Goal: Task Accomplishment & Management: Use online tool/utility

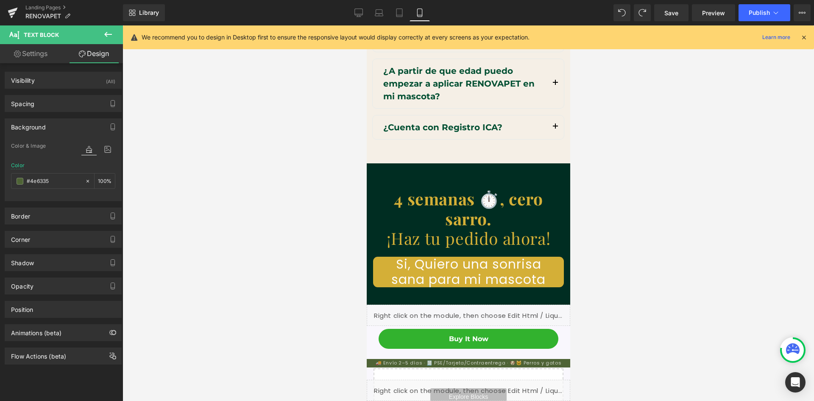
scroll to position [0, 156]
click at [753, 12] on span "Publish" at bounding box center [759, 12] width 21 height 7
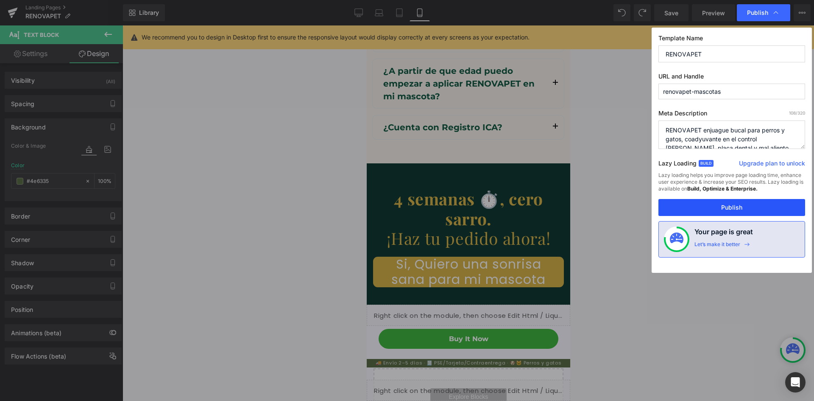
drag, startPoint x: 716, startPoint y: 205, endPoint x: 676, endPoint y: 209, distance: 40.1
click at [716, 205] on button "Publish" at bounding box center [731, 207] width 147 height 17
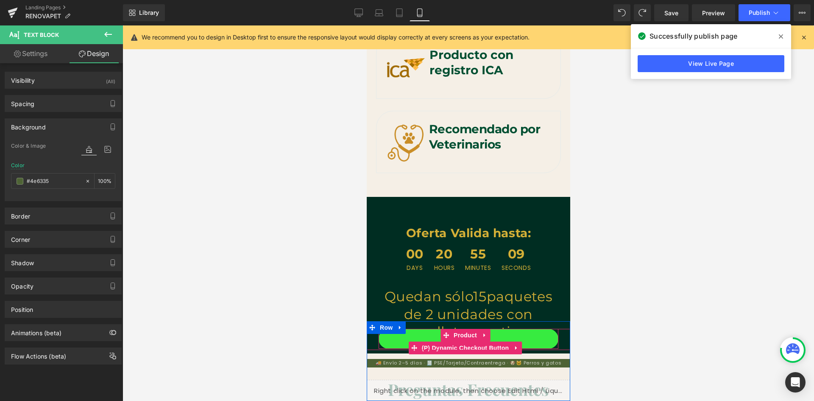
click at [507, 337] on button "Buy it now" at bounding box center [468, 339] width 180 height 20
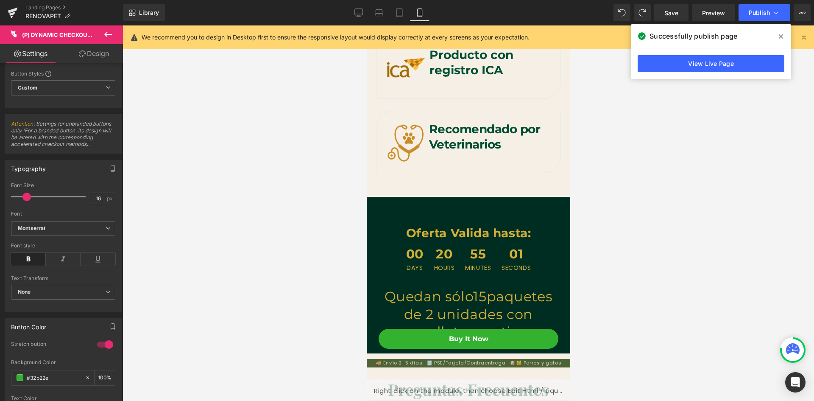
scroll to position [0, 0]
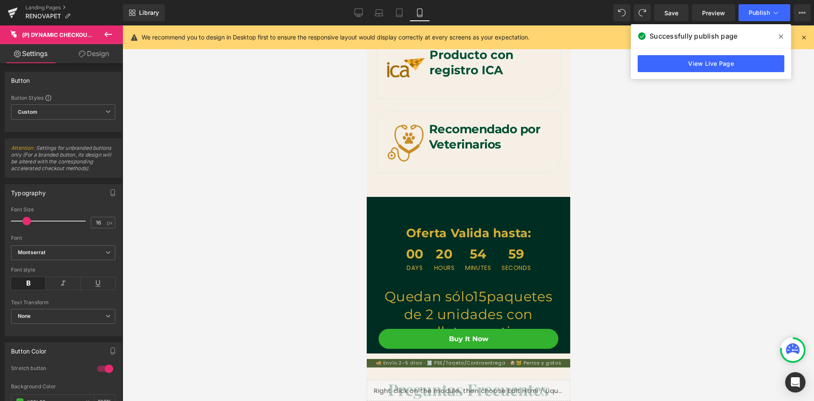
click at [93, 56] on link "Design" at bounding box center [93, 53] width 61 height 19
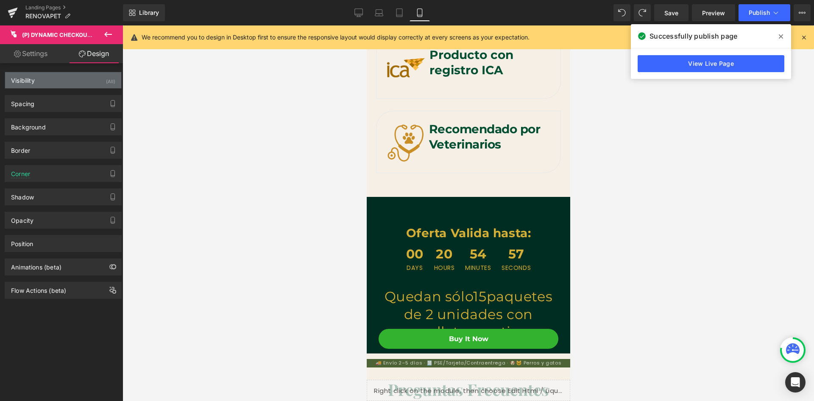
click at [78, 84] on div "Visibility (All)" at bounding box center [63, 80] width 116 height 16
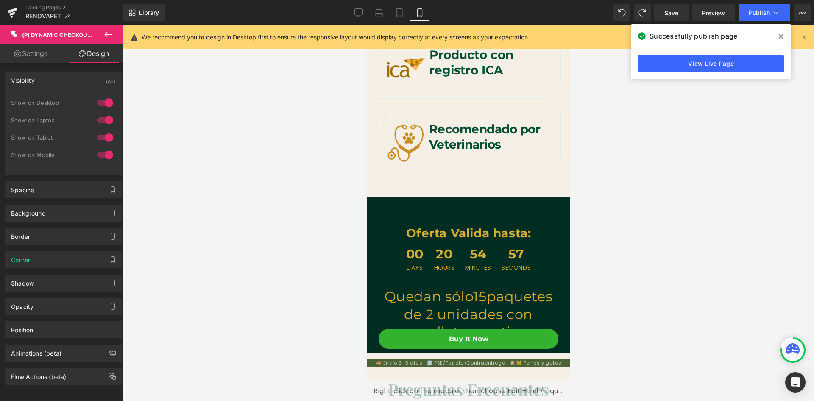
click at [78, 84] on div "Visibility (All)" at bounding box center [63, 80] width 116 height 16
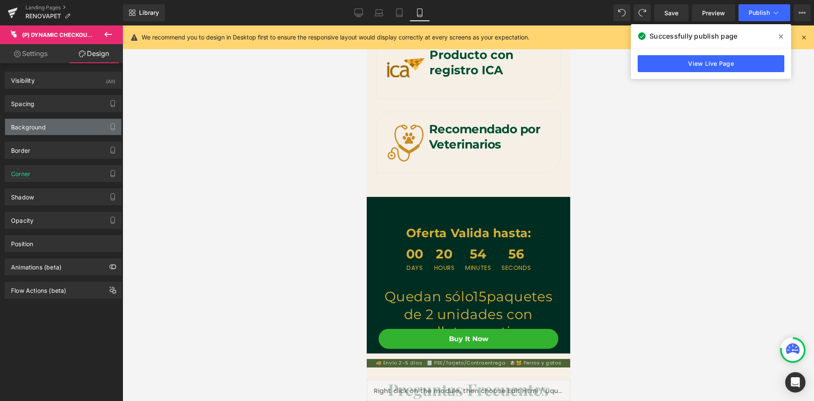
scroll to position [0, 156]
click at [69, 111] on div "Spacing" at bounding box center [63, 103] width 116 height 16
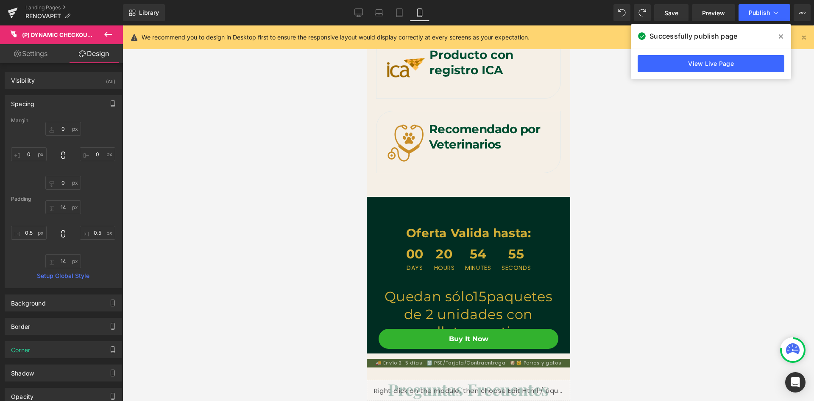
click at [69, 106] on div "Spacing" at bounding box center [63, 103] width 116 height 16
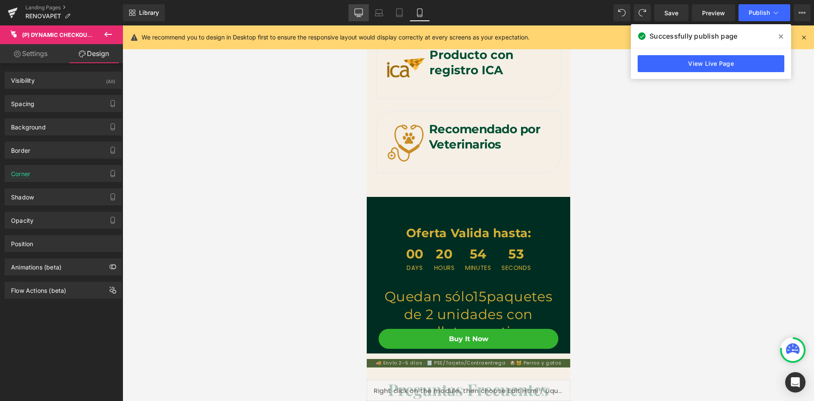
drag, startPoint x: 356, startPoint y: 10, endPoint x: 368, endPoint y: 33, distance: 26.0
click at [356, 11] on icon at bounding box center [358, 12] width 8 height 8
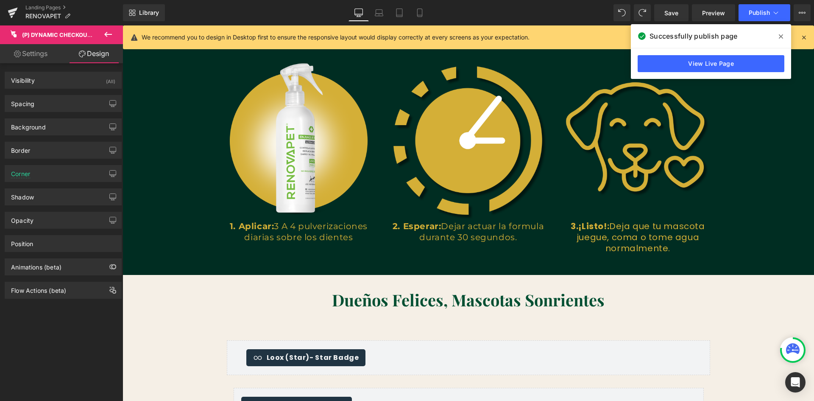
scroll to position [0, 918]
click at [416, 11] on icon at bounding box center [420, 12] width 8 height 8
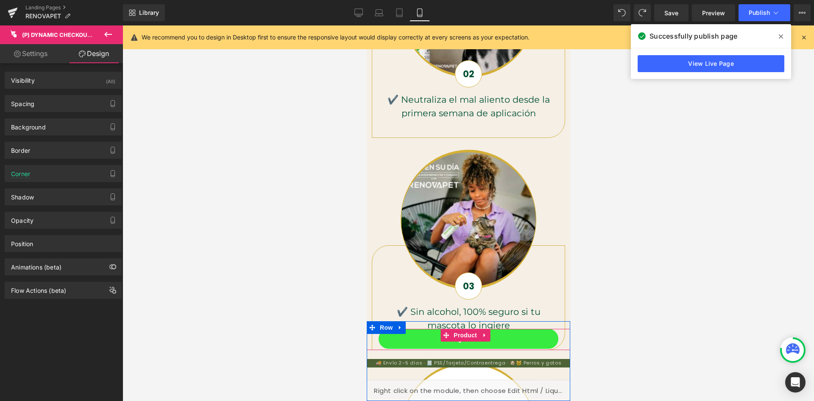
scroll to position [0, 0]
click at [455, 340] on span "Product" at bounding box center [465, 335] width 28 height 13
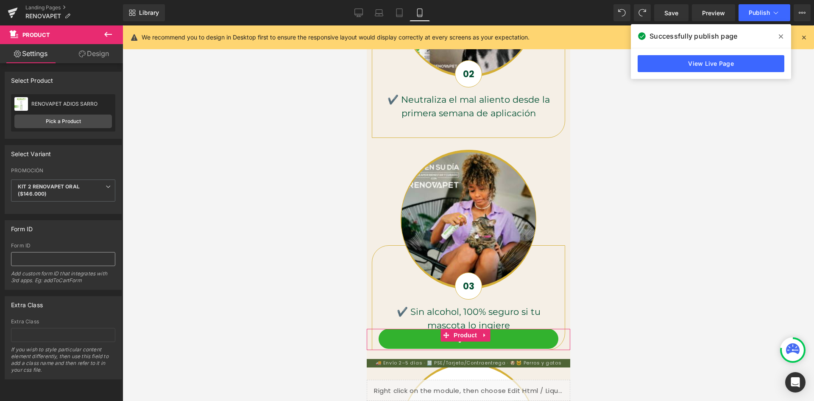
scroll to position [2, 0]
click at [91, 56] on link "Design" at bounding box center [93, 53] width 61 height 19
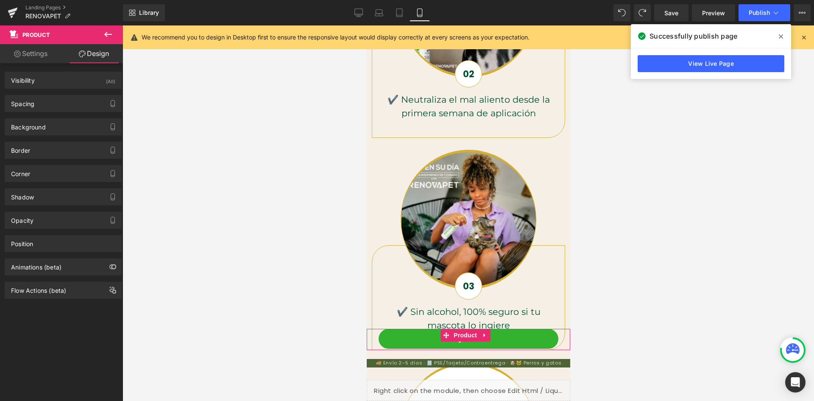
scroll to position [0, 311]
click at [36, 290] on div "Flow Actions (beta)" at bounding box center [38, 288] width 55 height 12
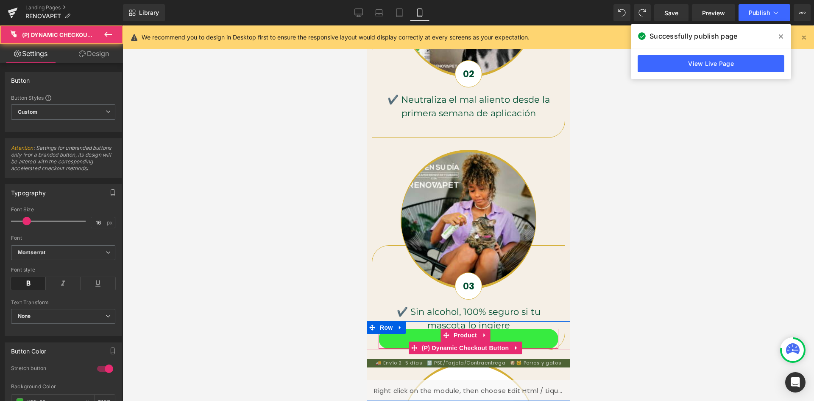
scroll to position [0, 156]
click at [434, 337] on button "Buy it now" at bounding box center [468, 339] width 180 height 20
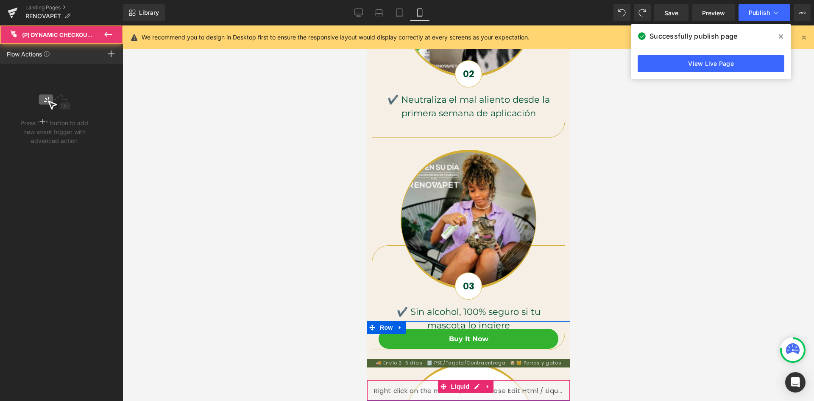
scroll to position [0, 0]
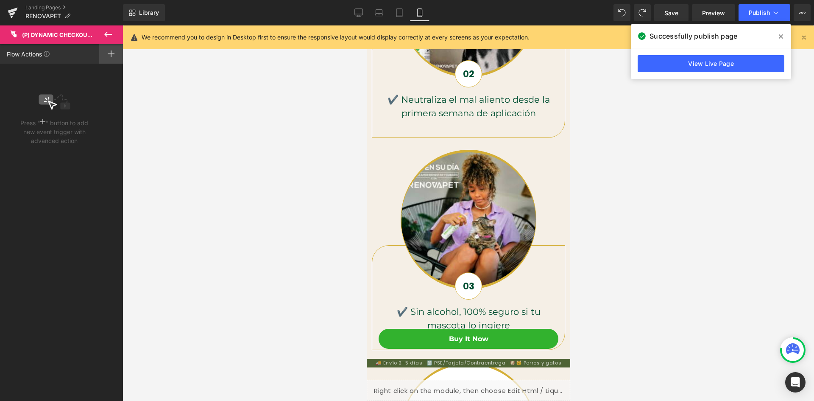
click at [110, 56] on icon at bounding box center [111, 53] width 7 height 7
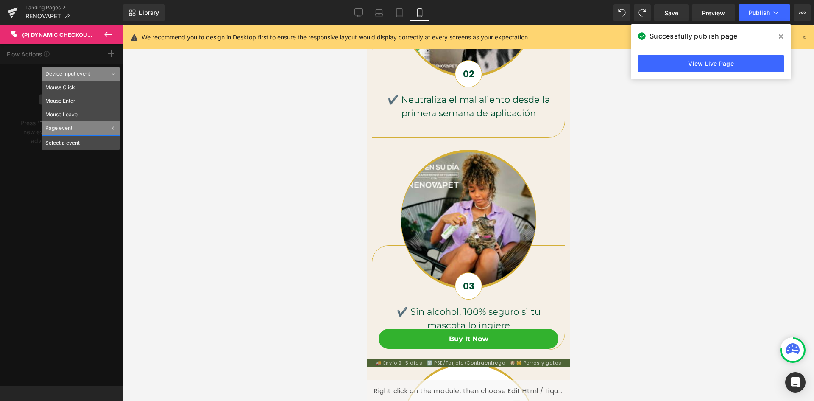
scroll to position [0, 156]
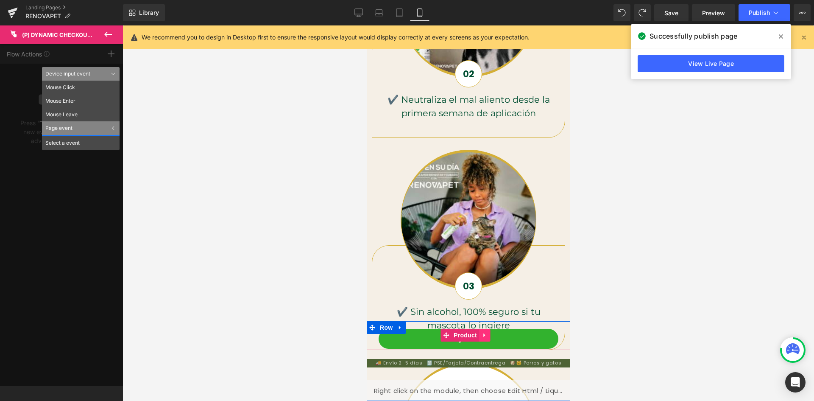
click at [485, 336] on icon at bounding box center [484, 335] width 6 height 6
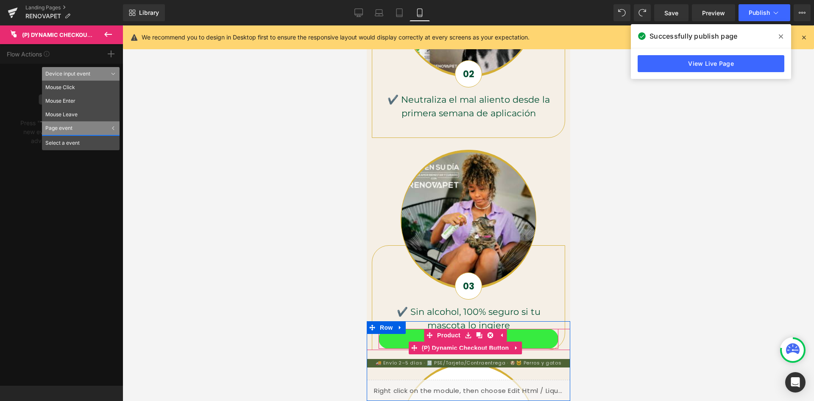
scroll to position [0, 311]
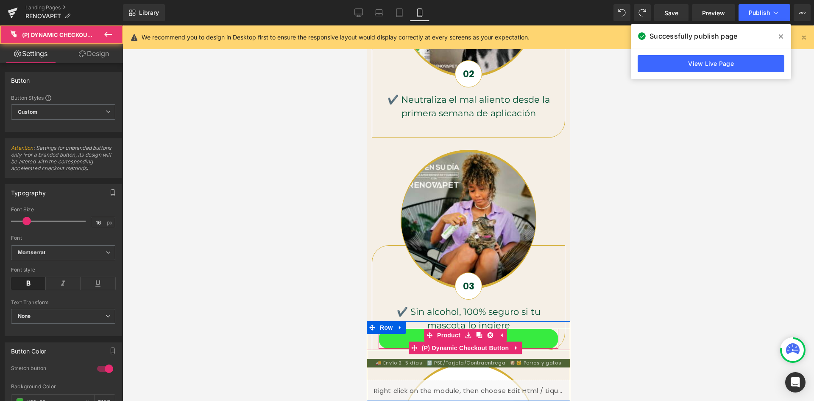
click at [402, 338] on button "Buy it now" at bounding box center [468, 339] width 180 height 20
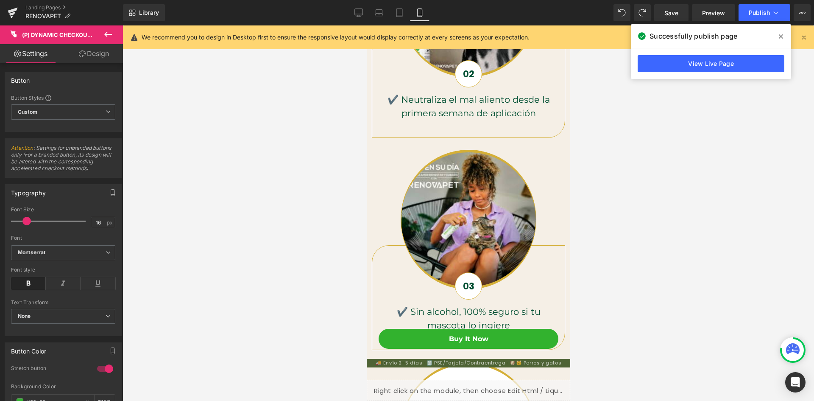
click at [106, 52] on link "Design" at bounding box center [93, 53] width 61 height 19
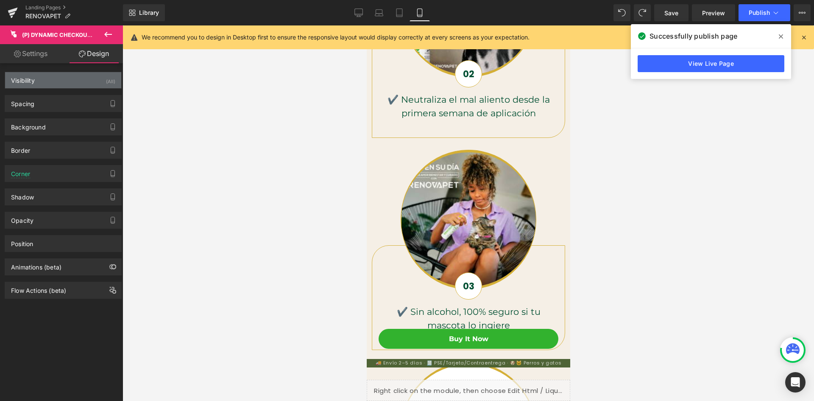
click at [85, 79] on div "Visibility (All)" at bounding box center [63, 80] width 116 height 16
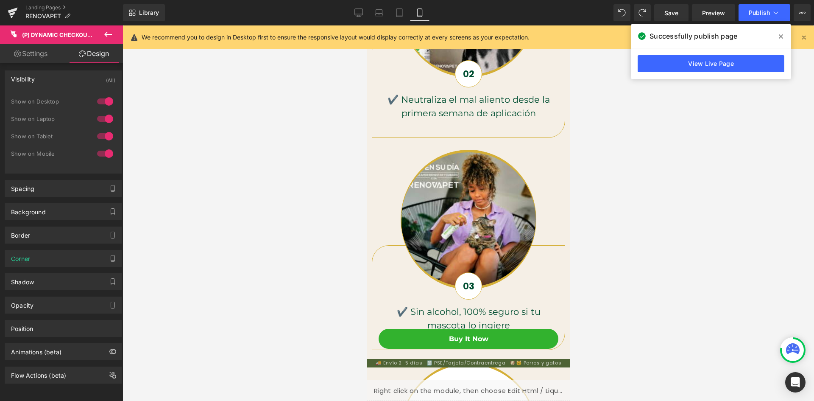
scroll to position [8, 0]
click at [89, 187] on div "Spacing" at bounding box center [63, 188] width 116 height 16
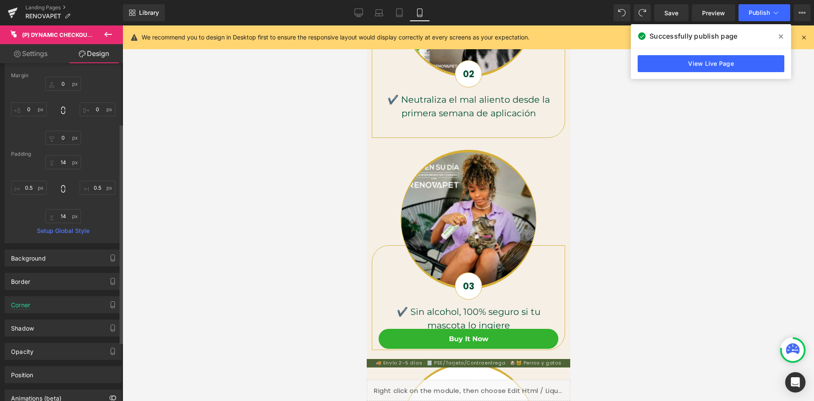
scroll to position [135, 0]
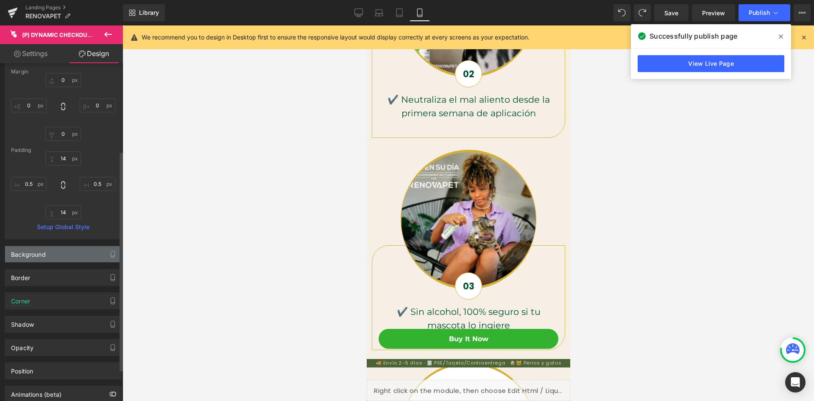
click at [75, 253] on div "Background" at bounding box center [63, 254] width 116 height 16
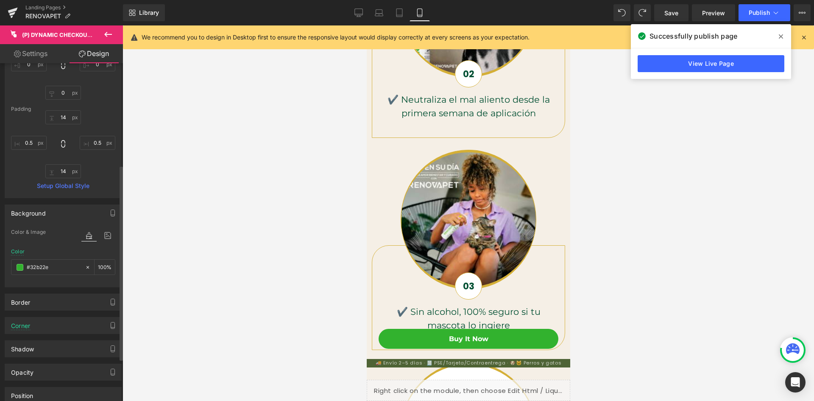
scroll to position [249, 0]
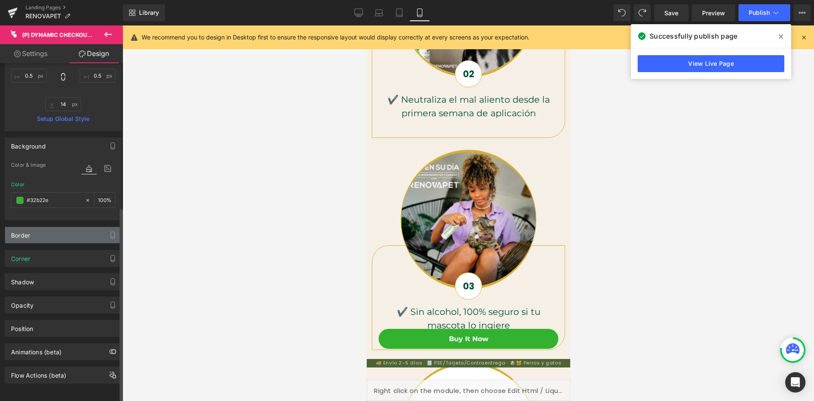
click at [75, 231] on div "Border" at bounding box center [63, 235] width 116 height 16
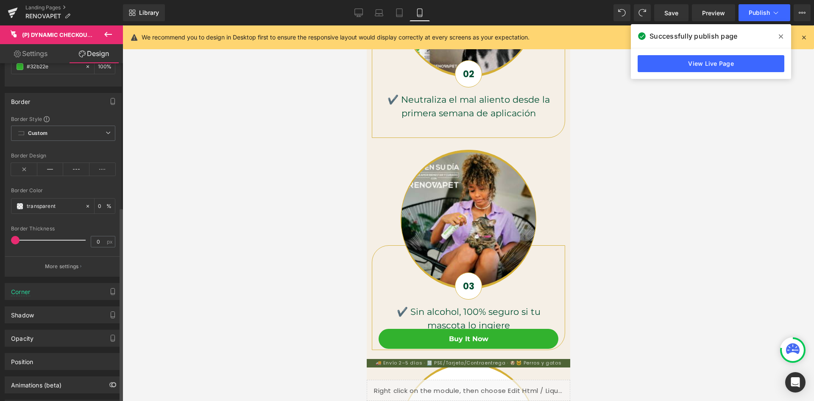
scroll to position [416, 0]
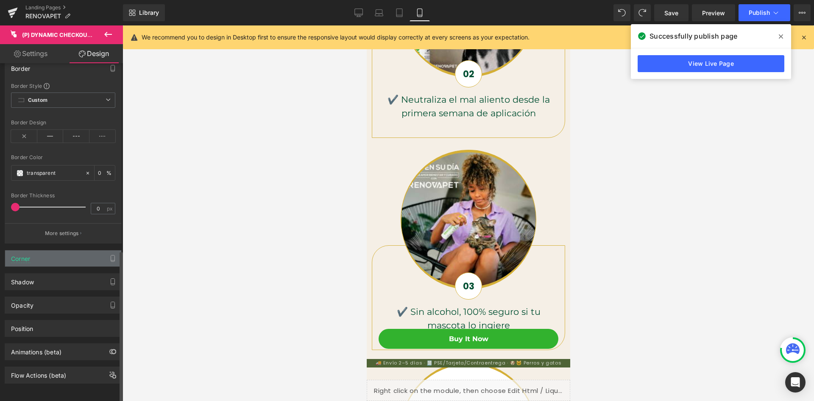
click at [75, 254] on div "Corner" at bounding box center [63, 258] width 116 height 16
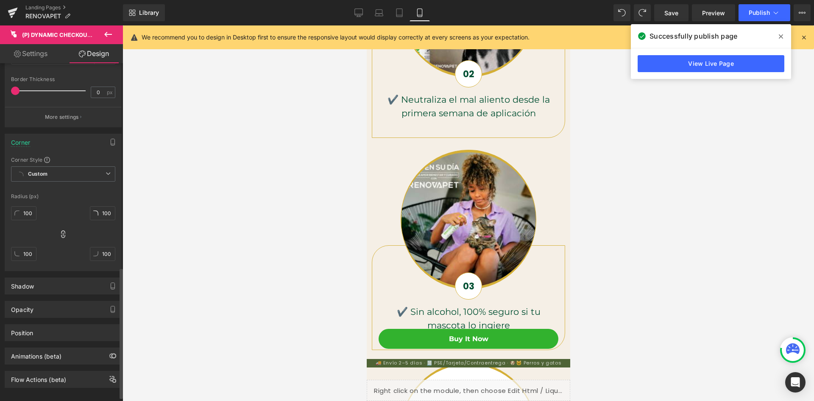
scroll to position [536, 0]
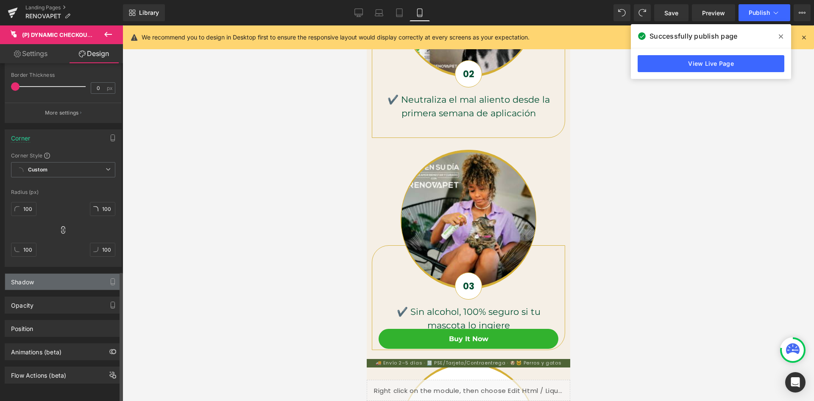
click at [71, 273] on div "Shadow" at bounding box center [63, 281] width 116 height 16
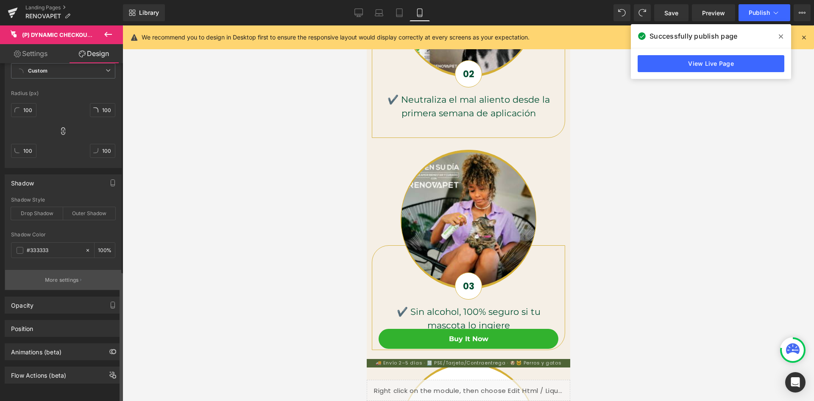
scroll to position [635, 0]
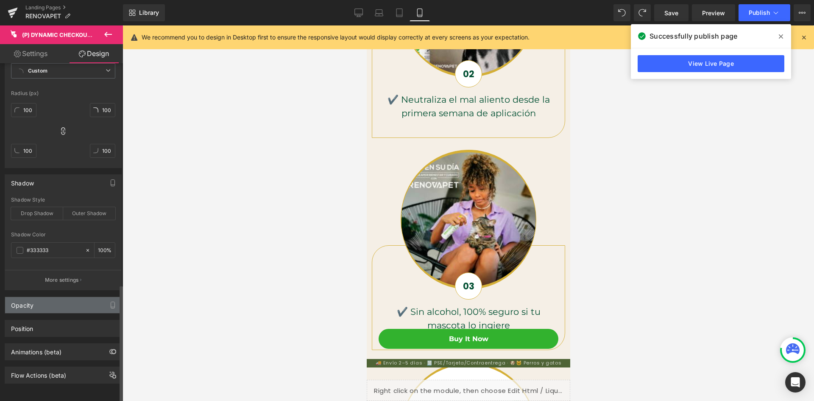
click at [69, 298] on div "Opacity" at bounding box center [63, 305] width 116 height 16
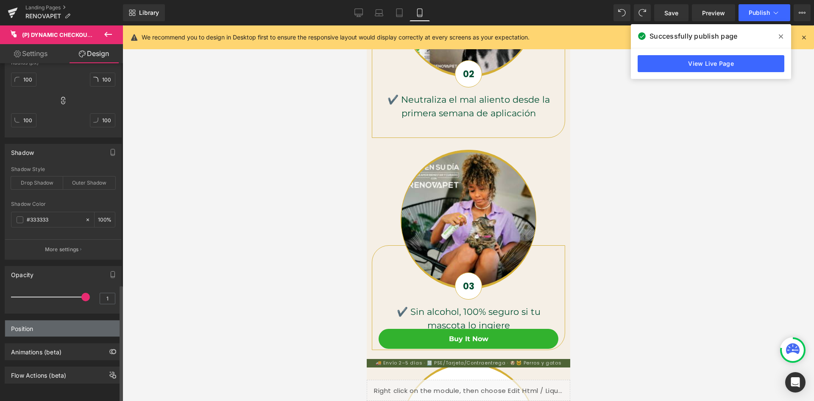
scroll to position [0, 0]
click at [46, 320] on div "Position" at bounding box center [63, 328] width 116 height 16
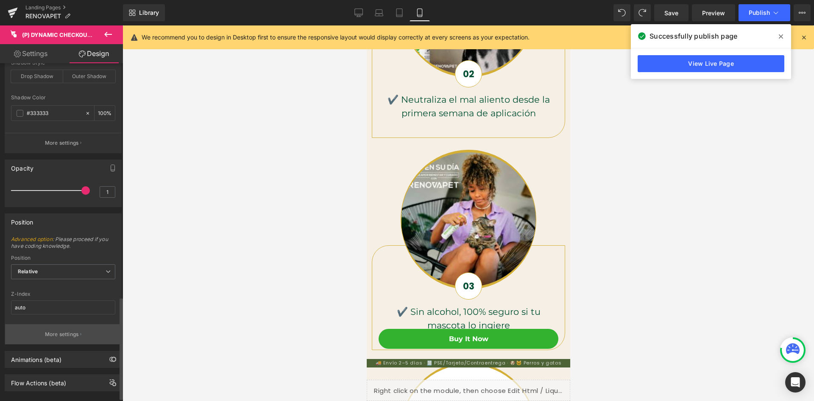
scroll to position [780, 0]
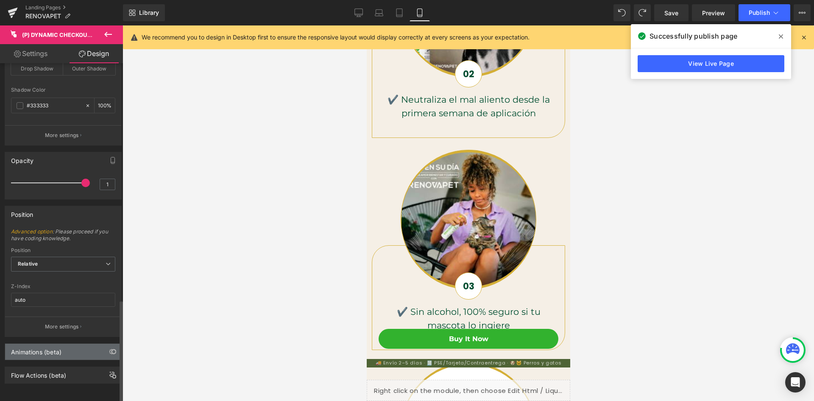
click at [64, 346] on div "Animations (beta)" at bounding box center [63, 351] width 116 height 16
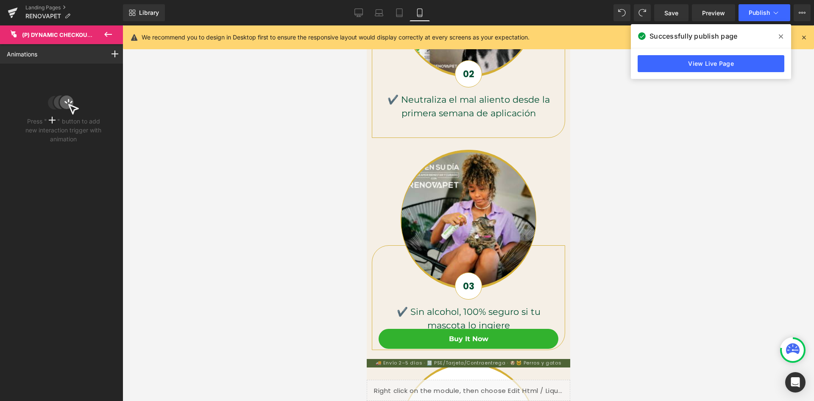
scroll to position [0, 156]
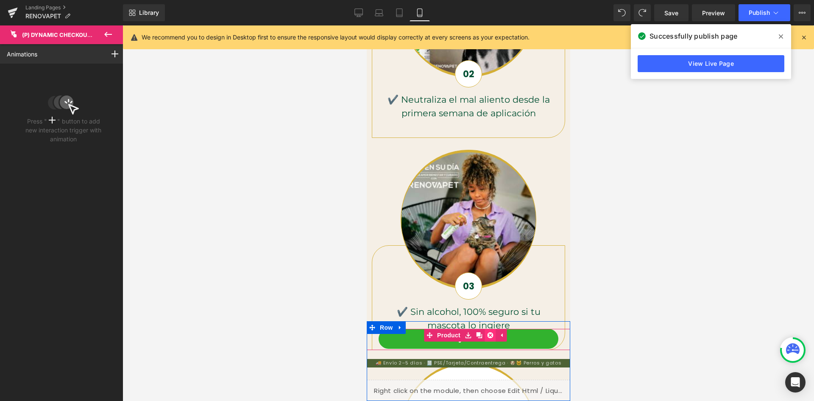
click at [485, 341] on link at bounding box center [489, 335] width 11 height 13
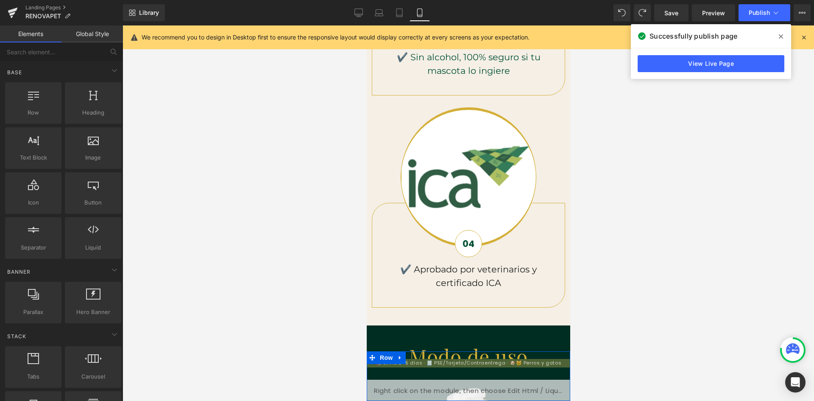
scroll to position [0, 311]
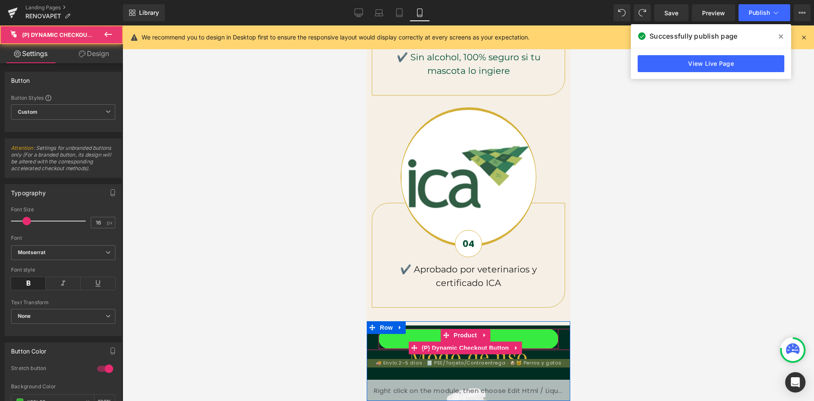
click at [427, 336] on button "Buy it now" at bounding box center [468, 339] width 180 height 20
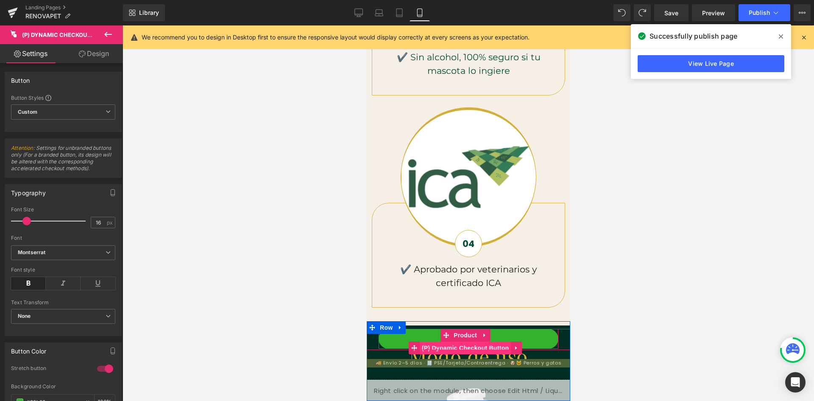
scroll to position [0, 0]
click at [430, 344] on span "(P) Dynamic Checkout Button" at bounding box center [465, 347] width 92 height 13
click at [466, 333] on span "Product" at bounding box center [465, 335] width 28 height 13
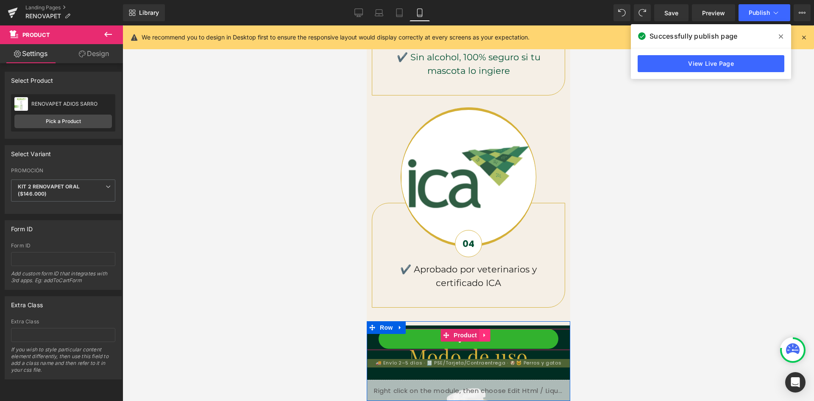
click at [483, 333] on icon at bounding box center [484, 335] width 2 height 4
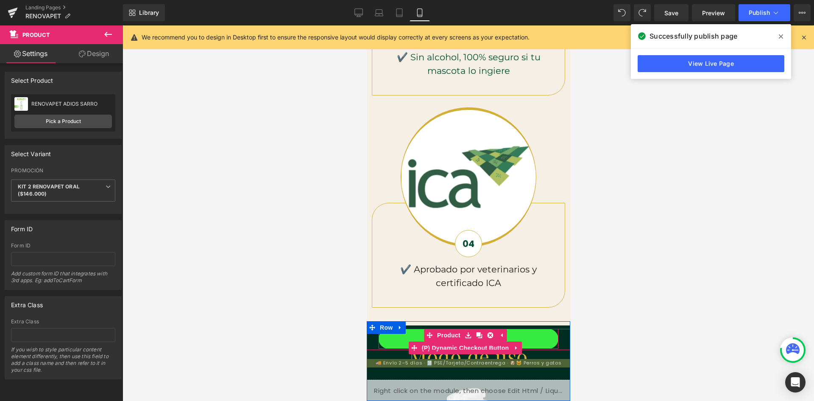
scroll to position [0, 311]
click at [513, 341] on button "Buy it now" at bounding box center [468, 339] width 180 height 20
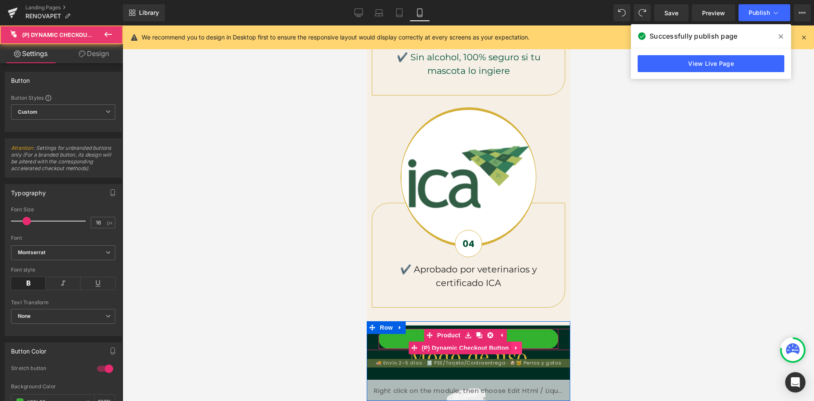
click at [514, 347] on icon at bounding box center [516, 348] width 6 height 6
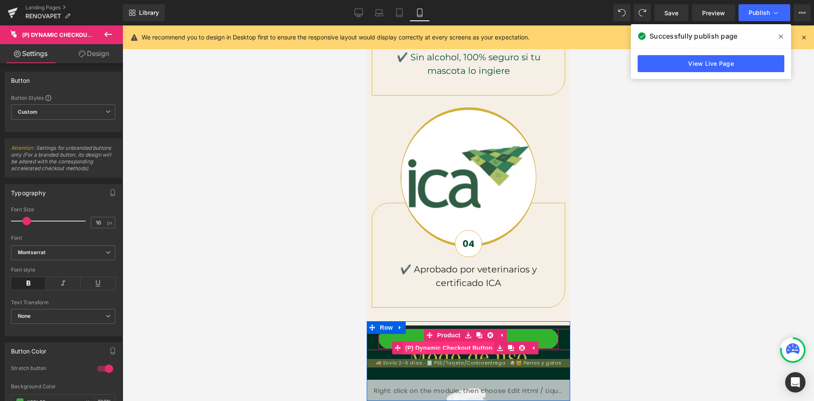
scroll to position [0, 0]
click at [467, 346] on span "(P) Dynamic Checkout Button" at bounding box center [449, 347] width 92 height 13
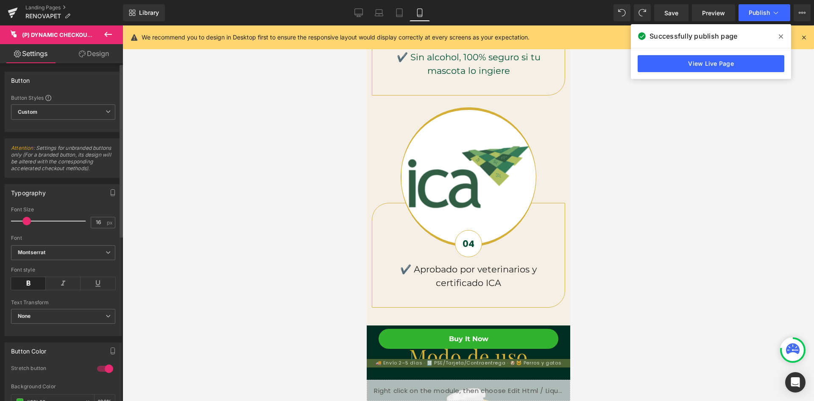
scroll to position [0, 311]
click at [400, 325] on icon at bounding box center [400, 327] width 6 height 6
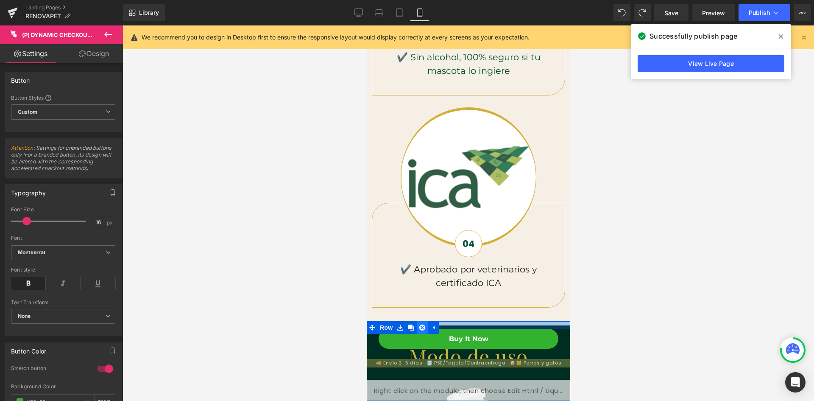
scroll to position [0, 0]
click at [411, 326] on icon at bounding box center [411, 327] width 6 height 6
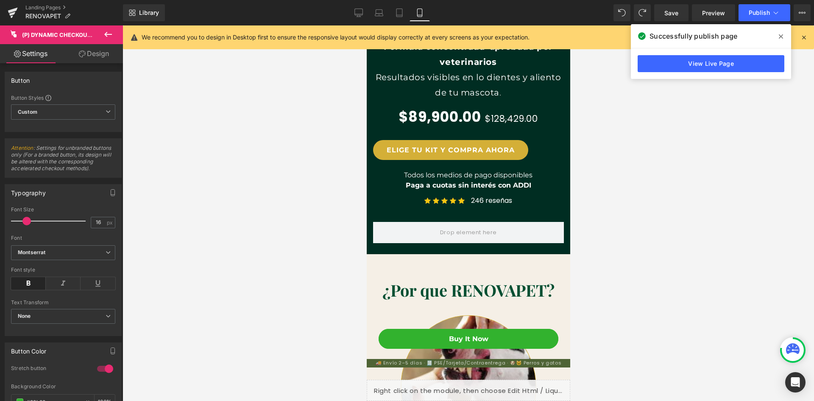
scroll to position [424, 0]
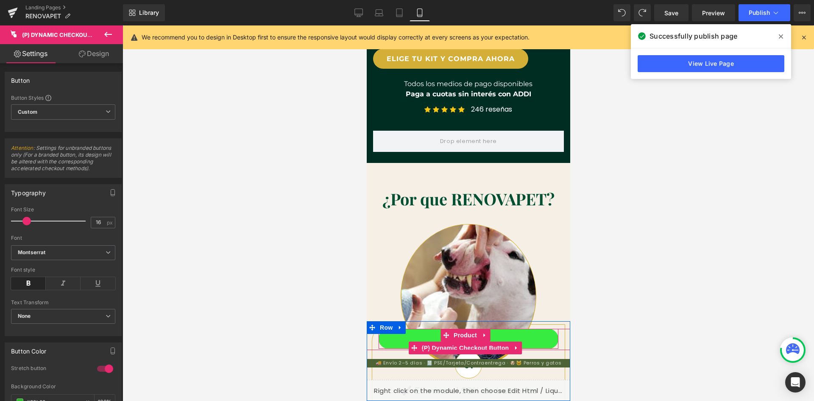
click at [519, 339] on button "Buy it now" at bounding box center [468, 339] width 180 height 20
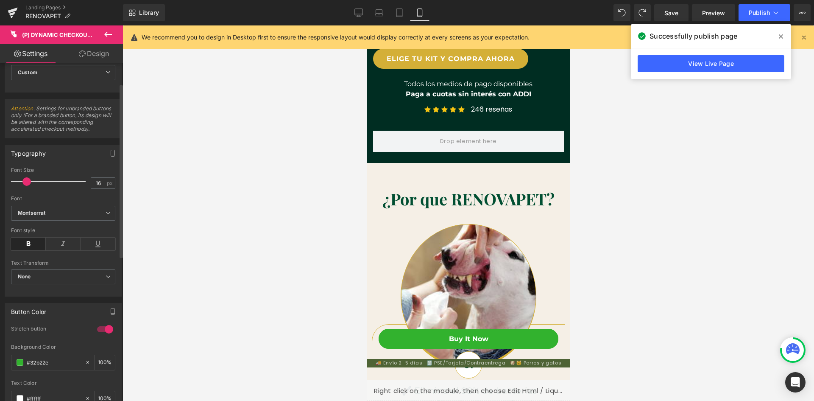
scroll to position [0, 0]
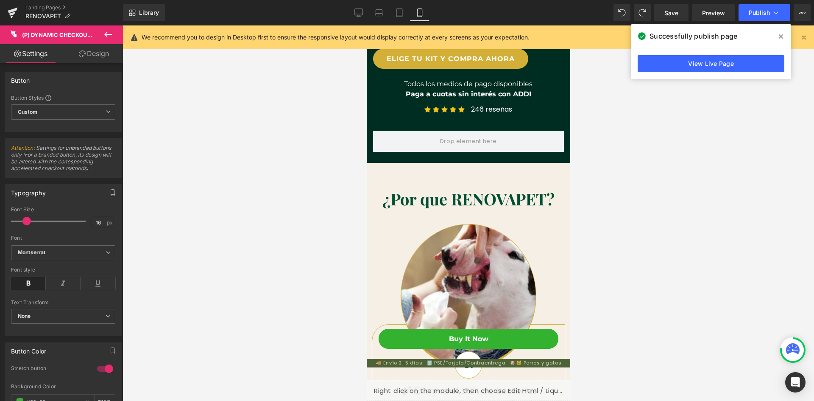
click at [97, 55] on link "Design" at bounding box center [93, 53] width 61 height 19
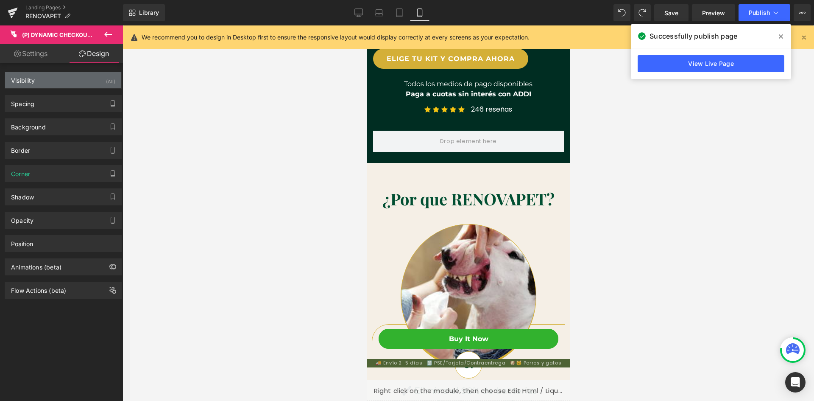
click at [87, 83] on div "Visibility (All)" at bounding box center [63, 80] width 116 height 16
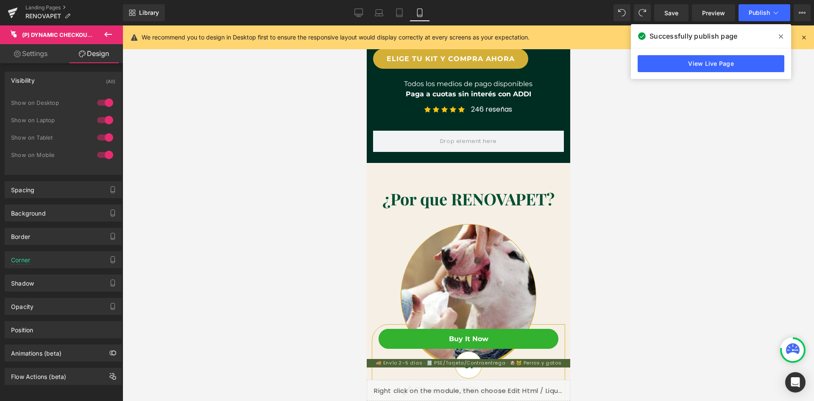
click at [87, 83] on div "Visibility (All)" at bounding box center [63, 80] width 116 height 16
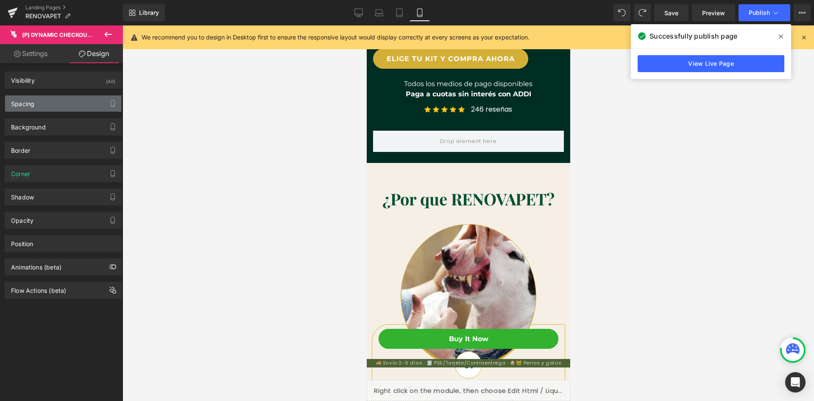
click at [92, 107] on div "Spacing" at bounding box center [63, 103] width 116 height 16
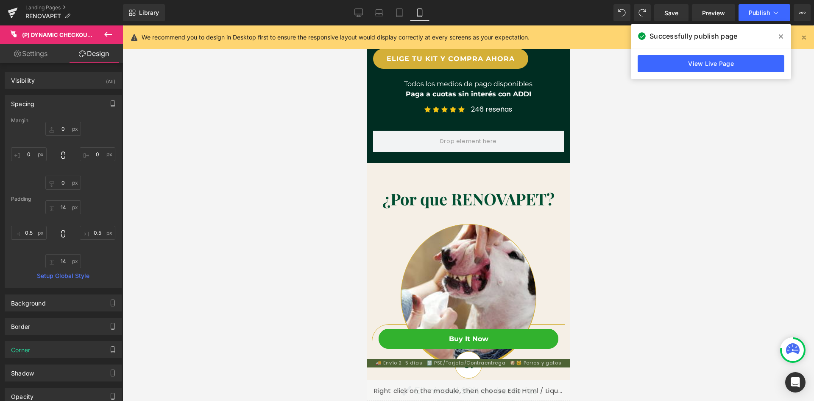
click at [92, 107] on div "Spacing" at bounding box center [63, 103] width 116 height 16
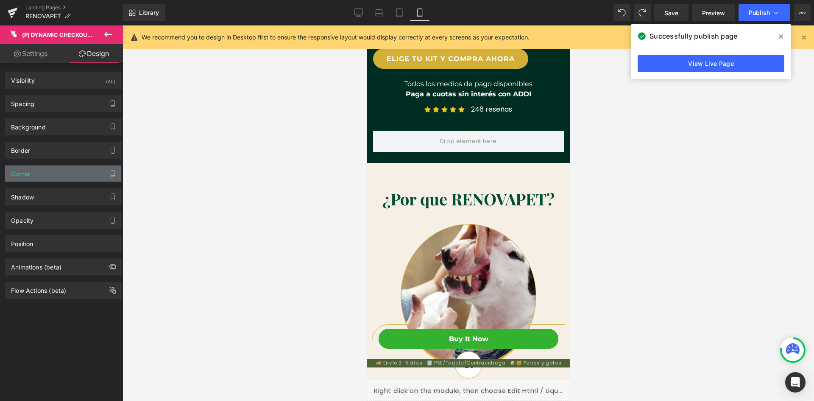
click at [80, 180] on div "Corner" at bounding box center [63, 173] width 116 height 16
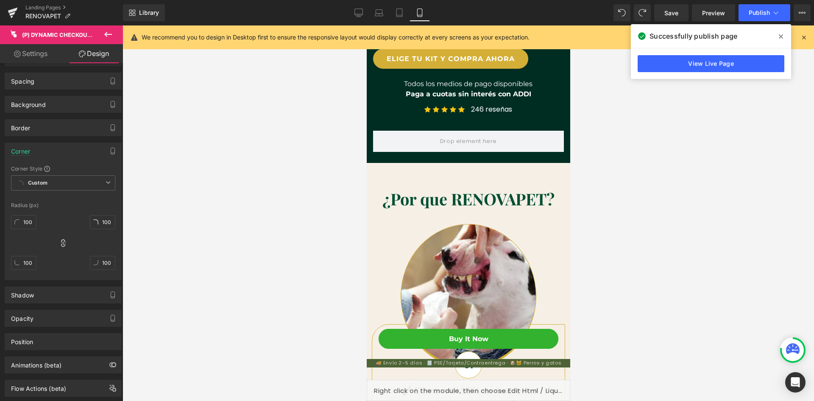
scroll to position [42, 0]
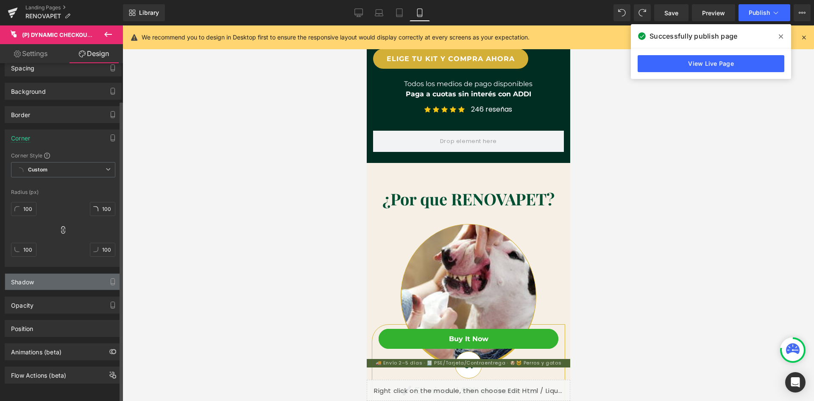
click at [67, 279] on div "Shadow" at bounding box center [63, 281] width 116 height 16
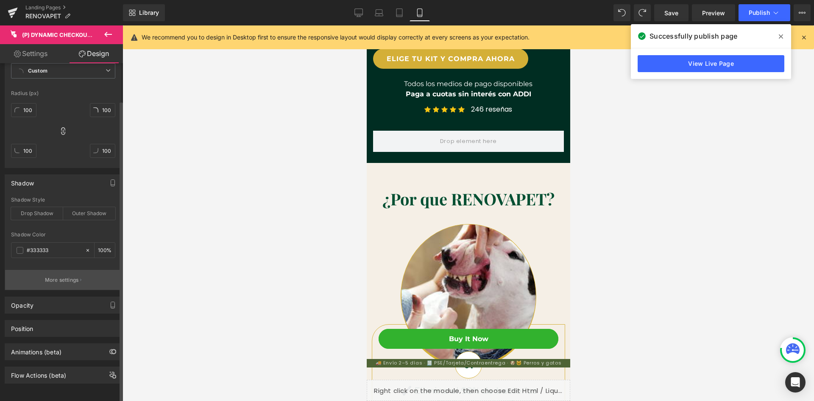
scroll to position [141, 0]
click at [72, 276] on p "More settings" at bounding box center [62, 280] width 34 height 8
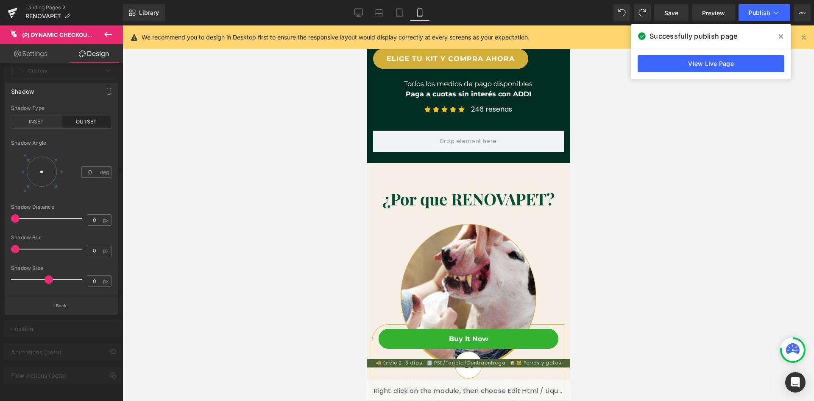
scroll to position [0, 311]
click at [185, 193] on div at bounding box center [469, 212] width 692 height 375
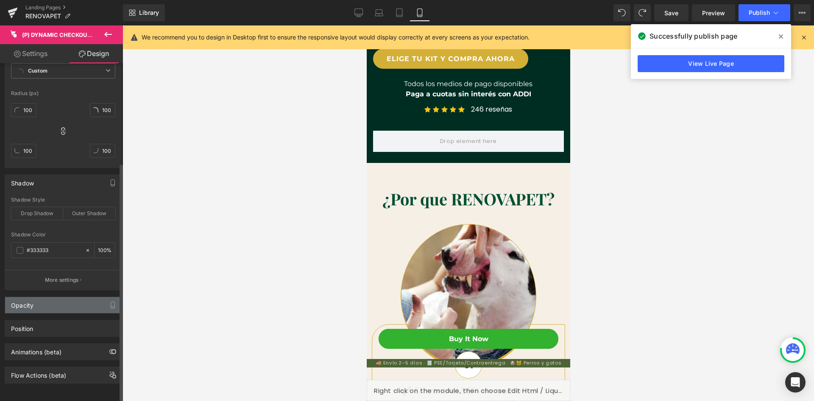
click at [56, 301] on div "Opacity" at bounding box center [63, 305] width 116 height 16
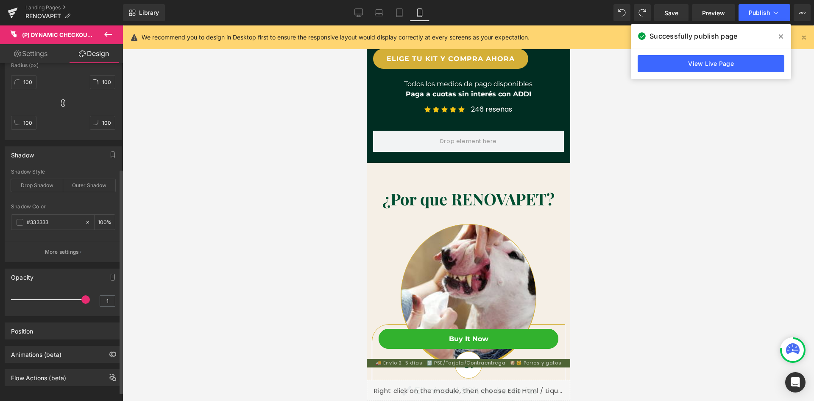
scroll to position [171, 0]
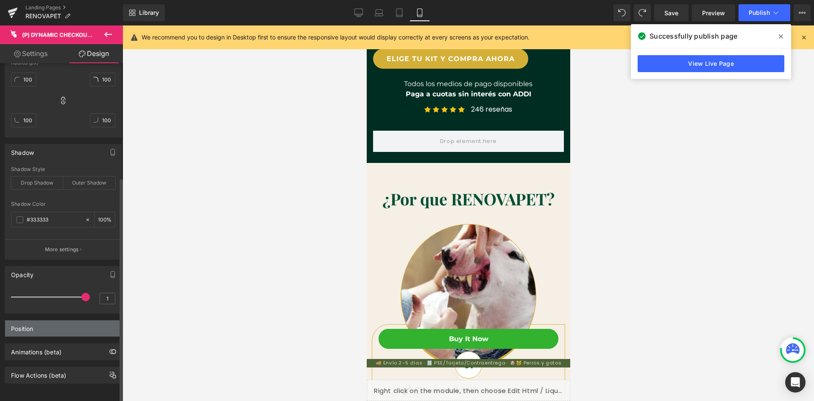
click at [67, 322] on div "Position" at bounding box center [63, 328] width 116 height 16
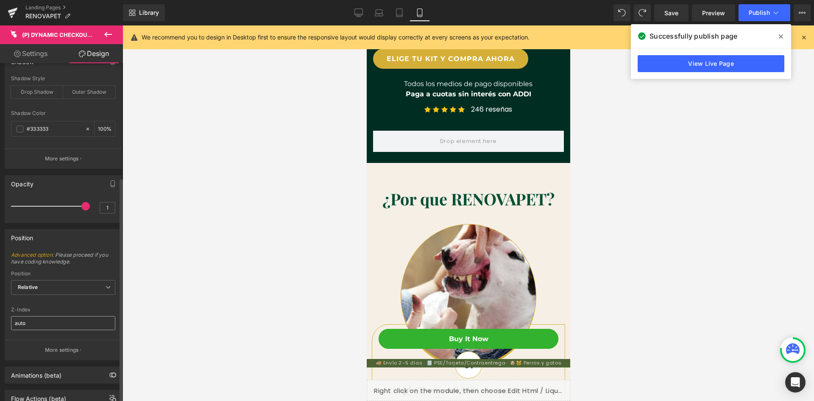
scroll to position [256, 0]
click at [77, 285] on span "Relative" at bounding box center [63, 286] width 104 height 15
click at [65, 326] on input "auto" at bounding box center [63, 322] width 104 height 14
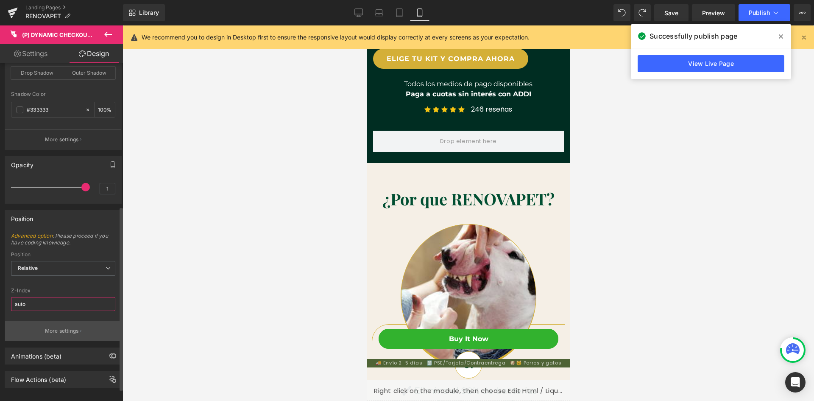
scroll to position [285, 0]
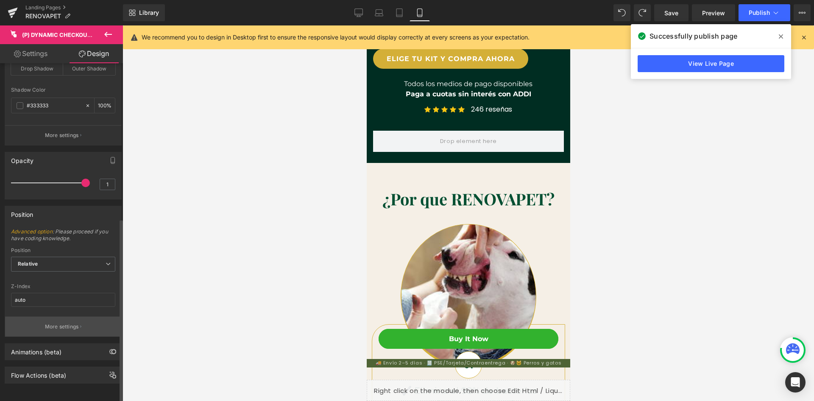
click at [73, 325] on button "More settings" at bounding box center [63, 326] width 116 height 20
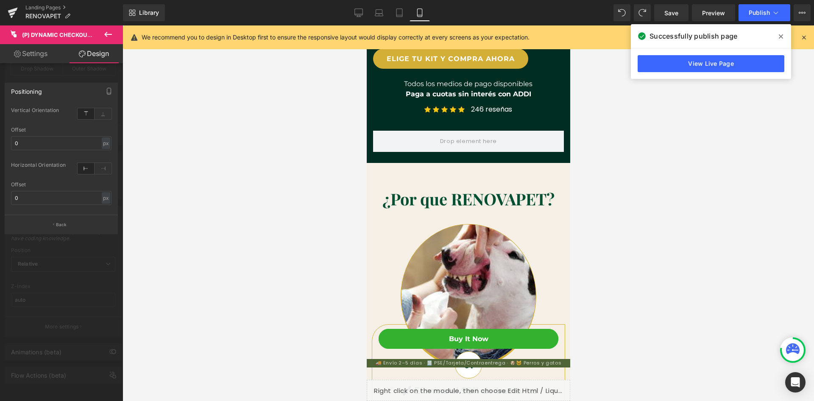
click at [106, 49] on link "Design" at bounding box center [93, 53] width 61 height 19
click at [69, 229] on button "Back" at bounding box center [61, 224] width 113 height 19
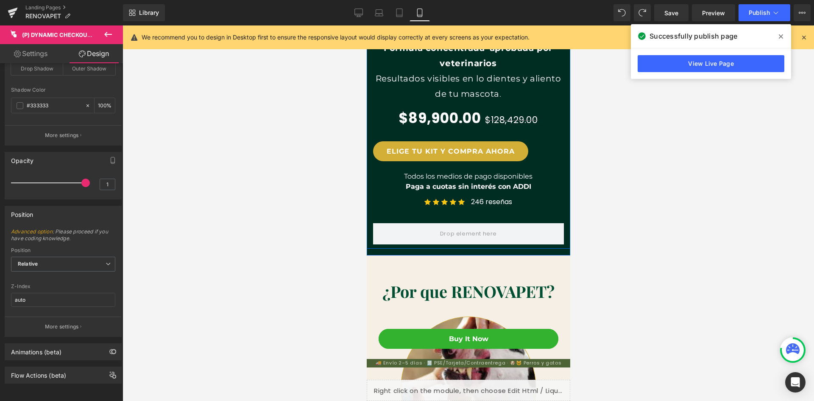
scroll to position [254, 0]
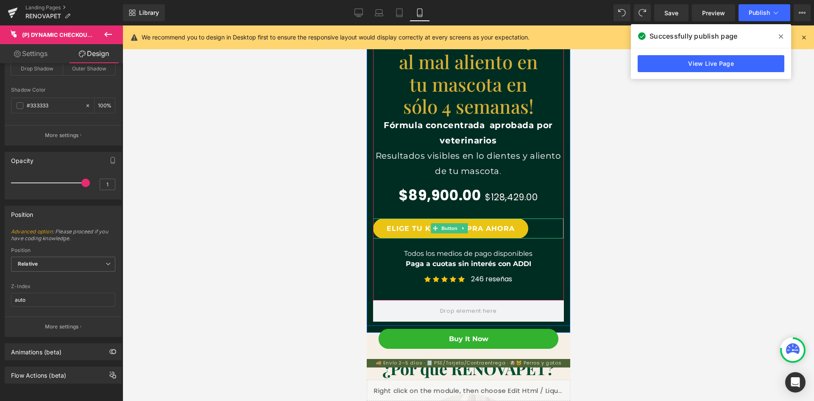
click at [388, 226] on link "ELIGE TU KIT Y COMPRA AHORA" at bounding box center [450, 228] width 155 height 20
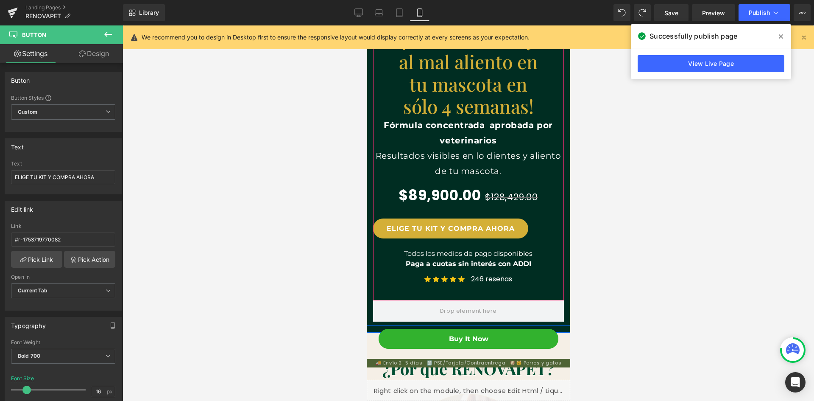
scroll to position [0, 156]
click at [104, 53] on link "Design" at bounding box center [93, 53] width 61 height 19
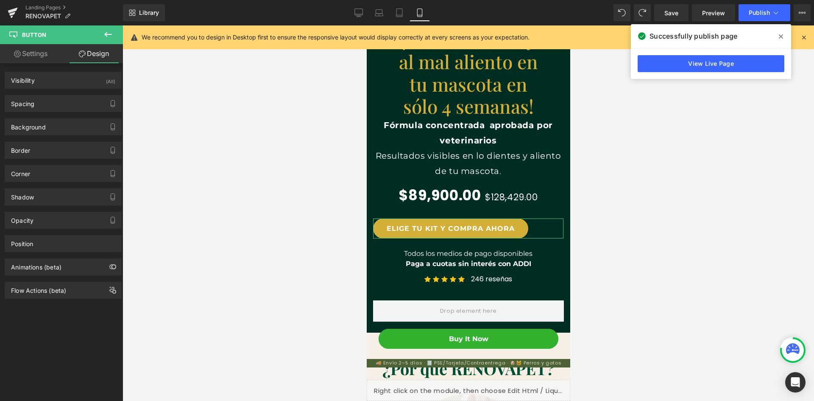
click at [47, 52] on link "Settings" at bounding box center [30, 53] width 61 height 19
type input "100"
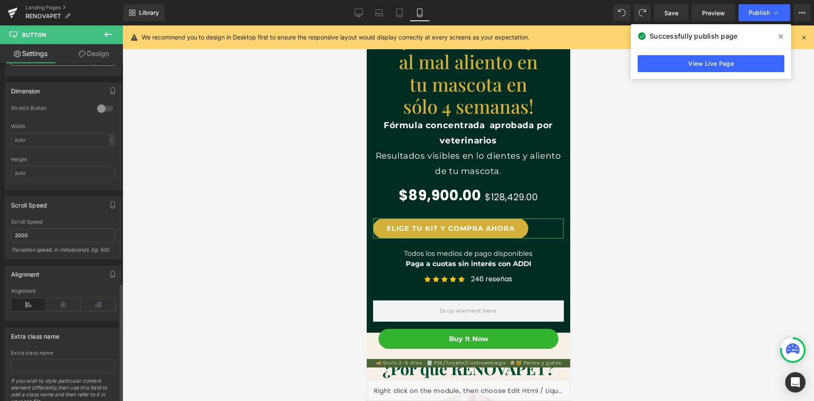
scroll to position [621, 0]
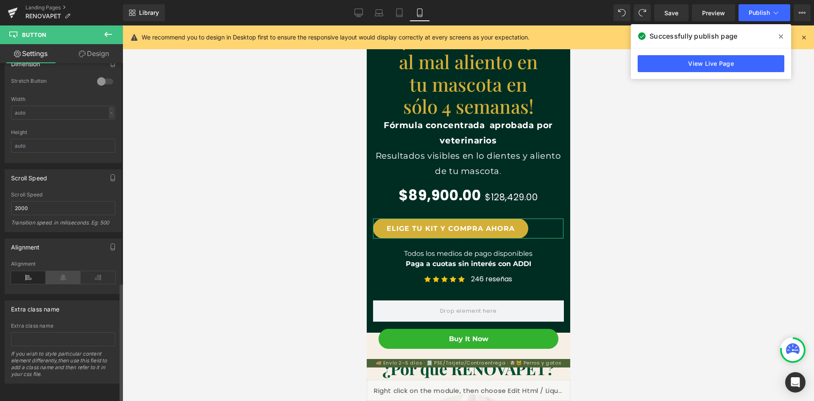
click at [69, 271] on icon at bounding box center [63, 277] width 35 height 13
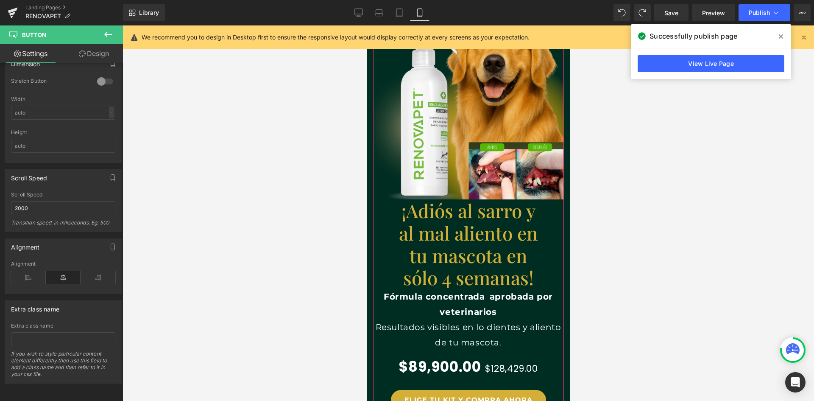
scroll to position [212, 0]
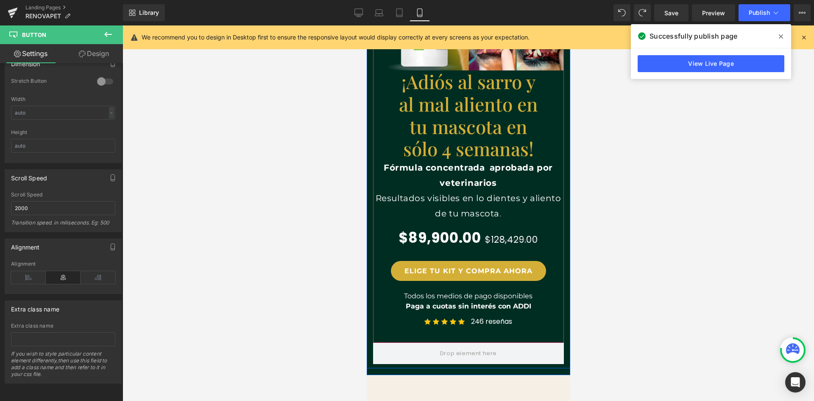
click at [440, 238] on div "$89,900.00 $128,429.00 (P) Price" at bounding box center [468, 236] width 190 height 28
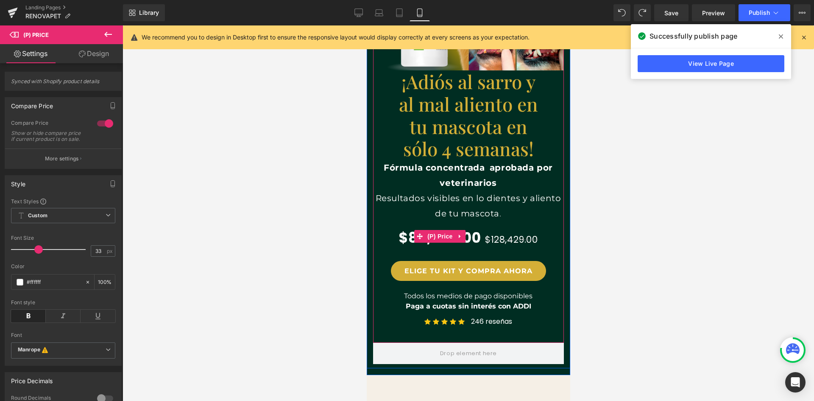
click at [494, 236] on span "$128,429.00" at bounding box center [511, 239] width 53 height 12
click at [504, 246] on div "$89,900.00 $128,429.00" at bounding box center [468, 236] width 190 height 28
click at [403, 240] on span "$89,900.00" at bounding box center [439, 236] width 82 height 28
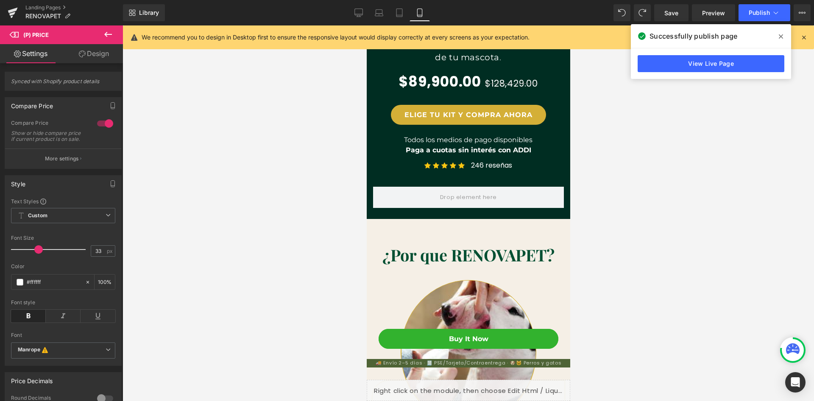
scroll to position [466, 0]
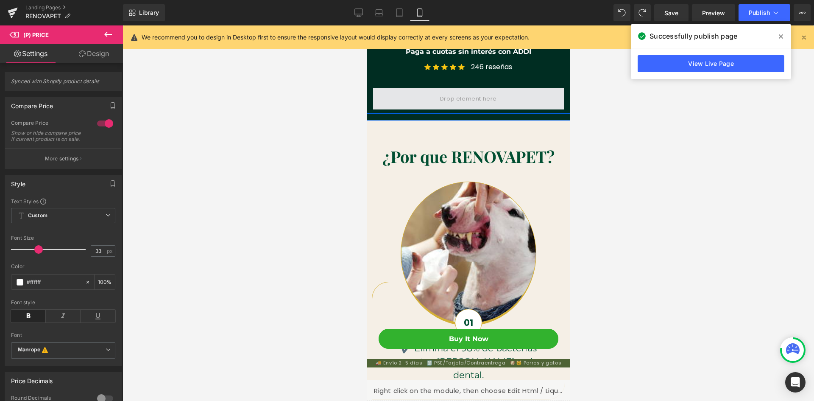
click at [449, 98] on span at bounding box center [468, 99] width 63 height 14
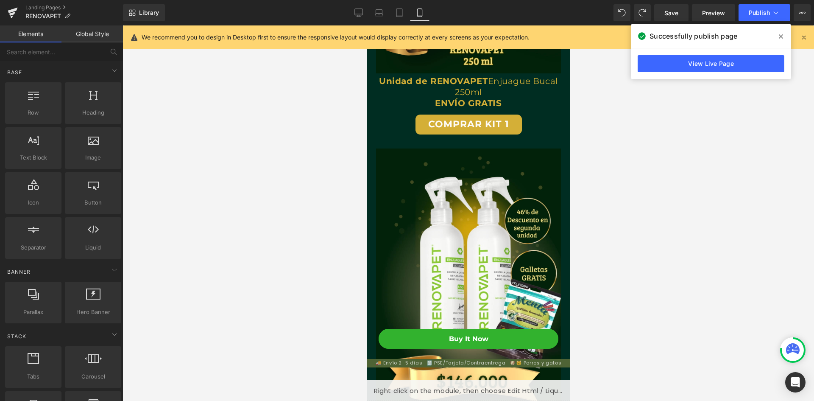
scroll to position [2714, 0]
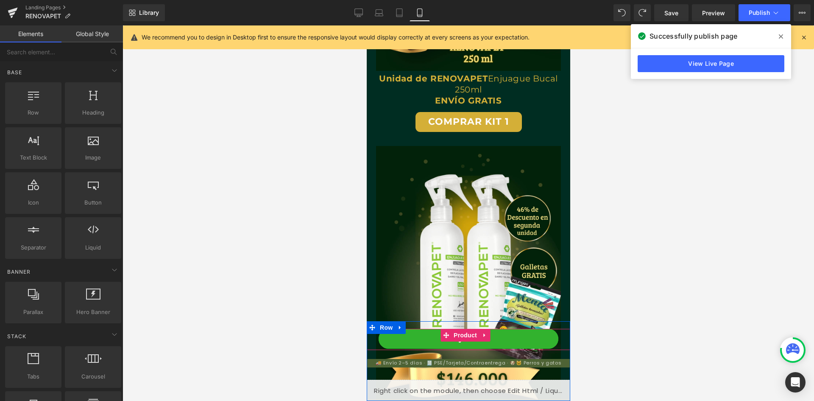
click at [455, 341] on li "Product" at bounding box center [459, 335] width 39 height 13
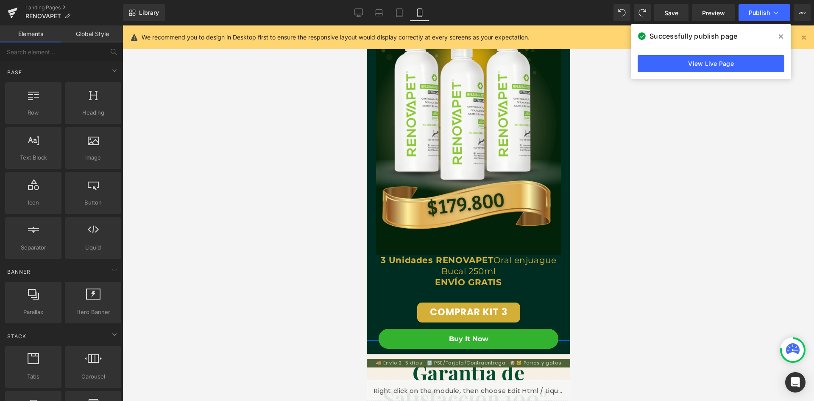
scroll to position [3307, 0]
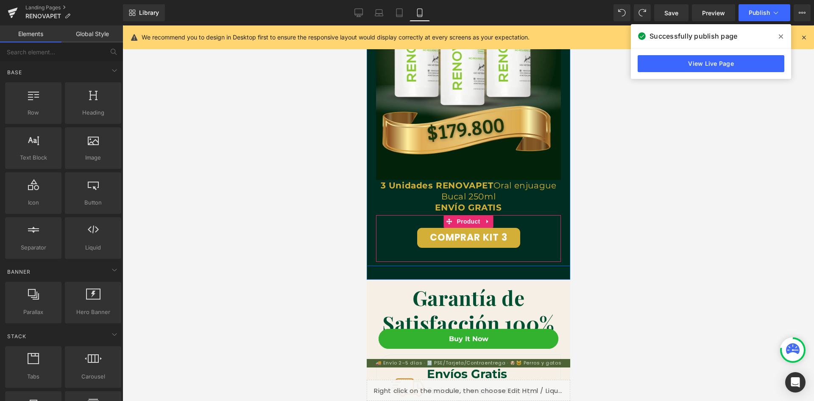
click at [448, 238] on div "COMPRAR KIT 3 (P) Cart Button Product" at bounding box center [468, 238] width 185 height 47
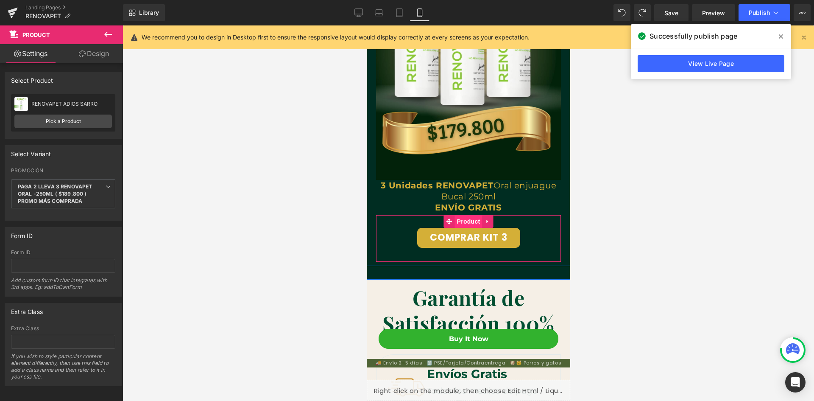
scroll to position [0, 156]
click at [462, 215] on span "Product" at bounding box center [469, 221] width 28 height 13
click at [463, 232] on span "(P) Cart Button" at bounding box center [468, 238] width 48 height 13
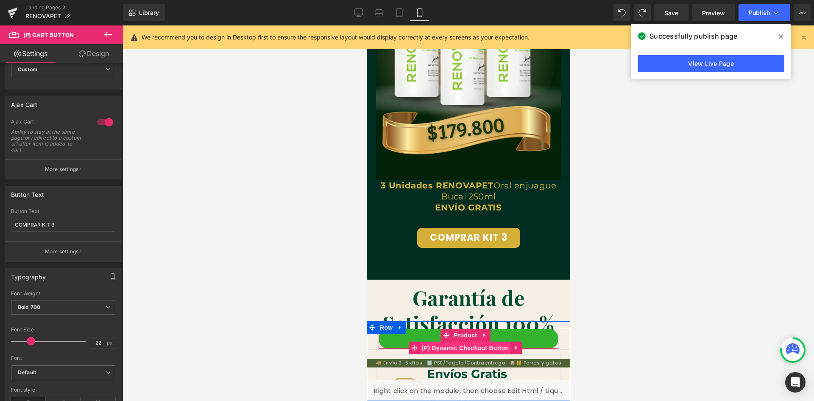
scroll to position [0, 0]
click at [494, 346] on span "(P) Dynamic Checkout Button" at bounding box center [465, 348] width 92 height 13
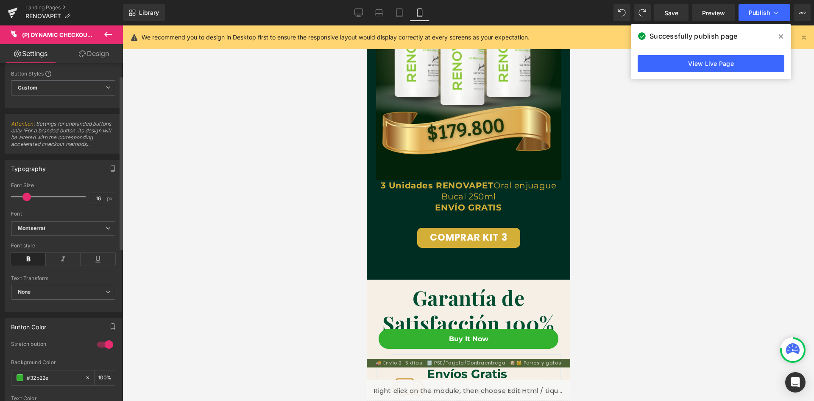
scroll to position [0, 311]
click at [90, 86] on span "Custom Setup Global Style" at bounding box center [63, 87] width 104 height 15
click at [81, 124] on div "Setup Global Style" at bounding box center [61, 122] width 101 height 20
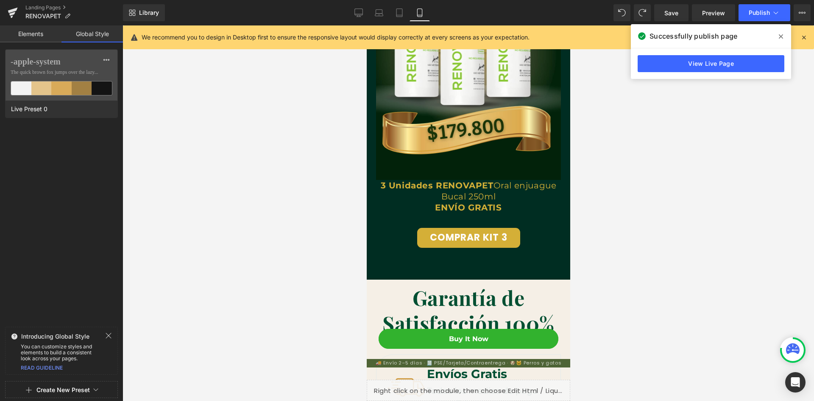
scroll to position [0, 0]
click at [26, 38] on link "Elements" at bounding box center [30, 33] width 61 height 17
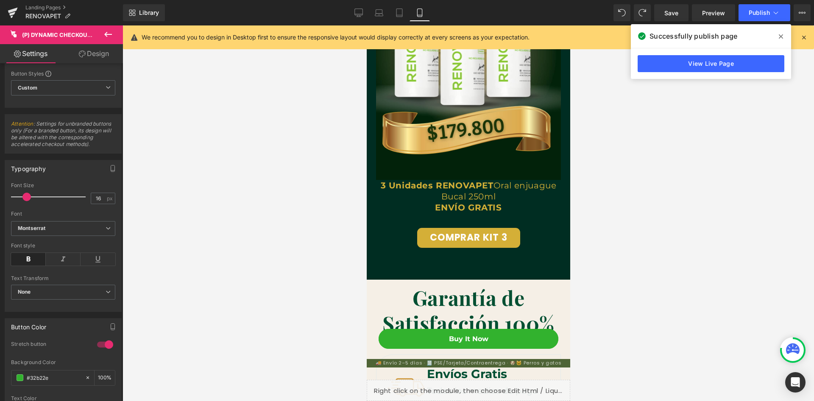
scroll to position [0, 156]
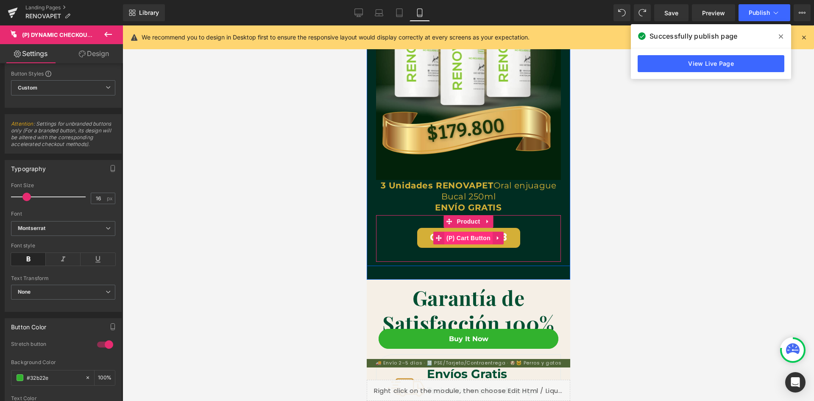
click at [461, 232] on span "(P) Cart Button" at bounding box center [468, 238] width 48 height 13
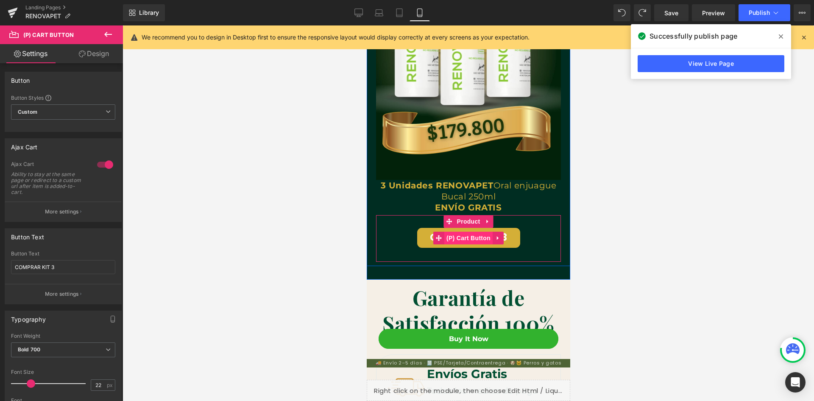
scroll to position [0, 311]
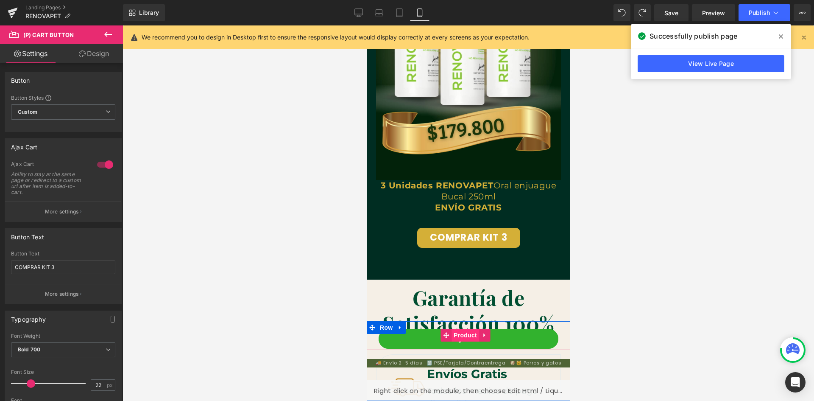
click at [459, 340] on span "Product" at bounding box center [465, 335] width 28 height 13
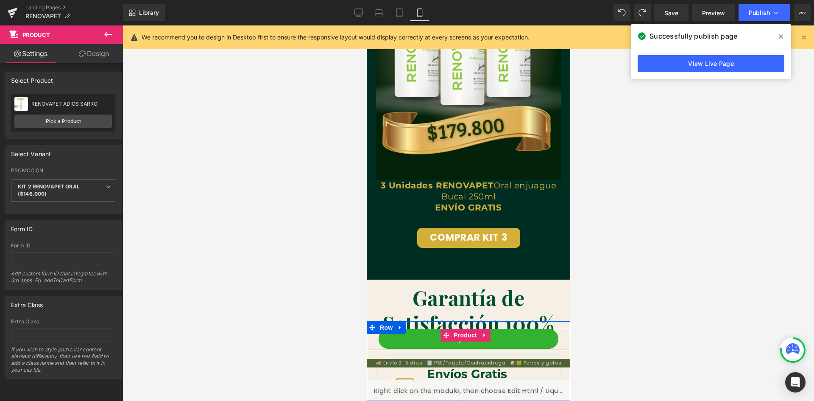
scroll to position [0, 0]
click at [459, 347] on span "(P) Dynamic Checkout Button" at bounding box center [465, 348] width 92 height 13
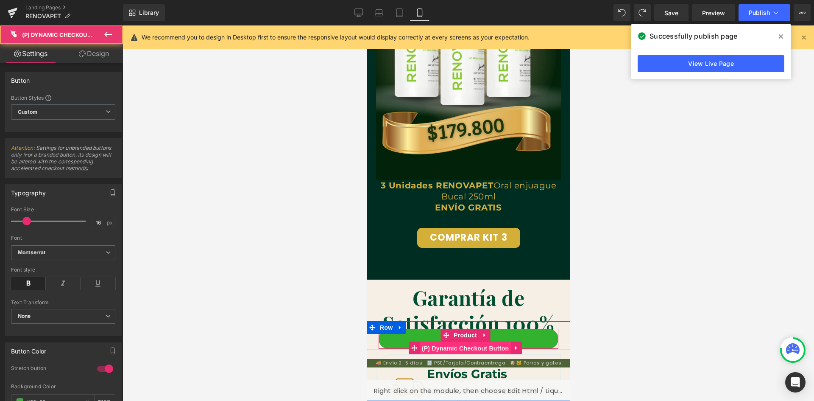
scroll to position [0, 156]
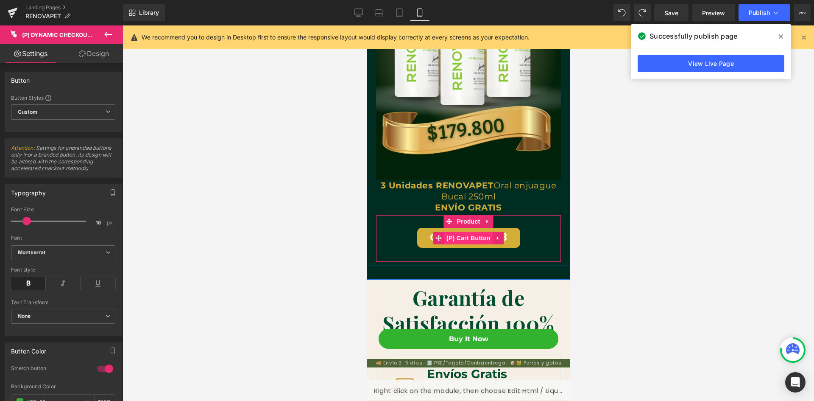
click at [463, 232] on span "(P) Cart Button" at bounding box center [468, 238] width 48 height 13
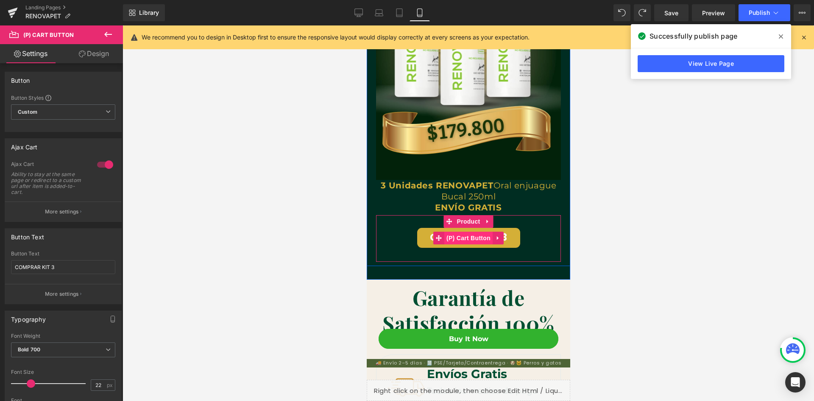
scroll to position [0, 311]
click at [469, 232] on span "(P) Cart Button" at bounding box center [468, 238] width 48 height 13
click at [525, 234] on div "COMPRAR KIT 3 (P) Cart Button" at bounding box center [468, 238] width 176 height 21
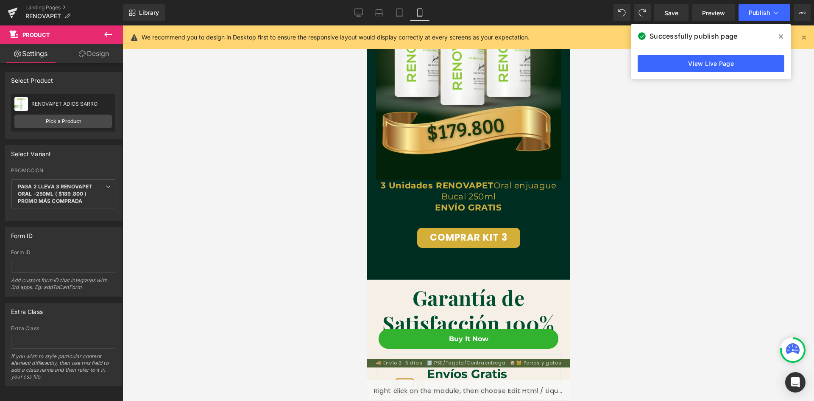
click at [109, 34] on icon at bounding box center [108, 34] width 8 height 5
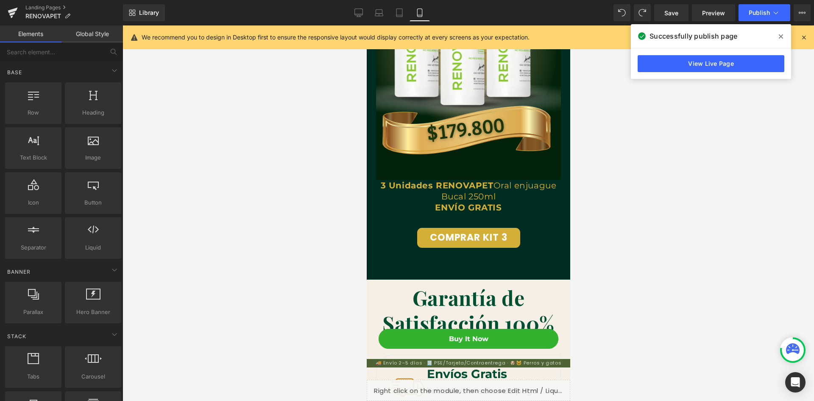
scroll to position [0, 156]
click at [79, 209] on div "Button button, call to action, cta" at bounding box center [93, 193] width 56 height 42
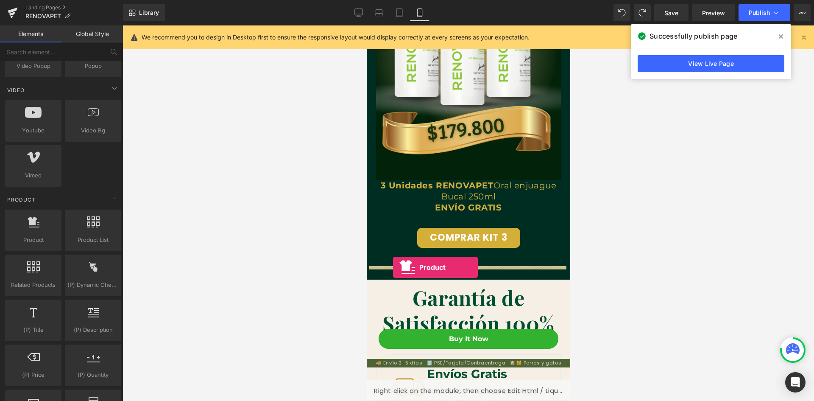
drag, startPoint x: 411, startPoint y: 251, endPoint x: 393, endPoint y: 267, distance: 24.1
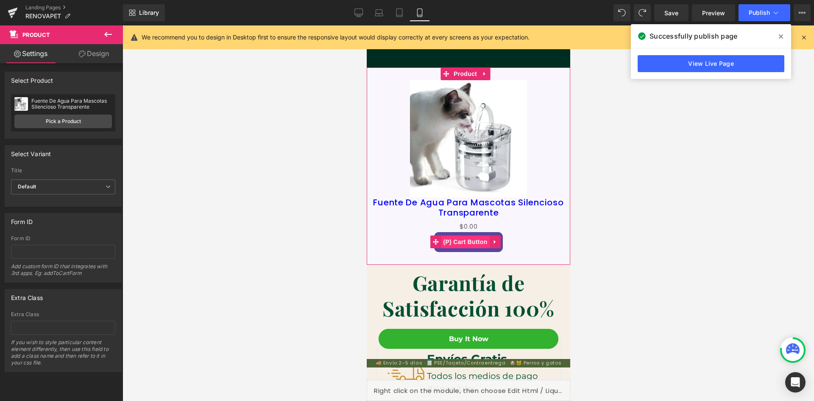
scroll to position [0, 311]
click at [496, 239] on icon at bounding box center [495, 242] width 6 height 6
click at [463, 232] on button "Add To Cart" at bounding box center [468, 242] width 69 height 20
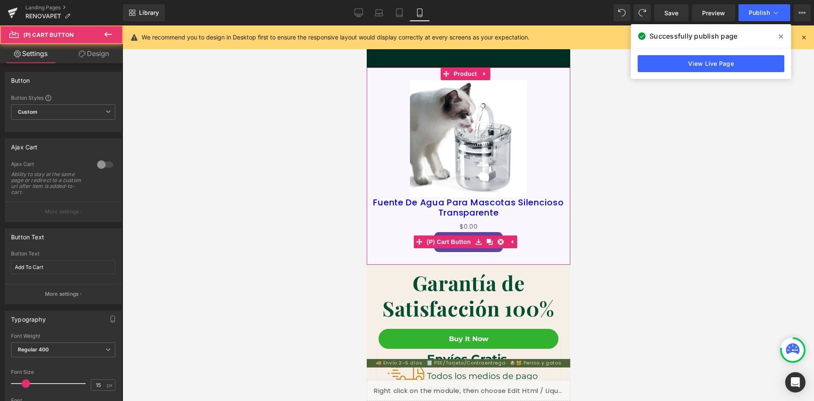
click at [459, 232] on button "Add To Cart" at bounding box center [468, 242] width 69 height 20
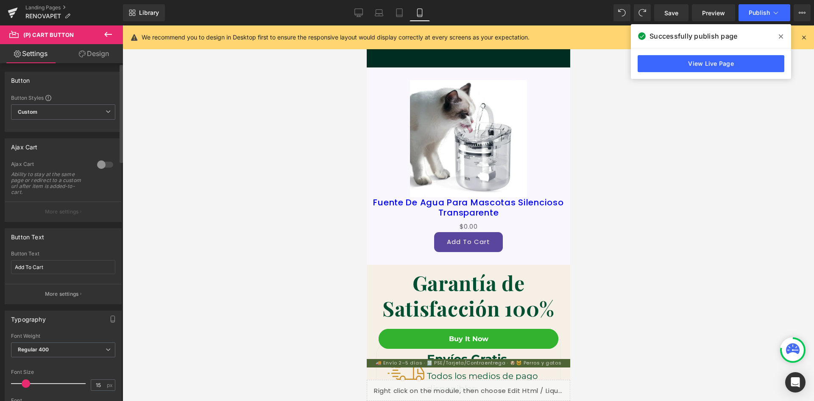
scroll to position [0, 156]
click at [49, 265] on input "Add To Cart" at bounding box center [63, 267] width 104 height 14
click at [106, 114] on icon at bounding box center [108, 111] width 5 height 5
click at [103, 114] on icon at bounding box center [104, 111] width 5 height 5
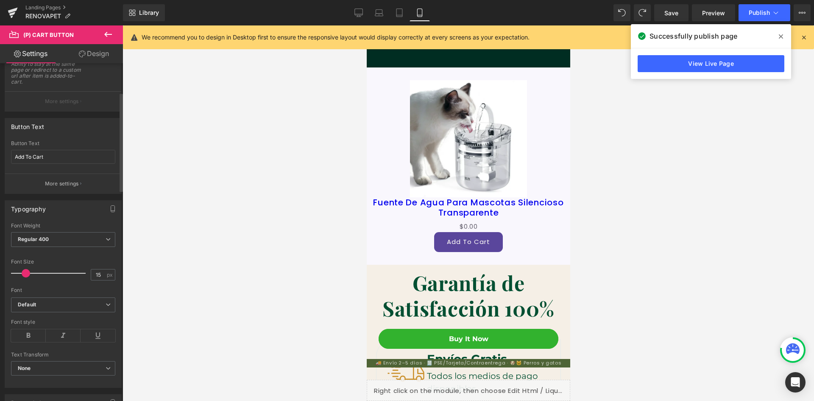
scroll to position [127, 0]
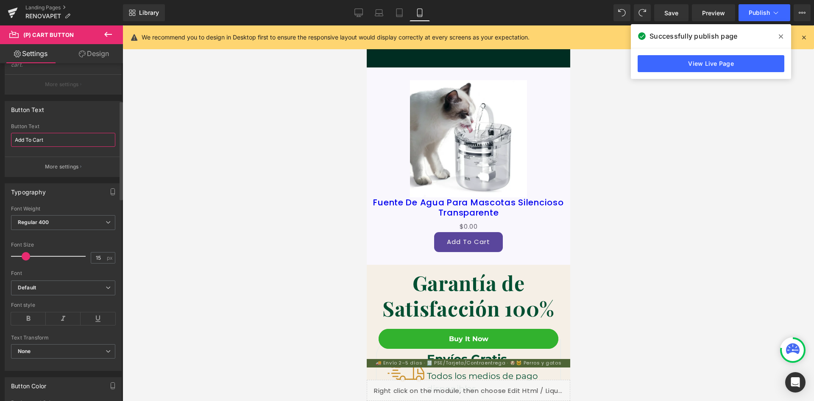
click at [48, 137] on input "Add To Cart" at bounding box center [63, 140] width 104 height 14
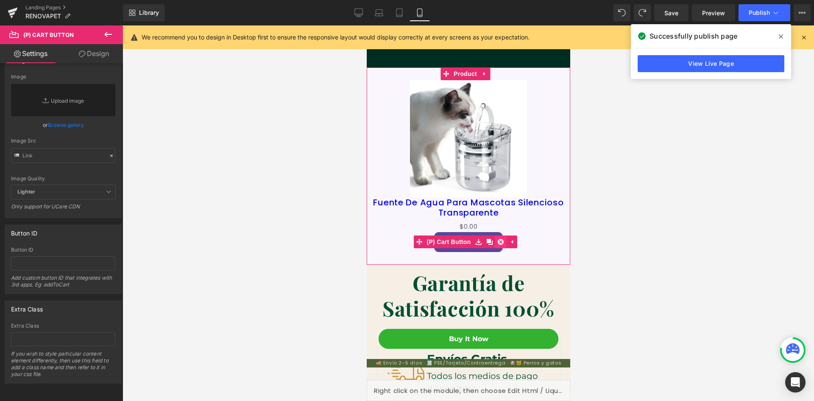
scroll to position [0, 156]
click at [483, 72] on icon at bounding box center [484, 74] width 2 height 4
click at [488, 71] on icon at bounding box center [490, 74] width 6 height 6
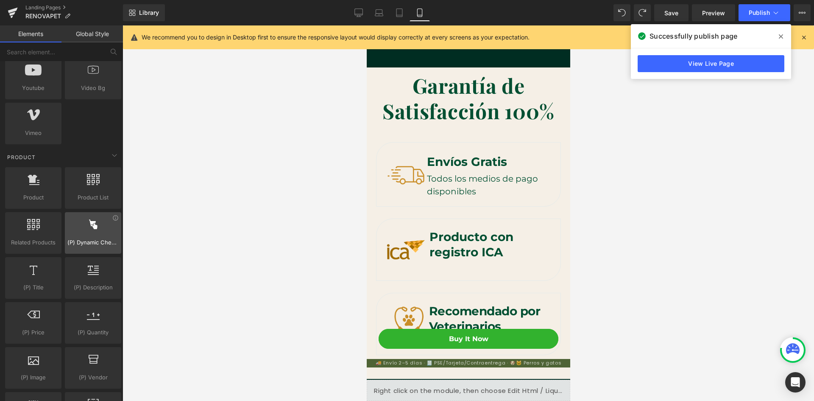
scroll to position [0, 0]
click at [87, 230] on div at bounding box center [92, 228] width 51 height 19
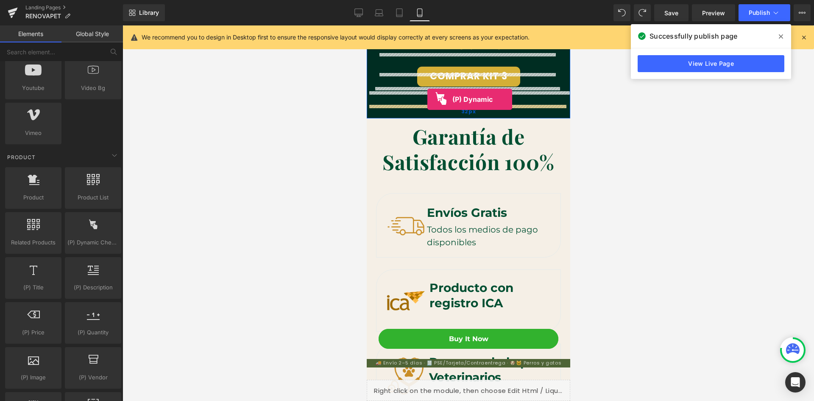
scroll to position [0, 156]
drag, startPoint x: 454, startPoint y: 256, endPoint x: 427, endPoint y: 102, distance: 155.8
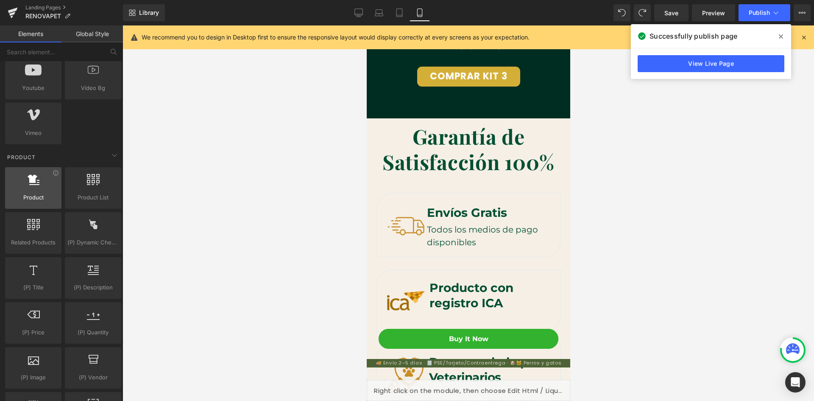
click at [30, 198] on span "Product" at bounding box center [33, 197] width 51 height 9
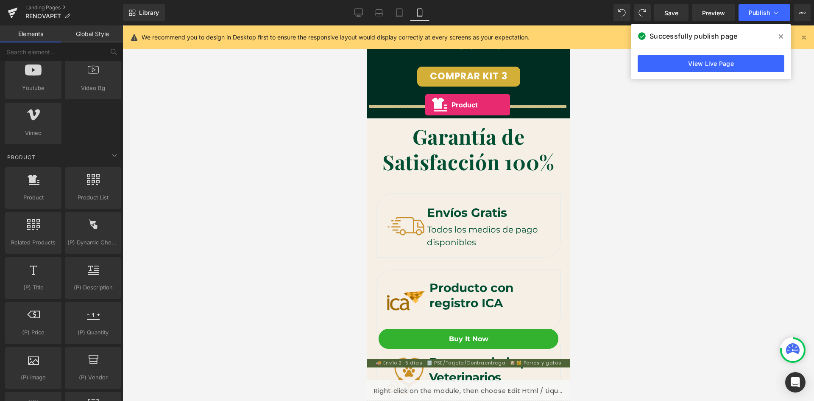
drag, startPoint x: 399, startPoint y: 220, endPoint x: 425, endPoint y: 105, distance: 118.1
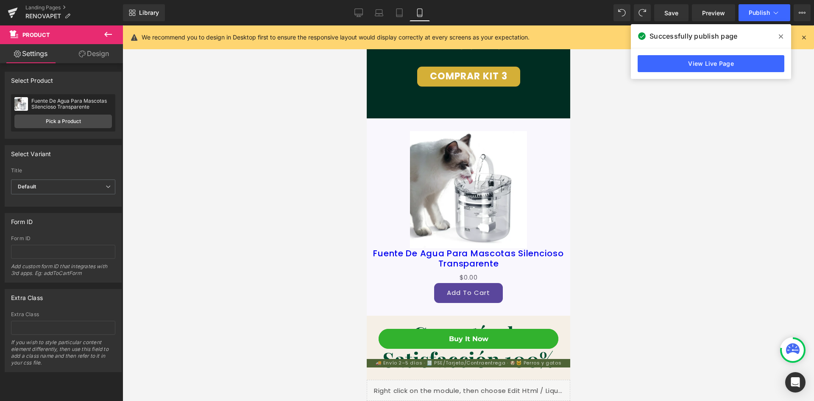
click at [112, 33] on icon at bounding box center [108, 34] width 10 height 10
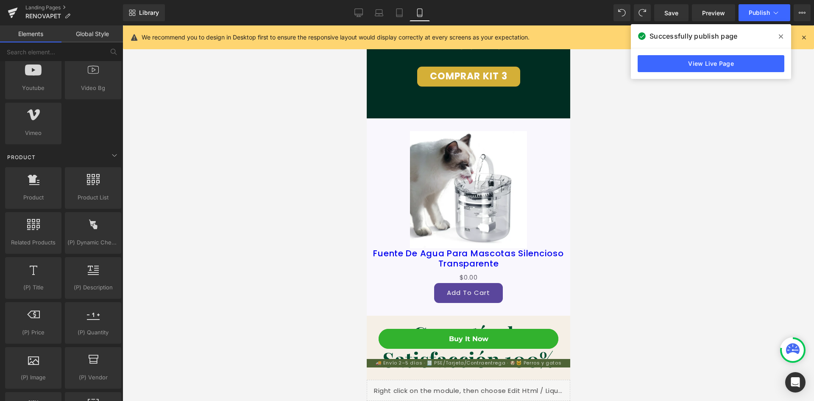
scroll to position [0, 0]
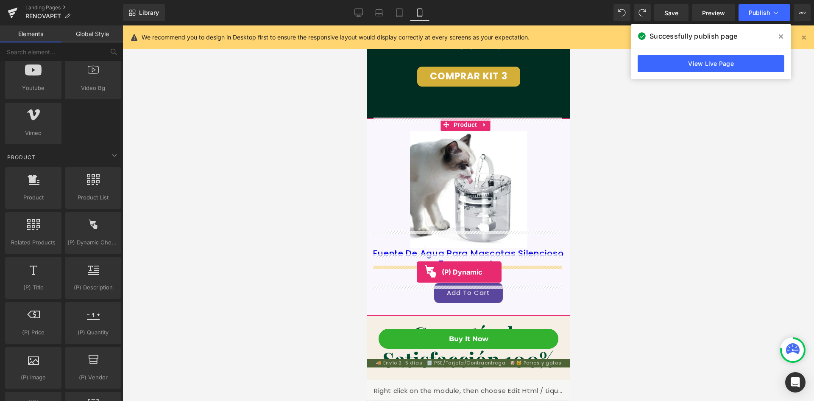
drag, startPoint x: 455, startPoint y: 254, endPoint x: 416, endPoint y: 272, distance: 42.9
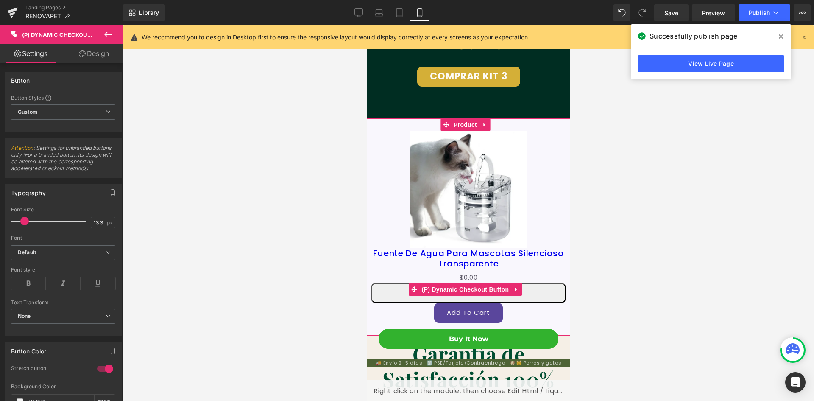
scroll to position [0, 156]
click at [429, 283] on button "Buy it now" at bounding box center [468, 293] width 195 height 20
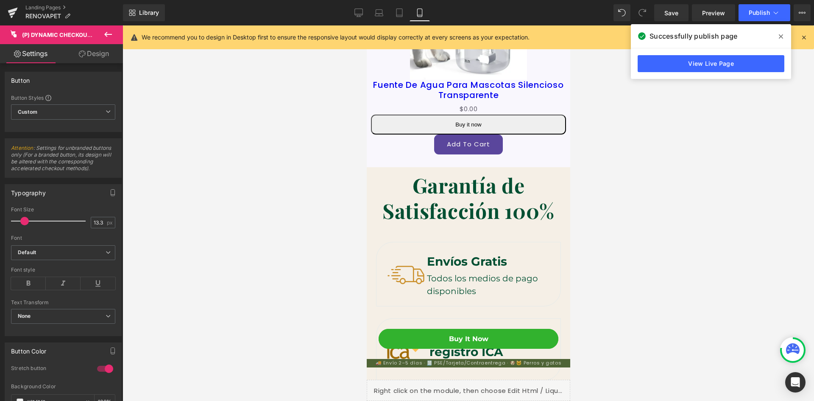
scroll to position [3553, 0]
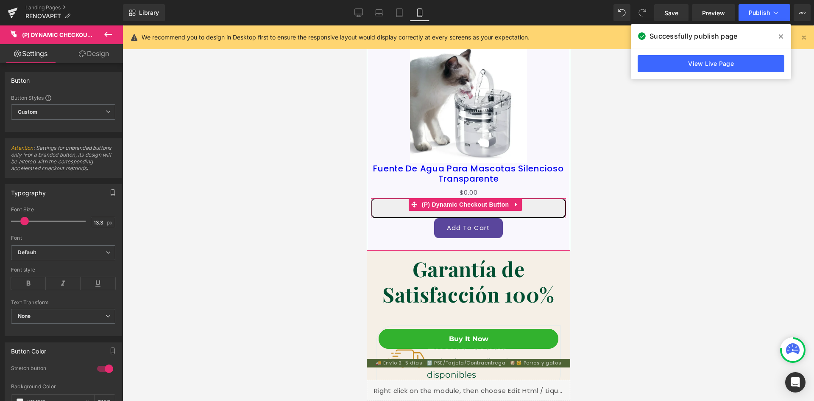
click at [388, 198] on button "Buy it now" at bounding box center [468, 208] width 195 height 20
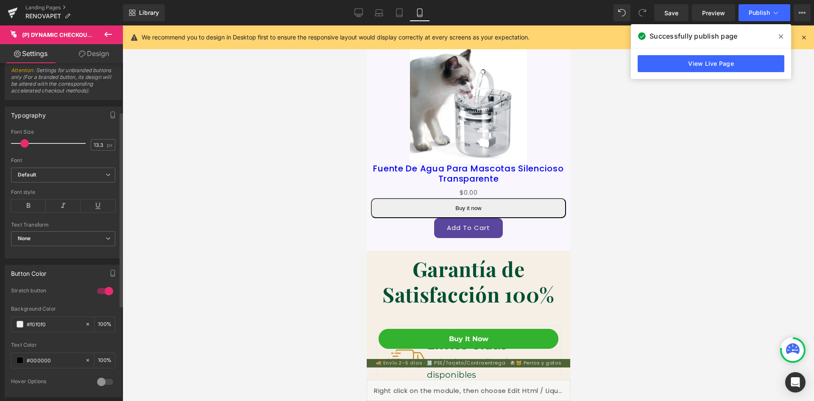
scroll to position [85, 0]
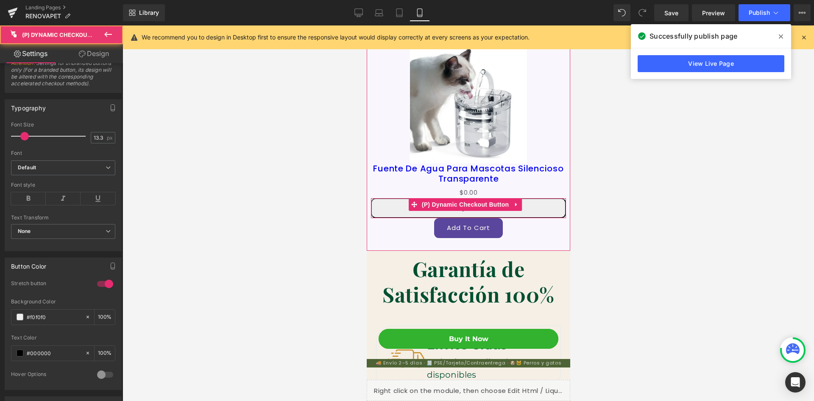
click at [480, 198] on button "Buy it now" at bounding box center [468, 208] width 195 height 20
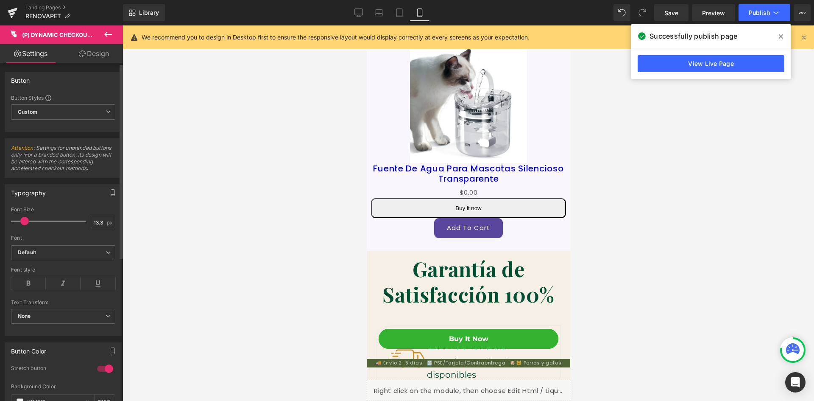
scroll to position [0, 311]
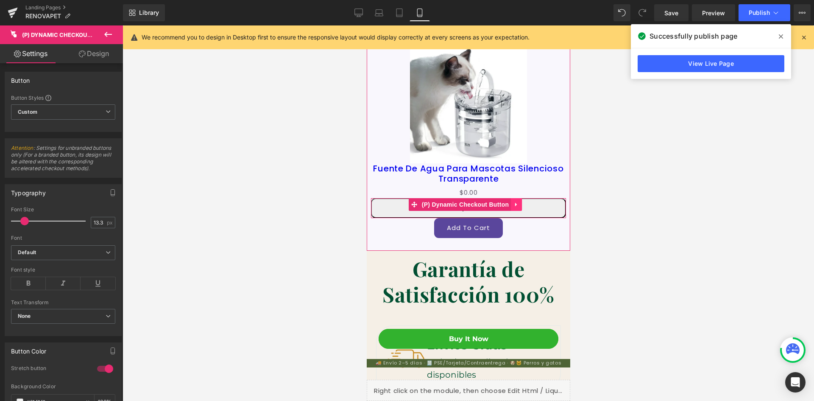
click at [517, 201] on icon at bounding box center [516, 204] width 6 height 6
click at [414, 198] on link "(P) Dynamic Checkout Button" at bounding box center [459, 204] width 103 height 13
click at [389, 198] on button "Buy it now" at bounding box center [468, 208] width 195 height 20
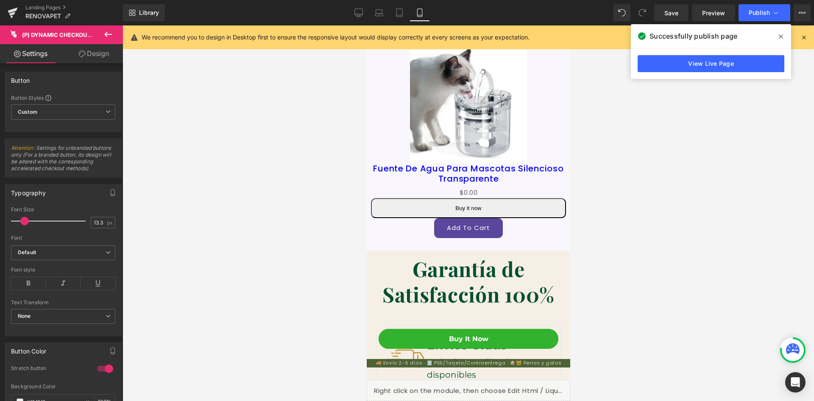
click at [96, 59] on link "Design" at bounding box center [93, 53] width 61 height 19
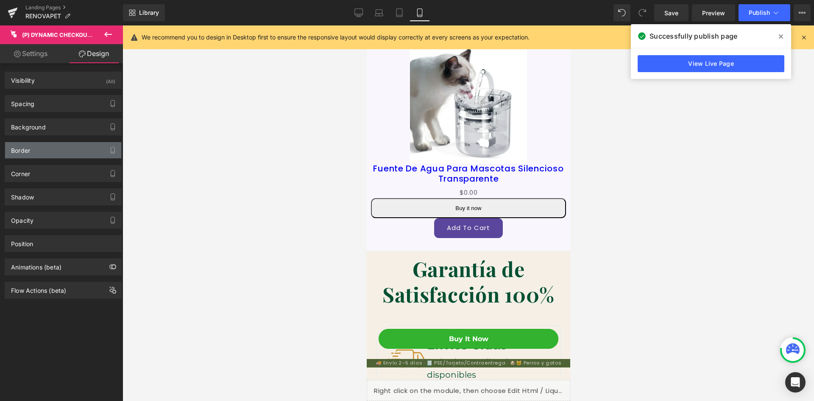
scroll to position [0, 156]
click at [47, 58] on link "Settings" at bounding box center [30, 53] width 61 height 19
type input "100"
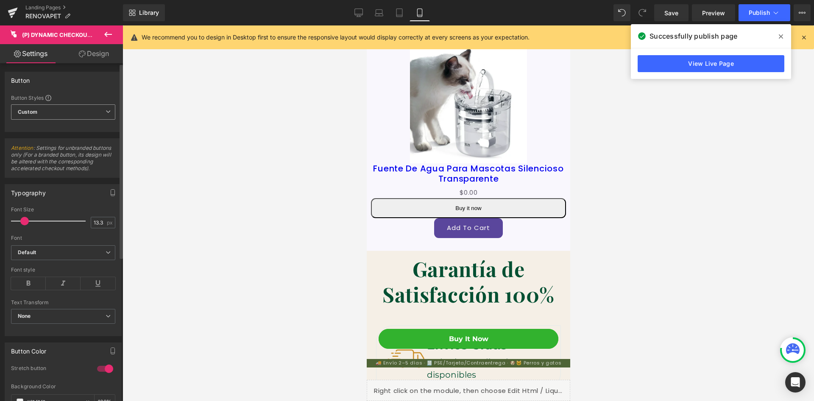
click at [81, 111] on span "Custom Setup Global Style" at bounding box center [63, 111] width 104 height 15
click at [73, 149] on div "Setup Global Style" at bounding box center [61, 146] width 101 height 20
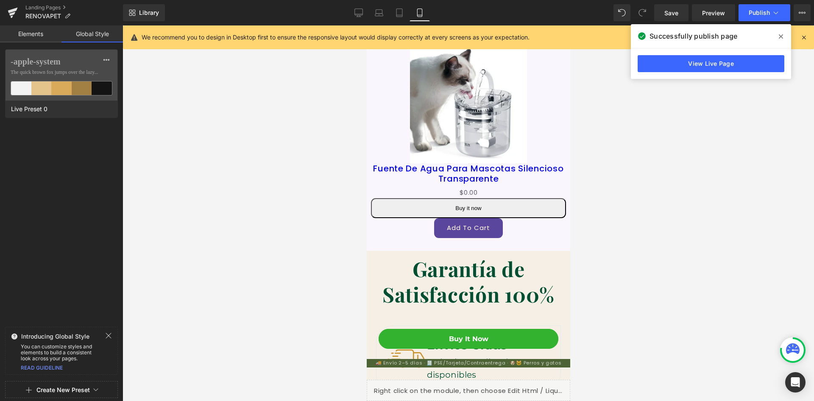
click at [62, 386] on button "Create New Preset" at bounding box center [62, 390] width 53 height 18
click at [71, 357] on div "From This Page" at bounding box center [61, 354] width 70 height 14
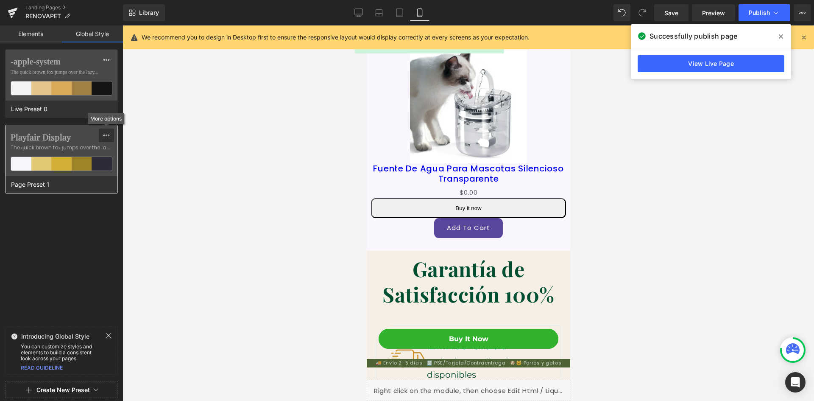
scroll to position [0, 311]
click at [105, 137] on icon at bounding box center [106, 135] width 7 height 7
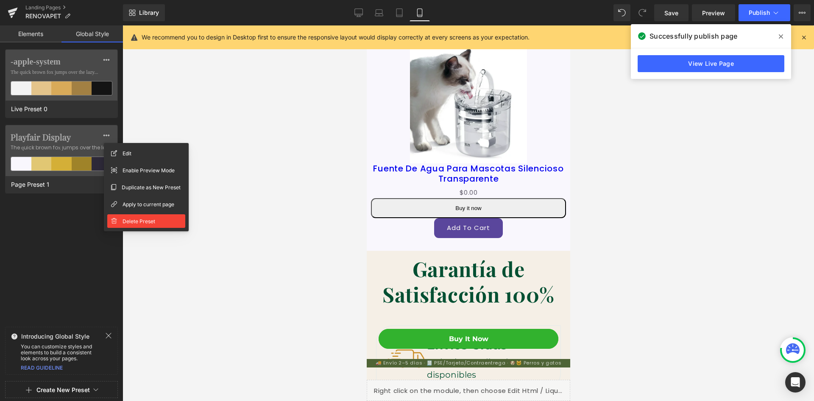
click at [125, 224] on span "Delete Preset" at bounding box center [139, 221] width 33 height 9
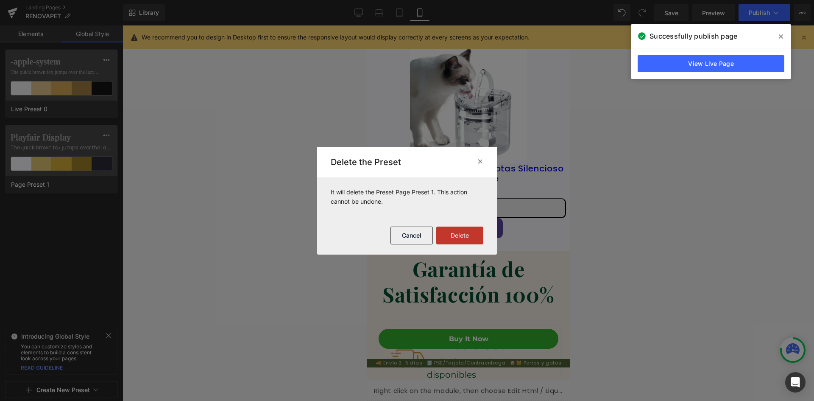
drag, startPoint x: 460, startPoint y: 237, endPoint x: 28, endPoint y: 194, distance: 434.2
click at [460, 237] on button "Delete" at bounding box center [459, 235] width 47 height 18
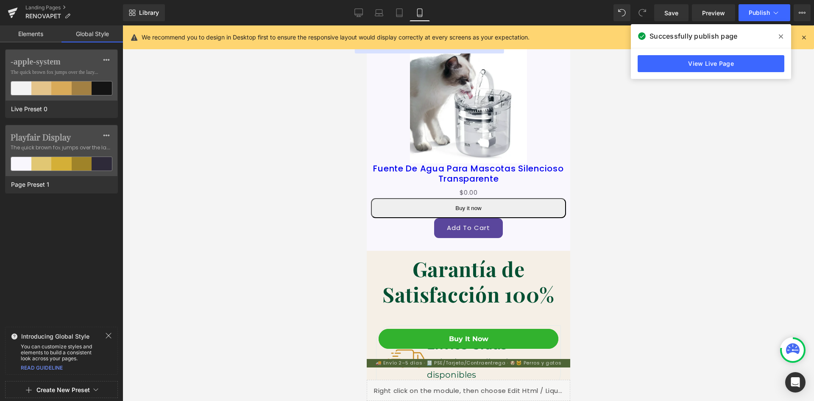
click at [27, 35] on div at bounding box center [61, 200] width 123 height 401
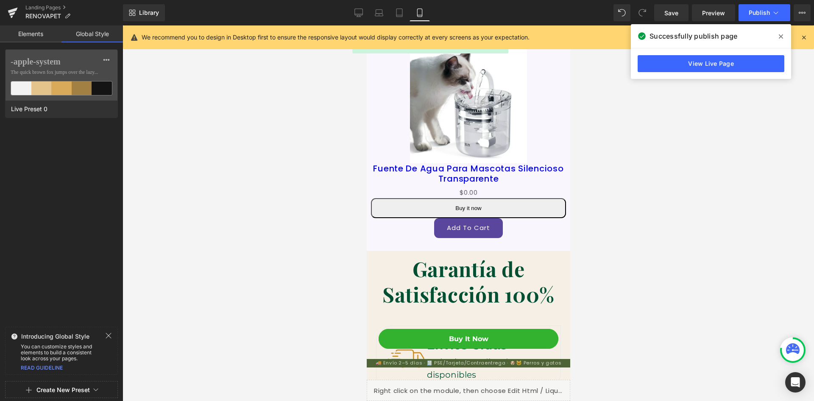
click at [27, 35] on link "Elements" at bounding box center [30, 33] width 61 height 17
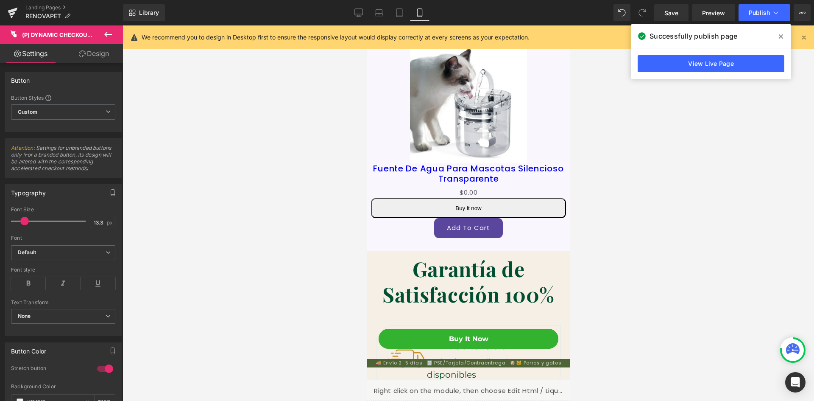
click at [91, 59] on link "Design" at bounding box center [93, 53] width 61 height 19
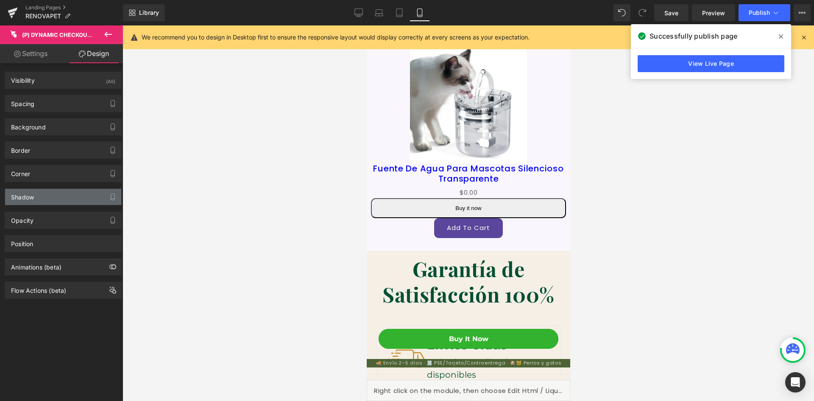
scroll to position [0, 156]
click at [35, 51] on link "Settings" at bounding box center [30, 53] width 61 height 19
type input "100"
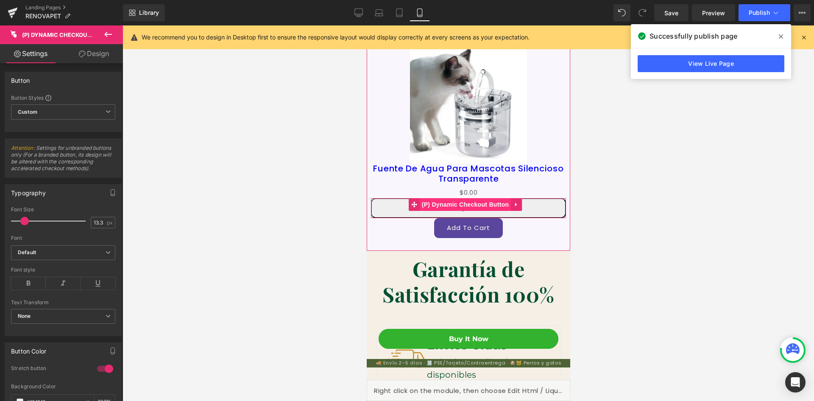
click at [465, 198] on span "(P) Dynamic Checkout Button" at bounding box center [465, 204] width 92 height 13
click at [464, 198] on button "Buy it now" at bounding box center [468, 208] width 195 height 20
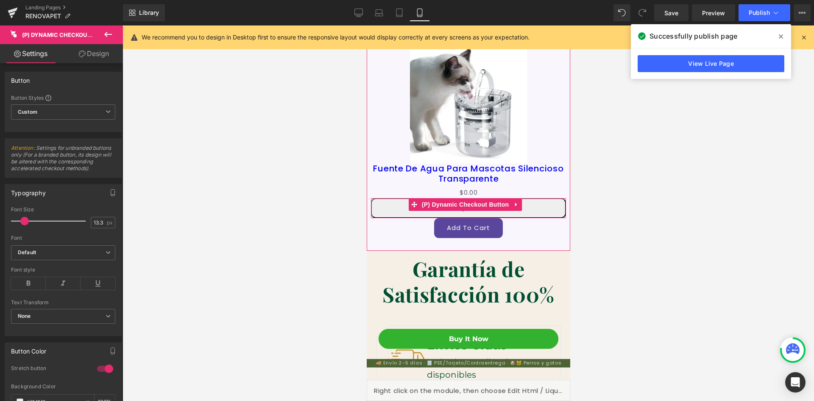
click at [464, 198] on button "Buy it now" at bounding box center [468, 208] width 195 height 20
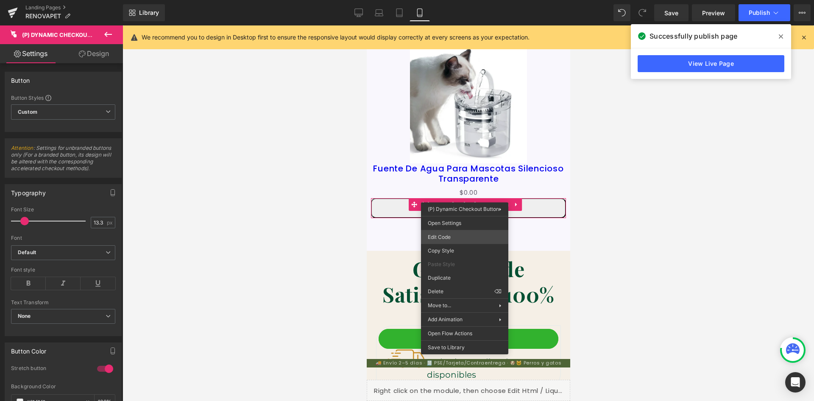
scroll to position [0, 156]
click at [458, 0] on div "(P) Dynamic Checkout Button You are previewing how the will restyle your page. …" at bounding box center [407, 0] width 814 height 0
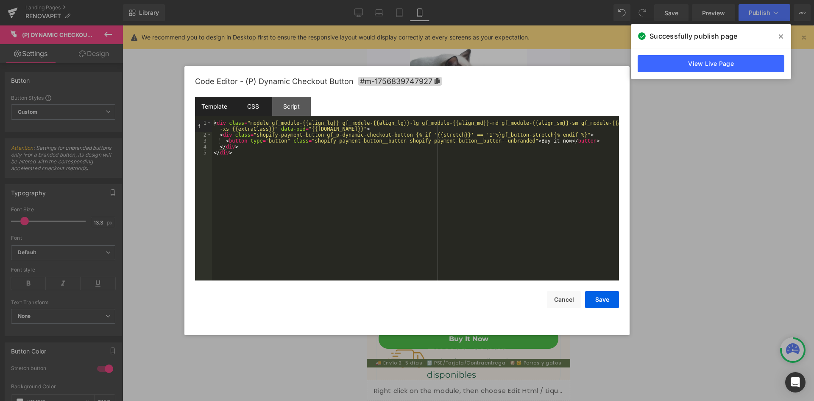
click at [259, 111] on div "CSS" at bounding box center [253, 106] width 39 height 19
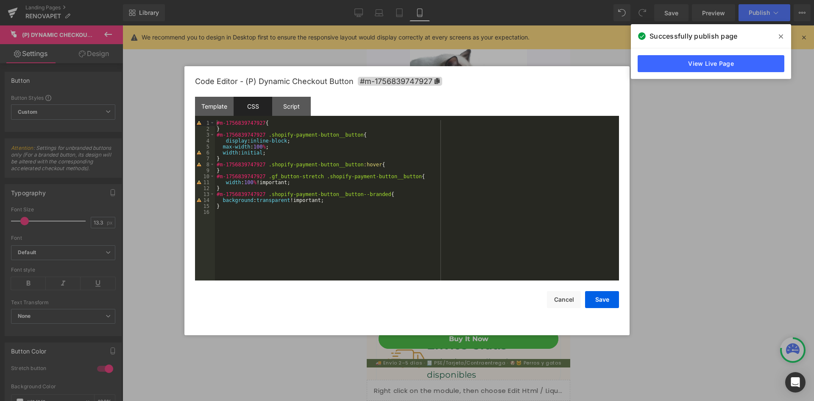
scroll to position [0, 311]
click at [293, 110] on div "Script" at bounding box center [291, 106] width 39 height 19
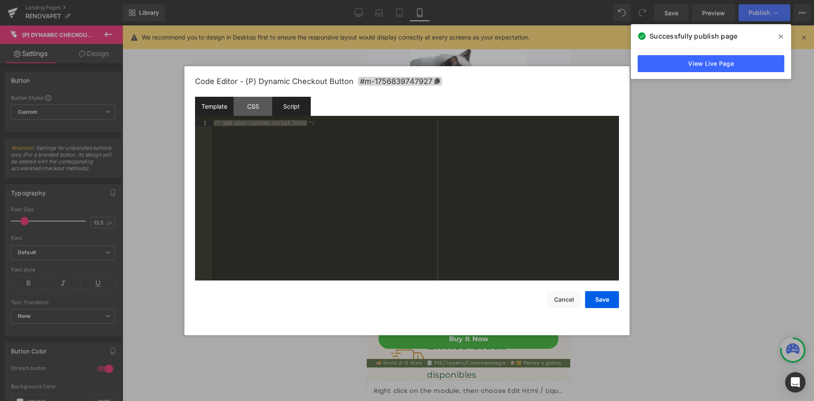
click at [201, 106] on div "Template" at bounding box center [214, 106] width 39 height 19
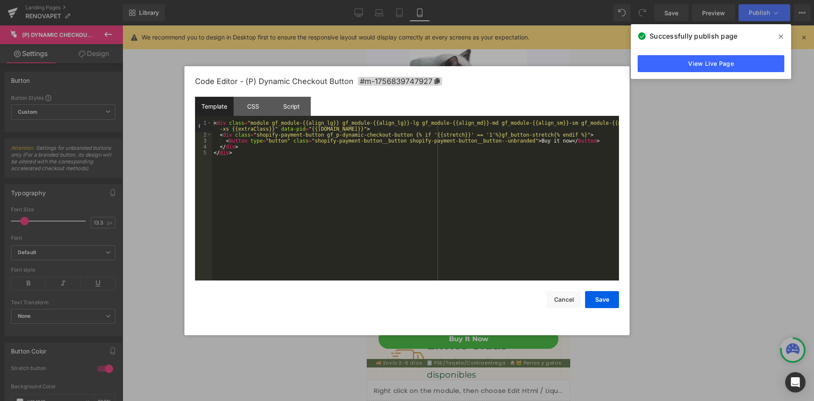
scroll to position [0, 0]
click at [566, 302] on button "Cancel" at bounding box center [564, 299] width 34 height 17
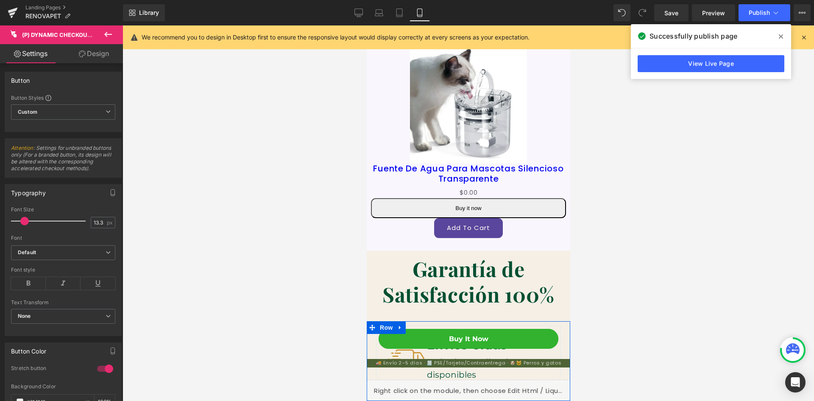
scroll to position [0, 156]
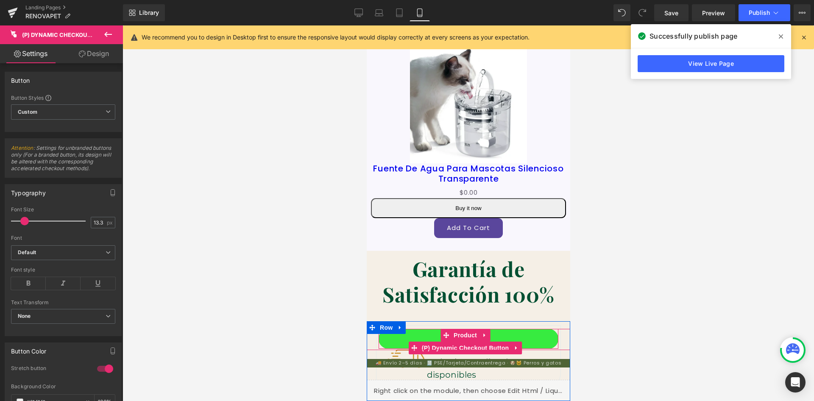
click at [519, 339] on button "Buy it now" at bounding box center [468, 339] width 180 height 20
click at [515, 346] on icon at bounding box center [516, 348] width 6 height 6
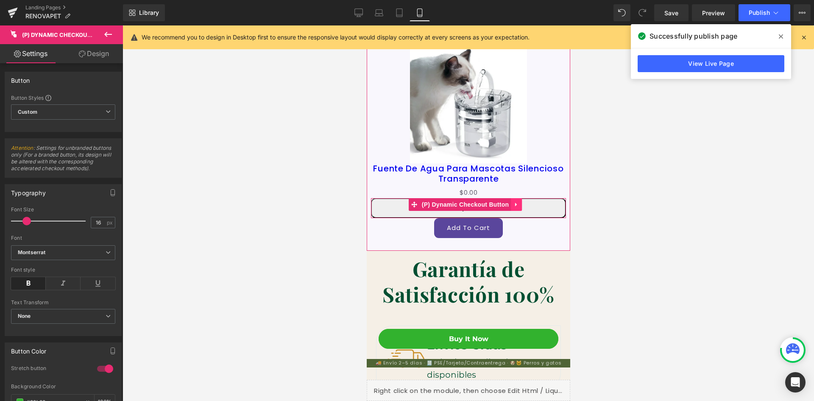
click at [516, 198] on link at bounding box center [516, 204] width 11 height 13
click at [536, 198] on button "Buy it now" at bounding box center [468, 208] width 195 height 20
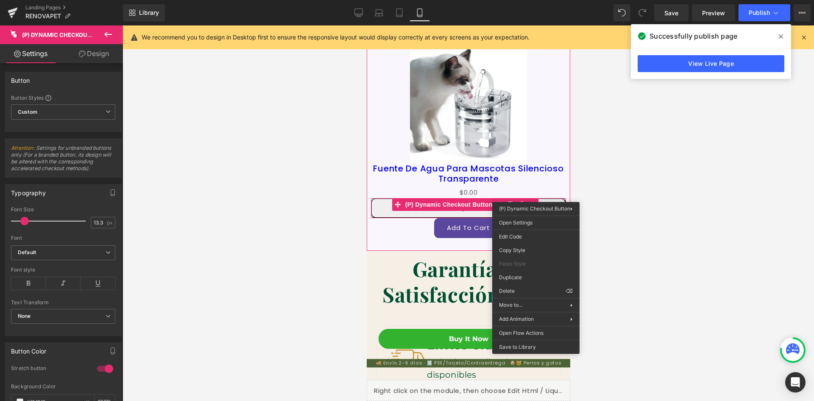
scroll to position [0, 0]
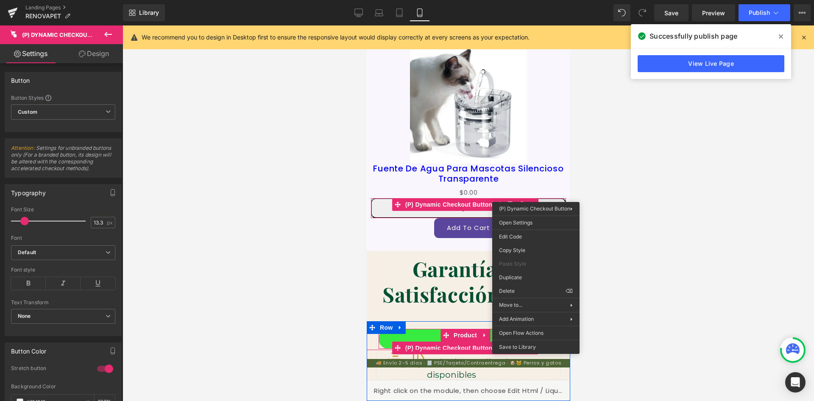
click at [418, 336] on button "Buy it now" at bounding box center [468, 339] width 180 height 20
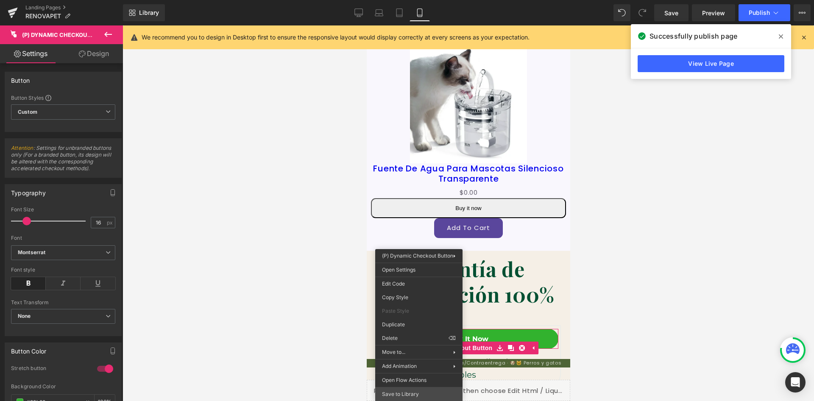
scroll to position [0, 156]
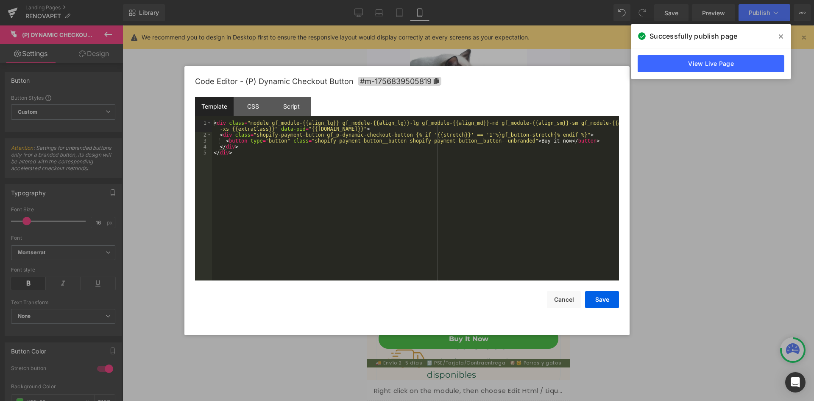
click at [398, 0] on div "(P) Dynamic Checkout Button You are previewing how the will restyle your page. …" at bounding box center [407, 0] width 814 height 0
drag, startPoint x: 513, startPoint y: 140, endPoint x: 541, endPoint y: 140, distance: 28.4
click at [541, 140] on div "< div class = "module gf_module-{{align_lg}} gf_module-{{align_lg}}-lg gf_modul…" at bounding box center [415, 209] width 407 height 178
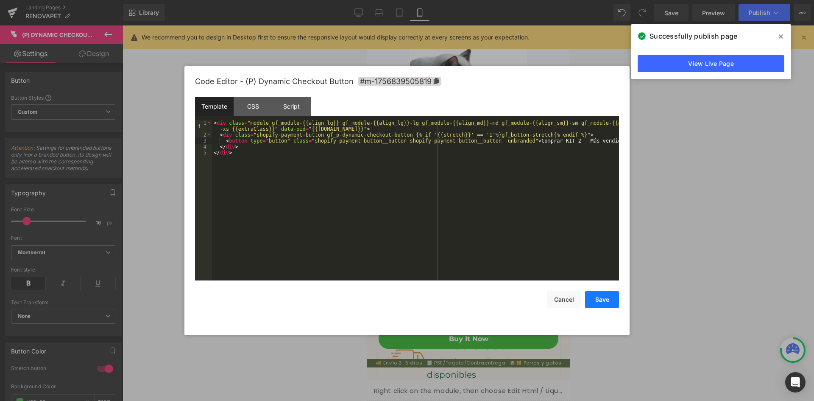
click at [597, 296] on button "Save" at bounding box center [602, 299] width 34 height 17
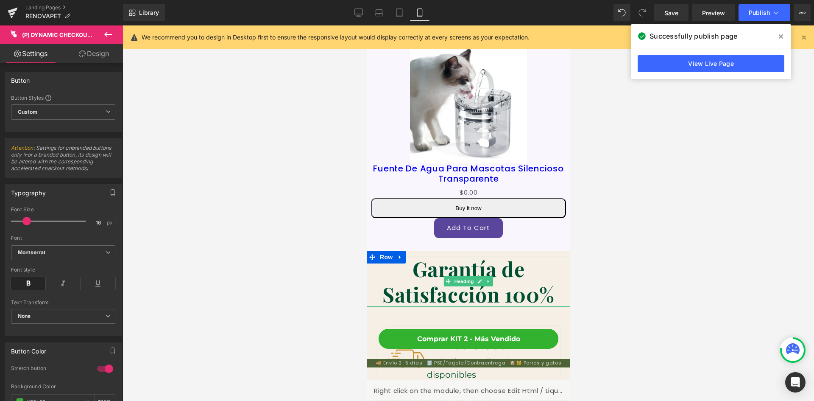
scroll to position [0, 311]
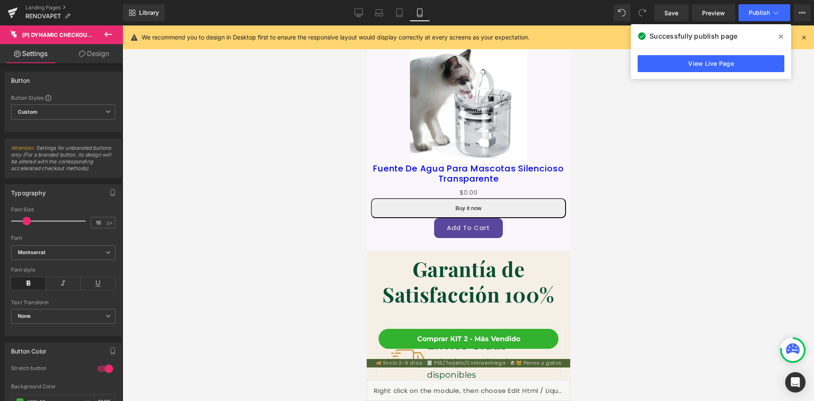
click at [698, 139] on div at bounding box center [469, 212] width 692 height 375
click at [675, 12] on span "Save" at bounding box center [671, 12] width 14 height 9
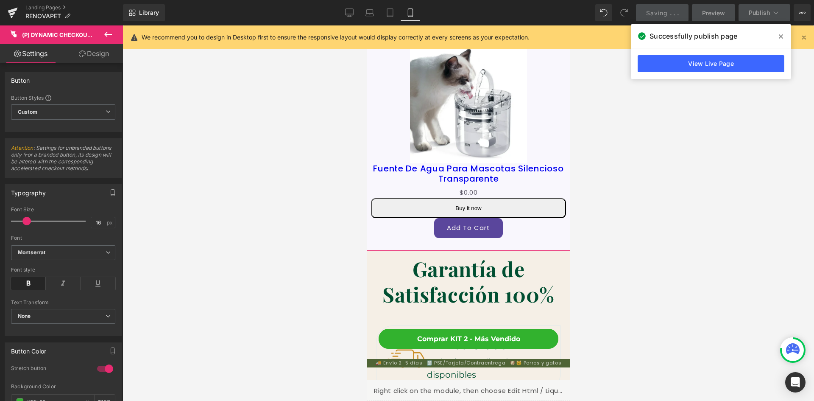
scroll to position [0, 0]
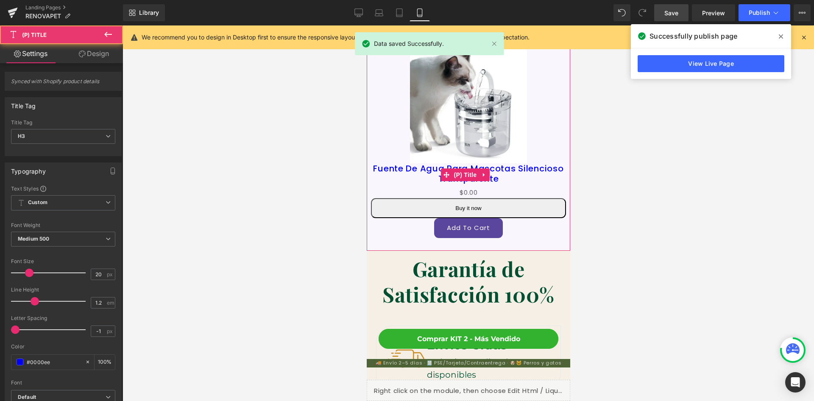
click at [531, 167] on h3 "Fuente De Agua Para Mascotas Silencioso Transparente" at bounding box center [468, 174] width 195 height 23
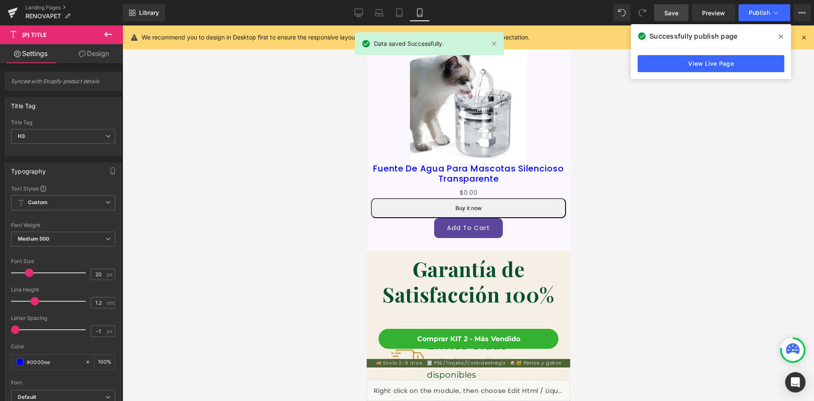
click at [783, 36] on span at bounding box center [781, 37] width 14 height 14
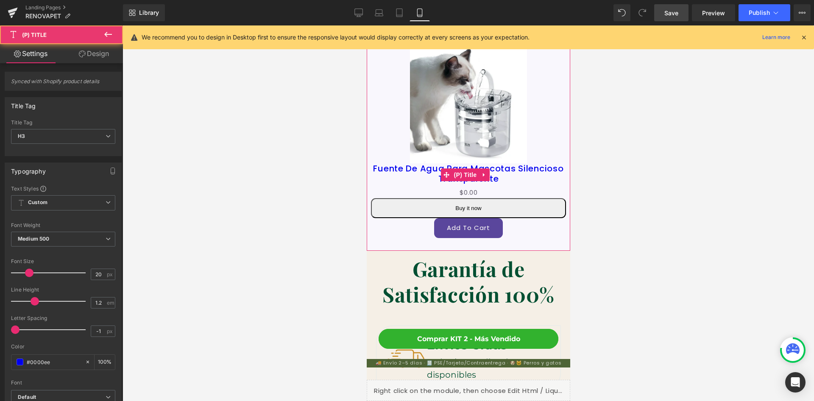
click at [553, 163] on link "Fuente De Agua Para Mascotas Silencioso Transparente" at bounding box center [468, 173] width 195 height 20
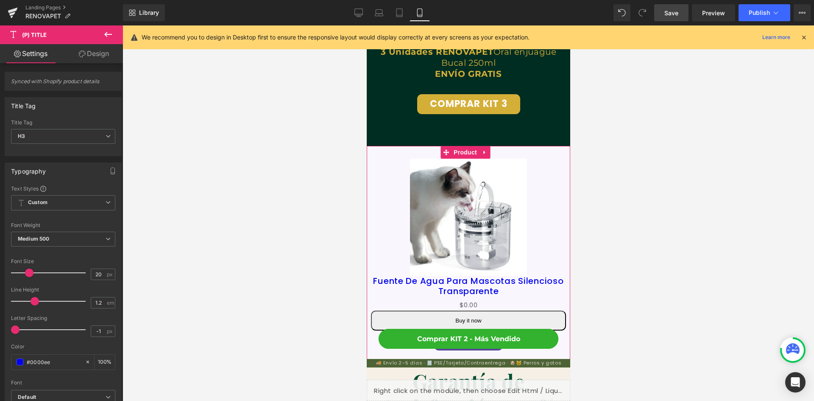
scroll to position [3426, 0]
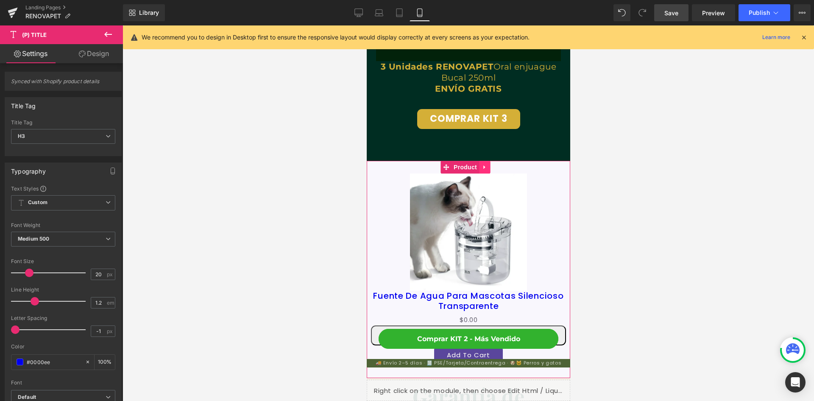
click at [487, 161] on link at bounding box center [484, 167] width 11 height 13
click at [491, 164] on icon at bounding box center [490, 167] width 6 height 6
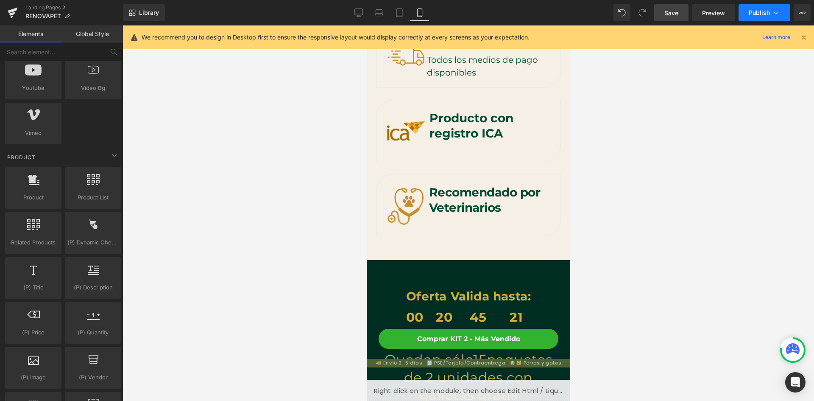
scroll to position [0, 311]
click at [670, 18] on link "Save" at bounding box center [671, 12] width 34 height 17
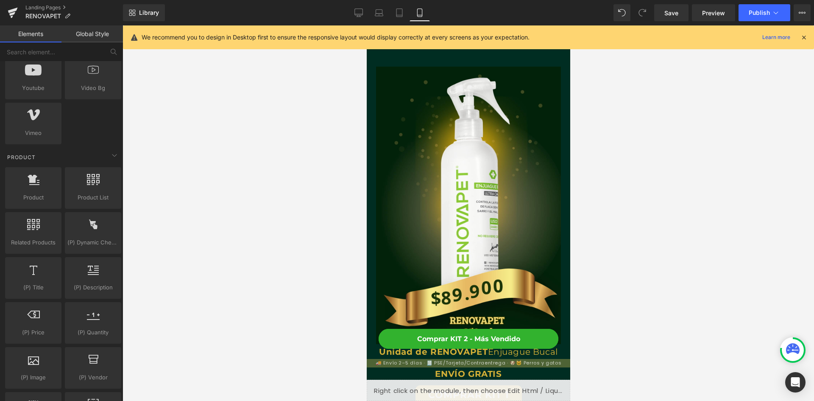
scroll to position [0, 156]
click at [678, 17] on span "Save" at bounding box center [671, 12] width 14 height 9
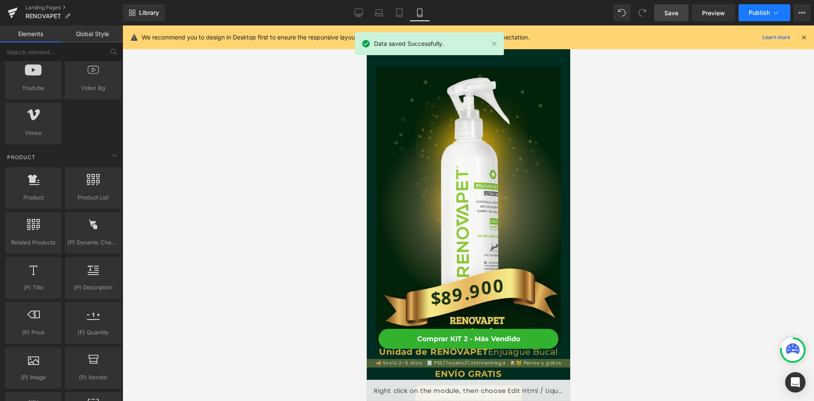
scroll to position [0, 311]
click at [757, 10] on span "Publish" at bounding box center [759, 12] width 21 height 7
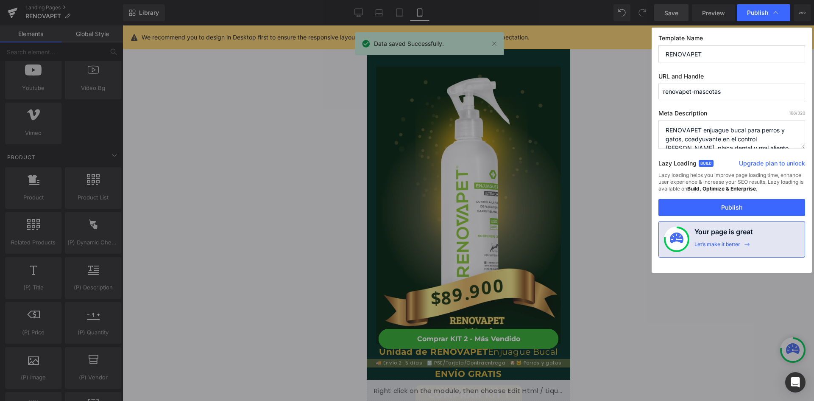
drag, startPoint x: 706, startPoint y: 209, endPoint x: 126, endPoint y: 39, distance: 604.2
click at [706, 209] on button "Publish" at bounding box center [731, 207] width 147 height 17
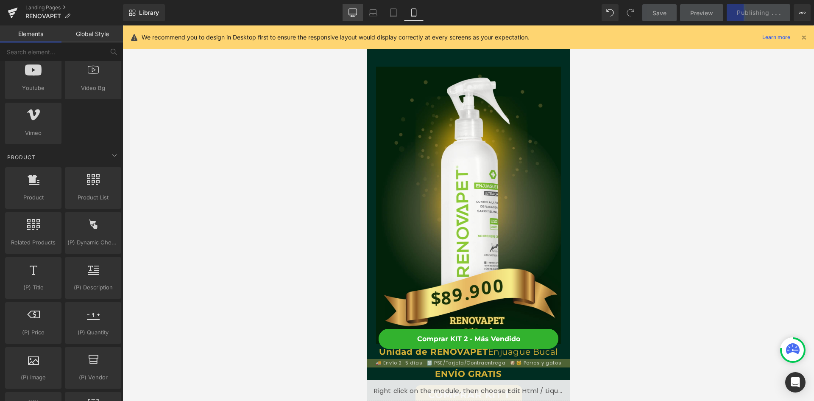
click at [354, 12] on icon at bounding box center [353, 12] width 8 height 8
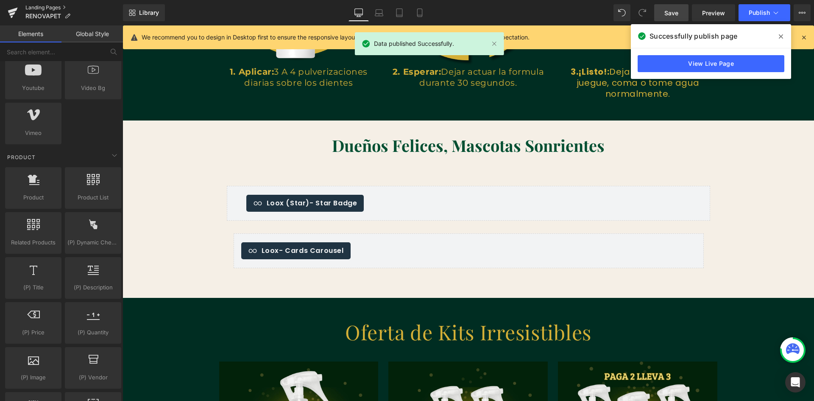
scroll to position [0, 459]
click at [36, 9] on link "Landing Pages" at bounding box center [74, 7] width 98 height 7
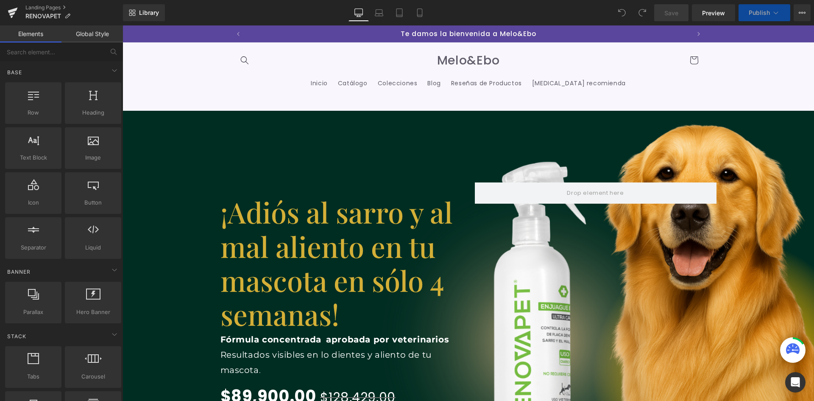
click at [95, 36] on link "Global Style" at bounding box center [91, 33] width 61 height 17
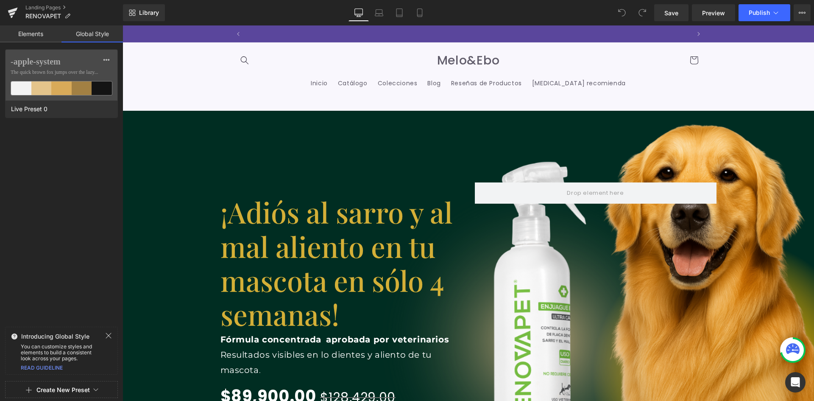
scroll to position [0, 459]
click at [43, 34] on link "Elements" at bounding box center [30, 33] width 61 height 17
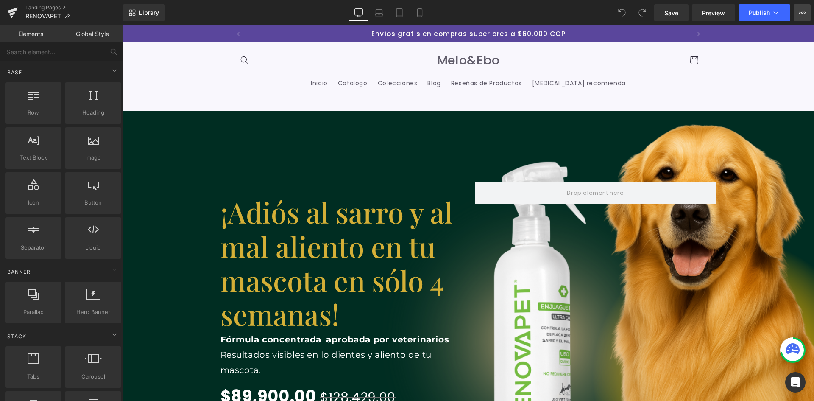
click at [809, 12] on button "Upgrade Plan View Live Page View with current Template Save Template to Library…" at bounding box center [802, 12] width 17 height 17
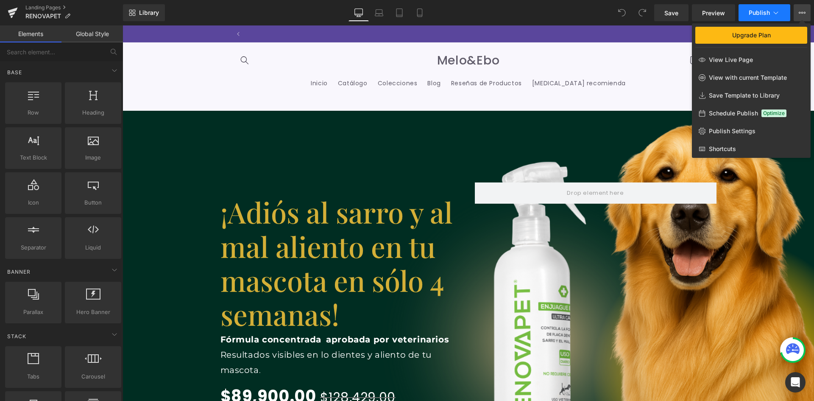
scroll to position [0, 918]
click at [776, 13] on icon at bounding box center [776, 12] width 8 height 8
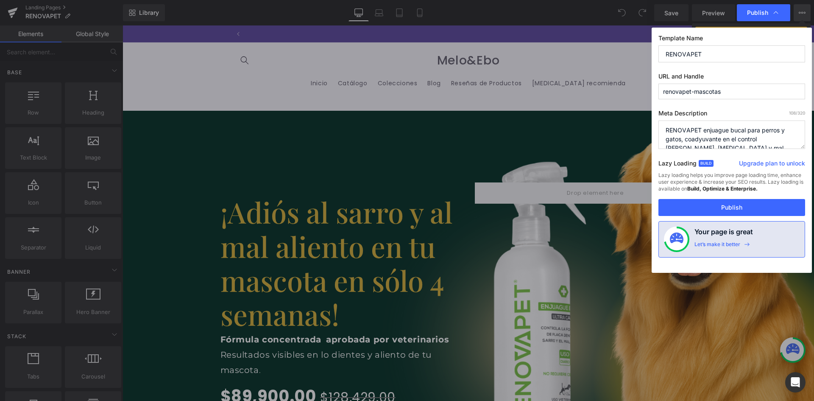
scroll to position [0, 459]
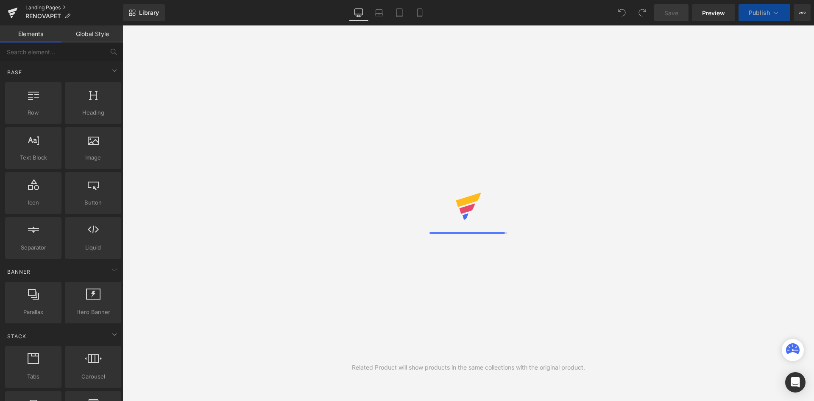
click at [44, 7] on link "Landing Pages" at bounding box center [74, 7] width 98 height 7
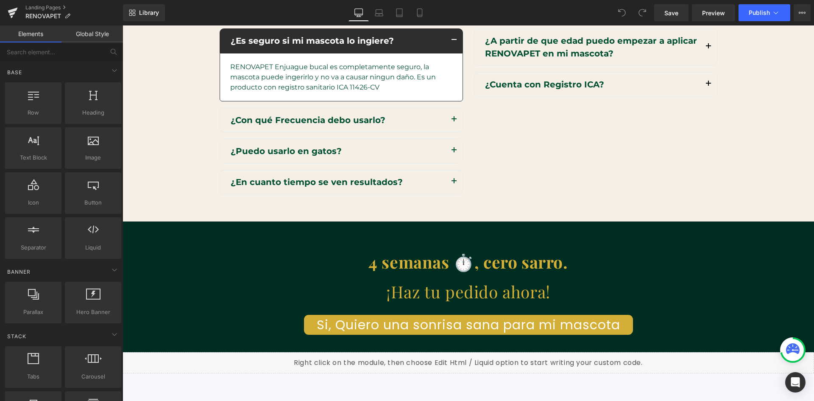
scroll to position [2162, 0]
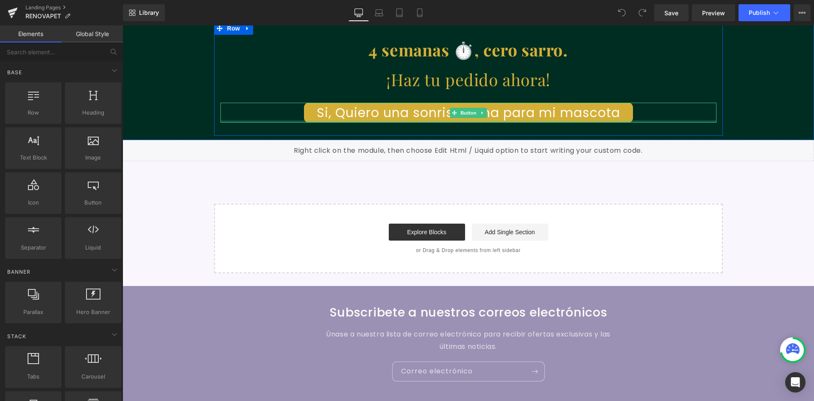
click at [413, 112] on link "Si, Quiero una sonrisa sana para mi mascota" at bounding box center [468, 113] width 329 height 20
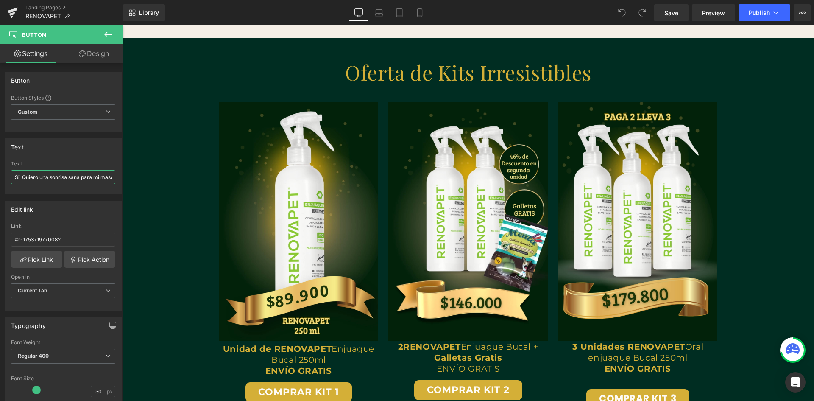
scroll to position [0, 14]
drag, startPoint x: 138, startPoint y: 203, endPoint x: 155, endPoint y: 187, distance: 23.1
paste input "Elige tu kit y compra ahor"
type input "Elige tu kit y compra ahora"
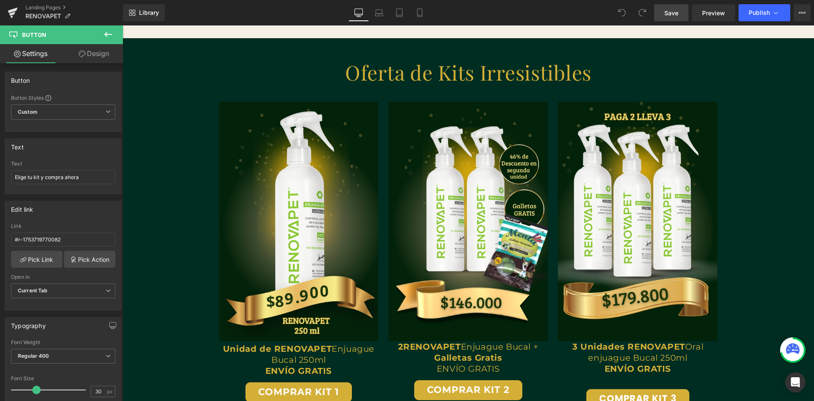
click at [672, 10] on span "Save" at bounding box center [671, 12] width 14 height 9
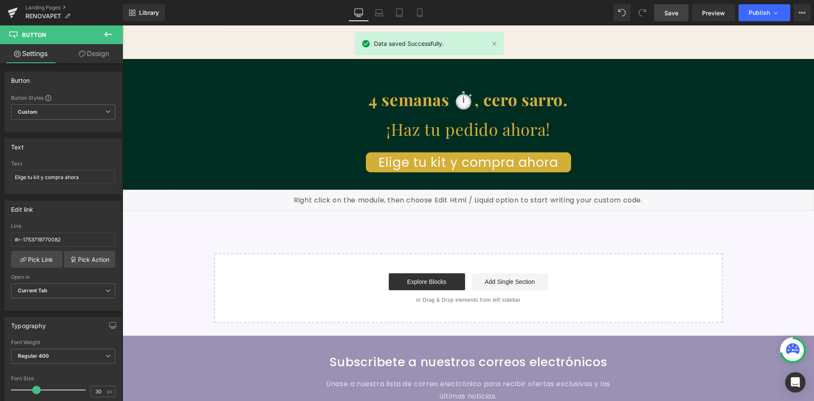
scroll to position [2195, 0]
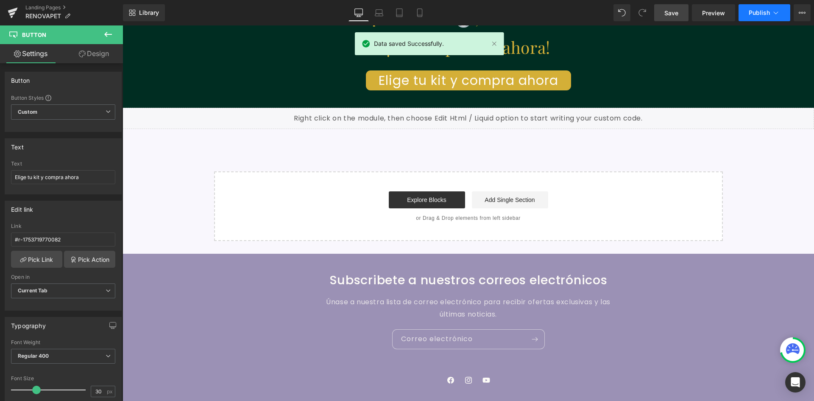
click at [778, 14] on icon at bounding box center [776, 12] width 8 height 8
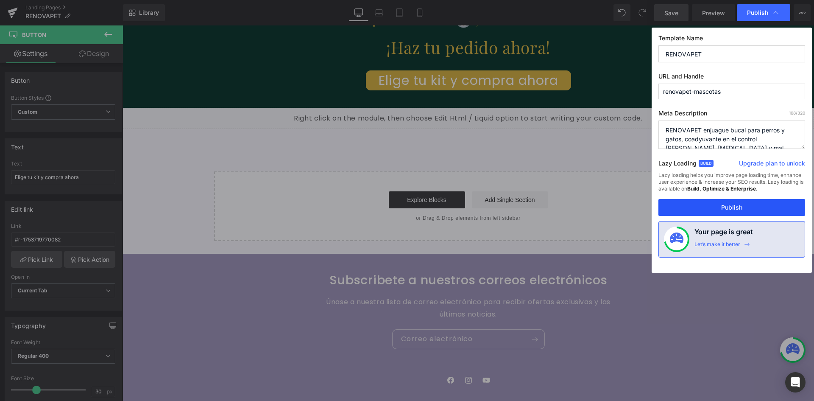
click at [706, 207] on button "Publish" at bounding box center [731, 207] width 147 height 17
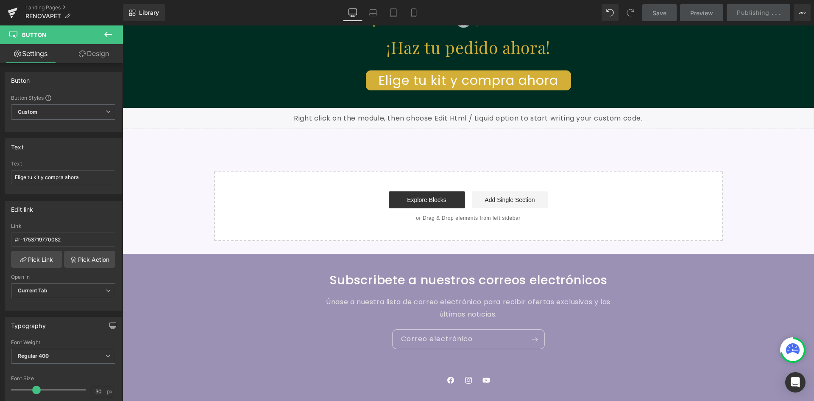
scroll to position [0, 0]
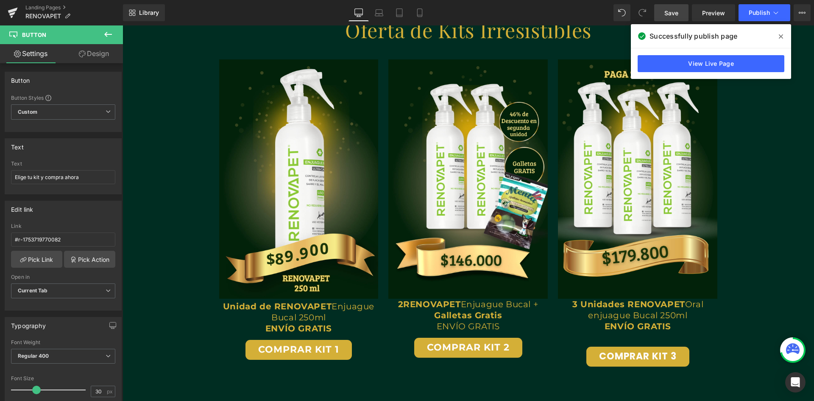
scroll to position [1389, 0]
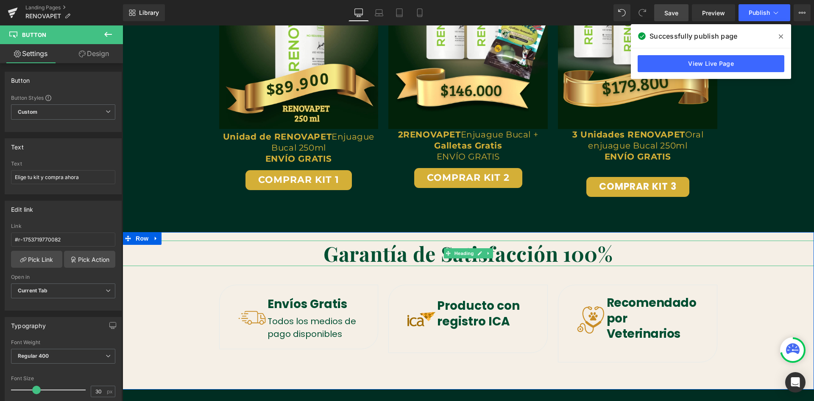
click at [450, 260] on strong "Garantía de Satisfacción 100%" at bounding box center [469, 253] width 290 height 27
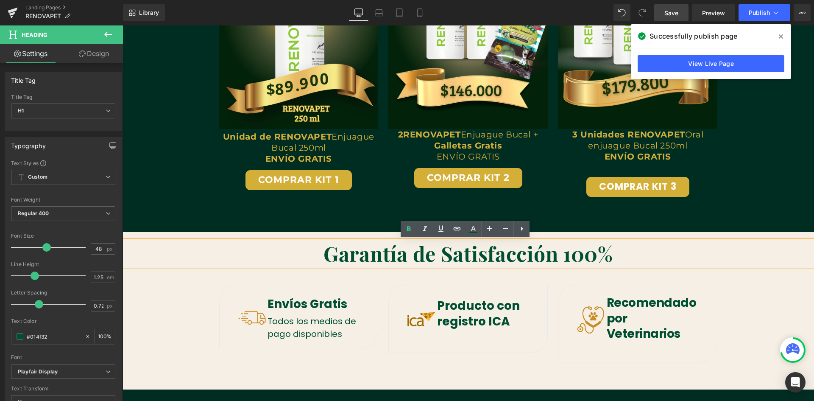
scroll to position [0, 918]
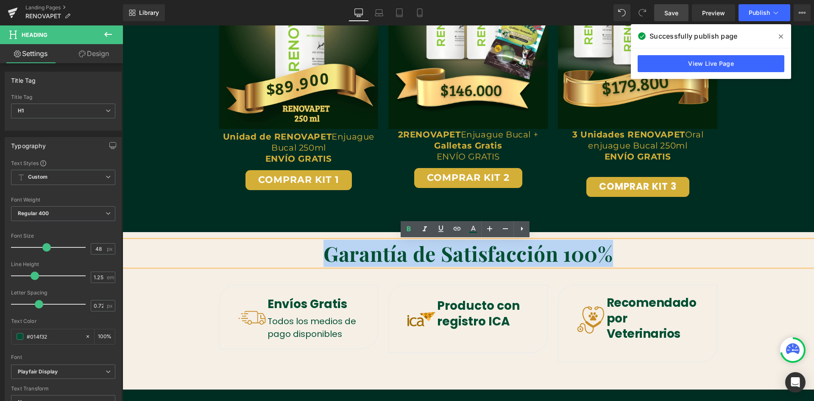
drag, startPoint x: 321, startPoint y: 253, endPoint x: 610, endPoint y: 253, distance: 289.2
click at [610, 253] on strong "Garantía de Satisfacción 100%" at bounding box center [469, 253] width 290 height 27
paste div
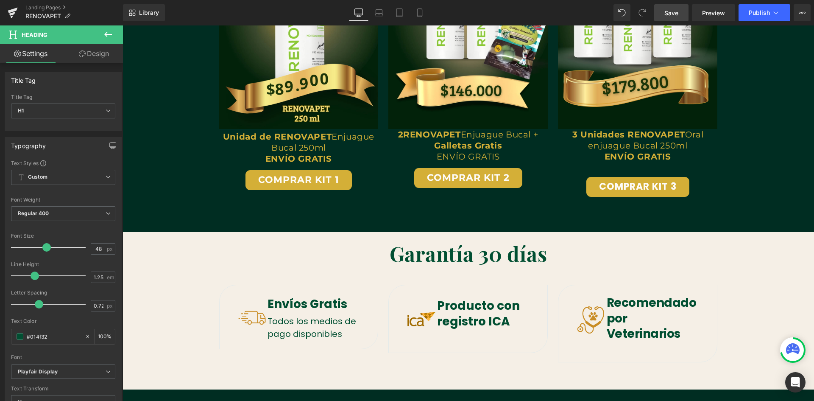
click at [684, 14] on link "Save" at bounding box center [671, 12] width 34 height 17
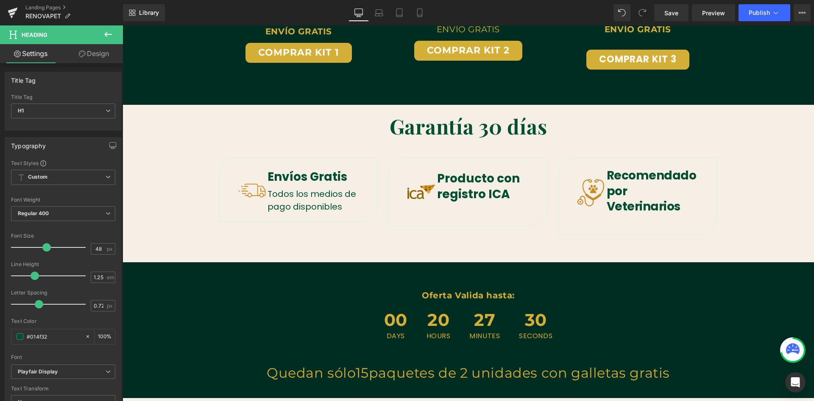
scroll to position [1601, 0]
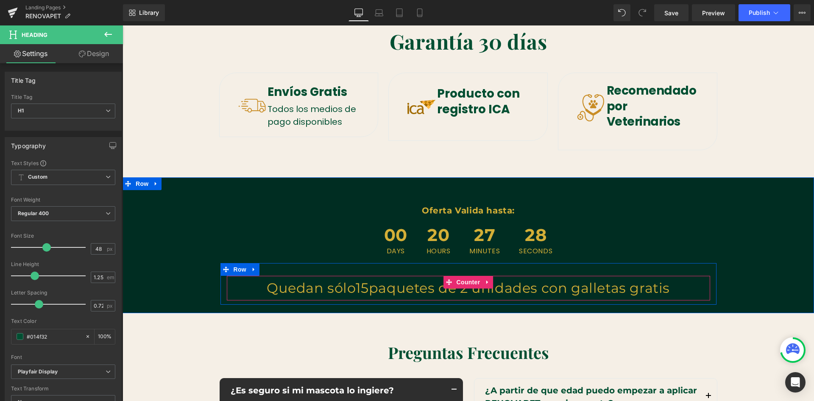
click at [399, 292] on span "paquetes de 2 unidades con galletas gratis" at bounding box center [519, 287] width 301 height 17
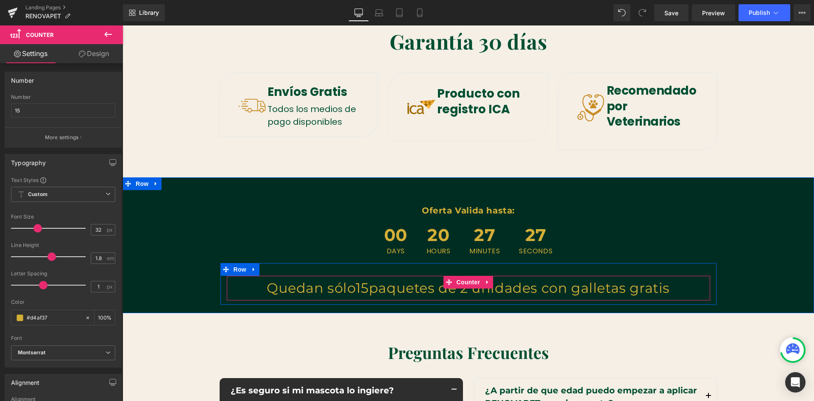
scroll to position [0, 918]
click at [369, 287] on span "paquetes de 2 unidades con galletas gratis" at bounding box center [519, 287] width 301 height 17
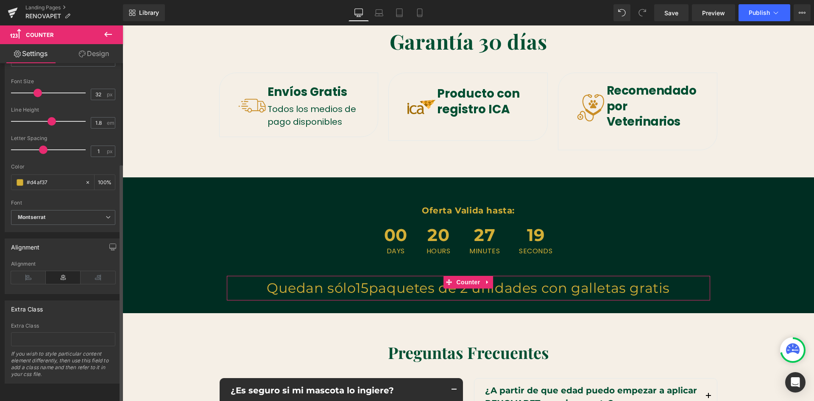
scroll to position [142, 0]
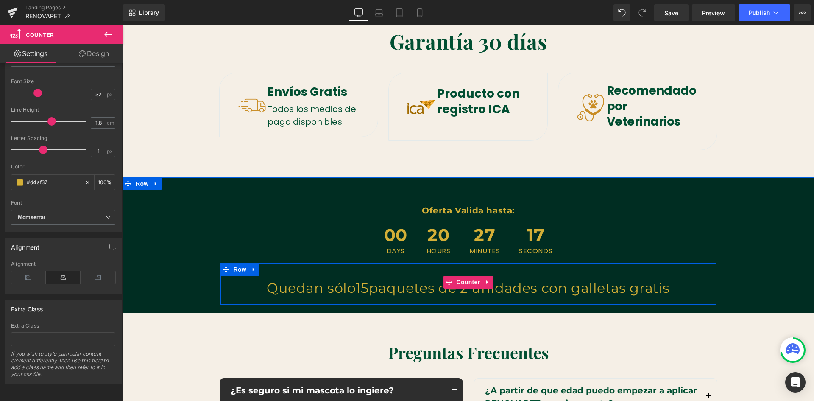
click at [369, 288] on span "paquetes de 2 unidades con galletas gratis" at bounding box center [519, 287] width 301 height 17
click at [469, 284] on span "Counter" at bounding box center [469, 282] width 28 height 13
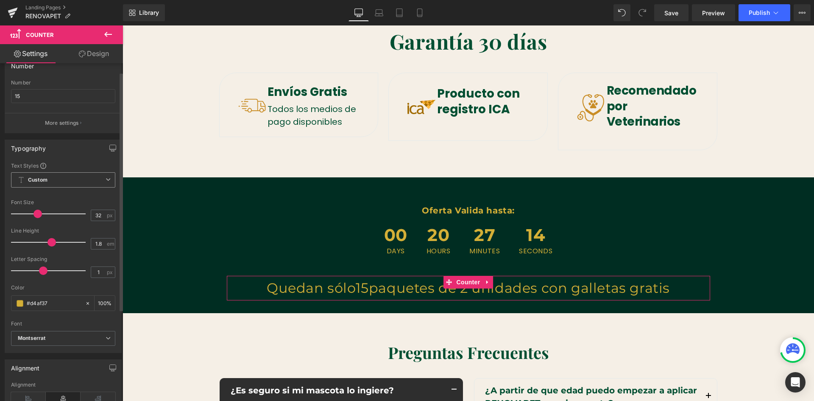
scroll to position [0, 0]
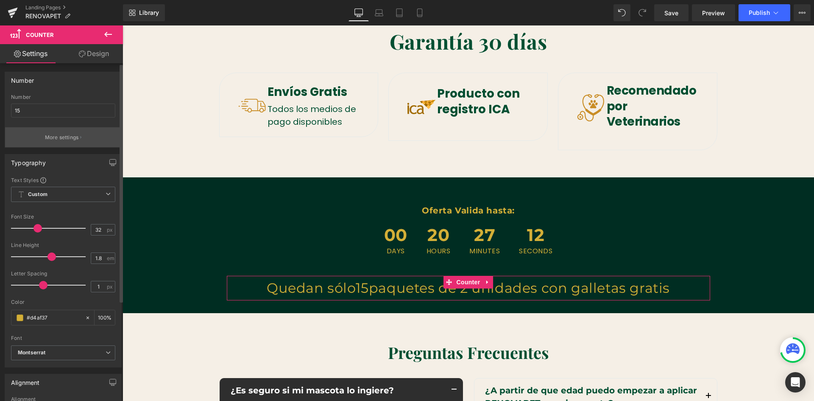
click at [54, 139] on p "More settings" at bounding box center [62, 138] width 34 height 8
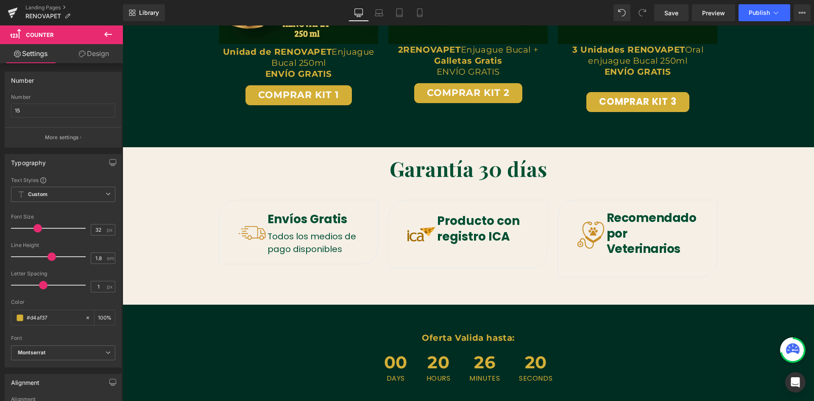
scroll to position [1262, 0]
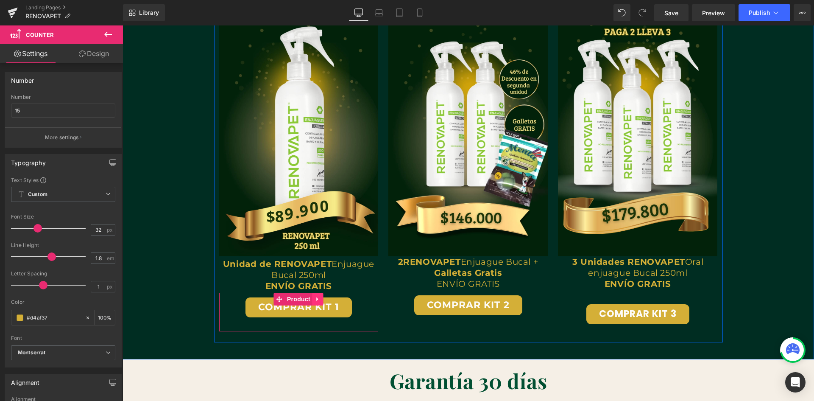
click at [315, 304] on link at bounding box center [317, 299] width 11 height 13
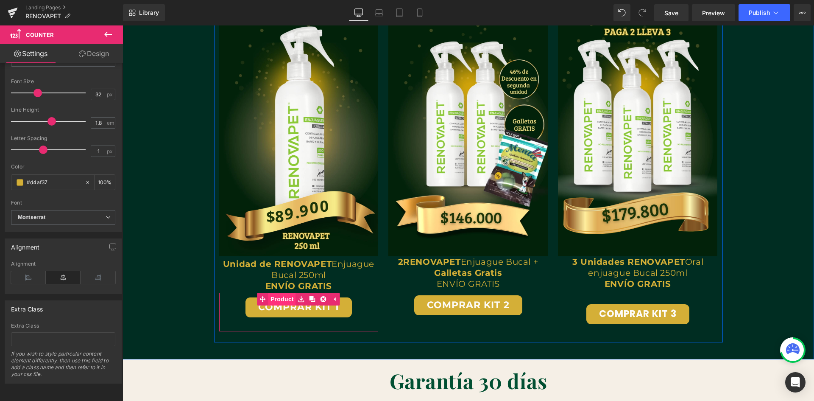
scroll to position [0, 459]
click at [276, 304] on link "Product" at bounding box center [293, 299] width 39 height 13
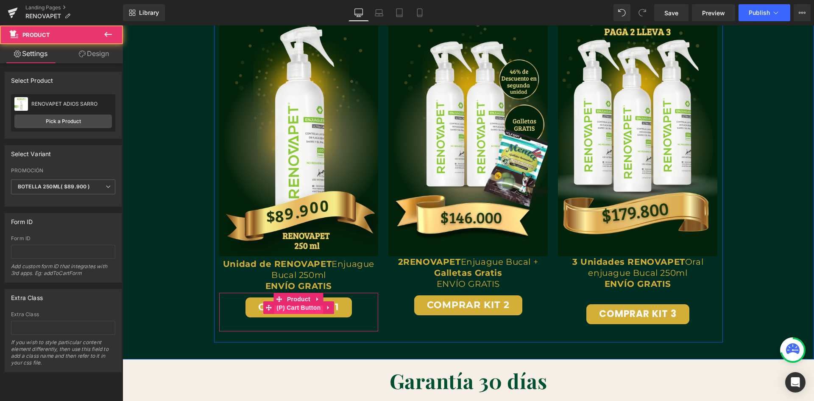
click at [276, 310] on span "(P) Cart Button" at bounding box center [298, 307] width 48 height 13
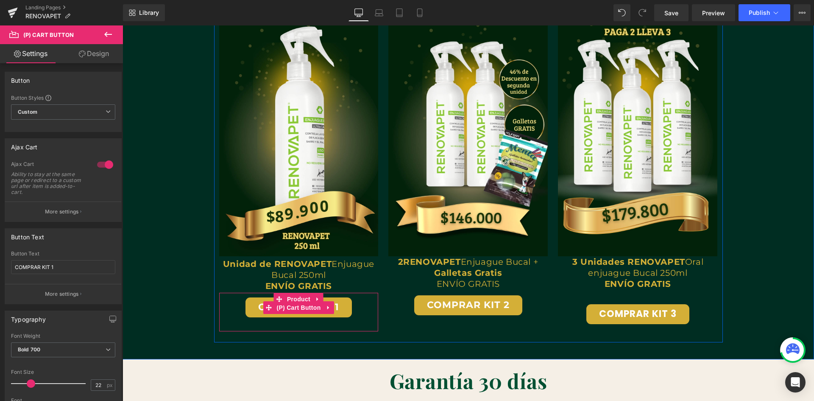
click at [248, 308] on button "COMPRAR KIT 1" at bounding box center [299, 307] width 106 height 20
click at [341, 309] on button "Agregando..." at bounding box center [298, 307] width 92 height 20
click at [340, 308] on button "Agregando..." at bounding box center [298, 307] width 92 height 20
drag, startPoint x: 64, startPoint y: 269, endPoint x: 42, endPoint y: 266, distance: 21.8
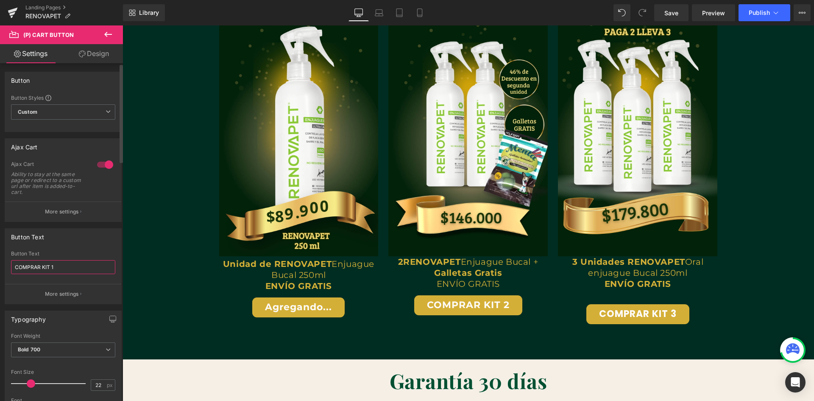
click at [42, 266] on input "COMPRAR KIT 1" at bounding box center [63, 267] width 104 height 14
type input "COMPRAR AHORA"
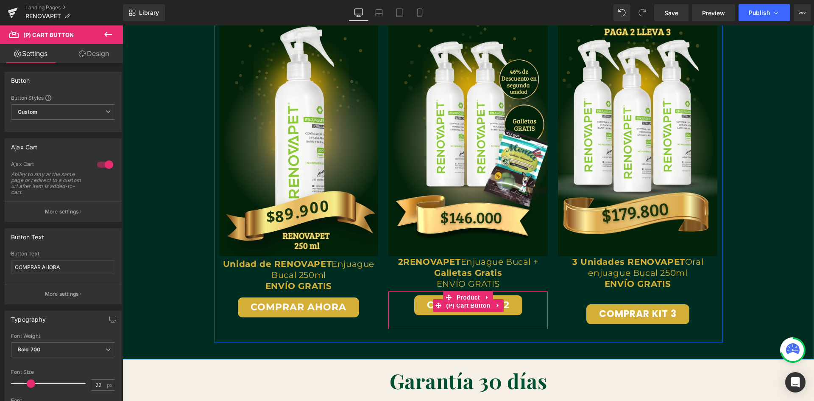
click at [418, 310] on button "COMPRAR KIT 2" at bounding box center [468, 305] width 108 height 20
click at [58, 269] on input "COMPRAR KIT 2" at bounding box center [63, 267] width 104 height 14
drag, startPoint x: 59, startPoint y: 268, endPoint x: -18, endPoint y: 263, distance: 77.7
click at [0, 263] on html "(P) Cart Button You are previewing how the will restyle your page. You can not …" at bounding box center [407, 200] width 814 height 401
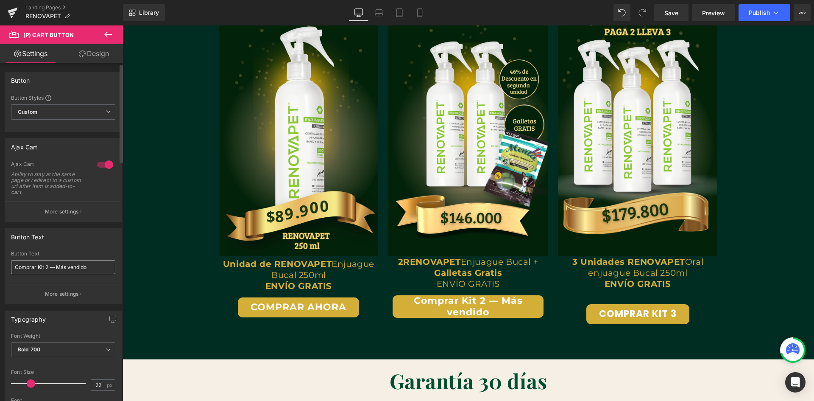
scroll to position [0, 918]
drag, startPoint x: 36, startPoint y: 266, endPoint x: 17, endPoint y: 268, distance: 18.7
click at [17, 268] on input "Comprar Kit 2 — Más vendido" at bounding box center [63, 267] width 104 height 14
click at [56, 266] on input "COMPRAR Kit 2 — Más vendido" at bounding box center [63, 267] width 104 height 14
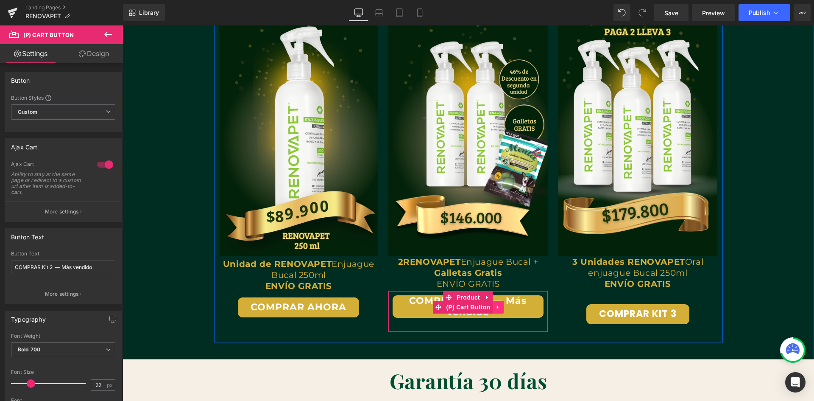
scroll to position [0, 459]
click at [61, 265] on input "COMPRAR Kit 2 — Más vendido" at bounding box center [63, 267] width 104 height 14
type input "COMPRAR Kit 2 — Más vendido"
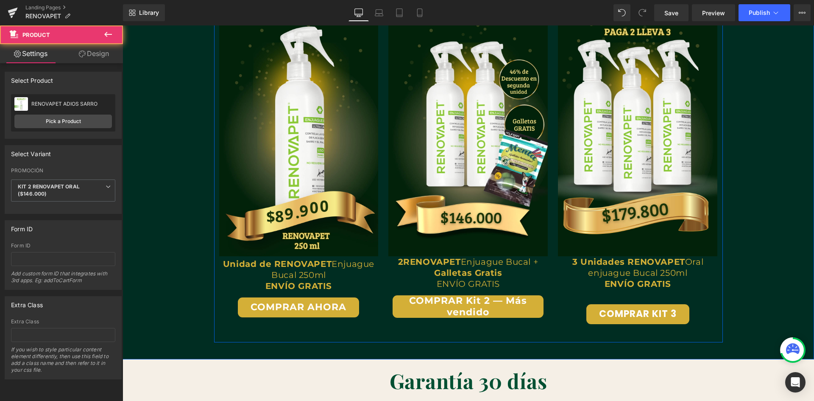
click at [123, 25] on div at bounding box center [123, 25] width 0 height 0
click at [448, 313] on li "(P) Cart Button" at bounding box center [462, 307] width 59 height 13
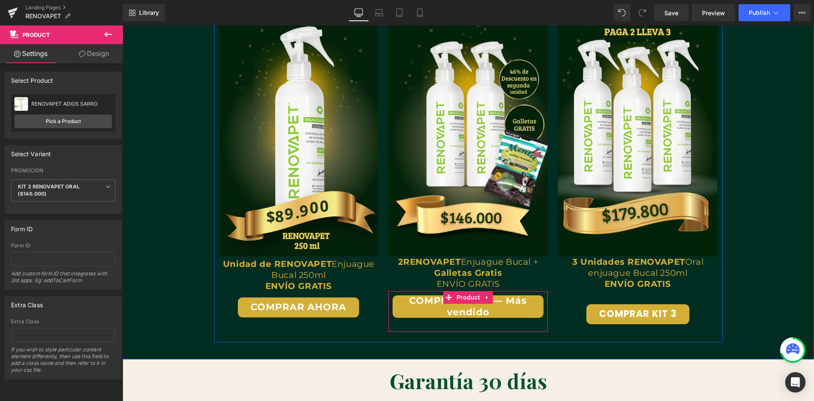
click at [426, 305] on button "COMPRAR Kit 2 — Más vendido" at bounding box center [468, 306] width 151 height 22
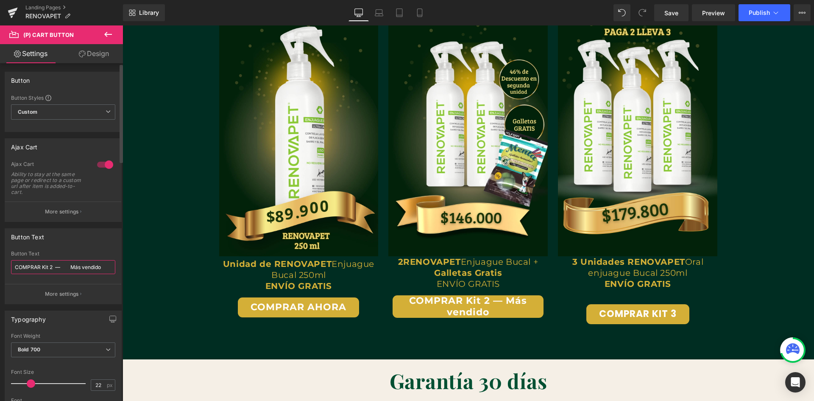
click at [67, 265] on input "COMPRAR Kit 2 — Más vendido" at bounding box center [63, 267] width 104 height 14
click at [55, 266] on input "COMPRAR Kit 2 — Más vendido" at bounding box center [63, 267] width 104 height 14
type input "COMPRAR Kit 2 — Más vendido"
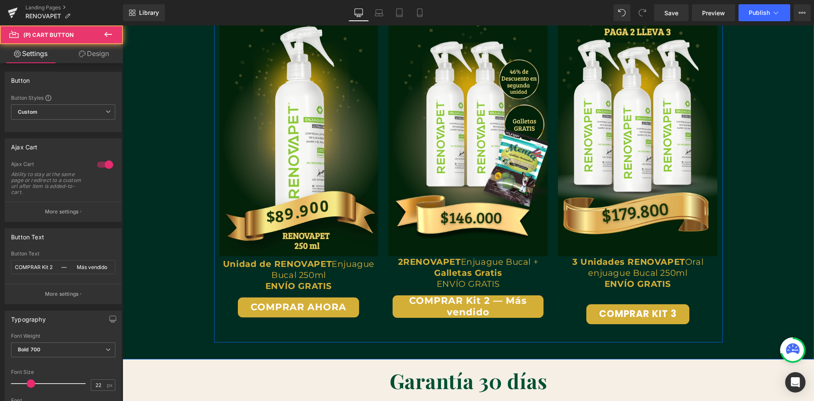
click at [441, 337] on div "Image Text Block Unidad de RENOVAPET Enjuague Bucal 250ml ENVÍO GRATIS Text Blo…" at bounding box center [468, 173] width 509 height 338
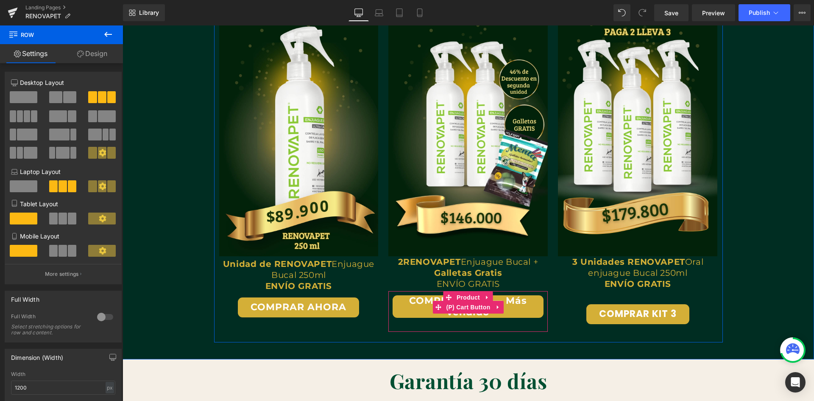
click at [419, 308] on button "COMPRAR Kit 2 — Más vendido" at bounding box center [468, 306] width 151 height 22
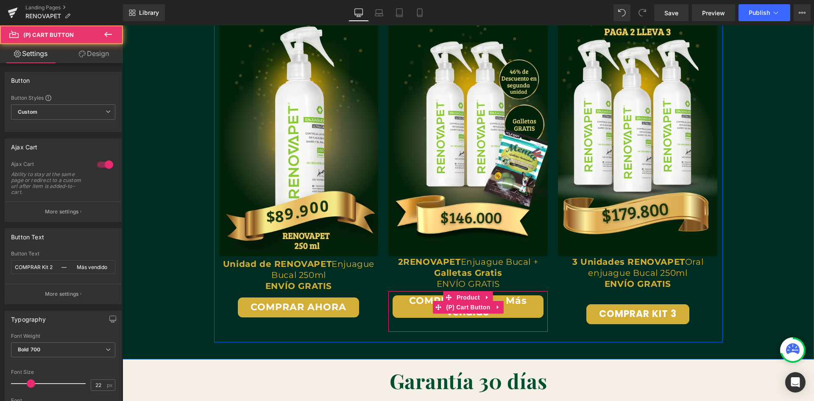
click at [417, 304] on button "COMPRAR Kit 2 — Más vendido" at bounding box center [468, 306] width 151 height 22
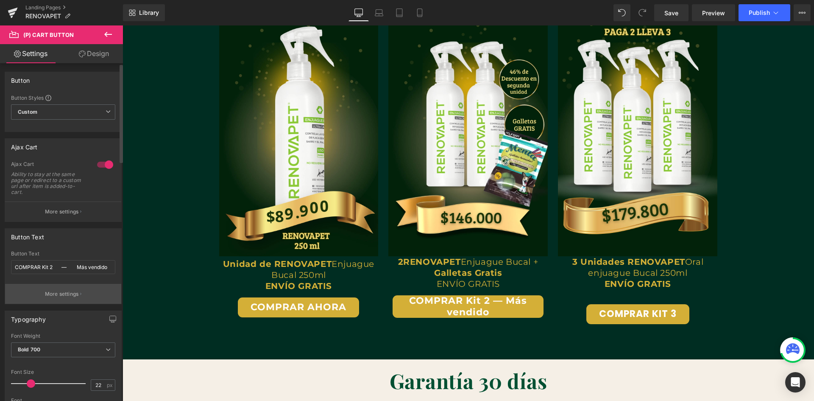
click at [70, 291] on p "More settings" at bounding box center [62, 294] width 34 height 8
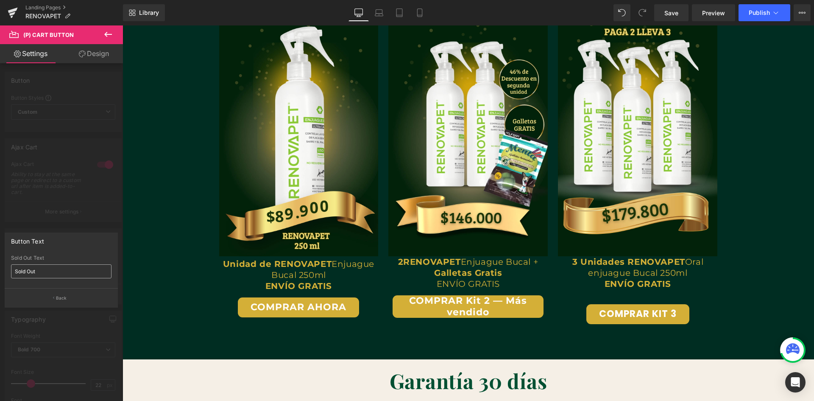
scroll to position [0, 0]
click at [63, 273] on input "Sold Out" at bounding box center [61, 271] width 100 height 14
click at [50, 274] on input "Sold Out" at bounding box center [61, 271] width 100 height 14
click at [62, 293] on button "Back" at bounding box center [61, 297] width 113 height 19
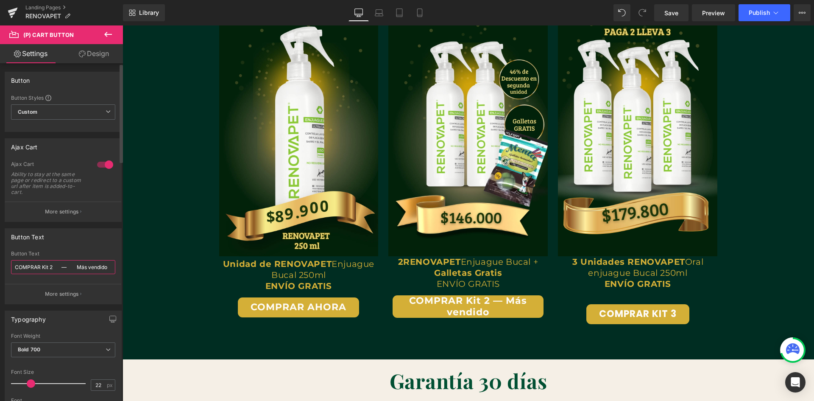
click at [59, 266] on input "COMPRAR Kit 2 — Más vendido" at bounding box center [63, 267] width 104 height 14
drag, startPoint x: 53, startPoint y: 266, endPoint x: 60, endPoint y: 269, distance: 7.8
click at [60, 269] on input "COMPRAR Kit 2 — Más vendido" at bounding box center [63, 267] width 104 height 14
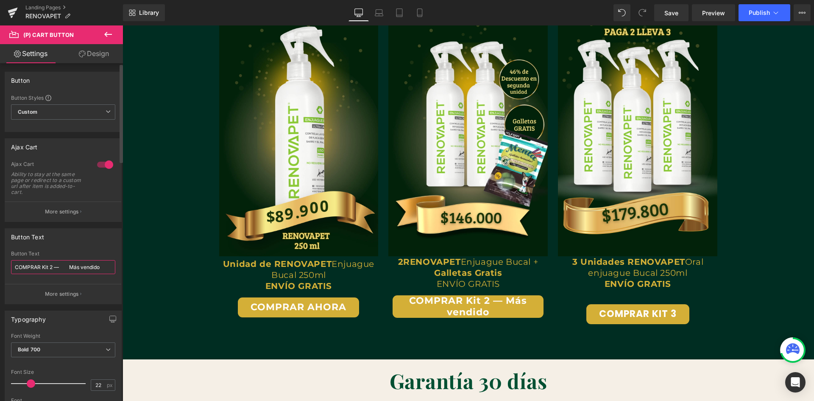
drag, startPoint x: 70, startPoint y: 268, endPoint x: 60, endPoint y: 266, distance: 10.7
click at [60, 266] on input "COMPRAR Kit 2 — Más vendido" at bounding box center [63, 267] width 104 height 14
type input "COMPRAR Kit 2 — Más vendido"
click at [450, 335] on div "Image Text Block Unidad de RENOVAPET Enjuague Bucal 250ml ENVÍO GRATIS Text Blo…" at bounding box center [468, 173] width 509 height 338
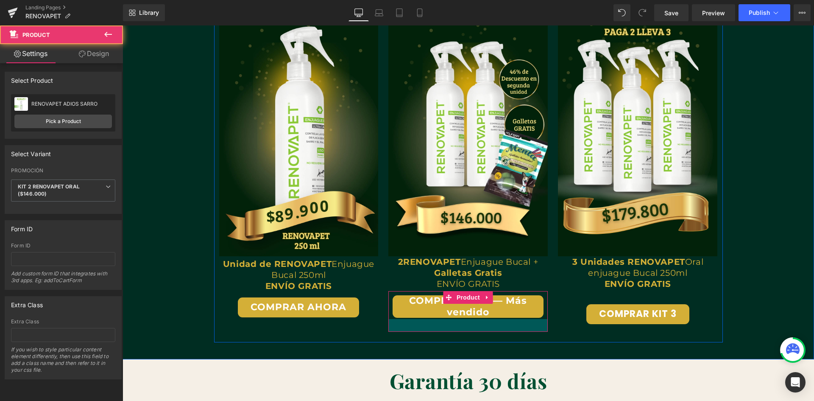
click at [513, 325] on div at bounding box center [467, 325] width 159 height 13
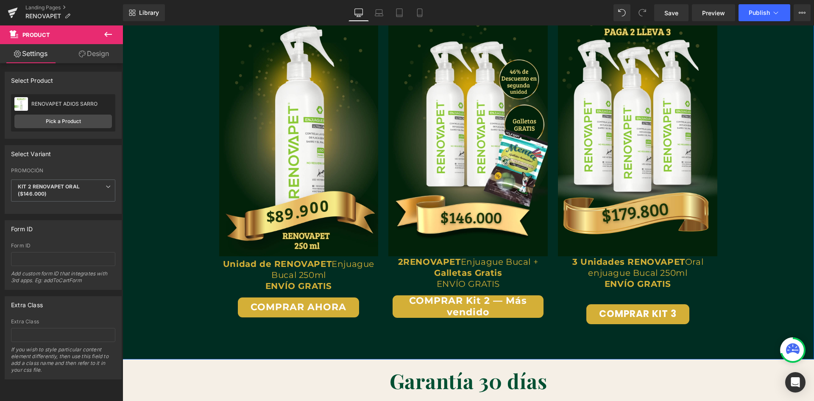
click at [419, 350] on div "Oferta de Kits Irresistibles Heading Row Image Text Block Unidad de RENOVAPET E…" at bounding box center [469, 156] width 692 height 406
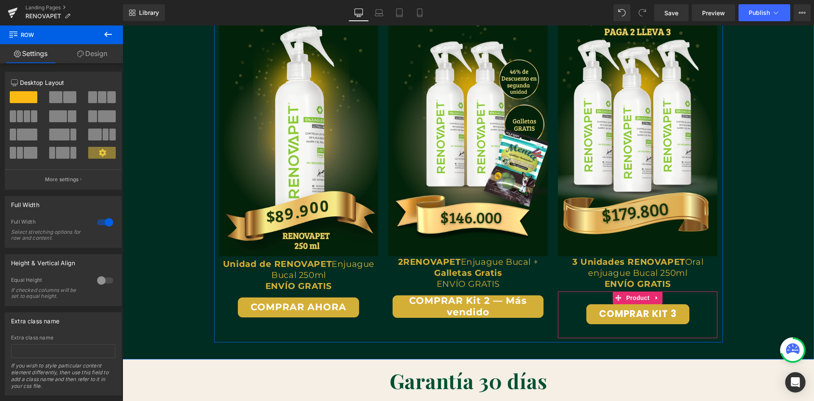
scroll to position [0, 0]
click at [609, 311] on span at bounding box center [608, 314] width 11 height 13
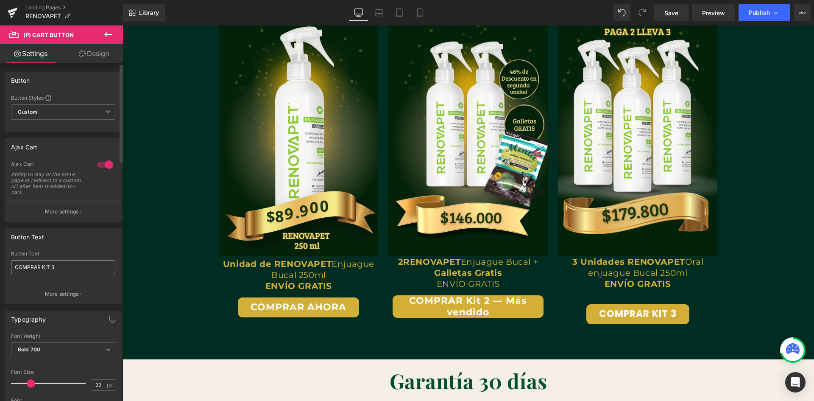
drag, startPoint x: 47, startPoint y: 264, endPoint x: 41, endPoint y: 265, distance: 5.7
click at [41, 265] on input "COMPRAR KIT 3" at bounding box center [63, 267] width 104 height 14
type input "COMPRAR AHORA"
click at [678, 20] on link "Save" at bounding box center [671, 12] width 34 height 17
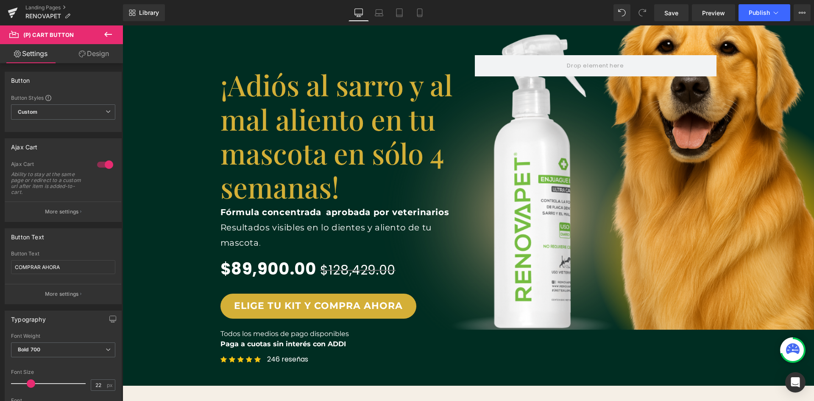
scroll to position [0, 0]
click at [755, 194] on div "Image ¡Adiós al sarro y al mal aliento en tu mascota en sólo 4 semanas! Heading…" at bounding box center [469, 213] width 692 height 343
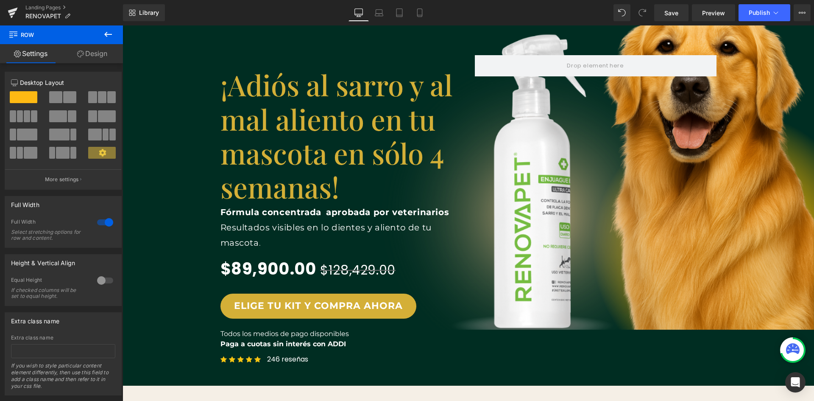
click at [108, 33] on icon at bounding box center [108, 34] width 10 height 10
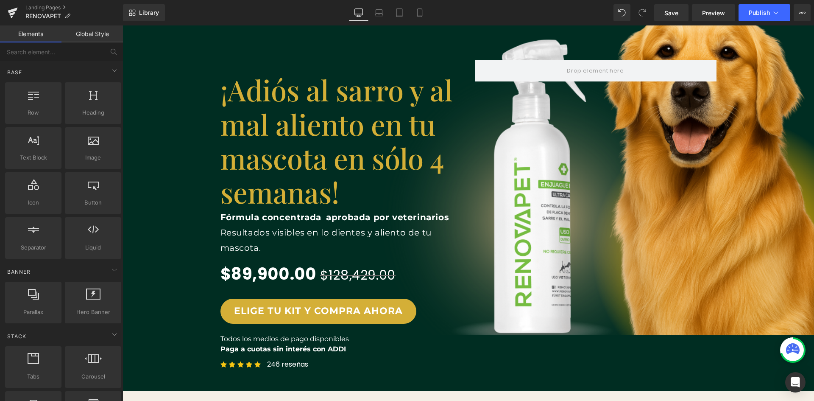
scroll to position [127, 0]
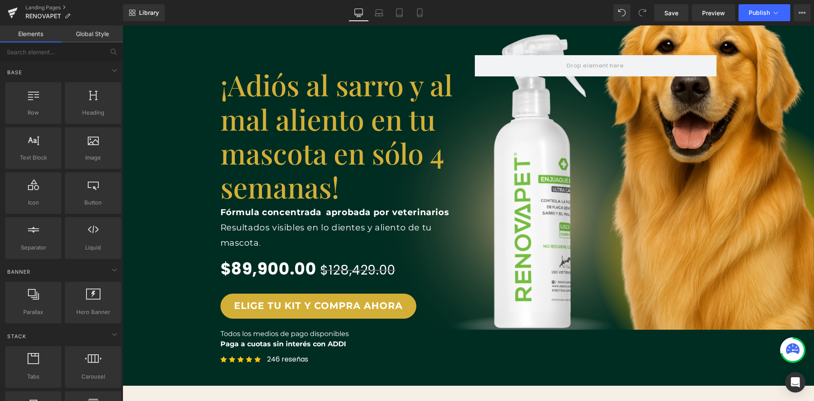
click at [671, 149] on div "Image ¡Adiós al sarro y al mal aliento en tu mascota en sólo 4 semanas! Heading…" at bounding box center [468, 213] width 509 height 343
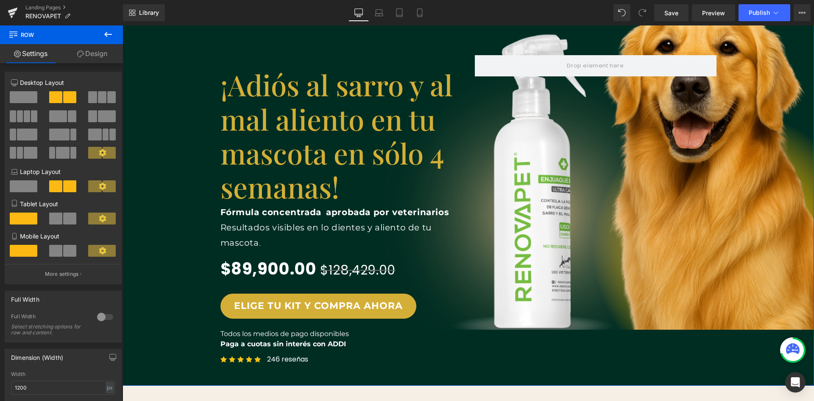
click at [746, 172] on div "Image ¡Adiós al sarro y al mal aliento en tu mascota en sólo 4 semanas! Heading…" at bounding box center [469, 213] width 692 height 343
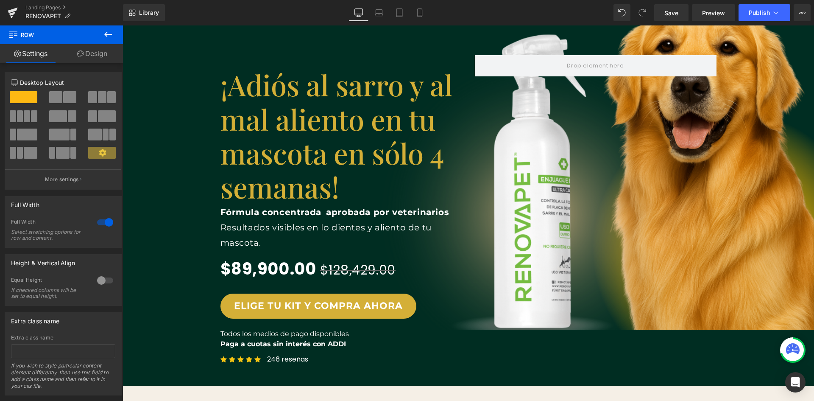
click at [104, 31] on icon at bounding box center [108, 34] width 10 height 10
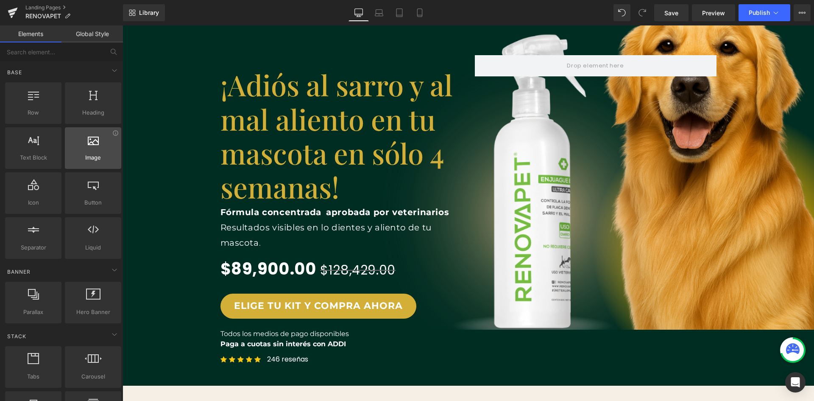
scroll to position [0, 918]
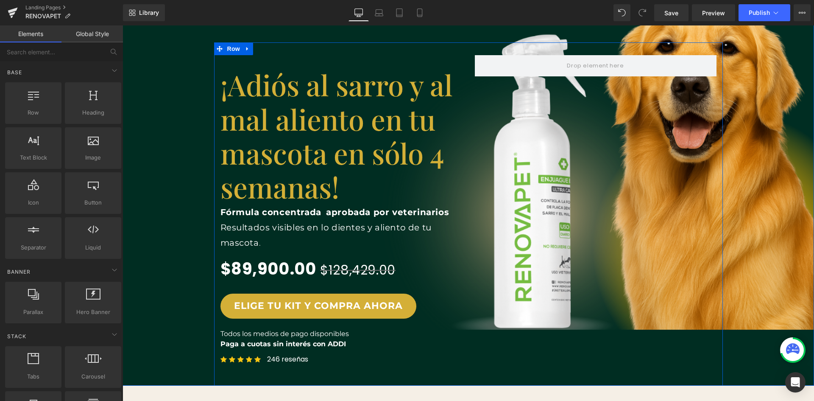
click at [689, 218] on div "Image ¡Adiós al sarro y al mal aliento en tu mascota en sólo 4 semanas! Heading…" at bounding box center [468, 213] width 509 height 343
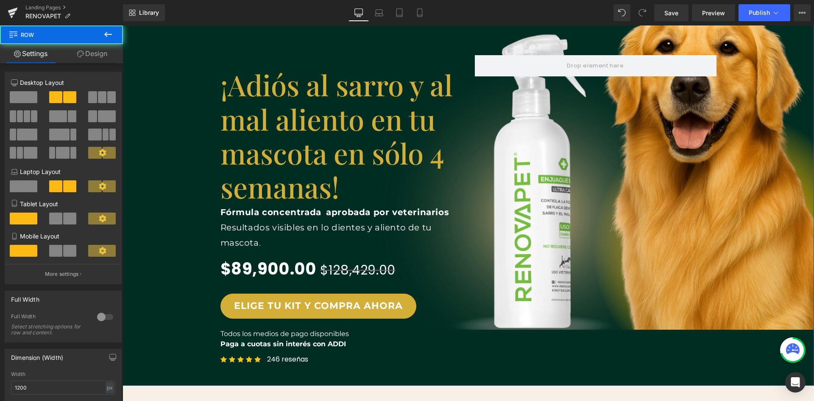
click at [751, 277] on div "Image ¡Adiós al sarro y al mal aliento en tu mascota en sólo 4 semanas! Heading…" at bounding box center [469, 213] width 692 height 343
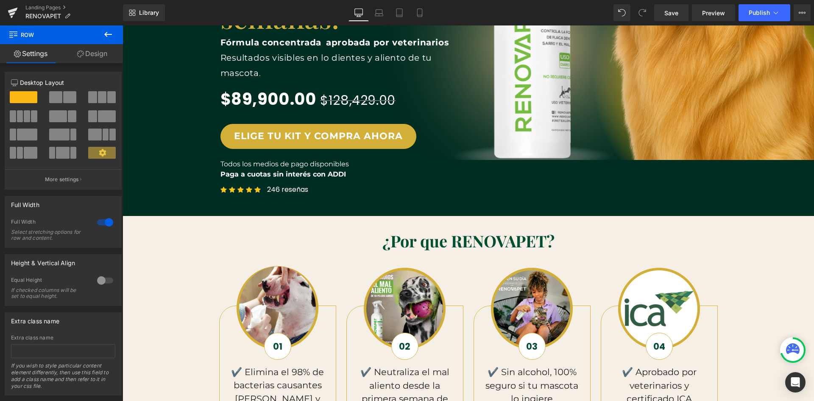
scroll to position [0, 0]
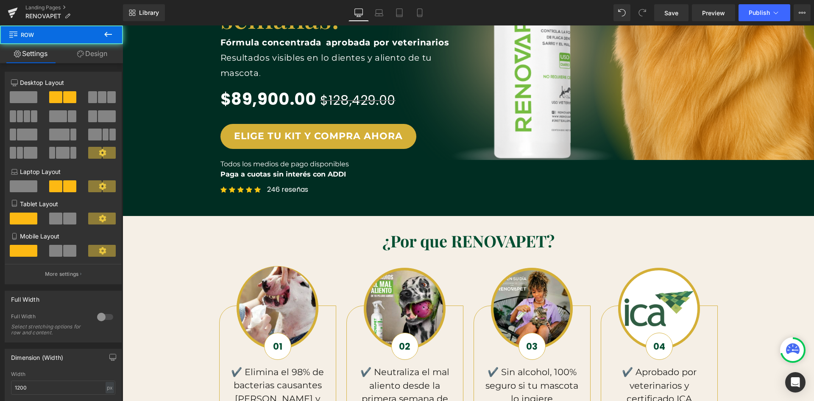
click at [719, 204] on div "Image ¡Adiós al sarro y al mal aliento en tu mascota en sólo 4 semanas! Heading…" at bounding box center [468, 44] width 509 height 343
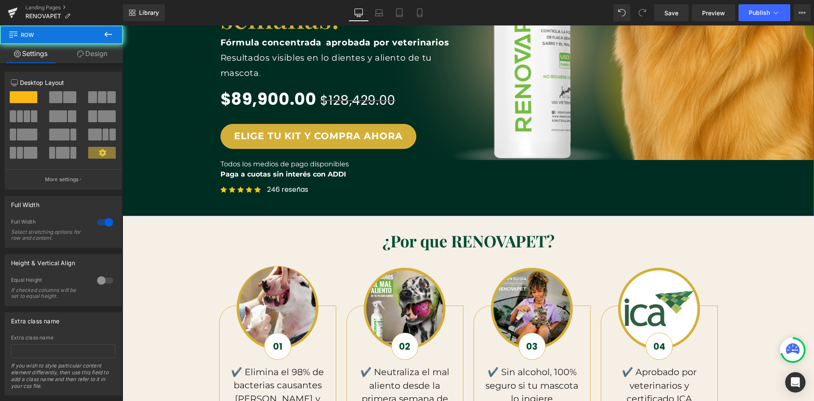
click at [755, 207] on div "Image ¡Adiós al sarro y al mal aliento en tu mascota en sólo 4 semanas! Heading…" at bounding box center [469, 44] width 692 height 343
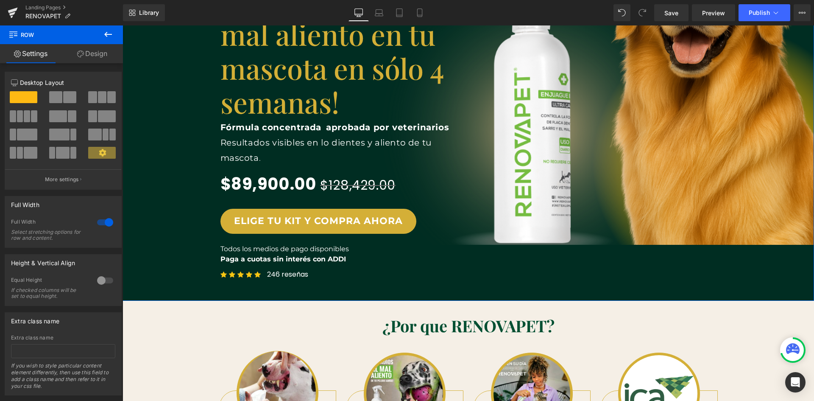
click at [95, 58] on link "Design" at bounding box center [91, 53] width 61 height 19
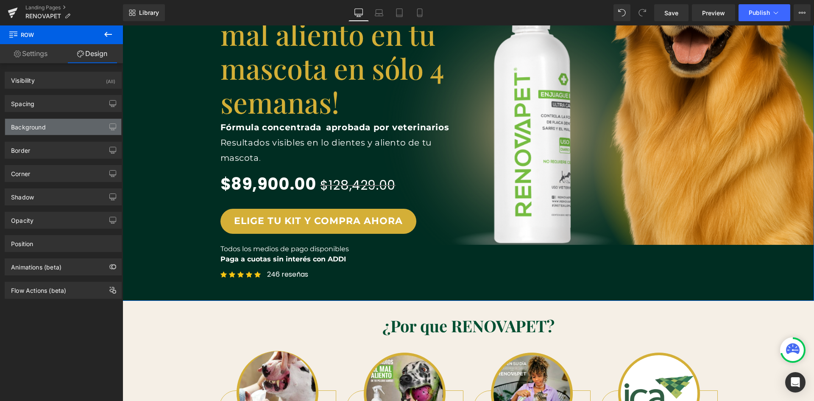
click at [36, 128] on div "Background" at bounding box center [28, 125] width 35 height 12
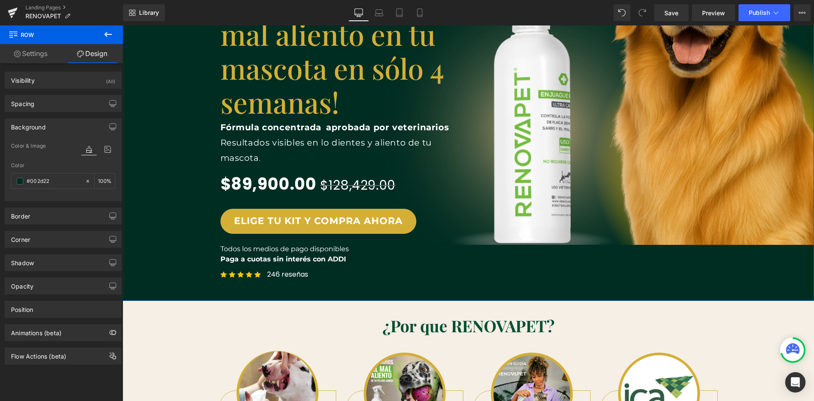
scroll to position [0, 918]
click at [108, 152] on icon at bounding box center [107, 149] width 15 height 11
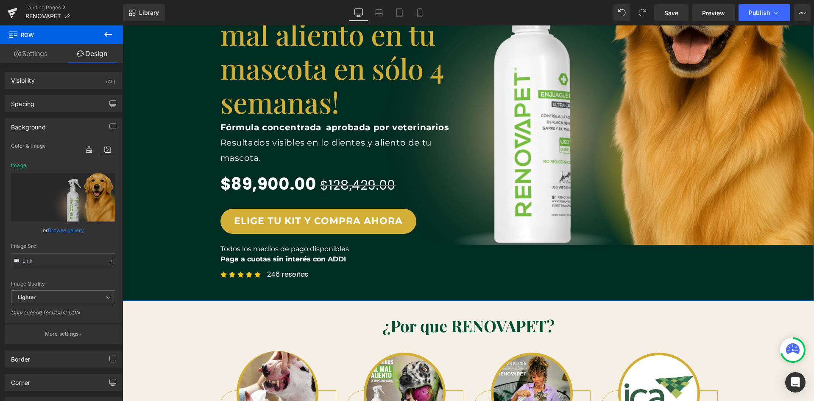
click at [69, 228] on link "Browse gallery" at bounding box center [66, 230] width 36 height 15
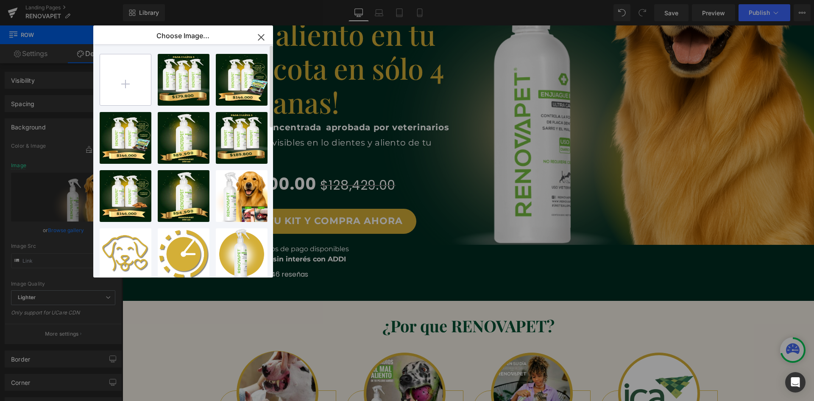
click at [130, 91] on input "file" at bounding box center [125, 79] width 51 height 51
click at [133, 89] on input "file" at bounding box center [125, 79] width 51 height 51
type input "C:\fakepath\Sin título (1080 x 1080 px) (3).png"
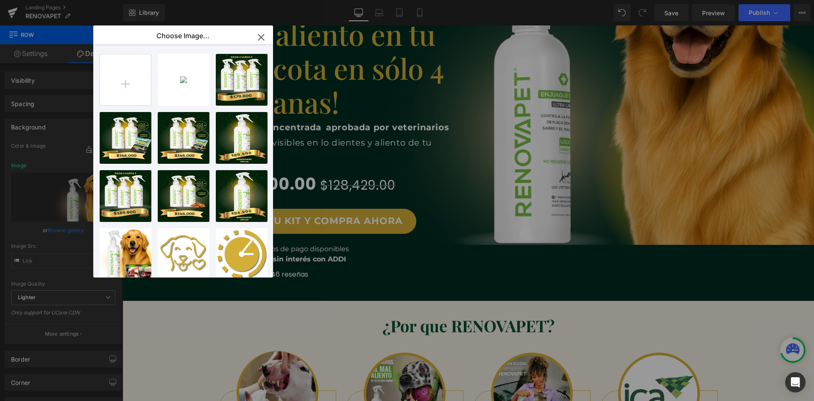
scroll to position [0, 459]
click at [186, 81] on div "Sin tít... _3_.png 1.58 MB" at bounding box center [184, 80] width 52 height 52
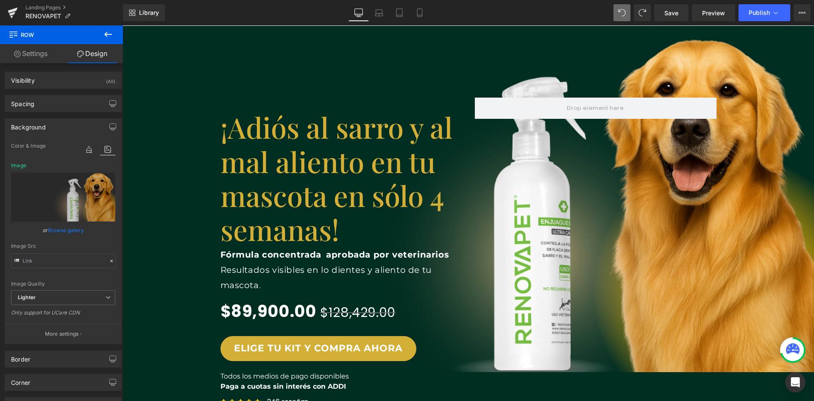
scroll to position [0, 918]
click at [419, 18] on link "Mobile" at bounding box center [420, 12] width 20 height 17
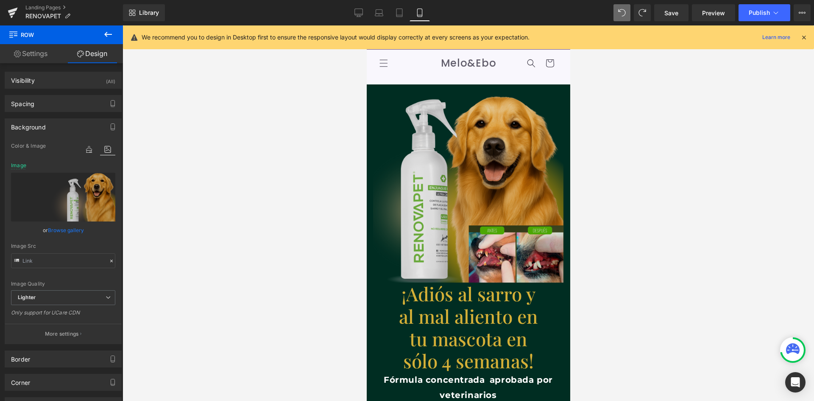
scroll to position [0, 311]
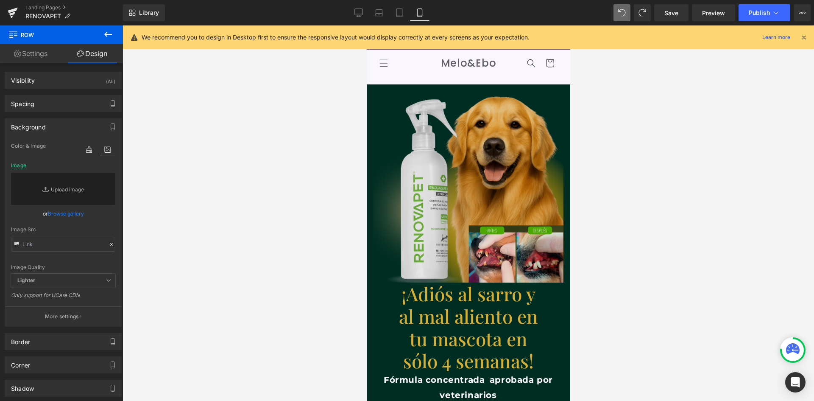
click at [479, 174] on img at bounding box center [468, 187] width 190 height 190
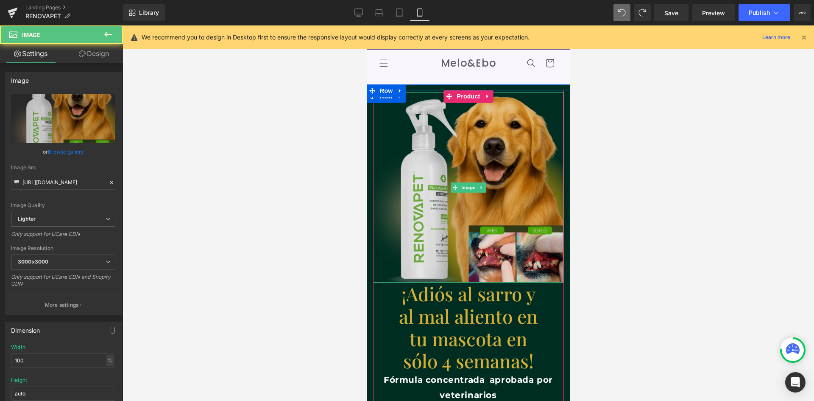
scroll to position [0, 0]
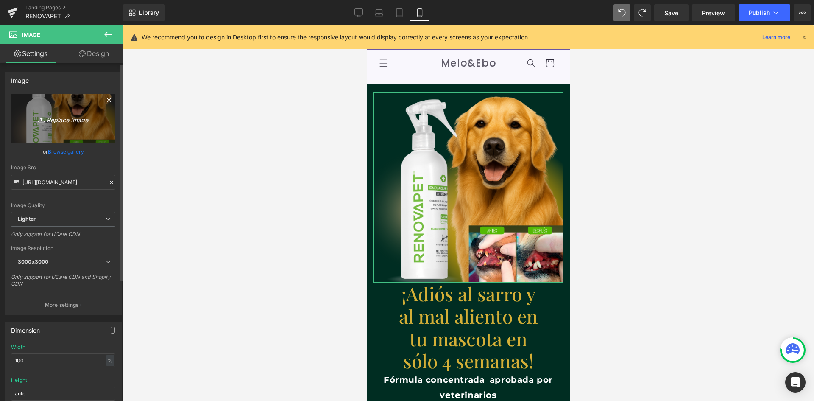
click at [55, 120] on icon "Replace Image" at bounding box center [63, 118] width 68 height 11
type input "C:\fakepath\Sin título (1080 x 1080 px) (3).png"
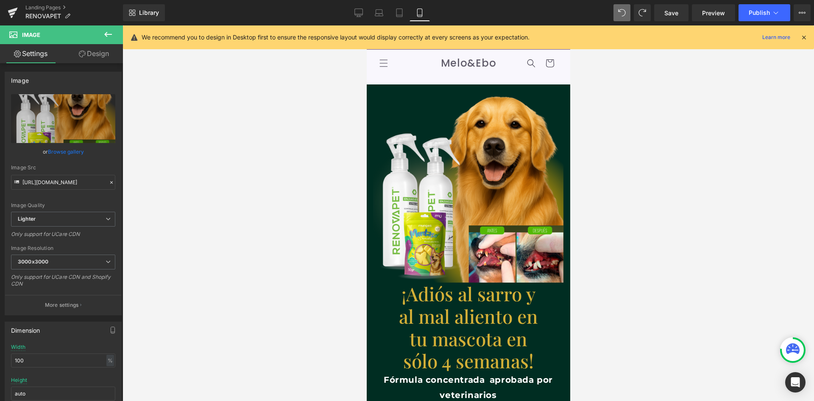
scroll to position [0, 311]
click at [675, 15] on span "Save" at bounding box center [671, 12] width 14 height 9
click at [674, 13] on span "Save" at bounding box center [671, 12] width 14 height 9
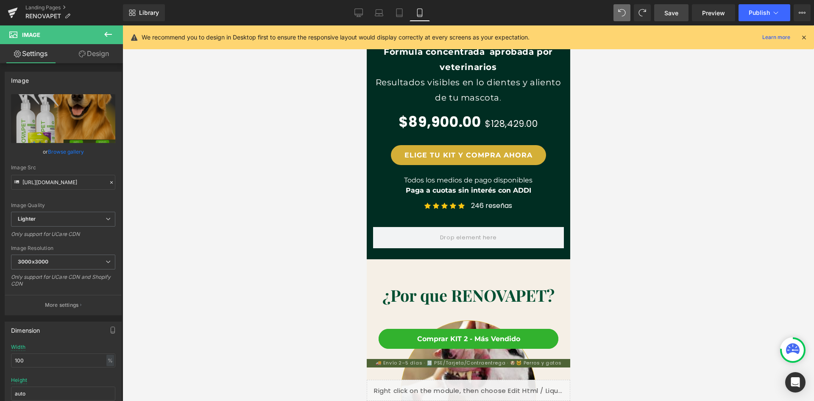
scroll to position [382, 0]
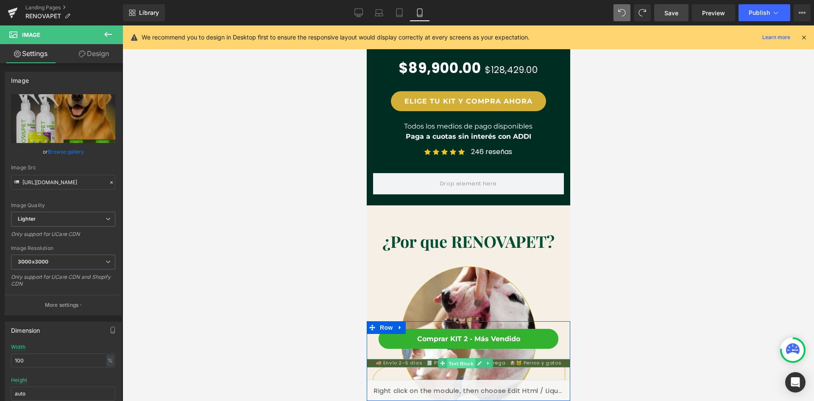
click at [452, 365] on span "Text Block" at bounding box center [460, 363] width 28 height 10
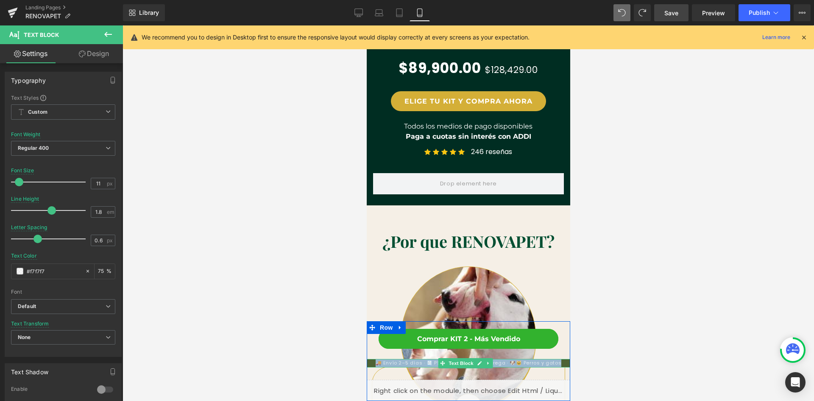
drag, startPoint x: 375, startPoint y: 362, endPoint x: 559, endPoint y: 363, distance: 184.0
click at [559, 363] on p "🚚 Envío 2–5 días · 🧾 PSE/Tarjeta/Contraentrega · 🐶🐱 Perros y gatos" at bounding box center [468, 363] width 204 height 8
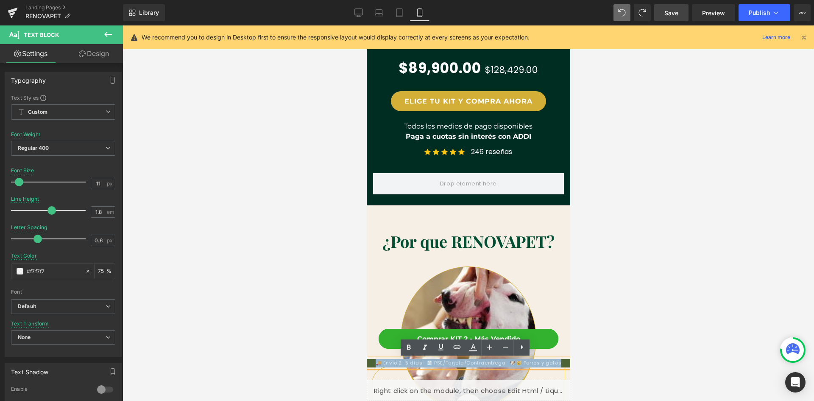
scroll to position [0, 156]
copy p "🚚 Envío 2–5 días · 🧾 PSE/Tarjeta/Contraentrega · 🐶🐱 Perros y gatos"
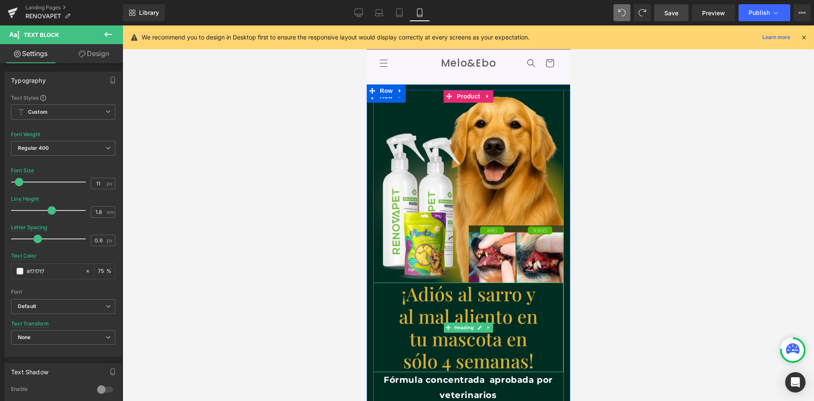
click at [453, 298] on h1 "¡Adiós al sarro y al mal aliento en tu mascota en sólo 4 semanas!" at bounding box center [468, 326] width 152 height 89
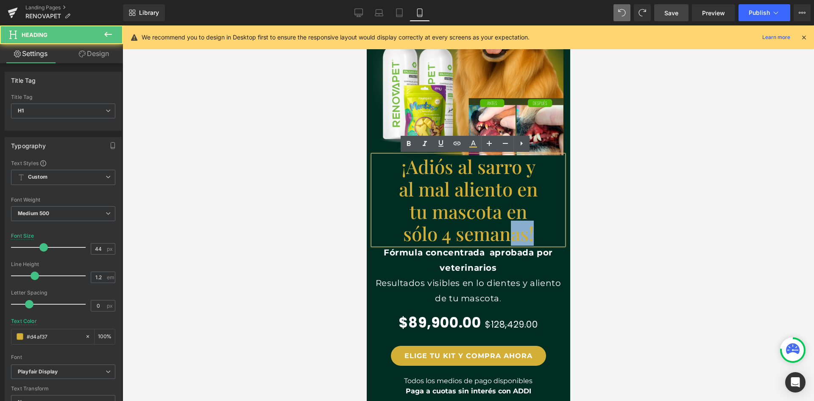
scroll to position [0, 311]
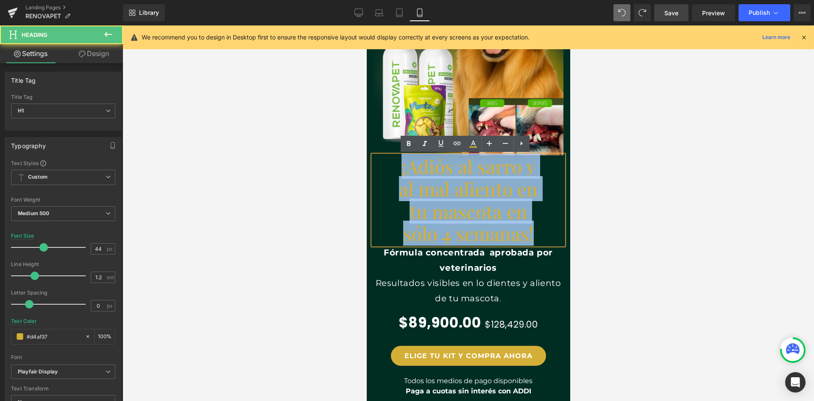
drag, startPoint x: 534, startPoint y: 236, endPoint x: 389, endPoint y: 175, distance: 157.1
click at [392, 175] on h1 "¡Adiós al sarro y al mal aliento en tu mascota en sólo 4 semanas!" at bounding box center [468, 199] width 152 height 89
copy h1 "¡Adiós al sarro y al mal aliento en tu mascota en sólo 4 semanas!"
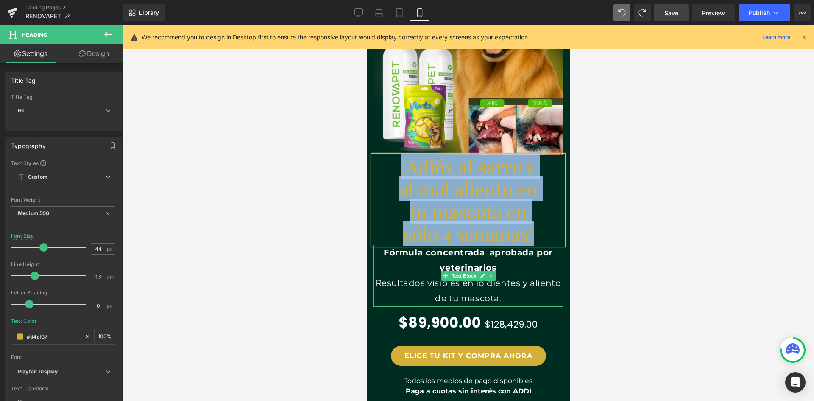
click at [383, 252] on strong "Fórmula concentrada" at bounding box center [433, 252] width 101 height 10
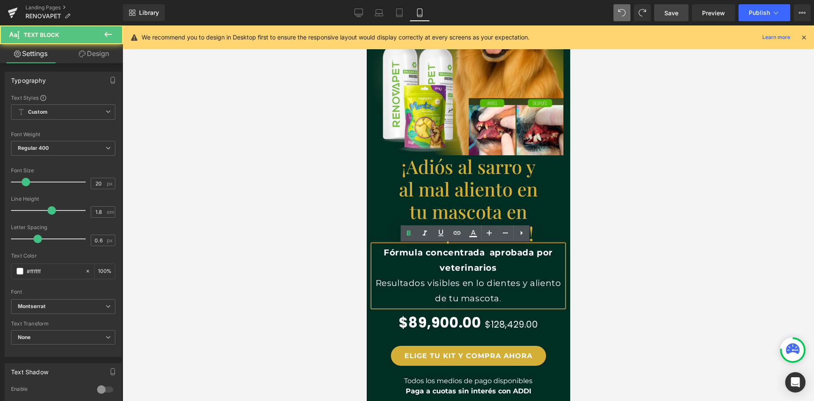
click at [383, 252] on strong "Fórmula concentrada" at bounding box center [433, 252] width 101 height 10
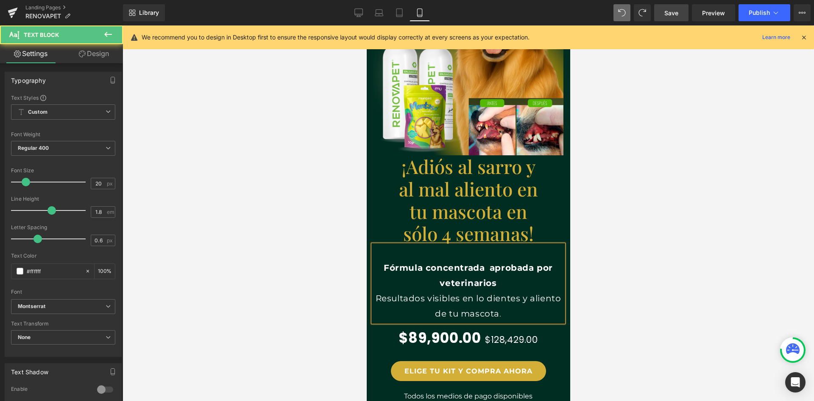
click at [386, 253] on p at bounding box center [468, 252] width 190 height 15
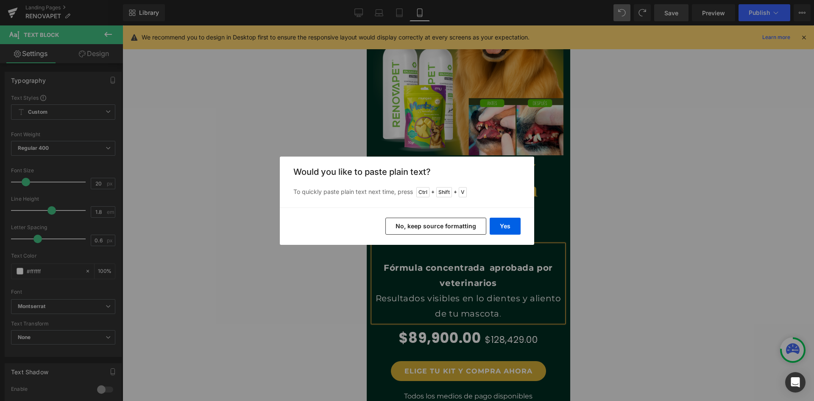
scroll to position [0, 156]
click at [469, 227] on button "No, keep source formatting" at bounding box center [435, 226] width 101 height 17
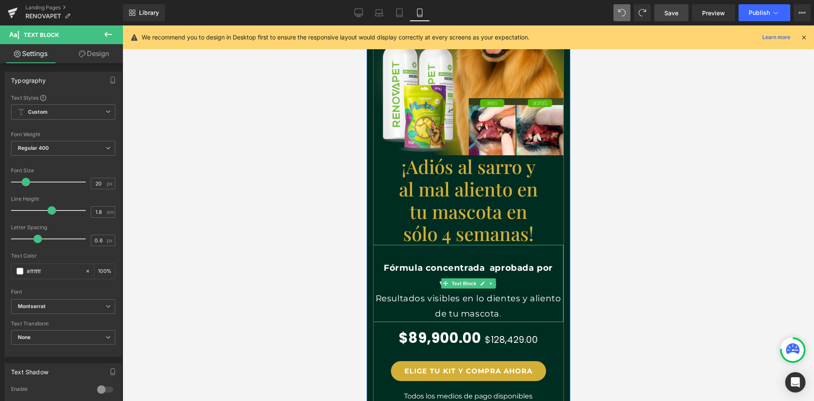
click at [465, 258] on p at bounding box center [468, 252] width 190 height 15
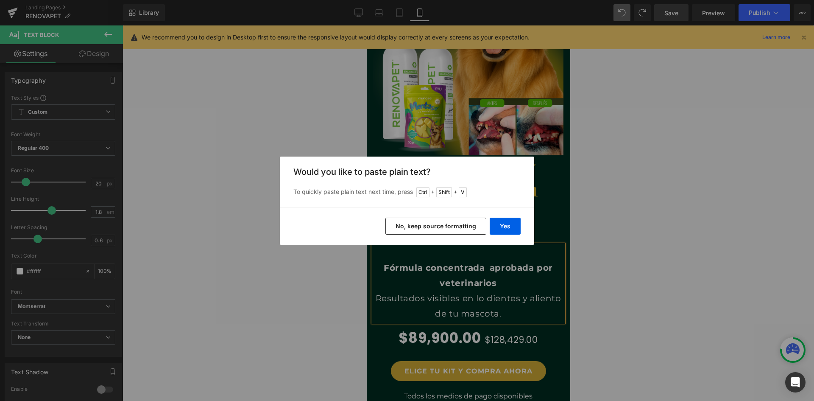
scroll to position [0, 311]
click at [497, 224] on button "Yes" at bounding box center [505, 226] width 31 height 17
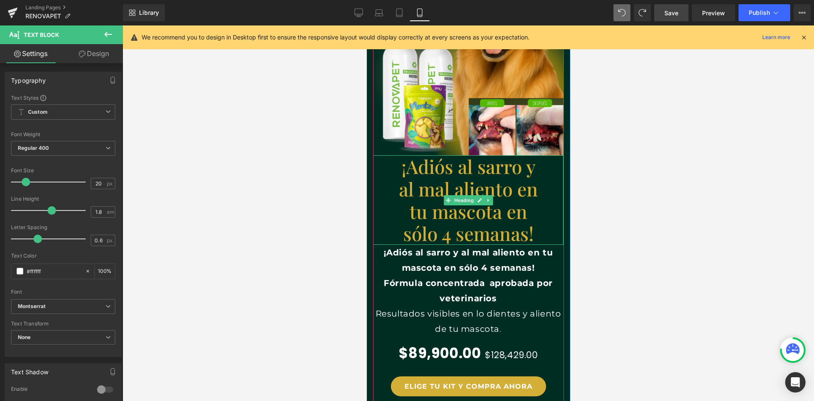
click at [461, 227] on h1 "¡Adiós al sarro y al mal aliento en tu mascota en sólo 4 semanas!" at bounding box center [468, 199] width 152 height 89
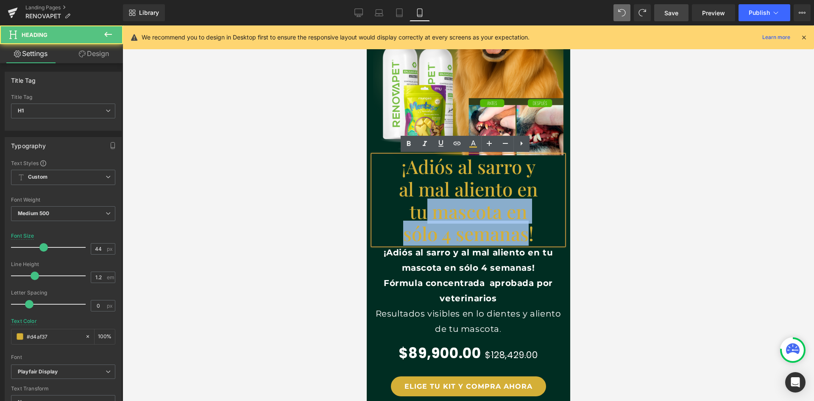
scroll to position [0, 156]
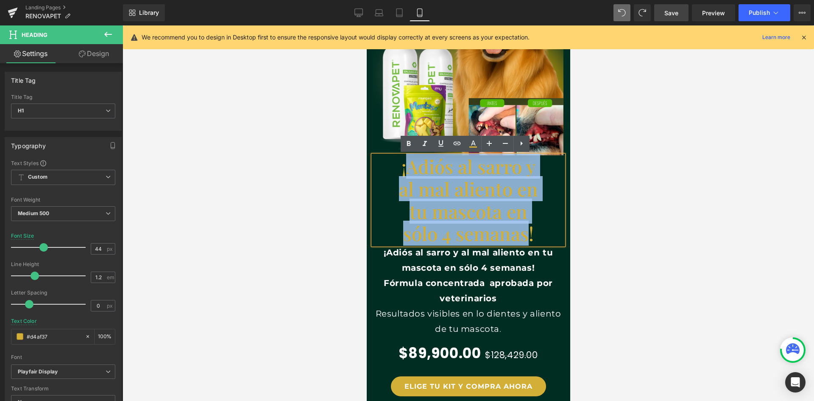
drag, startPoint x: 527, startPoint y: 236, endPoint x: 405, endPoint y: 175, distance: 136.0
click at [405, 175] on h1 "¡Adiós al sarro y al mal aliento en tu mascota en sólo 4 semanas!" at bounding box center [468, 199] width 152 height 89
paste div
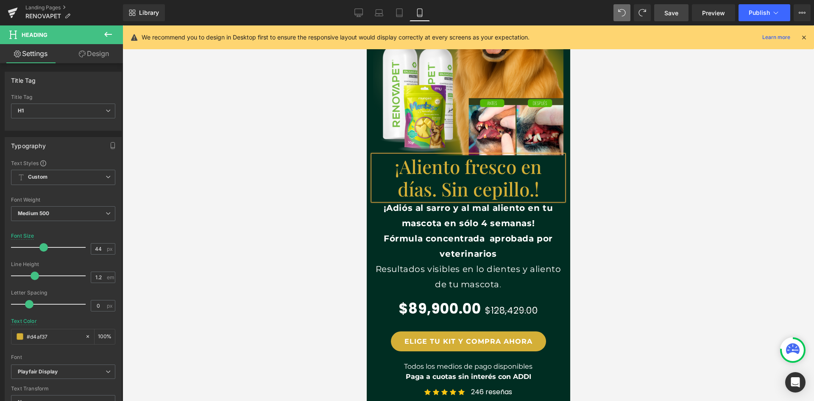
scroll to position [0, 311]
click at [594, 200] on div at bounding box center [469, 212] width 692 height 375
click at [663, 11] on link "Save" at bounding box center [671, 12] width 34 height 17
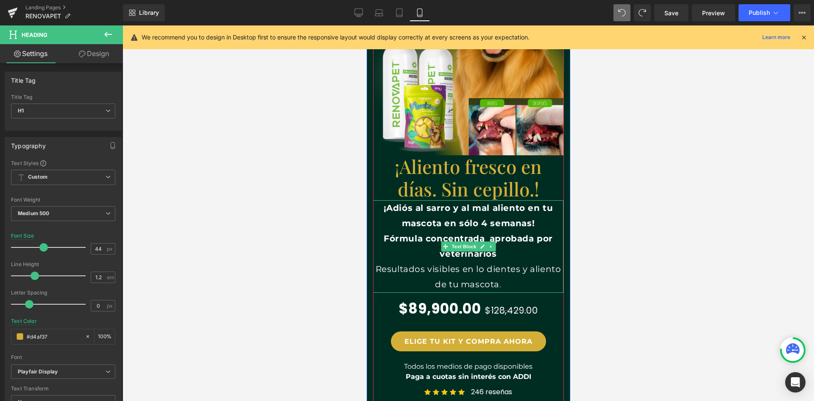
click at [469, 218] on strong "¡Adiós al sarro y al mal aliento en tu mascota en sólo 4 semanas!" at bounding box center [468, 215] width 170 height 25
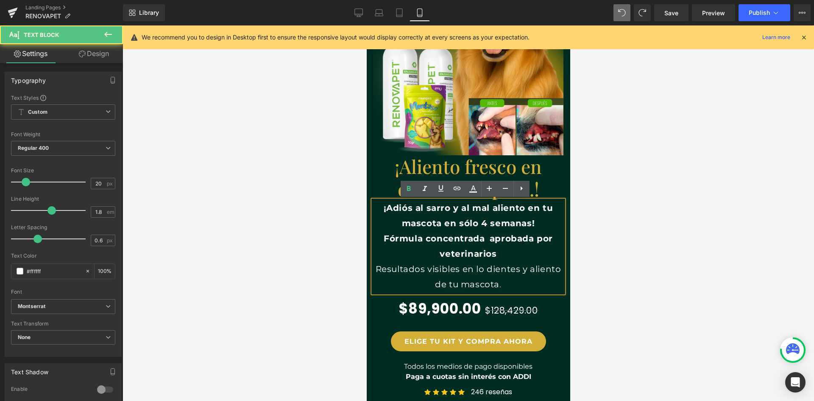
scroll to position [0, 156]
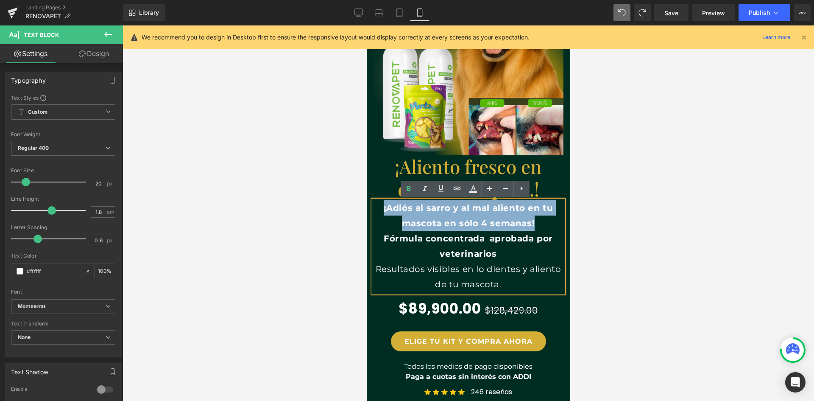
drag, startPoint x: 531, startPoint y: 220, endPoint x: 376, endPoint y: 208, distance: 155.7
click at [376, 208] on p "¡Adiós al sarro y al mal aliento en tu mascota en sólo 4 semanas!" at bounding box center [468, 215] width 190 height 31
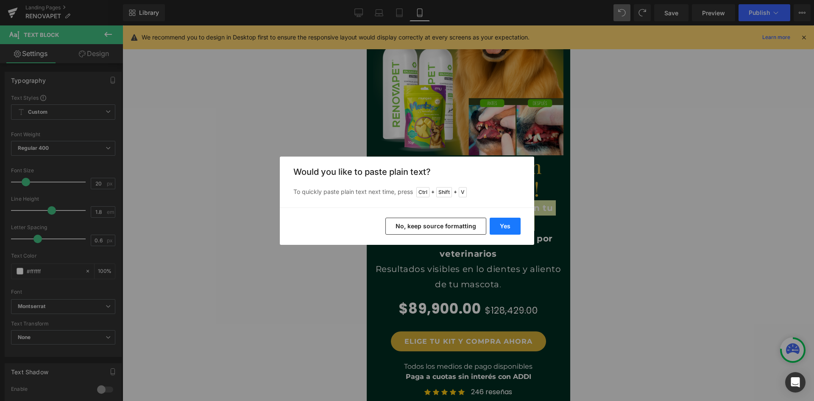
click at [504, 226] on button "Yes" at bounding box center [505, 226] width 31 height 17
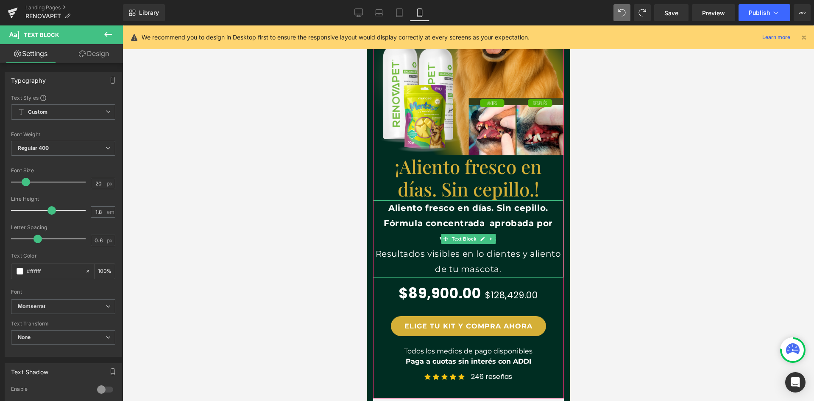
click at [429, 211] on b "Aliento fresco en días. Sin cepillo." at bounding box center [468, 208] width 160 height 10
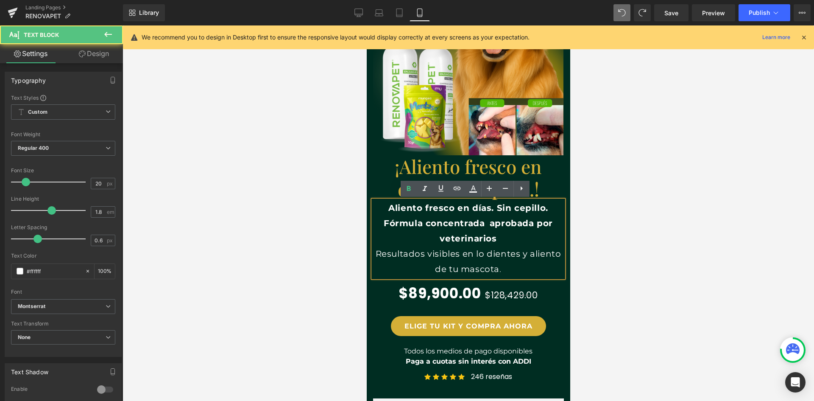
click at [493, 207] on b "Aliento fresco en días. Sin cepillo." at bounding box center [468, 208] width 160 height 10
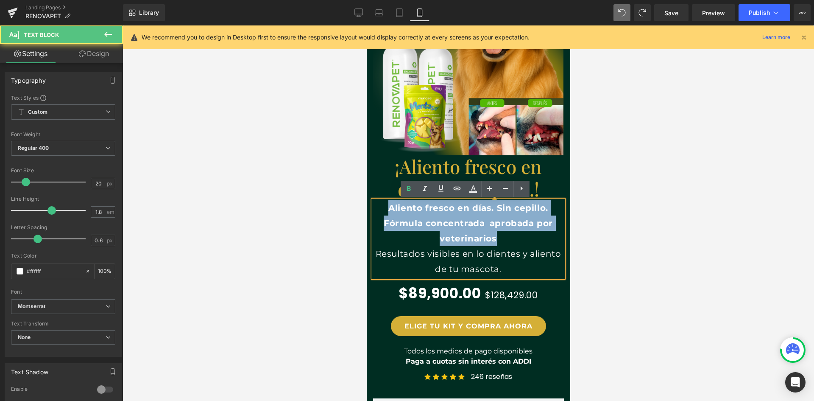
drag, startPoint x: 387, startPoint y: 207, endPoint x: 496, endPoint y: 238, distance: 113.6
click at [496, 238] on div "Aliento fresco en días. Sin cepillo. Fórmula concentrada aprobada por veterinar…" at bounding box center [468, 238] width 190 height 77
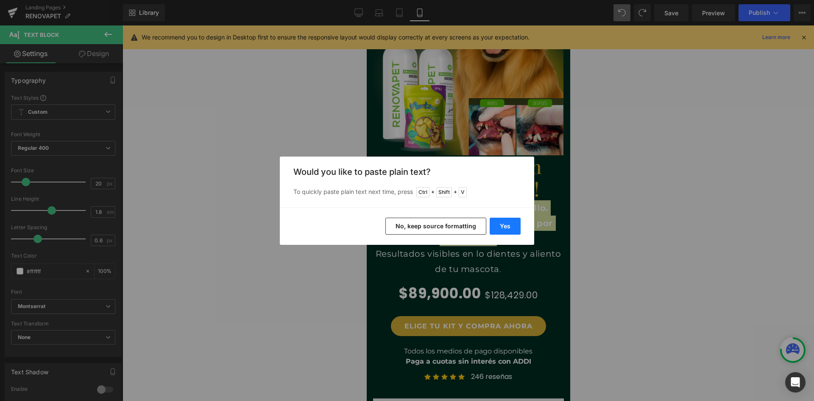
click at [505, 226] on button "Yes" at bounding box center [505, 226] width 31 height 17
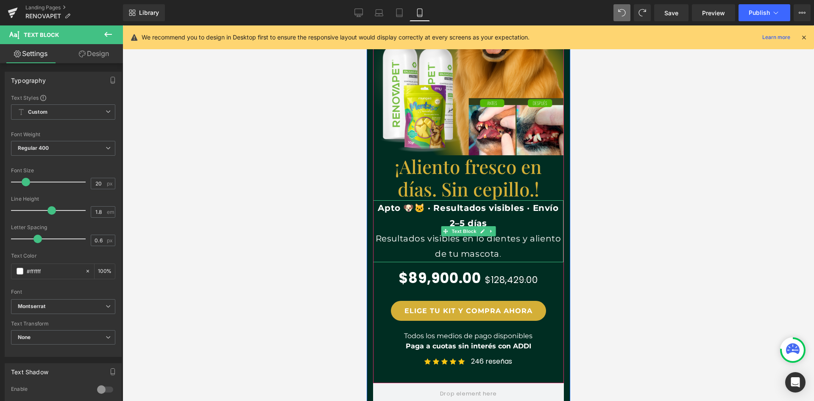
click at [396, 208] on b "Apto 🐶🐱 · Resultados visibles · Envío 2–5 días" at bounding box center [467, 215] width 181 height 25
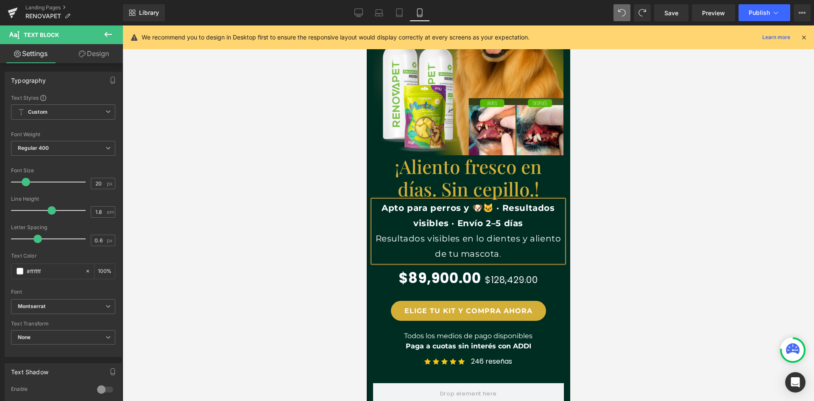
scroll to position [0, 156]
click at [499, 233] on p "Resultados visibles en lo dientes y aliento de tu mascota ." at bounding box center [468, 246] width 190 height 31
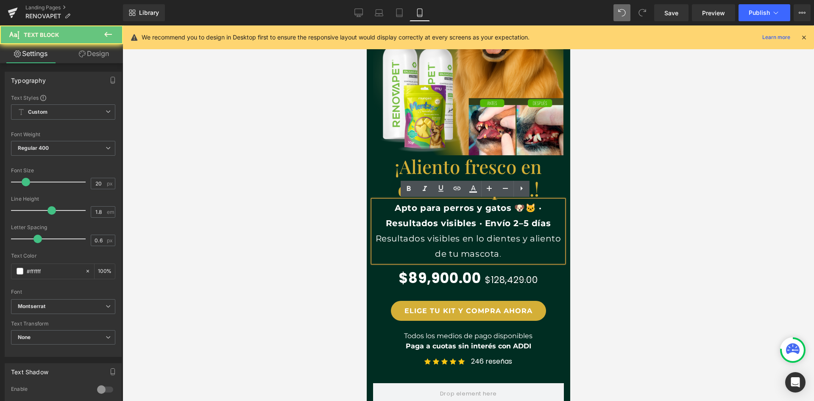
click at [483, 224] on b "Apto para perros y gatos 🐶🐱 · Resultados visibles · Envío 2–5 días" at bounding box center [467, 215] width 165 height 25
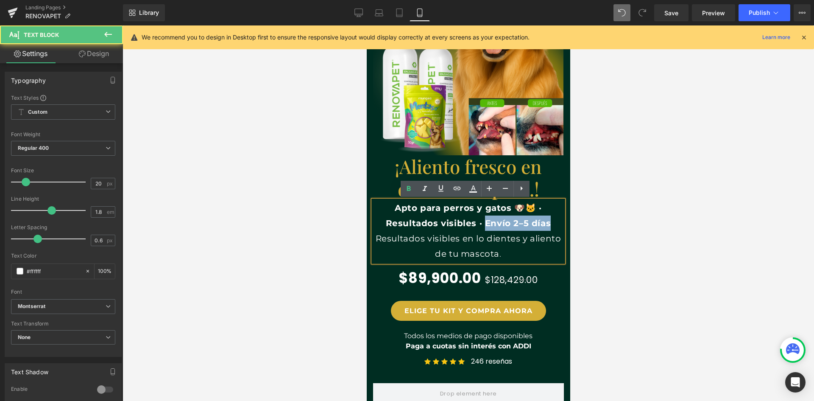
drag, startPoint x: 481, startPoint y: 221, endPoint x: 544, endPoint y: 222, distance: 63.2
click at [544, 222] on b "Apto para perros y gatos 🐶🐱 · Resultados visibles · Envío 2–5 días" at bounding box center [467, 215] width 165 height 25
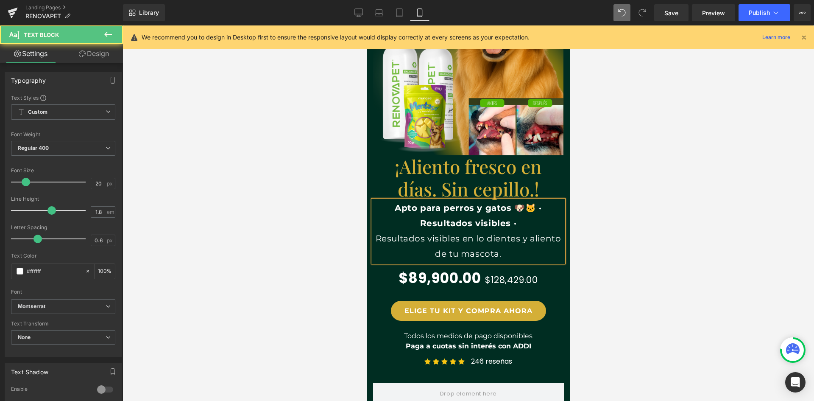
drag, startPoint x: 497, startPoint y: 253, endPoint x: 378, endPoint y: 241, distance: 119.3
click at [378, 241] on p "Resultados visibles en lo dientes y aliento de tu mascota ." at bounding box center [468, 246] width 190 height 31
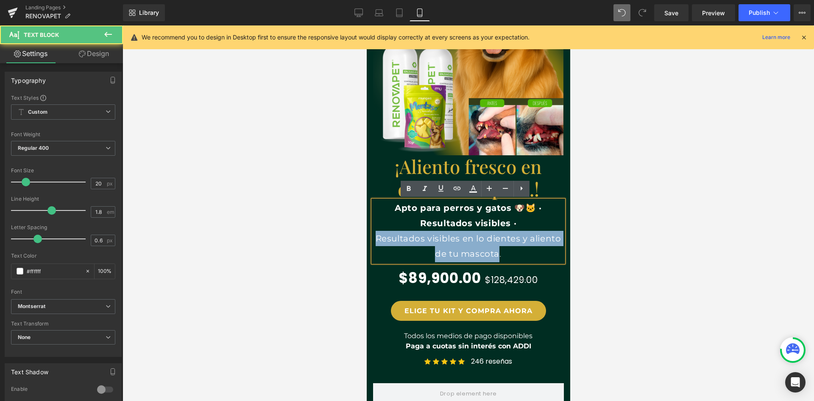
drag, startPoint x: 374, startPoint y: 237, endPoint x: 496, endPoint y: 256, distance: 123.0
click at [496, 256] on p "Resultados visibles en lo dientes y aliento de tu mascota ." at bounding box center [468, 246] width 190 height 31
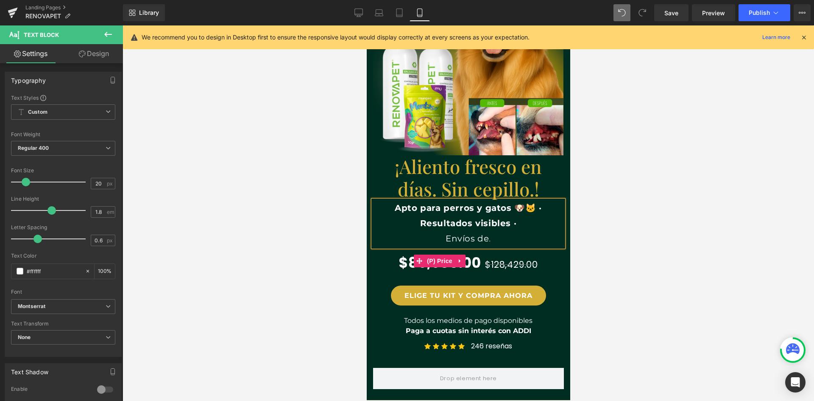
scroll to position [0, 311]
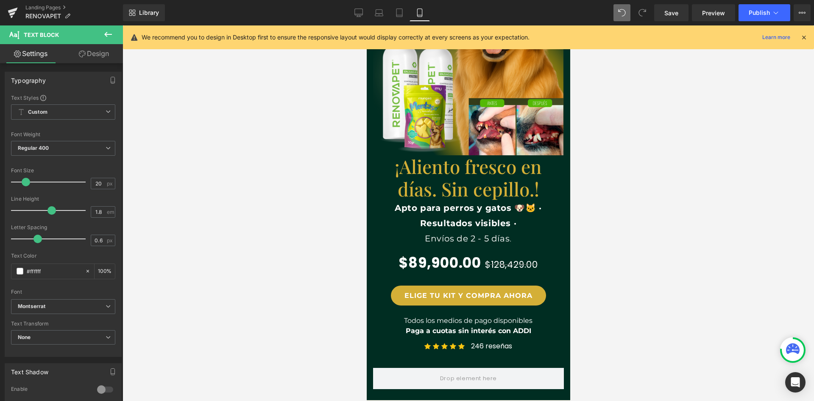
click at [687, 251] on div at bounding box center [469, 212] width 692 height 375
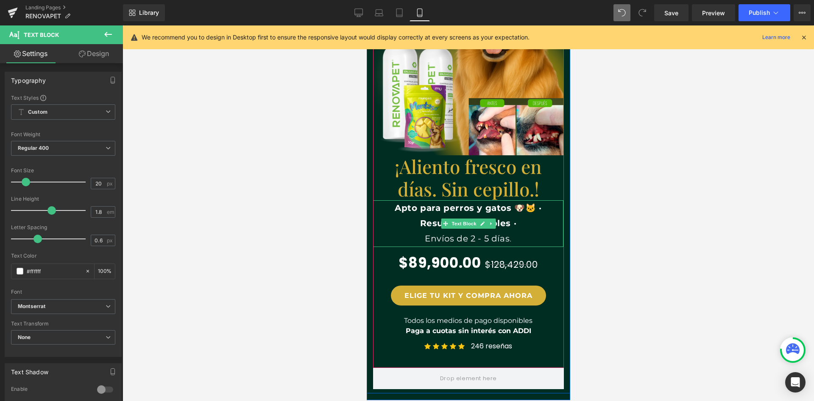
click at [544, 212] on p "Apto para perros y gatos 🐶🐱 · Resultados visibles ·" at bounding box center [468, 215] width 190 height 31
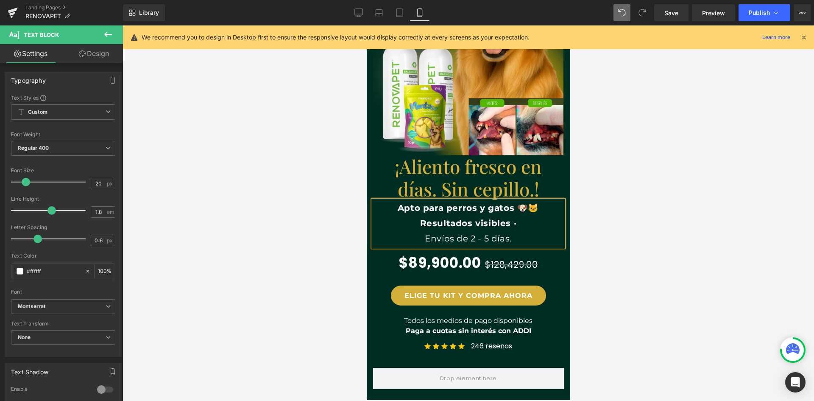
scroll to position [0, 156]
click at [521, 220] on p "Apto para perros y gatos 🐶🐱 Resultados visibles ·" at bounding box center [468, 215] width 190 height 31
click at [603, 234] on div at bounding box center [469, 212] width 692 height 375
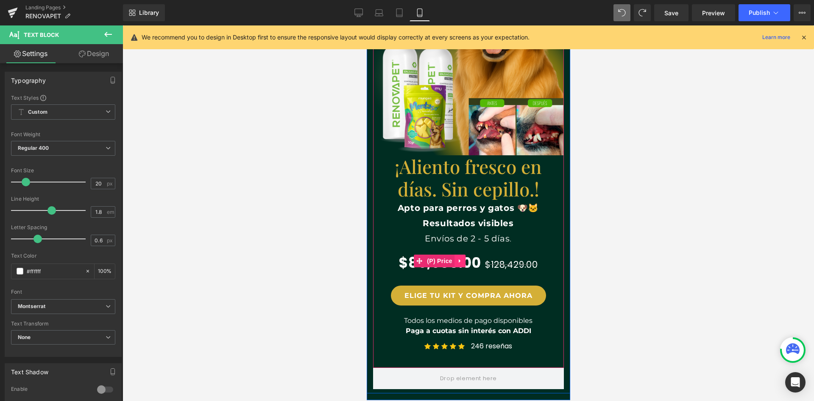
click at [457, 262] on icon at bounding box center [460, 261] width 6 height 6
click at [423, 261] on span "(P) Price" at bounding box center [423, 260] width 30 height 13
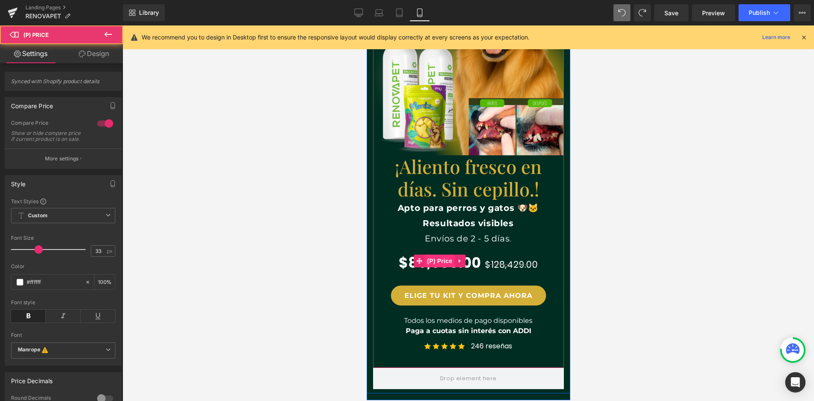
scroll to position [0, 311]
click at [504, 264] on span "$128,429.00" at bounding box center [511, 264] width 53 height 12
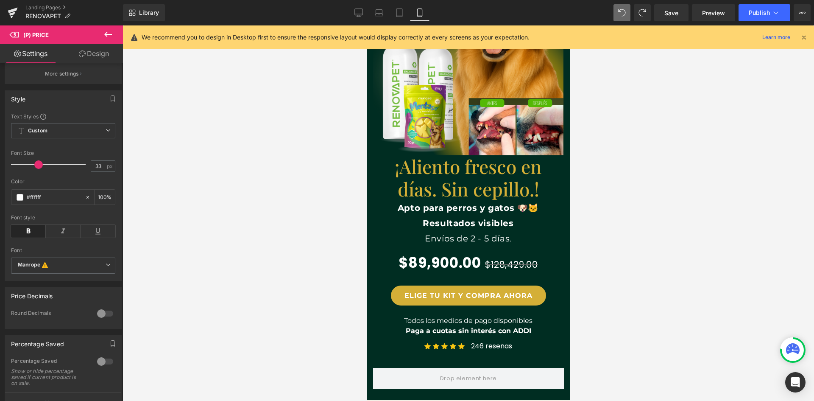
scroll to position [0, 156]
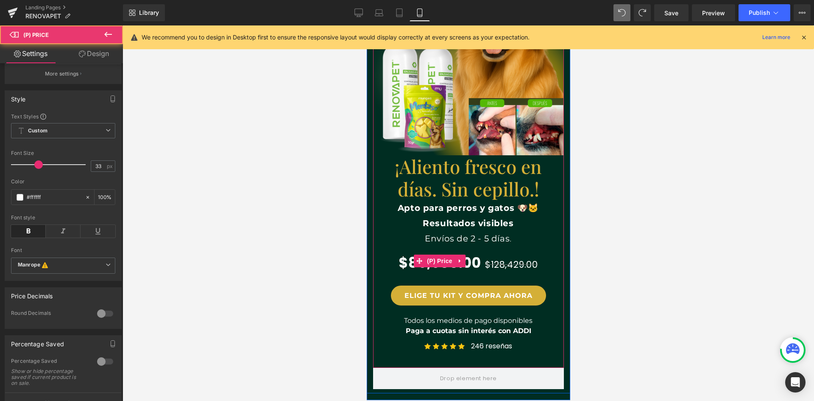
click at [402, 265] on span "$89,900.00" at bounding box center [439, 261] width 82 height 28
click at [494, 260] on span "$128,429.00" at bounding box center [511, 264] width 53 height 12
click at [399, 259] on span "$89,900.00" at bounding box center [439, 261] width 82 height 28
click at [434, 261] on span "(P) Price" at bounding box center [439, 261] width 30 height 13
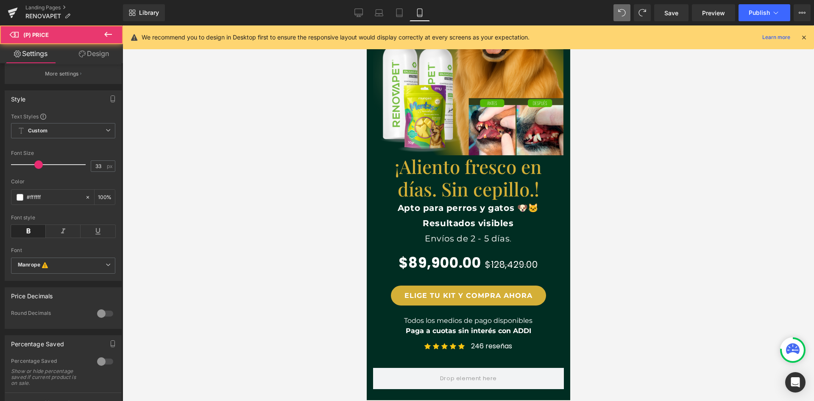
click at [89, 53] on link "Design" at bounding box center [93, 53] width 61 height 19
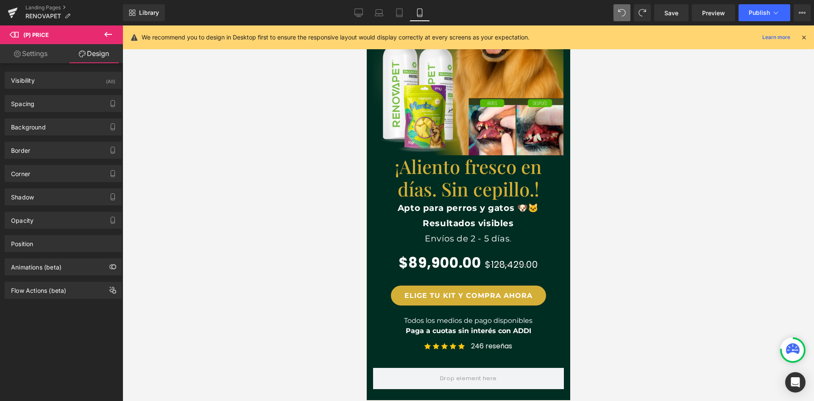
click at [40, 56] on link "Settings" at bounding box center [30, 53] width 61 height 19
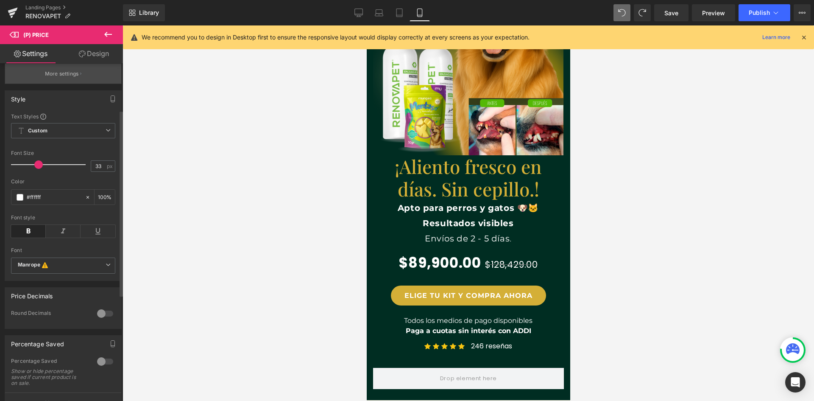
click at [80, 84] on button "More settings" at bounding box center [63, 74] width 116 height 20
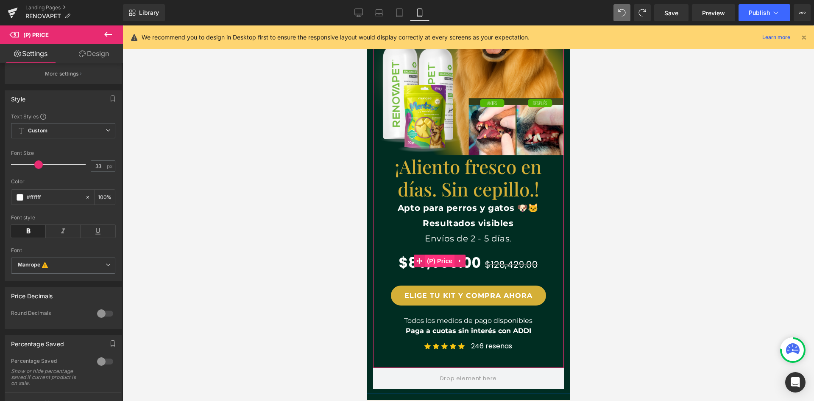
click at [441, 265] on span "(P) Price" at bounding box center [439, 260] width 30 height 13
click at [458, 262] on icon at bounding box center [459, 261] width 2 height 4
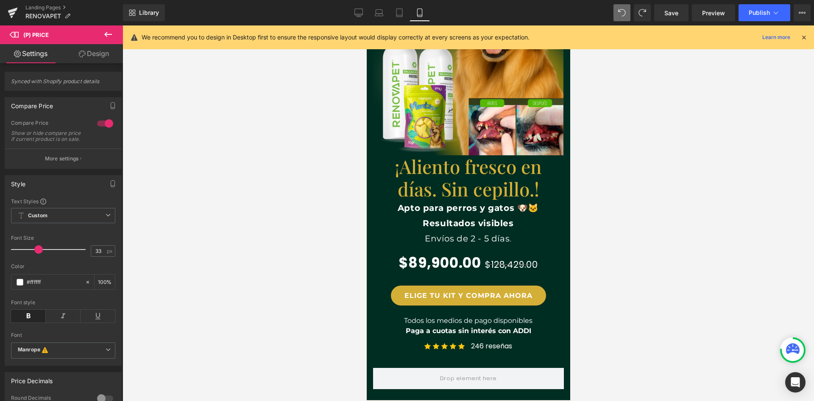
click at [102, 54] on link "Design" at bounding box center [93, 53] width 61 height 19
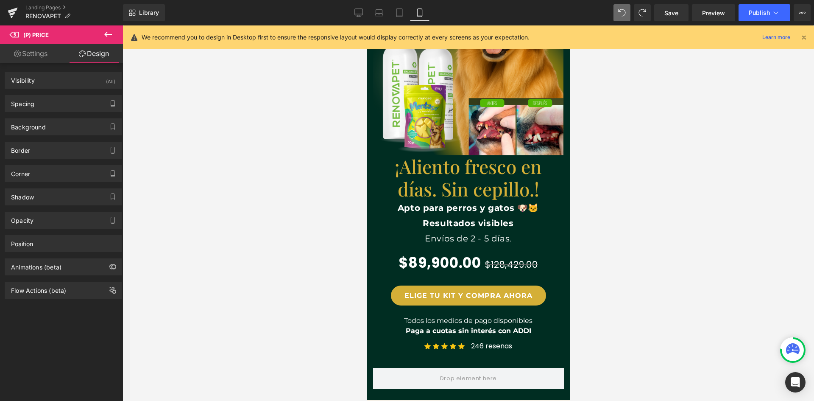
scroll to position [0, 311]
click at [27, 52] on link "Settings" at bounding box center [30, 53] width 61 height 19
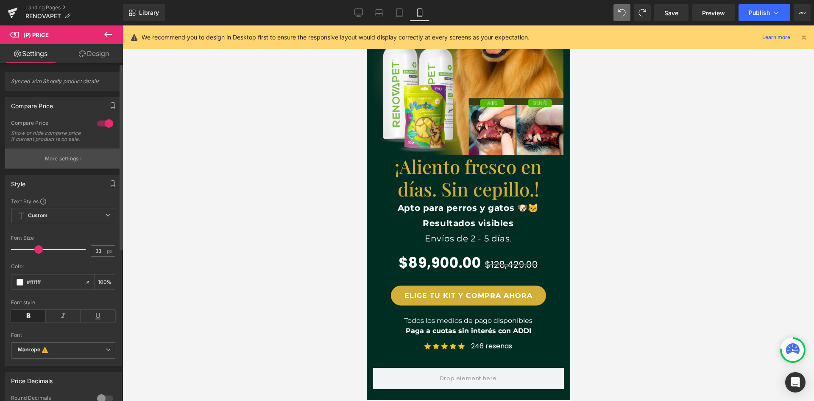
click at [75, 162] on p "More settings" at bounding box center [62, 159] width 34 height 8
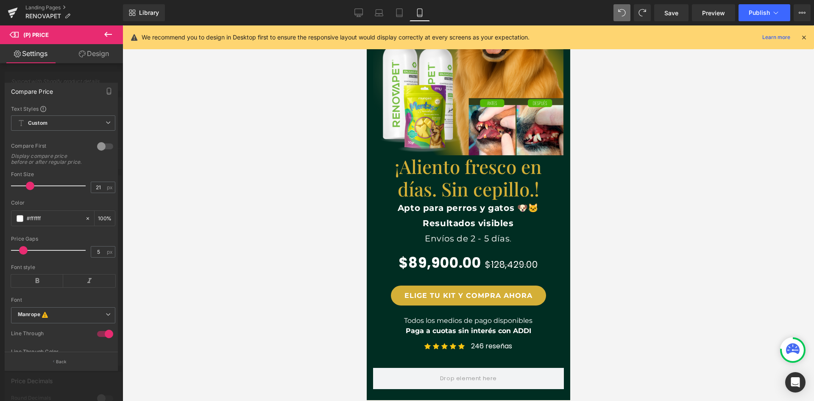
scroll to position [0, 0]
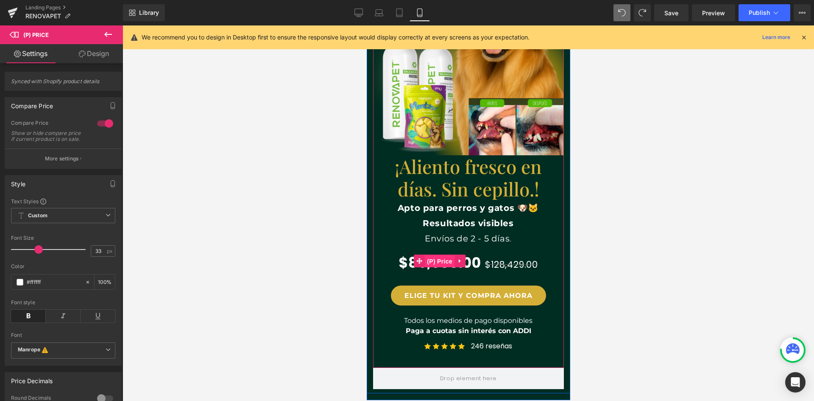
click at [424, 259] on span "(P) Price" at bounding box center [439, 261] width 30 height 13
click at [485, 260] on span "$128,429.00" at bounding box center [511, 264] width 53 height 12
click at [477, 262] on div "$89,900.00 $128,429.00" at bounding box center [468, 261] width 190 height 28
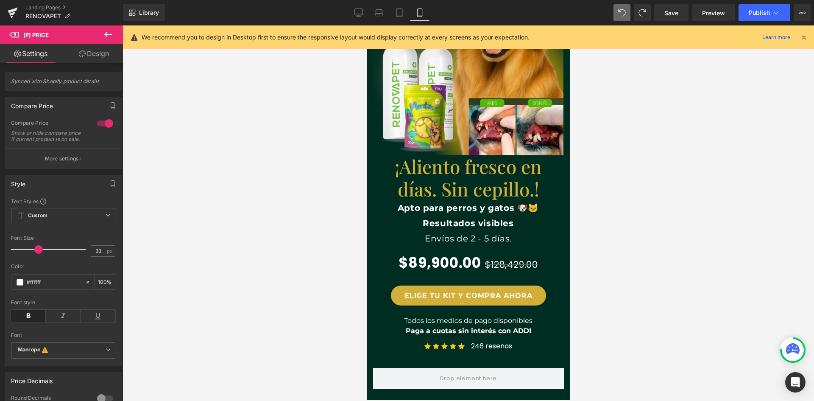
click at [107, 54] on link "Design" at bounding box center [93, 53] width 61 height 19
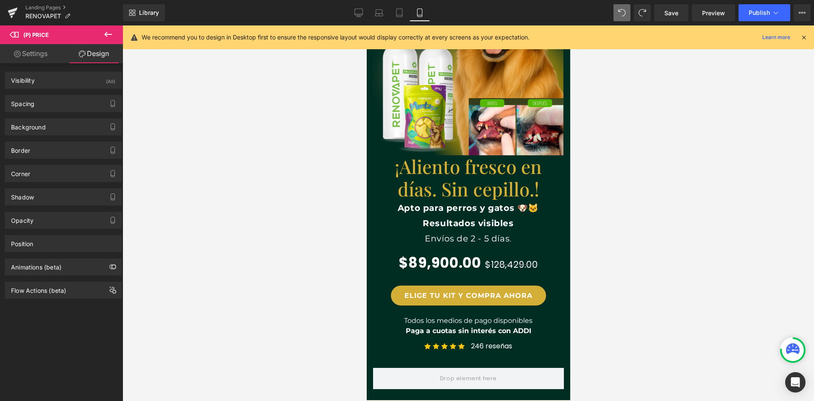
scroll to position [0, 311]
click at [33, 57] on link "Settings" at bounding box center [30, 53] width 61 height 19
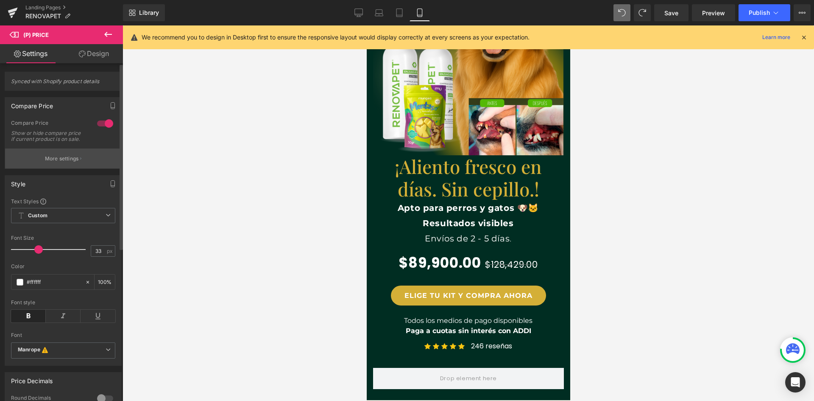
click at [81, 168] on button "More settings" at bounding box center [63, 158] width 116 height 20
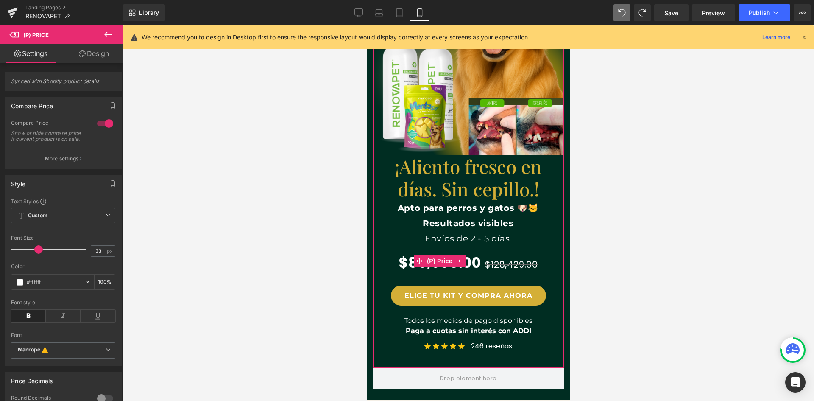
click at [398, 262] on span "$89,900.00" at bounding box center [439, 261] width 82 height 28
click at [474, 265] on span "$89,900.00" at bounding box center [439, 261] width 82 height 28
click at [442, 261] on span "(P) Price" at bounding box center [439, 261] width 30 height 13
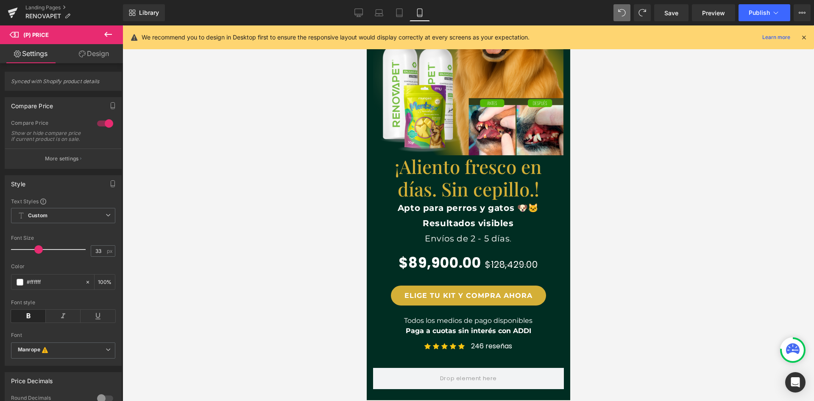
click at [106, 33] on icon at bounding box center [108, 34] width 8 height 5
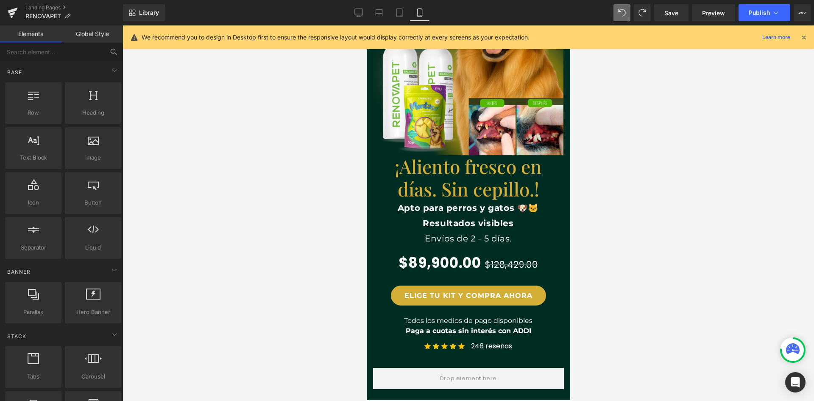
scroll to position [0, 156]
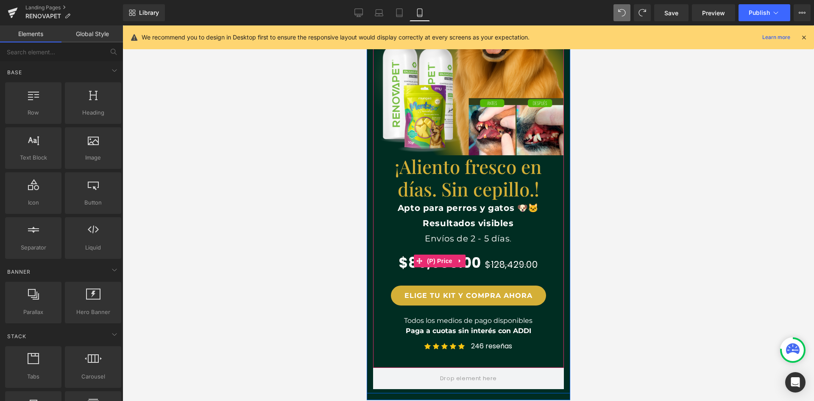
click at [403, 265] on span "$89,900.00" at bounding box center [439, 261] width 82 height 28
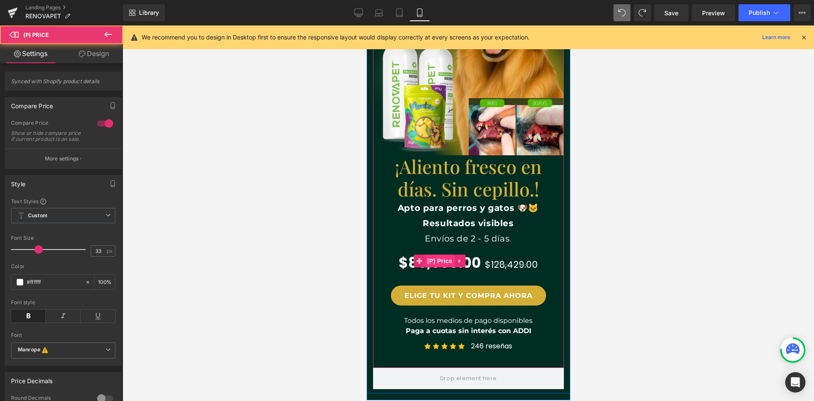
click at [433, 261] on span "(P) Price" at bounding box center [439, 260] width 30 height 13
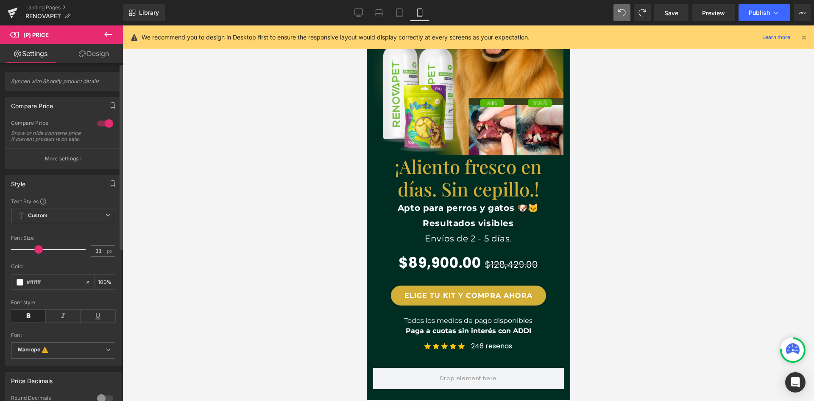
scroll to position [0, 311]
click at [69, 162] on p "More settings" at bounding box center [62, 159] width 34 height 8
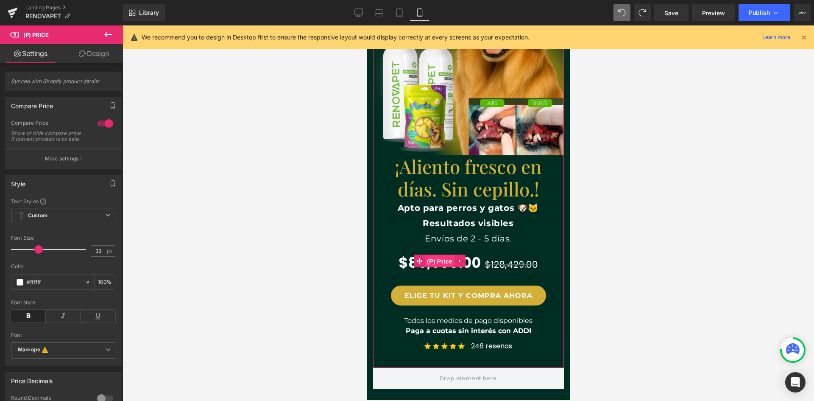
click at [438, 261] on span "(P) Price" at bounding box center [439, 261] width 30 height 13
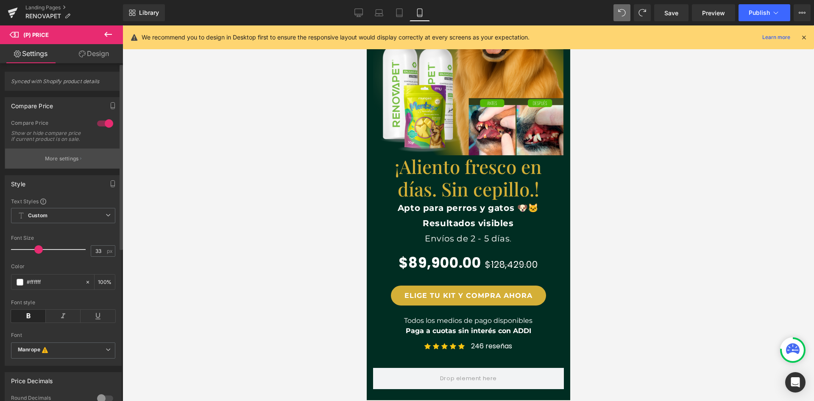
click at [86, 168] on button "More settings" at bounding box center [63, 158] width 116 height 20
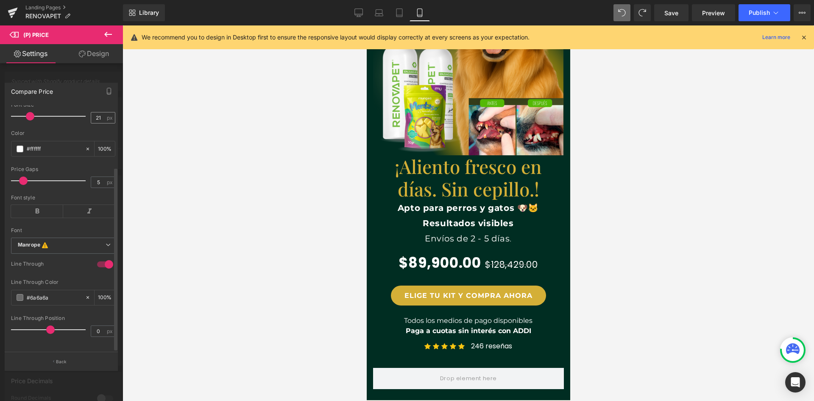
scroll to position [0, 0]
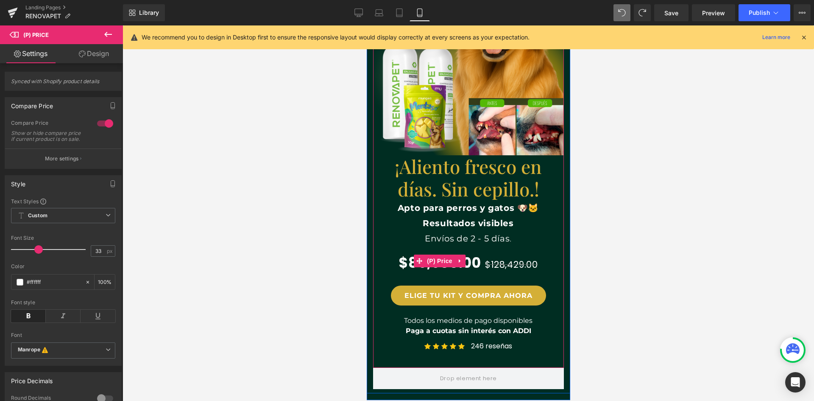
click at [475, 262] on span "$89,900.00" at bounding box center [439, 261] width 82 height 28
click at [460, 262] on link at bounding box center [459, 260] width 11 height 13
click at [425, 259] on span "(P) Price" at bounding box center [439, 261] width 30 height 13
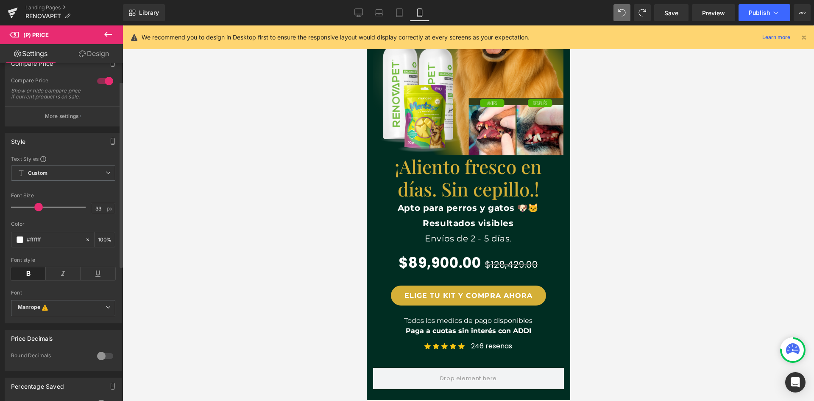
scroll to position [0, 0]
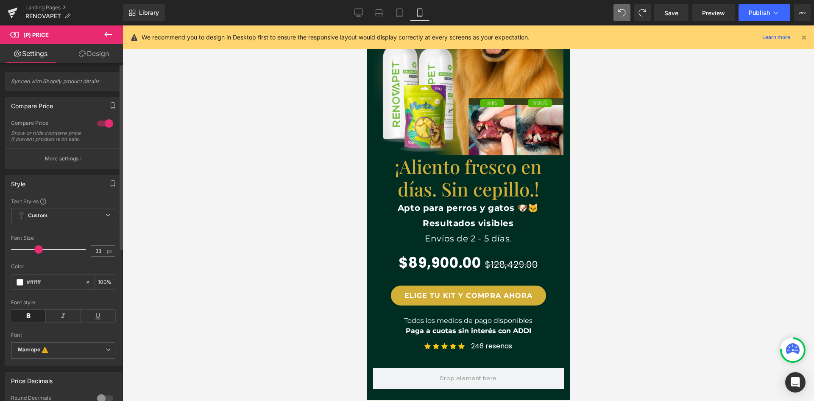
click at [65, 84] on span "Synced with Shopify product details" at bounding box center [63, 84] width 104 height 12
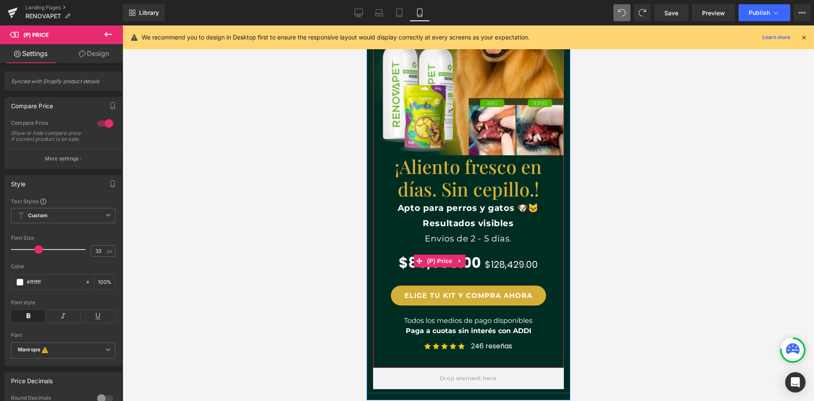
click at [398, 262] on span "$89,900.00" at bounding box center [439, 261] width 82 height 28
click at [406, 253] on span "$89,900.00" at bounding box center [439, 261] width 82 height 28
click at [502, 258] on span "$128,429.00" at bounding box center [511, 264] width 53 height 12
drag, startPoint x: 507, startPoint y: 263, endPoint x: 476, endPoint y: 266, distance: 30.7
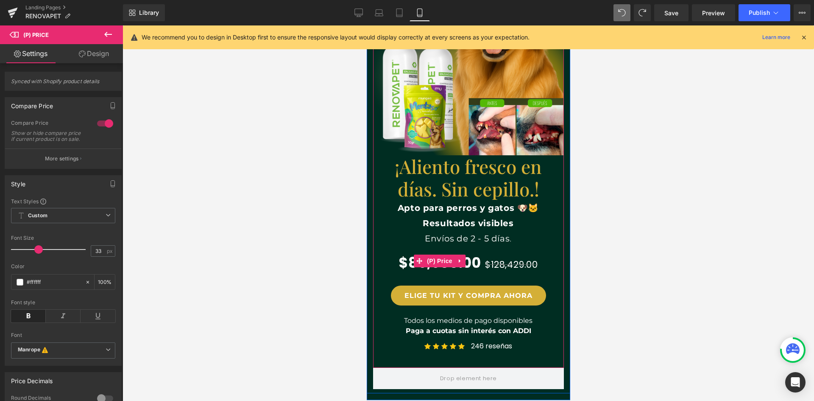
click at [507, 263] on span "$128,429.00" at bounding box center [511, 264] width 53 height 12
click at [457, 262] on icon at bounding box center [460, 261] width 6 height 6
click at [423, 262] on span "(P) Price" at bounding box center [423, 260] width 30 height 13
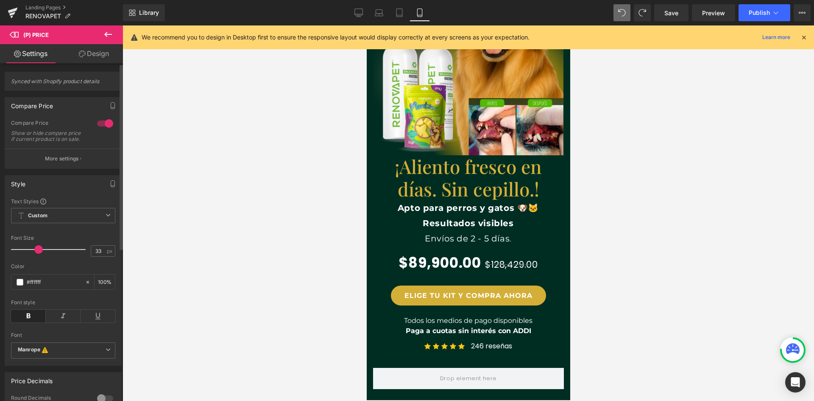
scroll to position [0, 311]
click at [68, 162] on p "More settings" at bounding box center [62, 159] width 34 height 8
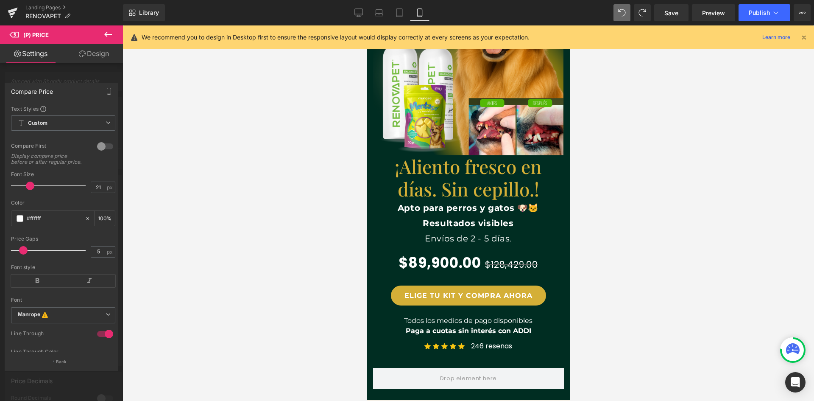
scroll to position [0, 0]
click at [85, 65] on div at bounding box center [61, 214] width 123 height 379
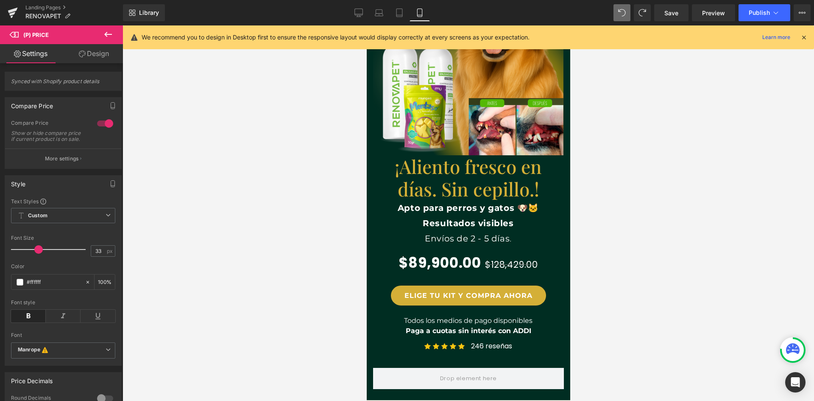
click at [95, 50] on link "Design" at bounding box center [93, 53] width 61 height 19
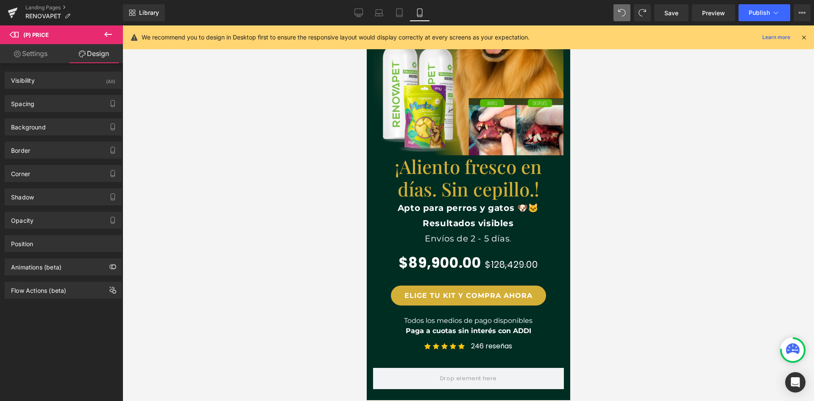
click at [37, 54] on link "Settings" at bounding box center [30, 53] width 61 height 19
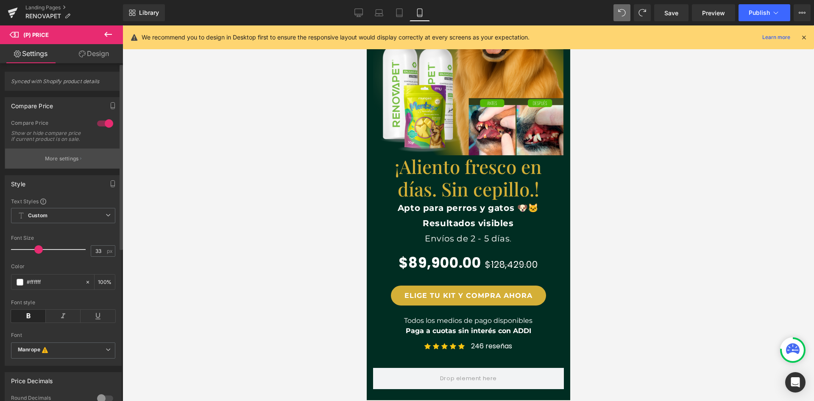
scroll to position [0, 156]
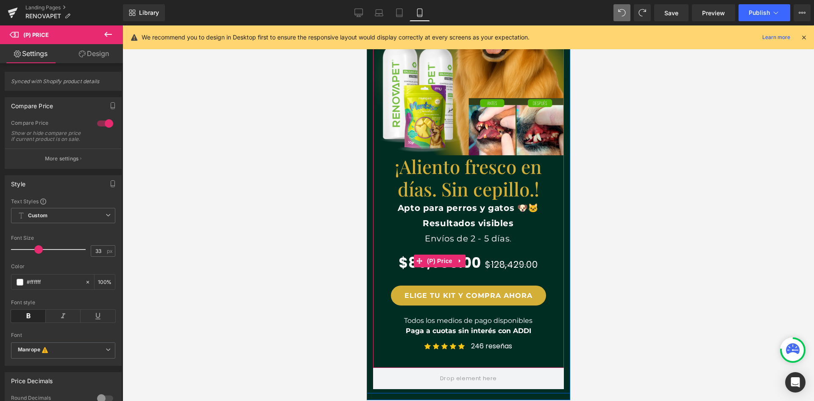
click at [404, 265] on span "$89,900.00" at bounding box center [439, 261] width 82 height 28
click at [424, 260] on span "(P) Price" at bounding box center [439, 261] width 30 height 13
click at [417, 262] on icon at bounding box center [419, 261] width 6 height 6
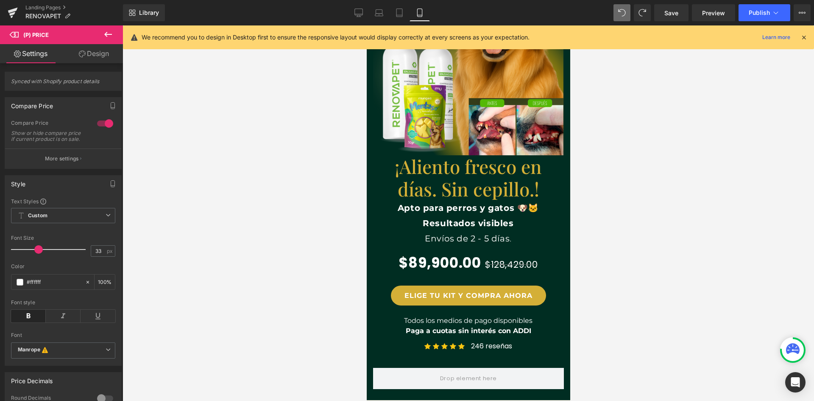
click at [105, 36] on icon at bounding box center [108, 34] width 10 height 10
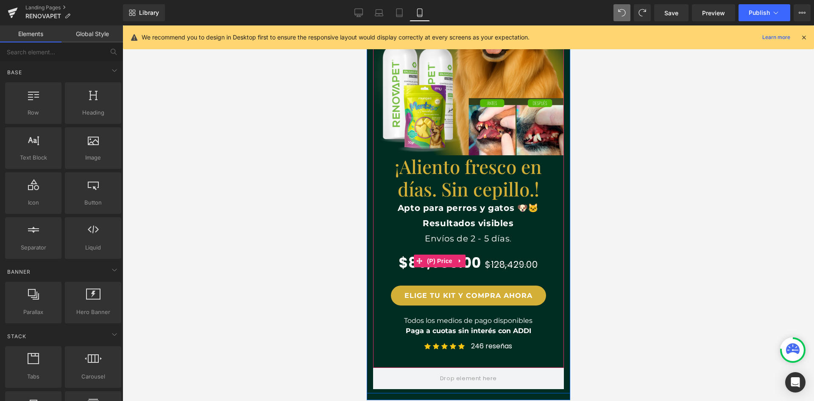
scroll to position [0, 0]
click at [401, 262] on span "$89,900.00" at bounding box center [439, 261] width 82 height 28
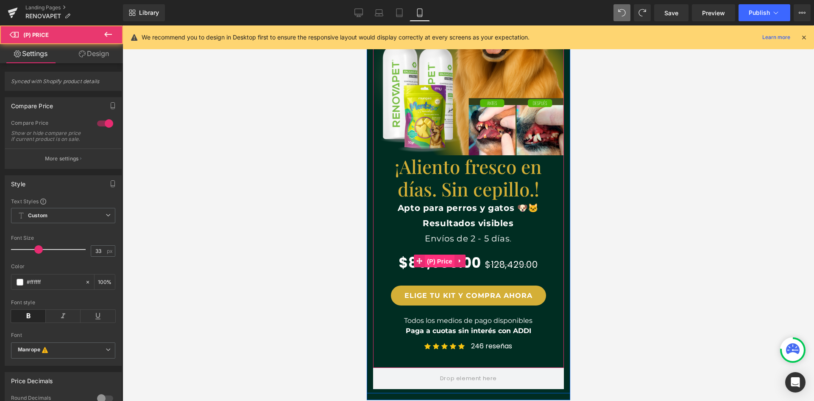
click at [433, 259] on span "(P) Price" at bounding box center [439, 261] width 30 height 13
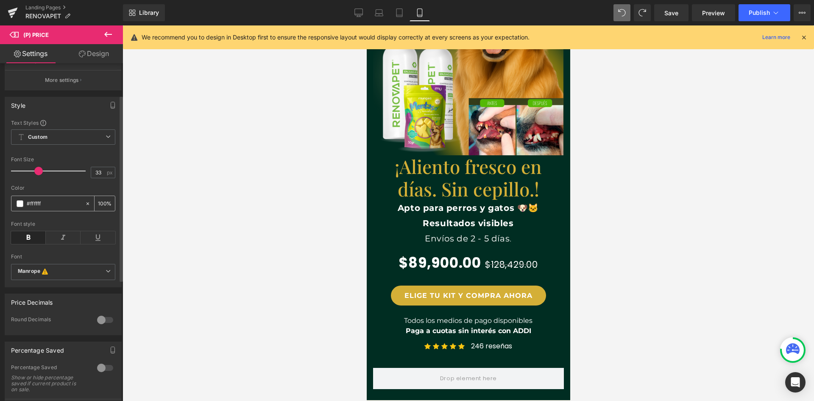
scroll to position [85, 0]
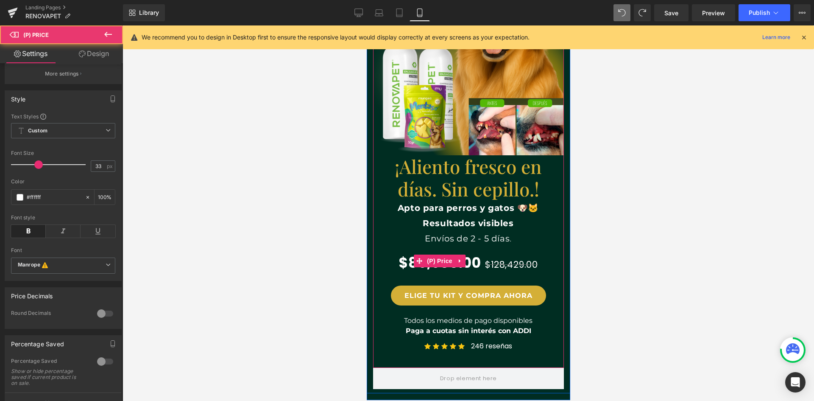
click at [507, 262] on span "$128,429.00" at bounding box center [511, 264] width 53 height 12
click at [458, 260] on icon at bounding box center [459, 261] width 2 height 4
click at [424, 260] on span "(P) Price" at bounding box center [439, 260] width 30 height 13
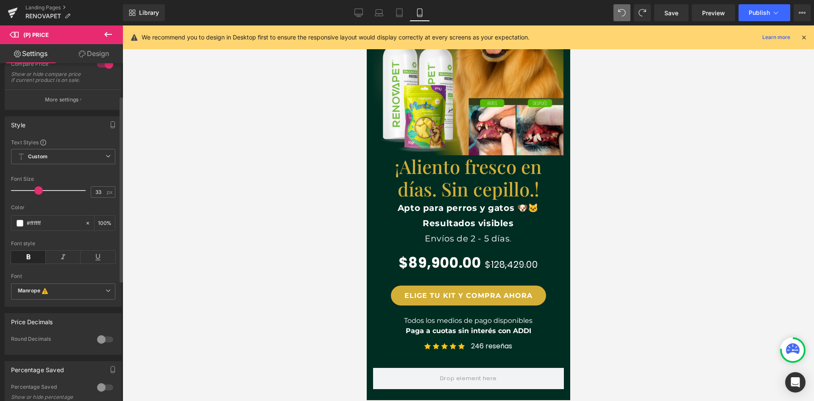
scroll to position [0, 0]
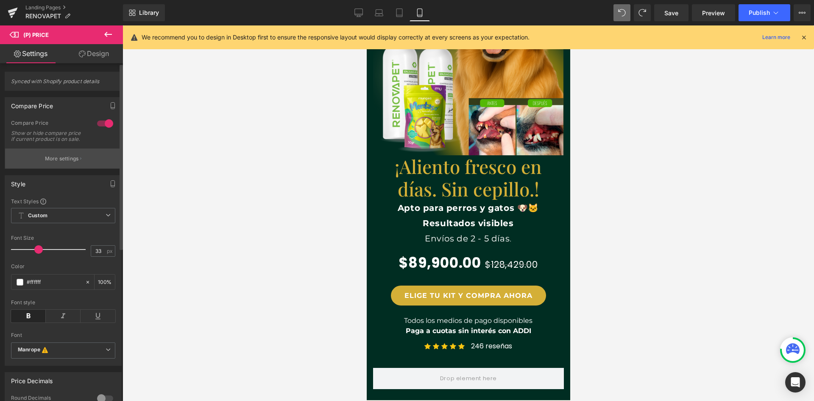
click at [57, 160] on button "More settings" at bounding box center [63, 158] width 116 height 20
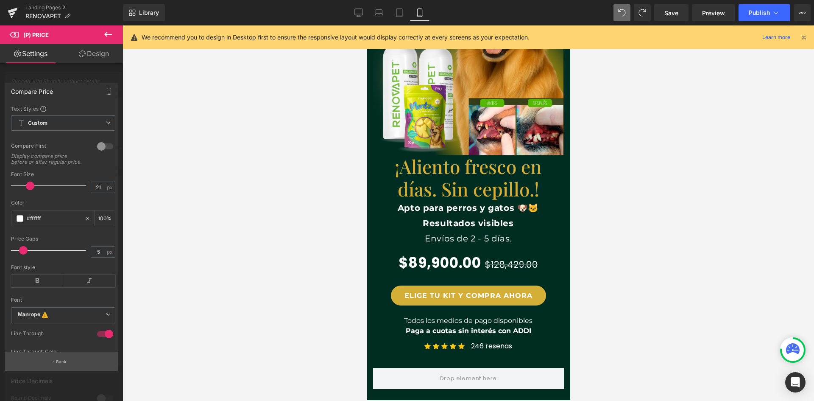
click at [67, 360] on button "Back" at bounding box center [61, 361] width 113 height 19
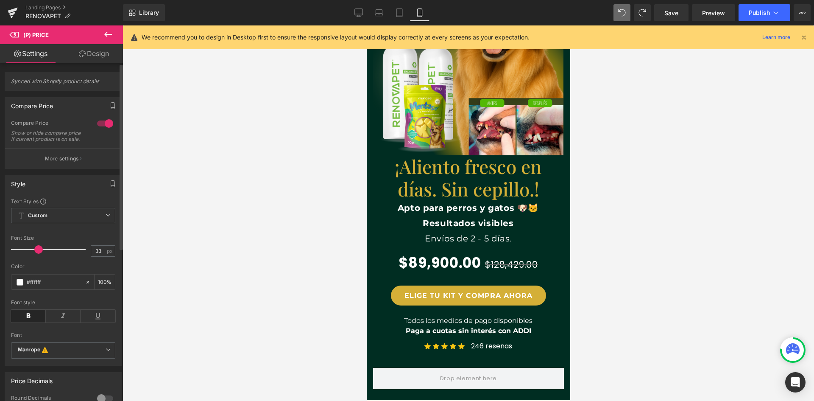
scroll to position [0, 311]
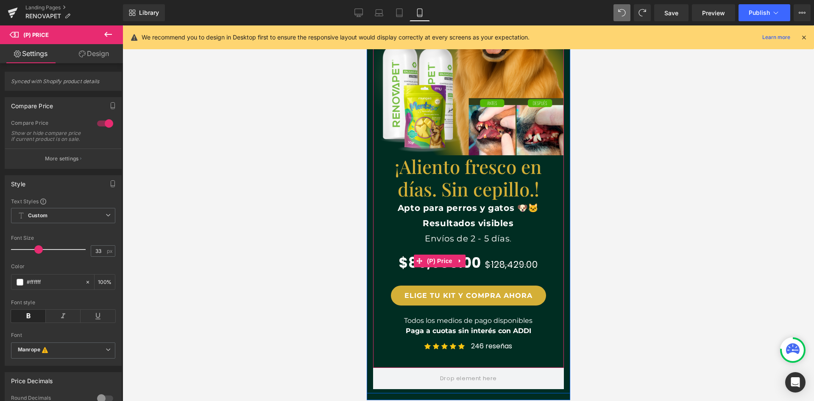
click at [398, 265] on span "$89,900.00" at bounding box center [439, 261] width 82 height 28
click at [400, 263] on span "$89,900.00" at bounding box center [439, 261] width 82 height 28
click at [489, 261] on span "$128,429.00" at bounding box center [511, 264] width 53 height 12
click at [457, 261] on icon at bounding box center [460, 261] width 6 height 6
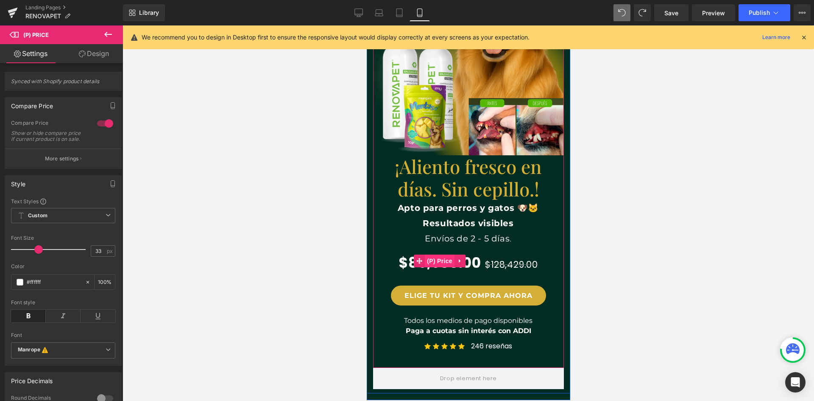
click at [424, 259] on span "(P) Price" at bounding box center [439, 260] width 30 height 13
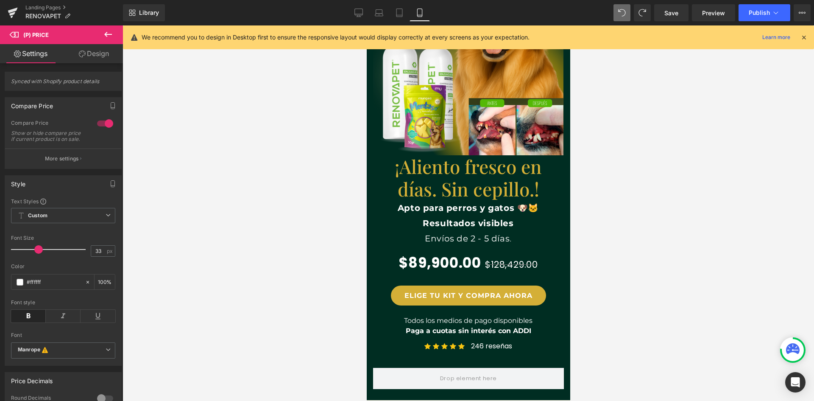
click at [107, 34] on icon at bounding box center [108, 34] width 8 height 5
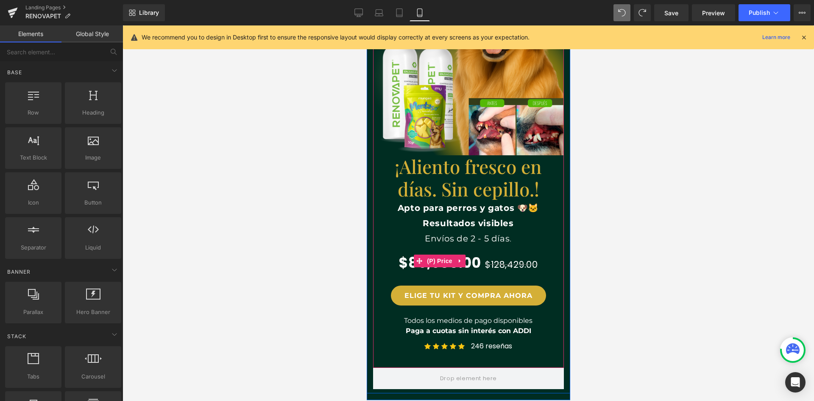
click at [398, 262] on span "$89,900.00" at bounding box center [439, 261] width 82 height 28
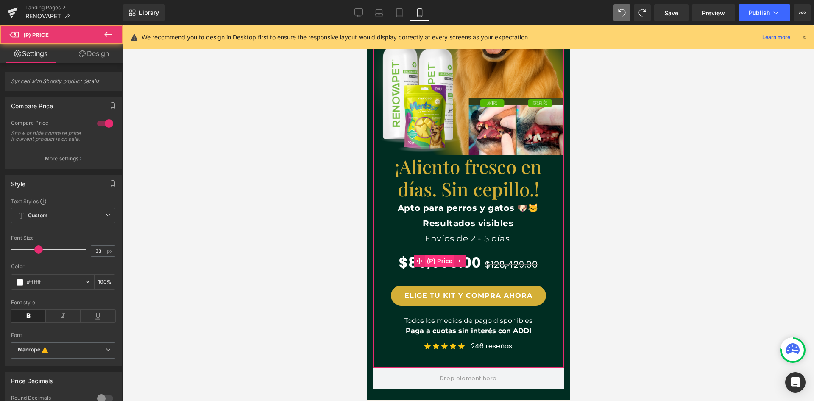
click at [424, 262] on span "(P) Price" at bounding box center [439, 260] width 30 height 13
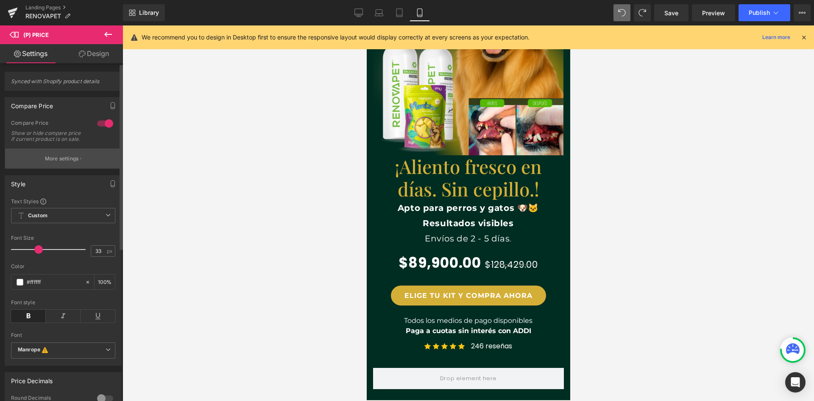
scroll to position [0, 311]
click at [72, 162] on p "More settings" at bounding box center [62, 159] width 34 height 8
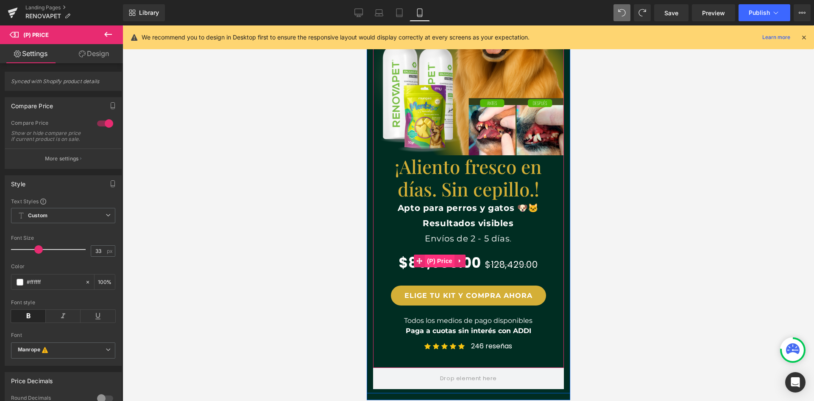
click at [433, 260] on span "(P) Price" at bounding box center [439, 260] width 30 height 13
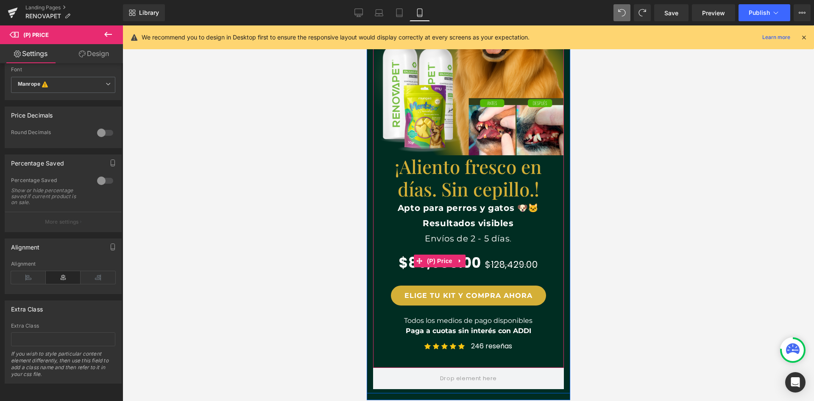
scroll to position [0, 156]
click at [417, 259] on icon at bounding box center [419, 261] width 6 height 6
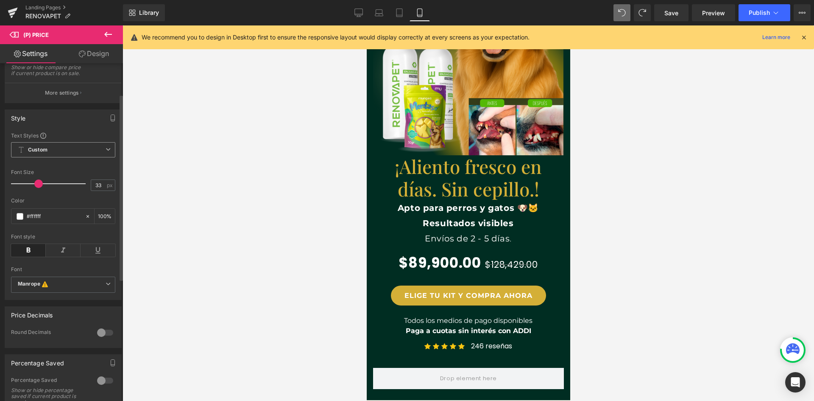
scroll to position [0, 0]
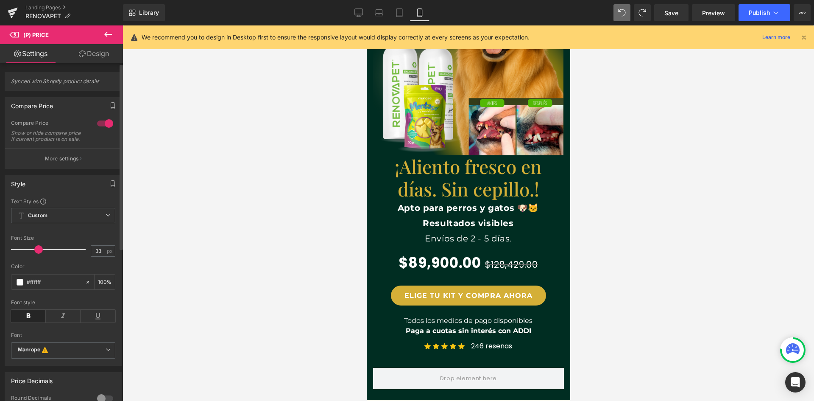
click at [54, 80] on span "Synced with Shopify product details" at bounding box center [63, 84] width 104 height 12
click at [55, 162] on p "More settings" at bounding box center [62, 159] width 34 height 8
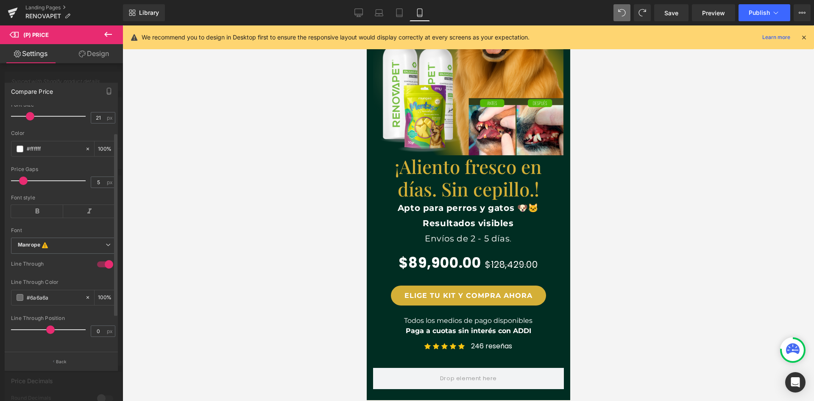
scroll to position [0, 0]
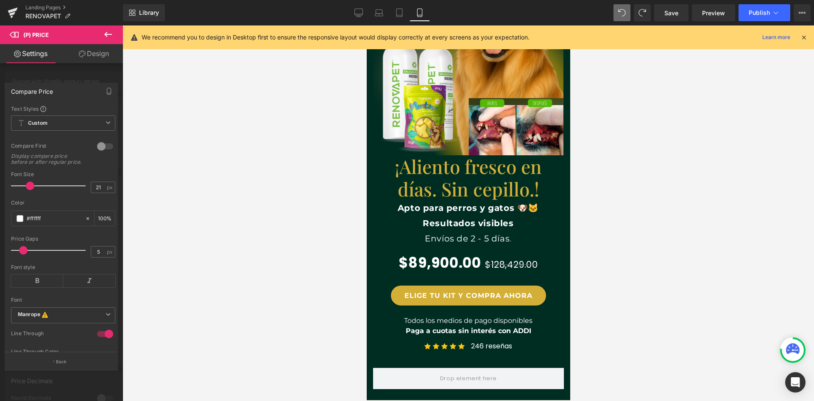
click at [89, 71] on div at bounding box center [61, 214] width 123 height 379
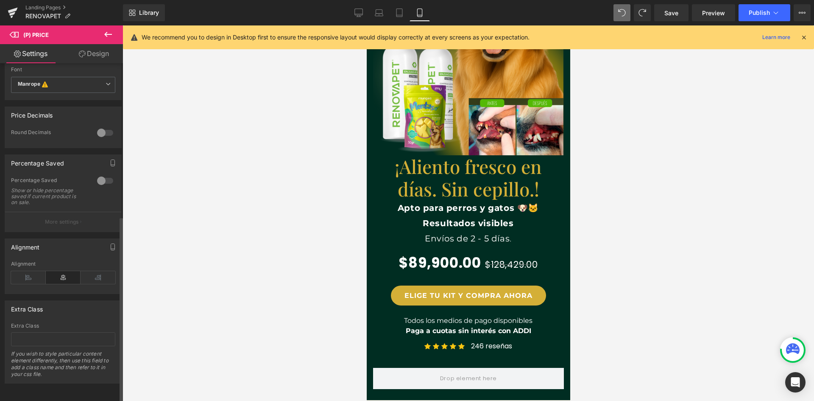
scroll to position [0, 156]
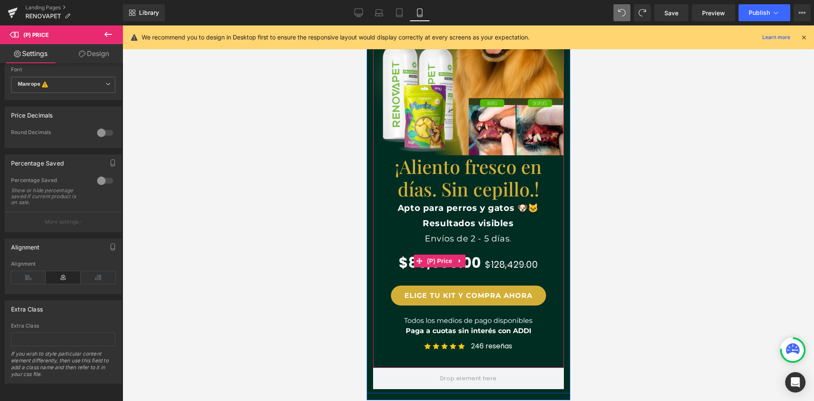
click at [474, 259] on span "$89,900.00" at bounding box center [439, 261] width 82 height 28
click at [440, 259] on span "(P) Price" at bounding box center [439, 261] width 30 height 13
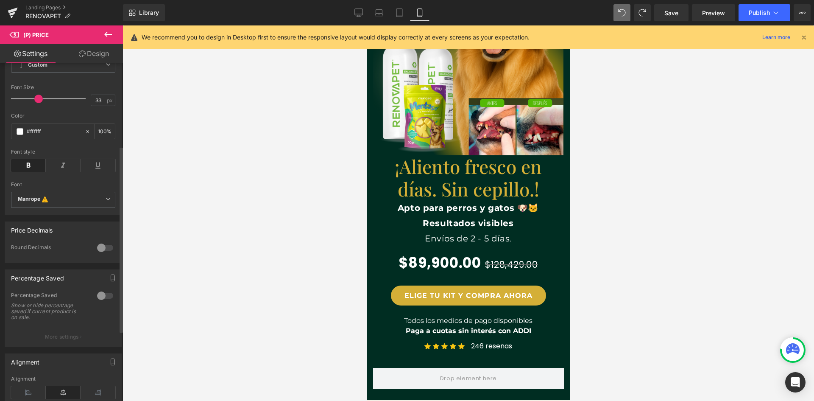
scroll to position [0, 0]
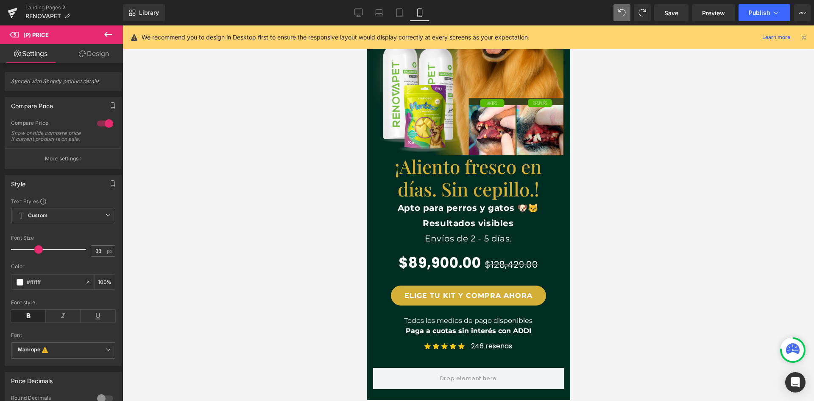
click at [88, 53] on link "Design" at bounding box center [93, 53] width 61 height 19
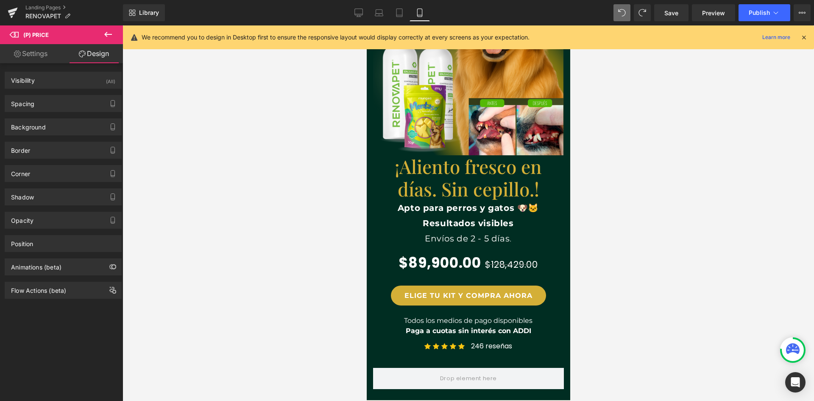
click at [29, 57] on link "Settings" at bounding box center [30, 53] width 61 height 19
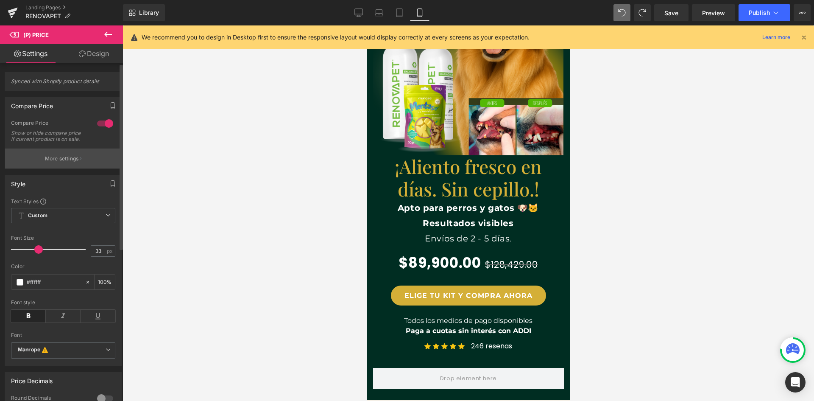
click at [76, 162] on p "More settings" at bounding box center [62, 159] width 34 height 8
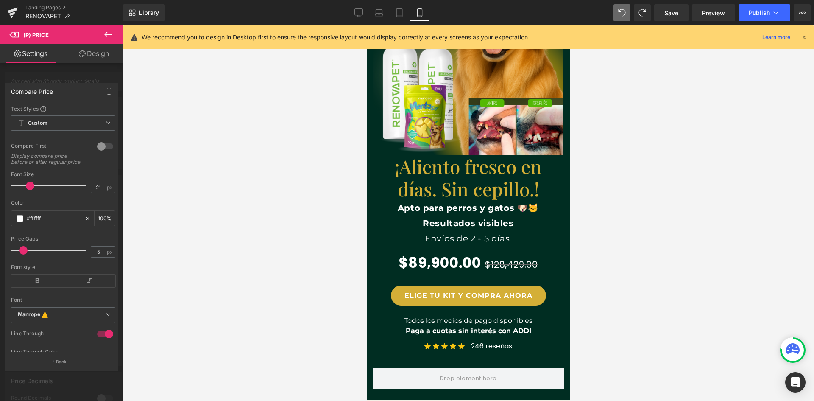
scroll to position [0, 156]
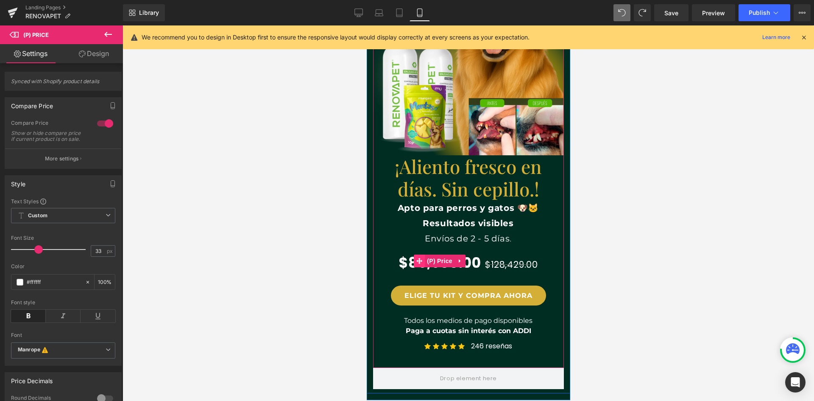
click at [416, 259] on icon at bounding box center [419, 261] width 6 height 6
click at [430, 260] on span "(P) Price" at bounding box center [439, 260] width 30 height 13
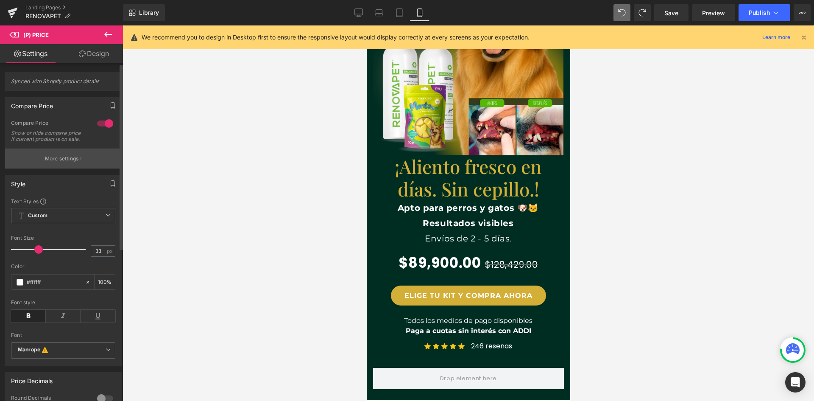
scroll to position [0, 0]
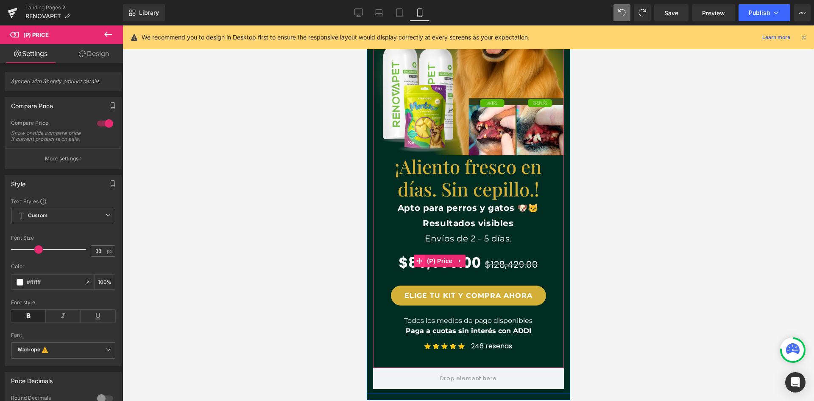
click at [418, 259] on icon at bounding box center [419, 261] width 6 height 6
click at [432, 262] on span "(P) Price" at bounding box center [439, 260] width 30 height 13
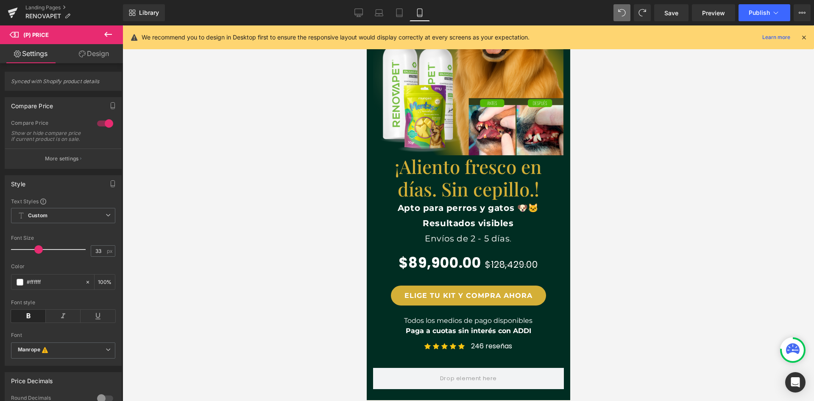
scroll to position [0, 156]
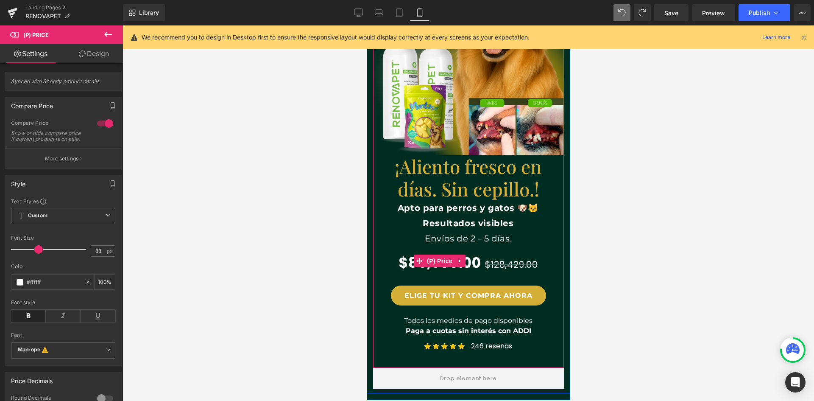
click at [403, 263] on span "$89,900.00" at bounding box center [439, 261] width 82 height 28
click at [432, 260] on span "(P) Price" at bounding box center [439, 261] width 30 height 13
click at [458, 260] on icon at bounding box center [460, 261] width 6 height 6
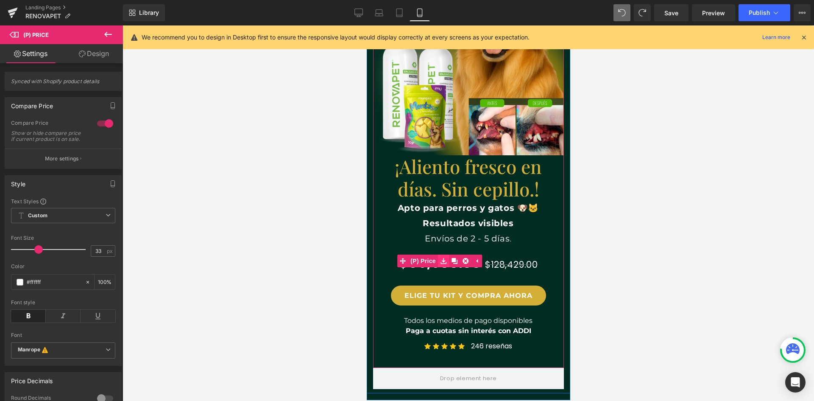
scroll to position [0, 0]
click at [424, 262] on span "(P) Price" at bounding box center [423, 260] width 30 height 13
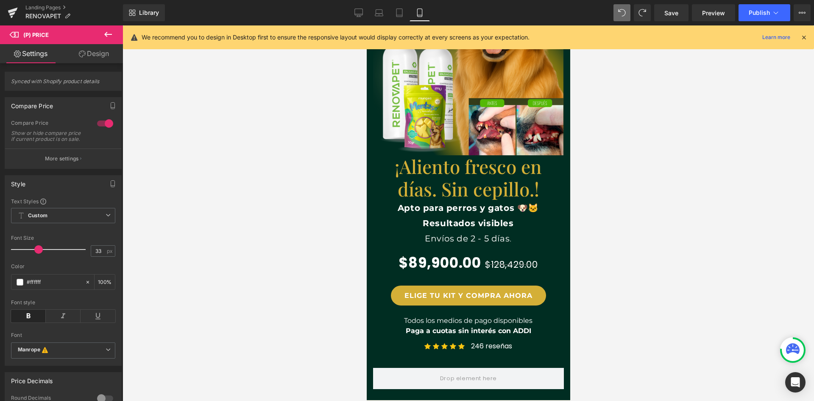
click at [92, 50] on link "Design" at bounding box center [93, 53] width 61 height 19
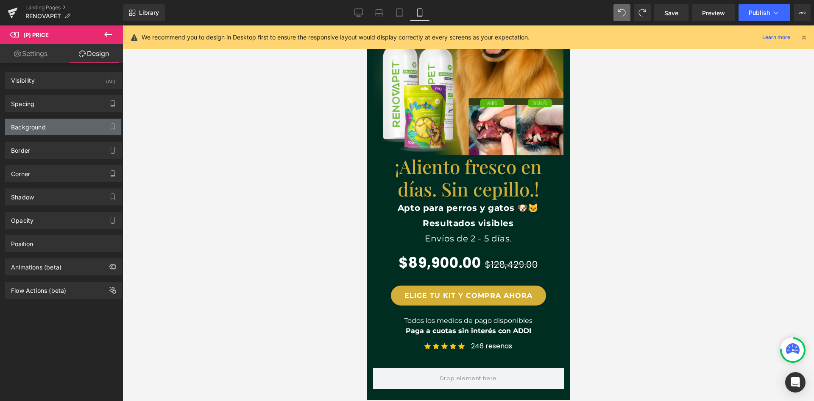
scroll to position [0, 311]
click at [42, 54] on link "Settings" at bounding box center [30, 53] width 61 height 19
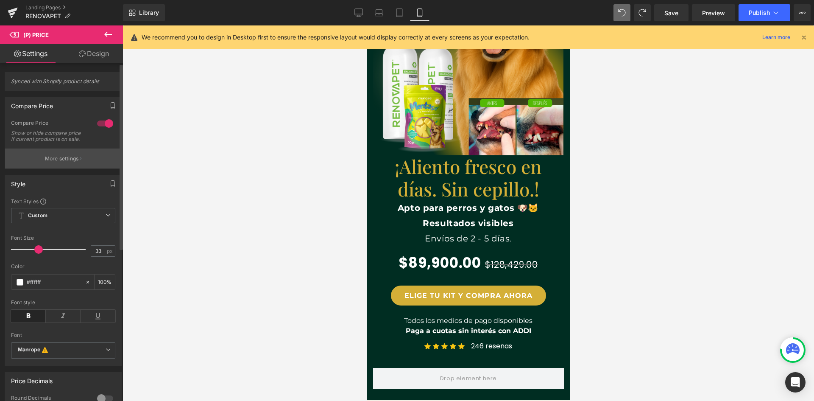
scroll to position [0, 0]
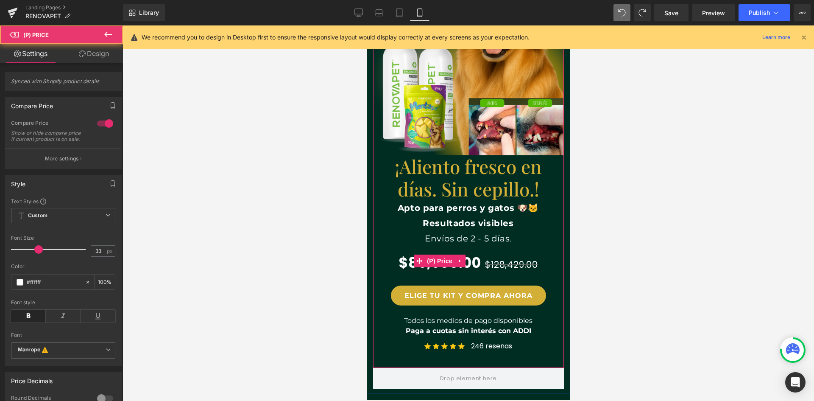
click at [474, 265] on span "$89,900.00" at bounding box center [439, 261] width 82 height 28
click at [459, 262] on icon at bounding box center [460, 261] width 6 height 6
click at [428, 260] on span "(P) Price" at bounding box center [439, 260] width 30 height 13
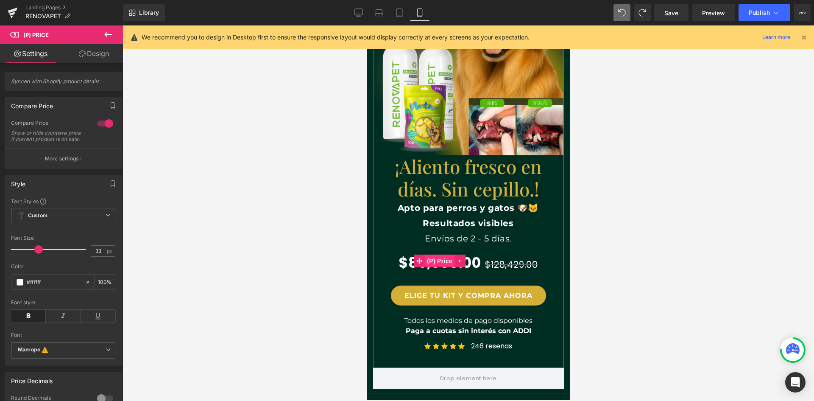
click at [428, 260] on span "(P) Price" at bounding box center [439, 260] width 30 height 13
drag, startPoint x: 428, startPoint y: 260, endPoint x: 711, endPoint y: 246, distance: 282.8
click at [428, 260] on span "(P) Price" at bounding box center [439, 261] width 30 height 13
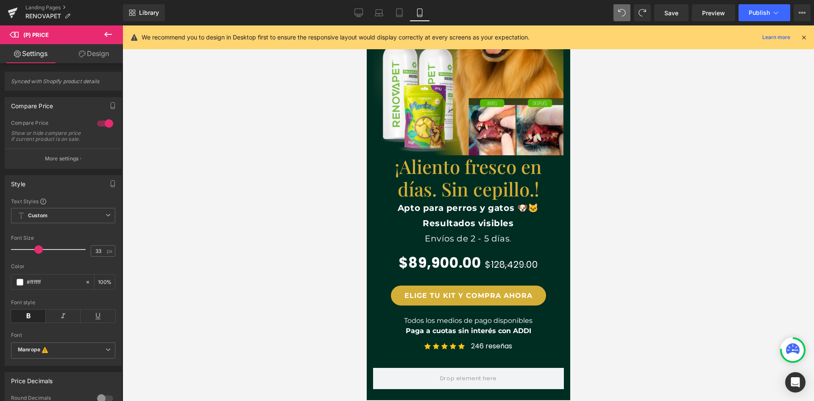
click at [106, 31] on icon at bounding box center [108, 34] width 10 height 10
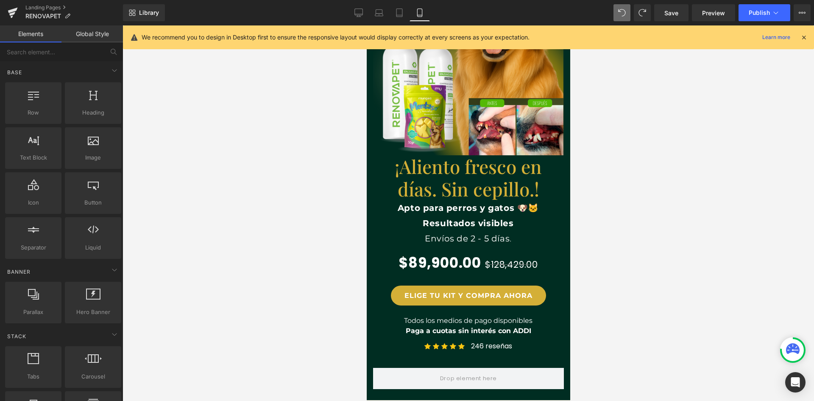
scroll to position [0, 311]
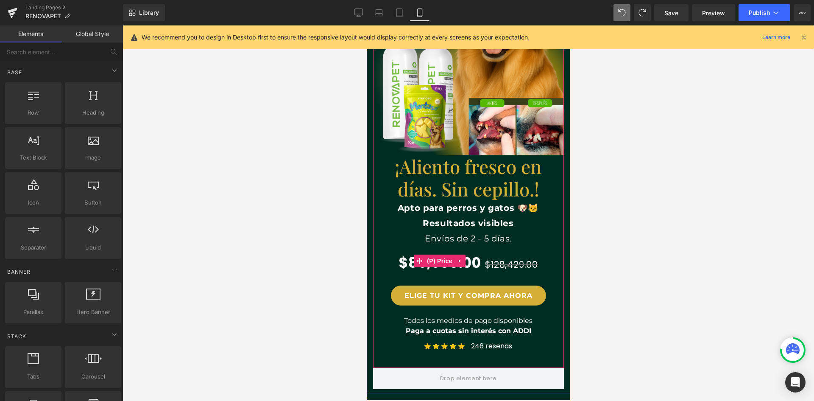
click at [398, 248] on span "$89,900.00" at bounding box center [439, 261] width 82 height 28
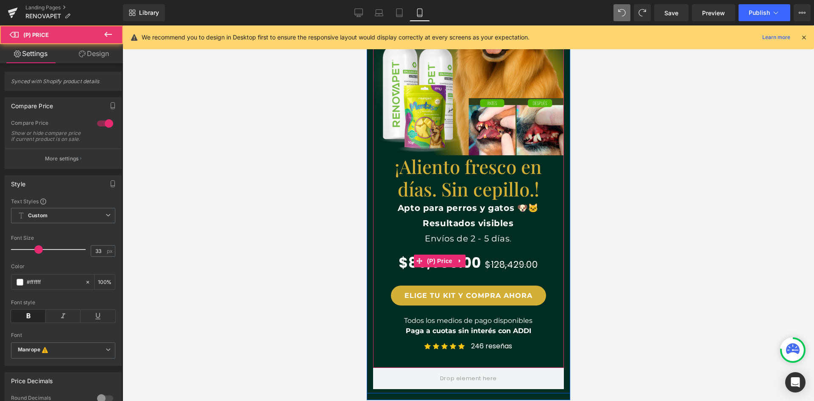
click at [399, 257] on span "$89,900.00" at bounding box center [439, 261] width 82 height 28
click at [485, 267] on span "$128,429.00" at bounding box center [511, 264] width 53 height 12
click at [485, 261] on span "$128,429.00" at bounding box center [511, 264] width 53 height 12
click at [494, 226] on b "Apto para perros y gatos 🐶🐱 Resultados visibles" at bounding box center [467, 215] width 141 height 25
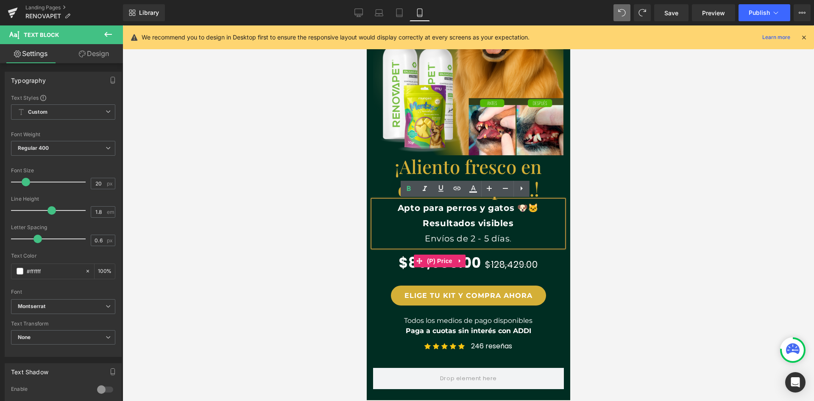
scroll to position [0, 0]
click at [488, 254] on div "$89,900.00 $128,429.00" at bounding box center [468, 261] width 190 height 28
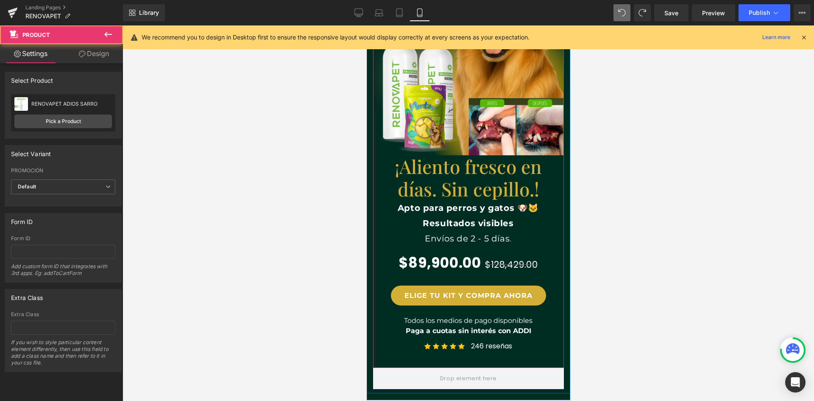
click at [483, 283] on div "Image ¡Aliento fresco en días. Sin cepillo.! Heading Apto para perros y gatos 🐶…" at bounding box center [468, 160] width 190 height 390
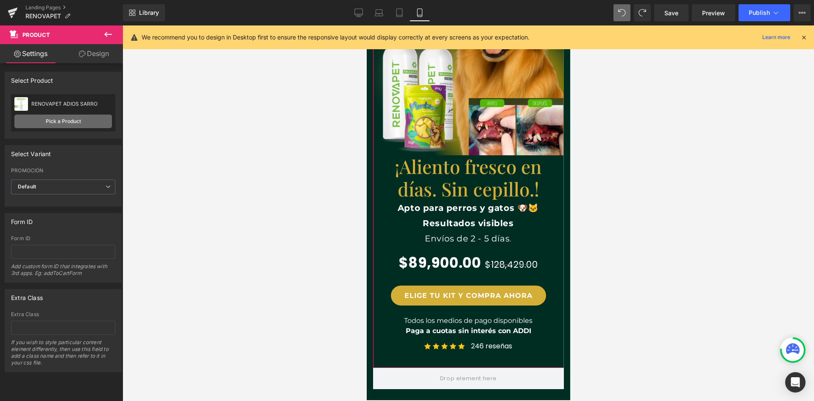
click at [47, 121] on link "Pick a Product" at bounding box center [63, 121] width 98 height 14
click at [69, 179] on div "PROMOCIÓN Default BOTELLA 250ML( $89.900 ) KIT 2 RENOVAPET ORAL ($146.000) PAGA…" at bounding box center [63, 173] width 104 height 12
click at [70, 186] on span "Default" at bounding box center [63, 186] width 104 height 15
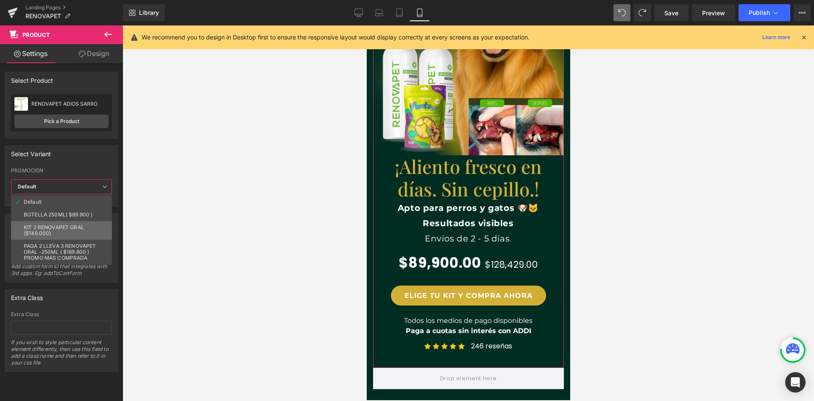
click at [59, 227] on div "KIT 2 RENOVAPET ORAL ($146.000)" at bounding box center [61, 230] width 75 height 12
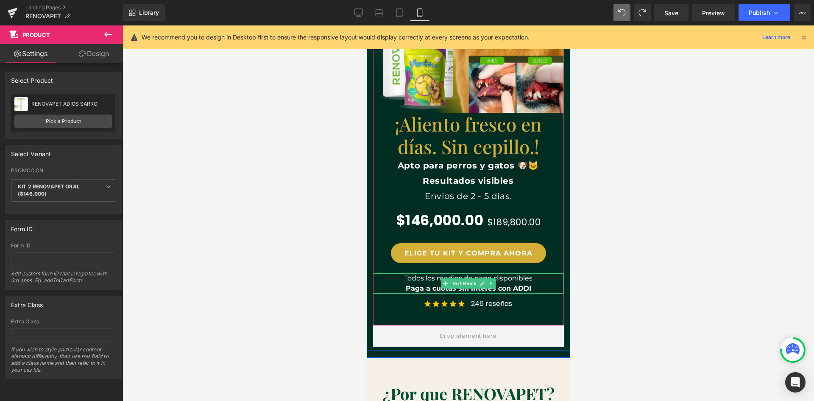
click at [530, 282] on p "Todos los medios de pago disponibles" at bounding box center [468, 278] width 190 height 10
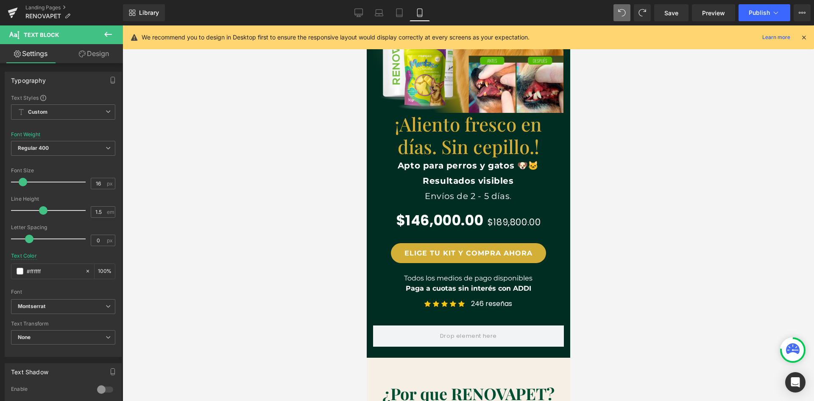
scroll to position [0, 311]
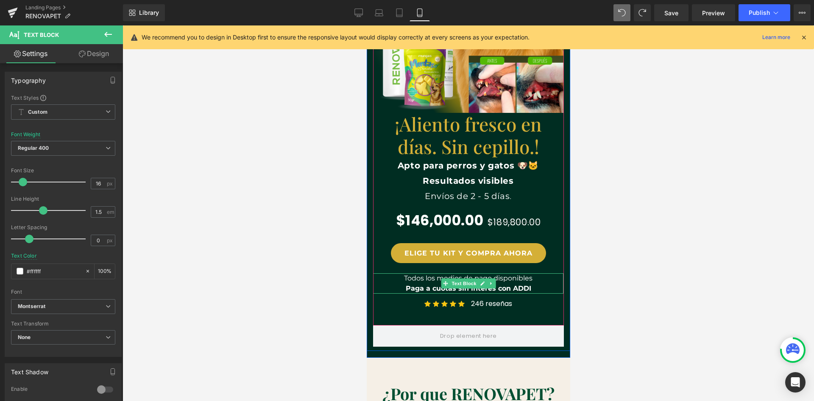
click at [420, 284] on p "Paga a cuotas sin interés con ADDI" at bounding box center [468, 288] width 190 height 10
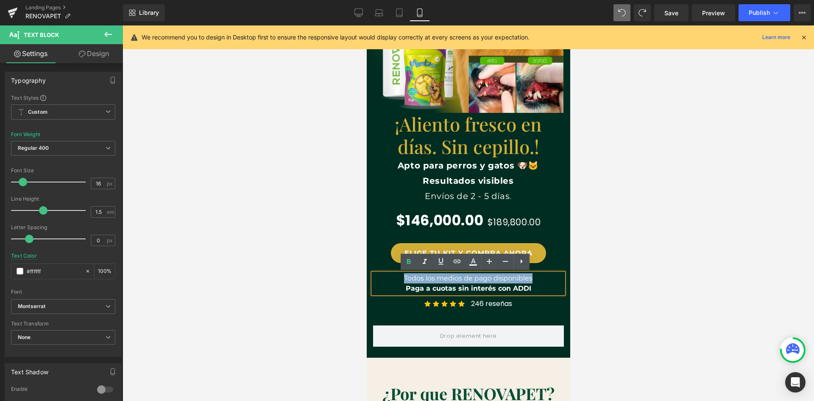
scroll to position [0, 0]
drag, startPoint x: 401, startPoint y: 279, endPoint x: 535, endPoint y: 284, distance: 134.1
click at [535, 284] on div "Todos los medios de pago disponibles Paga a cuotas sin interés con ADDI" at bounding box center [468, 283] width 190 height 20
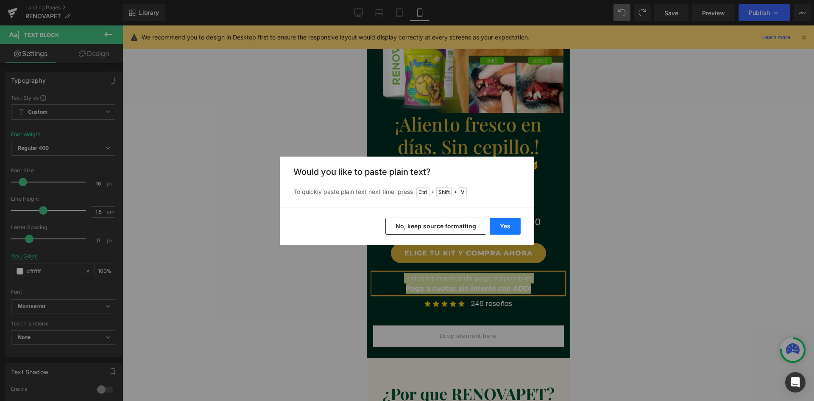
click at [497, 226] on button "Yes" at bounding box center [505, 226] width 31 height 17
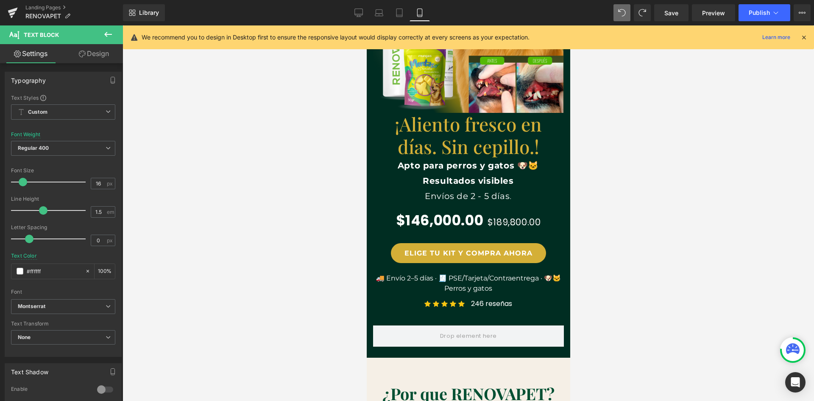
click at [607, 282] on div at bounding box center [469, 212] width 692 height 375
click at [602, 280] on div at bounding box center [469, 212] width 692 height 375
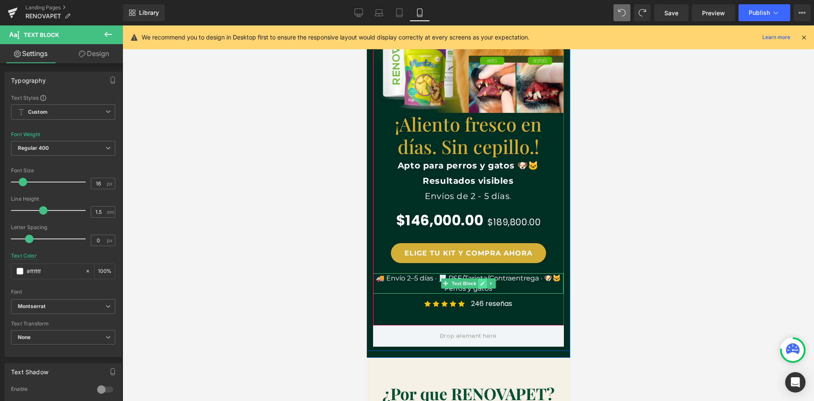
scroll to position [0, 0]
click at [514, 279] on p "🚚 Envío 2–5 días · 🧾 PSE/Tarjeta/Contraentrega · 🐶🐱 Perros y gatos" at bounding box center [468, 283] width 190 height 20
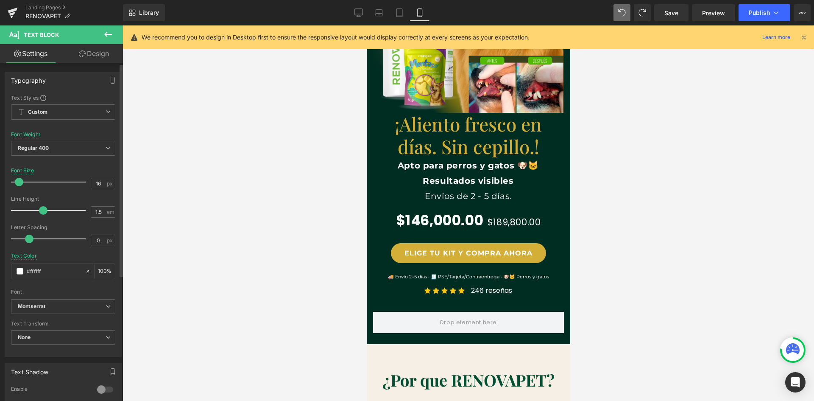
scroll to position [0, 156]
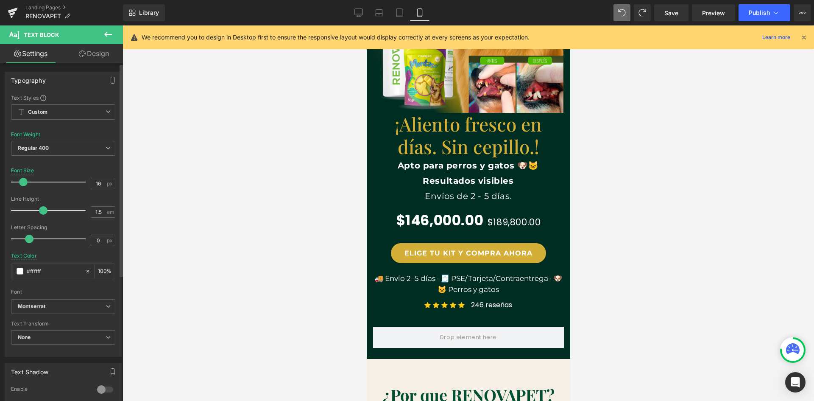
click at [22, 182] on span at bounding box center [23, 182] width 8 height 8
click at [605, 280] on div at bounding box center [469, 212] width 692 height 375
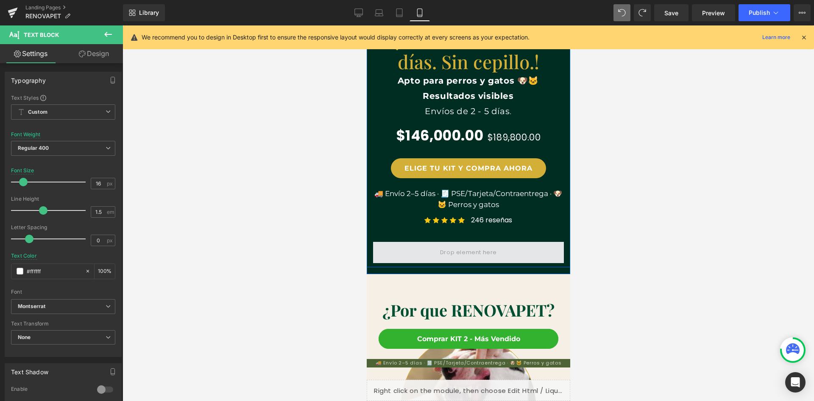
click at [499, 242] on span at bounding box center [468, 252] width 191 height 21
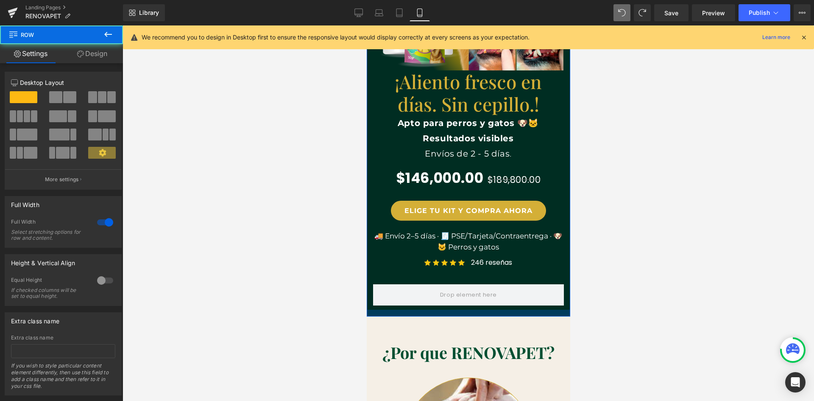
click at [467, 313] on div at bounding box center [468, 313] width 204 height 7
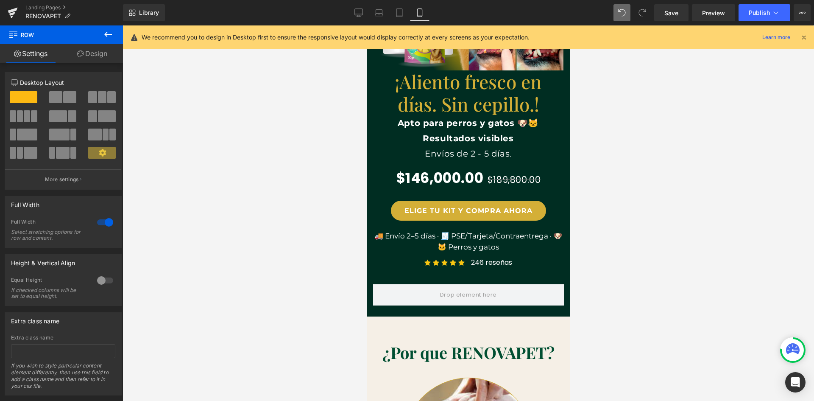
click at [106, 36] on icon at bounding box center [108, 34] width 8 height 5
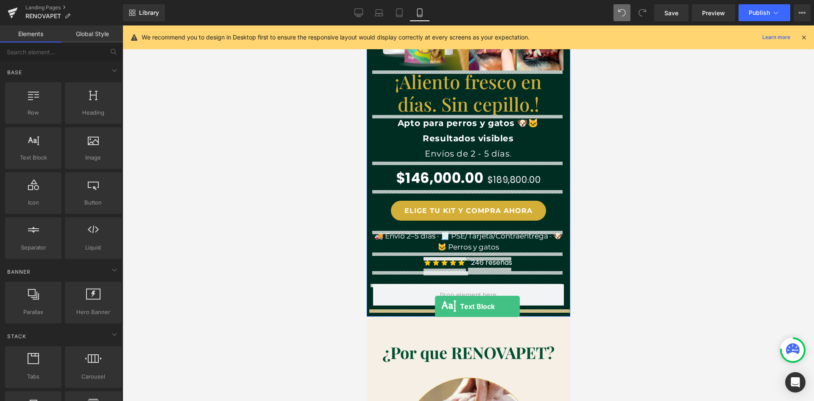
scroll to position [0, 0]
drag, startPoint x: 401, startPoint y: 185, endPoint x: 435, endPoint y: 306, distance: 125.4
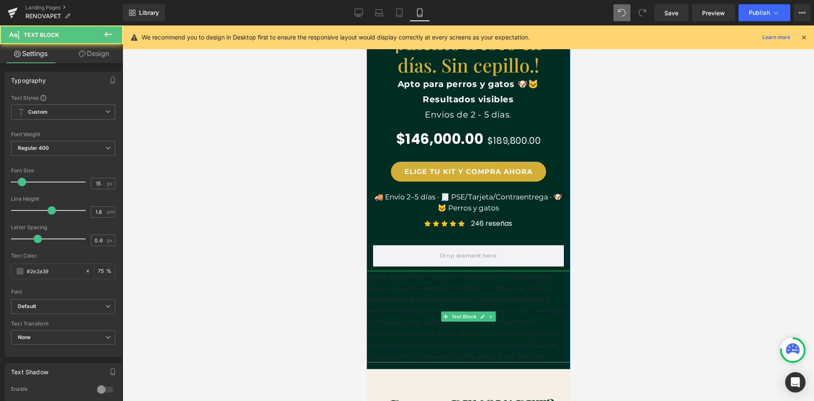
scroll to position [297, 0]
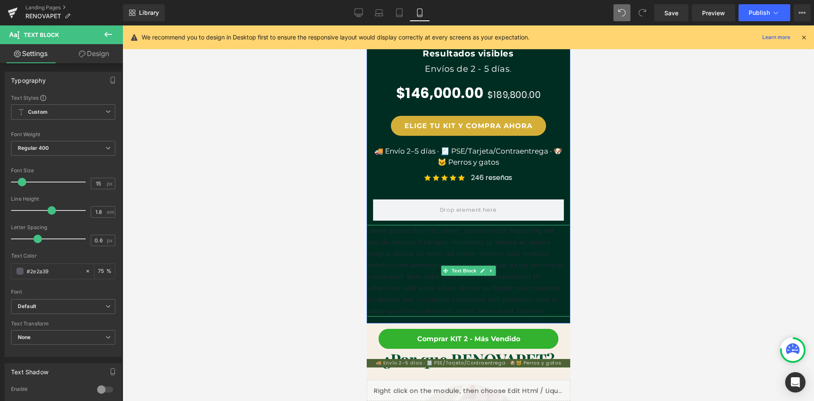
click at [428, 261] on p "Lorem ipsum dolor sit amet, consectetur adipiscing elit, sed do eiusmod tempor …" at bounding box center [468, 271] width 204 height 92
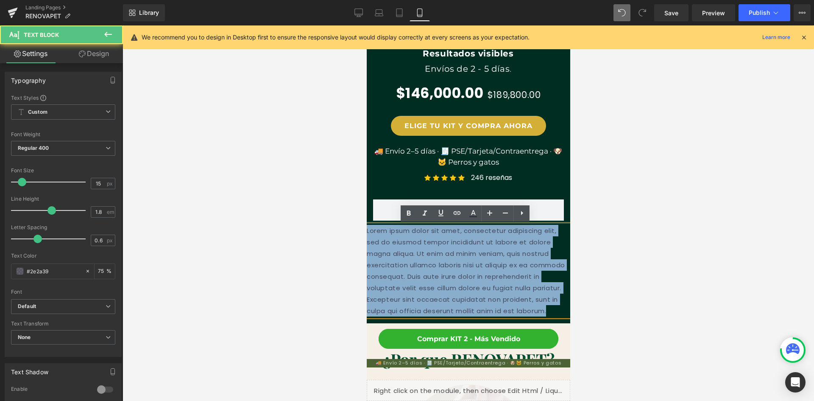
scroll to position [0, 156]
drag, startPoint x: 559, startPoint y: 312, endPoint x: 712, endPoint y: 254, distance: 163.9
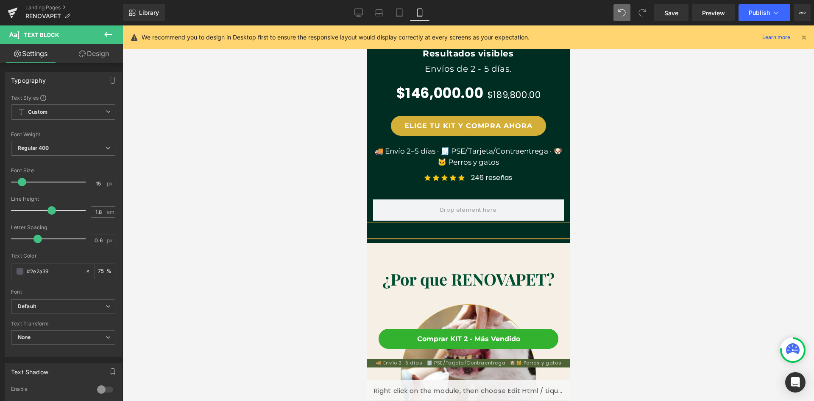
click at [441, 232] on p at bounding box center [468, 230] width 204 height 11
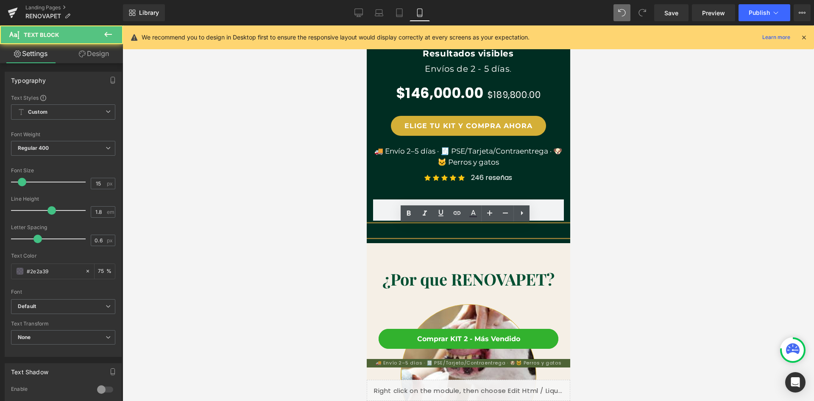
click at [441, 232] on p at bounding box center [468, 230] width 204 height 11
drag, startPoint x: 554, startPoint y: 231, endPoint x: 730, endPoint y: 256, distance: 177.8
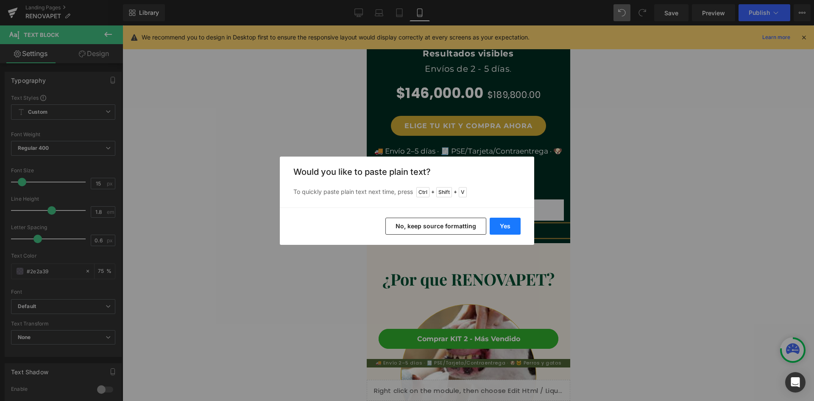
click at [502, 224] on button "Yes" at bounding box center [505, 226] width 31 height 17
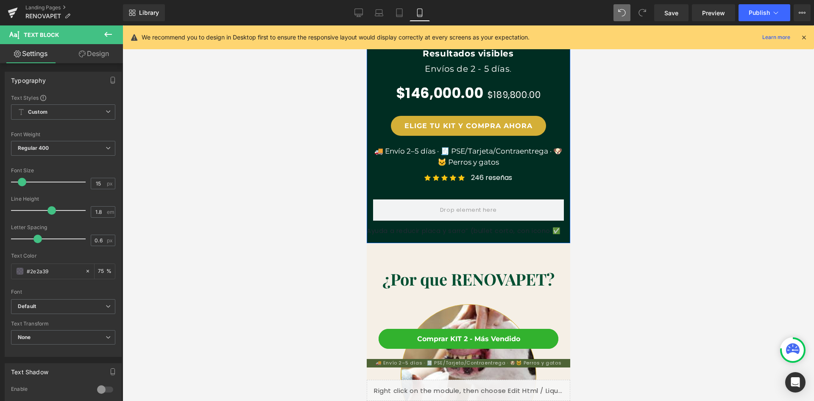
scroll to position [0, 0]
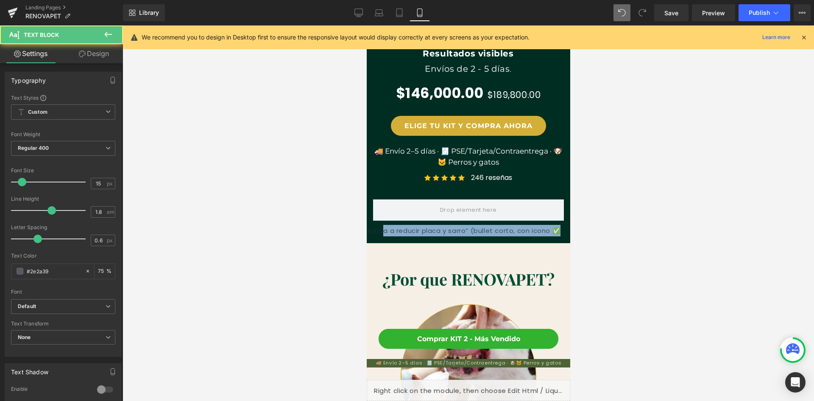
drag, startPoint x: 382, startPoint y: 232, endPoint x: 937, endPoint y: 262, distance: 555.9
click at [370, 230] on p "Ayuda a reducir placa y sarro” (bullet corto, con icono ✅" at bounding box center [468, 230] width 204 height 11
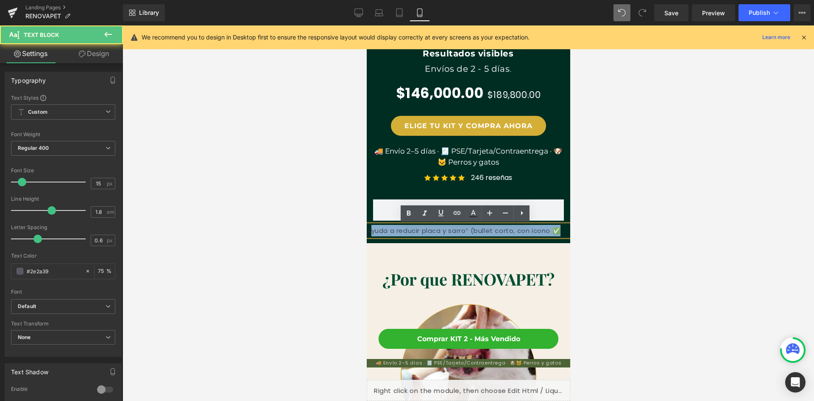
scroll to position [0, 156]
drag, startPoint x: 367, startPoint y: 228, endPoint x: 564, endPoint y: 232, distance: 197.6
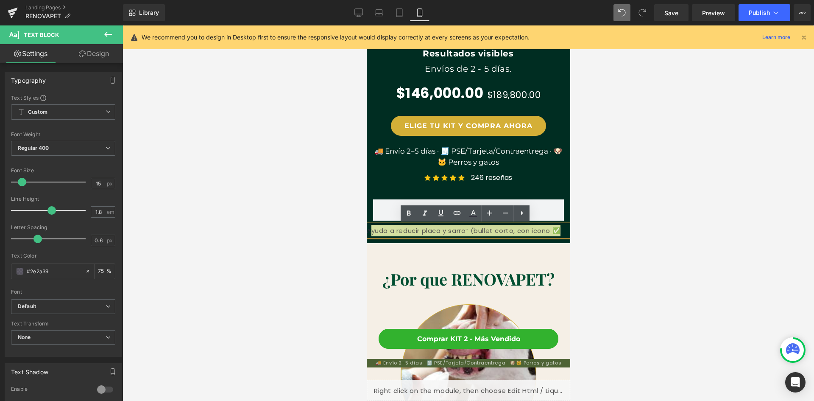
click at [610, 234] on div at bounding box center [469, 212] width 692 height 375
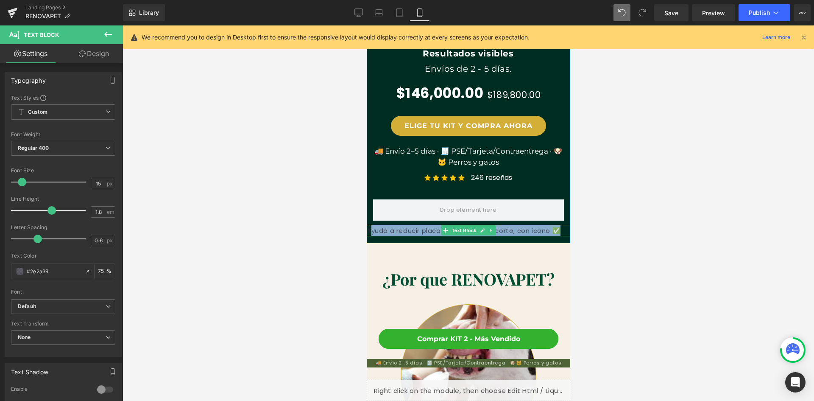
click at [560, 231] on p "Ayuda a reducir placa y sarro” (bullet corto, con icono ✅" at bounding box center [468, 230] width 204 height 11
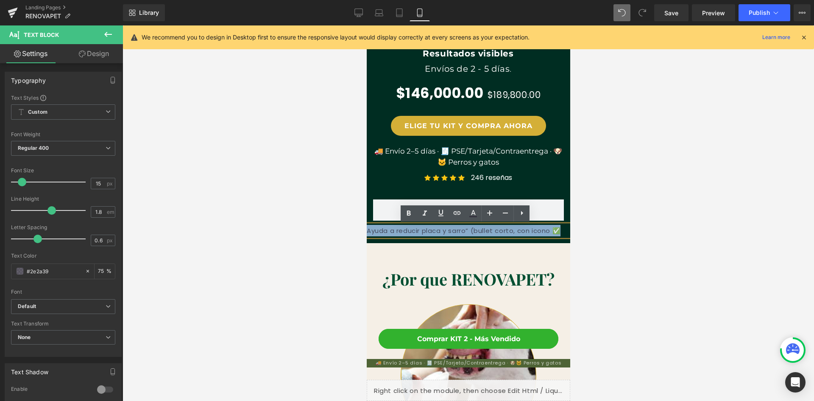
drag, startPoint x: 560, startPoint y: 231, endPoint x: 621, endPoint y: 218, distance: 62.4
click at [473, 212] on icon at bounding box center [473, 213] width 10 height 10
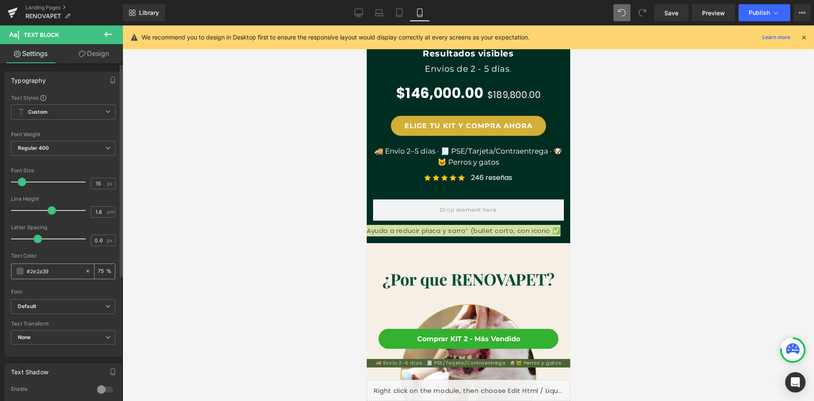
click at [20, 271] on span at bounding box center [20, 271] width 7 height 7
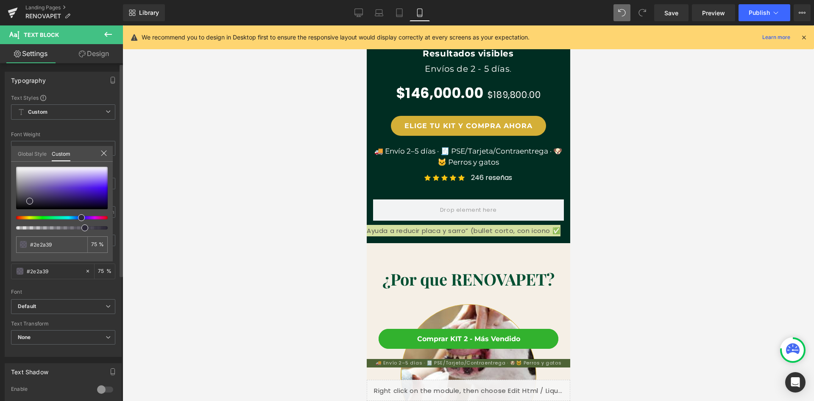
scroll to position [0, 0]
drag, startPoint x: 29, startPoint y: 197, endPoint x: 16, endPoint y: 167, distance: 32.5
click at [16, 167] on span at bounding box center [17, 169] width 7 height 7
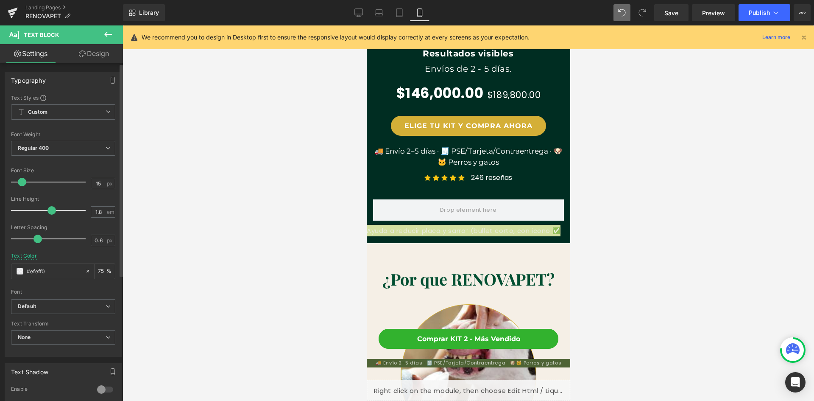
click at [309, 245] on div at bounding box center [469, 212] width 692 height 375
click at [311, 245] on div at bounding box center [469, 212] width 692 height 375
click at [422, 237] on div at bounding box center [468, 239] width 204 height 7
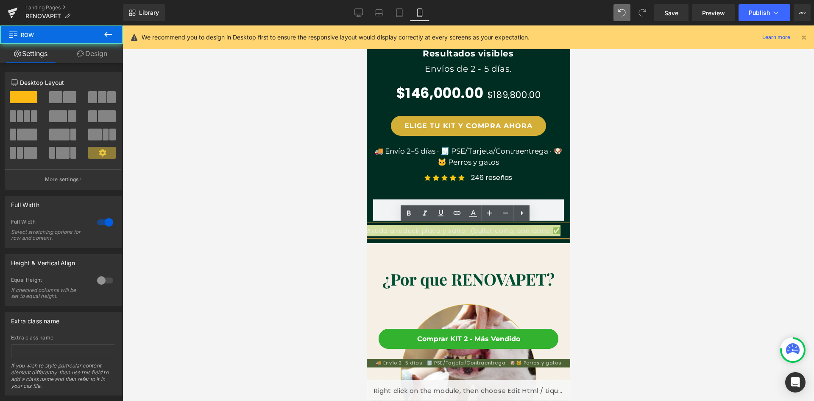
click at [581, 229] on div at bounding box center [469, 212] width 692 height 375
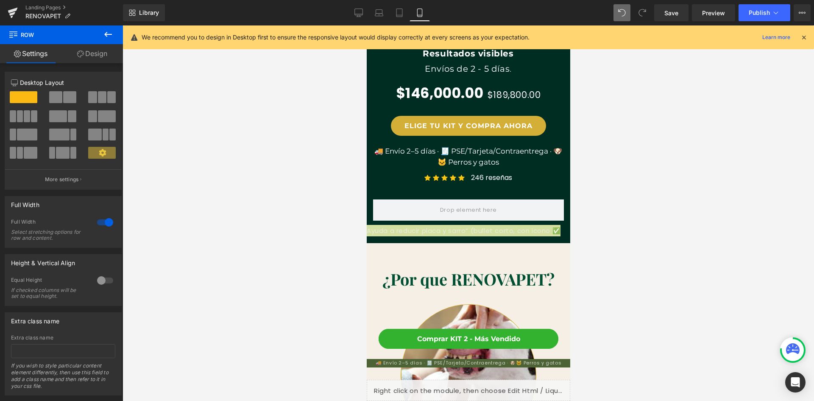
click at [366, 25] on div at bounding box center [366, 25] width 0 height 0
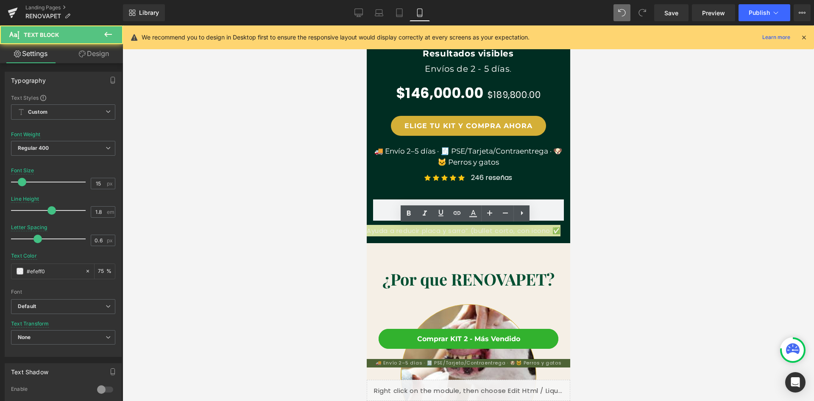
scroll to position [0, 156]
click at [618, 215] on div at bounding box center [469, 212] width 692 height 375
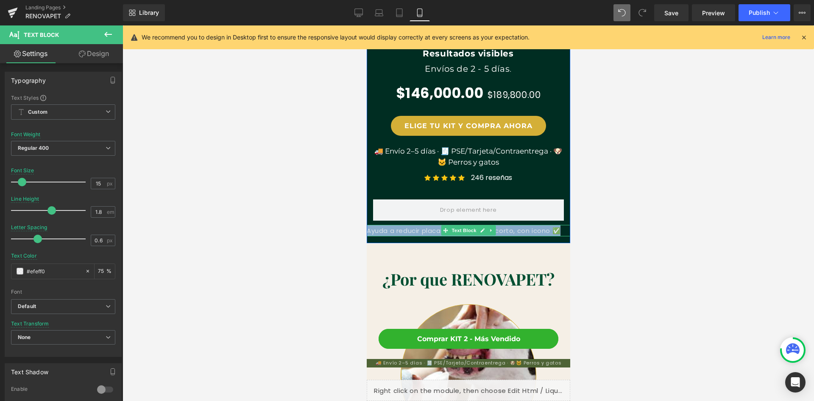
click at [540, 231] on p "Ayuda a reducir placa y sarro” (bullet corto, con icono ✅" at bounding box center [468, 230] width 204 height 11
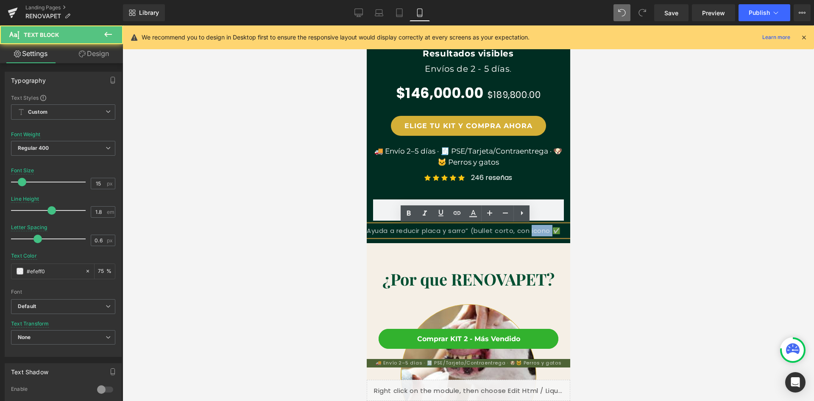
click at [540, 231] on p "Ayuda a reducir placa y sarro” (bullet corto, con icono ✅" at bounding box center [468, 230] width 204 height 11
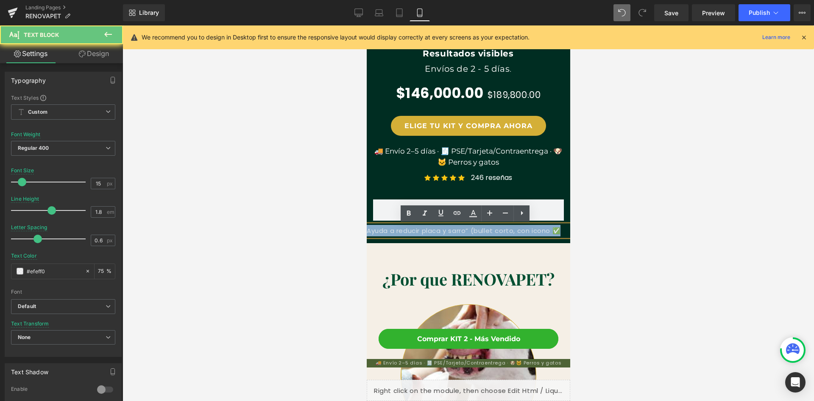
click at [540, 231] on p "Ayuda a reducir placa y sarro” (bullet corto, con icono ✅" at bounding box center [468, 230] width 204 height 11
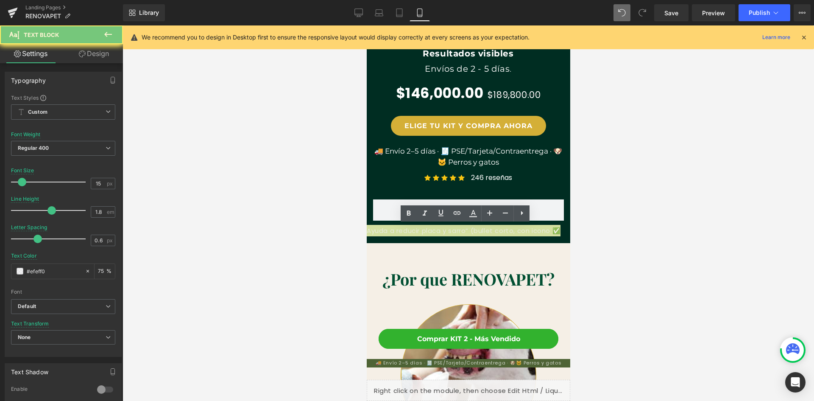
click at [595, 233] on div at bounding box center [469, 212] width 692 height 375
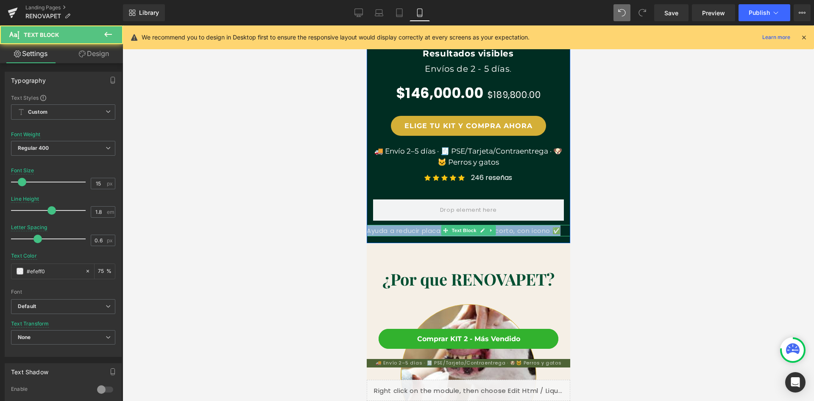
click at [526, 231] on p "Ayuda a reducir placa y sarro” (bullet corto, con icono ✅" at bounding box center [468, 230] width 204 height 11
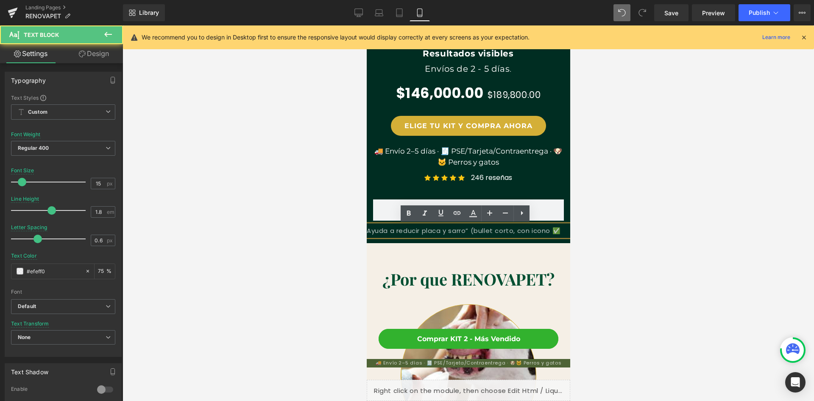
scroll to position [0, 311]
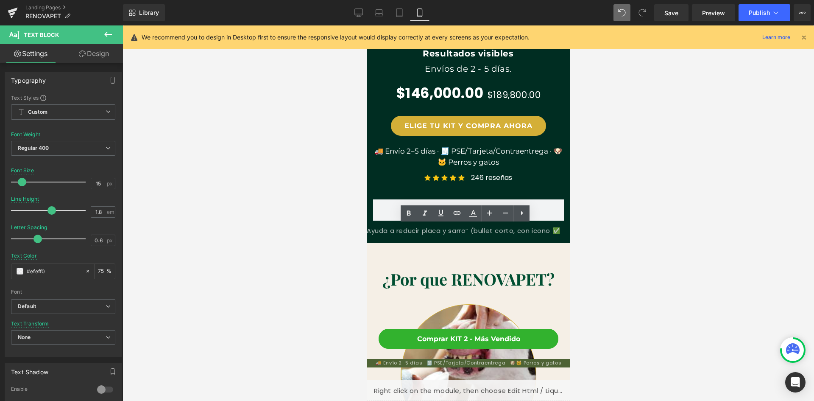
click at [622, 235] on div at bounding box center [469, 212] width 692 height 375
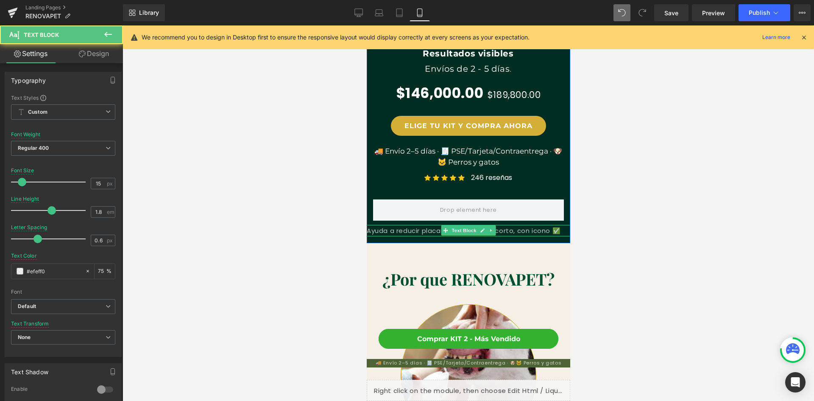
click at [548, 231] on p "Ayuda a reducir placa y sarro” (bullet corto, con icono ✅" at bounding box center [468, 230] width 204 height 11
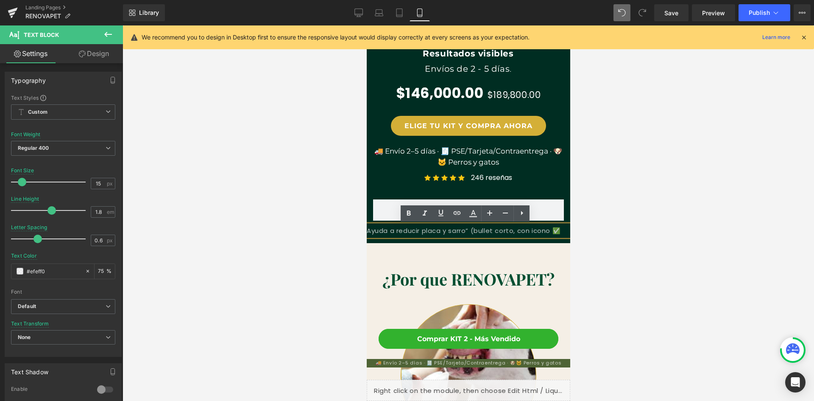
scroll to position [0, 0]
drag, startPoint x: 463, startPoint y: 231, endPoint x: 547, endPoint y: 227, distance: 83.6
click at [547, 227] on p "Ayuda a reducir placa y sarro” (bullet corto, con icono ✅" at bounding box center [468, 230] width 204 height 11
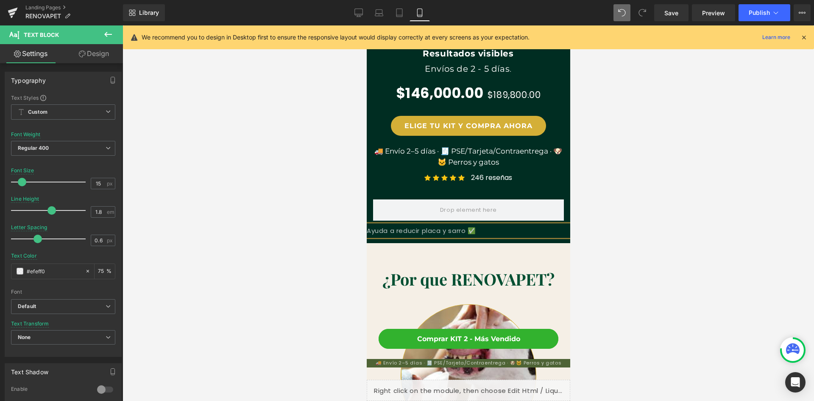
click at [608, 237] on div at bounding box center [469, 212] width 692 height 375
click at [480, 232] on icon at bounding box center [482, 230] width 5 height 5
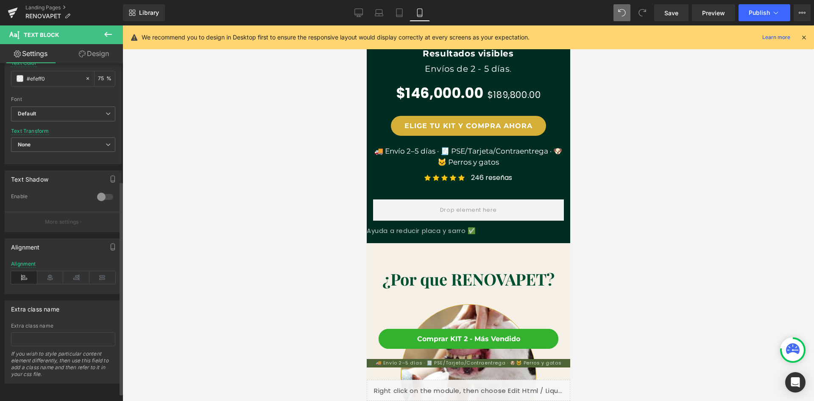
scroll to position [199, 0]
click at [49, 271] on icon at bounding box center [50, 277] width 26 height 13
click at [621, 214] on div at bounding box center [469, 212] width 692 height 375
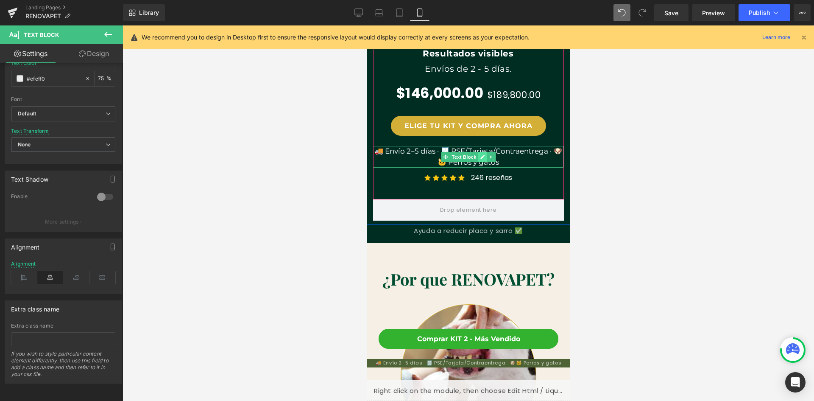
click at [482, 154] on link at bounding box center [481, 157] width 9 height 10
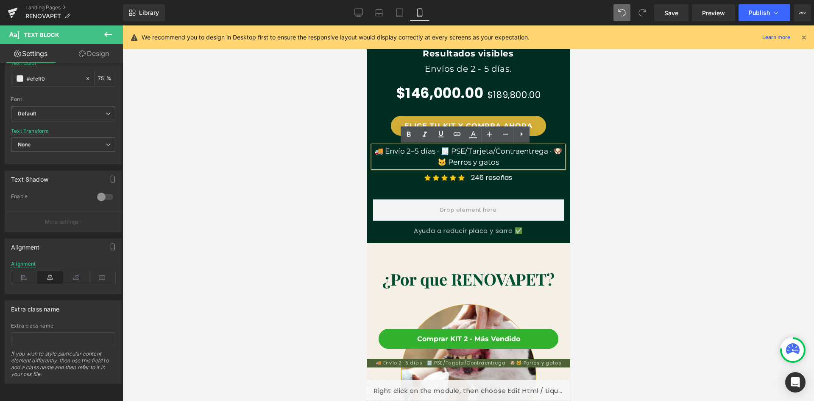
scroll to position [0, 0]
click at [487, 152] on p "🚚 Envío 2–5 días · 🧾 PSE/Tarjeta/Contraentrega · 🐶🐱 Perros y gatos" at bounding box center [468, 157] width 190 height 22
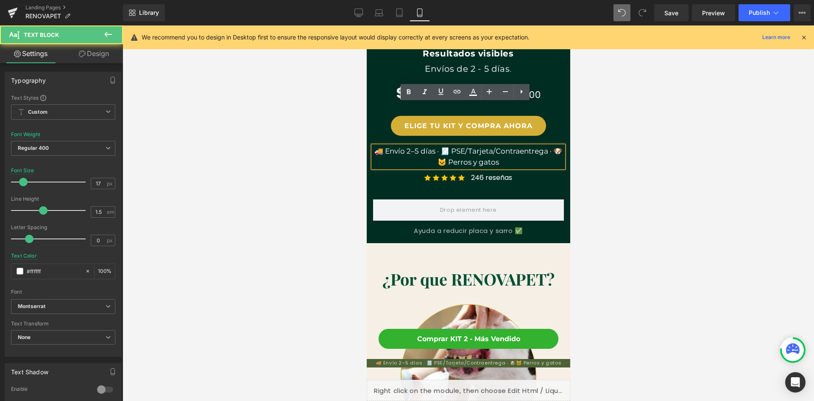
scroll to position [339, 0]
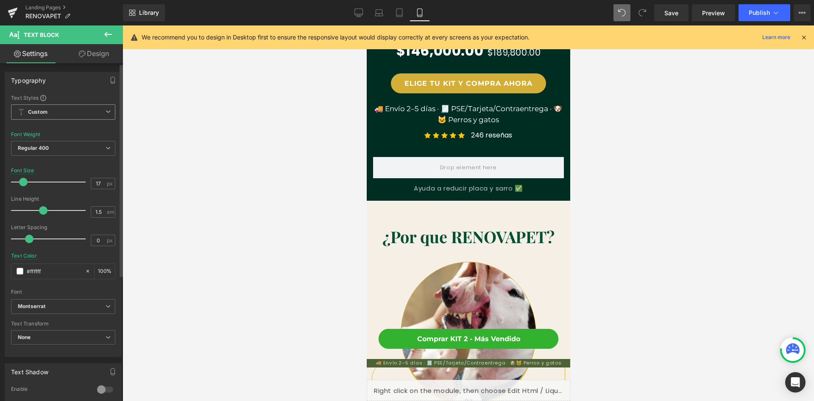
click at [74, 115] on span "Custom Setup Global Style" at bounding box center [63, 111] width 104 height 15
click at [74, 115] on span "Custom Setup Global Style" at bounding box center [61, 111] width 101 height 15
click at [416, 189] on p "Ayuda a reducir placa y sarro ✅" at bounding box center [468, 187] width 204 height 11
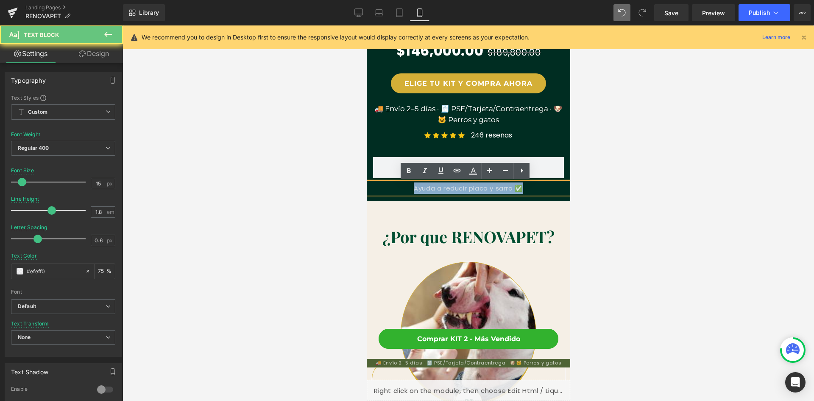
drag, startPoint x: 406, startPoint y: 189, endPoint x: 527, endPoint y: 190, distance: 120.8
click at [527, 190] on p "Ayuda a reducir placa y sarro ✅" at bounding box center [468, 187] width 204 height 11
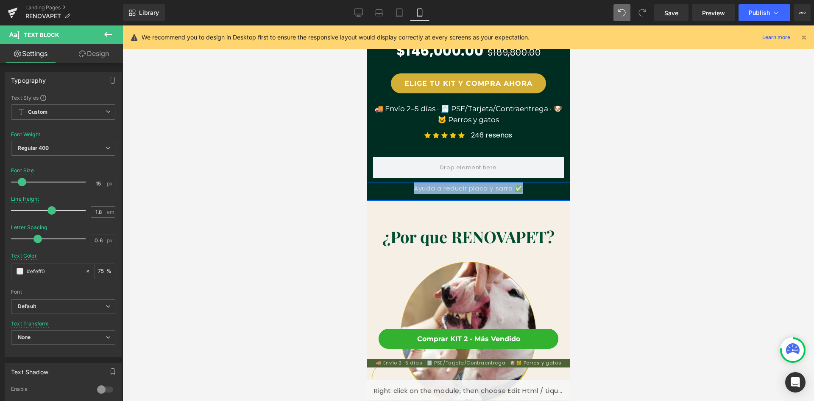
scroll to position [0, 311]
click at [401, 108] on p "🚚 Envío 2–5 días · 🧾 PSE/Tarjeta/Contraentrega · 🐶🐱 Perros y gatos" at bounding box center [468, 114] width 190 height 22
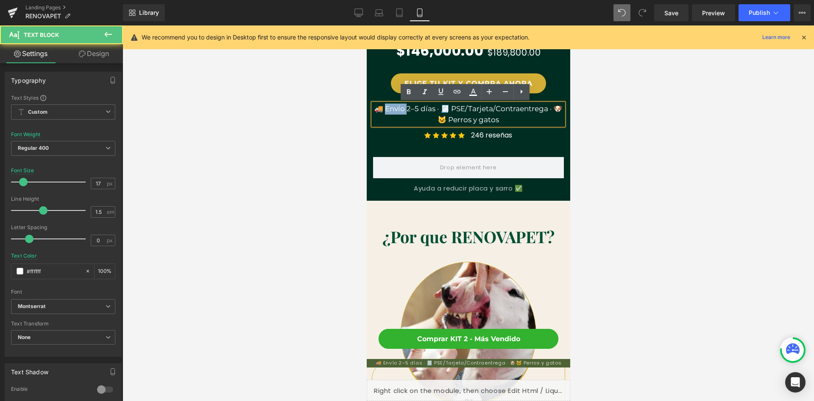
click at [401, 108] on p "🚚 Envío 2–5 días · 🧾 PSE/Tarjeta/Contraentrega · 🐶🐱 Perros y gatos" at bounding box center [468, 114] width 190 height 22
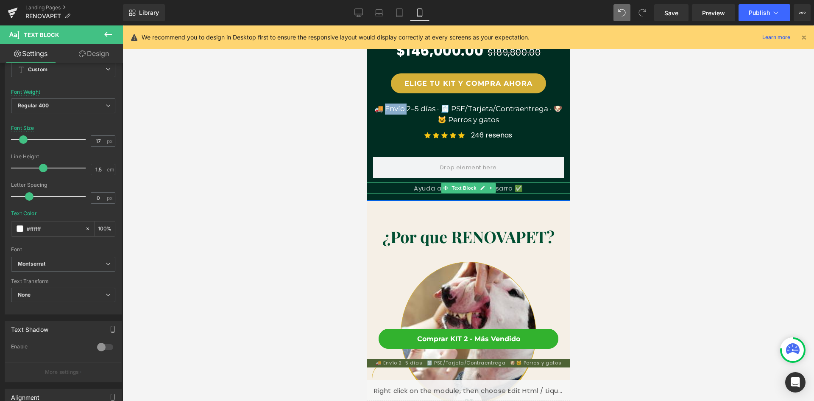
scroll to position [0, 156]
drag, startPoint x: 66, startPoint y: 230, endPoint x: 11, endPoint y: 229, distance: 54.7
click at [11, 229] on div "#ffffff 100 %" at bounding box center [63, 229] width 104 height 16
click at [472, 190] on span "Text Block" at bounding box center [463, 188] width 28 height 10
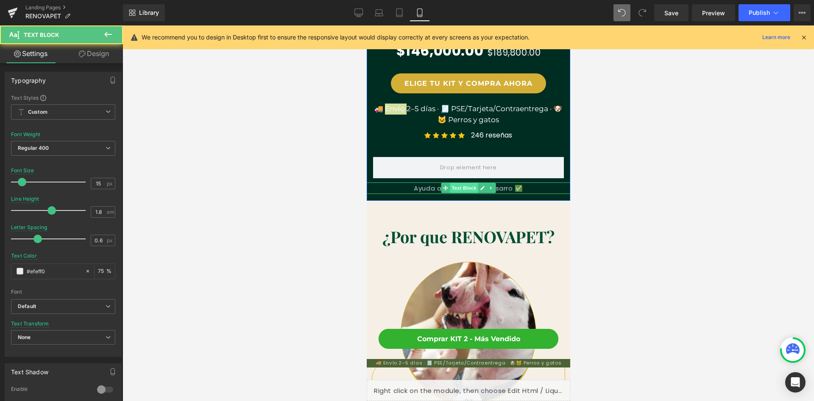
click at [472, 190] on span "Text Block" at bounding box center [463, 188] width 28 height 10
click at [506, 189] on p "Ayuda a reducir placa y sarro ✅" at bounding box center [468, 187] width 204 height 11
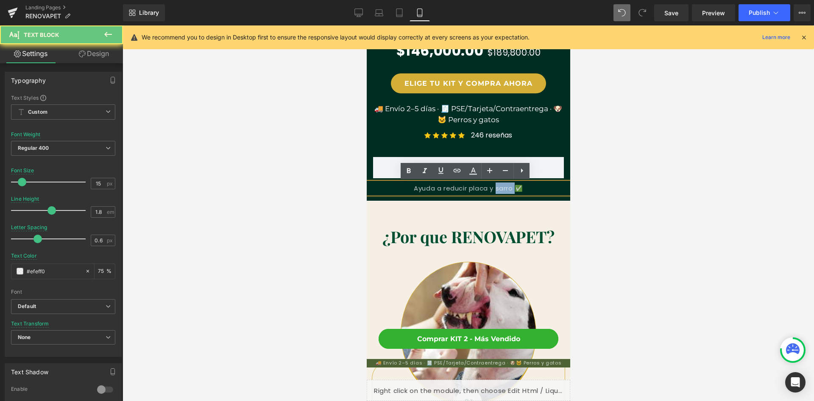
click at [506, 189] on p "Ayuda a reducir placa y sarro ✅" at bounding box center [468, 187] width 204 height 11
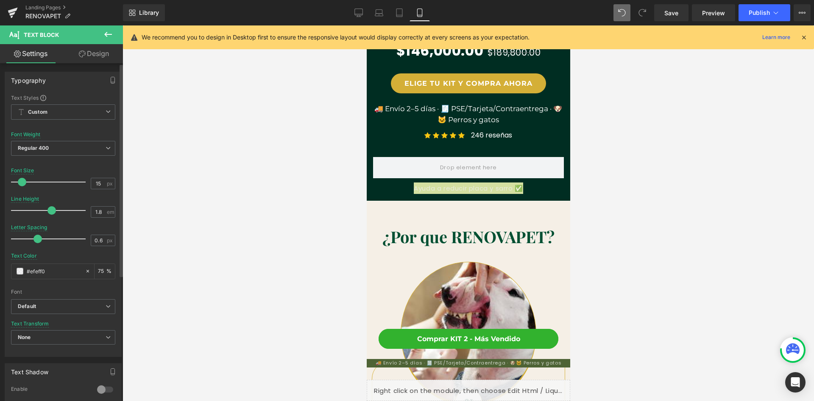
drag, startPoint x: 52, startPoint y: 268, endPoint x: 2, endPoint y: 268, distance: 50.5
click at [2, 268] on div "Typography Text Styles Custom Custom Setup Global Style Custom Setup Global Sty…" at bounding box center [63, 210] width 127 height 291
type input "#ffffff"
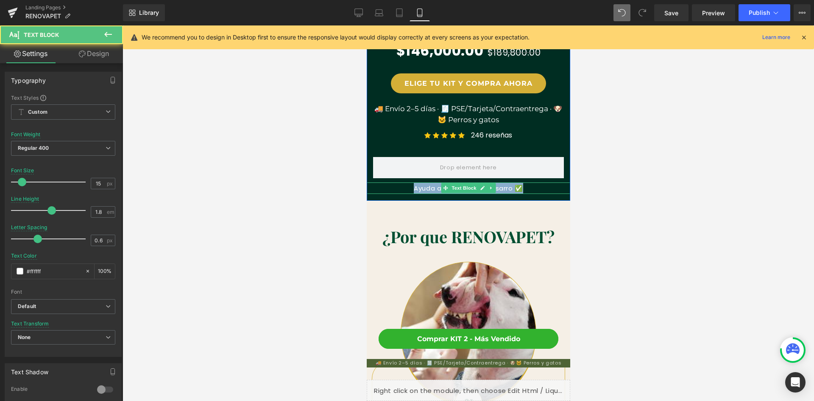
click at [398, 190] on p "Ayuda a reducir placa y sarro ✅" at bounding box center [468, 187] width 204 height 11
click at [596, 185] on div at bounding box center [469, 212] width 692 height 375
click at [501, 187] on p "Ayuda a reducir placa y sarro ✅" at bounding box center [468, 187] width 204 height 11
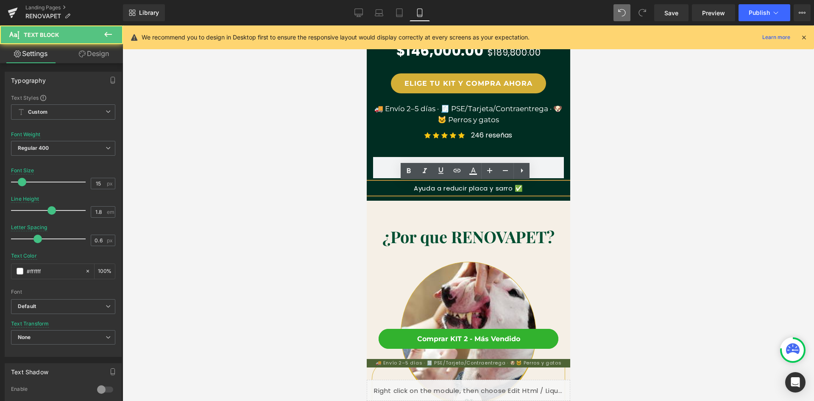
scroll to position [0, 0]
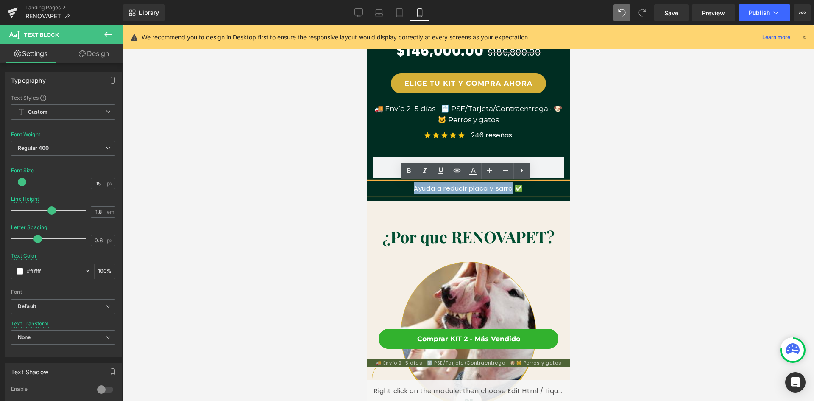
drag, startPoint x: 406, startPoint y: 189, endPoint x: 509, endPoint y: 184, distance: 102.7
click at [509, 184] on p "Ayuda a reducir placa y sarro ✅" at bounding box center [468, 187] width 204 height 11
click at [486, 173] on icon at bounding box center [490, 170] width 10 height 10
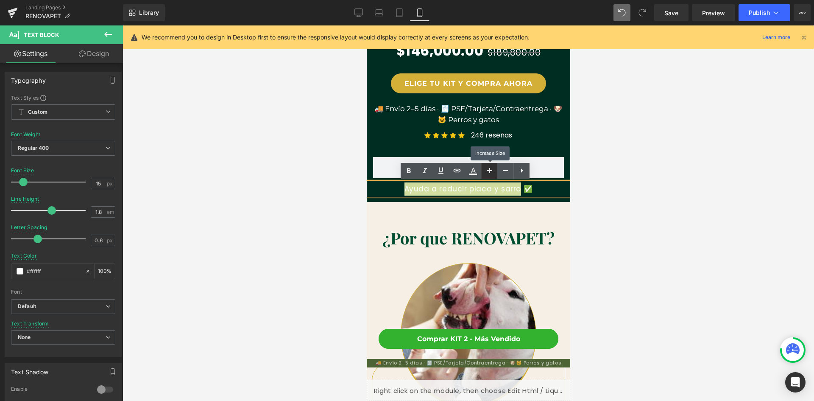
click at [486, 173] on icon at bounding box center [490, 170] width 10 height 10
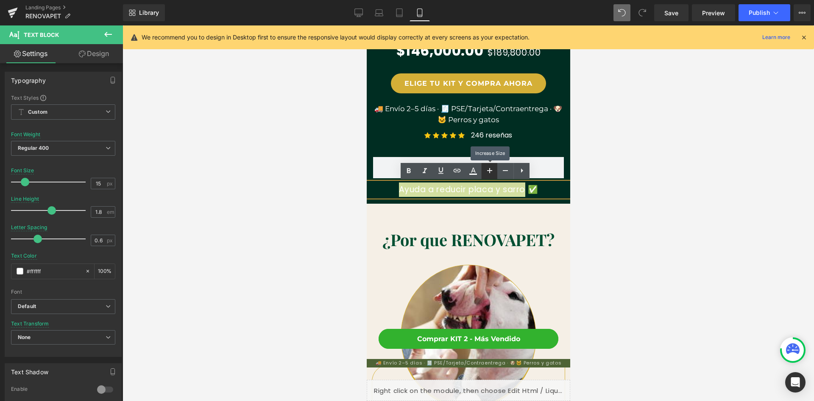
click at [486, 173] on icon at bounding box center [490, 170] width 10 height 10
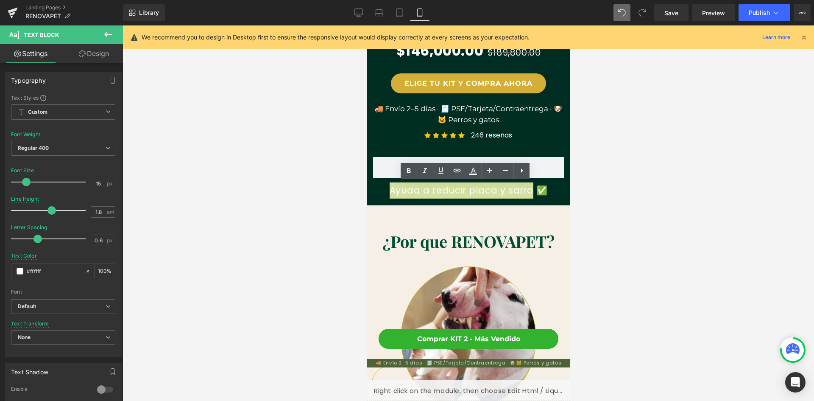
click at [623, 209] on div at bounding box center [469, 212] width 692 height 375
click at [620, 216] on div at bounding box center [469, 212] width 692 height 375
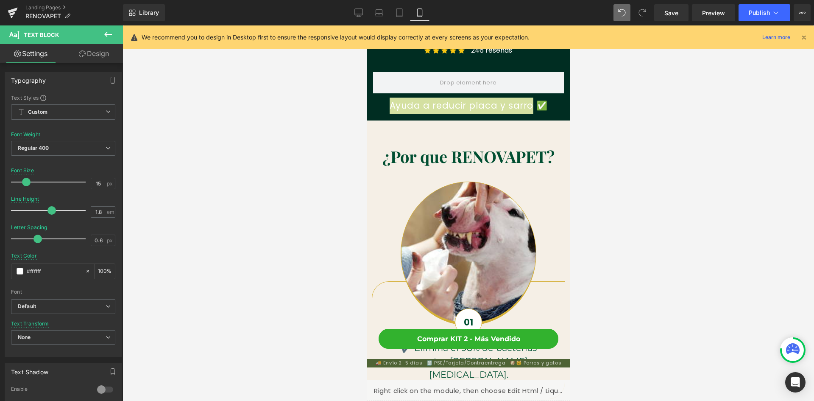
scroll to position [328, 0]
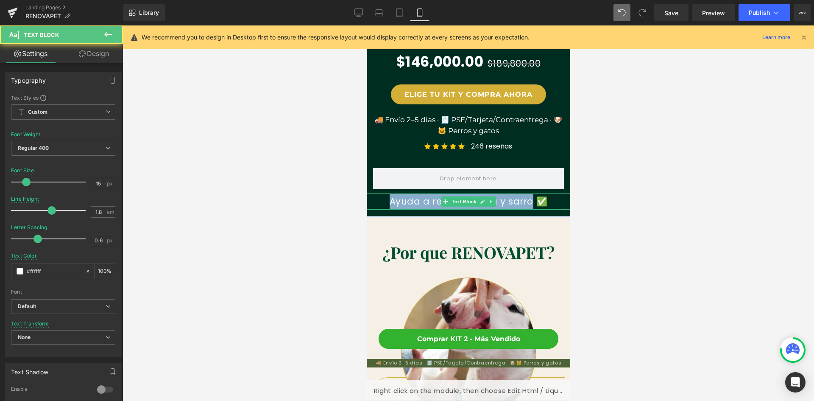
click at [397, 202] on p "Ayuda a reducir placa y sarro ✅" at bounding box center [468, 201] width 204 height 16
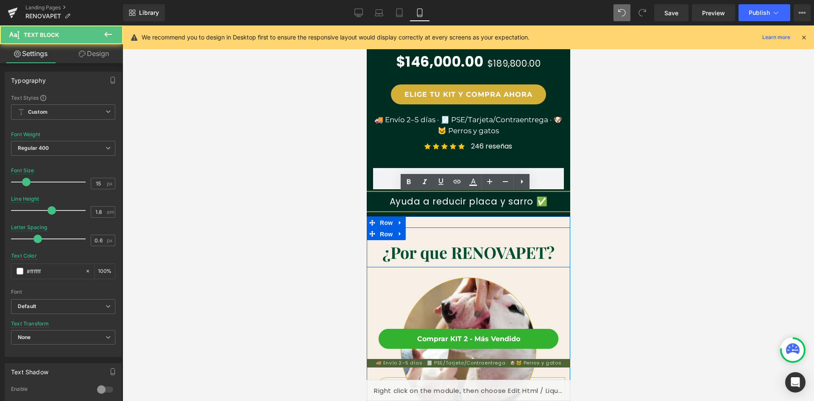
click at [384, 232] on span "Row" at bounding box center [385, 234] width 17 height 13
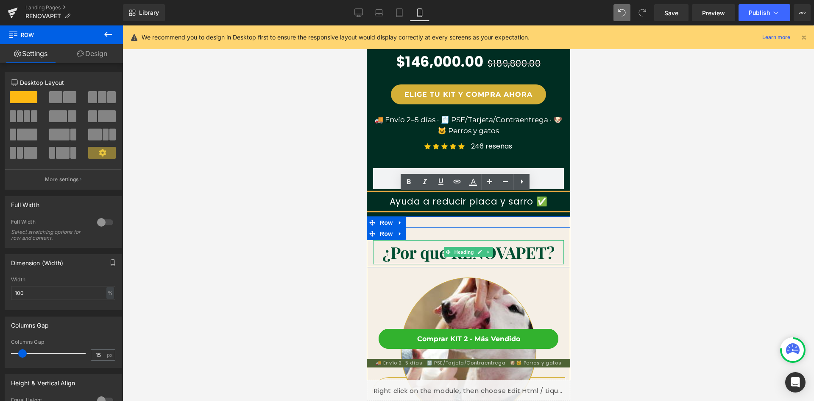
click at [393, 251] on b "¿Por que RENOVAPET?" at bounding box center [468, 252] width 172 height 22
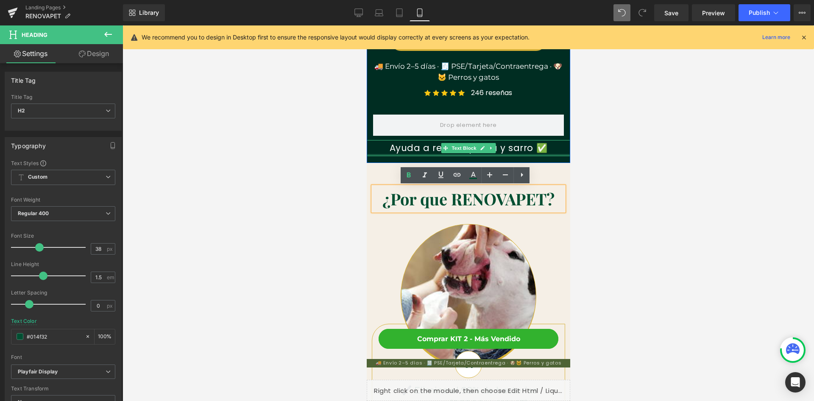
scroll to position [0, 0]
click at [500, 153] on p "Ayuda a reducir placa y sarro ✅" at bounding box center [468, 148] width 204 height 16
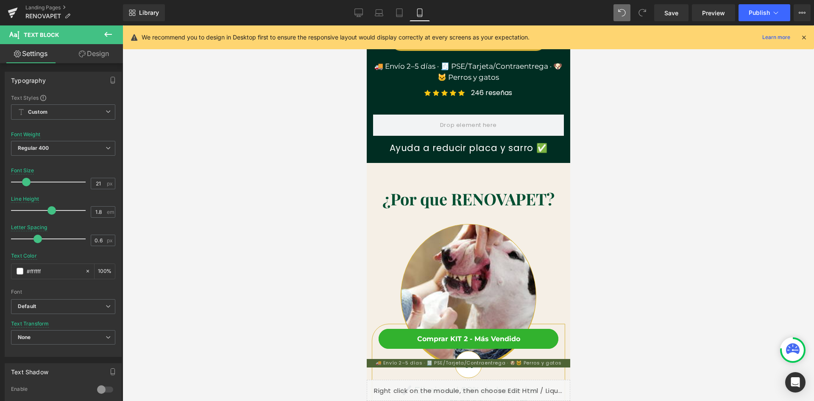
click at [107, 37] on icon at bounding box center [108, 34] width 10 height 10
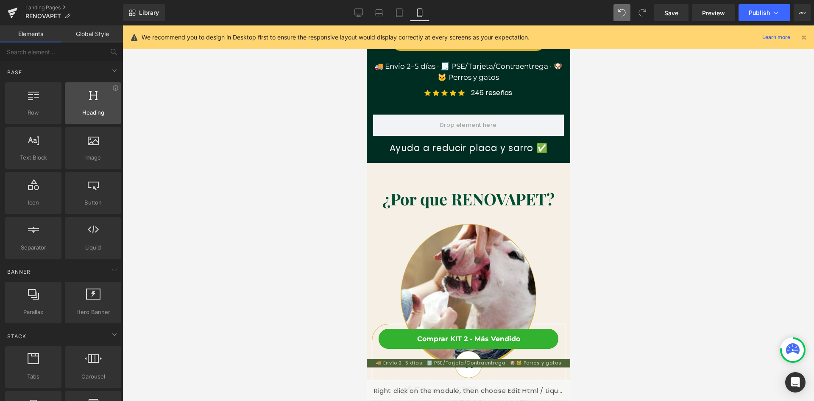
scroll to position [0, 156]
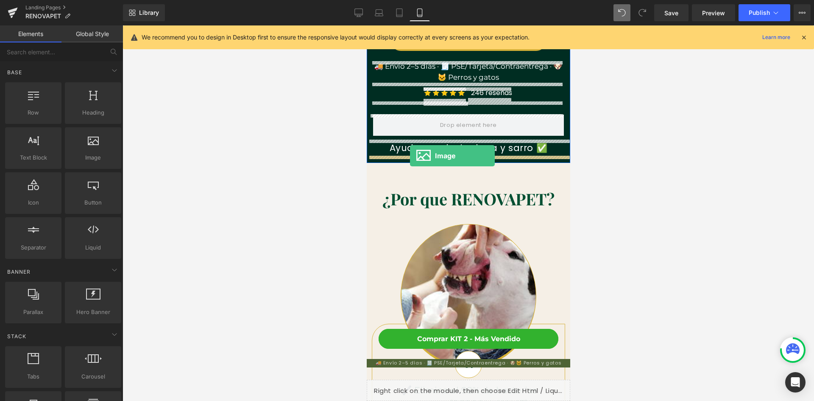
drag, startPoint x: 455, startPoint y: 179, endPoint x: 410, endPoint y: 156, distance: 50.8
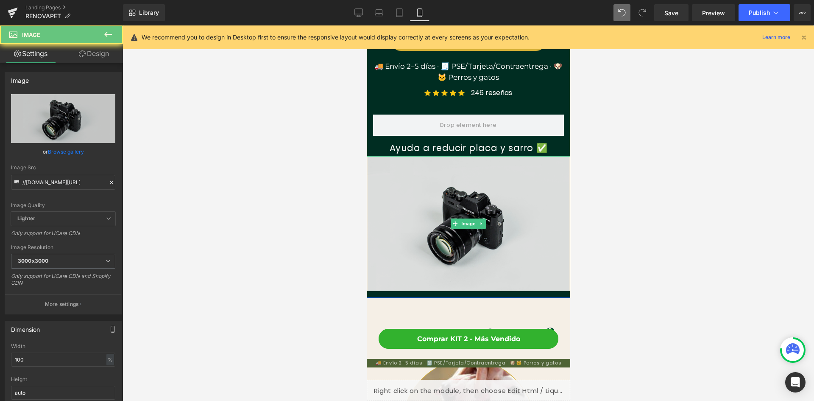
click at [444, 187] on img at bounding box center [468, 223] width 204 height 135
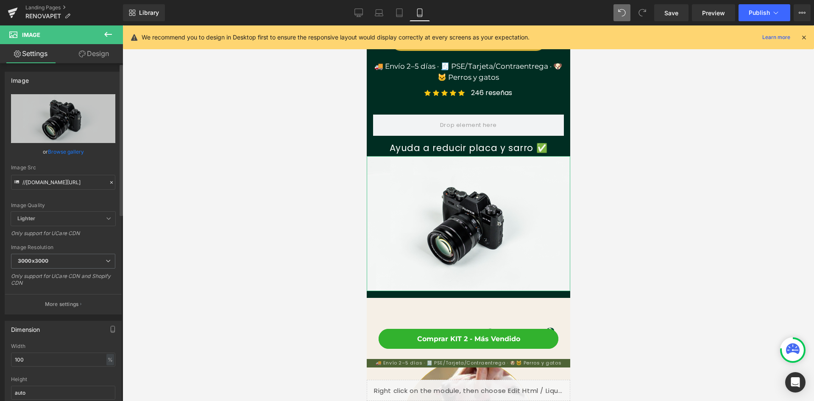
click at [63, 150] on link "Browse gallery" at bounding box center [66, 151] width 36 height 15
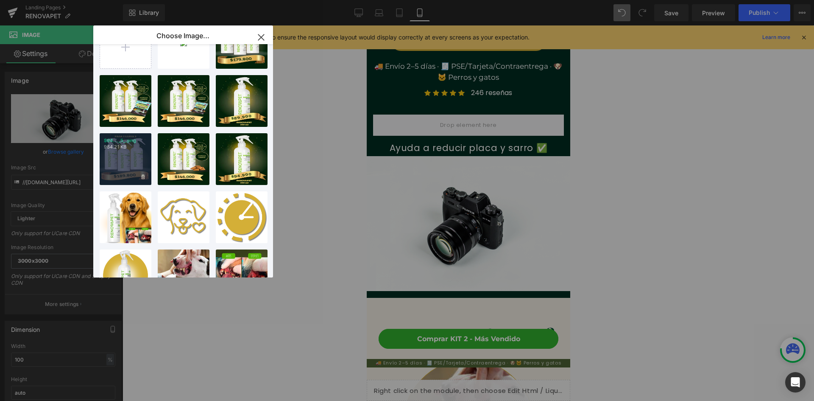
scroll to position [0, 0]
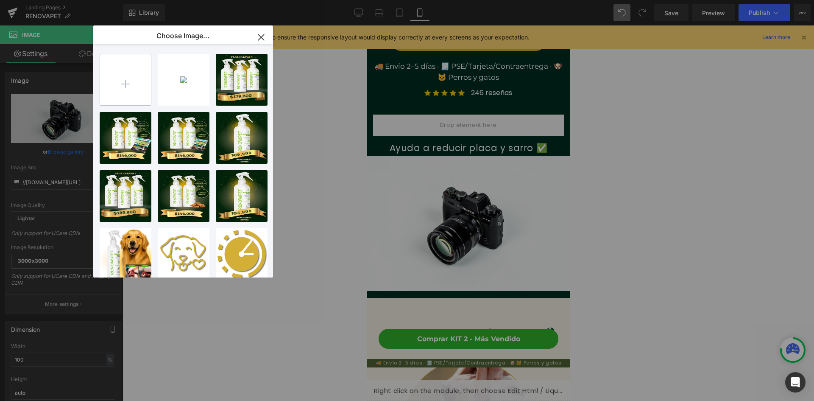
click at [128, 94] on input "file" at bounding box center [125, 79] width 51 height 51
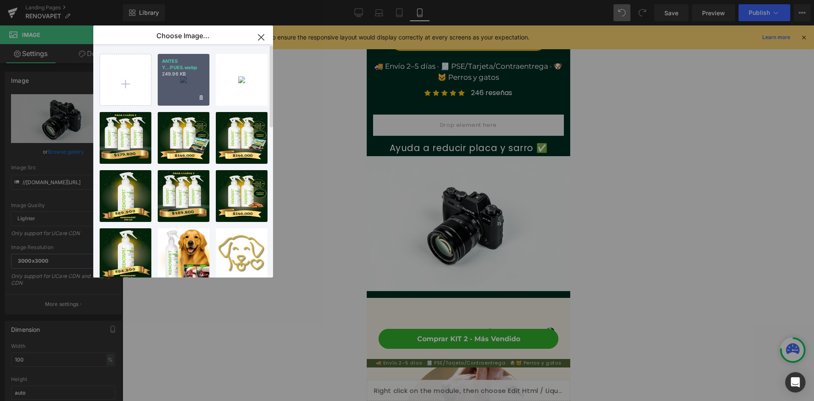
click at [186, 91] on div "ANTES Y...PUES.webp 249.96 KB" at bounding box center [184, 80] width 52 height 52
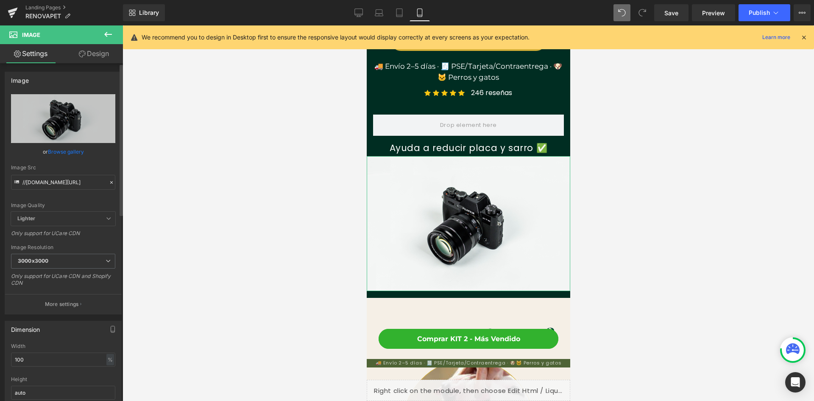
click at [66, 153] on link "Browse gallery" at bounding box center [66, 151] width 36 height 15
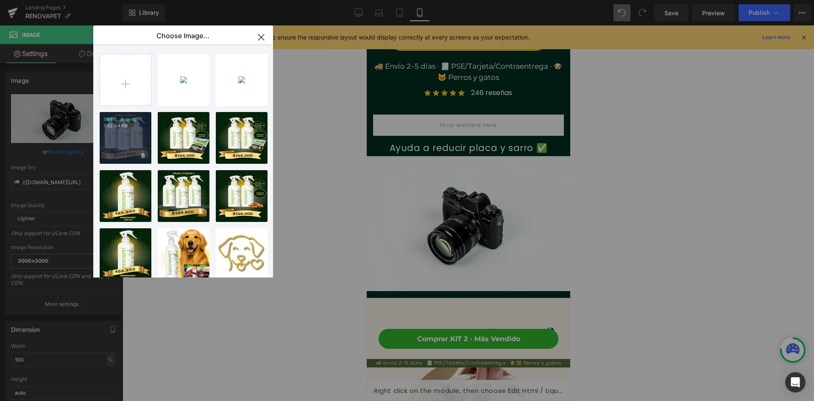
scroll to position [0, 156]
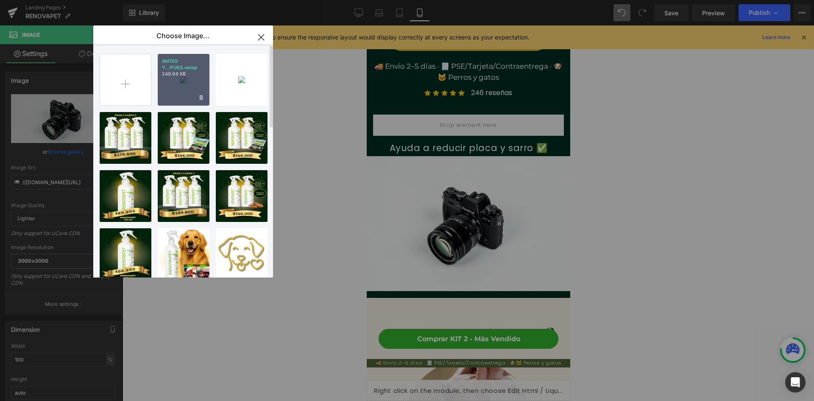
click at [168, 97] on div "ANTES Y...PUES.webp 249.96 KB" at bounding box center [184, 80] width 52 height 52
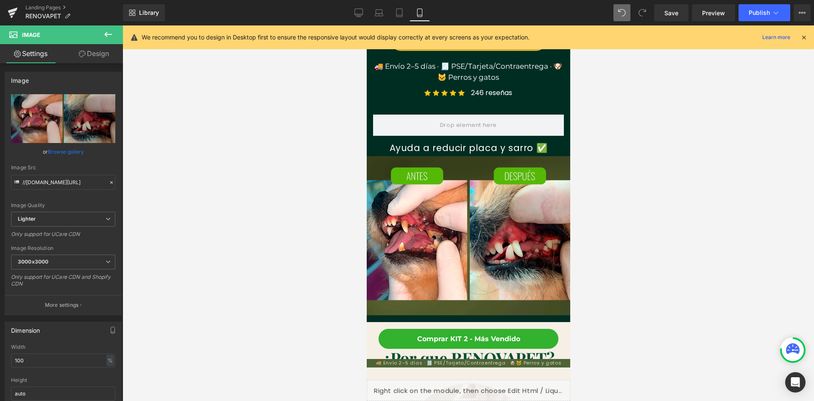
click at [641, 241] on div at bounding box center [469, 212] width 692 height 375
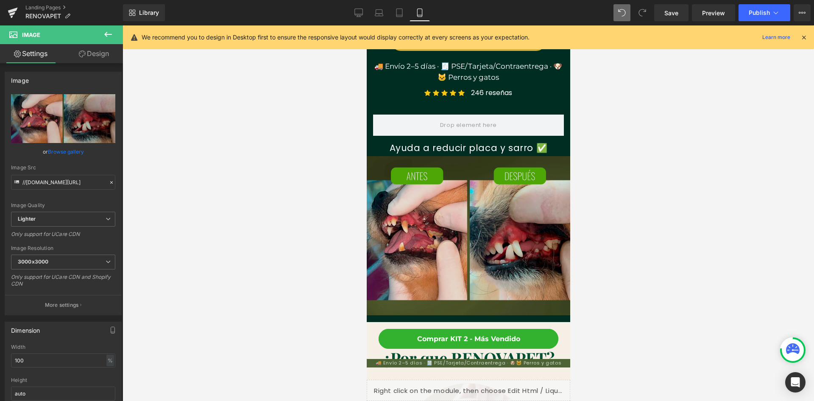
scroll to position [0, 311]
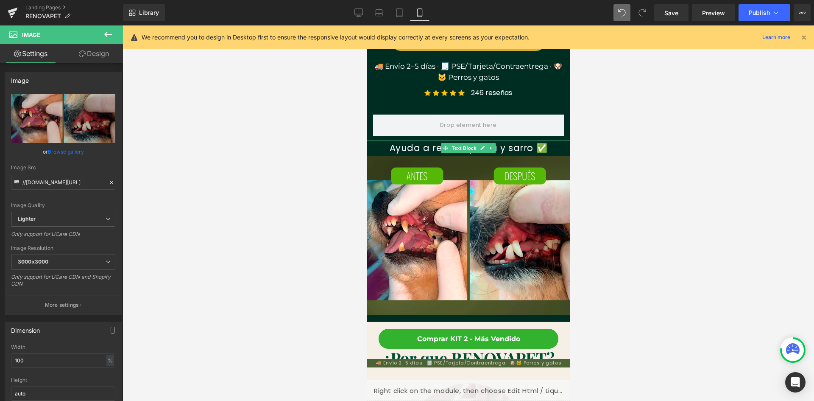
click at [499, 148] on p "Ayuda a reducir placa y sarro ✅" at bounding box center [468, 148] width 204 height 16
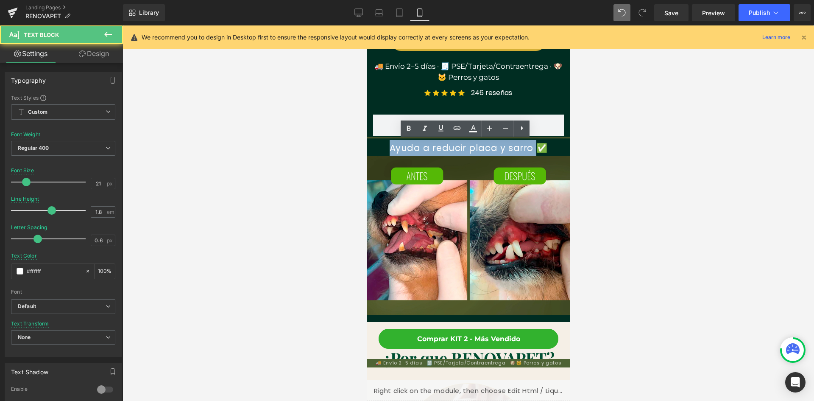
drag, startPoint x: 530, startPoint y: 148, endPoint x: 731, endPoint y: 171, distance: 202.3
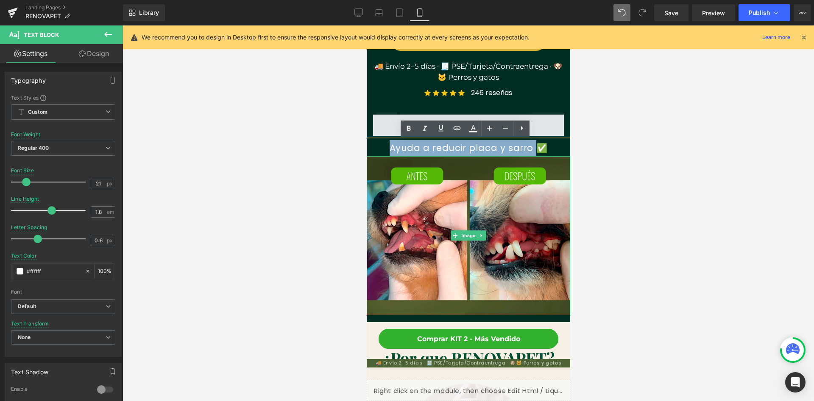
scroll to position [212, 0]
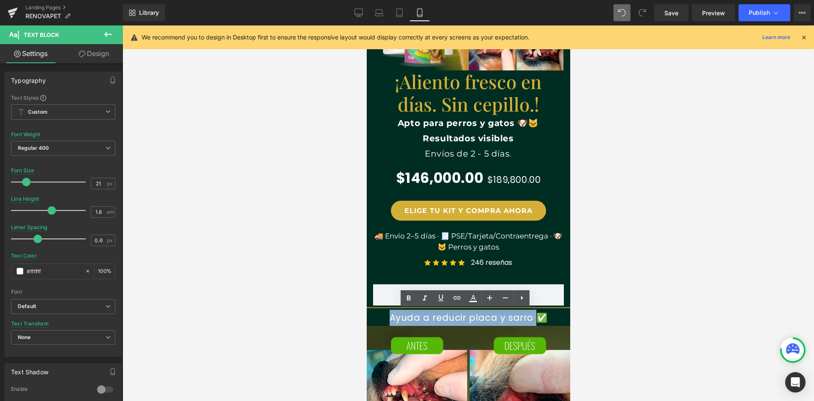
click at [432, 108] on h1 "¡Aliento fresco en días. Sin cepillo.!" at bounding box center [468, 92] width 152 height 45
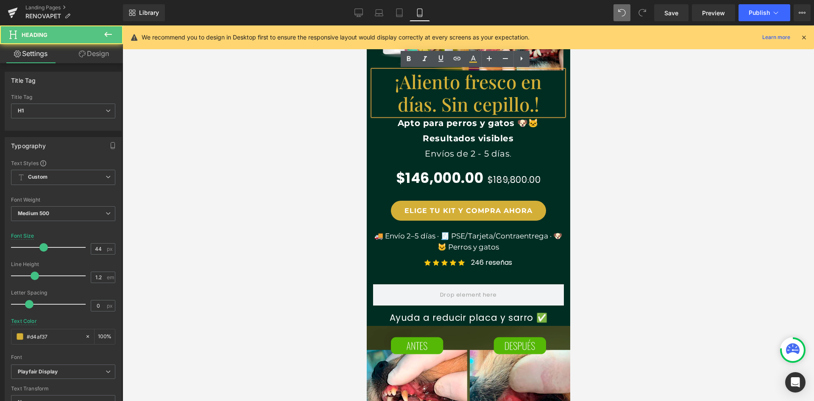
click at [418, 104] on h1 "¡Aliento fresco en días. Sin cepillo.!" at bounding box center [468, 92] width 152 height 45
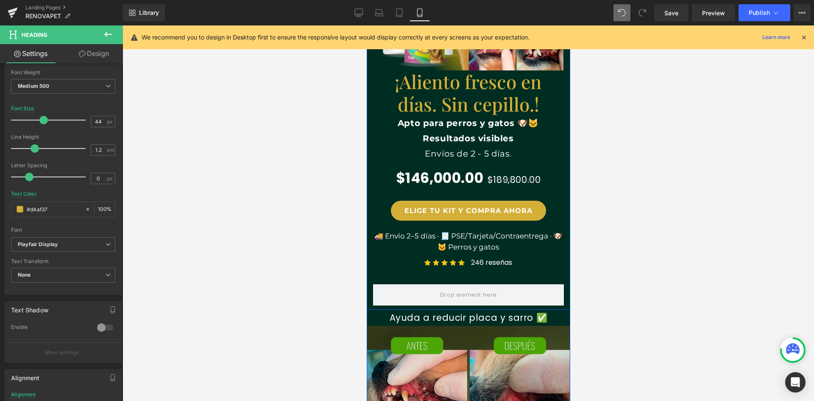
scroll to position [297, 0]
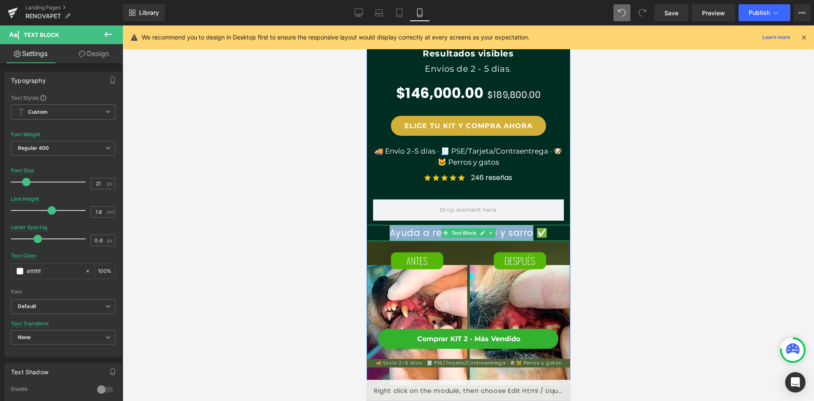
drag, startPoint x: 390, startPoint y: 231, endPoint x: 525, endPoint y: 229, distance: 134.4
click at [525, 229] on p "Ayuda a reducir placa y sarro ✅" at bounding box center [468, 233] width 204 height 16
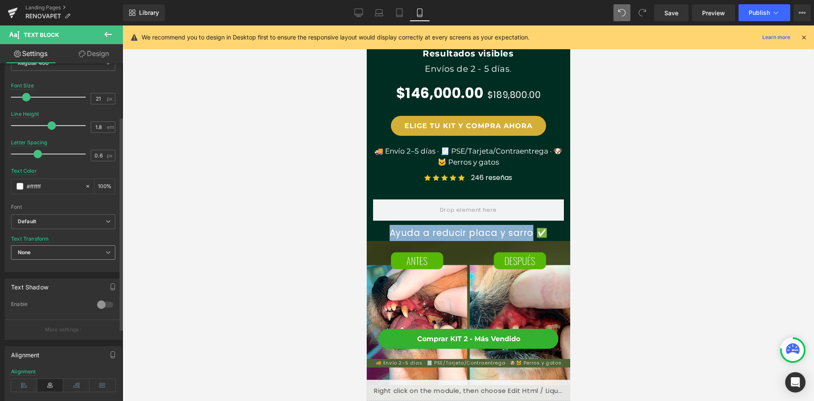
scroll to position [0, 311]
click at [47, 219] on b "Default" at bounding box center [62, 221] width 88 height 7
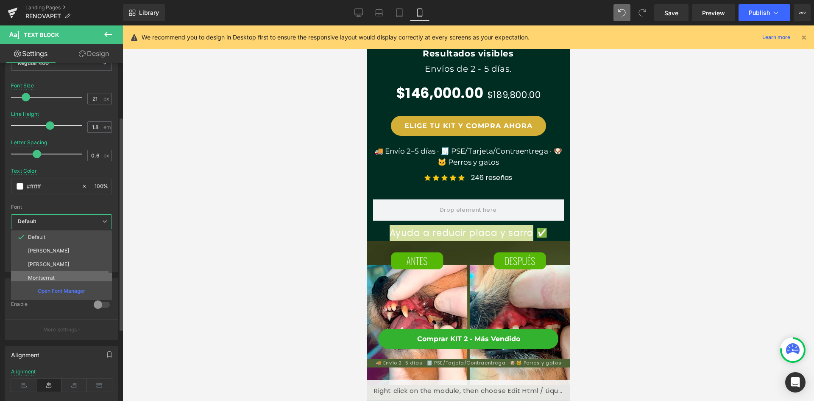
scroll to position [0, 0]
click at [50, 275] on p "Montserrat" at bounding box center [41, 278] width 27 height 6
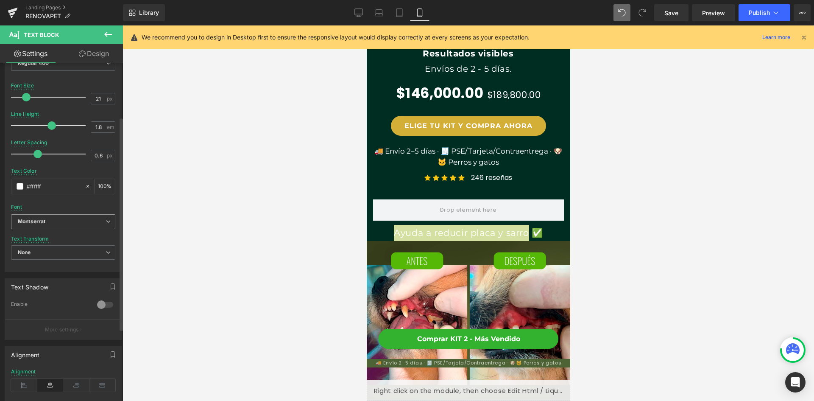
click at [44, 222] on icon "Montserrat" at bounding box center [32, 221] width 28 height 7
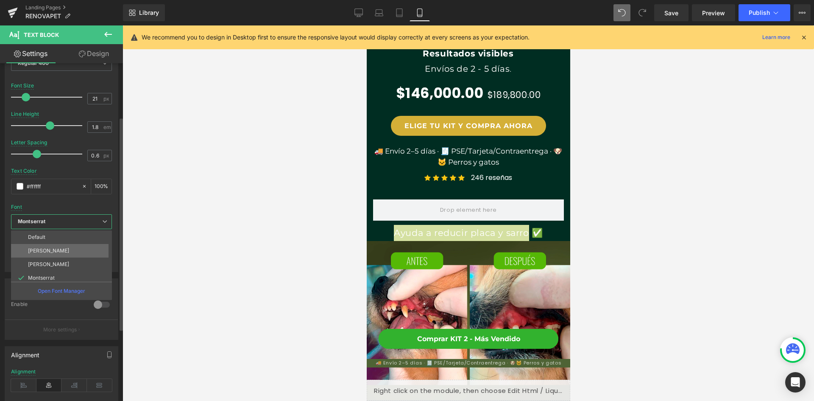
scroll to position [31, 0]
click at [50, 259] on p "Playfair Display" at bounding box center [47, 261] width 38 height 6
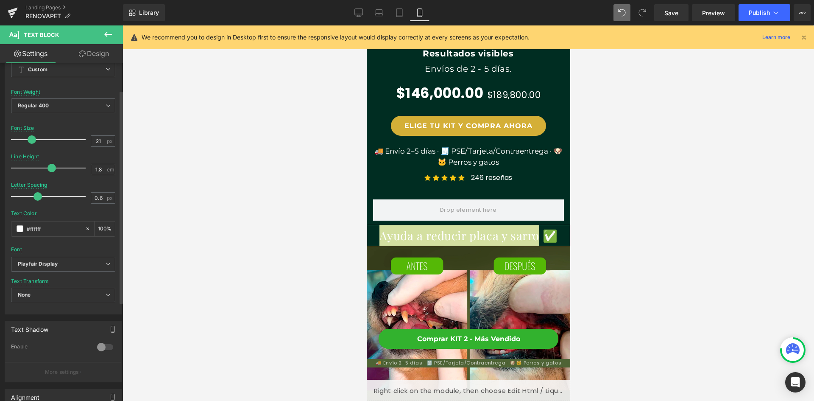
scroll to position [0, 311]
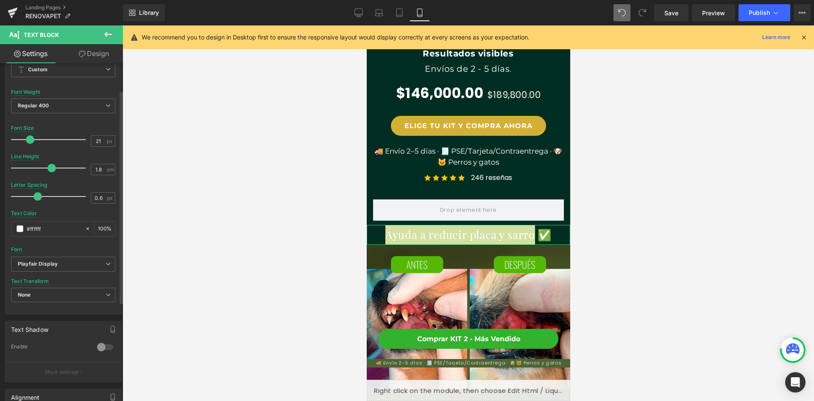
click at [31, 140] on span at bounding box center [30, 139] width 8 height 8
click at [579, 263] on div at bounding box center [469, 212] width 692 height 375
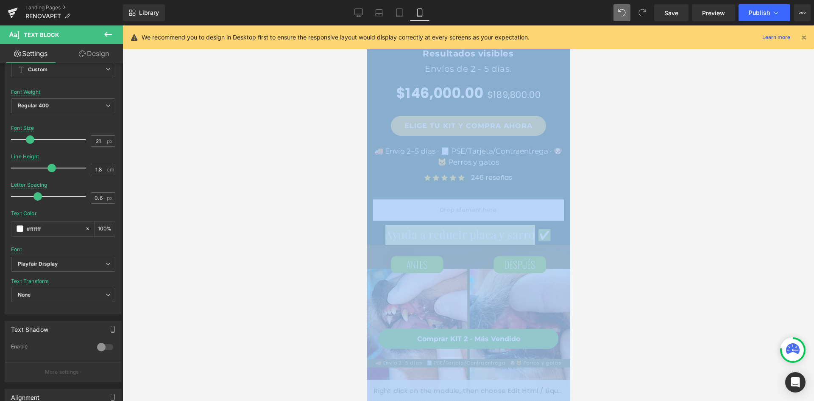
click at [579, 263] on div at bounding box center [469, 212] width 692 height 375
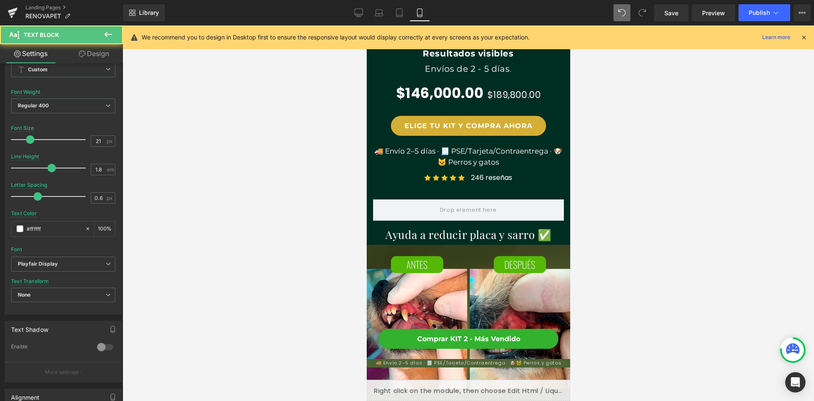
click at [540, 242] on div "Ayuda a reducir placa y sarro ✅ Text Block" at bounding box center [468, 235] width 204 height 20
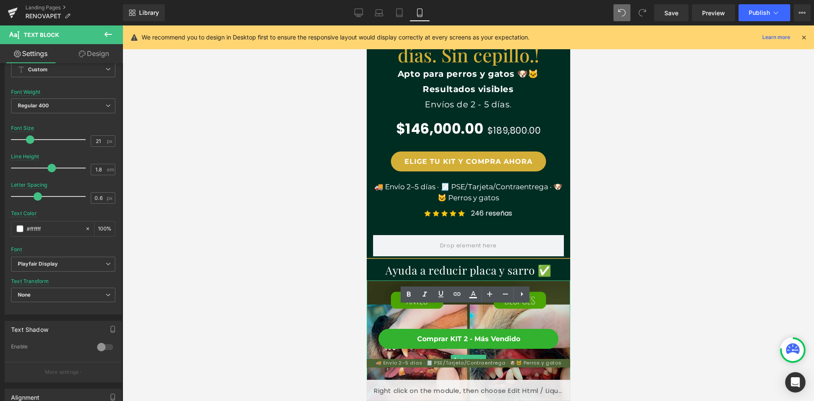
scroll to position [212, 0]
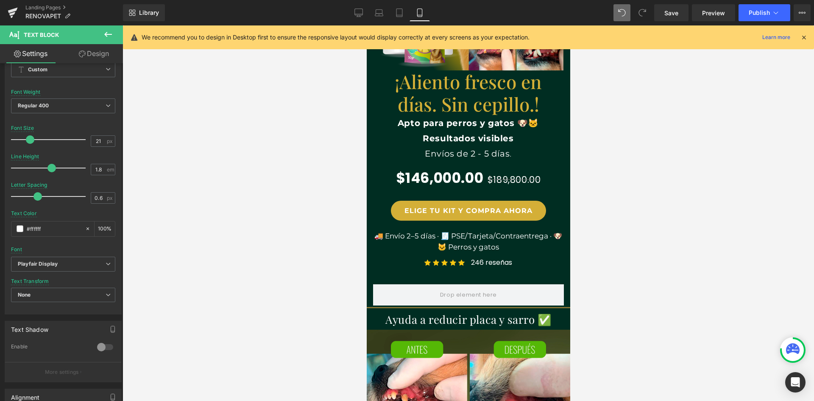
click at [586, 255] on div at bounding box center [469, 212] width 692 height 375
click at [668, 10] on span "Save" at bounding box center [671, 12] width 14 height 9
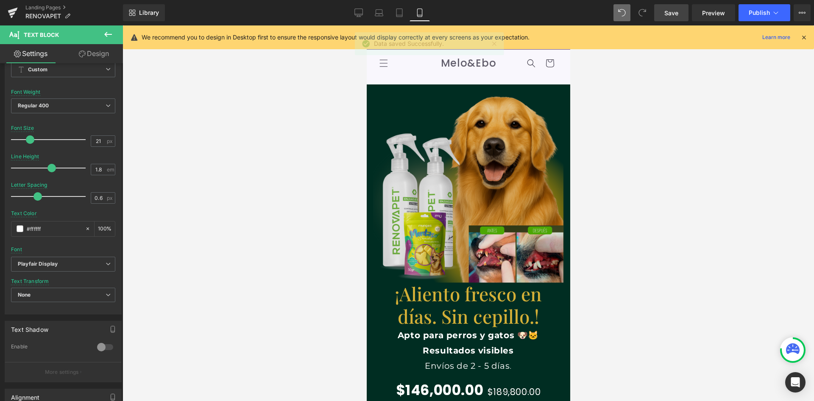
click at [490, 182] on img at bounding box center [468, 187] width 190 height 190
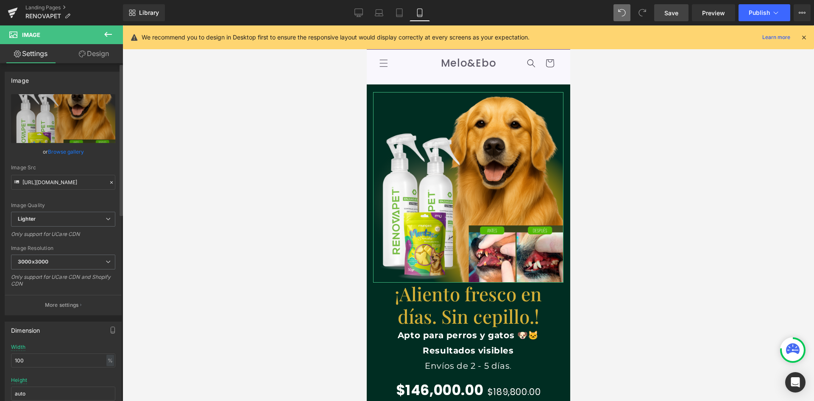
click at [64, 153] on link "Browse gallery" at bounding box center [66, 151] width 36 height 15
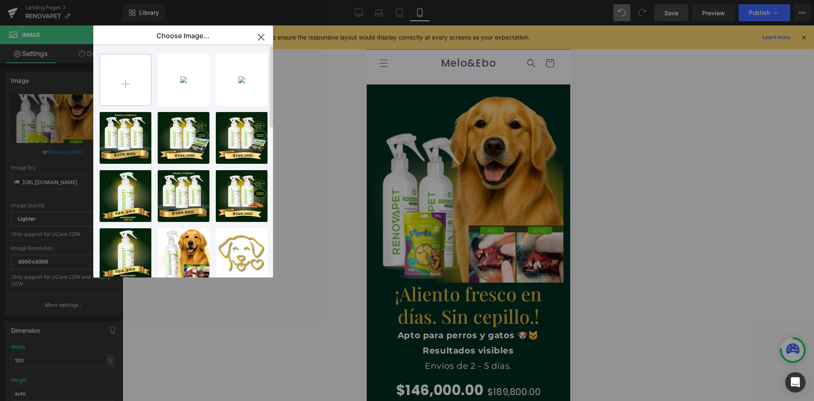
click at [136, 92] on input "file" at bounding box center [125, 79] width 51 height 51
type input "C:\fakepath\Sin título (1080 x 1080 px) (4).png"
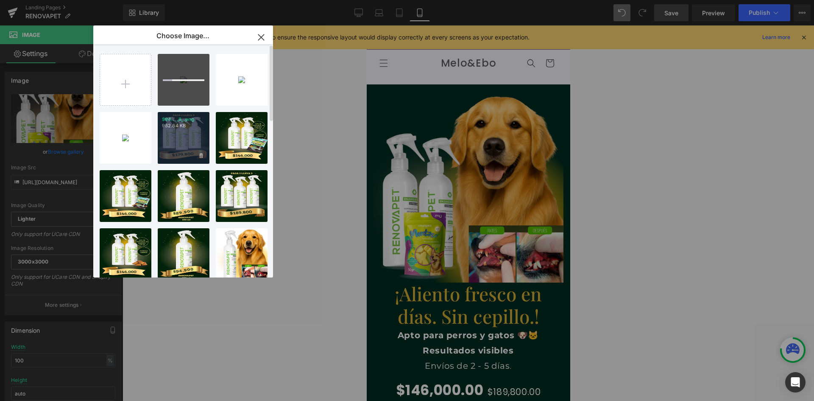
scroll to position [0, 156]
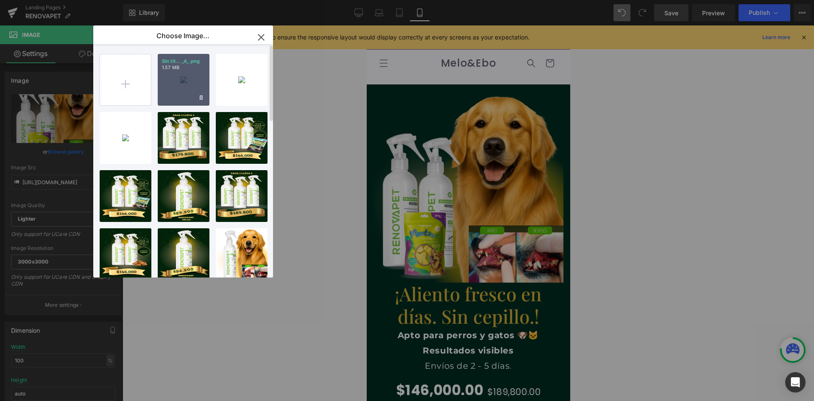
click at [182, 93] on div "Sin tít... _4_.png 1.57 MB" at bounding box center [184, 80] width 52 height 52
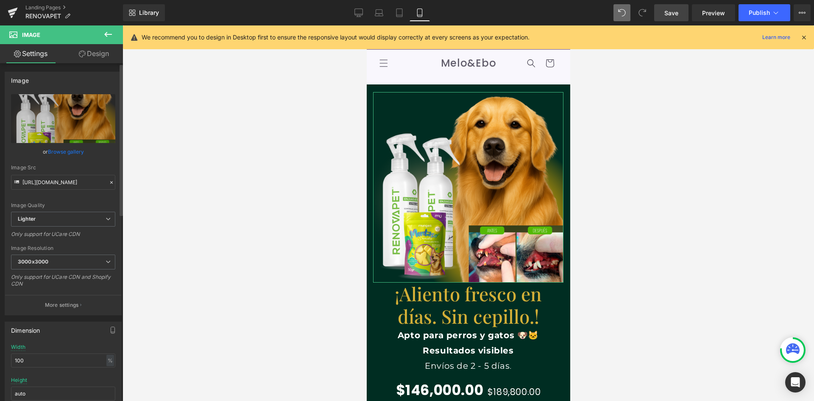
scroll to position [0, 0]
click at [64, 151] on link "Browse gallery" at bounding box center [66, 151] width 36 height 15
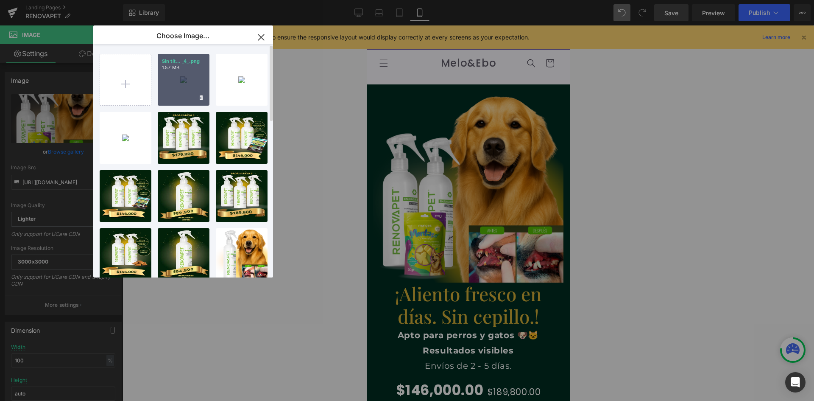
click at [193, 88] on div "Sin tít... _4_.png 1.57 MB" at bounding box center [184, 80] width 52 height 52
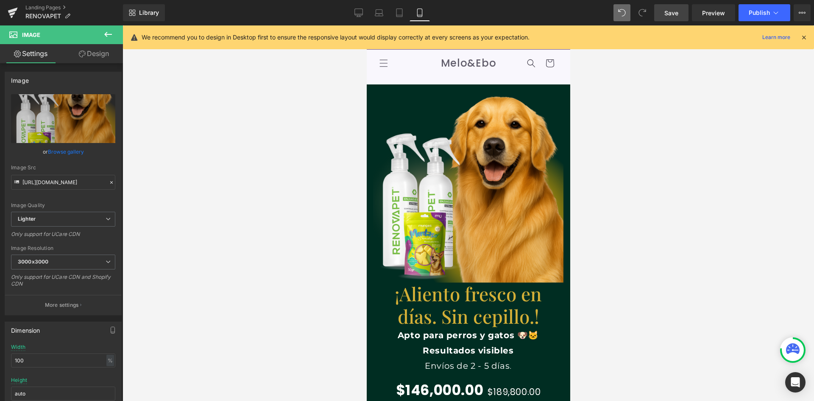
click at [676, 208] on div at bounding box center [469, 212] width 692 height 375
click at [675, 10] on span "Save" at bounding box center [671, 12] width 14 height 9
click at [749, 9] on span "Publish" at bounding box center [759, 12] width 21 height 7
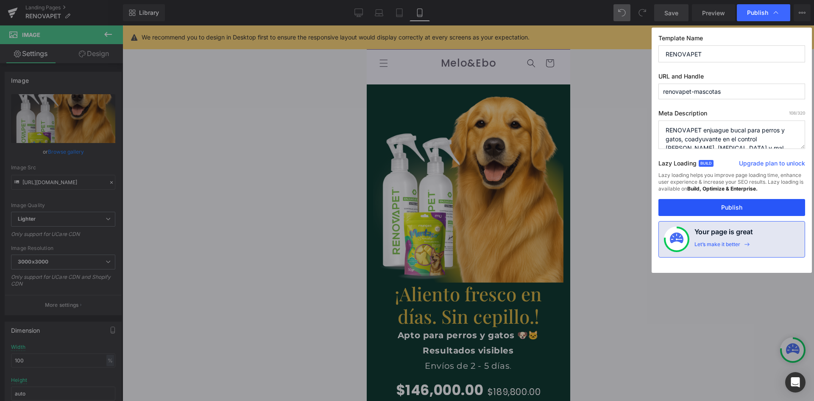
click at [747, 200] on button "Publish" at bounding box center [731, 207] width 147 height 17
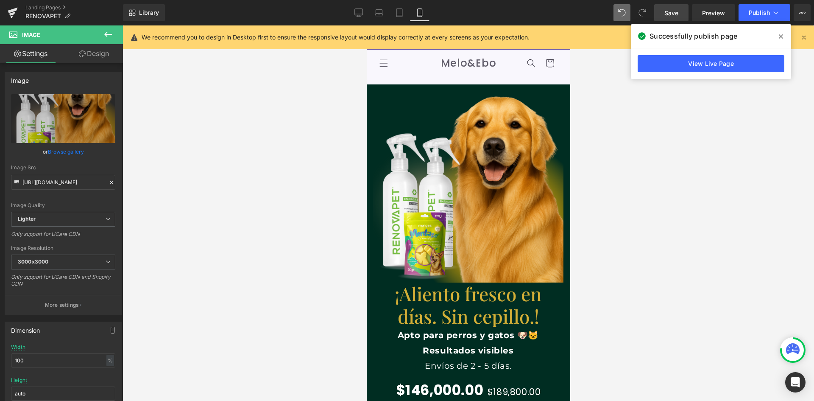
scroll to position [0, 156]
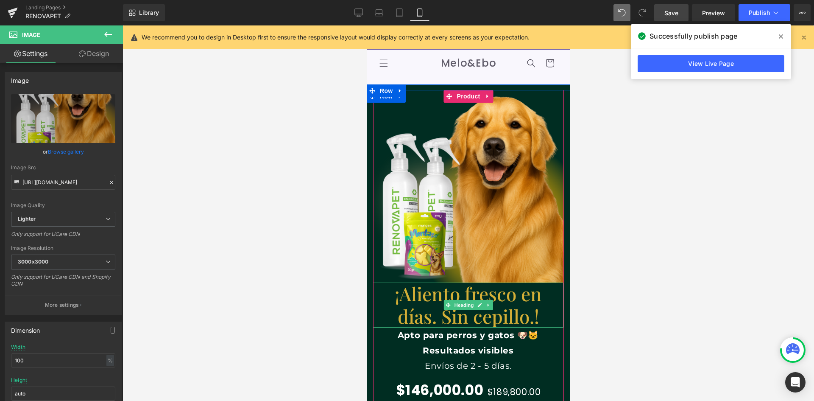
click at [399, 293] on h1 "¡Aliento fresco en días. Sin cepillo.!" at bounding box center [468, 304] width 152 height 45
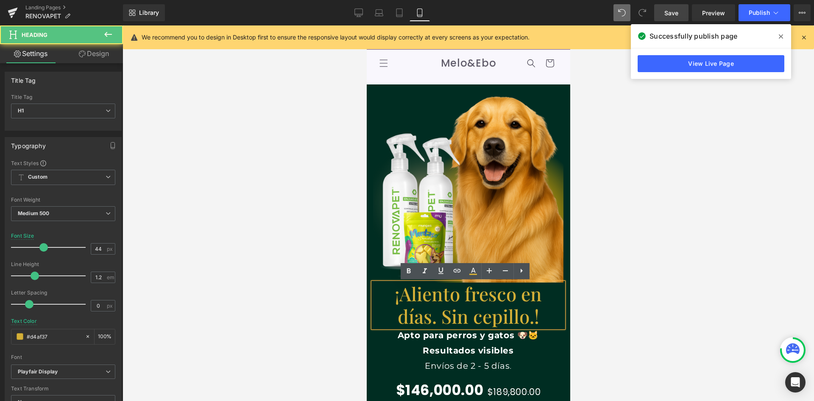
scroll to position [0, 311]
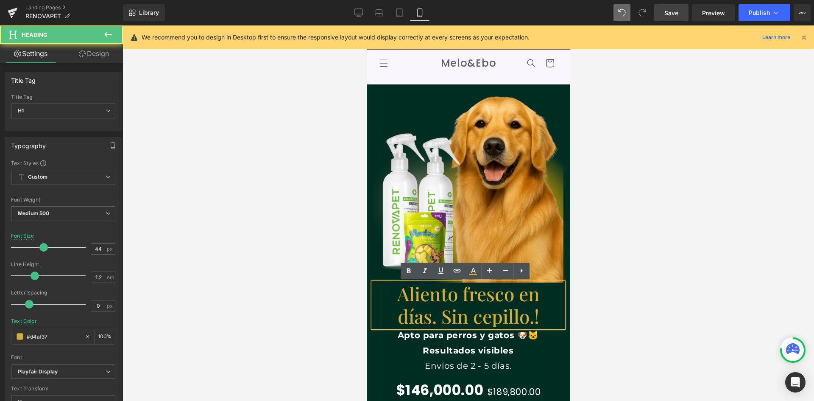
click at [537, 319] on h1 "Aliento fresco en días. Sin cepillo.!" at bounding box center [468, 304] width 152 height 45
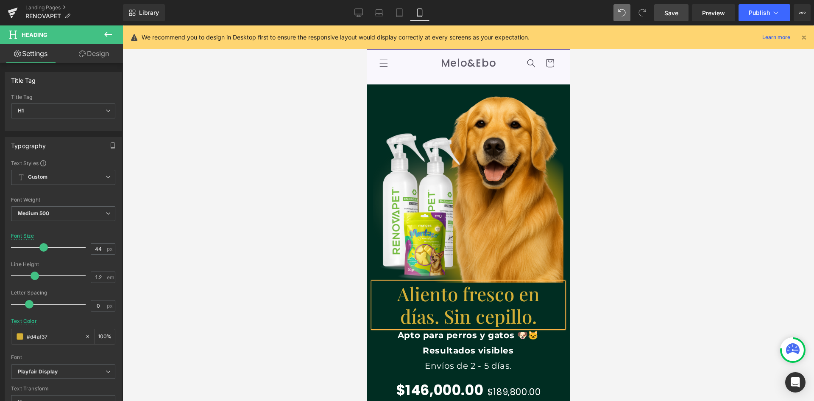
click at [670, 11] on span "Save" at bounding box center [671, 12] width 14 height 9
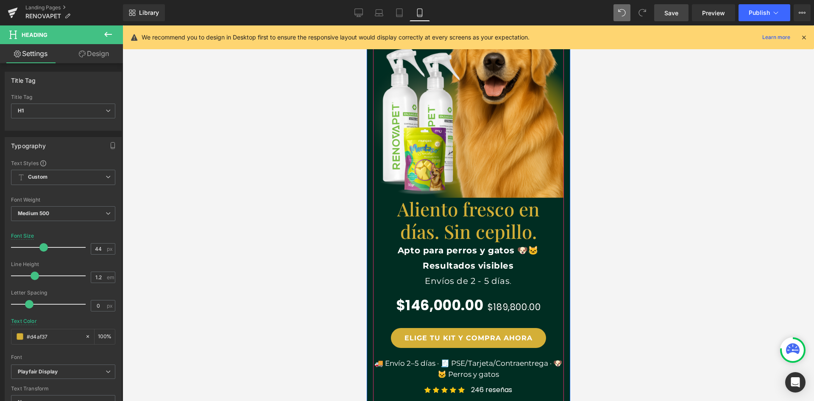
scroll to position [0, 0]
click at [477, 249] on b "Apto para perros y gatos 🐶🐱 Resultados visibles" at bounding box center [467, 257] width 141 height 25
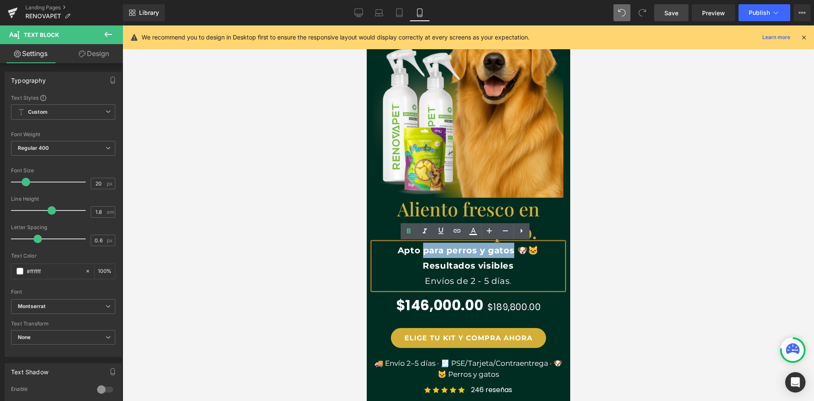
drag, startPoint x: 421, startPoint y: 250, endPoint x: 508, endPoint y: 248, distance: 86.9
click at [508, 248] on b "Apto para perros y gatos 🐶🐱 Resultados visibles" at bounding box center [467, 257] width 141 height 25
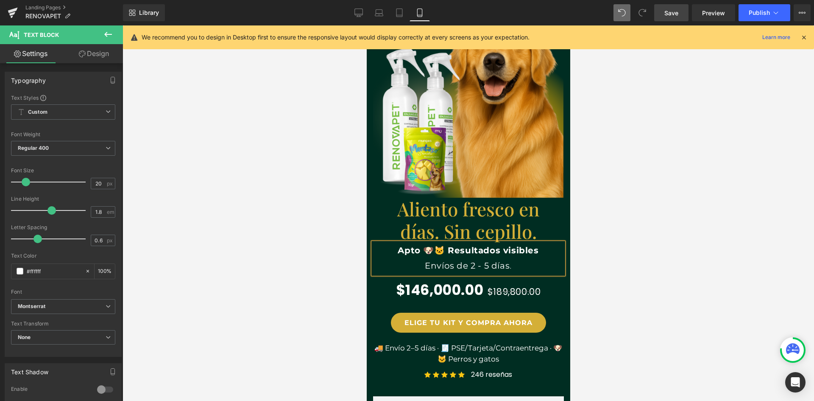
scroll to position [0, 311]
click at [422, 263] on p "Envíos de 2 - 5 días ." at bounding box center [468, 266] width 190 height 16
drag, startPoint x: 422, startPoint y: 263, endPoint x: 513, endPoint y: 268, distance: 90.9
click at [513, 268] on p "Envíos de 2 - 5 días ." at bounding box center [468, 266] width 190 height 16
click at [530, 267] on p "Envíos de 2 - 5 días ." at bounding box center [468, 266] width 190 height 16
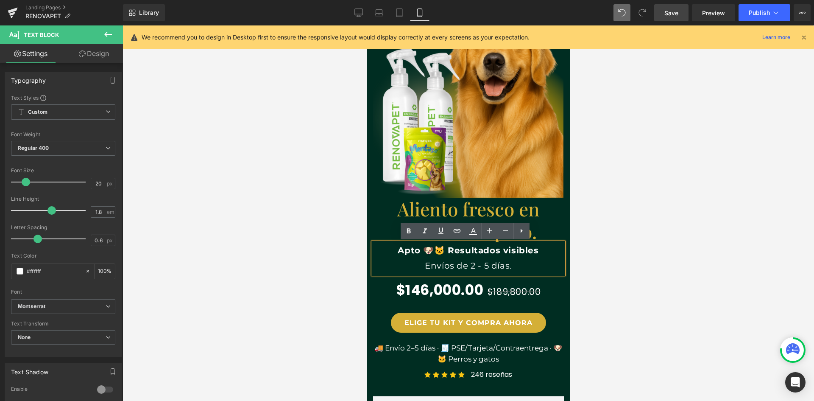
click at [540, 251] on p "Apto 🐶🐱 Resultados visibles" at bounding box center [468, 250] width 190 height 15
drag, startPoint x: 420, startPoint y: 264, endPoint x: 413, endPoint y: 268, distance: 8.0
click at [413, 268] on p "Envíos de 2 - 5 días ." at bounding box center [468, 266] width 190 height 16
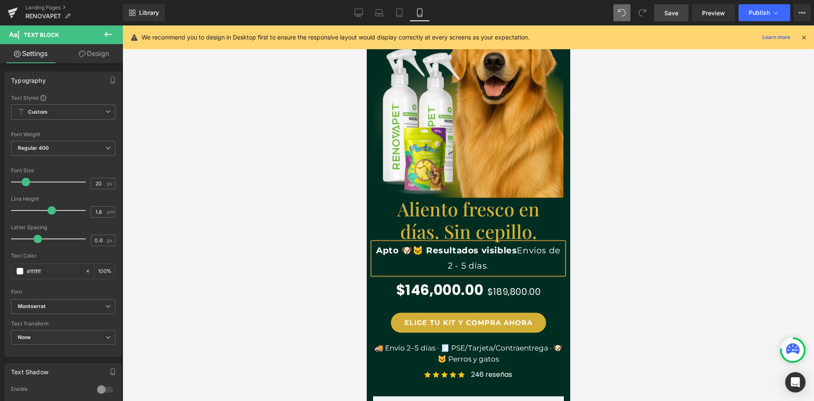
scroll to position [0, 311]
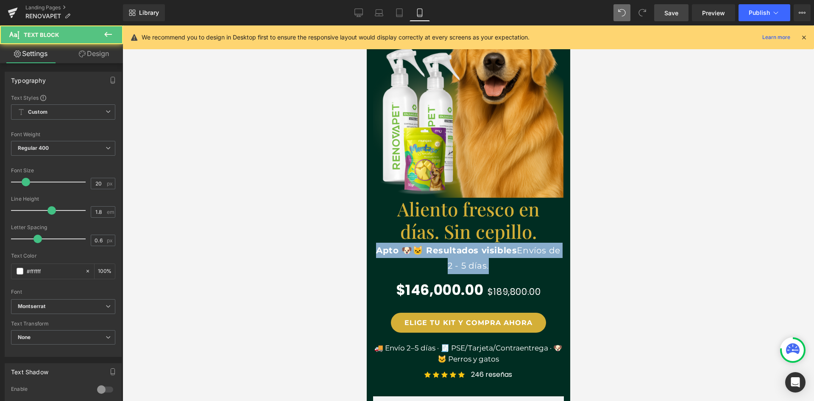
drag, startPoint x: 486, startPoint y: 266, endPoint x: 587, endPoint y: 252, distance: 101.5
click at [366, 248] on html "Ir directamente al contenido Te damos la bienvenida a Melo&Ebo Envíos gratis en…" at bounding box center [468, 128] width 204 height 375
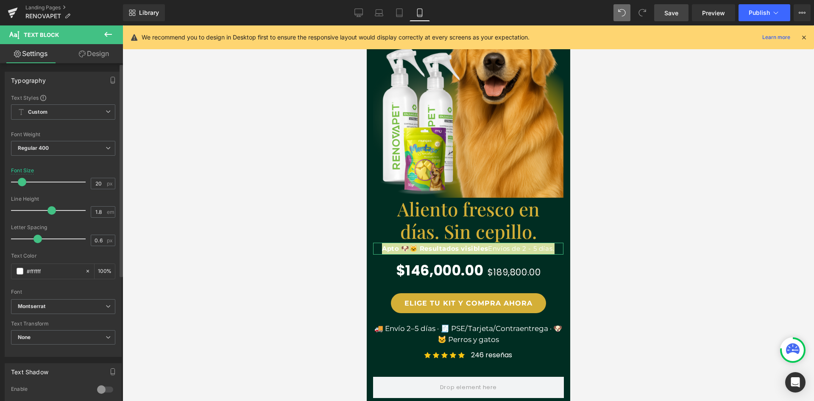
click at [20, 183] on span at bounding box center [22, 182] width 8 height 8
click at [650, 257] on div at bounding box center [469, 212] width 692 height 375
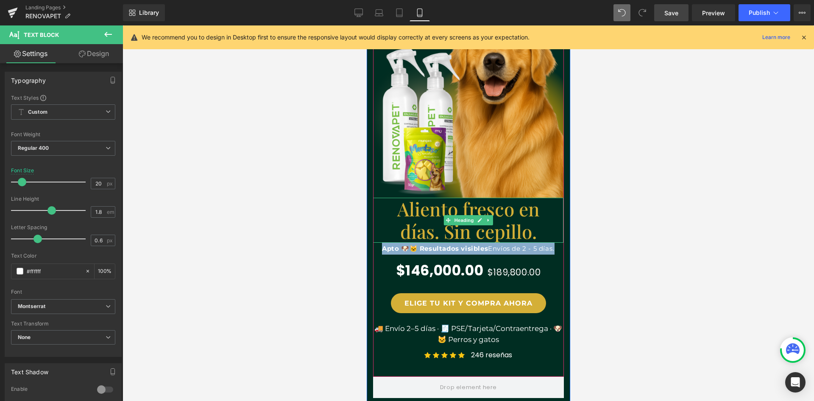
click at [542, 224] on div "Aliento fresco en días. Sin cepillo." at bounding box center [468, 220] width 190 height 45
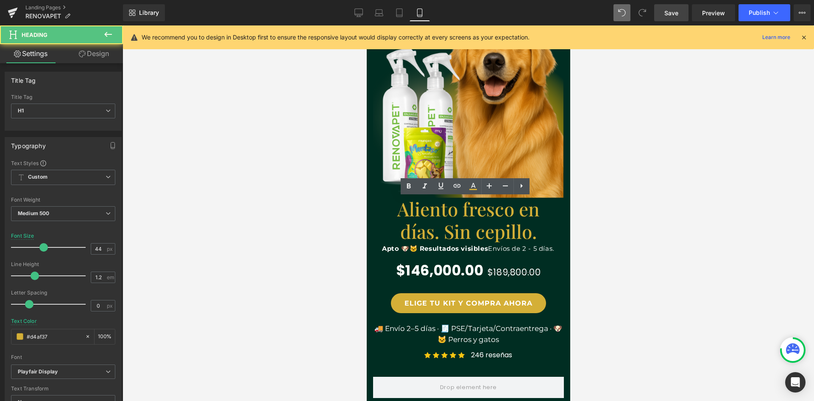
click at [624, 294] on div at bounding box center [469, 212] width 692 height 375
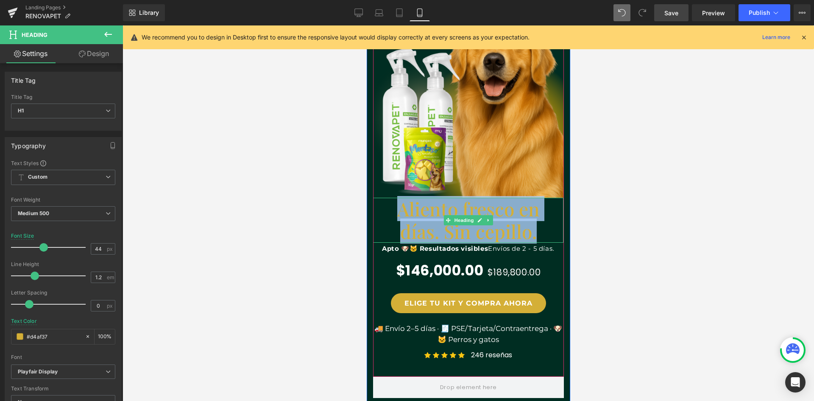
drag, startPoint x: 536, startPoint y: 235, endPoint x: 398, endPoint y: 210, distance: 140.8
click at [398, 210] on h1 "Aliento fresco en días. Sin cepillo." at bounding box center [468, 220] width 152 height 45
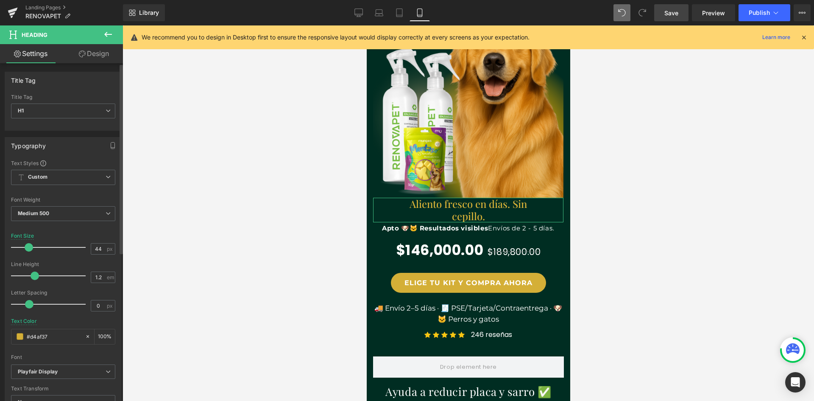
scroll to position [0, 0]
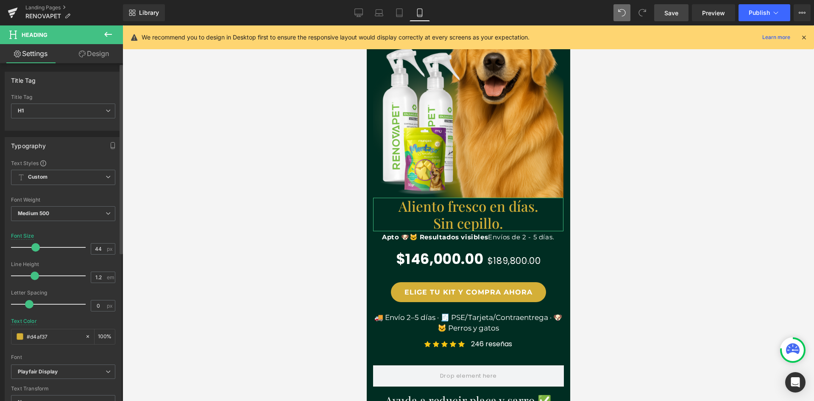
drag, startPoint x: 40, startPoint y: 247, endPoint x: 36, endPoint y: 252, distance: 6.6
click at [36, 252] on div at bounding box center [50, 247] width 70 height 17
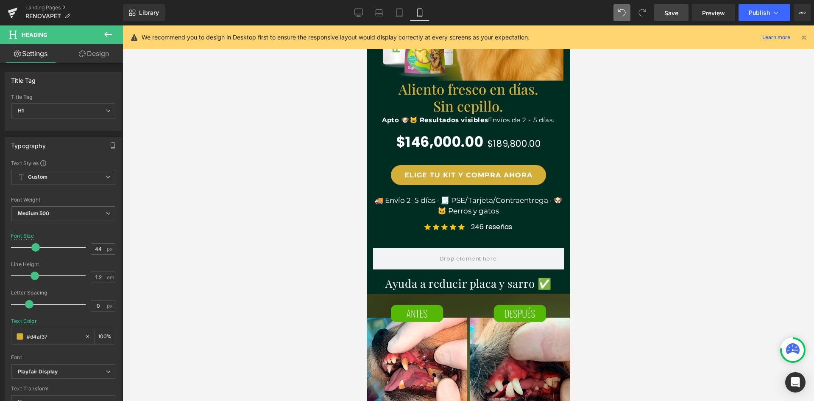
scroll to position [116, 0]
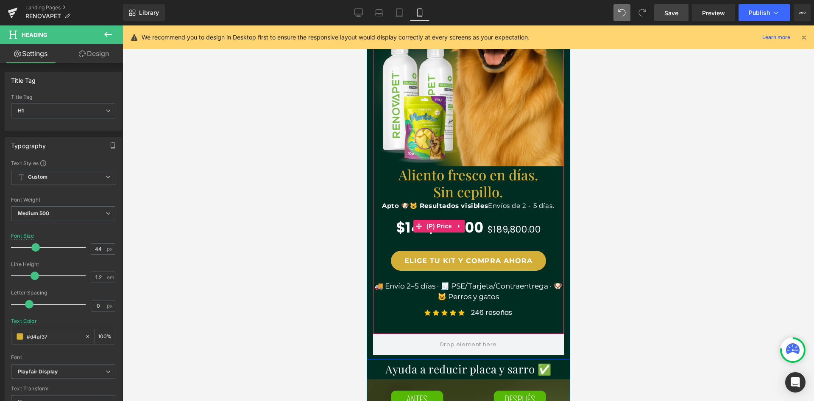
click at [474, 226] on span "$146,000.00" at bounding box center [440, 226] width 88 height 28
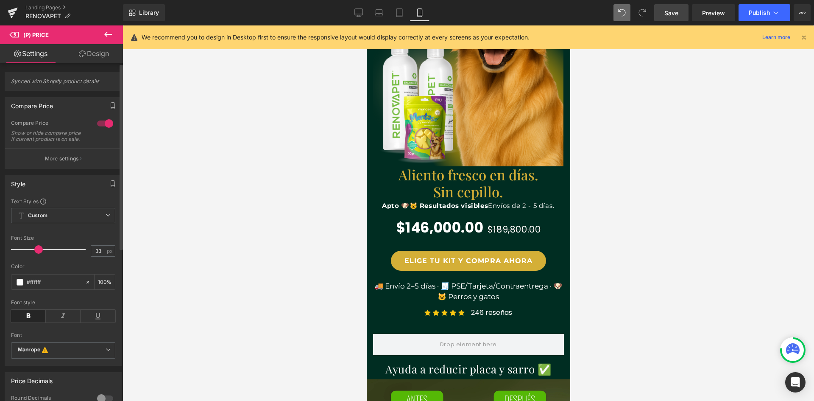
scroll to position [0, 311]
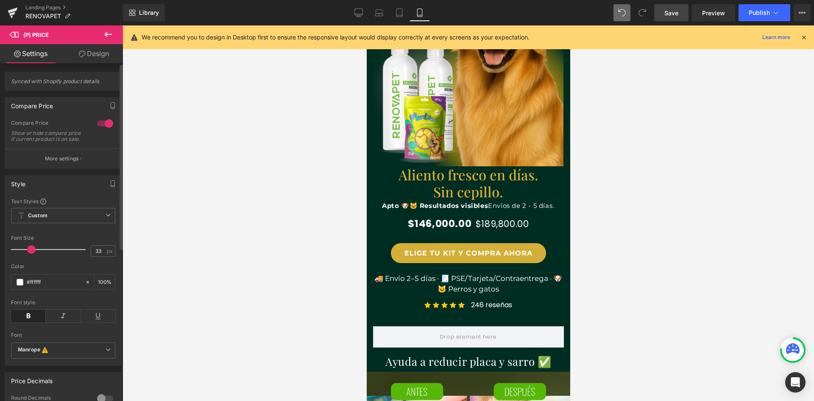
drag, startPoint x: 36, startPoint y: 256, endPoint x: 29, endPoint y: 256, distance: 6.8
click at [29, 254] on span at bounding box center [31, 249] width 8 height 8
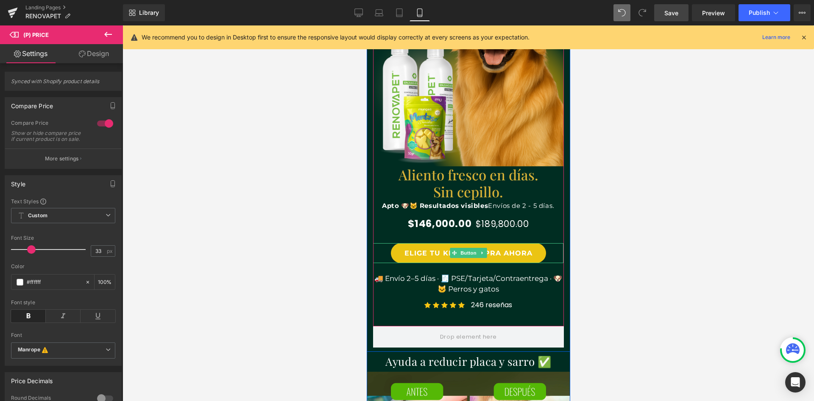
click at [530, 255] on link "ELIGE TU KIT Y COMPRA AHORA" at bounding box center [468, 253] width 155 height 20
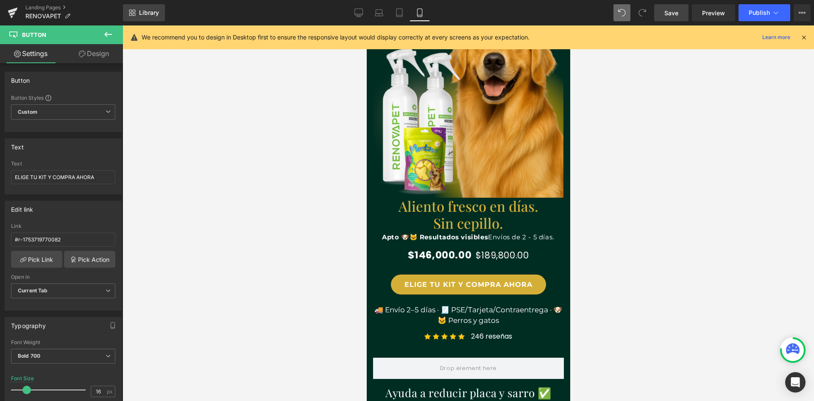
scroll to position [0, 0]
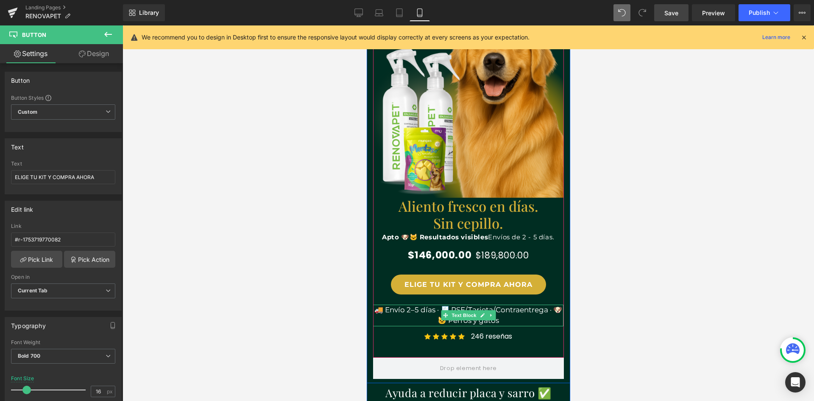
click at [516, 316] on p "🚚 Envío 2–5 días · 🧾 PSE/Tarjeta/Contraentrega · 🐶🐱 Perros y gatos" at bounding box center [468, 315] width 190 height 22
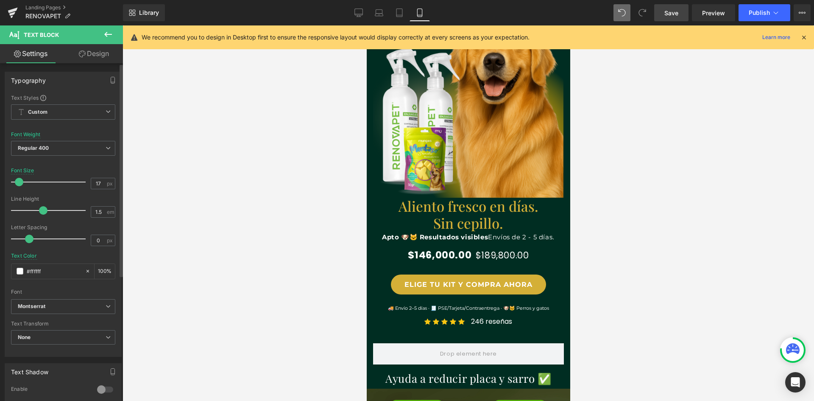
click at [18, 184] on span at bounding box center [19, 182] width 8 height 8
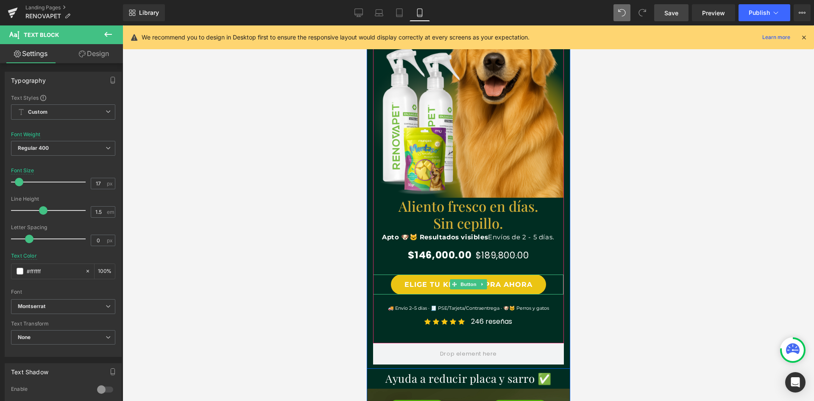
click at [405, 284] on link "ELIGE TU KIT Y COMPRA AHORA" at bounding box center [468, 284] width 155 height 20
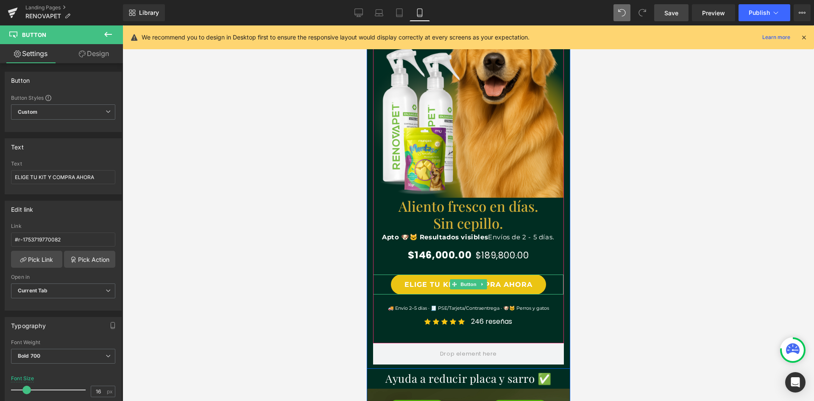
scroll to position [0, 311]
click at [499, 284] on link "ELIGE TU KIT Y COMPRA AHORA" at bounding box center [468, 284] width 155 height 20
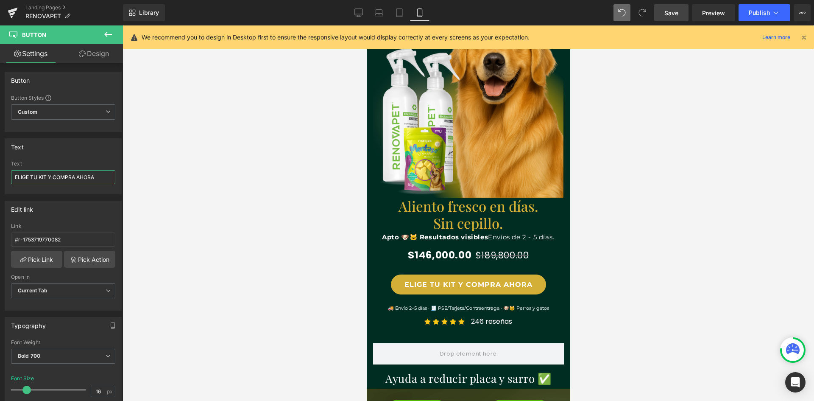
drag, startPoint x: 102, startPoint y: 176, endPoint x: -36, endPoint y: 175, distance: 138.7
click at [0, 175] on html "Image You are previewing how the will restyle your page. You can not edit Eleme…" at bounding box center [407, 200] width 814 height 401
type input "Comprar Kit 2 — Más vendido"
click at [631, 227] on div at bounding box center [469, 212] width 692 height 375
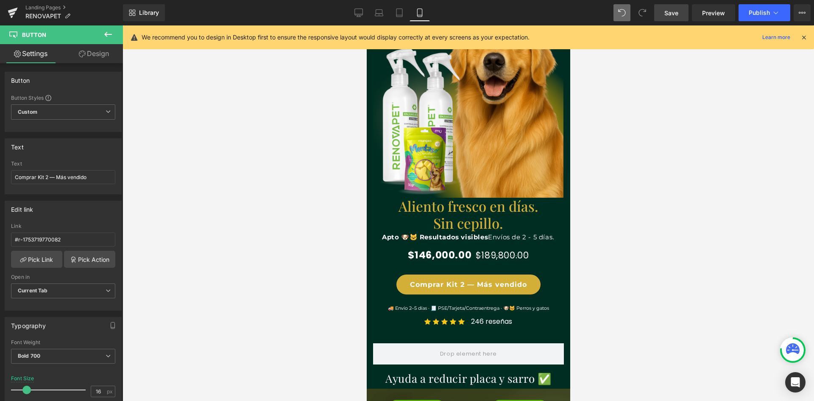
click at [665, 13] on span "Save" at bounding box center [671, 12] width 14 height 9
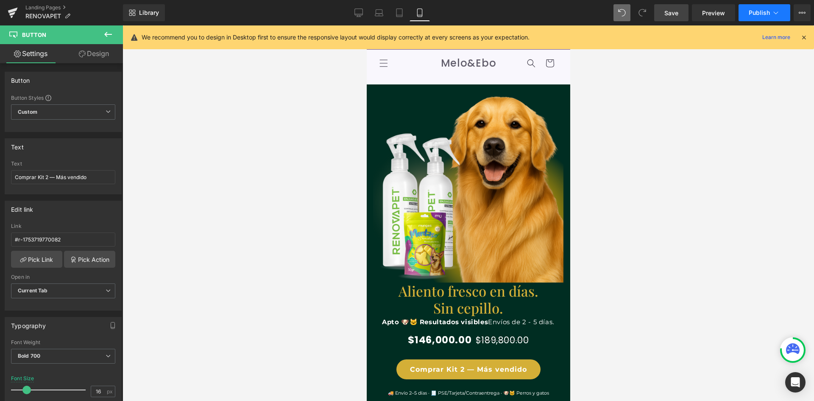
click at [749, 10] on span "Publish" at bounding box center [759, 12] width 21 height 7
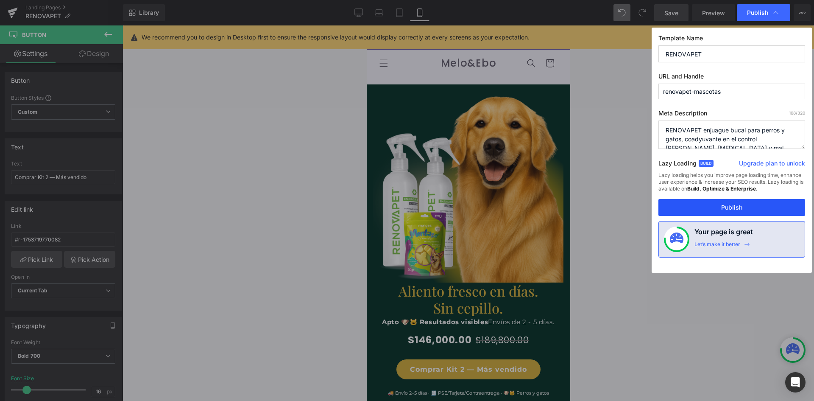
click at [710, 208] on button "Publish" at bounding box center [731, 207] width 147 height 17
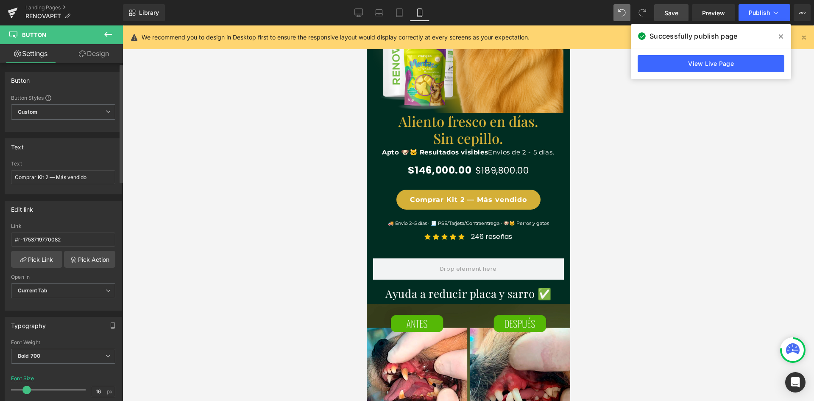
scroll to position [0, 156]
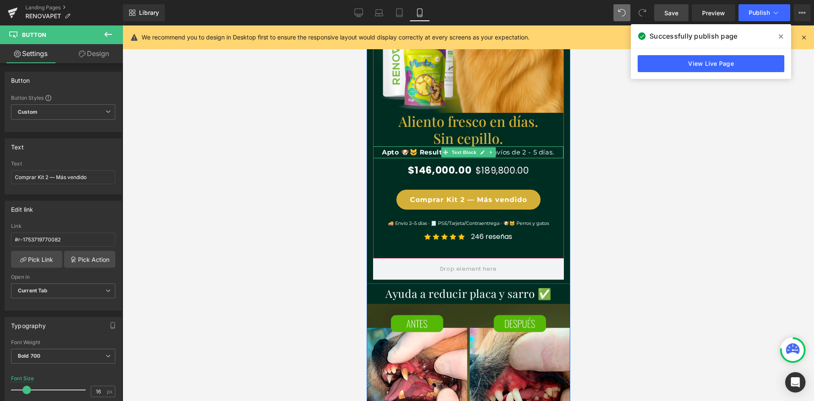
click at [531, 151] on span "Envíos de 2 - 5 días" at bounding box center [520, 152] width 64 height 8
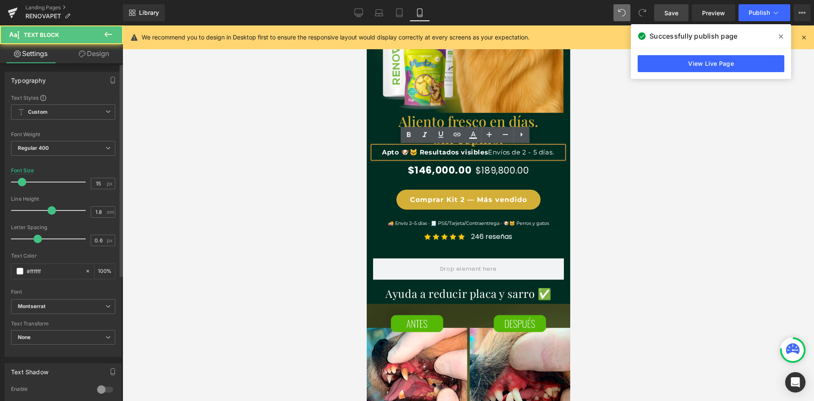
scroll to position [0, 311]
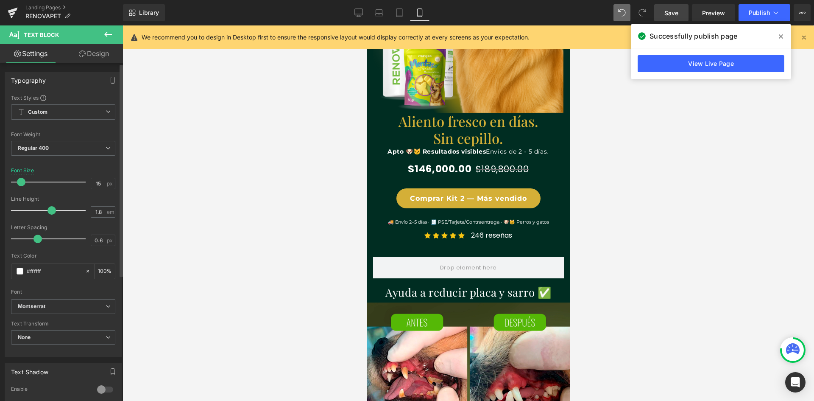
click at [18, 181] on span at bounding box center [21, 182] width 8 height 8
click at [671, 6] on link "Save" at bounding box center [671, 12] width 34 height 17
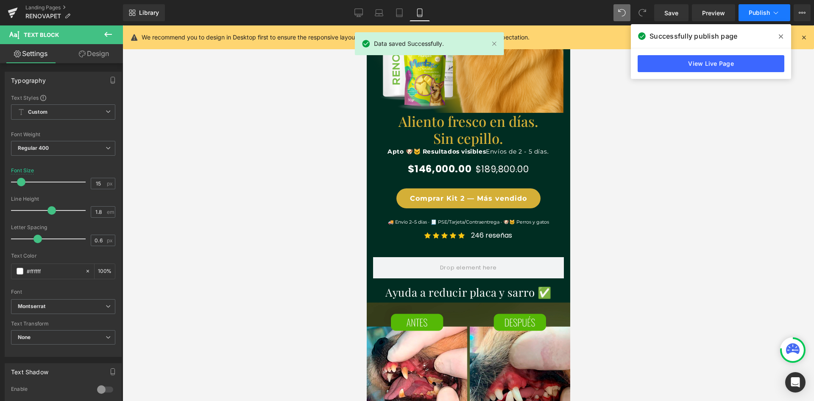
click at [762, 9] on span "Publish" at bounding box center [759, 12] width 21 height 7
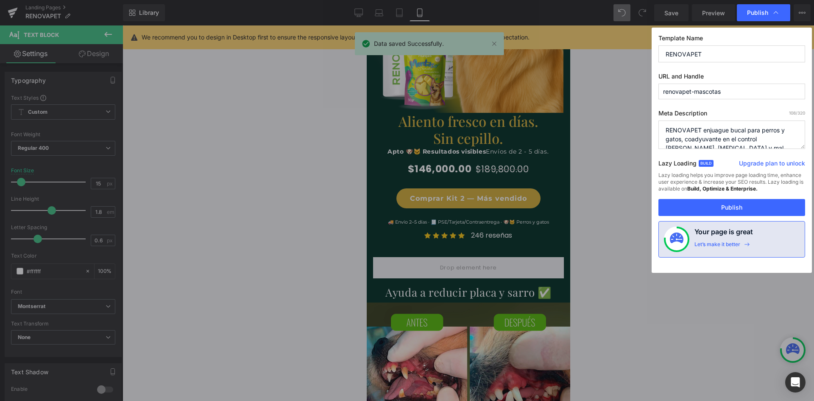
scroll to position [0, 156]
click at [733, 203] on button "Publish" at bounding box center [731, 207] width 147 height 17
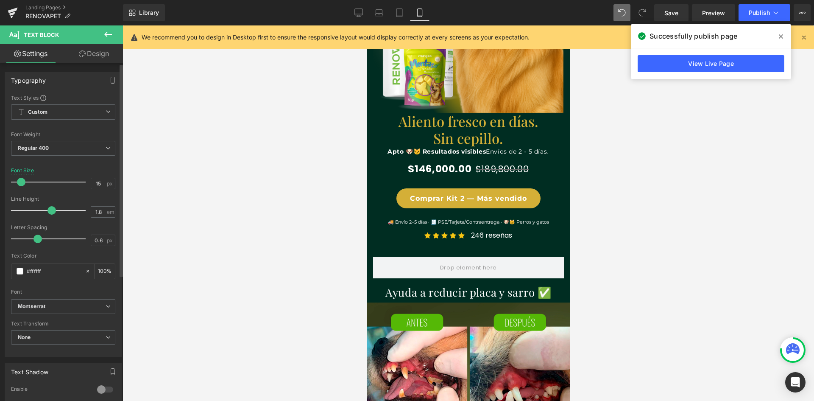
scroll to position [0, 311]
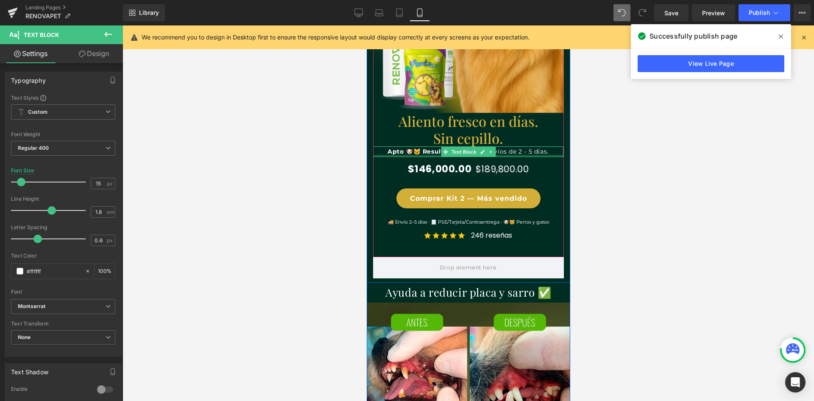
click at [529, 155] on div at bounding box center [468, 156] width 190 height 2
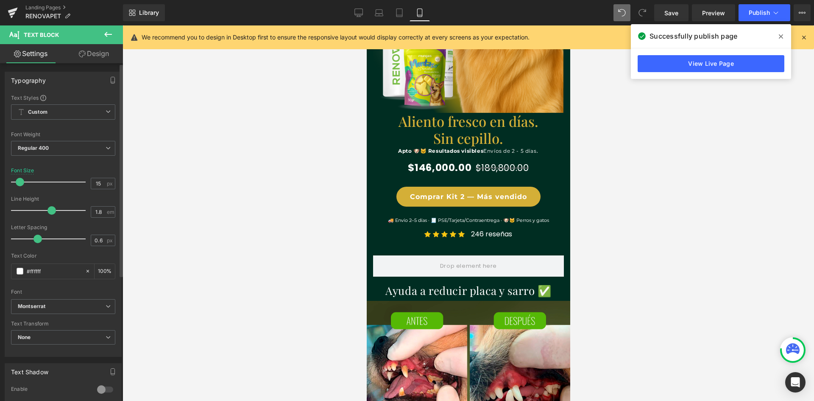
scroll to position [0, 156]
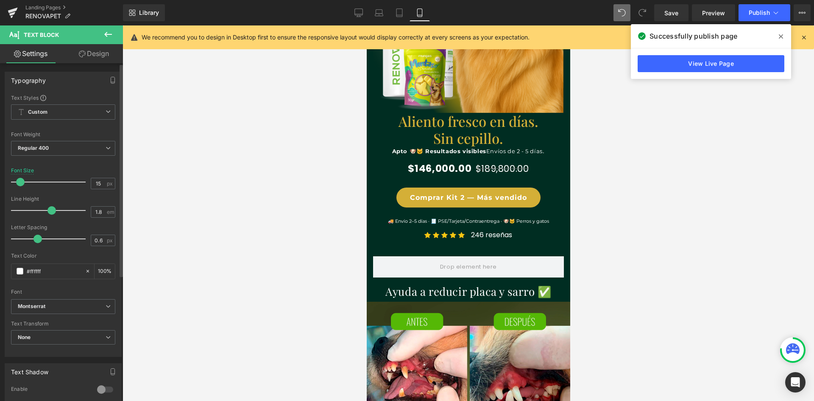
click at [20, 183] on span at bounding box center [20, 182] width 8 height 8
click at [678, 14] on span "Save" at bounding box center [671, 12] width 14 height 9
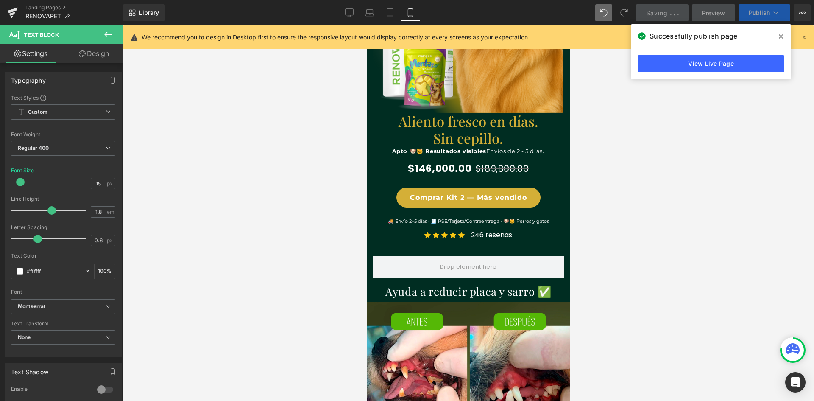
scroll to position [0, 311]
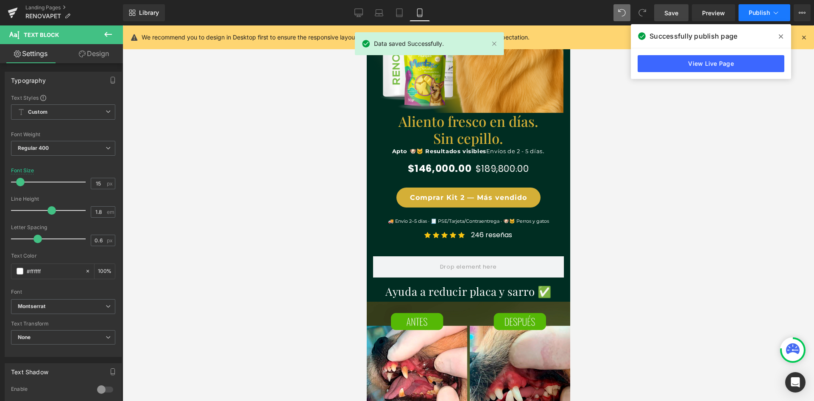
click at [751, 11] on span "Publish" at bounding box center [759, 12] width 21 height 7
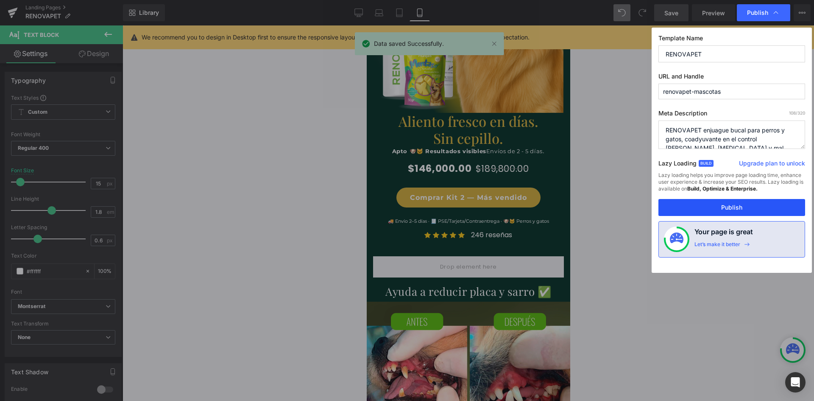
click at [679, 208] on button "Publish" at bounding box center [731, 207] width 147 height 17
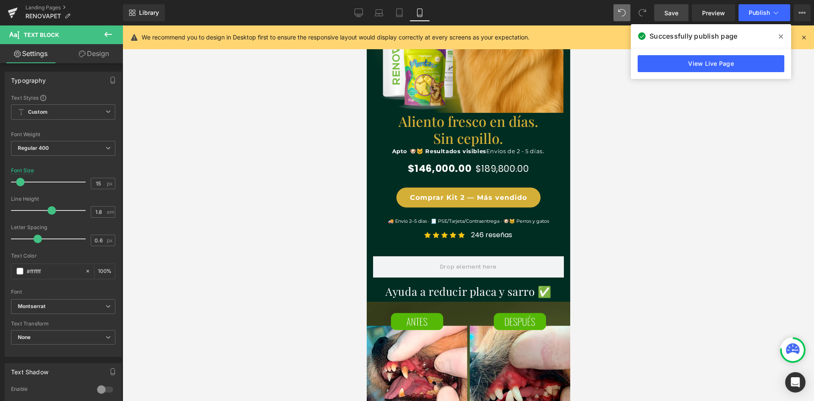
click at [782, 37] on icon at bounding box center [781, 36] width 4 height 4
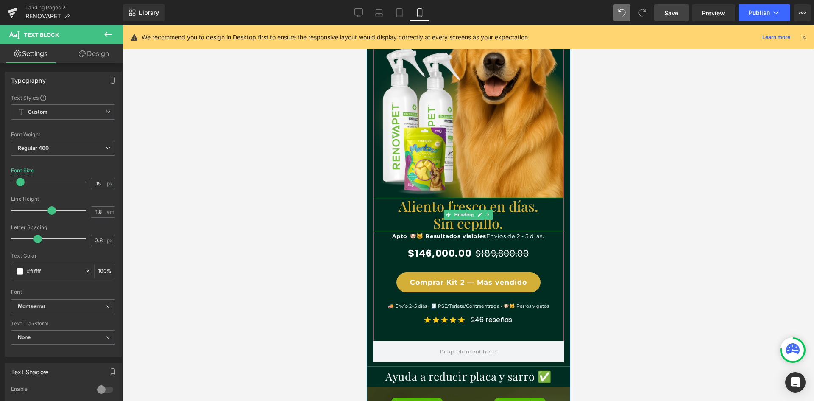
scroll to position [0, 156]
click at [429, 234] on b "Apto 🐶🐱 Resultados visibles" at bounding box center [439, 235] width 94 height 7
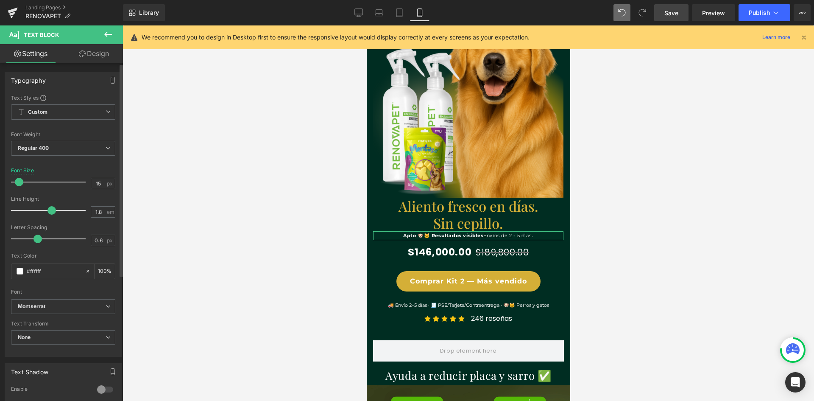
click at [19, 183] on span at bounding box center [19, 182] width 8 height 8
click at [678, 13] on span "Save" at bounding box center [671, 12] width 14 height 9
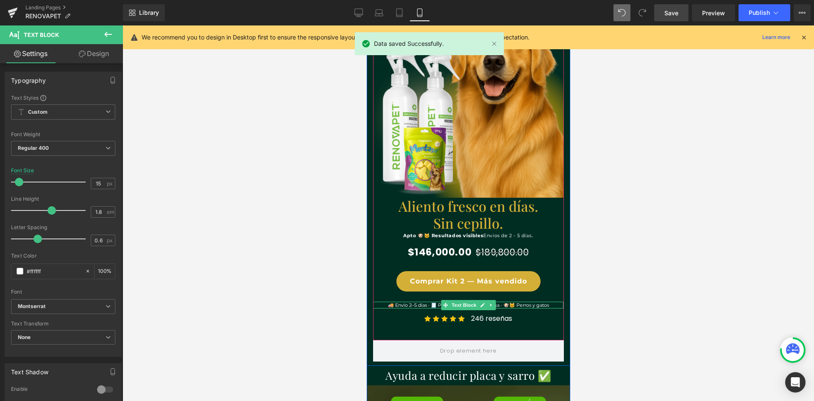
click at [503, 304] on p "🚚 Envío 2–5 días · 🧾 PSE/Tarjeta/Contraentrega · 🐶🐱 Perros y gatos" at bounding box center [468, 304] width 190 height 7
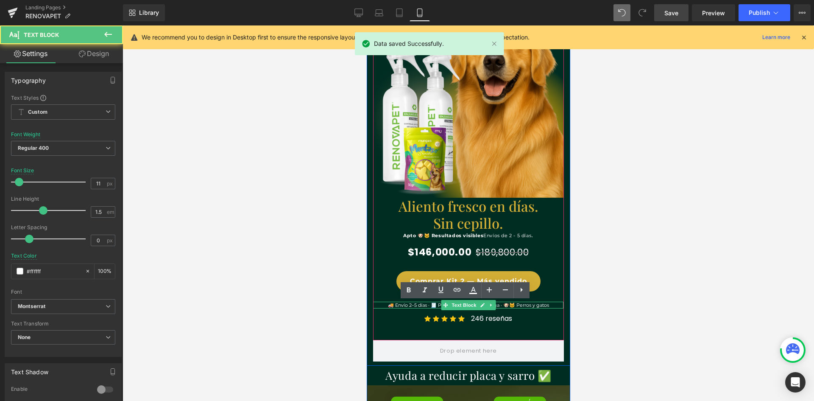
scroll to position [0, 311]
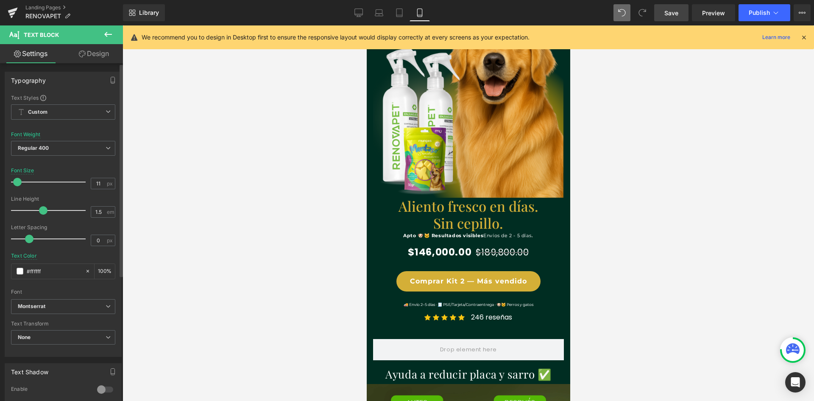
click at [16, 183] on span at bounding box center [17, 182] width 8 height 8
drag, startPoint x: 673, startPoint y: 14, endPoint x: 678, endPoint y: 20, distance: 8.1
click at [673, 13] on span "Save" at bounding box center [671, 12] width 14 height 9
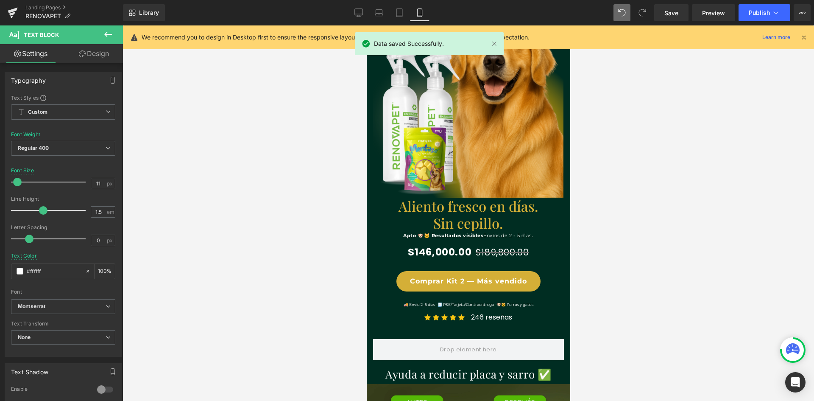
scroll to position [0, 156]
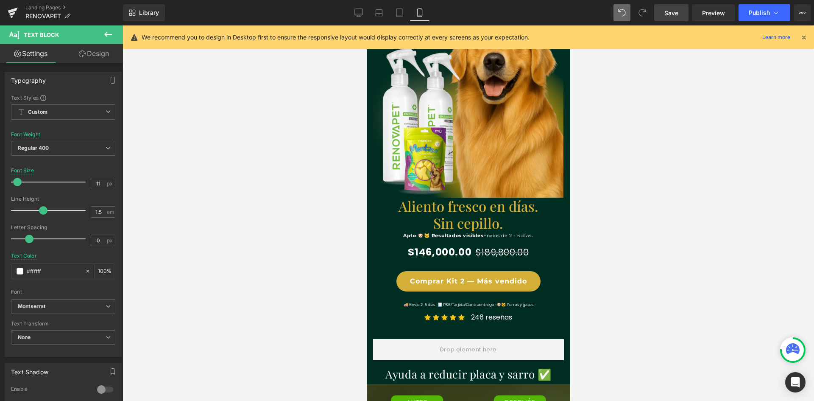
click at [675, 9] on span "Save" at bounding box center [671, 12] width 14 height 9
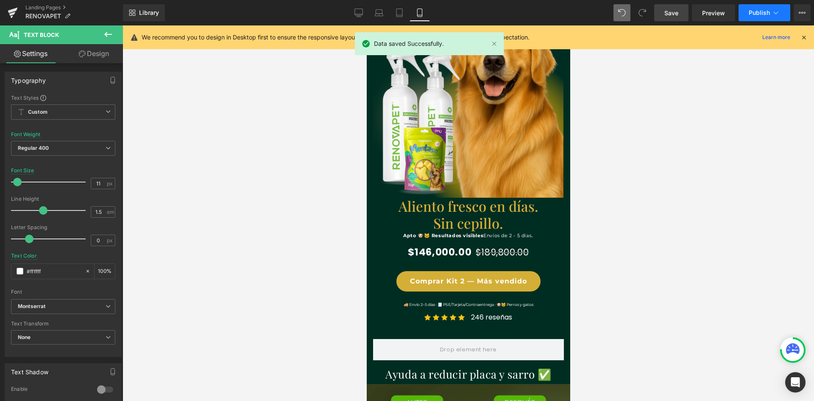
click at [760, 10] on span "Publish" at bounding box center [759, 12] width 21 height 7
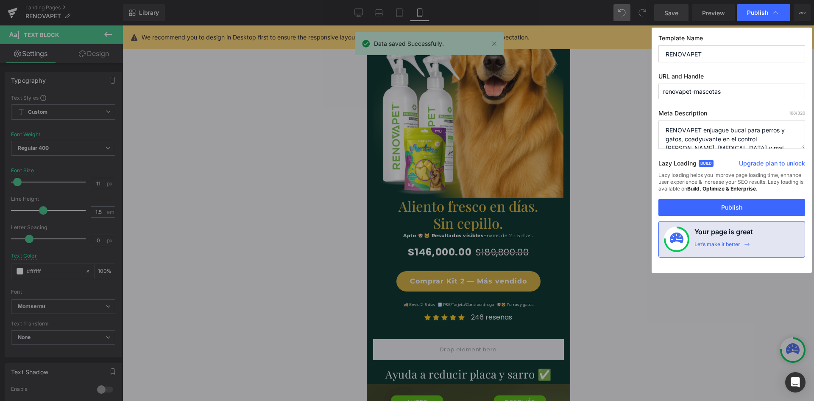
scroll to position [0, 311]
click at [711, 204] on button "Publish" at bounding box center [731, 207] width 147 height 17
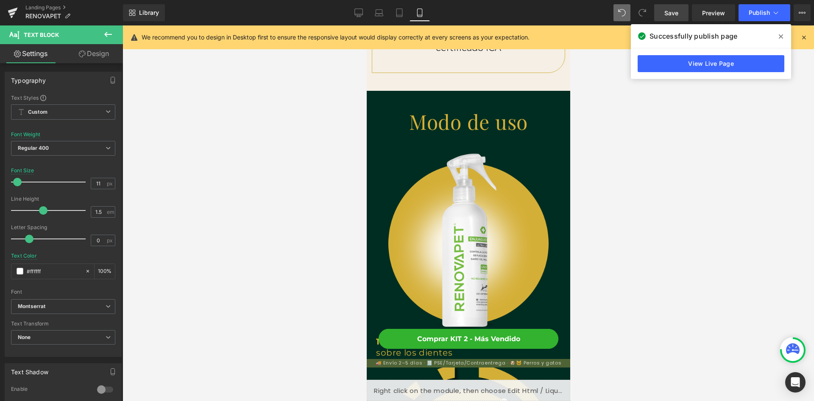
scroll to position [1484, 0]
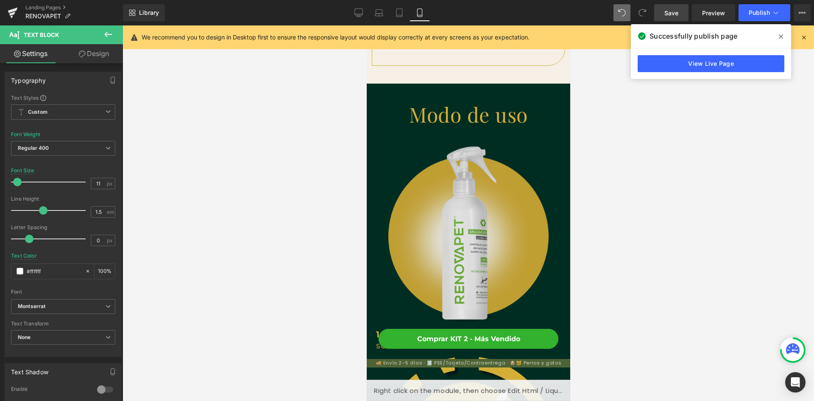
click at [488, 248] on img at bounding box center [468, 236] width 185 height 185
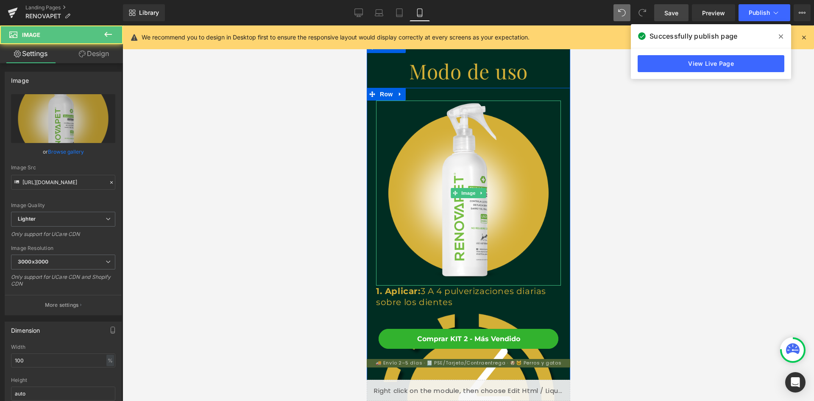
scroll to position [1569, 0]
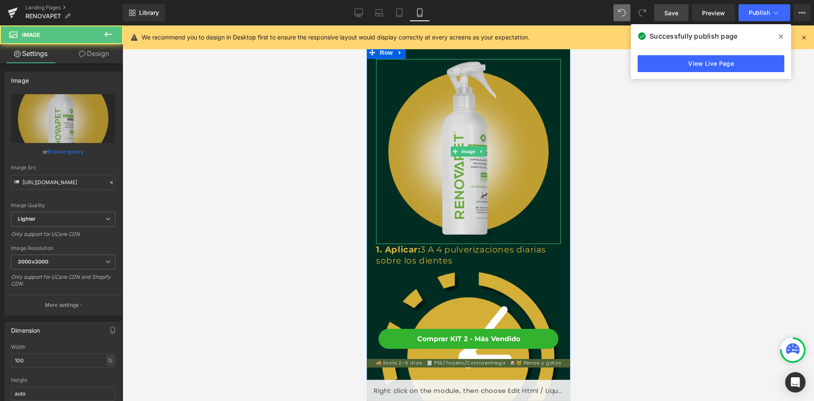
click at [528, 205] on img at bounding box center [468, 151] width 185 height 185
click at [536, 214] on img at bounding box center [468, 151] width 185 height 185
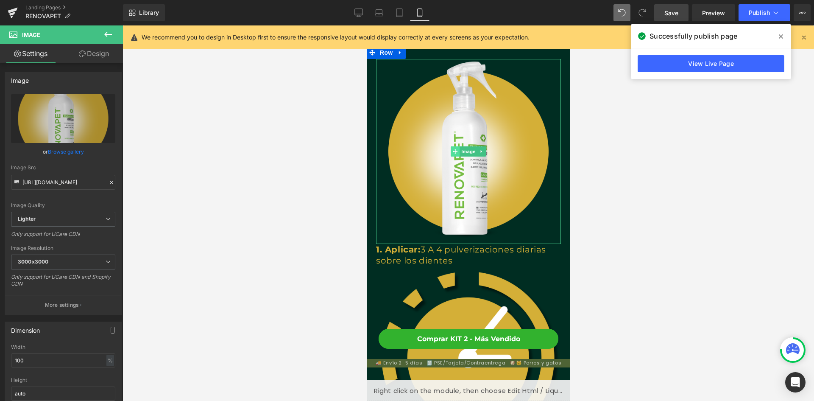
click at [452, 149] on icon at bounding box center [454, 151] width 5 height 5
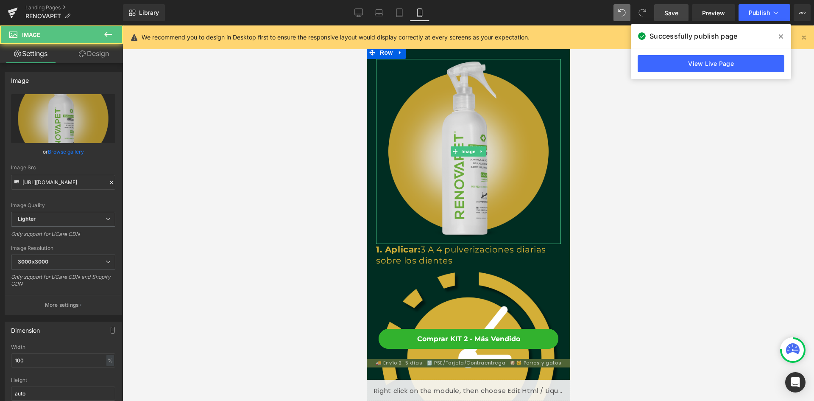
scroll to position [0, 0]
click at [385, 218] on img at bounding box center [468, 151] width 185 height 185
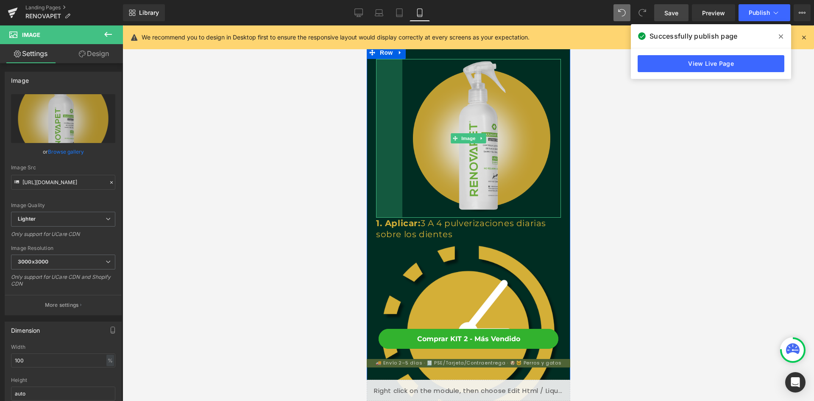
scroll to position [0, 311]
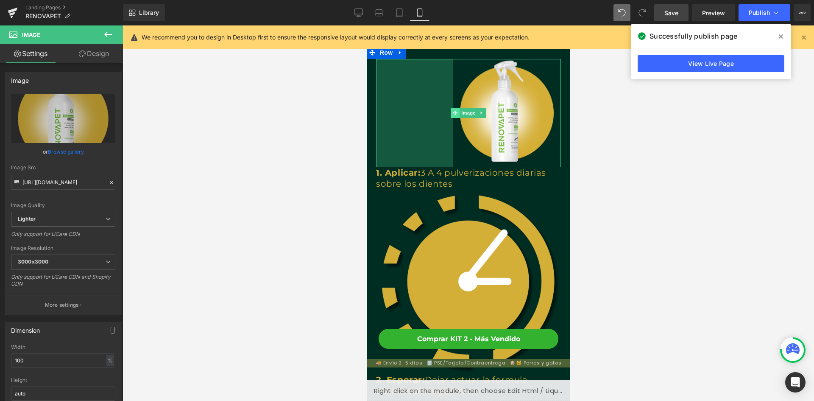
drag, startPoint x: 374, startPoint y: 230, endPoint x: 451, endPoint y: 95, distance: 155.1
click at [451, 95] on div "Image 181px" at bounding box center [468, 113] width 185 height 108
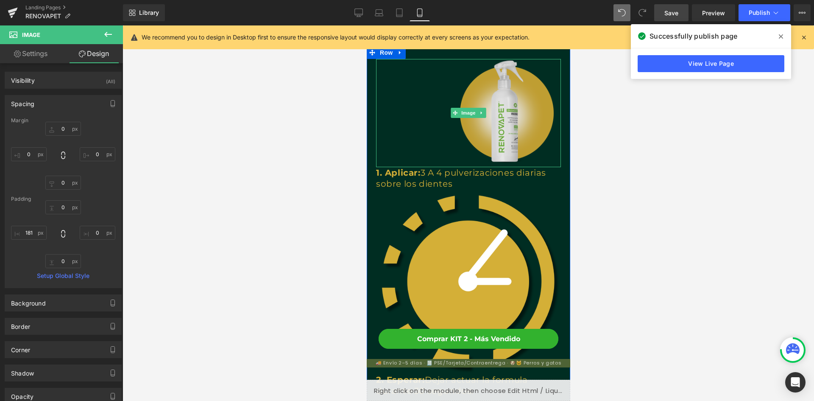
click at [508, 128] on img at bounding box center [468, 113] width 185 height 108
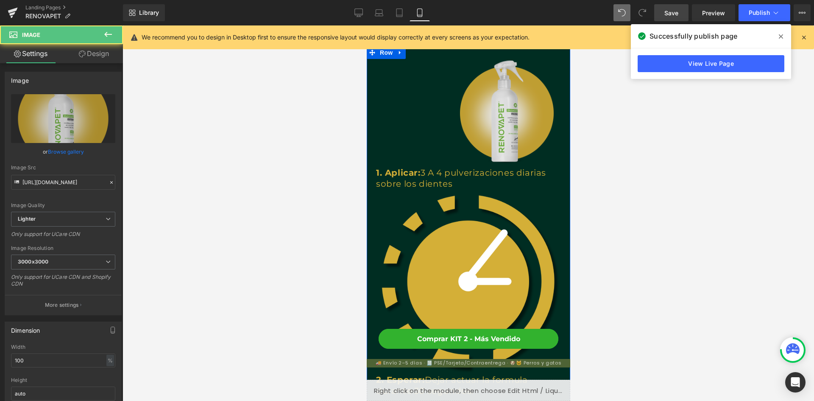
scroll to position [1484, 0]
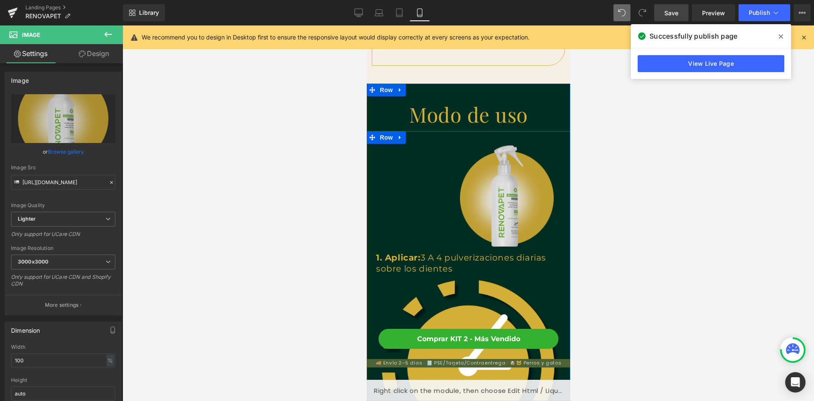
click at [511, 180] on img at bounding box center [468, 198] width 185 height 108
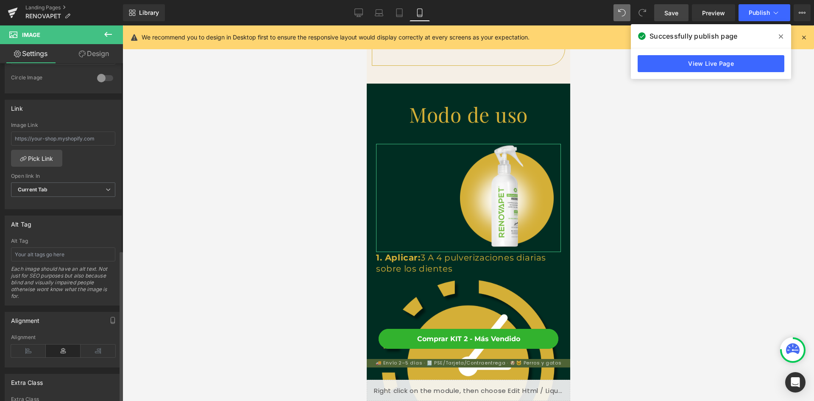
scroll to position [416, 0]
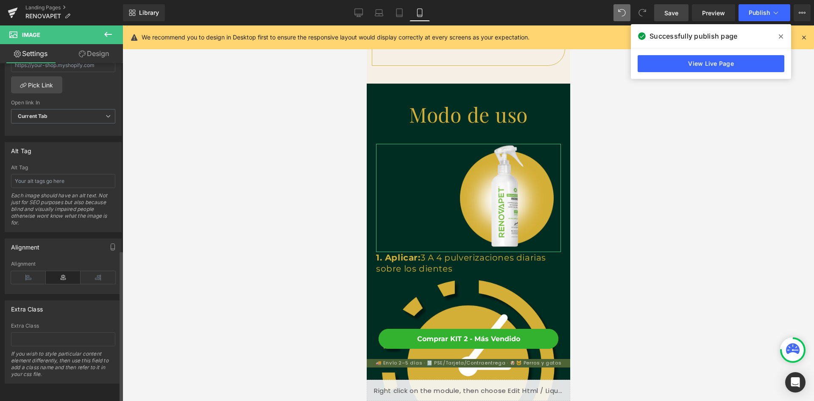
click at [58, 275] on icon at bounding box center [63, 277] width 35 height 13
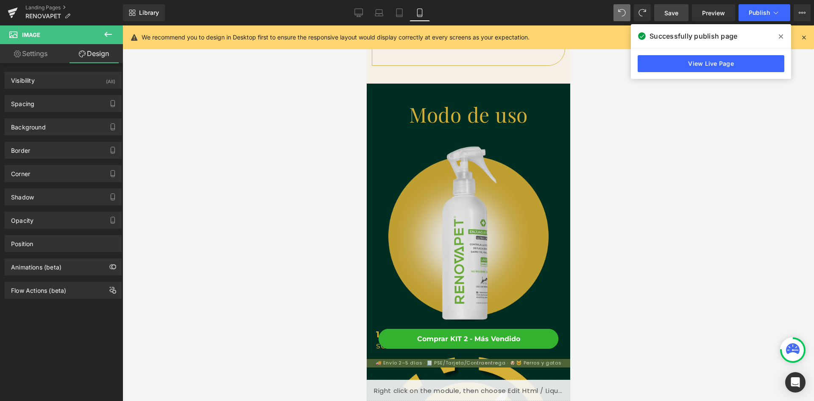
click at [497, 234] on img at bounding box center [468, 236] width 185 height 185
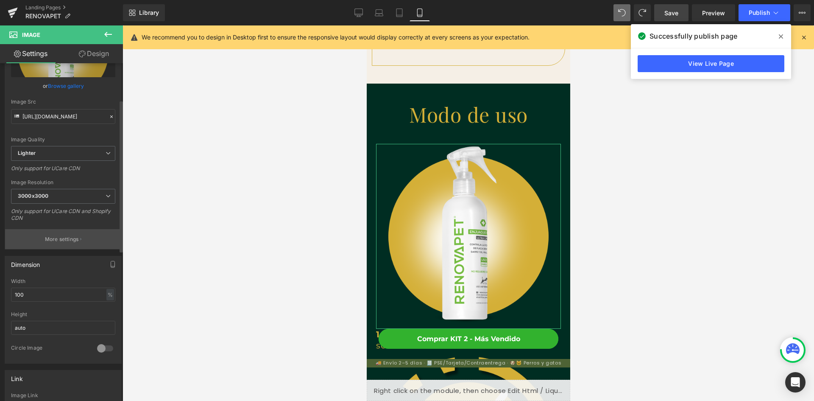
scroll to position [85, 0]
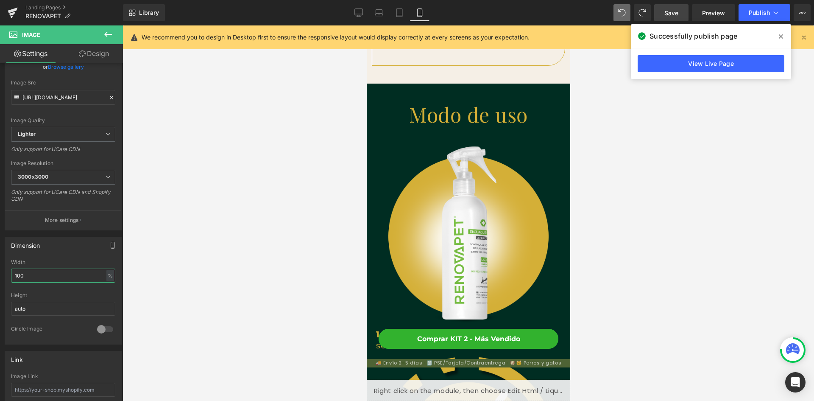
drag, startPoint x: 52, startPoint y: 276, endPoint x: -1, endPoint y: 274, distance: 53.0
click at [0, 274] on html "Image You are previewing how the will restyle your page. You can not edit Eleme…" at bounding box center [407, 200] width 814 height 401
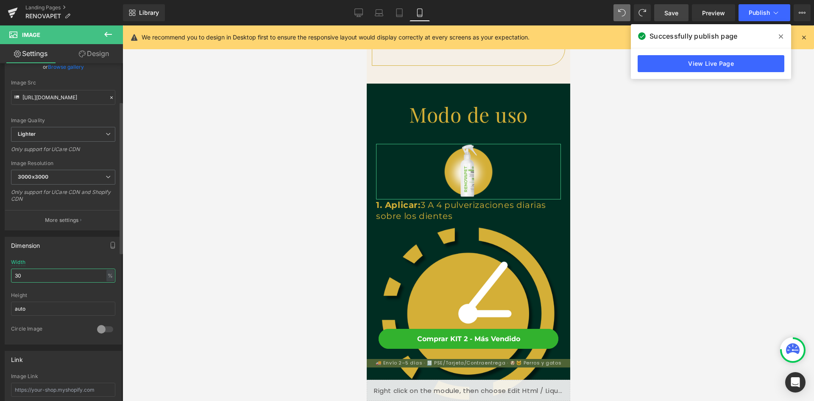
drag, startPoint x: 35, startPoint y: 276, endPoint x: 9, endPoint y: 276, distance: 25.4
click at [9, 276] on div "100% Width 30 % % px auto Height auto 0 Circle Image" at bounding box center [63, 301] width 116 height 85
type input "50"
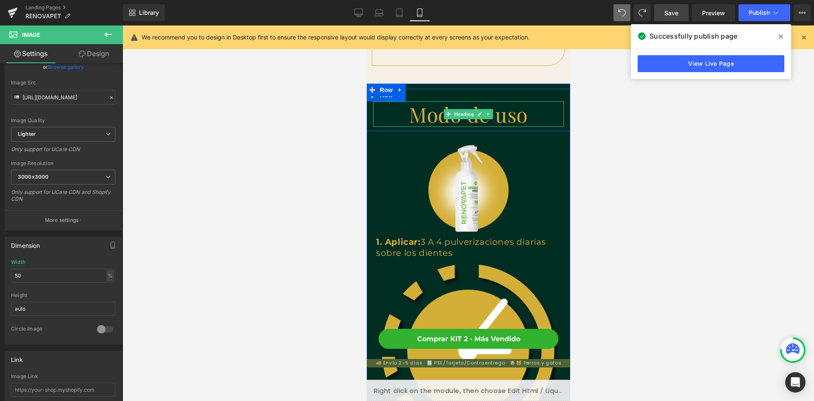
click at [423, 101] on h1 "Modo de uso" at bounding box center [468, 113] width 191 height 25
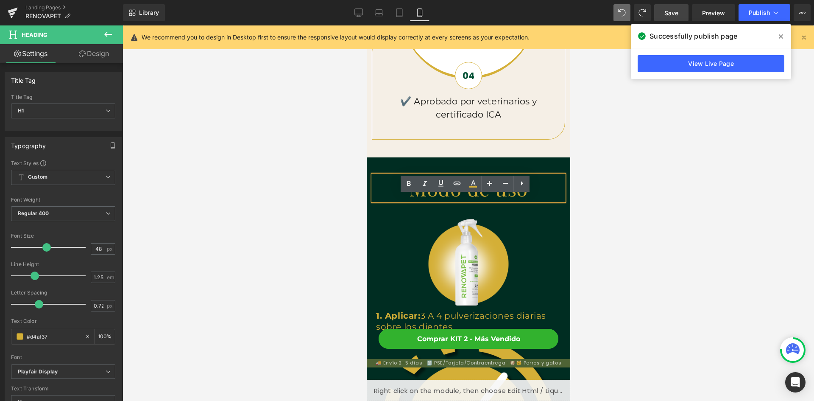
scroll to position [1484, 0]
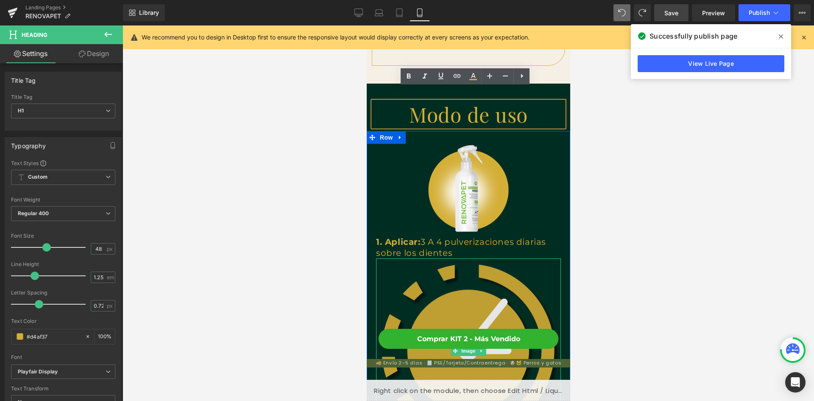
click at [473, 274] on img at bounding box center [468, 350] width 185 height 185
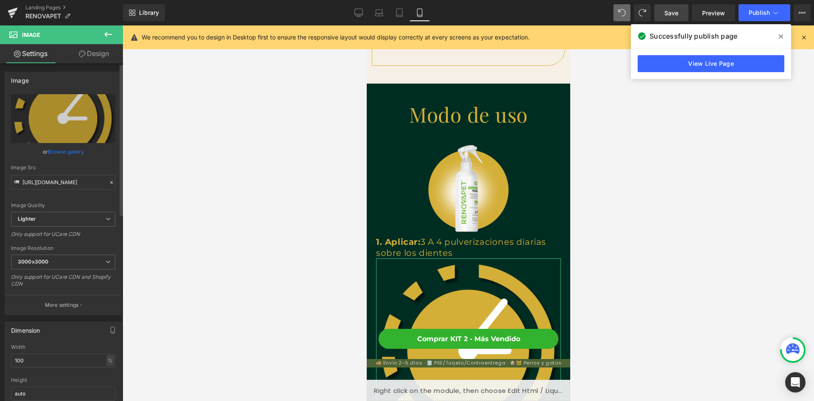
scroll to position [0, 0]
drag, startPoint x: 46, startPoint y: 365, endPoint x: -16, endPoint y: 364, distance: 62.3
click at [0, 364] on html "Image You are previewing how the will restyle your page. You can not edit Eleme…" at bounding box center [407, 200] width 814 height 401
type input "50"
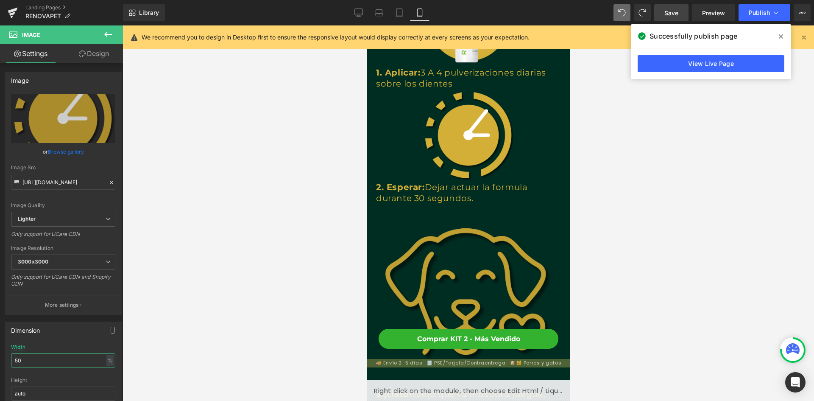
scroll to position [1654, 0]
click at [438, 259] on img at bounding box center [468, 295] width 185 height 185
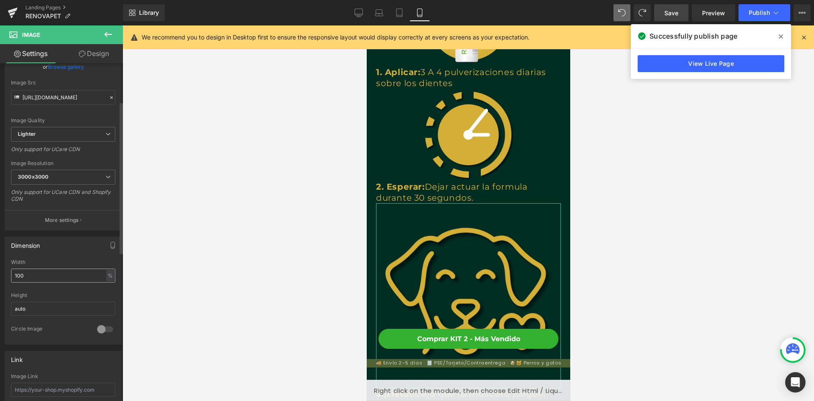
scroll to position [0, 156]
drag, startPoint x: 30, startPoint y: 275, endPoint x: -3, endPoint y: 272, distance: 33.2
click at [0, 272] on html "Image You are previewing how the will restyle your page. You can not edit Eleme…" at bounding box center [407, 200] width 814 height 401
type input "50"
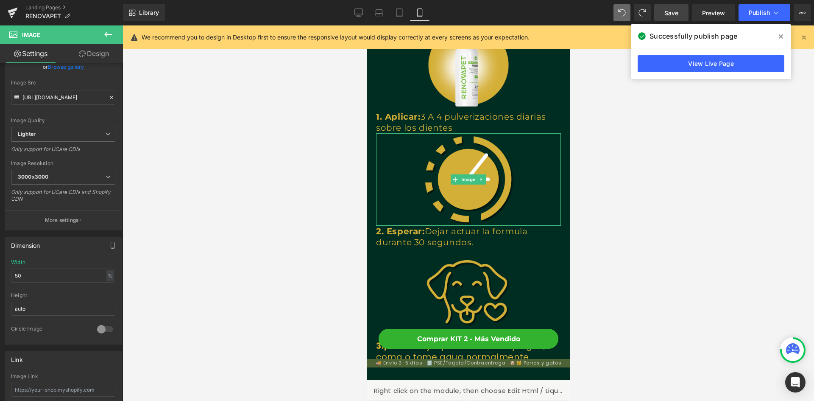
scroll to position [1569, 0]
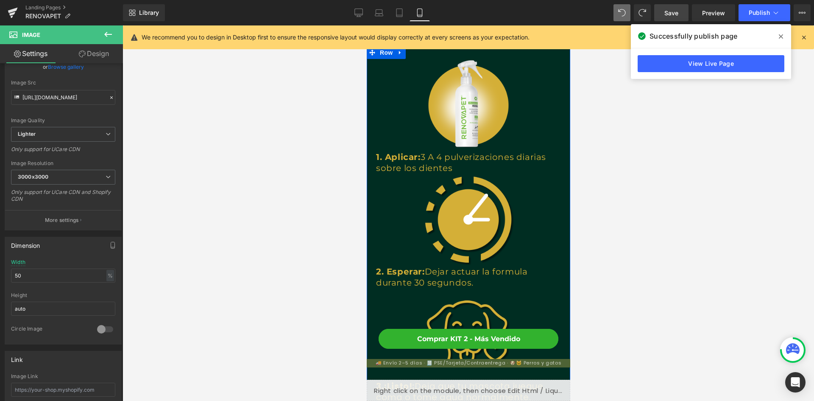
click at [461, 151] on div "1. Aplicar: 3 A 4 pulverizaciones diarias sobre los dientes Text Block" at bounding box center [468, 162] width 185 height 22
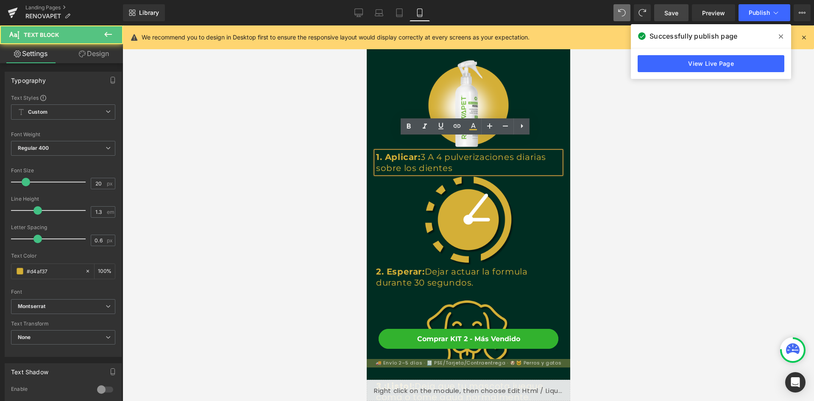
drag, startPoint x: 452, startPoint y: 150, endPoint x: 538, endPoint y: 188, distance: 94.8
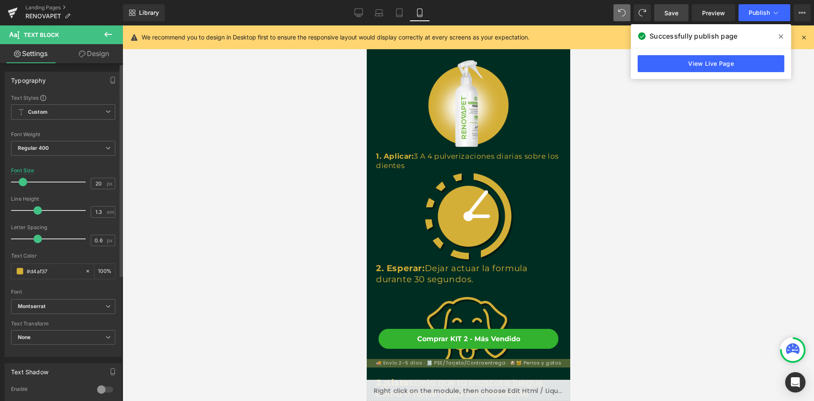
scroll to position [0, 0]
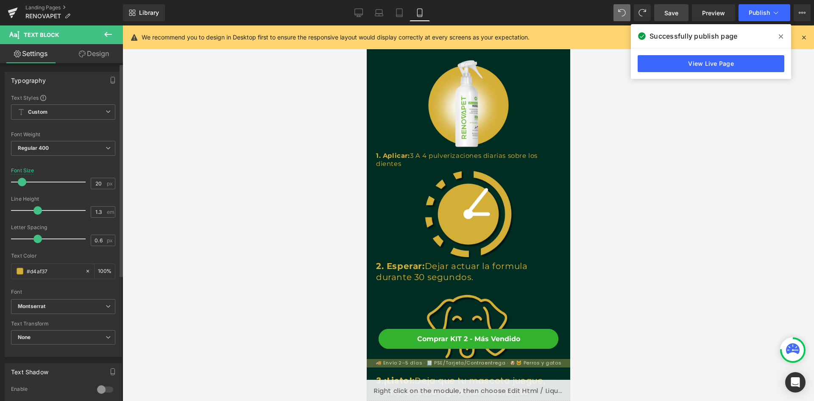
click at [24, 181] on span at bounding box center [22, 182] width 8 height 8
click at [384, 260] on p "2. Esperar: Dejar actuar la formula durante 30 segundos." at bounding box center [468, 271] width 185 height 22
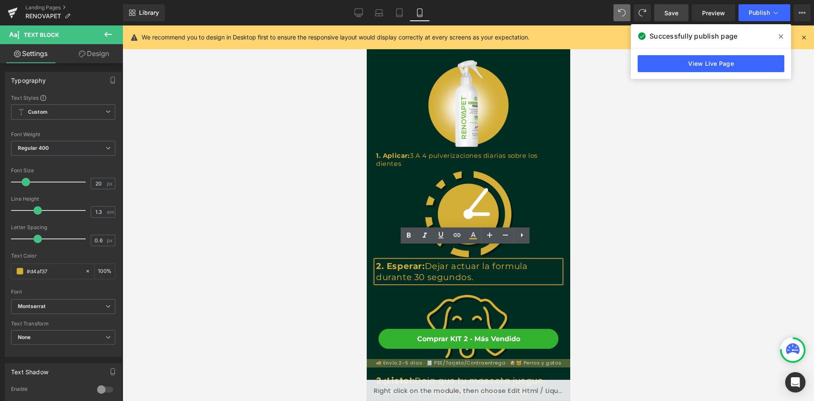
click at [366, 25] on div at bounding box center [366, 25] width 0 height 0
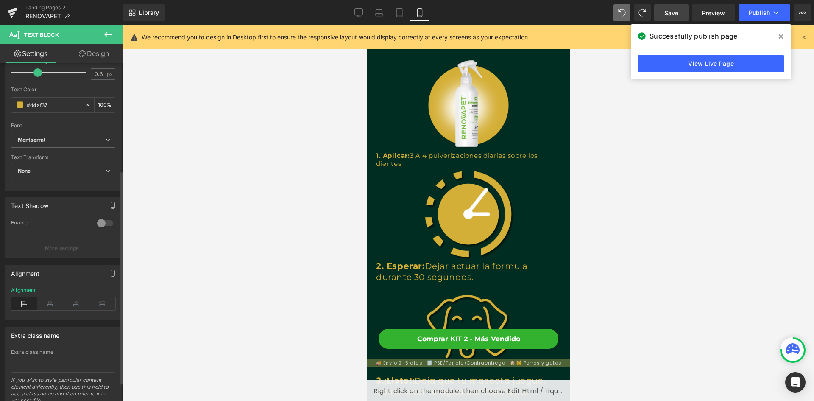
scroll to position [170, 0]
click at [50, 303] on icon at bounding box center [50, 300] width 26 height 13
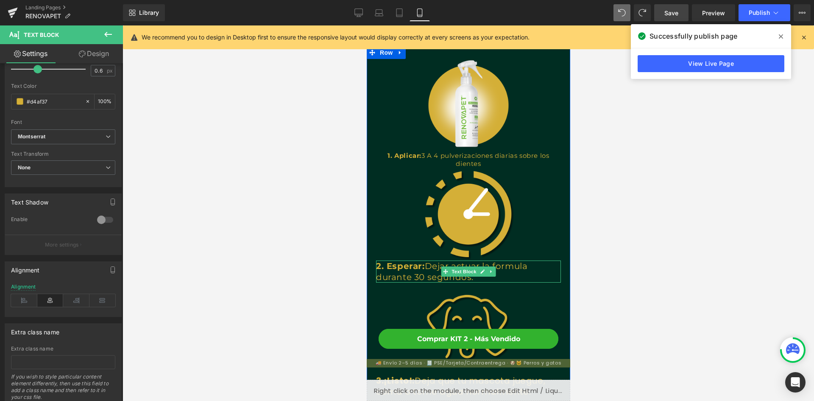
click at [407, 260] on p "2. Esperar: Dejar actuar la formula durante 30 segundos." at bounding box center [468, 271] width 185 height 22
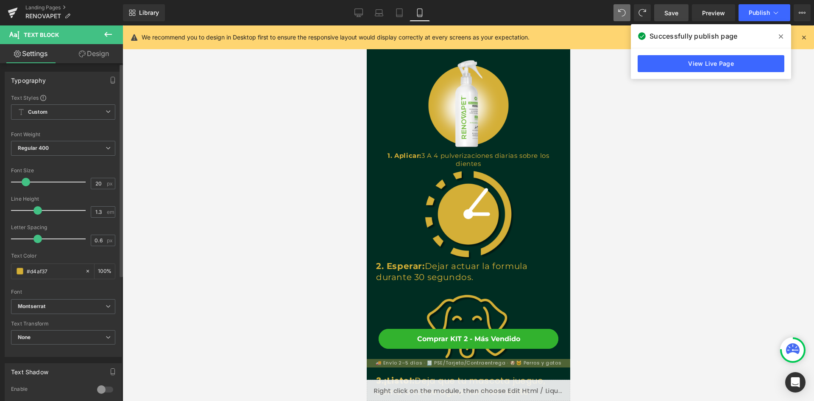
scroll to position [0, 311]
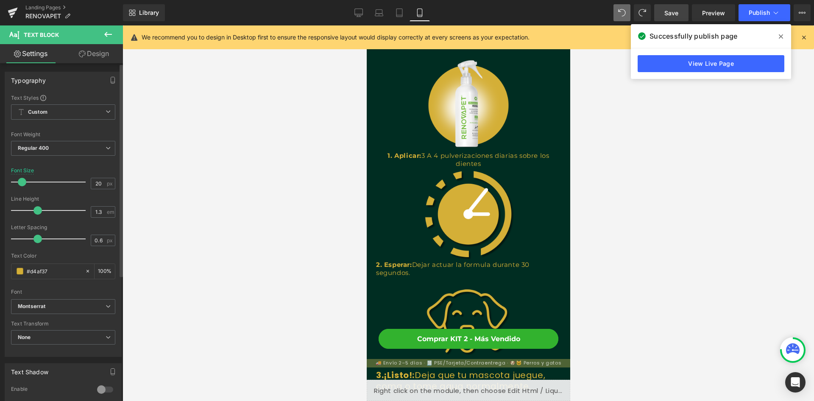
click at [21, 182] on span at bounding box center [22, 182] width 8 height 8
click at [422, 260] on p "2. Esperar: Dejar actuar la formula durante 30 segundos." at bounding box center [468, 268] width 185 height 17
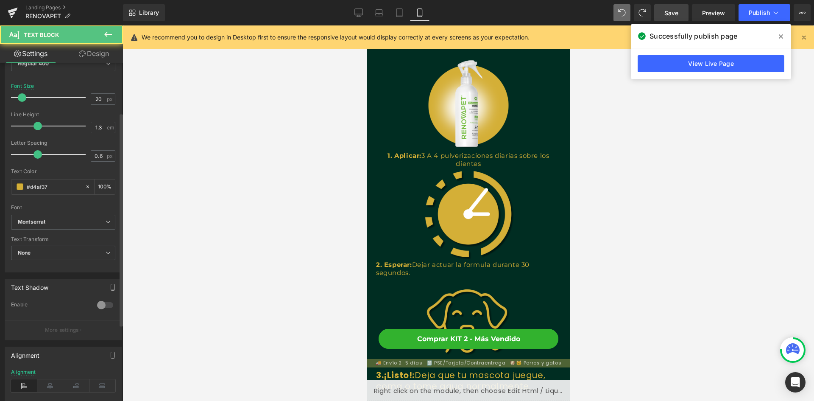
scroll to position [85, 0]
click at [54, 384] on icon at bounding box center [50, 385] width 26 height 13
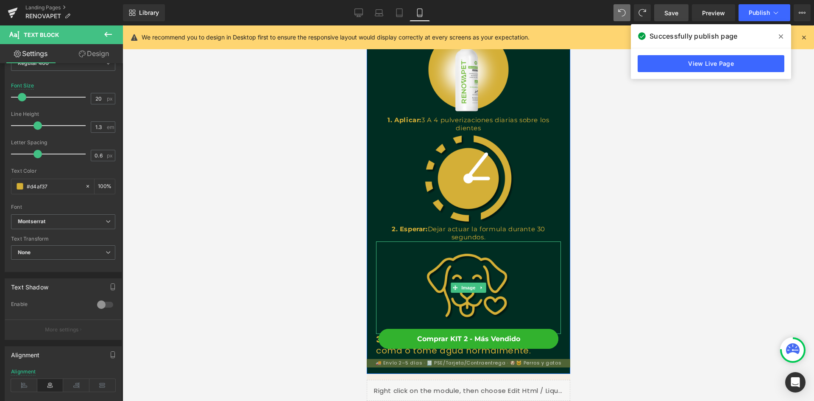
scroll to position [1654, 0]
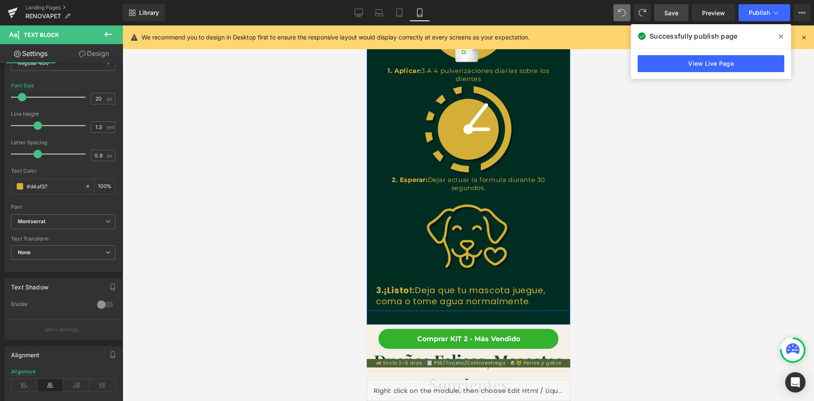
click at [430, 285] on p "3.¡Listo!: Deja que tu mascota juegue, coma o tome agua normalmente." at bounding box center [468, 296] width 185 height 22
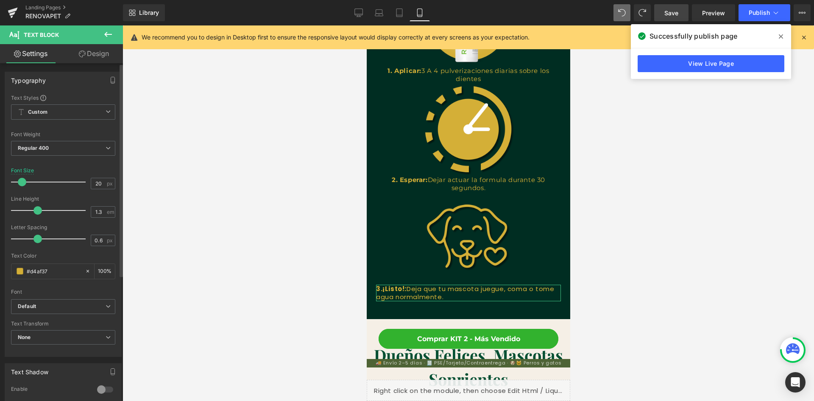
scroll to position [0, 156]
click at [24, 183] on span at bounding box center [22, 182] width 8 height 8
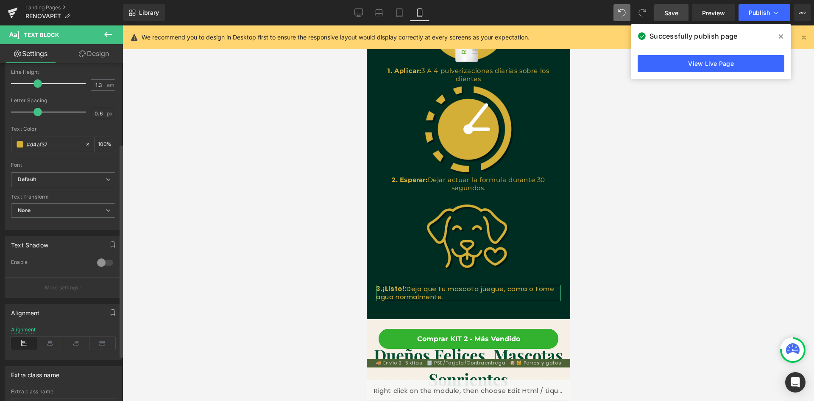
scroll to position [127, 0]
click at [50, 342] on icon at bounding box center [50, 342] width 26 height 13
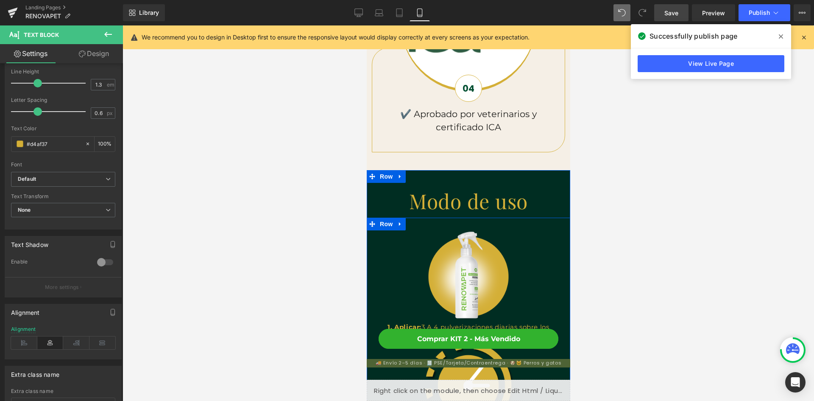
scroll to position [1357, 0]
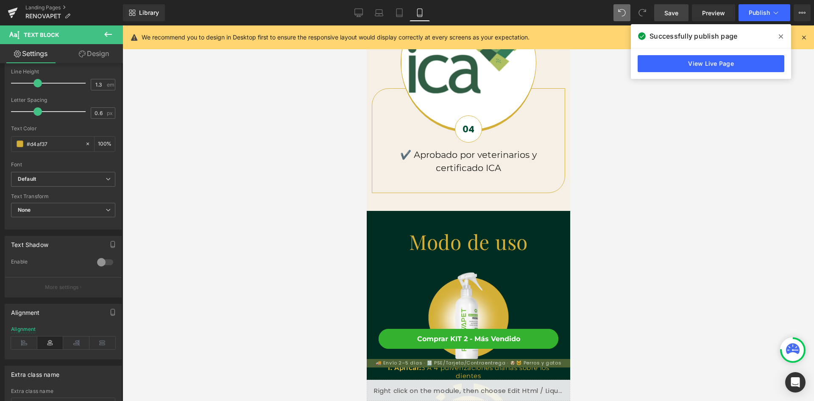
click at [642, 191] on div at bounding box center [469, 212] width 692 height 375
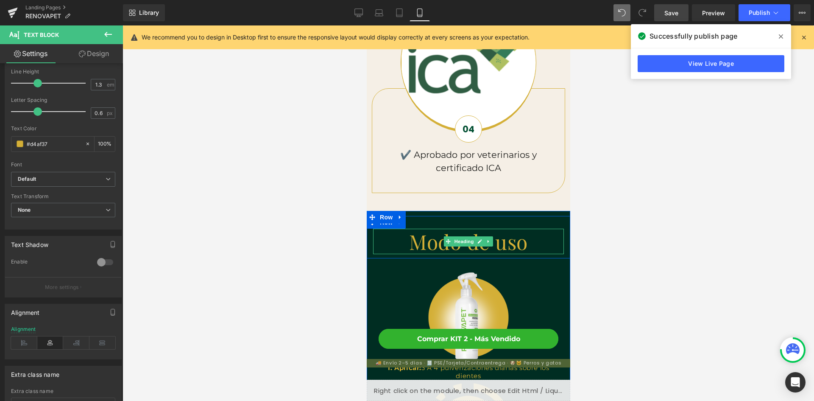
click at [471, 229] on h1 "Modo de uso" at bounding box center [468, 241] width 191 height 25
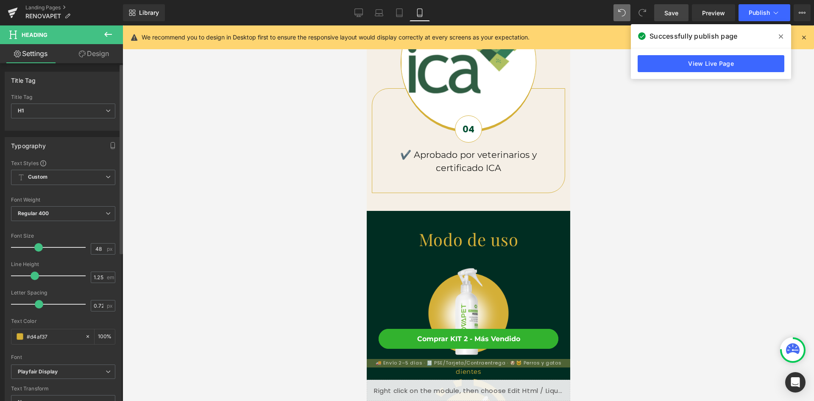
scroll to position [0, 0]
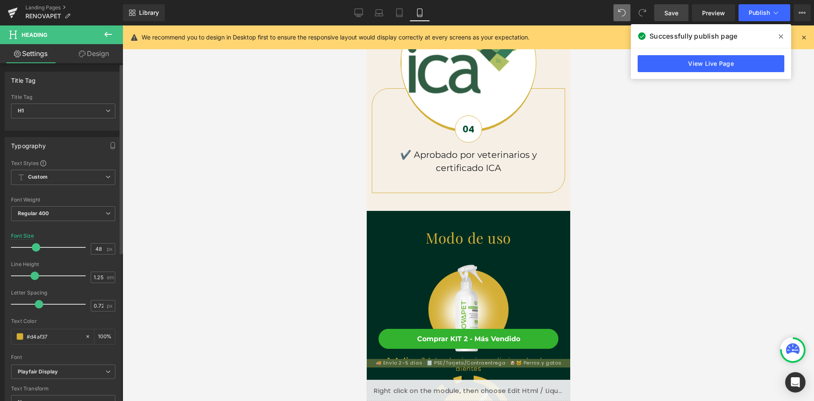
drag, startPoint x: 45, startPoint y: 247, endPoint x: 35, endPoint y: 247, distance: 9.8
click at [35, 247] on span at bounding box center [36, 247] width 8 height 8
click at [408, 263] on div at bounding box center [468, 309] width 185 height 92
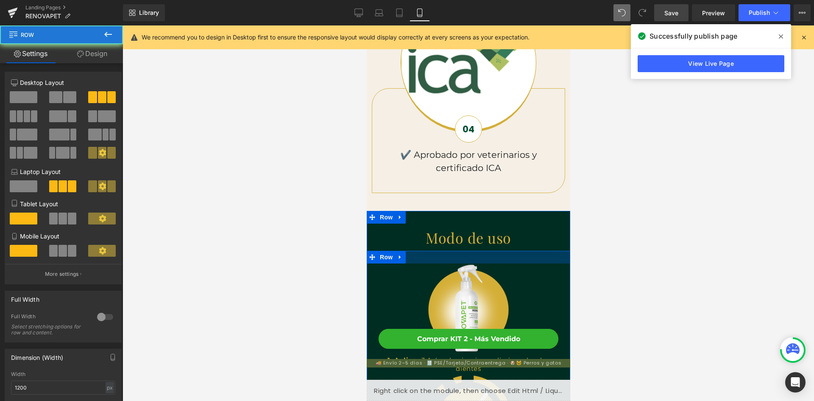
click at [418, 251] on div at bounding box center [468, 257] width 204 height 13
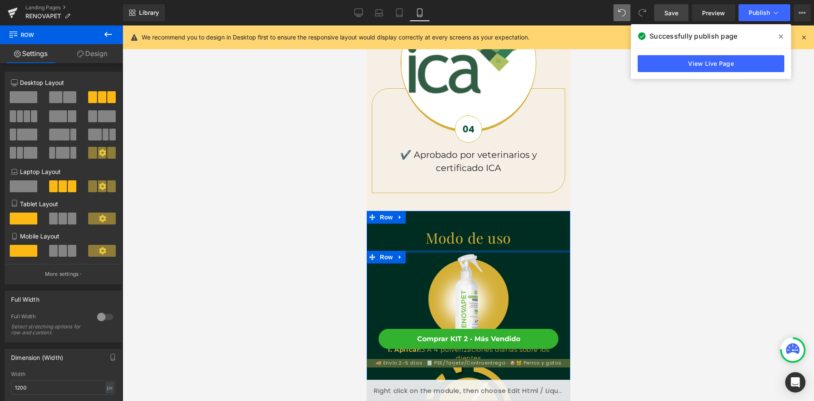
scroll to position [0, 156]
drag, startPoint x: 418, startPoint y: 246, endPoint x: 419, endPoint y: 235, distance: 10.6
click at [419, 235] on div "Modo de uso Heading Row Image 1. Aplicar: 3 A 4 pulverizaciones diarias sobre l…" at bounding box center [468, 400] width 204 height 368
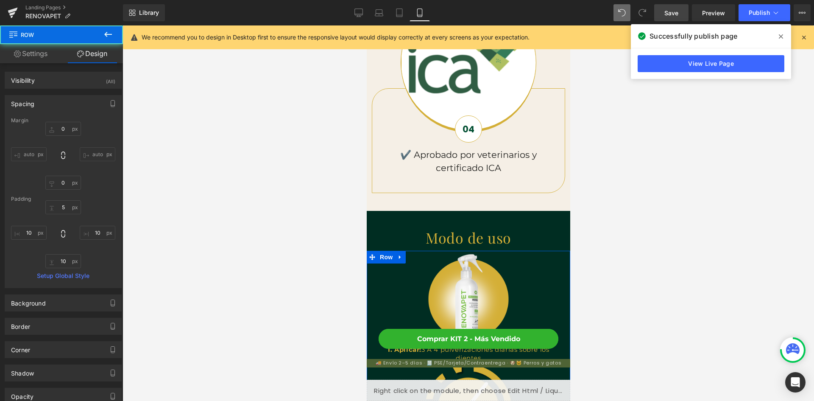
click at [610, 266] on div at bounding box center [469, 212] width 692 height 375
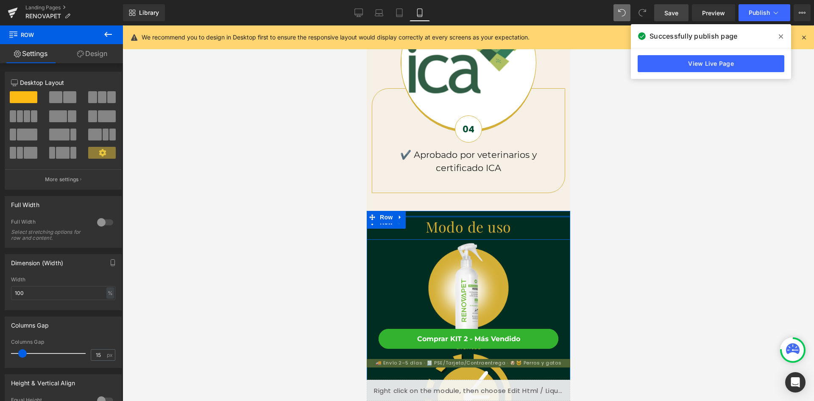
drag, startPoint x: 497, startPoint y: 210, endPoint x: 999, endPoint y: 253, distance: 504.7
click at [498, 211] on div "Modo de uso Heading Row Image 1. Aplicar: 3 A 4 pulverizaciones diarias sobre l…" at bounding box center [468, 399] width 204 height 376
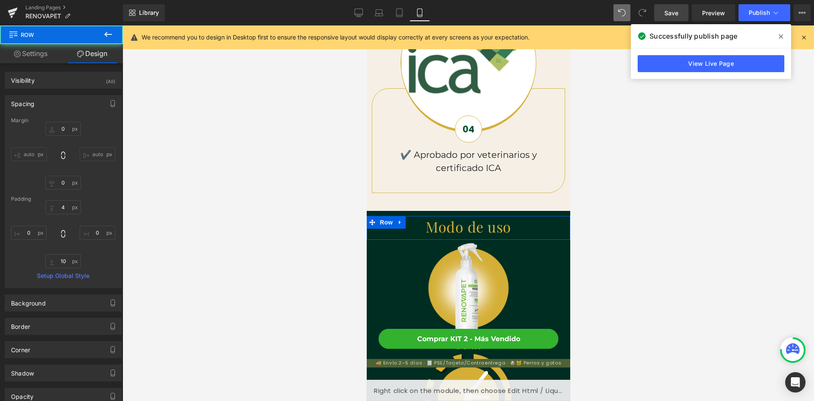
click at [633, 227] on div at bounding box center [469, 212] width 692 height 375
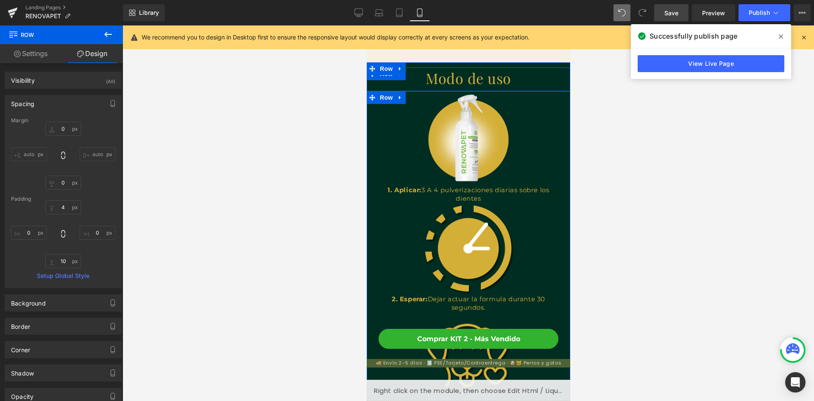
scroll to position [1484, 0]
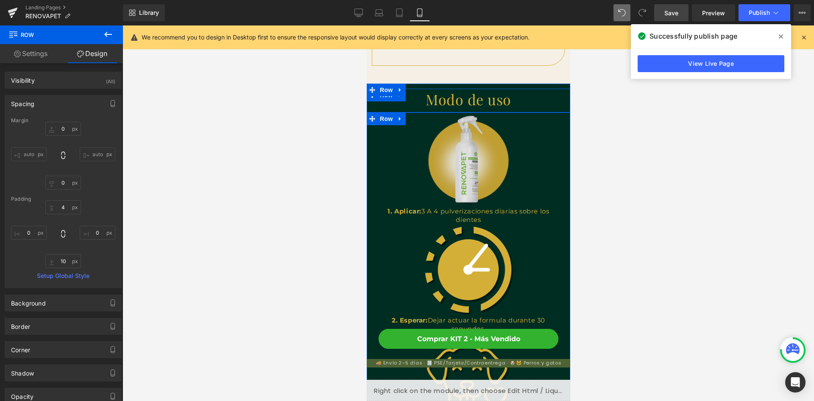
click at [477, 168] on img at bounding box center [468, 160] width 92 height 92
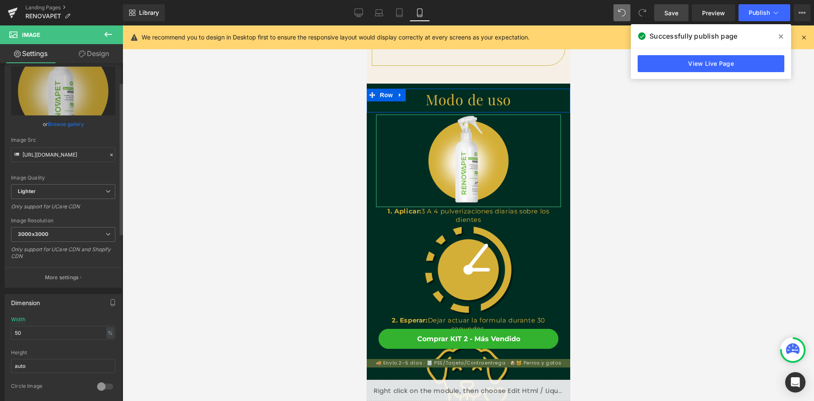
scroll to position [42, 0]
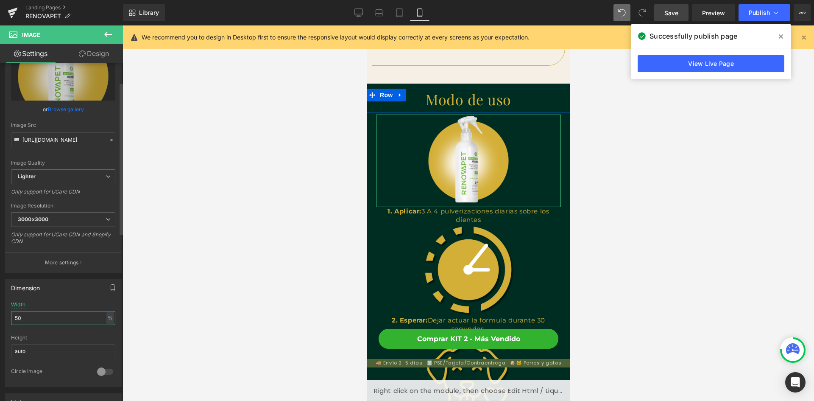
drag, startPoint x: 26, startPoint y: 318, endPoint x: 3, endPoint y: 316, distance: 23.4
click at [3, 316] on div "Dimension 50% Width 50 % % px auto Height auto 0 Circle Image" at bounding box center [63, 330] width 127 height 114
type input "40"
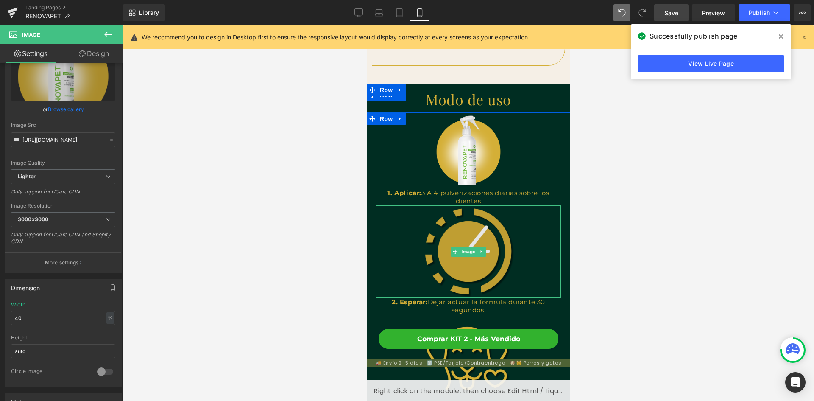
click at [492, 240] on img at bounding box center [468, 251] width 92 height 92
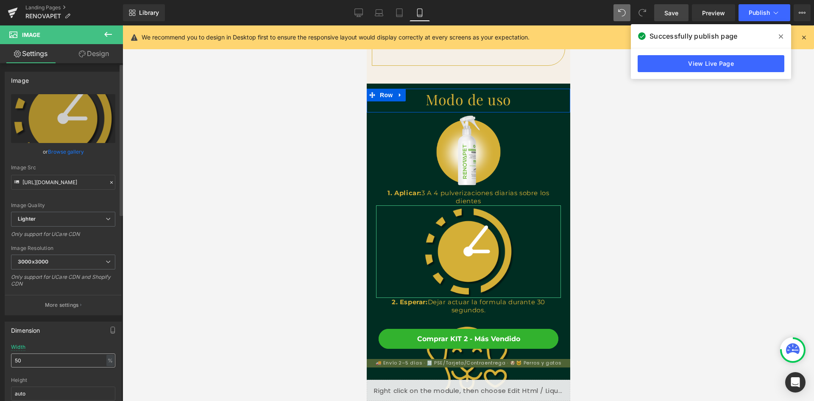
scroll to position [0, 156]
drag, startPoint x: 3, startPoint y: 362, endPoint x: -9, endPoint y: 360, distance: 12.5
click at [0, 360] on html "Image You are previewing how the will restyle your page. You can not edit Eleme…" at bounding box center [407, 200] width 814 height 401
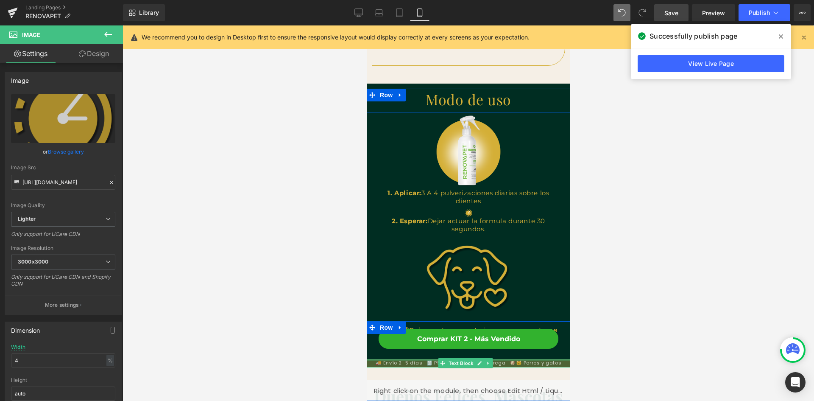
type input "40"
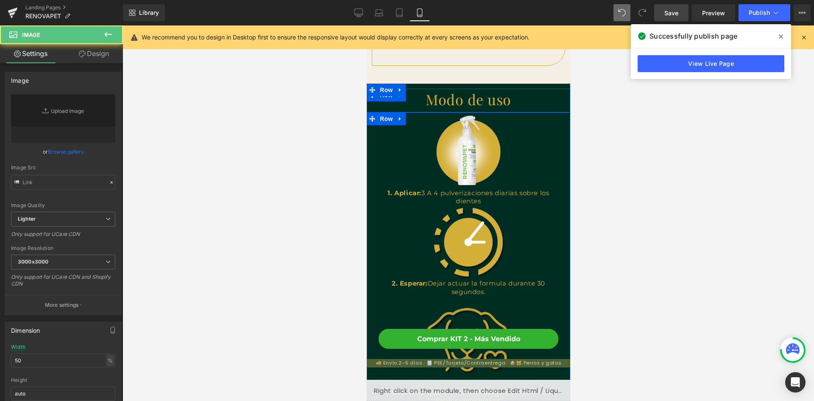
click at [467, 307] on img at bounding box center [468, 342] width 92 height 92
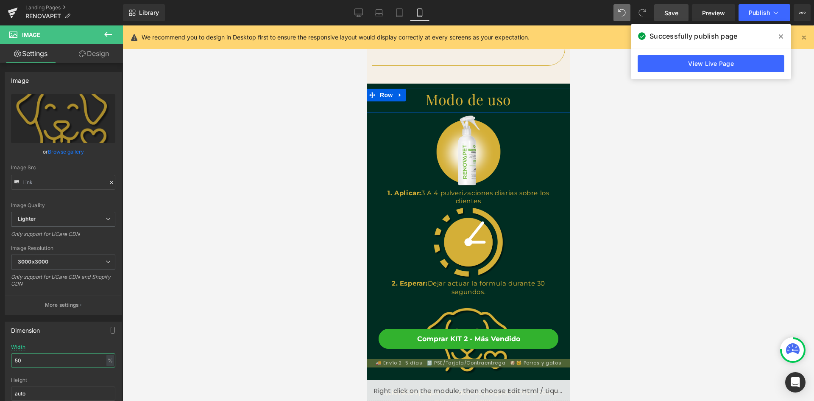
drag, startPoint x: 26, startPoint y: 362, endPoint x: -3, endPoint y: 358, distance: 29.6
click at [0, 358] on html "Image You are previewing how the will restyle your page. You can not edit Eleme…" at bounding box center [407, 200] width 814 height 401
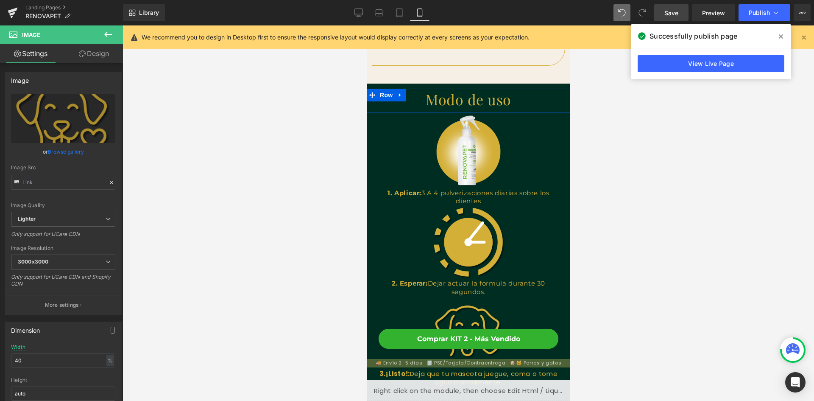
click at [594, 250] on div at bounding box center [469, 212] width 692 height 375
click at [586, 252] on div at bounding box center [469, 212] width 692 height 375
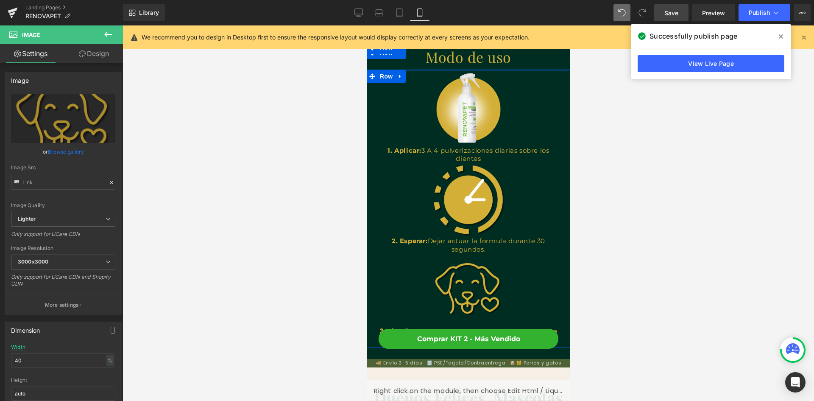
scroll to position [0, 0]
click at [11, 360] on input "40" at bounding box center [63, 360] width 104 height 14
type input "30"
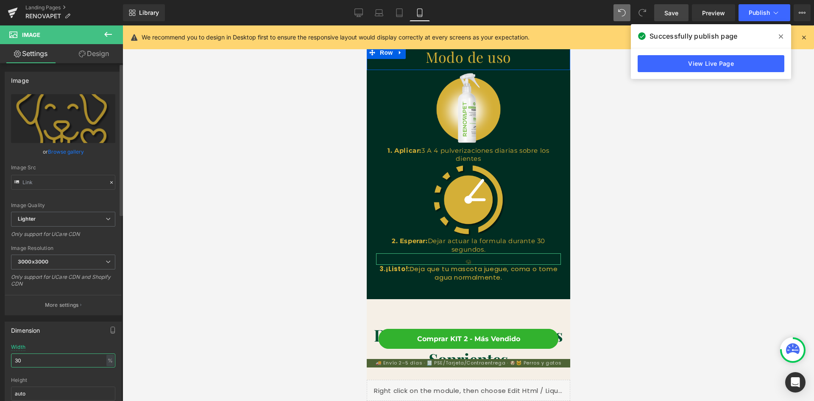
scroll to position [0, 156]
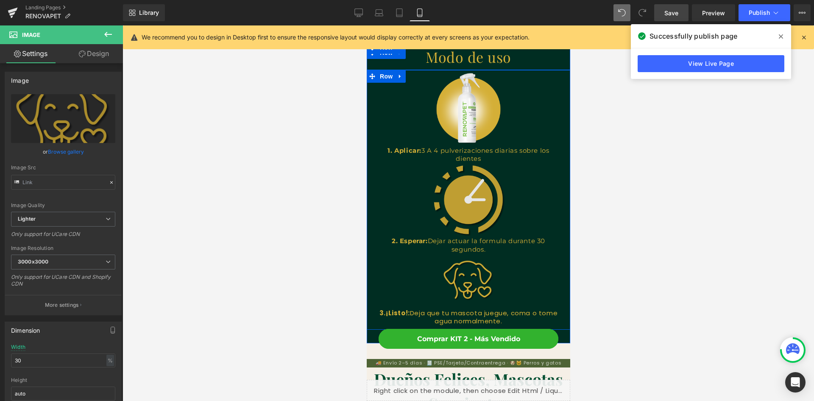
click at [475, 204] on img at bounding box center [468, 200] width 74 height 74
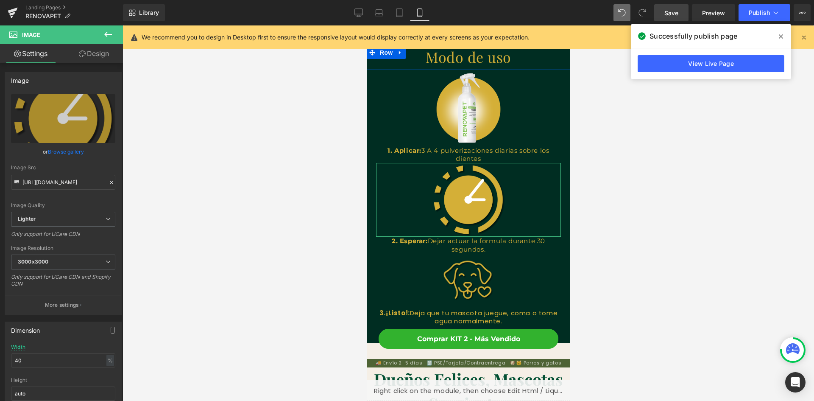
drag, startPoint x: 19, startPoint y: 361, endPoint x: -2, endPoint y: 359, distance: 21.3
click at [0, 359] on html "Image You are previewing how the will restyle your page. You can not edit Eleme…" at bounding box center [407, 200] width 814 height 401
type input "30"
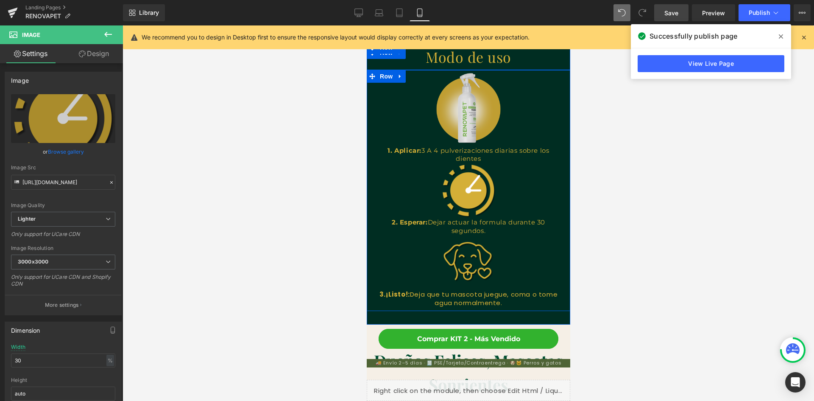
click at [468, 102] on img at bounding box center [468, 109] width 74 height 74
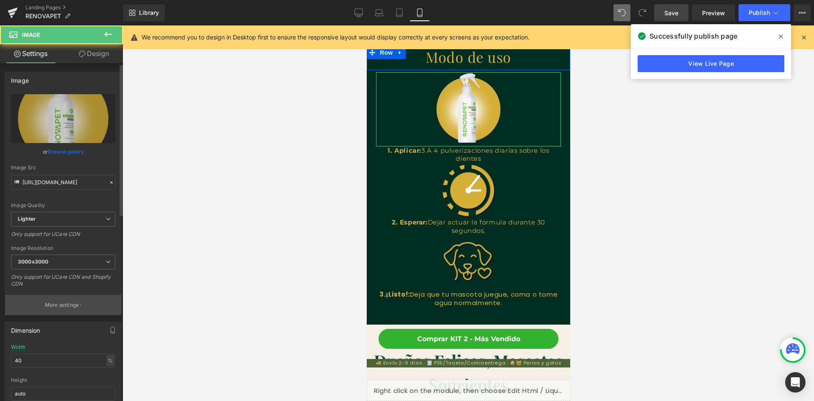
scroll to position [0, 311]
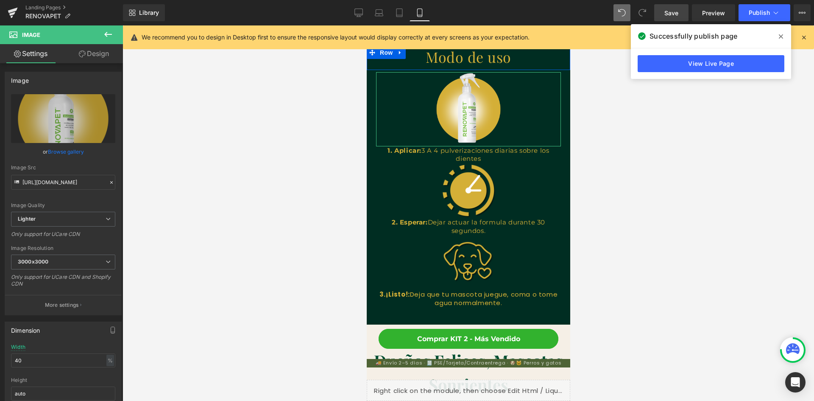
drag, startPoint x: 40, startPoint y: 364, endPoint x: -14, endPoint y: 364, distance: 54.7
click at [0, 364] on html "Image You are previewing how the will restyle your page. You can not edit Eleme…" at bounding box center [407, 200] width 814 height 401
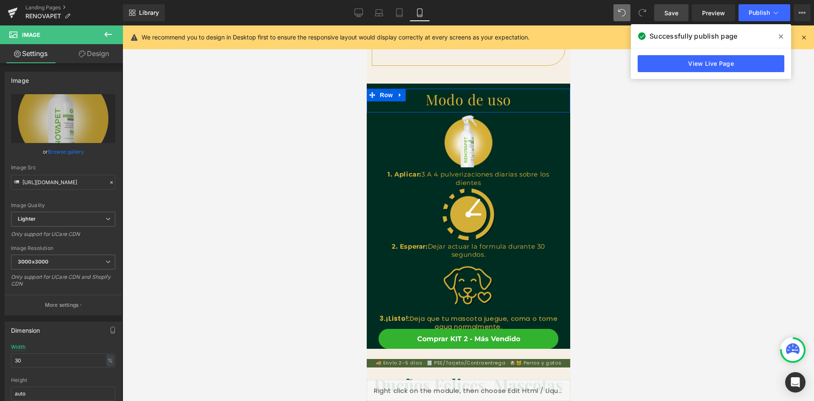
scroll to position [0, 0]
type input "30"
click at [674, 11] on span "Save" at bounding box center [671, 12] width 14 height 9
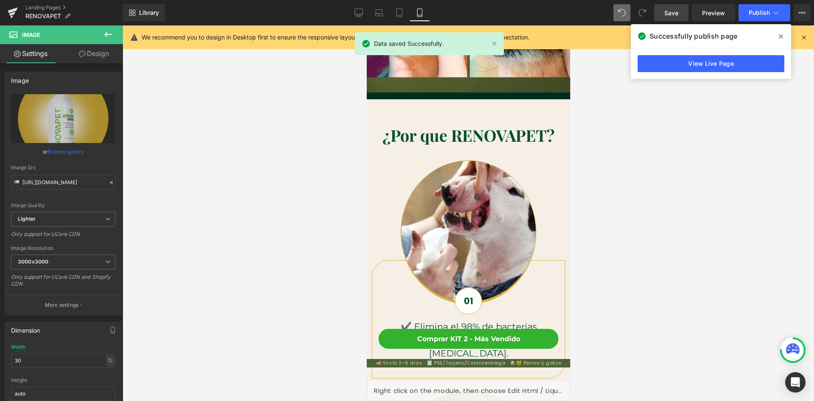
scroll to position [466, 0]
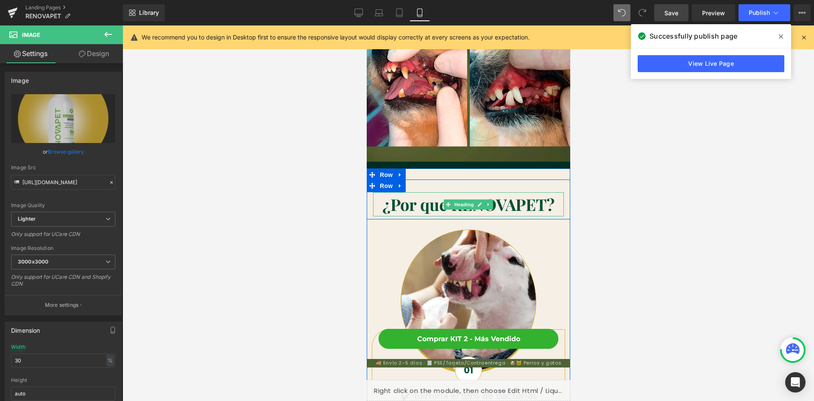
click at [484, 202] on link at bounding box center [488, 204] width 9 height 10
click at [536, 201] on b "¿Por que RENOVAPET?" at bounding box center [468, 204] width 172 height 22
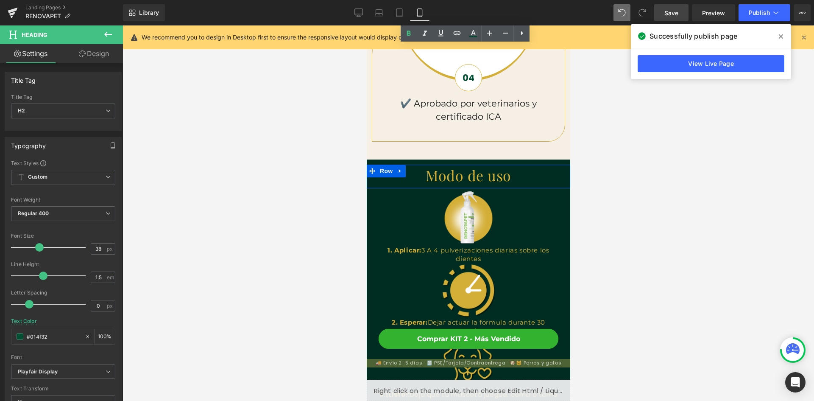
scroll to position [1314, 0]
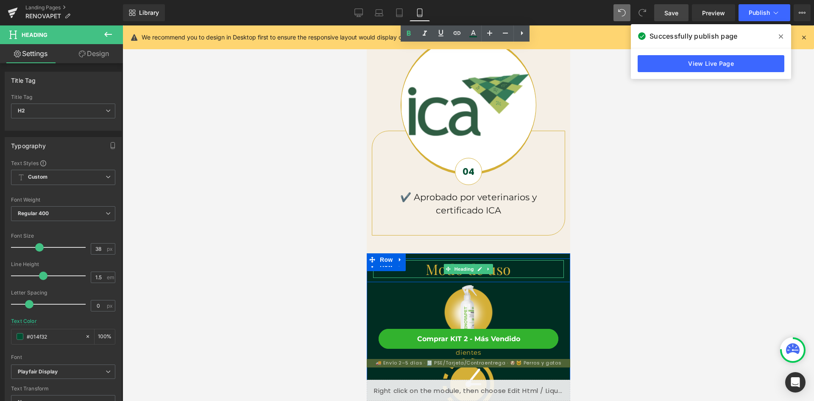
click at [516, 260] on h1 "Modo de uso" at bounding box center [468, 269] width 191 height 18
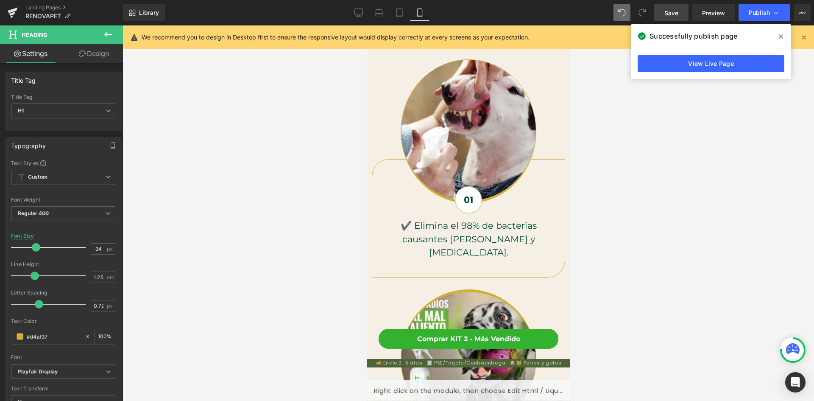
scroll to position [551, 0]
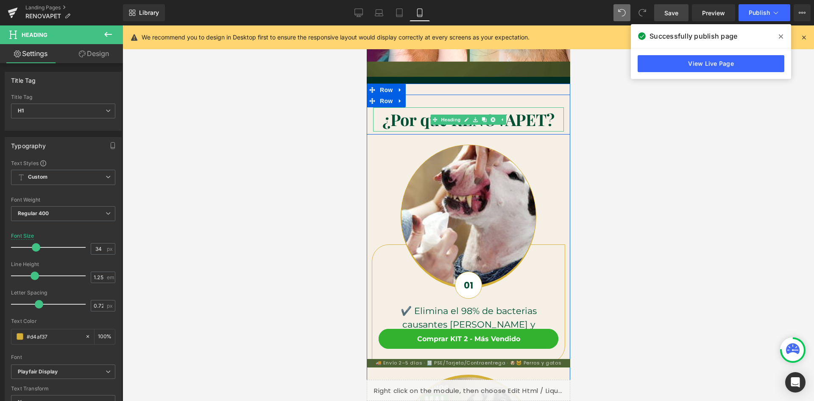
click at [491, 119] on icon at bounding box center [493, 119] width 5 height 5
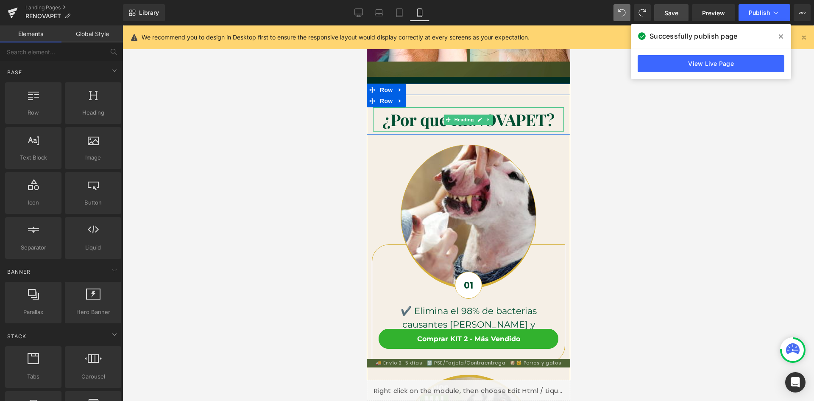
click at [521, 120] on b "¿Por que RENOVAPET?" at bounding box center [468, 120] width 172 height 22
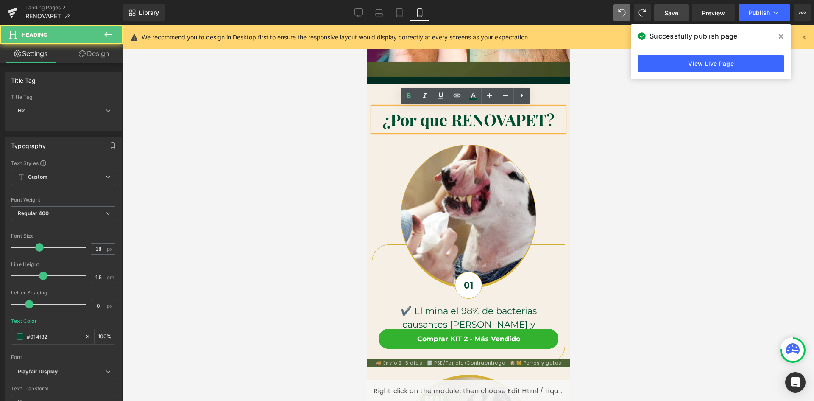
scroll to position [0, 311]
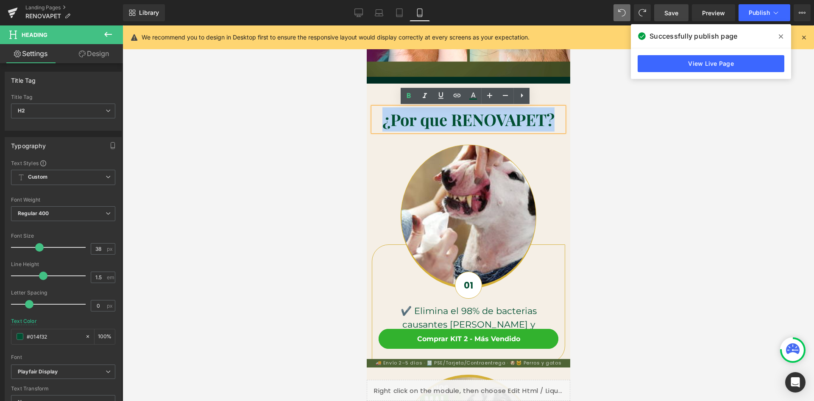
drag, startPoint x: 552, startPoint y: 120, endPoint x: 360, endPoint y: 120, distance: 192.1
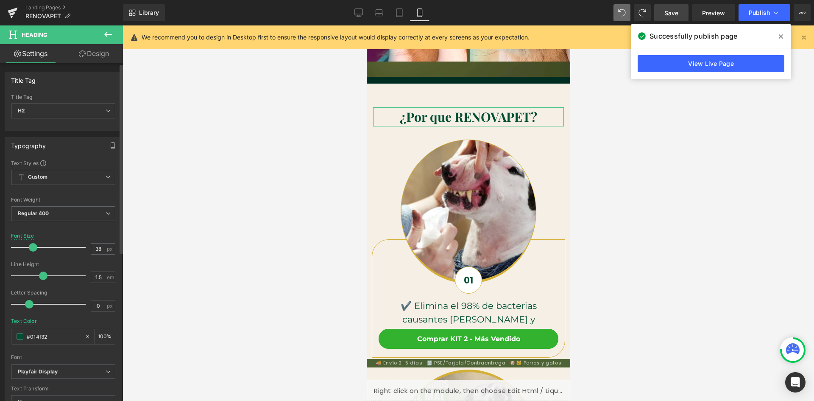
drag, startPoint x: 40, startPoint y: 248, endPoint x: 34, endPoint y: 248, distance: 6.0
click at [34, 248] on span at bounding box center [33, 247] width 8 height 8
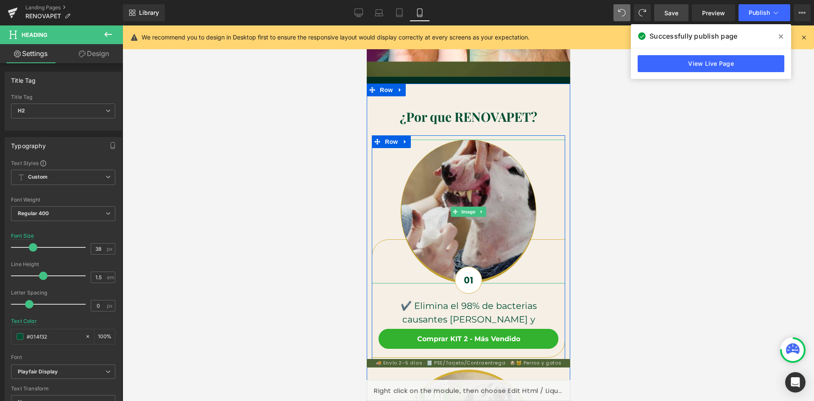
click at [505, 180] on img at bounding box center [467, 212] width 135 height 144
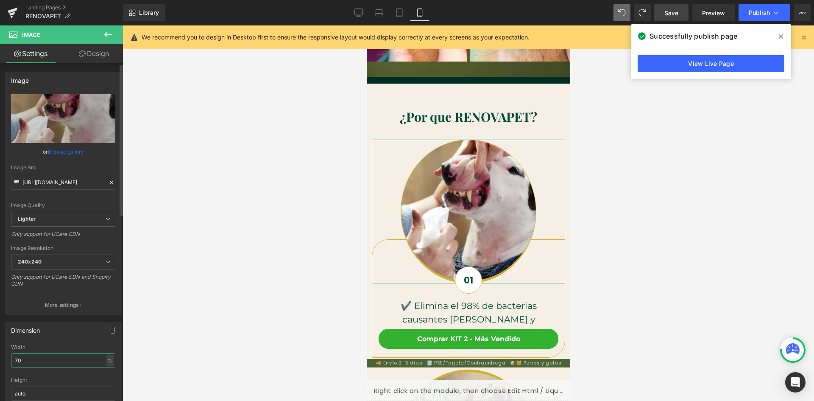
drag, startPoint x: 36, startPoint y: 355, endPoint x: 7, endPoint y: 352, distance: 29.0
click at [7, 352] on div "70% Width 70 % % px auto Height auto 1 Circle Image" at bounding box center [63, 386] width 116 height 85
type input "30"
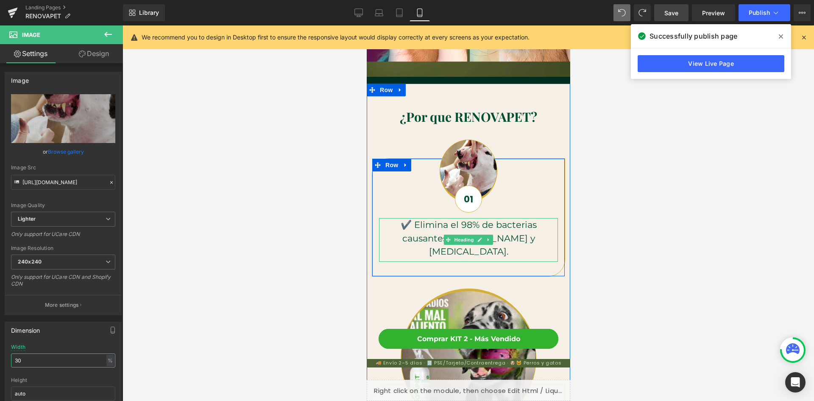
scroll to position [0, 156]
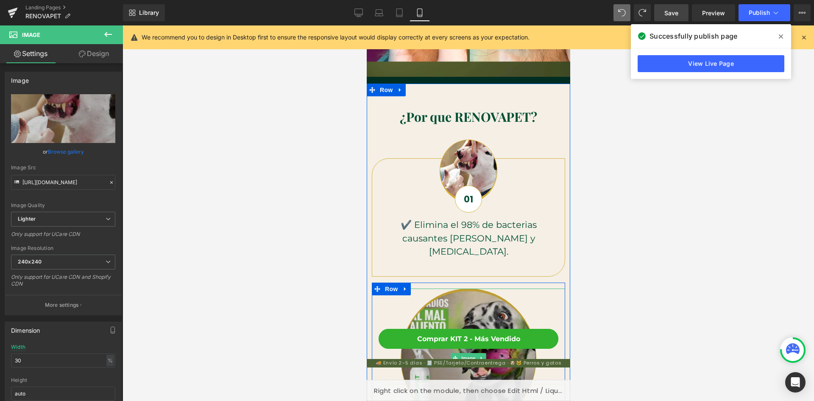
click at [434, 301] on img at bounding box center [467, 358] width 135 height 140
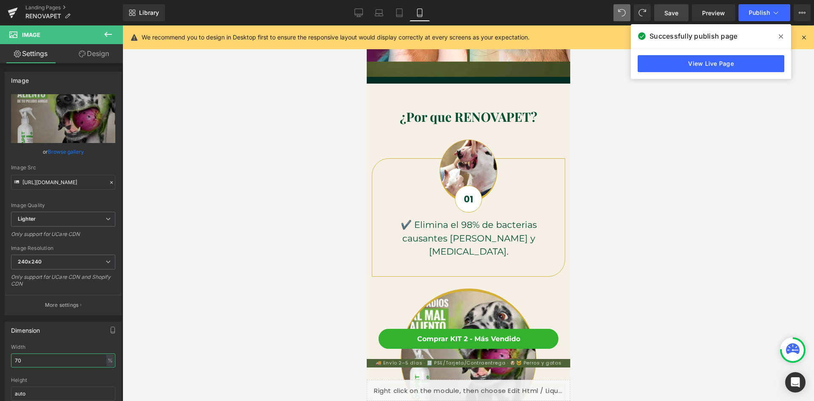
drag, startPoint x: 24, startPoint y: 362, endPoint x: -4, endPoint y: 363, distance: 27.6
click at [0, 363] on html "Image You are previewing how the will restyle your page. You can not edit Eleme…" at bounding box center [407, 200] width 814 height 401
type input "30"
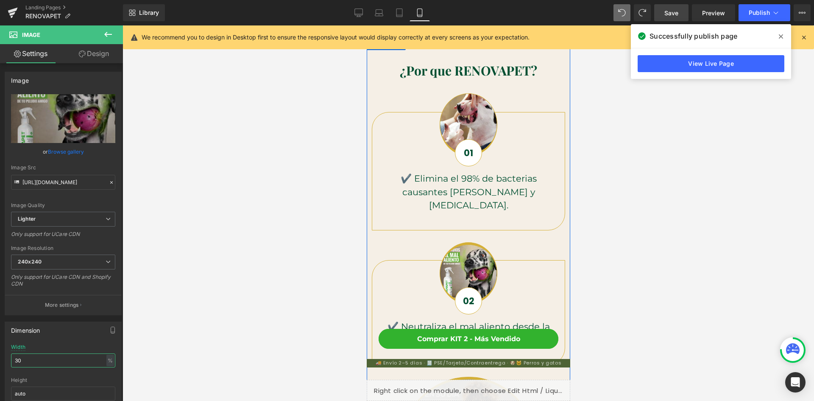
scroll to position [678, 0]
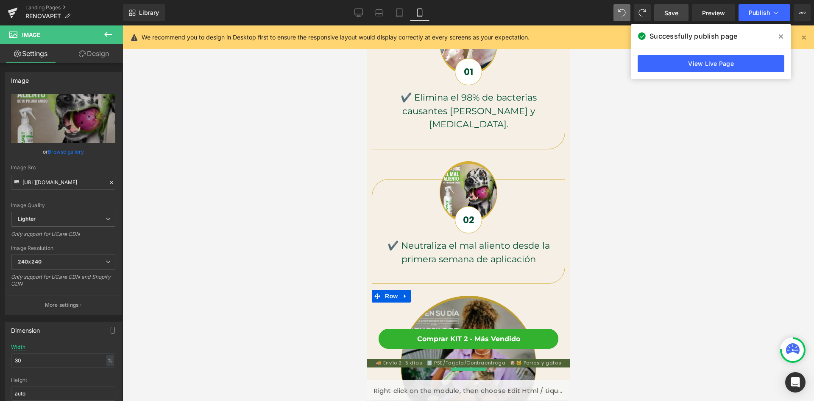
click at [455, 303] on img at bounding box center [467, 366] width 135 height 140
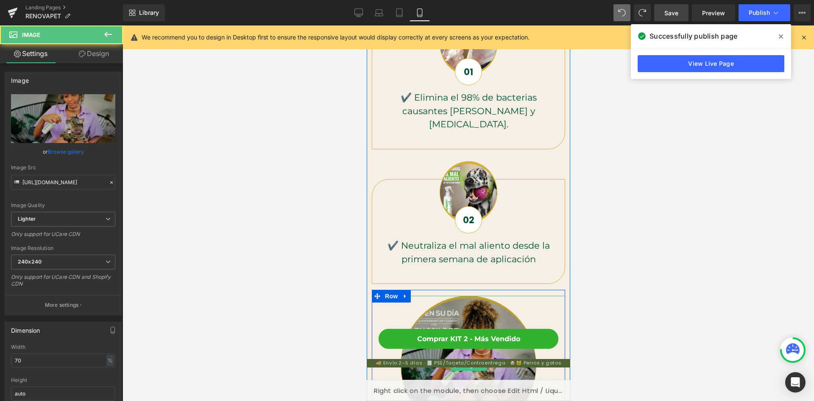
scroll to position [0, 311]
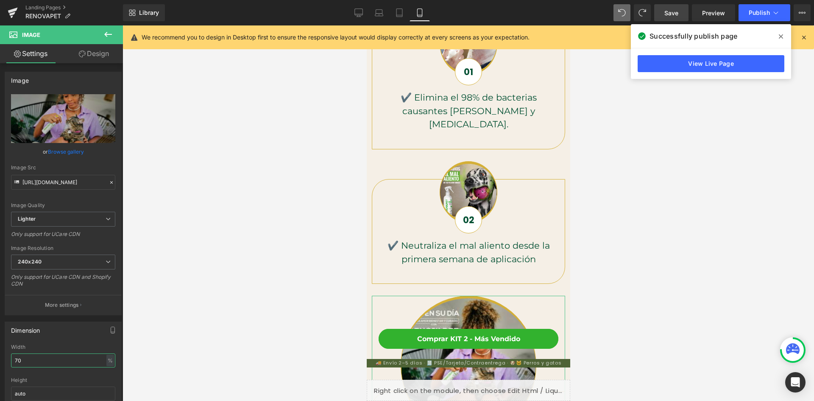
drag, startPoint x: 31, startPoint y: 361, endPoint x: -19, endPoint y: 360, distance: 50.5
click at [0, 360] on html "Image You are previewing how the will restyle your page. You can not edit Eleme…" at bounding box center [407, 200] width 814 height 401
type input "30"
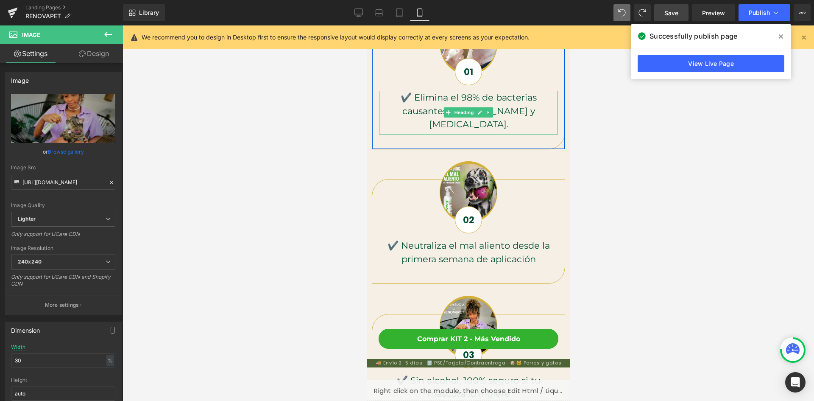
click at [437, 102] on h5 "✔️ Elimina el 98% de bacterias causantes [PERSON_NAME] y [MEDICAL_DATA]." at bounding box center [468, 111] width 179 height 40
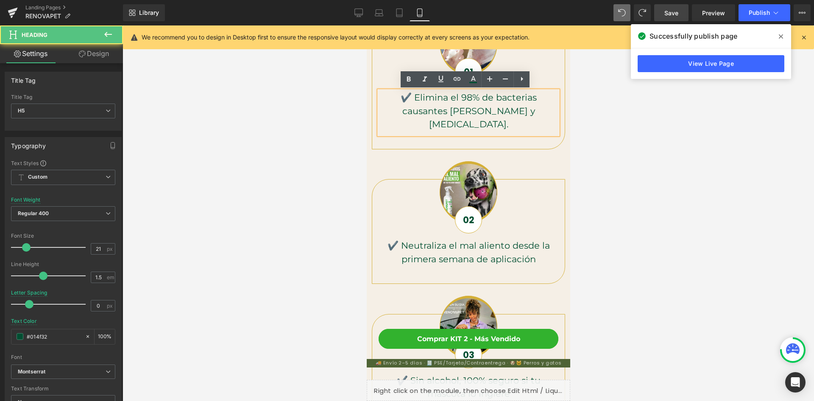
scroll to position [0, 0]
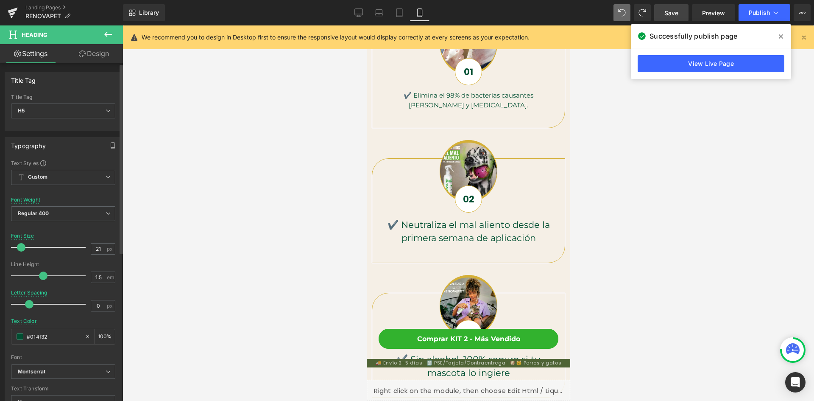
drag, startPoint x: 26, startPoint y: 248, endPoint x: 22, endPoint y: 247, distance: 4.7
click at [22, 247] on span at bounding box center [21, 247] width 8 height 8
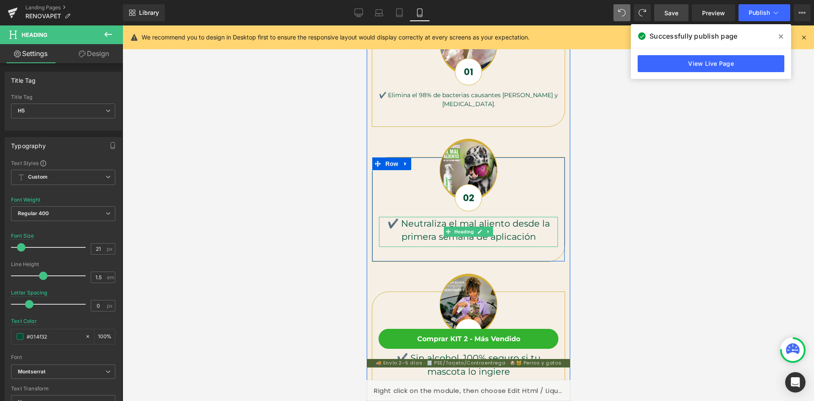
click at [417, 232] on h5 "✔️ Neutraliza el mal aliento desde la primera semana de aplicación" at bounding box center [468, 230] width 179 height 27
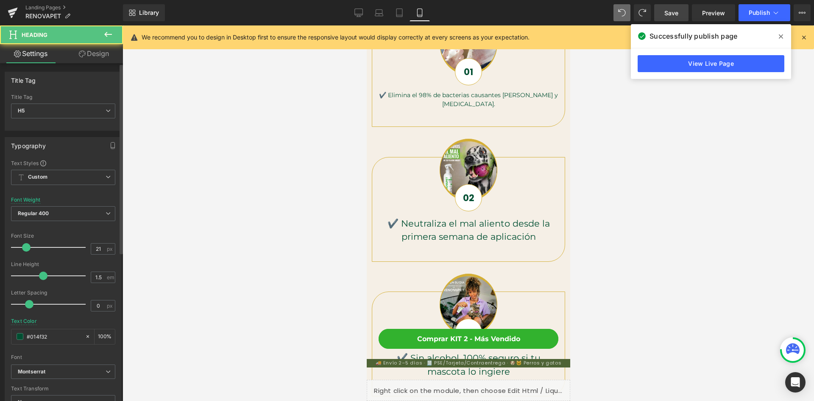
scroll to position [0, 156]
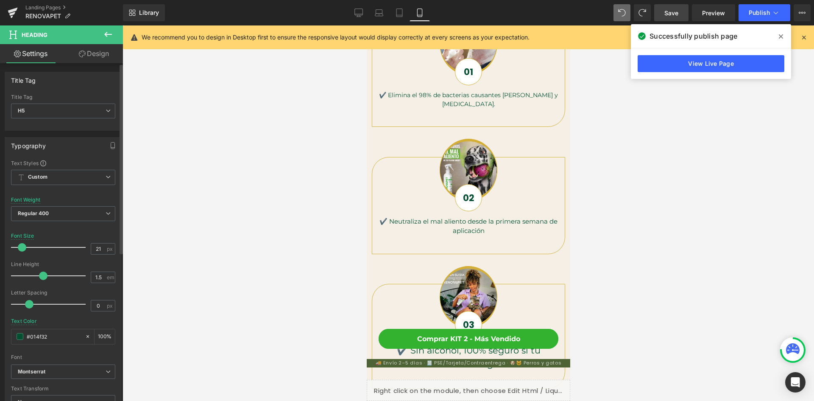
drag, startPoint x: 26, startPoint y: 246, endPoint x: 22, endPoint y: 245, distance: 4.3
click at [22, 245] on span at bounding box center [22, 247] width 8 height 8
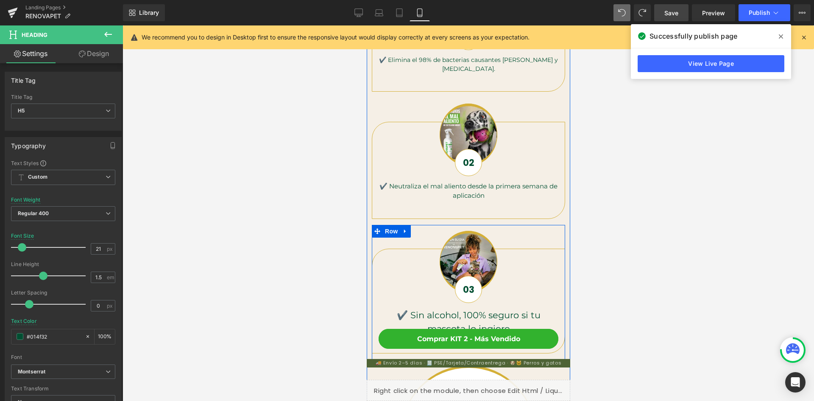
scroll to position [763, 0]
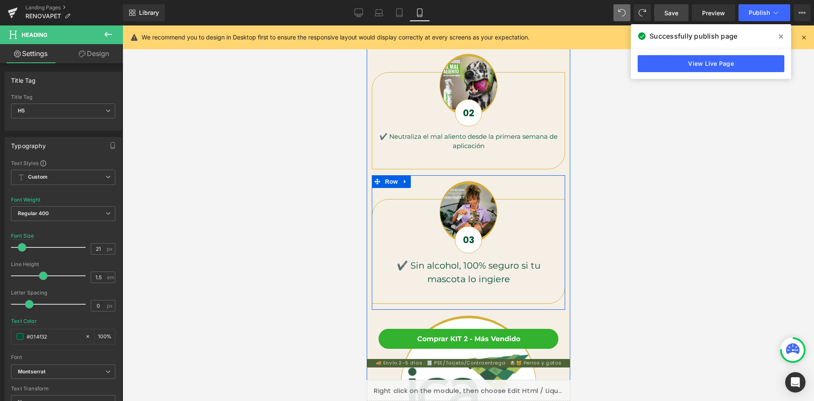
click at [424, 267] on h5 "✔️ Sin alcohol, 100% seguro si tu mascota lo ingiere" at bounding box center [468, 272] width 179 height 27
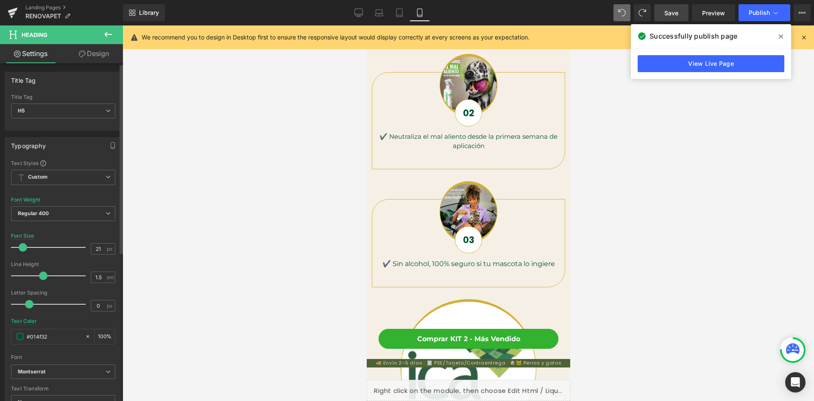
scroll to position [0, 0]
drag, startPoint x: 26, startPoint y: 248, endPoint x: 22, endPoint y: 250, distance: 4.7
click at [22, 250] on span at bounding box center [22, 247] width 8 height 8
click at [639, 262] on div at bounding box center [469, 212] width 692 height 375
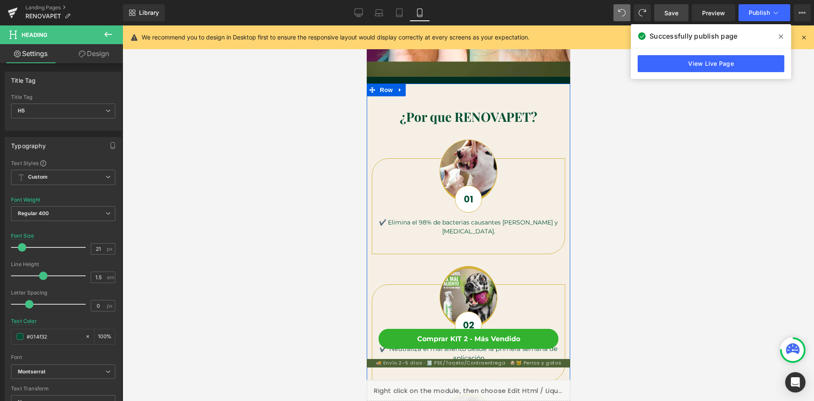
scroll to position [0, 156]
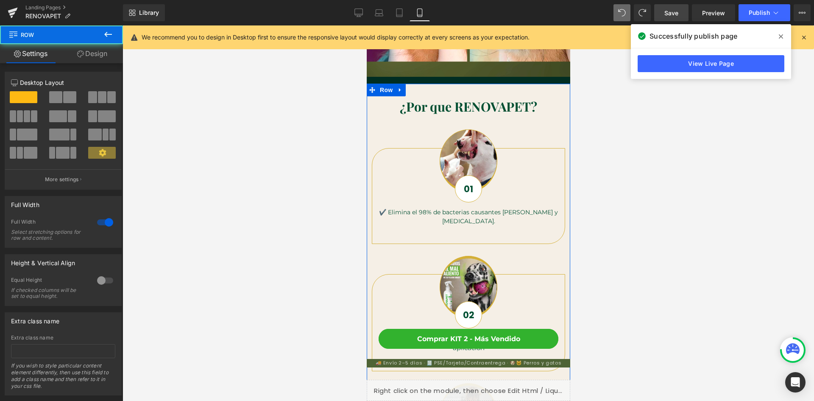
drag, startPoint x: 471, startPoint y: 94, endPoint x: 471, endPoint y: 84, distance: 10.2
click at [471, 84] on div at bounding box center [468, 84] width 204 height 1
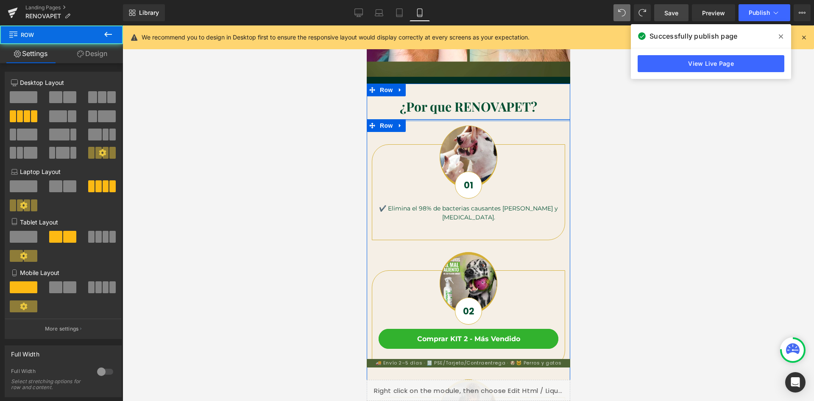
drag, startPoint x: 475, startPoint y: 125, endPoint x: 941, endPoint y: 169, distance: 467.7
click at [477, 121] on div at bounding box center [468, 120] width 204 height 2
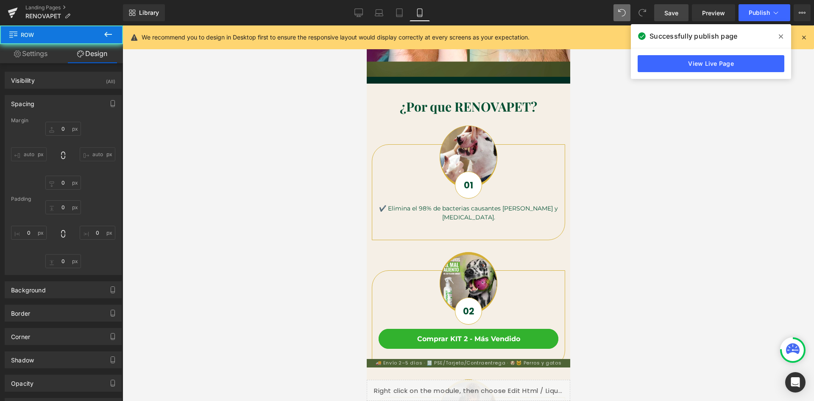
scroll to position [0, 311]
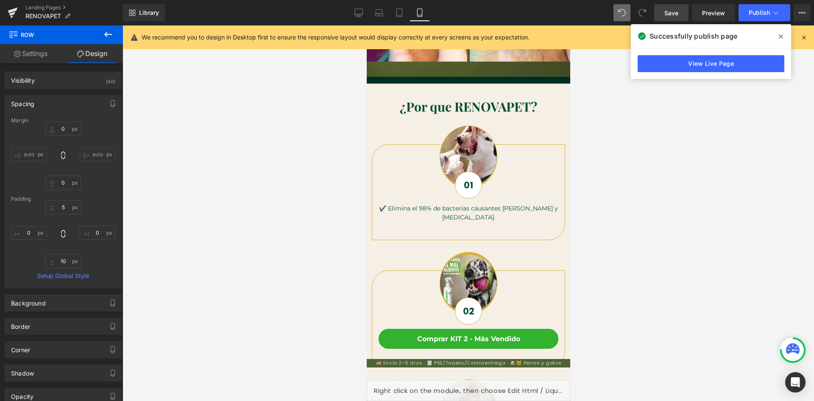
click at [575, 144] on div at bounding box center [469, 212] width 692 height 375
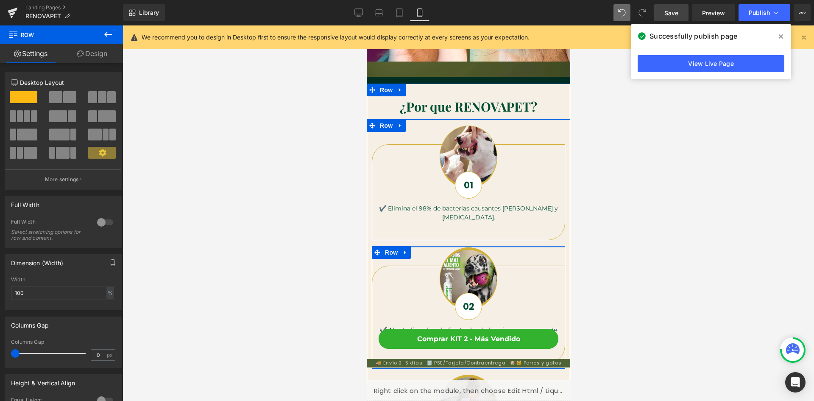
drag, startPoint x: 504, startPoint y: 247, endPoint x: 505, endPoint y: 242, distance: 5.0
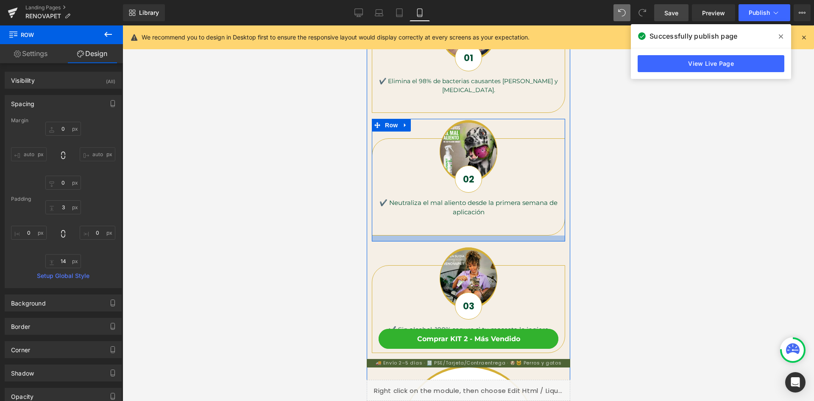
scroll to position [0, 0]
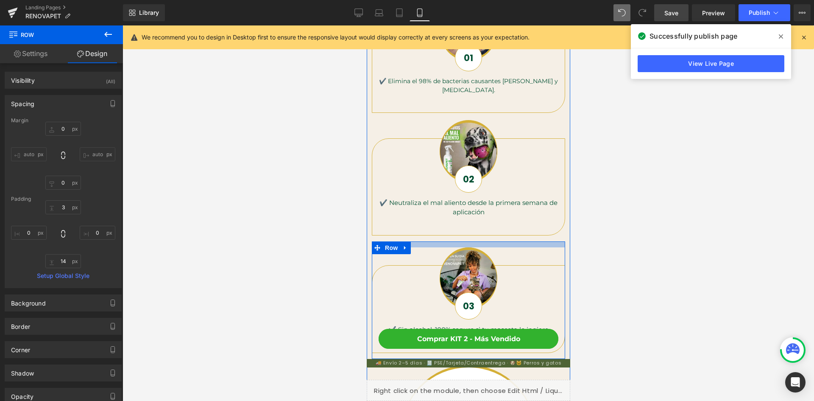
click at [502, 241] on div at bounding box center [467, 244] width 193 height 6
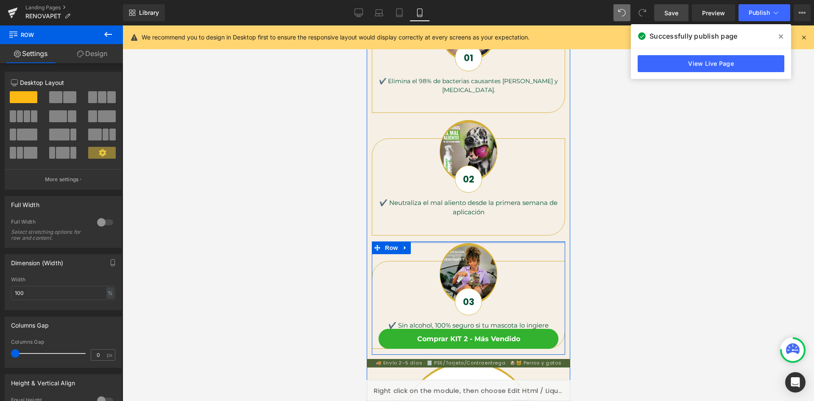
drag, startPoint x: 503, startPoint y: 241, endPoint x: 504, endPoint y: 237, distance: 4.3
click at [504, 237] on div "Image 01 Text Block ✔️ Elimina el 98% de bacterias causantes de sarro y placa d…" at bounding box center [468, 281] width 204 height 579
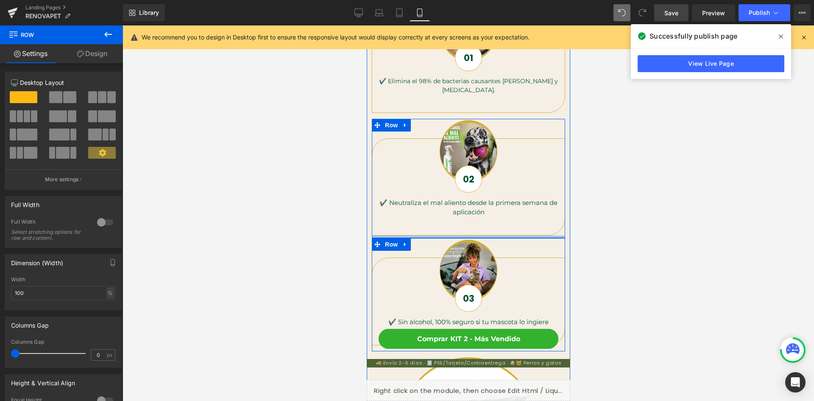
click at [502, 234] on div "Image 02 Text Block ✔️ Neutraliza el mal aliento desde la primera semana de apl…" at bounding box center [467, 178] width 193 height 119
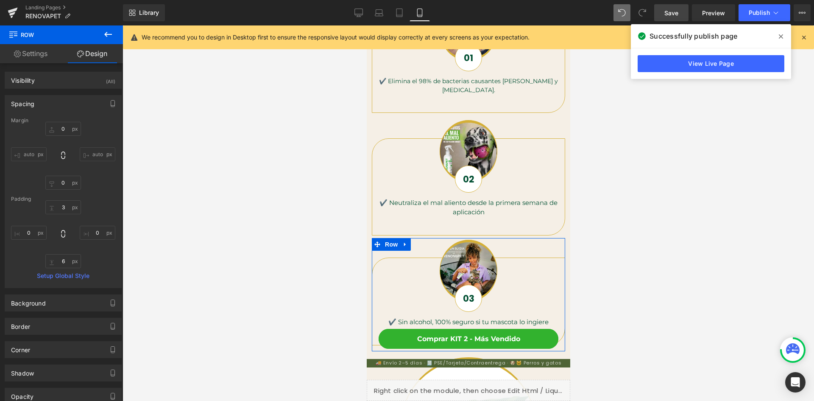
scroll to position [0, 156]
click at [597, 226] on div at bounding box center [469, 212] width 692 height 375
click at [607, 262] on div at bounding box center [469, 212] width 692 height 375
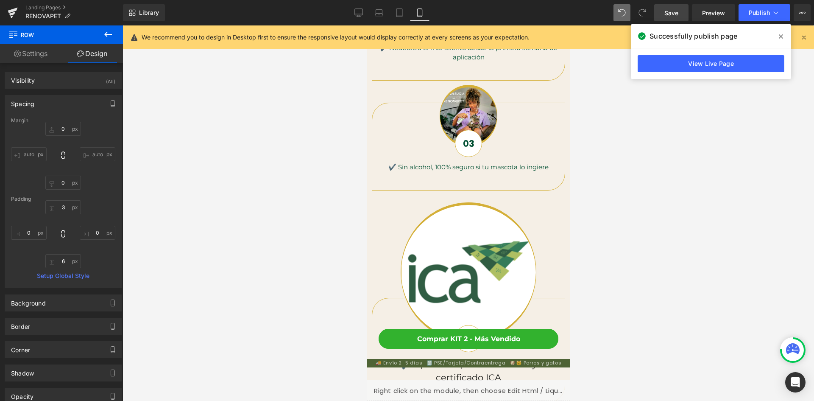
scroll to position [848, 0]
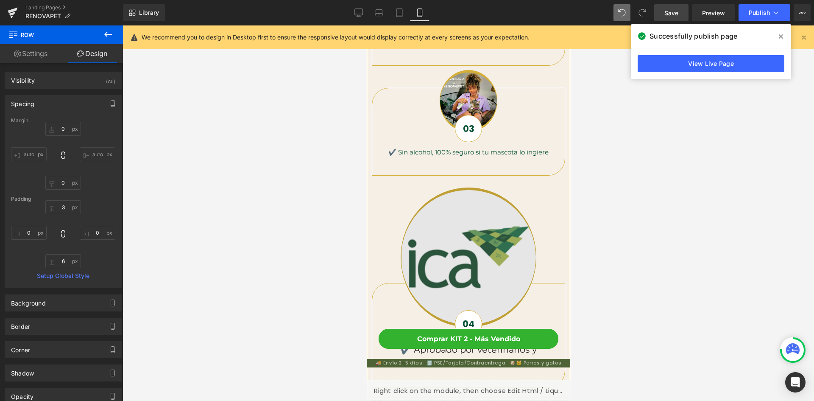
click at [499, 237] on img at bounding box center [467, 257] width 135 height 140
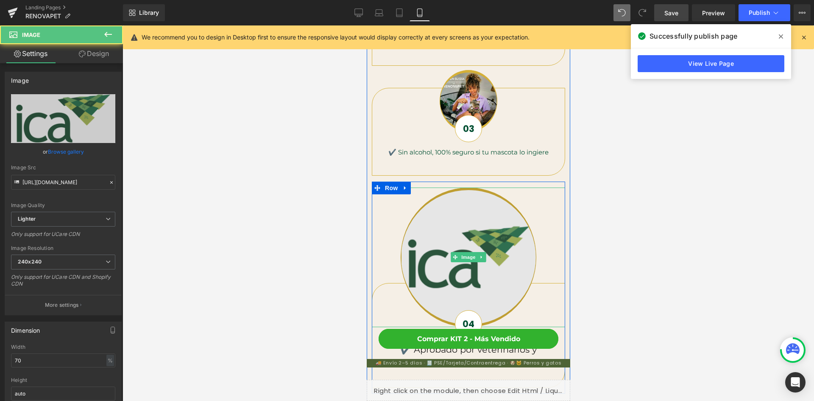
scroll to position [0, 0]
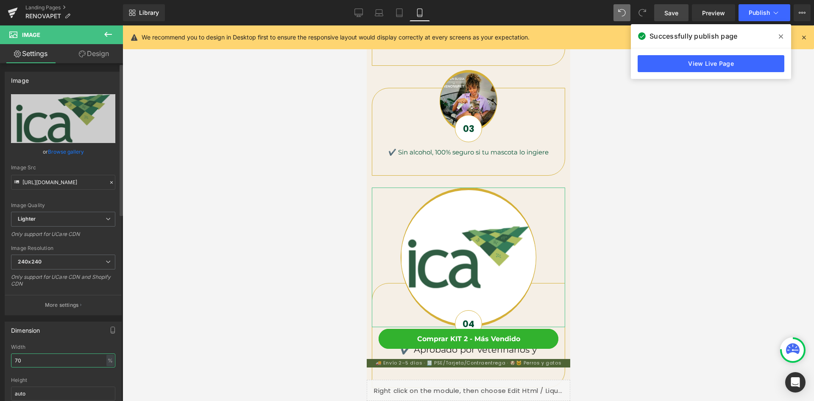
drag, startPoint x: 20, startPoint y: 355, endPoint x: 5, endPoint y: 355, distance: 15.3
click at [5, 355] on div "Dimension 70% Width 70 % % px auto Height auto 1 Circle Image" at bounding box center [63, 375] width 117 height 108
type input "30"
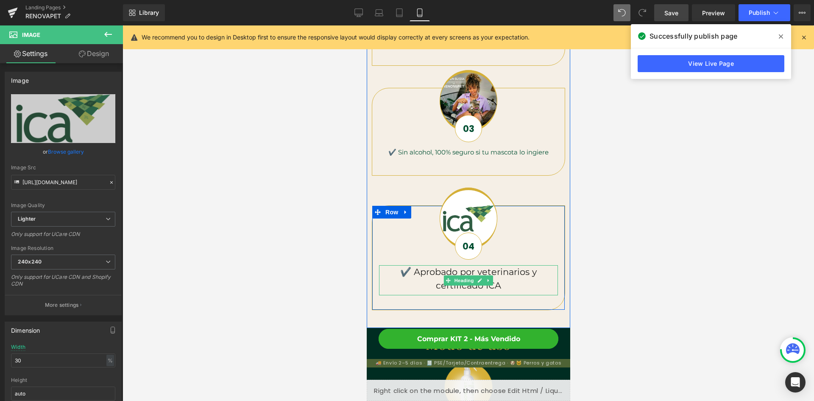
click at [508, 276] on h5 "✔️ Aprobado por veterinarios y certificado ICA" at bounding box center [468, 278] width 179 height 27
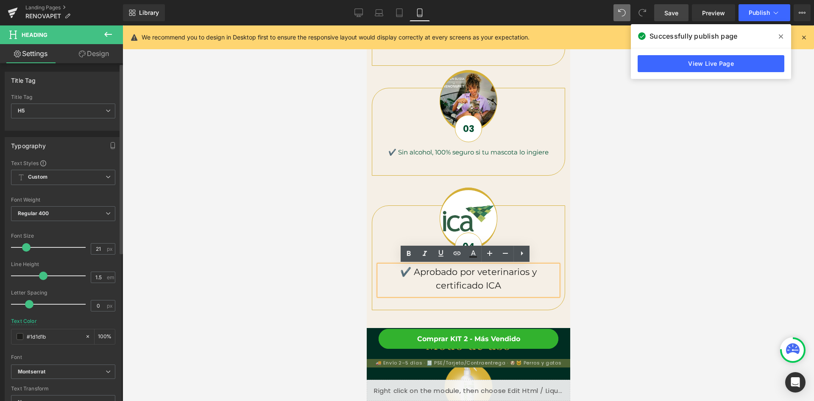
scroll to position [0, 156]
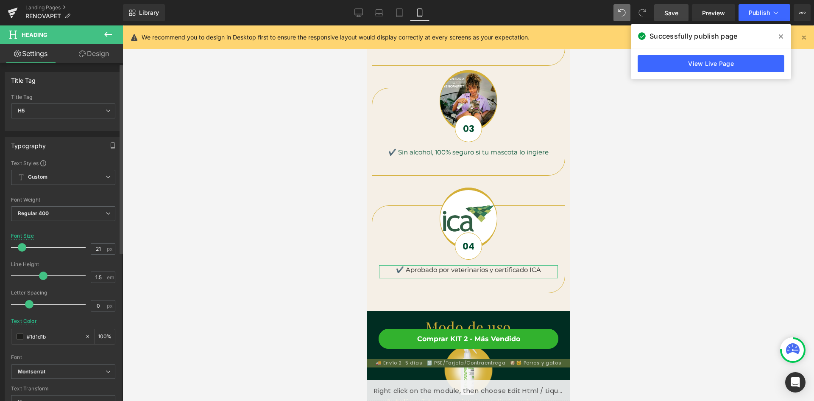
click at [23, 247] on span at bounding box center [22, 247] width 8 height 8
click at [574, 244] on div at bounding box center [469, 212] width 692 height 375
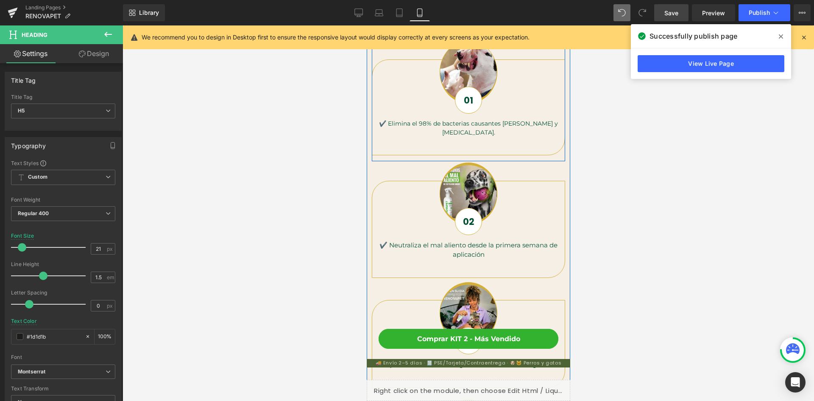
scroll to position [0, 0]
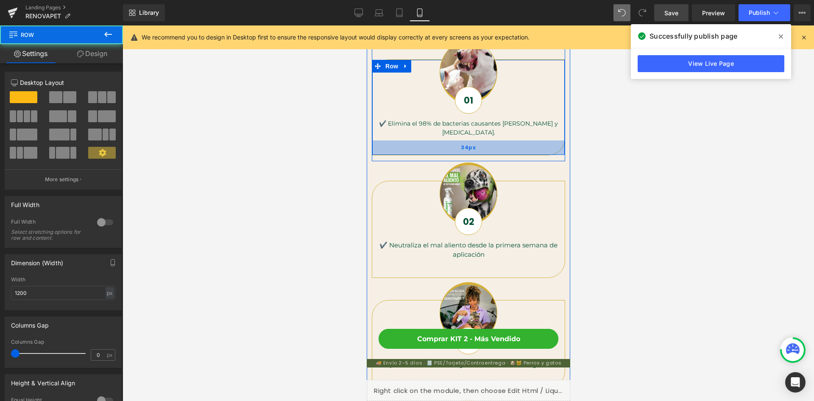
click at [519, 154] on div "34px" at bounding box center [468, 147] width 193 height 14
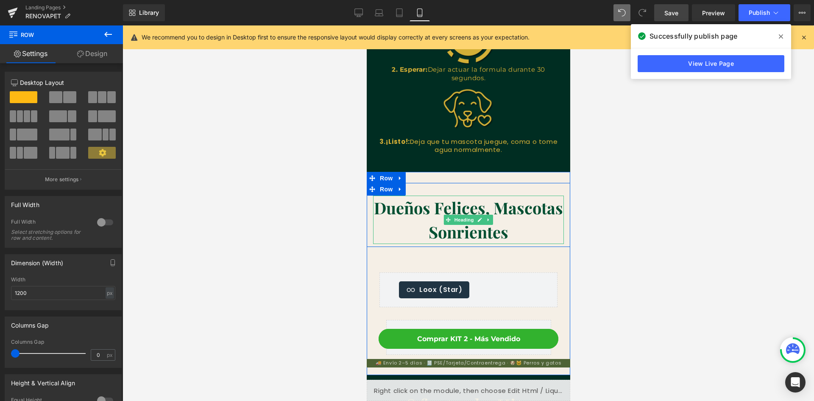
scroll to position [1272, 0]
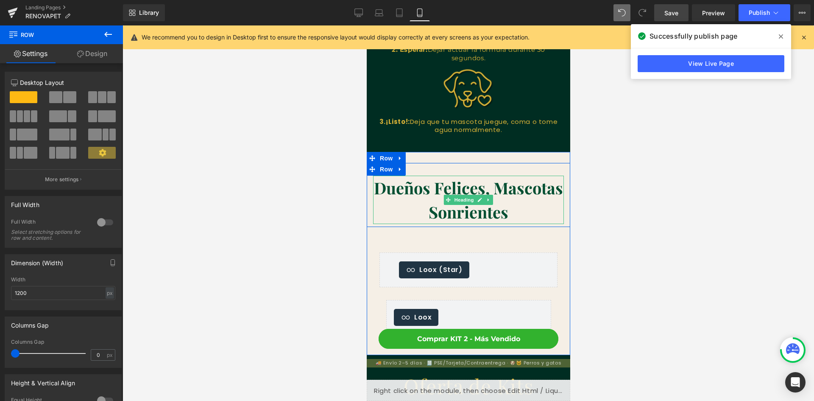
click at [502, 207] on b "Dueños Felices, Mascotas Sonrientes" at bounding box center [468, 200] width 189 height 46
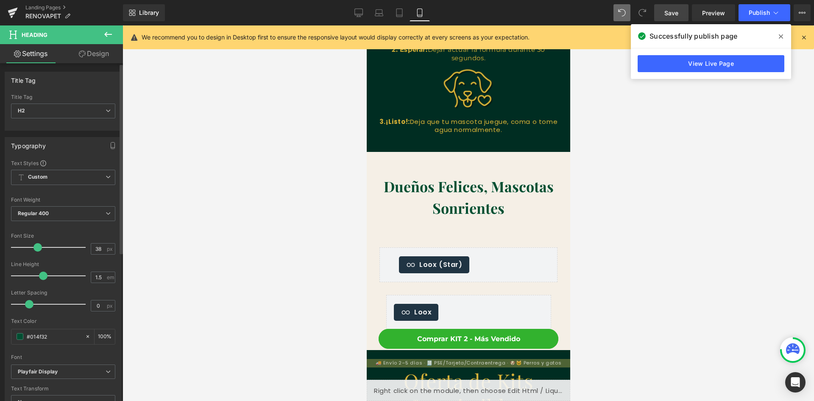
scroll to position [0, 0]
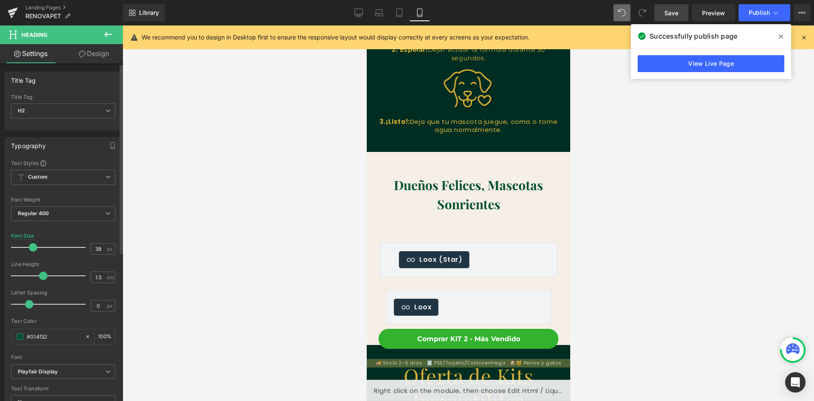
drag, startPoint x: 36, startPoint y: 246, endPoint x: 31, endPoint y: 246, distance: 5.5
click at [31, 246] on span at bounding box center [33, 247] width 8 height 8
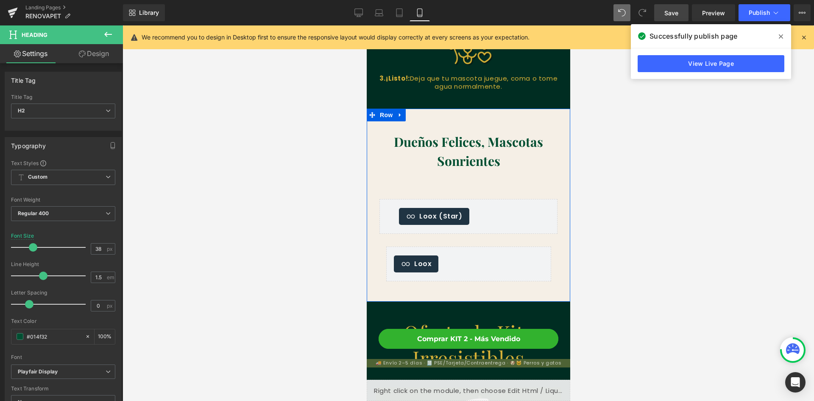
scroll to position [1314, 0]
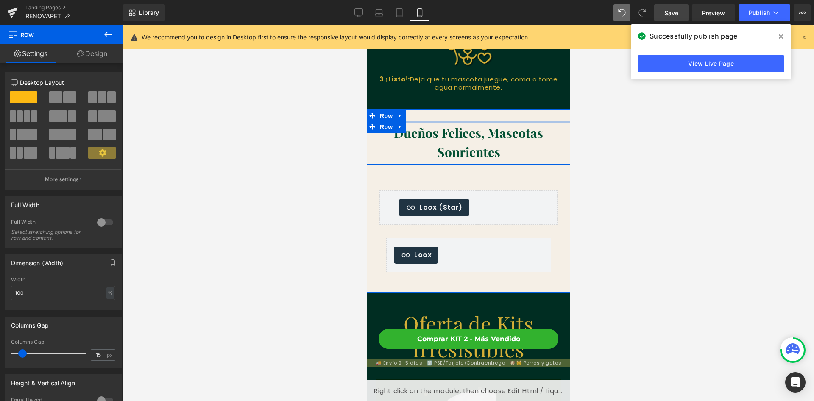
drag, startPoint x: 480, startPoint y: 120, endPoint x: 482, endPoint y: 110, distance: 9.9
click at [482, 110] on div "Dueños Felices, Mascotas Sonrientes Heading Row Loox (Star) - Star Badge Loox (…" at bounding box center [468, 200] width 204 height 183
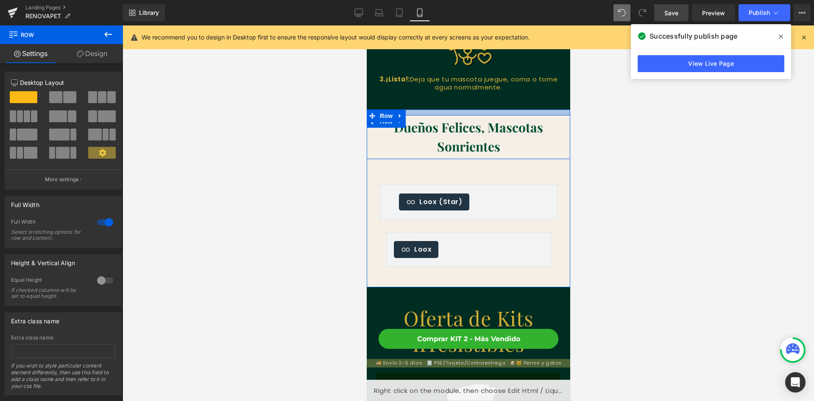
drag, startPoint x: 480, startPoint y: 113, endPoint x: 480, endPoint y: 108, distance: 5.6
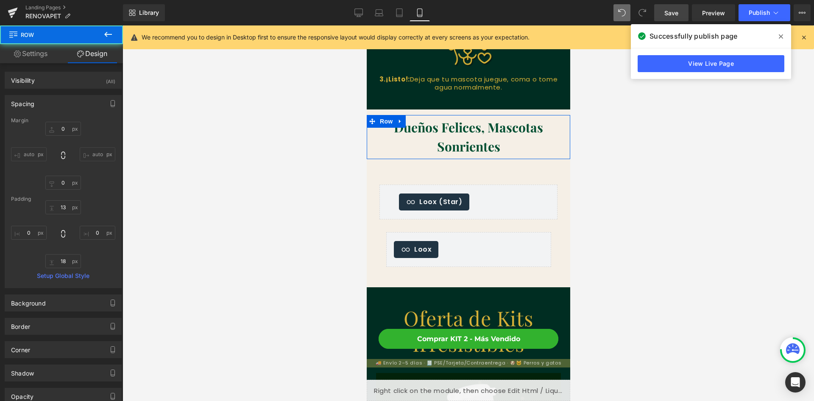
click at [607, 163] on div at bounding box center [469, 212] width 692 height 375
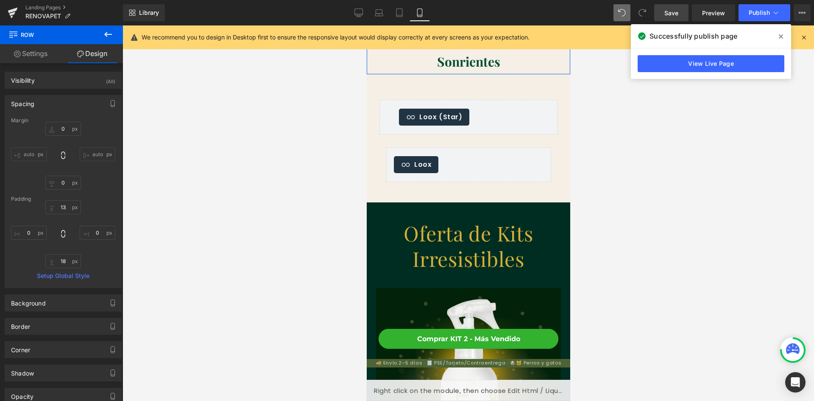
scroll to position [1442, 0]
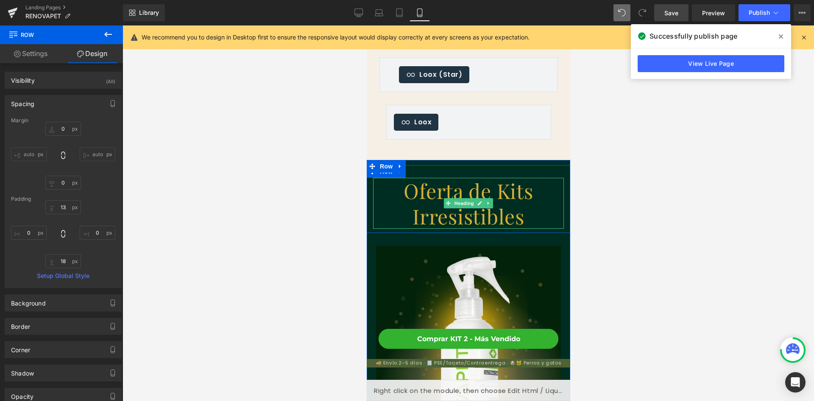
click at [478, 191] on h1 "Oferta de Kits Irresistibles" at bounding box center [468, 203] width 191 height 51
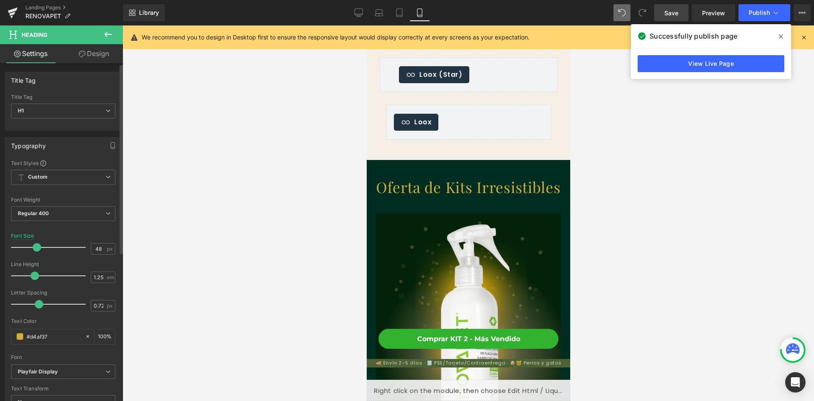
scroll to position [0, 0]
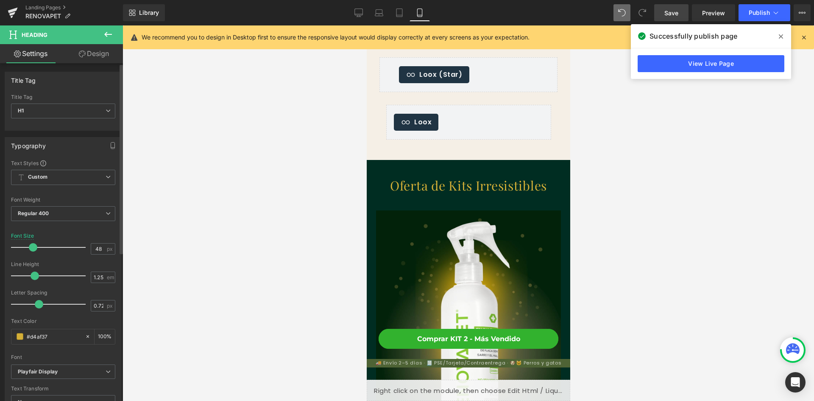
drag, startPoint x: 45, startPoint y: 245, endPoint x: 32, endPoint y: 246, distance: 12.4
click at [32, 246] on span at bounding box center [33, 247] width 8 height 8
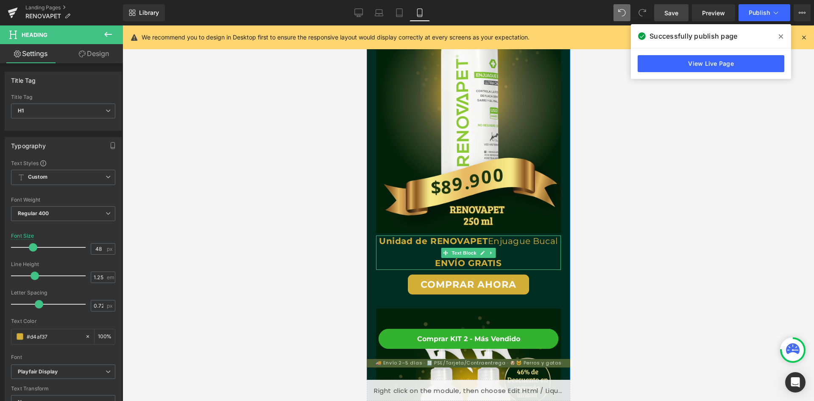
scroll to position [0, 156]
click at [407, 240] on strong "Unidad de RENOVAPET" at bounding box center [433, 241] width 109 height 10
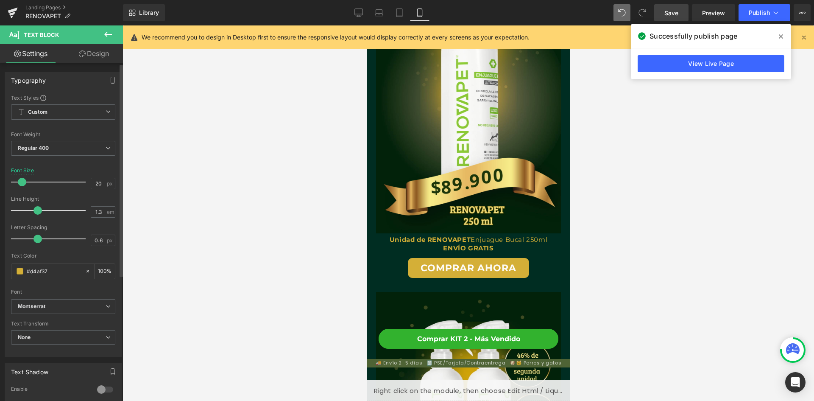
scroll to position [0, 311]
click at [22, 184] on span at bounding box center [22, 182] width 8 height 8
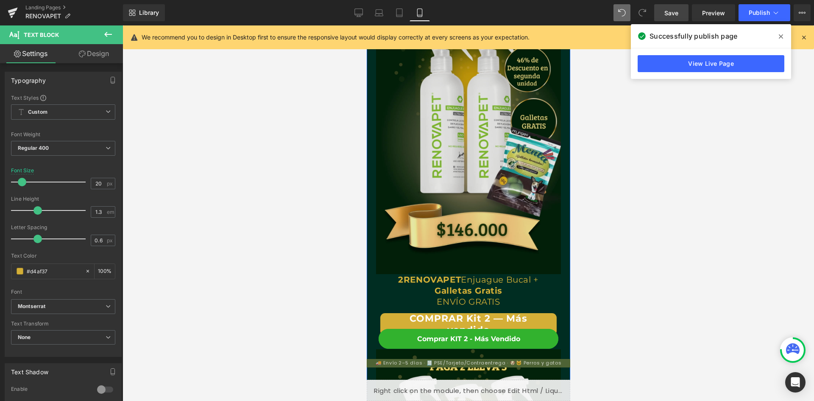
scroll to position [1993, 0]
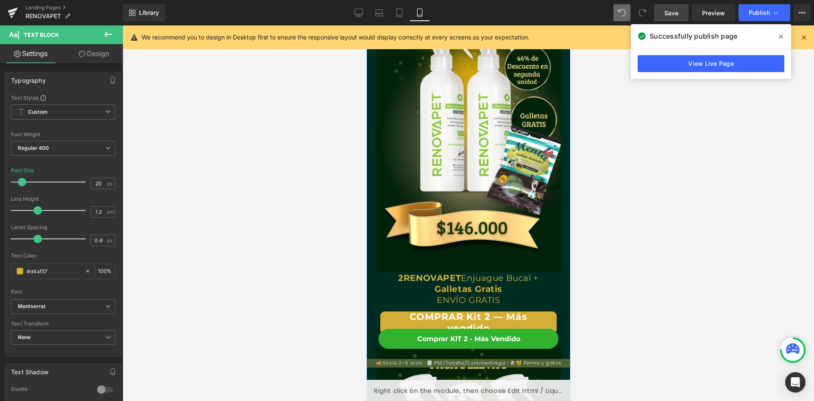
click at [465, 281] on p "2 RENOVAPET Enjuague Bucal +" at bounding box center [468, 277] width 185 height 11
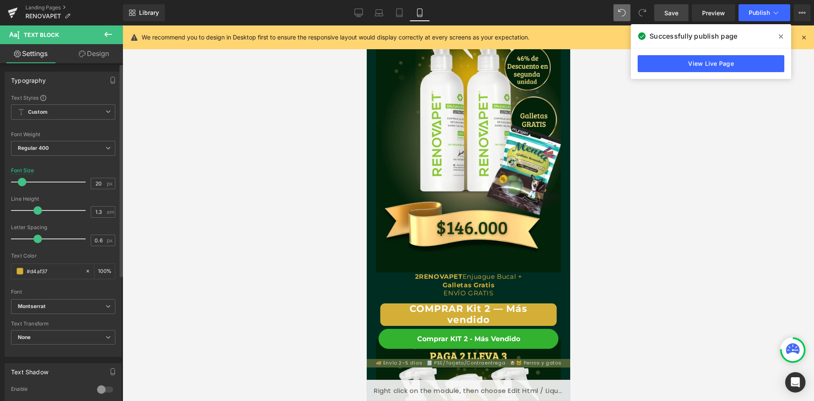
click at [21, 183] on span at bounding box center [22, 182] width 8 height 8
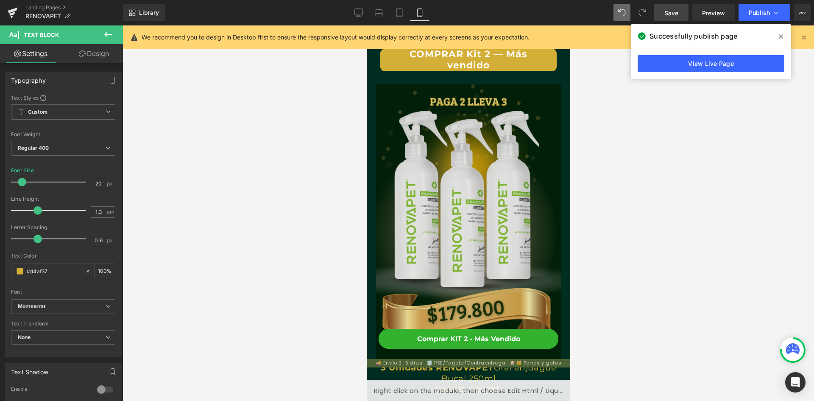
scroll to position [2332, 0]
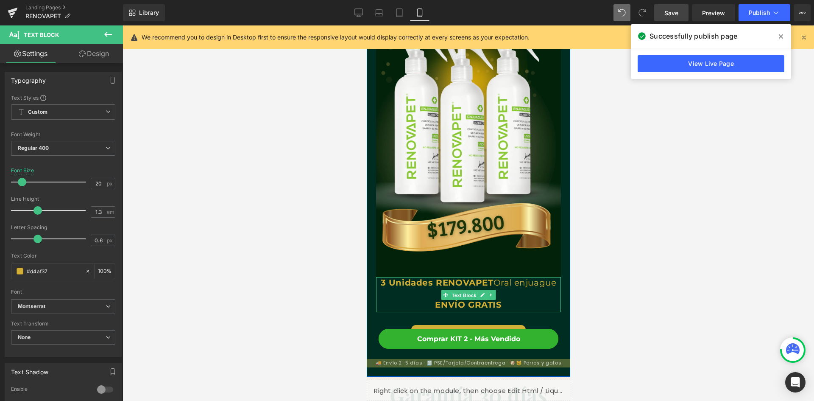
click at [455, 290] on span "Text Block" at bounding box center [463, 295] width 28 height 10
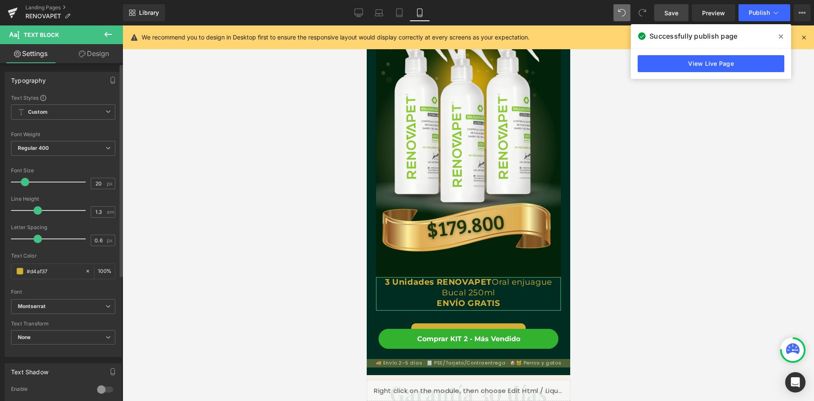
scroll to position [0, 311]
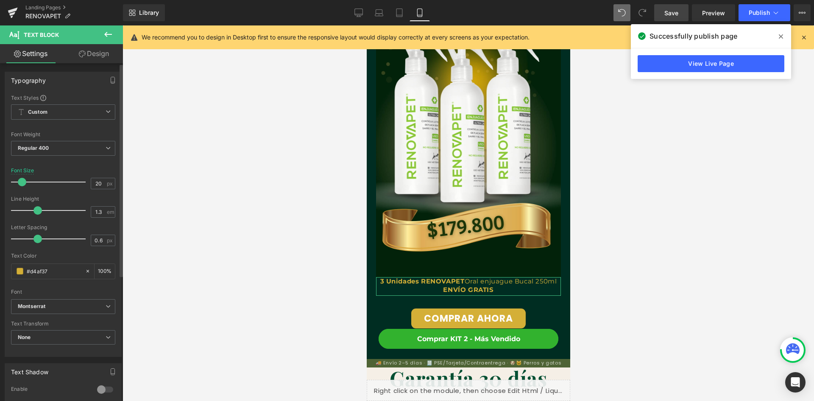
drag, startPoint x: 25, startPoint y: 184, endPoint x: 25, endPoint y: 189, distance: 5.5
click at [22, 186] on div at bounding box center [50, 181] width 70 height 17
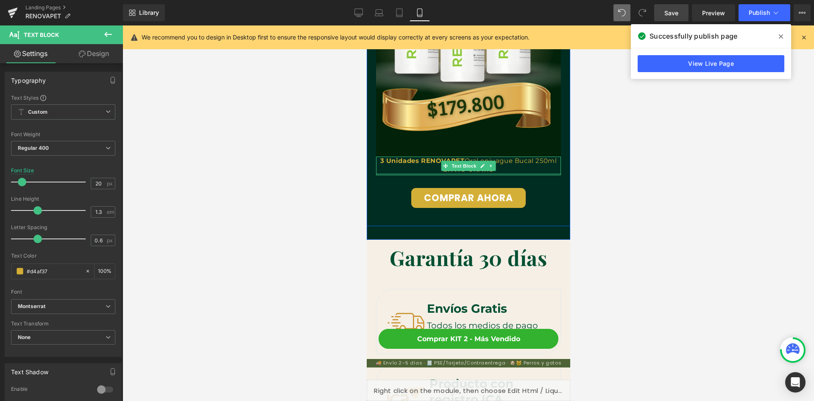
scroll to position [2502, 0]
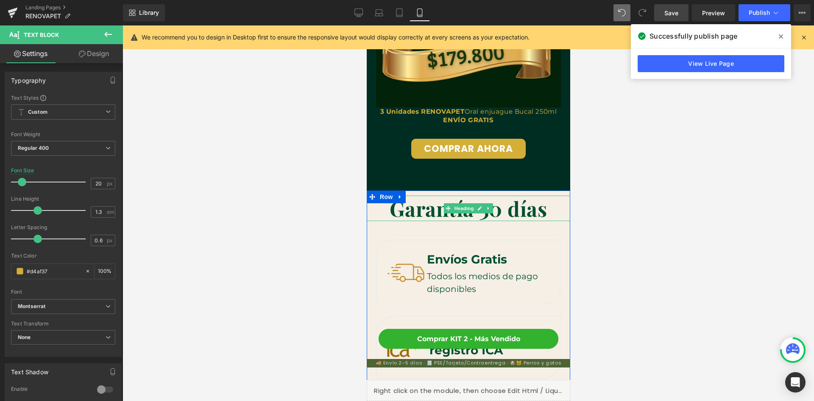
click at [436, 212] on b "Garantía 30 días" at bounding box center [468, 208] width 158 height 27
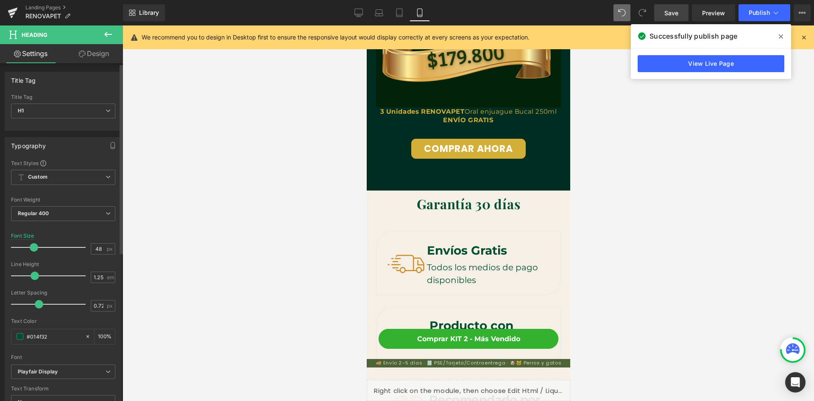
scroll to position [0, 156]
drag, startPoint x: 37, startPoint y: 246, endPoint x: 29, endPoint y: 246, distance: 8.1
click at [29, 246] on span at bounding box center [33, 247] width 8 height 8
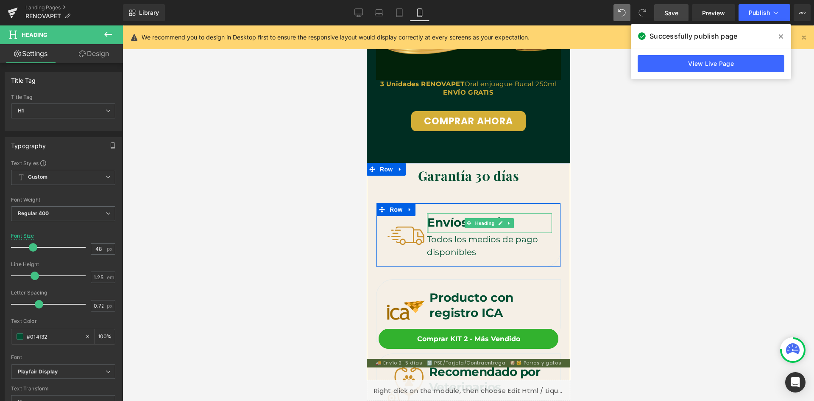
scroll to position [2544, 0]
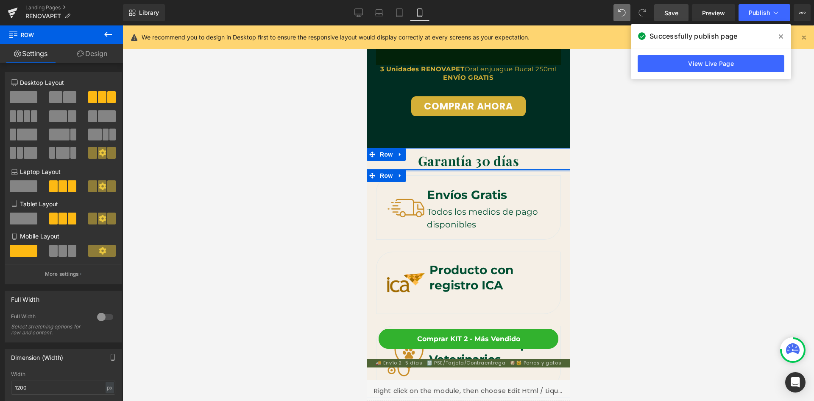
drag, startPoint x: 452, startPoint y: 181, endPoint x: 456, endPoint y: 167, distance: 14.6
click at [456, 167] on div "Garantía 30 días Heading Image Envíos Gratis Heading Todos los medios de pago d…" at bounding box center [468, 275] width 204 height 245
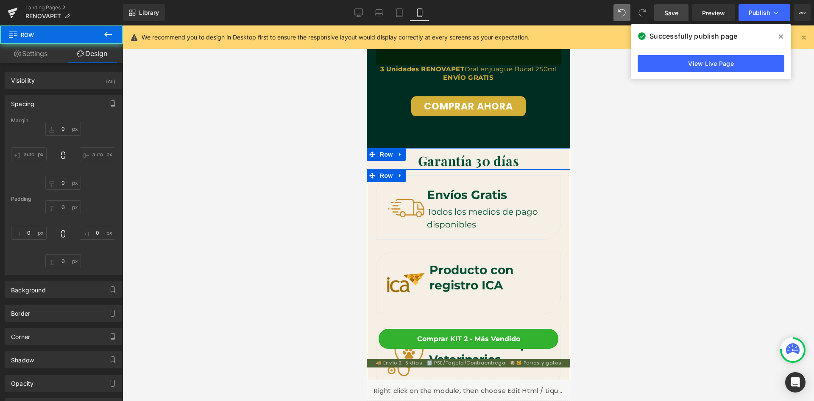
click at [453, 197] on strong "Envíos Gratis" at bounding box center [467, 194] width 80 height 14
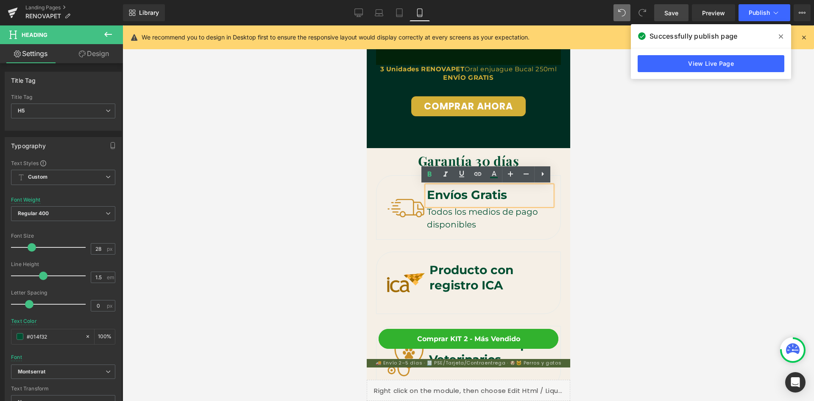
scroll to position [0, 311]
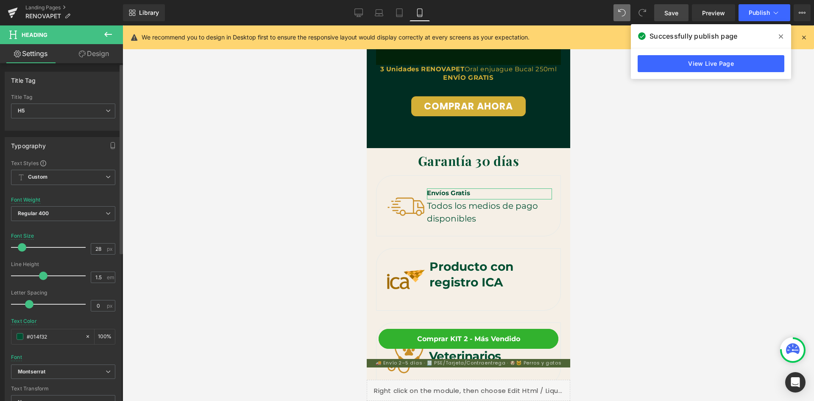
drag, startPoint x: 31, startPoint y: 246, endPoint x: 22, endPoint y: 246, distance: 9.3
click at [22, 246] on span at bounding box center [22, 247] width 8 height 8
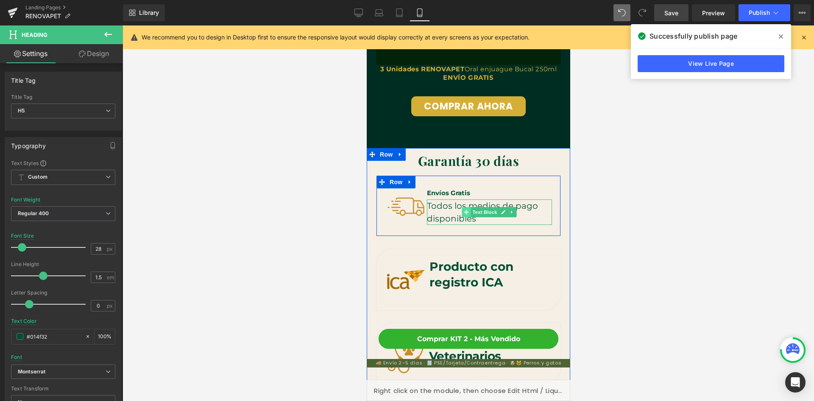
click at [463, 215] on span at bounding box center [466, 212] width 9 height 10
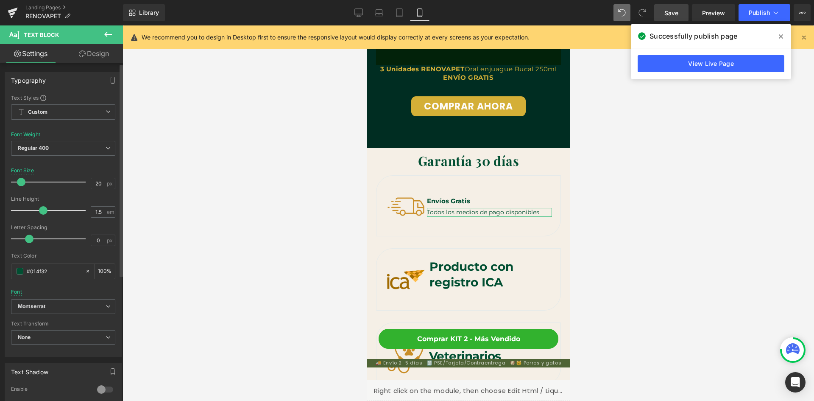
scroll to position [0, 156]
drag, startPoint x: 27, startPoint y: 181, endPoint x: 23, endPoint y: 184, distance: 4.6
click at [23, 184] on span at bounding box center [22, 182] width 8 height 8
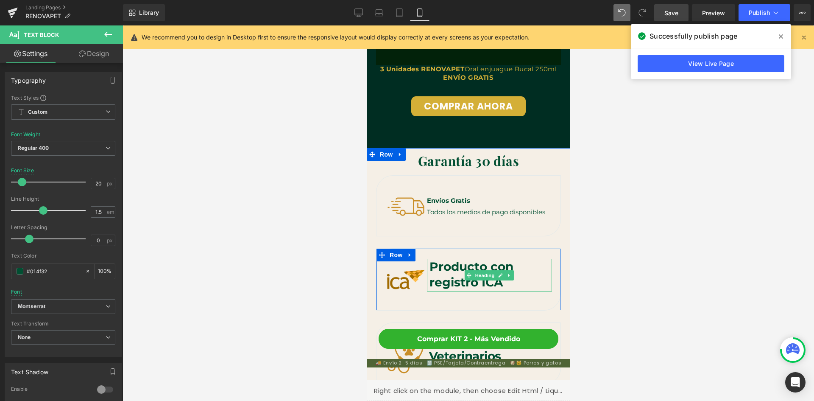
click at [448, 268] on strong "Producto con registro ICA" at bounding box center [471, 274] width 84 height 30
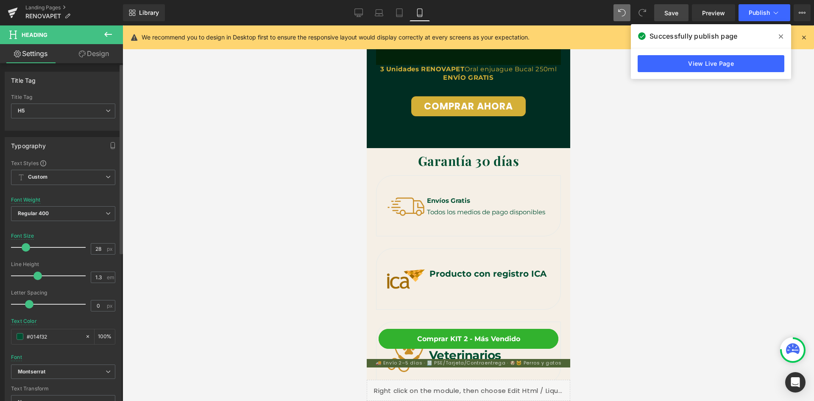
scroll to position [0, 311]
drag, startPoint x: 31, startPoint y: 246, endPoint x: 22, endPoint y: 247, distance: 9.4
click at [22, 247] on span at bounding box center [22, 247] width 8 height 8
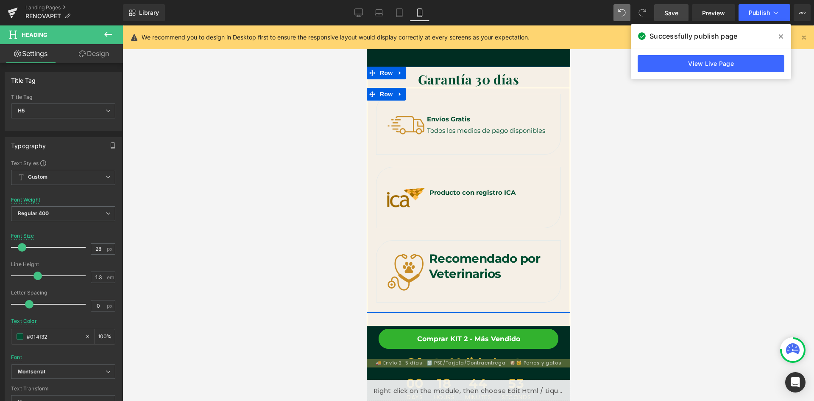
scroll to position [2629, 0]
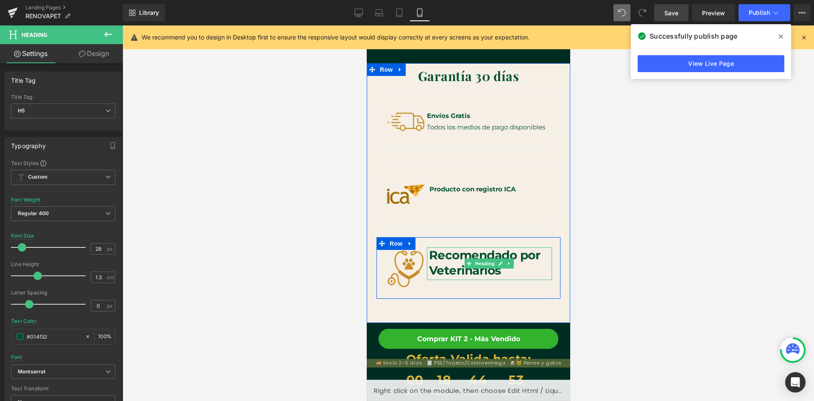
click at [435, 259] on strong "Recomendado por Veterinarios" at bounding box center [485, 263] width 112 height 30
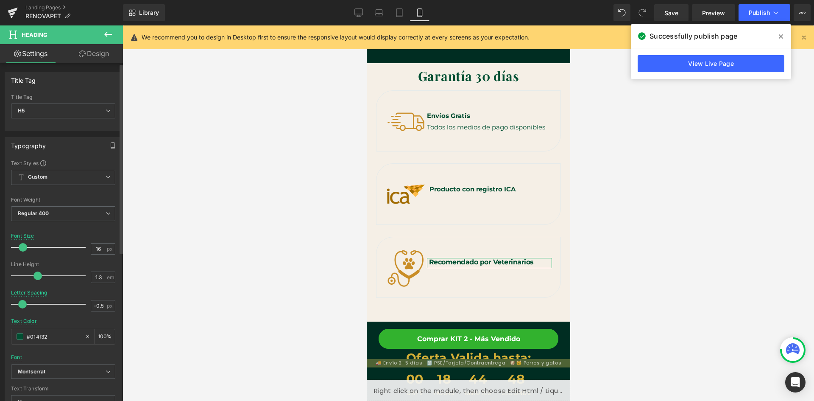
type input "15"
drag, startPoint x: 0, startPoint y: 0, endPoint x: 21, endPoint y: 246, distance: 246.4
click at [21, 246] on span at bounding box center [22, 247] width 8 height 8
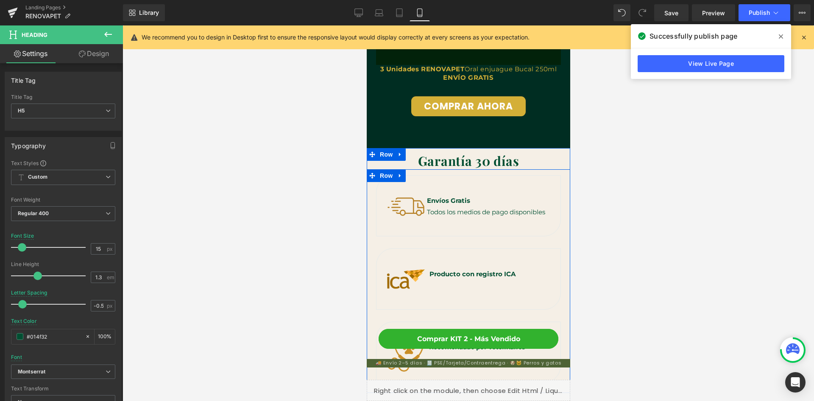
scroll to position [0, 156]
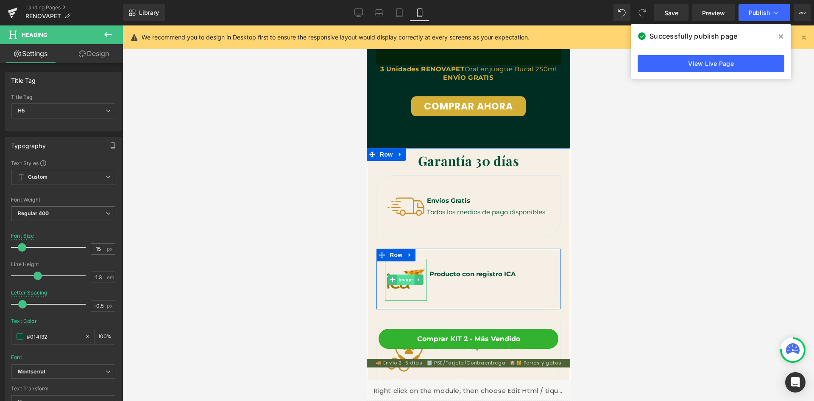
click at [410, 278] on span "Image" at bounding box center [405, 279] width 18 height 10
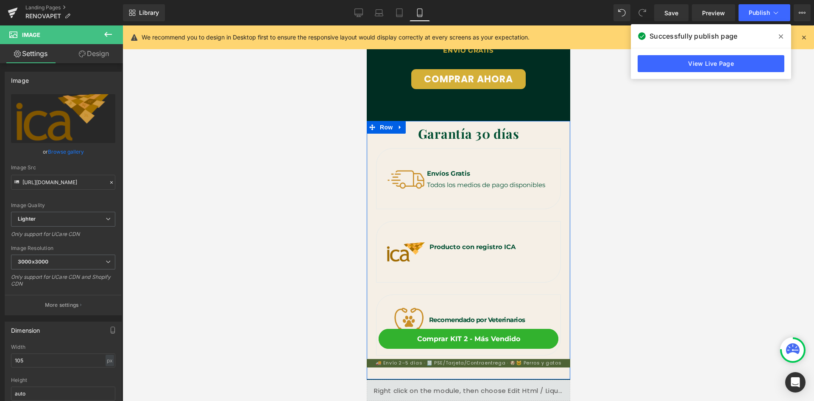
scroll to position [2586, 0]
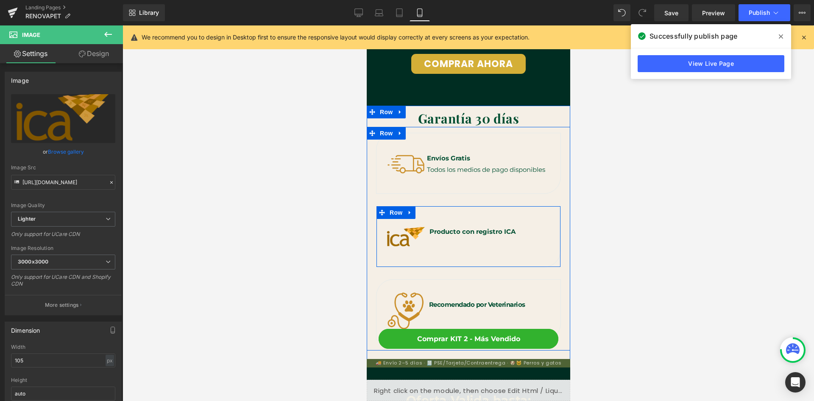
click at [438, 206] on div "Image Producto con registro ICA Heading Text Block Row" at bounding box center [468, 236] width 185 height 61
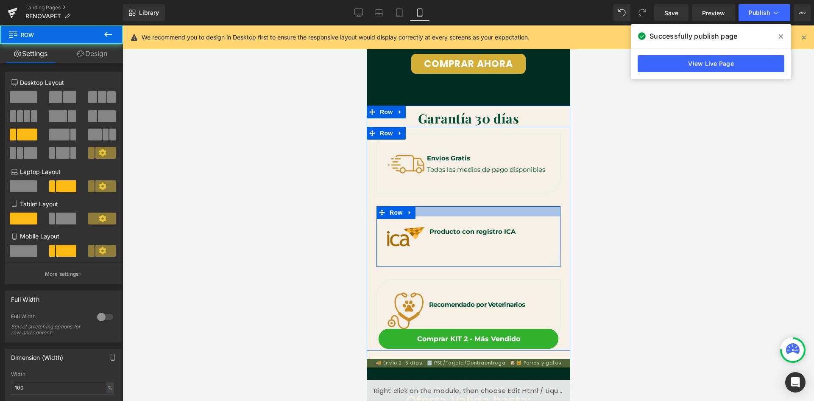
scroll to position [0, 311]
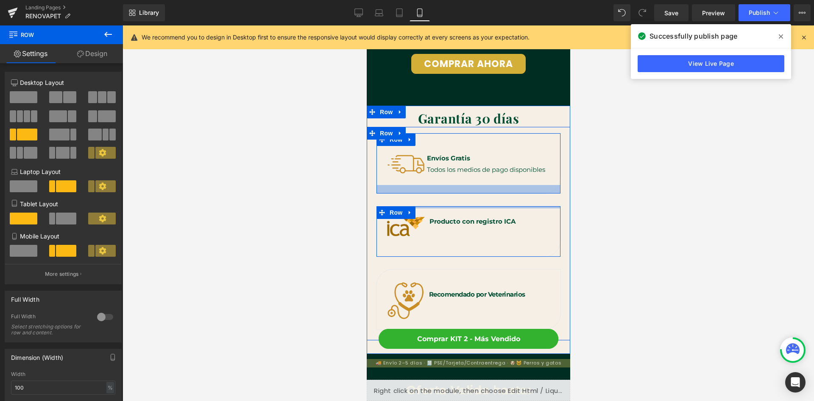
drag, startPoint x: 442, startPoint y: 208, endPoint x: 442, endPoint y: 193, distance: 14.4
click at [442, 193] on div "Image Envíos Gratis Heading Todos los medios de pago disponibles Text Block Row…" at bounding box center [468, 234] width 204 height 214
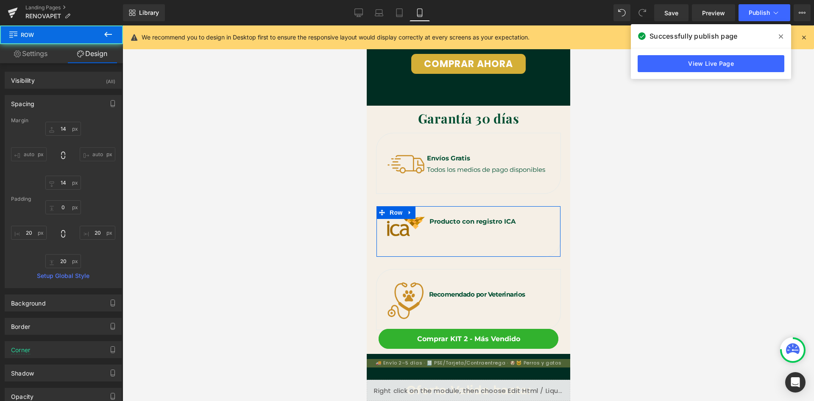
click at [600, 193] on div at bounding box center [469, 212] width 692 height 375
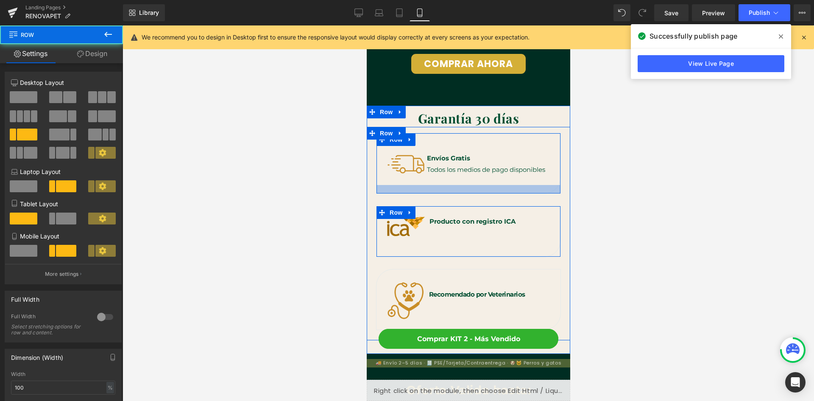
click at [472, 191] on div at bounding box center [468, 189] width 184 height 8
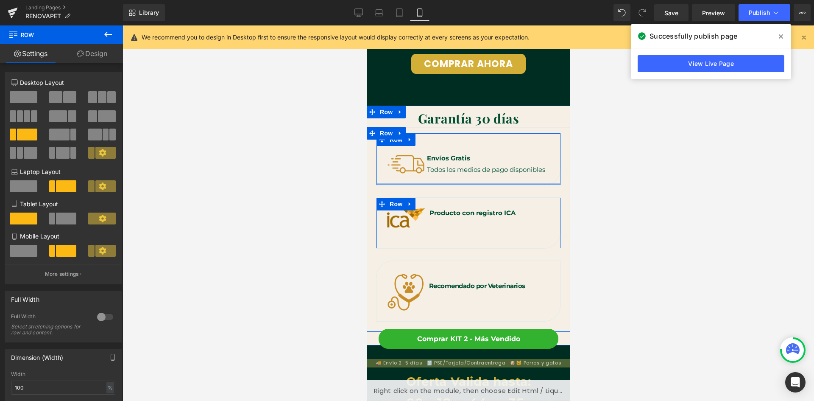
drag, startPoint x: 472, startPoint y: 190, endPoint x: 472, endPoint y: 179, distance: 11.5
click at [472, 179] on div "Image Envíos Gratis Heading Todos los medios de pago disponibles Text Block Row" at bounding box center [468, 159] width 185 height 53
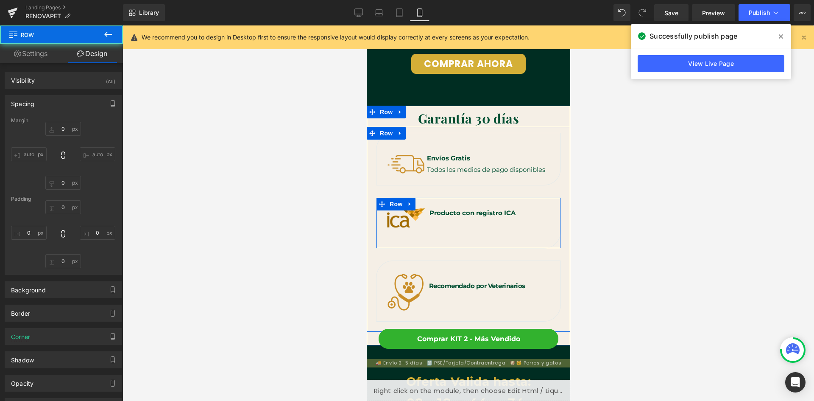
type input "14"
type input "24"
type input "20"
type input "0"
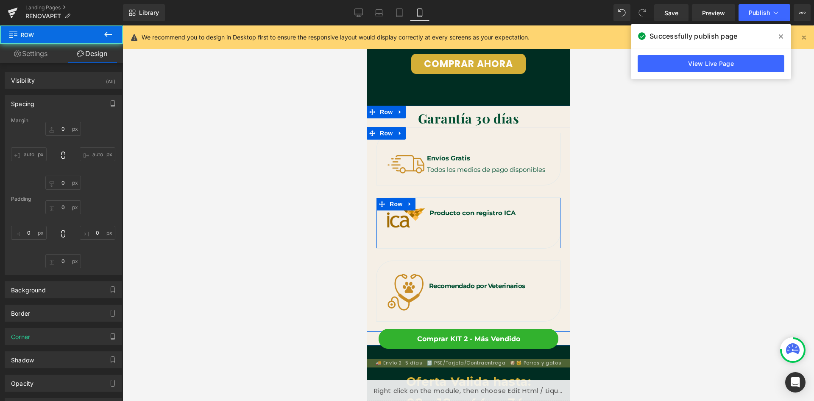
type input "20"
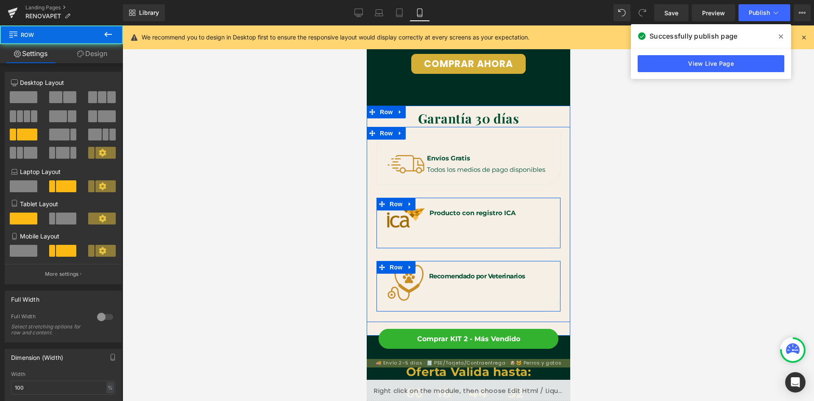
drag, startPoint x: 456, startPoint y: 267, endPoint x: 457, endPoint y: 257, distance: 9.8
click at [457, 257] on div "Image Recomendado por Veterinarios Heading Text Block Row" at bounding box center [468, 286] width 195 height 64
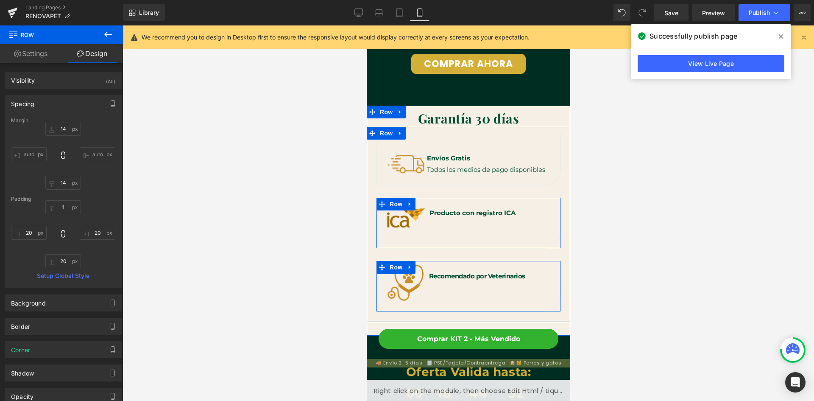
scroll to position [0, 156]
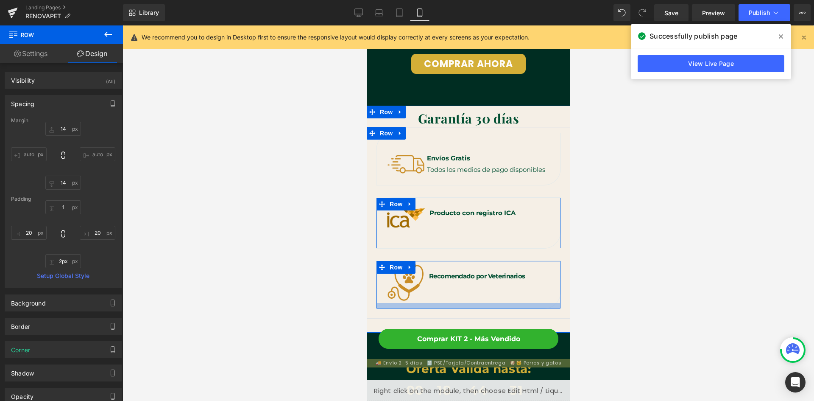
type input "0px"
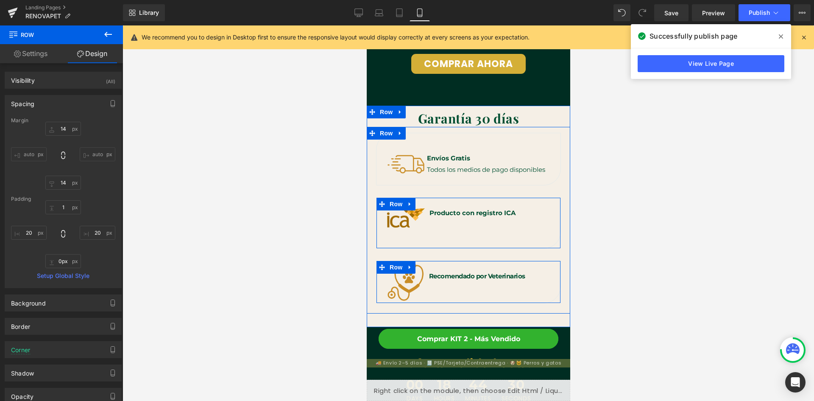
drag, startPoint x: 461, startPoint y: 310, endPoint x: 459, endPoint y: 300, distance: 9.9
click at [459, 300] on div "Image Recomendado por Veterinarios Heading Text Block Row" at bounding box center [468, 281] width 185 height 43
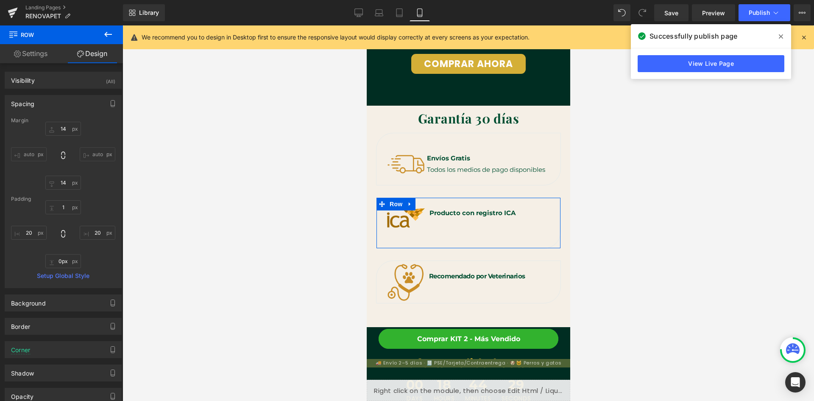
click at [613, 255] on div at bounding box center [469, 212] width 692 height 375
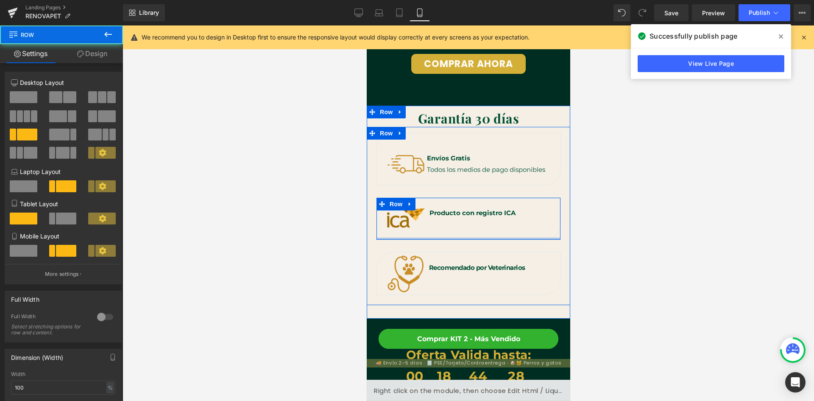
drag, startPoint x: 480, startPoint y: 245, endPoint x: 480, endPoint y: 233, distance: 11.4
click at [480, 233] on div "Image Producto con registro ICA Heading Text Block Row" at bounding box center [468, 218] width 185 height 43
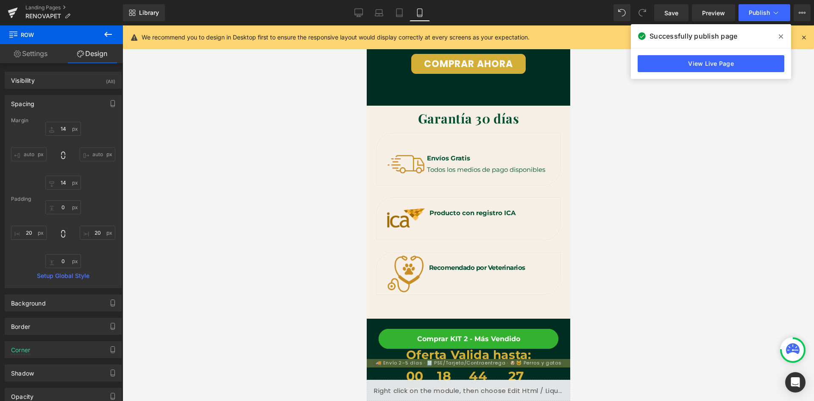
click at [607, 218] on div at bounding box center [469, 212] width 692 height 375
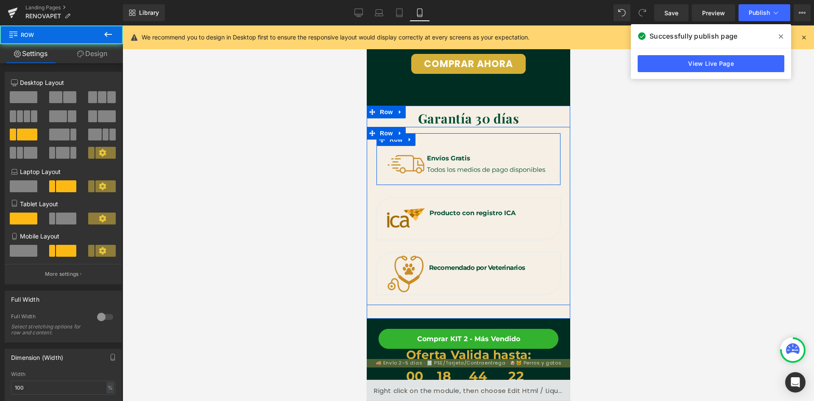
click at [447, 180] on div "Image Envíos Gratis Heading Todos los medios de pago disponibles Text Block Row" at bounding box center [468, 159] width 185 height 53
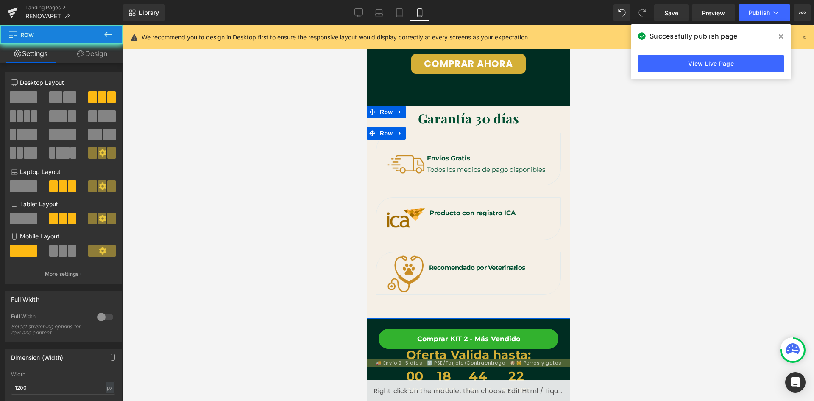
click at [558, 196] on div "Image Producto con registro ICA Heading Text Block Row" at bounding box center [468, 218] width 195 height 55
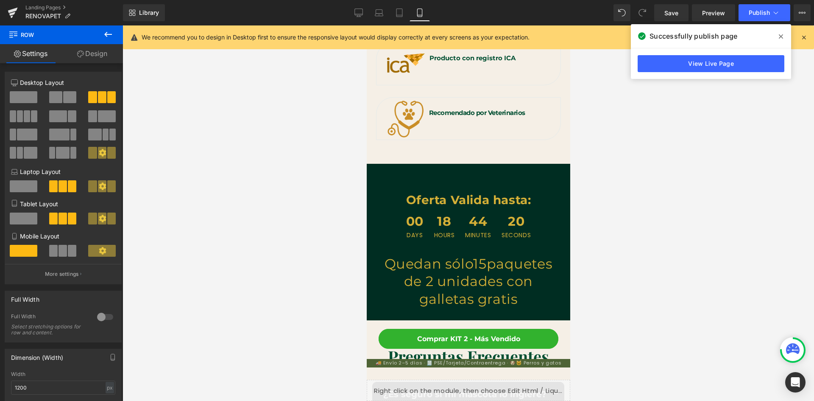
scroll to position [2756, 0]
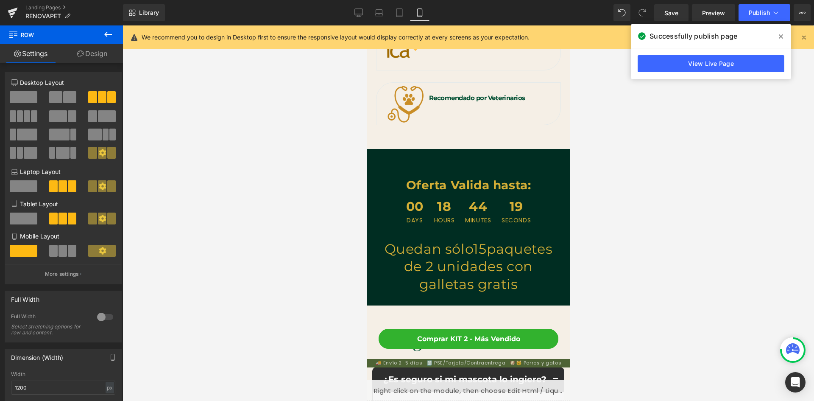
click at [497, 187] on strong "Oferta Valida hasta:" at bounding box center [468, 185] width 125 height 14
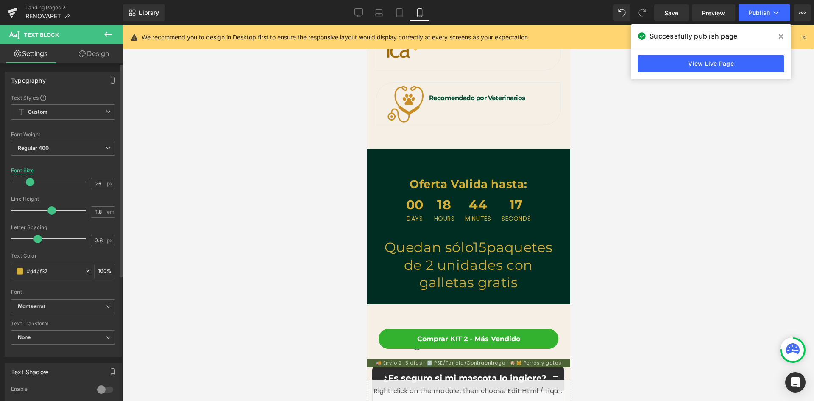
scroll to position [0, 156]
type input "24"
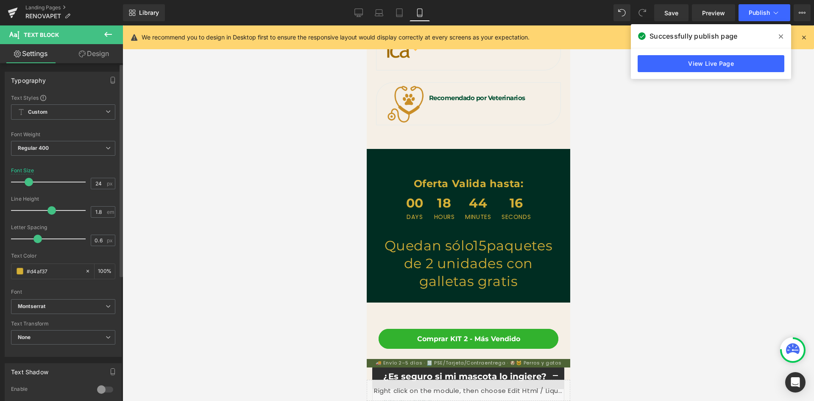
click at [26, 181] on span at bounding box center [29, 182] width 8 height 8
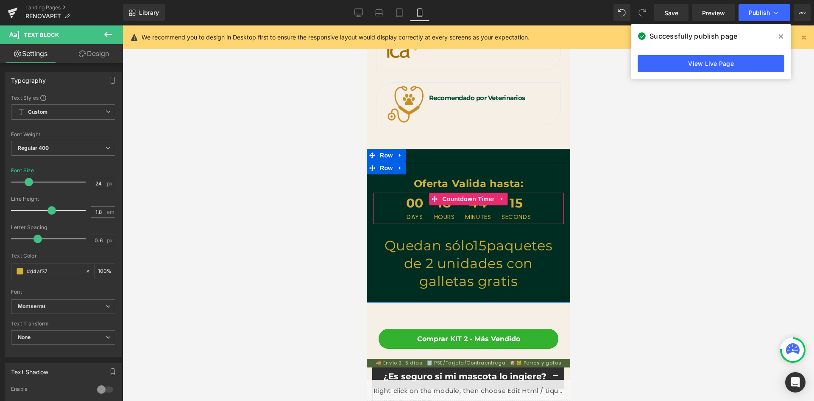
click at [460, 217] on div "44 Minutes" at bounding box center [477, 208] width 34 height 31
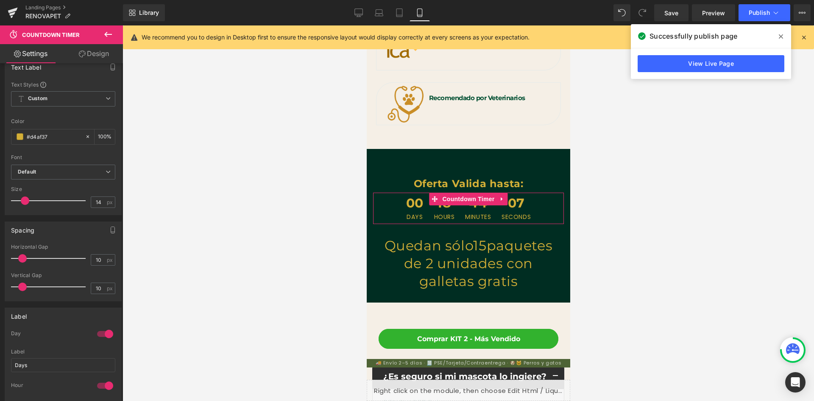
scroll to position [0, 0]
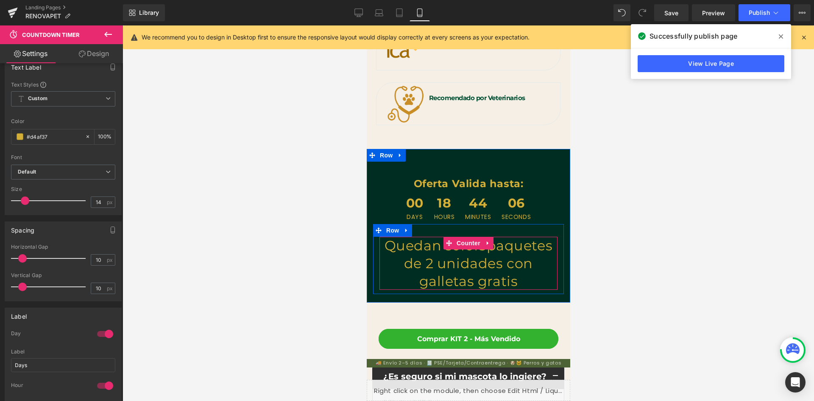
click at [408, 266] on span "paquetes de 2 unidades con galletas gratis" at bounding box center [478, 263] width 148 height 52
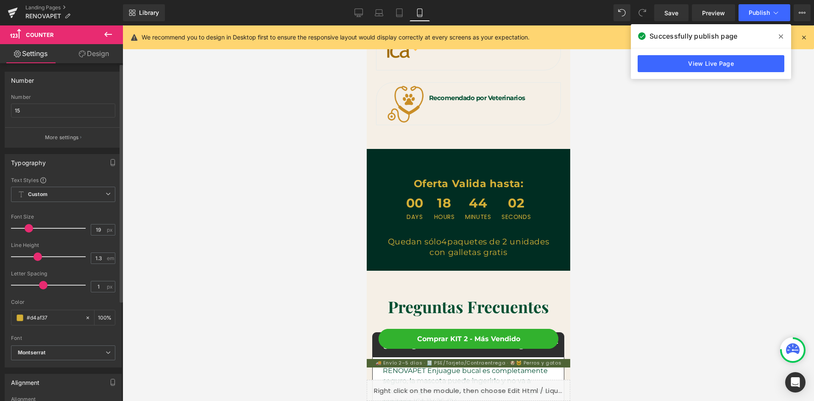
scroll to position [0, 156]
type input "20"
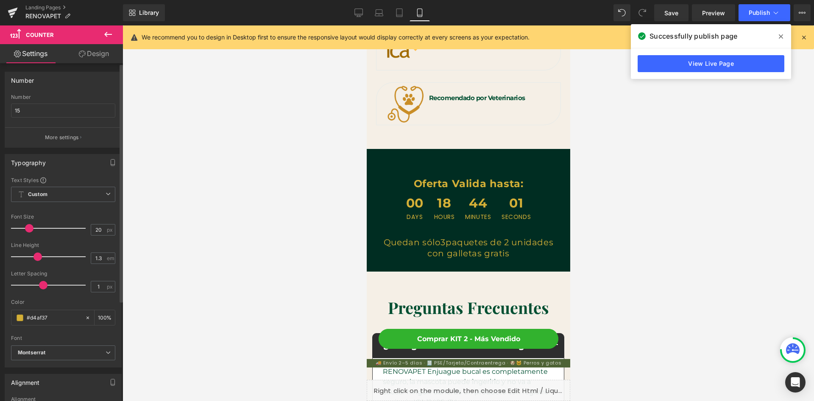
drag, startPoint x: 35, startPoint y: 230, endPoint x: 27, endPoint y: 231, distance: 8.1
click at [27, 231] on span at bounding box center [29, 228] width 8 height 8
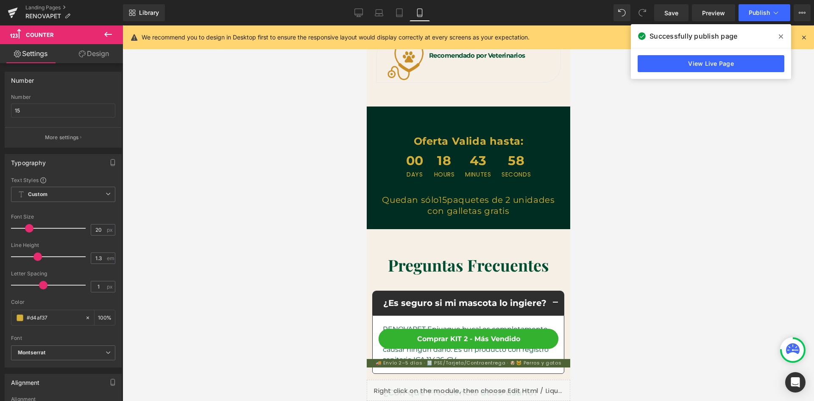
click at [482, 268] on div "Preguntas Frecuentes Heading" at bounding box center [468, 265] width 191 height 24
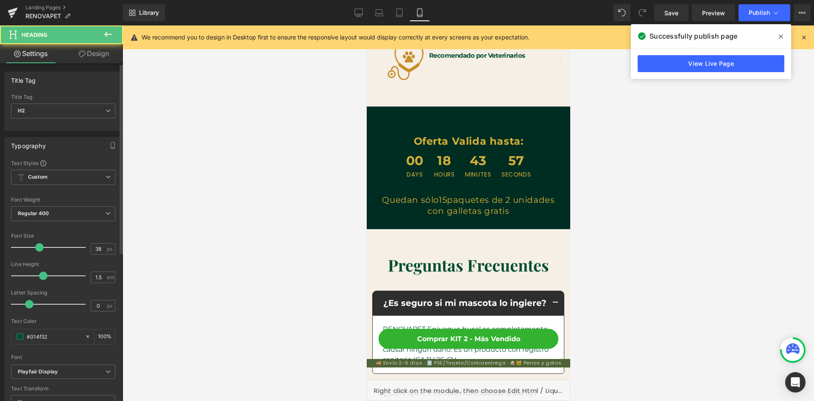
scroll to position [0, 311]
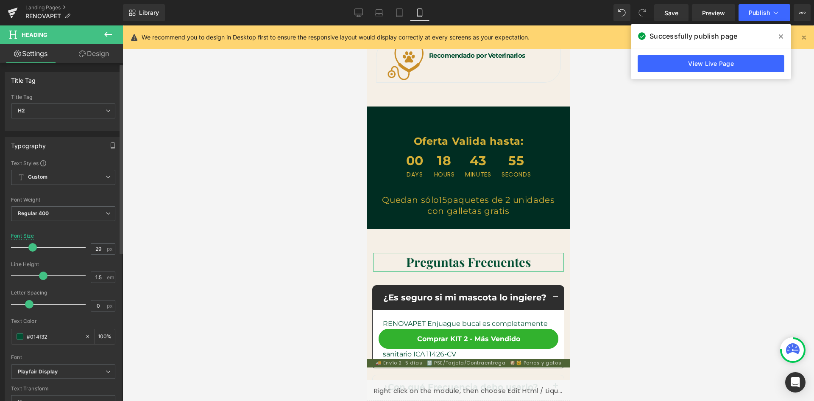
type input "30"
drag, startPoint x: 37, startPoint y: 248, endPoint x: 32, endPoint y: 250, distance: 5.8
click at [32, 250] on span at bounding box center [33, 247] width 8 height 8
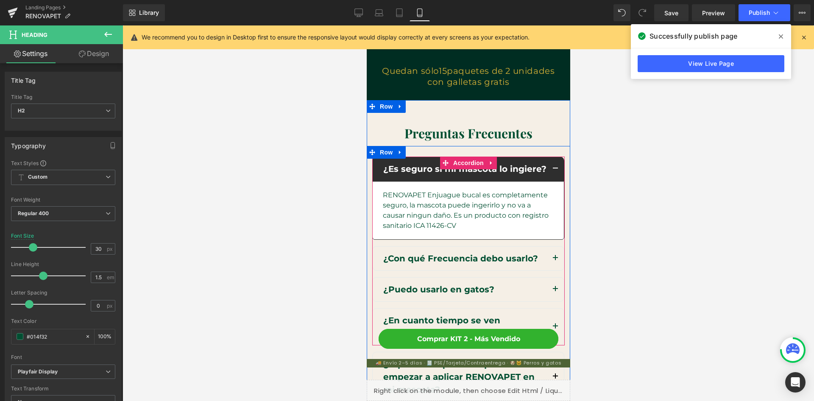
scroll to position [0, 0]
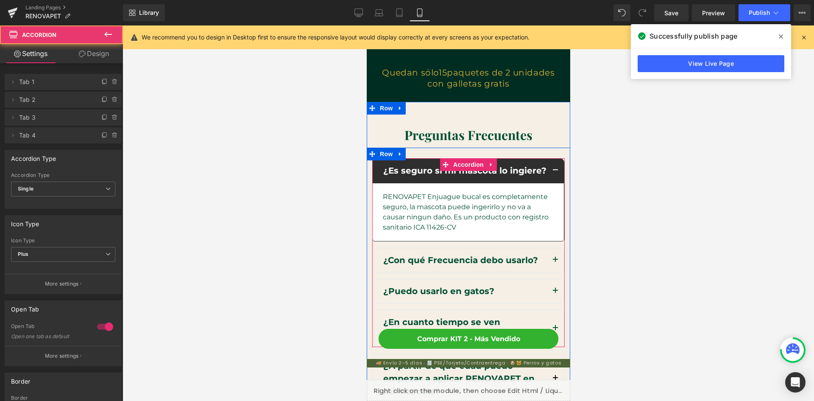
click at [401, 162] on div "¿Es seguro si mi mascota lo ingiere? Text Block" at bounding box center [468, 170] width 192 height 25
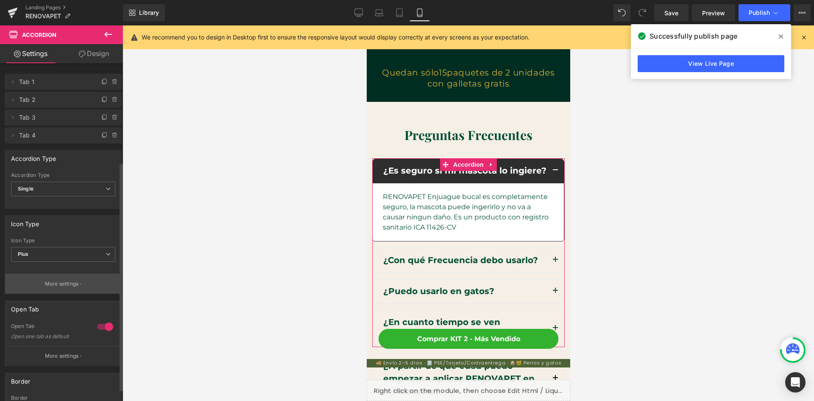
scroll to position [0, 156]
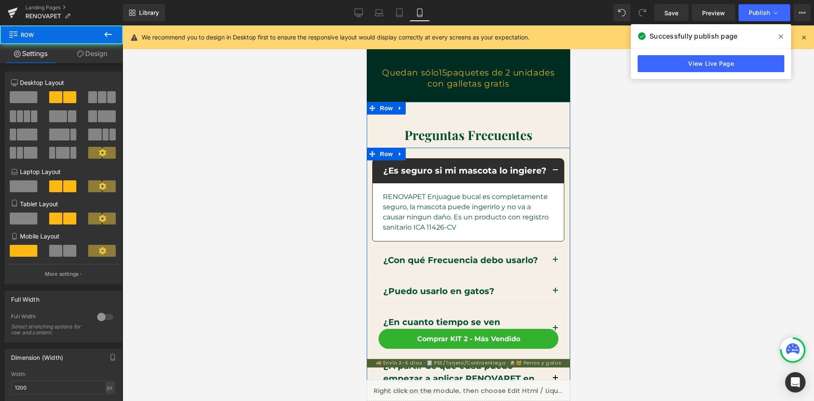
click at [427, 152] on div "¿Es seguro si mi mascota lo ingiere? Text Block RENOVAPET Enjuague bucal es com…" at bounding box center [468, 249] width 204 height 195
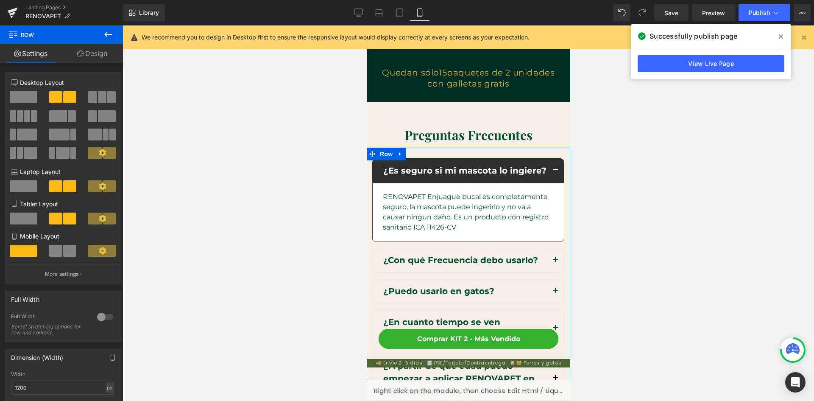
click at [102, 53] on link "Design" at bounding box center [91, 53] width 61 height 19
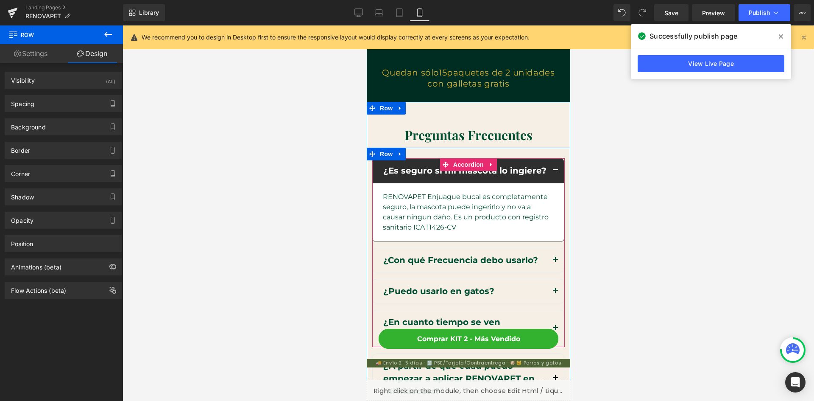
click at [510, 179] on div "¿Es seguro si mi mascota lo ingiere? Text Block" at bounding box center [468, 170] width 192 height 25
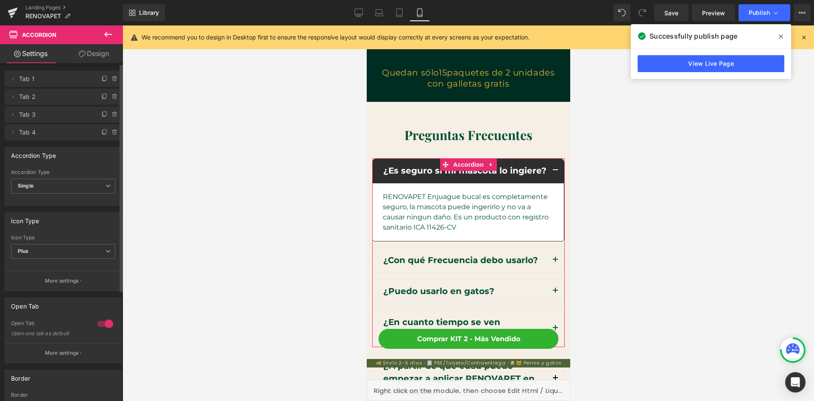
scroll to position [0, 0]
click at [17, 86] on li "Delete Cancel Tab 1 Tab 1 Name Tab 1 #FFFFFF Background #ffffff 100 %" at bounding box center [63, 82] width 117 height 16
click at [12, 82] on icon at bounding box center [12, 81] width 7 height 7
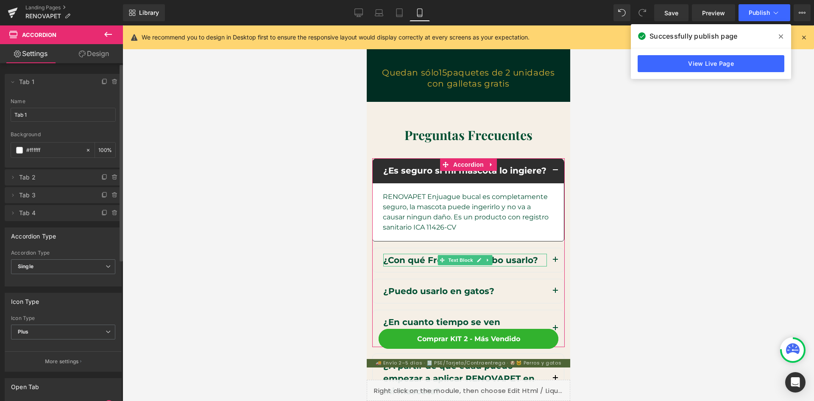
scroll to position [0, 156]
click at [15, 177] on icon at bounding box center [12, 177] width 7 height 7
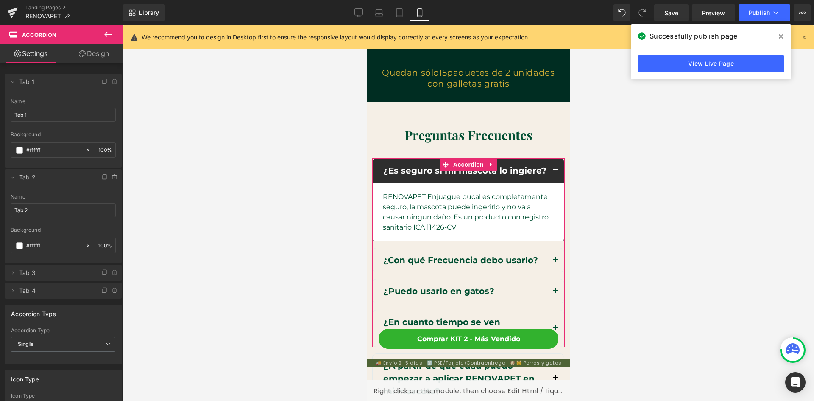
click at [92, 56] on link "Design" at bounding box center [93, 53] width 61 height 19
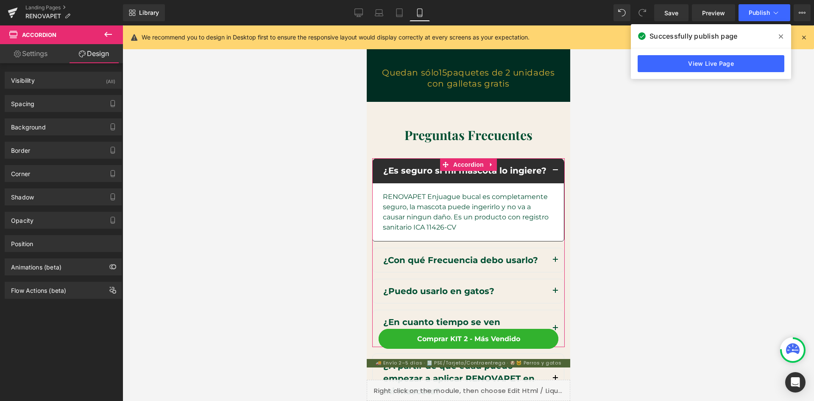
click at [39, 56] on link "Settings" at bounding box center [30, 53] width 61 height 19
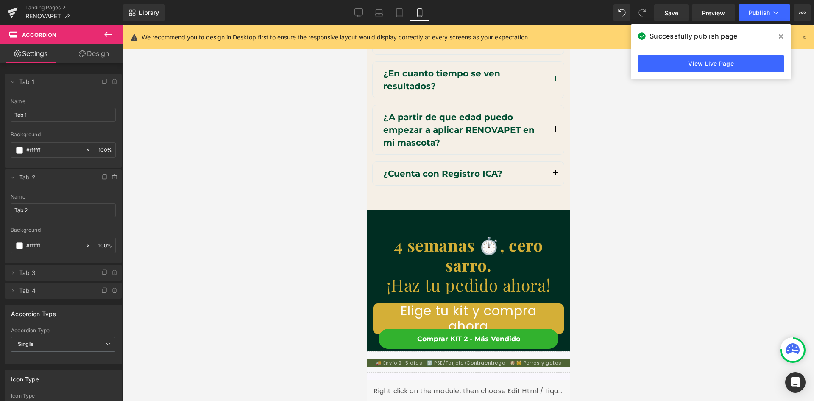
scroll to position [3222, 0]
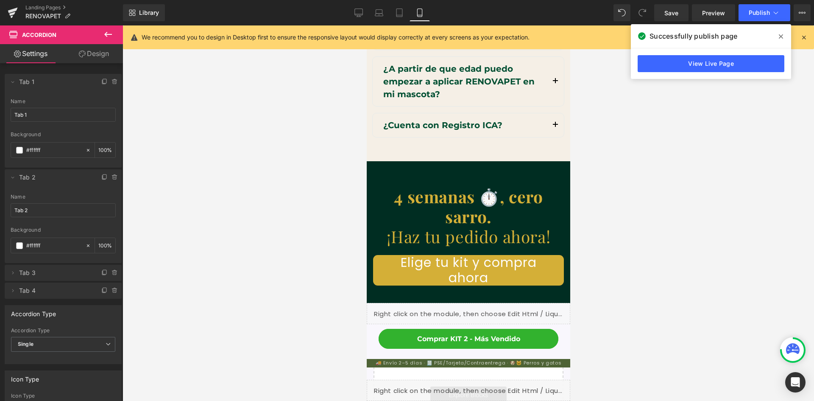
click at [416, 211] on p "4 semanas ⏱️, cero sarro." at bounding box center [468, 207] width 191 height 40
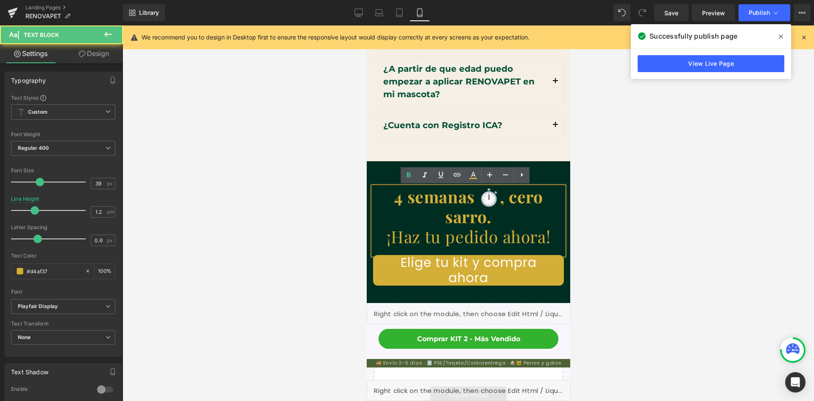
click at [418, 202] on strong "4 semanas ⏱️, cero sarro." at bounding box center [467, 206] width 149 height 42
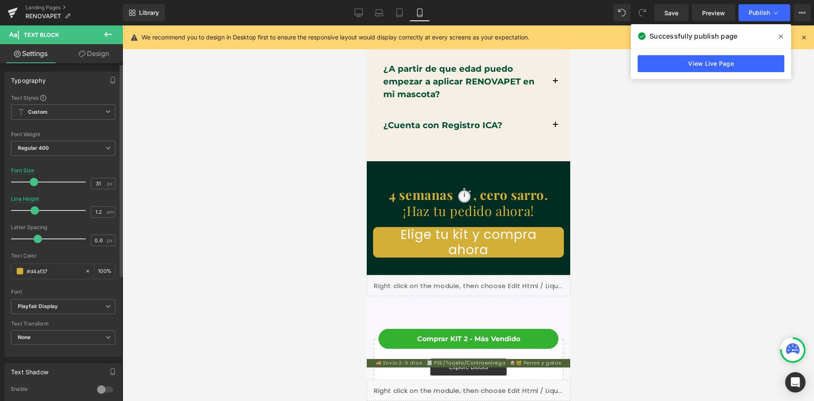
scroll to position [0, 0]
type input "30"
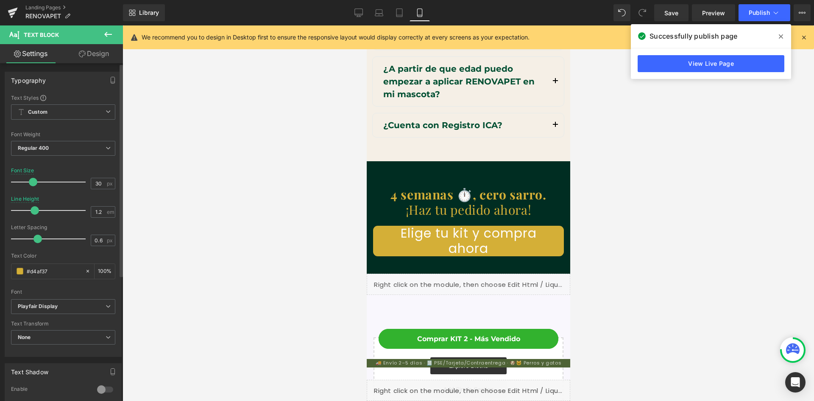
drag, startPoint x: 38, startPoint y: 182, endPoint x: 31, endPoint y: 182, distance: 6.4
click at [31, 182] on span at bounding box center [33, 182] width 8 height 8
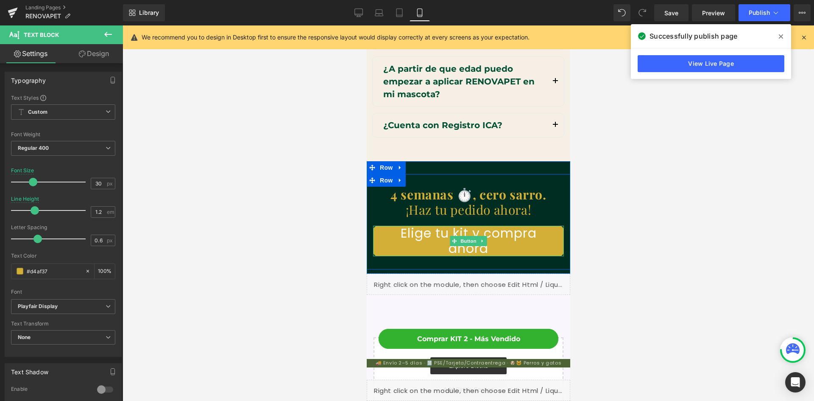
click at [376, 246] on link "Elige tu kit y compra ahora" at bounding box center [468, 241] width 191 height 31
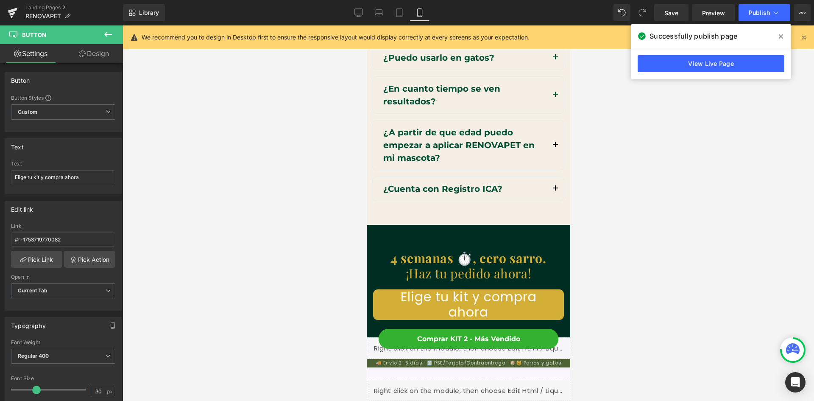
scroll to position [3186, 0]
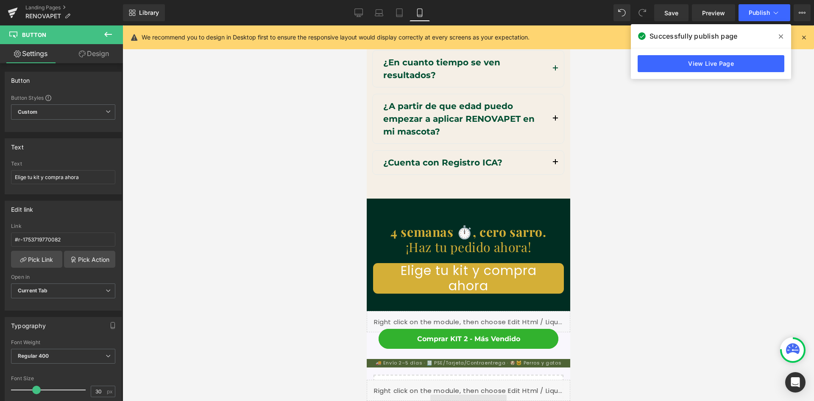
drag, startPoint x: 565, startPoint y: 256, endPoint x: 937, endPoint y: 364, distance: 387.7
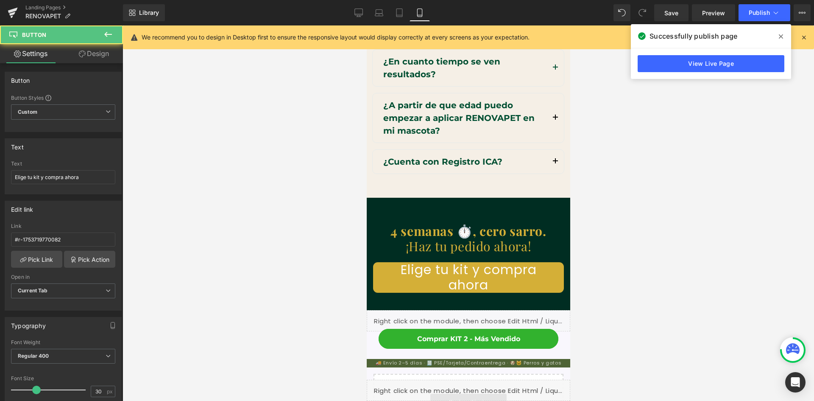
click at [485, 284] on link "Elige tu kit y compra ahora" at bounding box center [468, 277] width 191 height 31
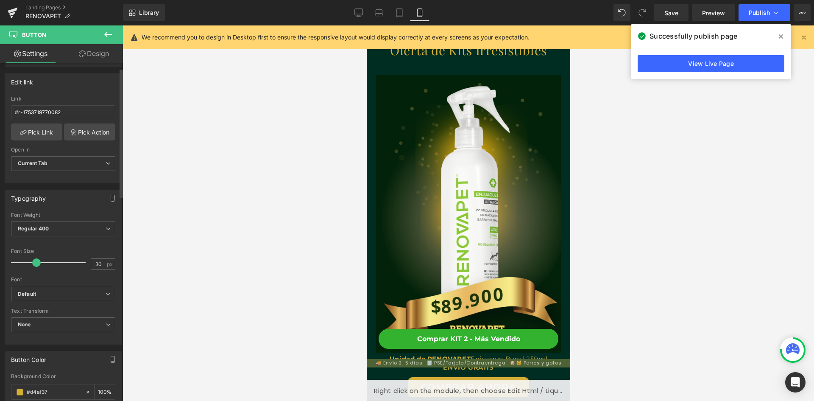
scroll to position [1576, 0]
type input "17"
drag, startPoint x: 37, startPoint y: 261, endPoint x: 29, endPoint y: 262, distance: 8.5
click at [29, 262] on span at bounding box center [27, 262] width 8 height 8
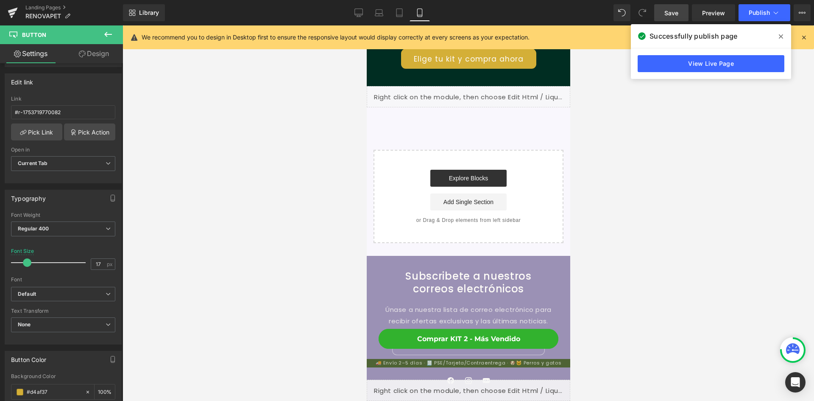
scroll to position [0, 0]
click at [668, 15] on span "Save" at bounding box center [671, 12] width 14 height 9
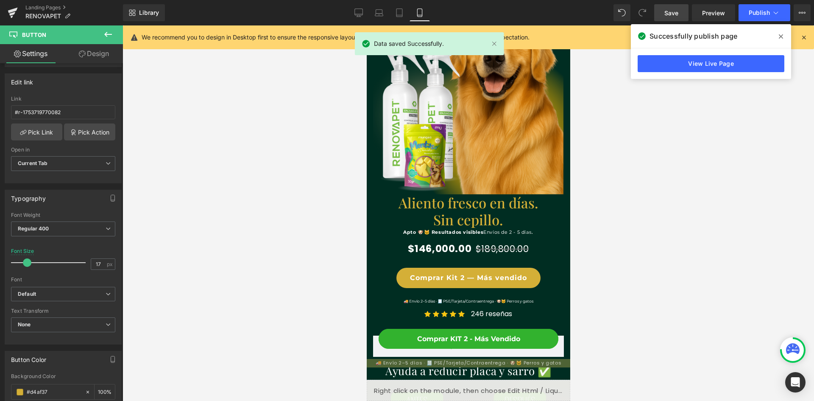
scroll to position [7, 0]
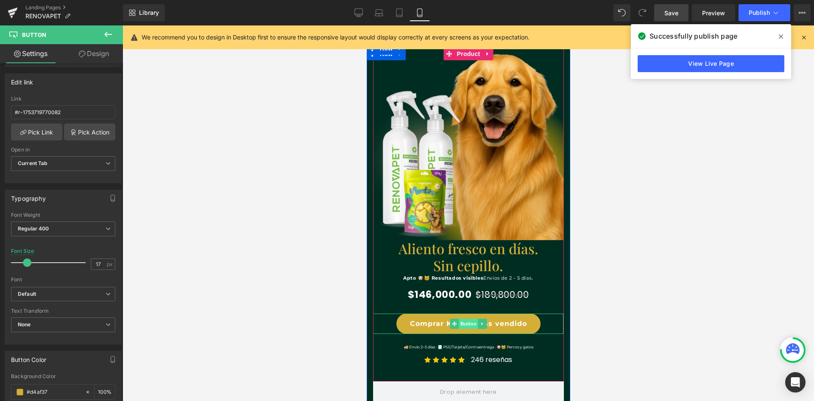
click at [471, 324] on span "Button" at bounding box center [468, 323] width 20 height 10
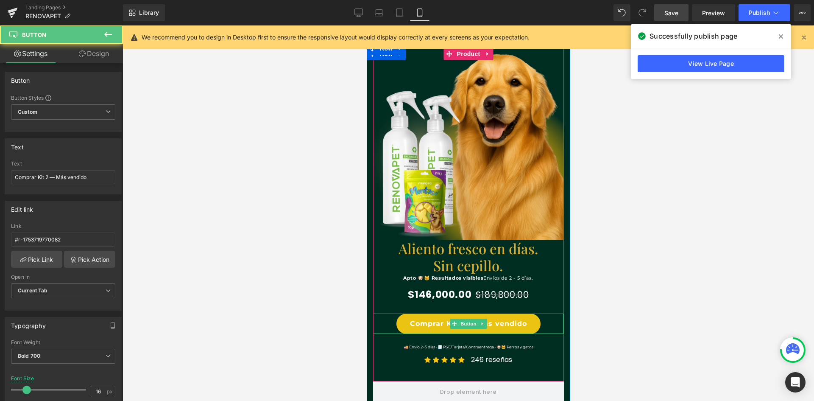
click at [497, 325] on link "Comprar Kit 2 — Más vendido" at bounding box center [468, 323] width 144 height 20
click at [410, 323] on link "Comprar Kit 2 — Más vendido" at bounding box center [468, 323] width 144 height 20
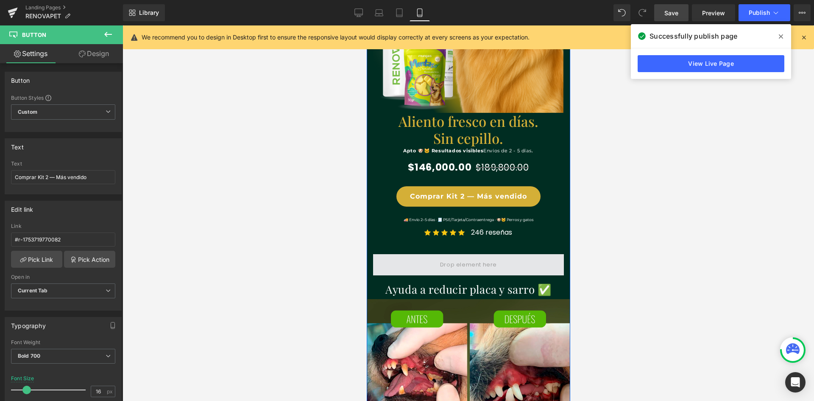
scroll to position [0, 156]
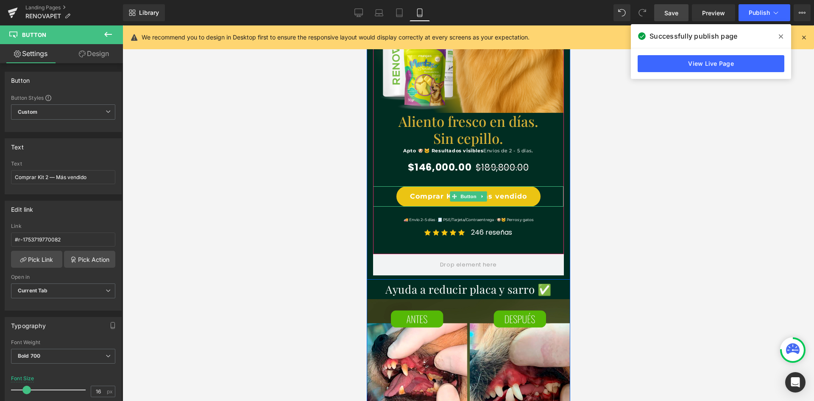
click at [415, 193] on link "Comprar Kit 2 — Más vendido" at bounding box center [468, 196] width 144 height 20
click at [482, 164] on span "$189,800.00" at bounding box center [501, 167] width 53 height 12
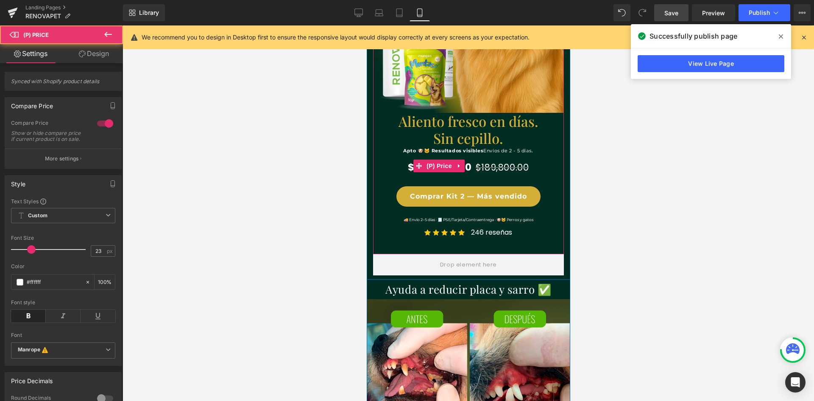
click at [504, 167] on span "$189,800.00" at bounding box center [501, 167] width 53 height 12
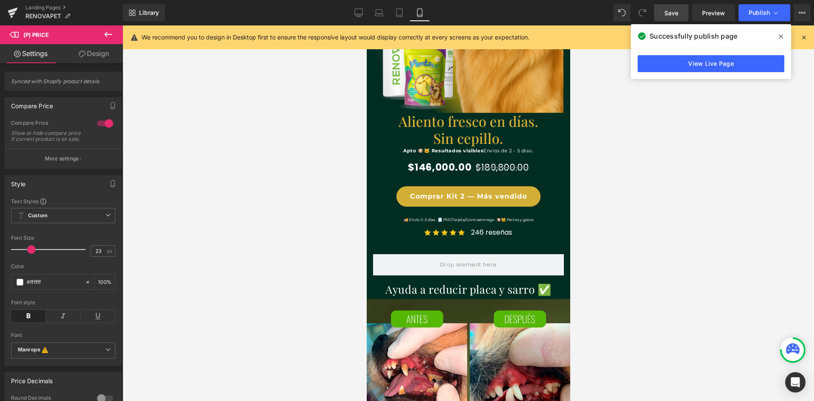
scroll to position [0, 156]
click at [104, 35] on icon at bounding box center [108, 34] width 10 height 10
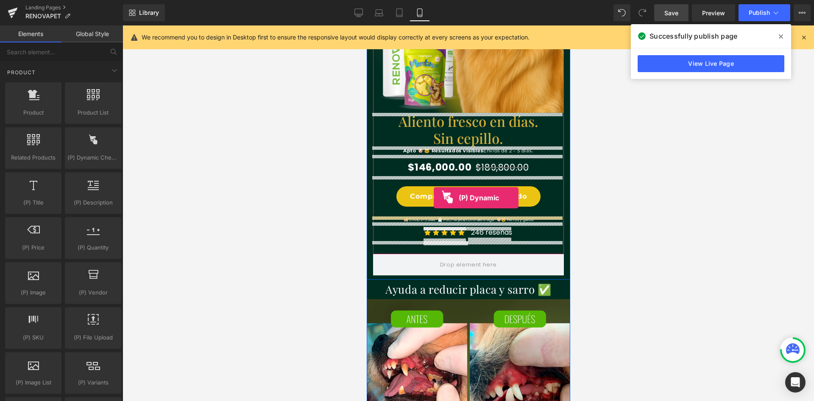
drag, startPoint x: 450, startPoint y: 182, endPoint x: 433, endPoint y: 198, distance: 22.8
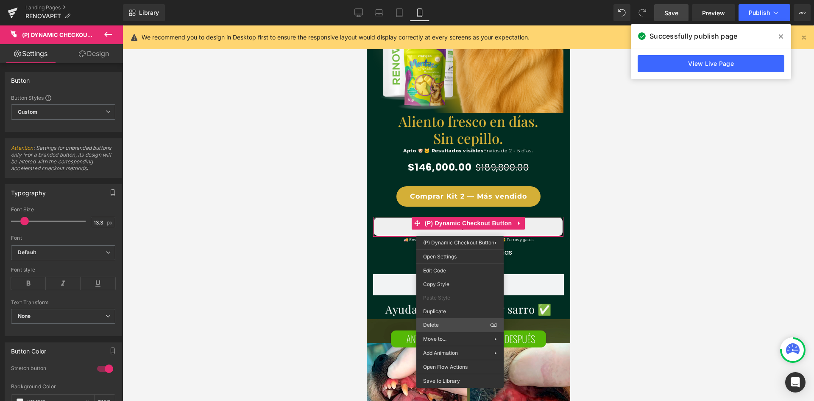
scroll to position [0, 0]
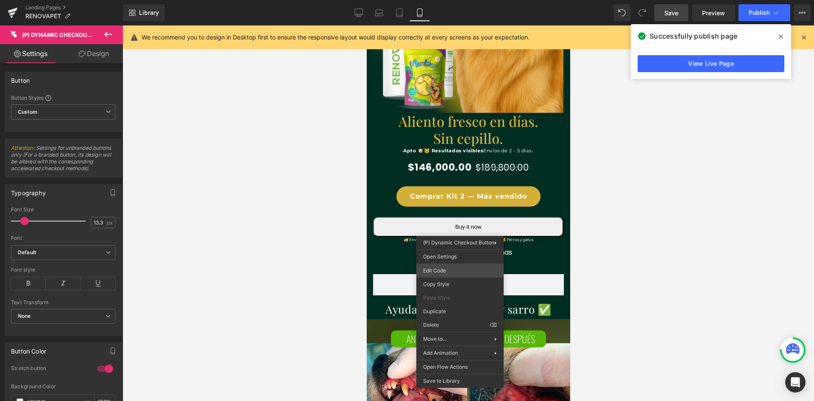
click at [464, 0] on div "(P) Dynamic Checkout Button You are previewing how the will restyle your page. …" at bounding box center [407, 0] width 814 height 0
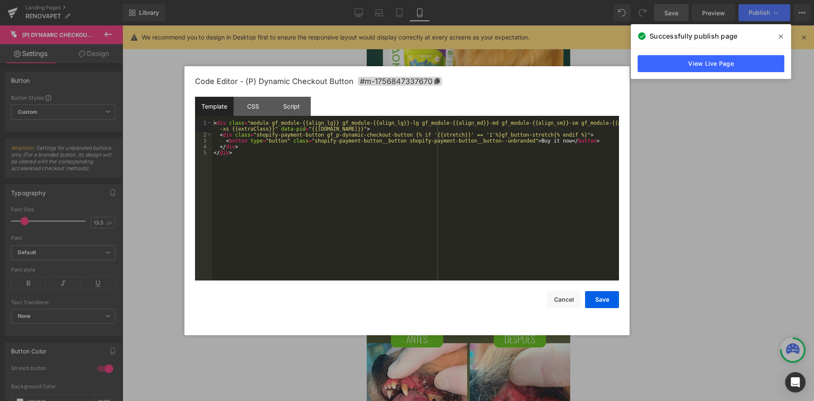
scroll to position [0, 156]
drag, startPoint x: 512, startPoint y: 140, endPoint x: 542, endPoint y: 142, distance: 29.8
click at [542, 142] on div "< div class = "module gf_module-{{align_lg}} gf_module-{{align_lg}}-lg gf_modul…" at bounding box center [415, 209] width 407 height 178
click at [606, 295] on button "Save" at bounding box center [602, 299] width 34 height 17
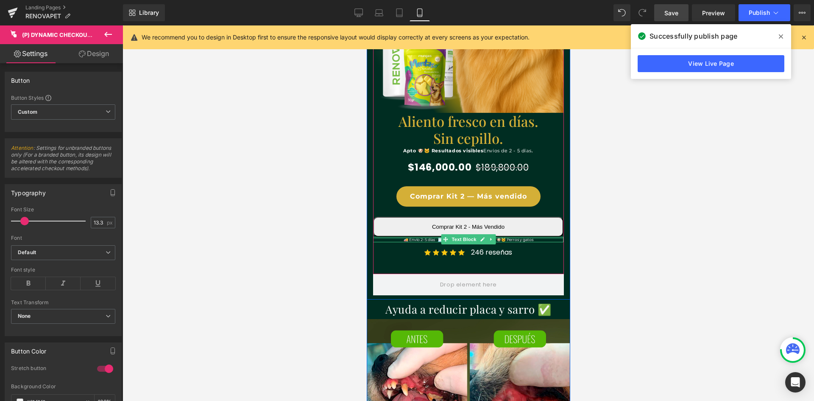
scroll to position [0, 311]
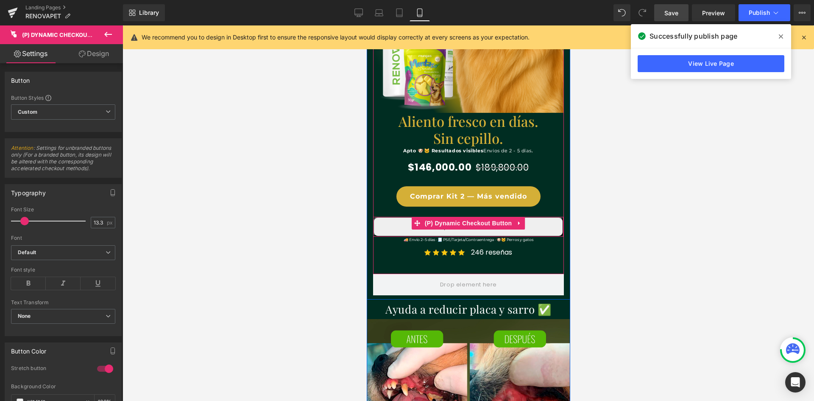
click at [543, 232] on button "Comprar Kit 2 - Más Vendido" at bounding box center [468, 227] width 190 height 20
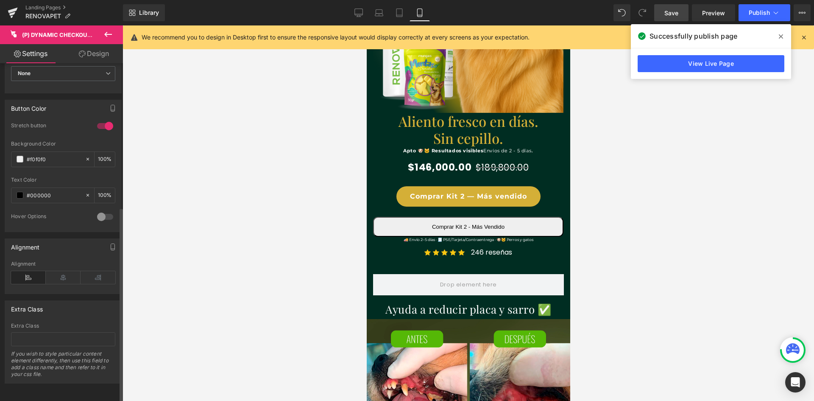
scroll to position [0, 0]
click at [22, 156] on span at bounding box center [20, 159] width 7 height 7
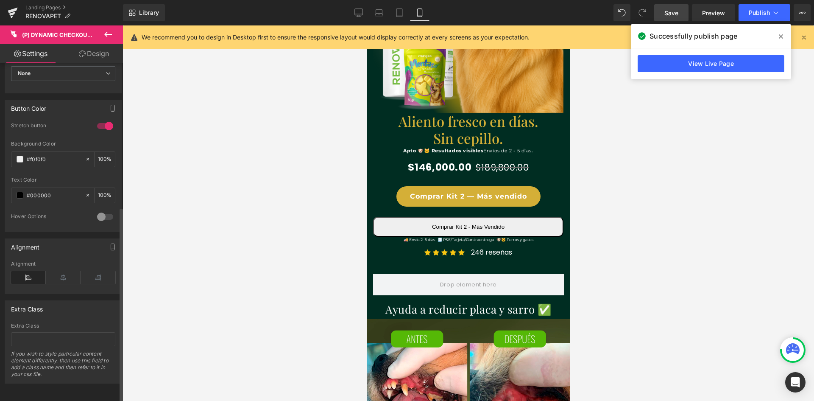
scroll to position [0, 156]
click at [97, 53] on link "Design" at bounding box center [93, 53] width 61 height 19
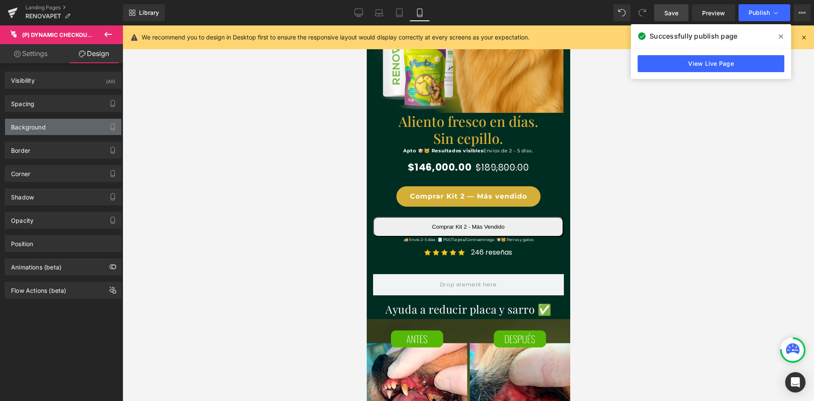
click at [47, 126] on div "Background" at bounding box center [63, 127] width 116 height 16
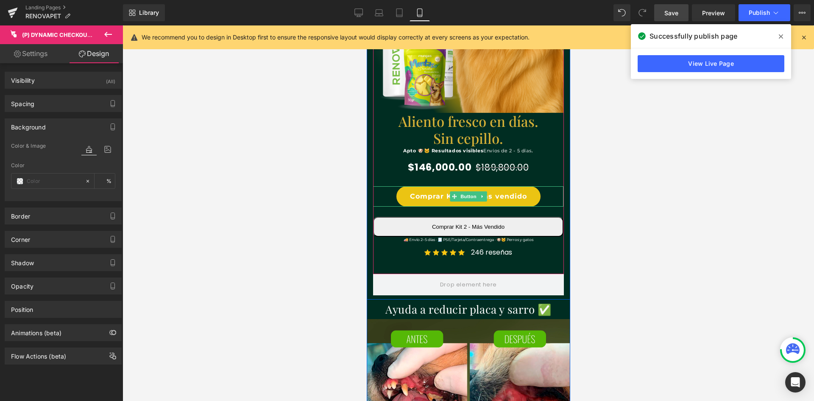
scroll to position [0, 311]
click at [440, 192] on link "Comprar Kit 2 — Más vendido" at bounding box center [468, 196] width 144 height 20
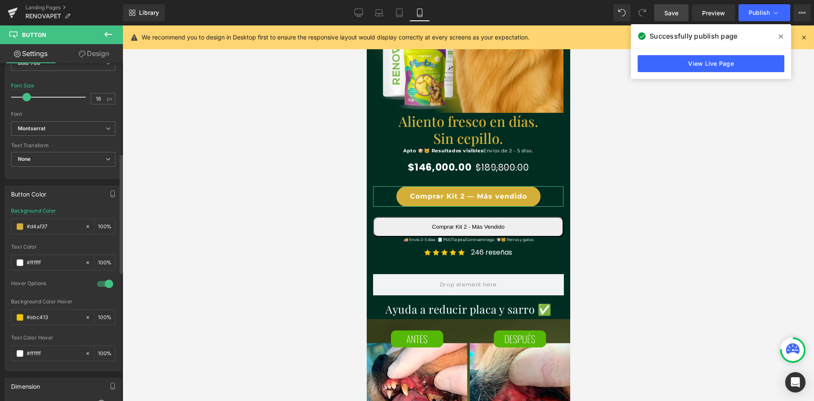
scroll to position [297, 0]
drag, startPoint x: 58, startPoint y: 221, endPoint x: 26, endPoint y: 223, distance: 31.8
click at [26, 223] on div "#d4af37" at bounding box center [47, 222] width 73 height 15
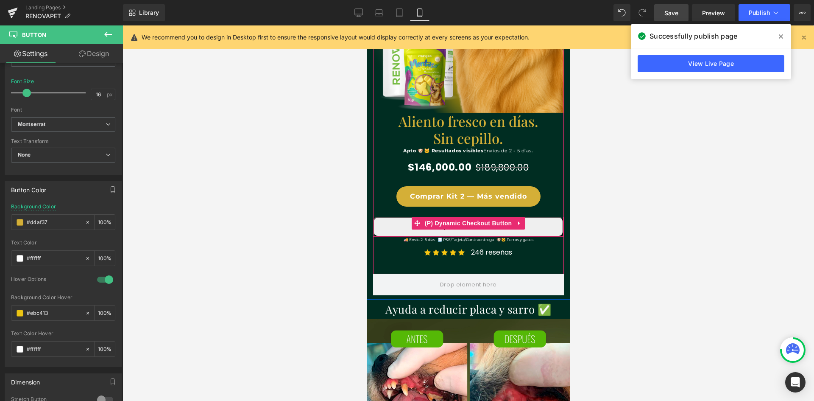
click at [380, 228] on button "Comprar Kit 2 - Más Vendido" at bounding box center [468, 227] width 190 height 20
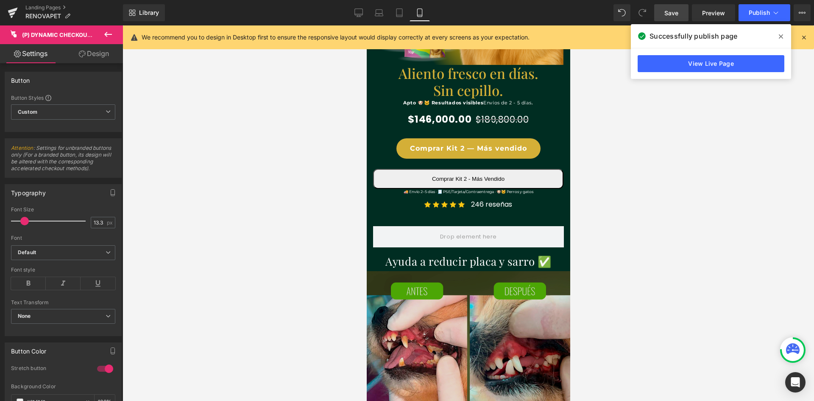
scroll to position [0, 311]
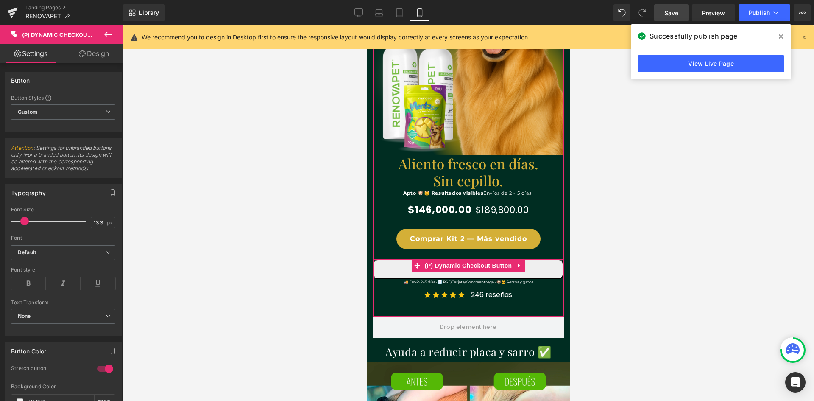
click at [396, 265] on button "Comprar Kit 2 - Más Vendido" at bounding box center [468, 269] width 190 height 20
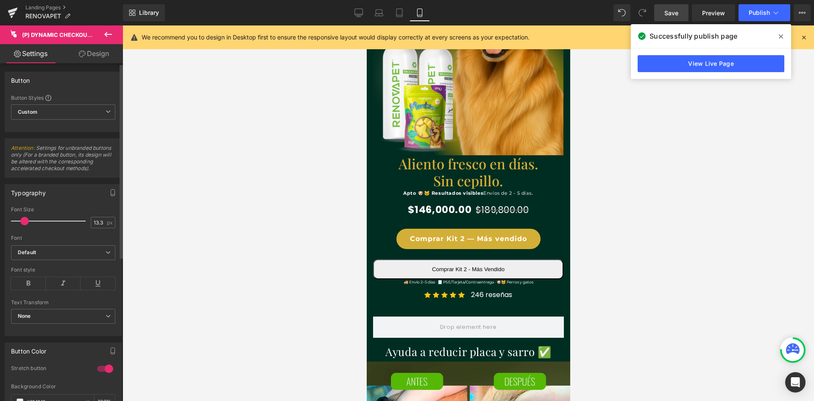
scroll to position [0, 0]
click at [103, 57] on link "Design" at bounding box center [93, 53] width 61 height 19
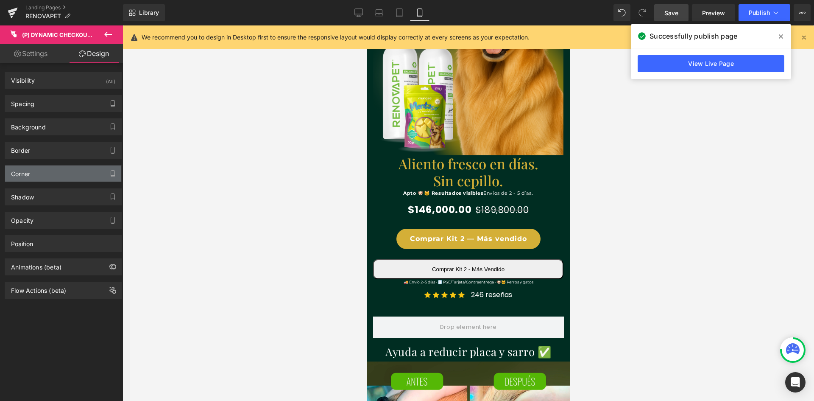
scroll to position [0, 156]
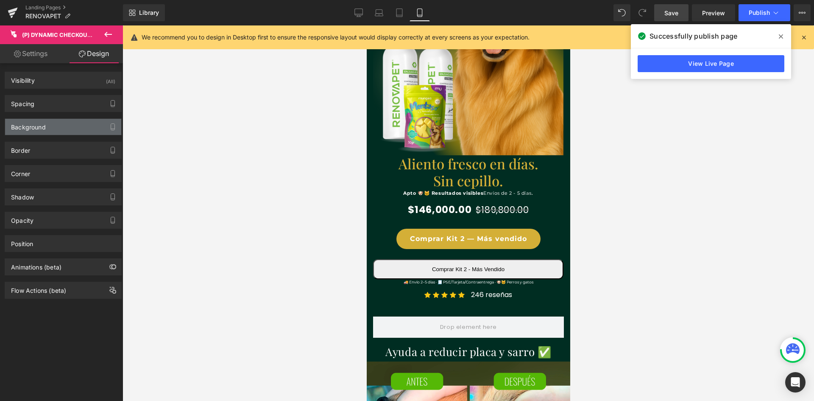
click at [56, 132] on div "Background" at bounding box center [63, 127] width 116 height 16
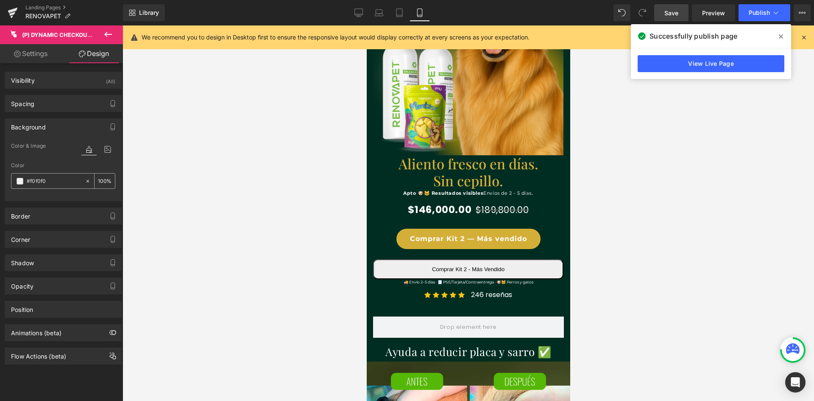
paste input "d4af37"
type input "#d4af37"
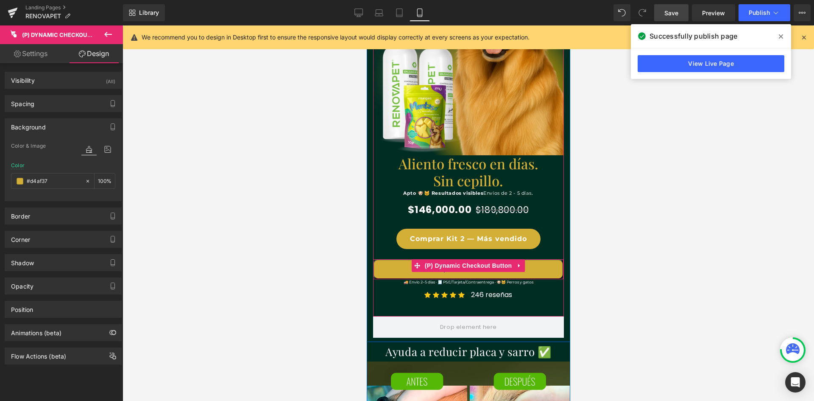
click at [432, 273] on button "Comprar Kit 2 - Más Vendido" at bounding box center [468, 269] width 190 height 20
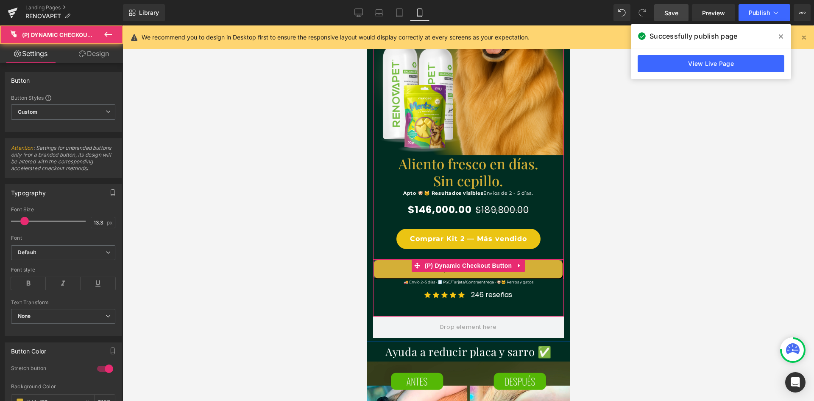
scroll to position [0, 311]
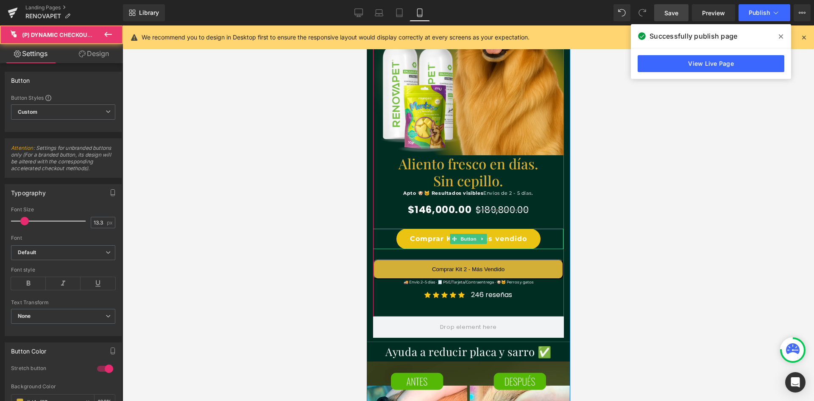
click at [425, 234] on link "Comprar Kit 2 — Más vendido" at bounding box center [468, 239] width 144 height 20
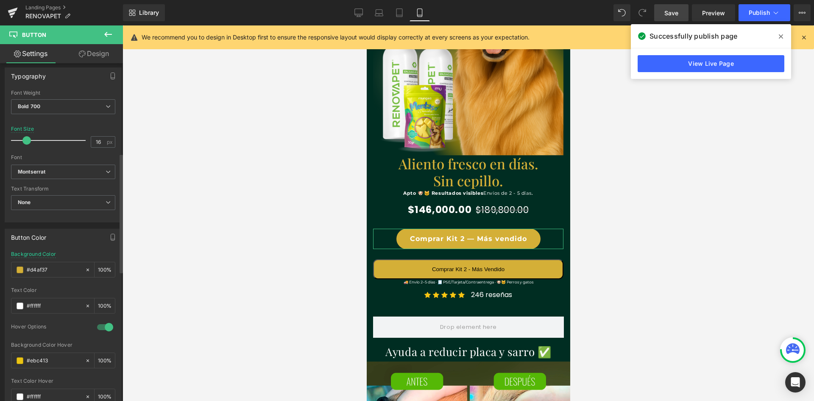
scroll to position [254, 0]
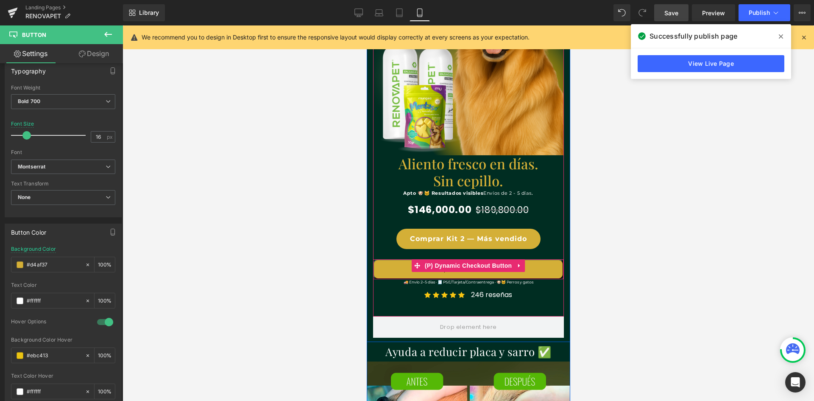
click at [392, 271] on button "Comprar Kit 2 - Más Vendido" at bounding box center [468, 269] width 190 height 20
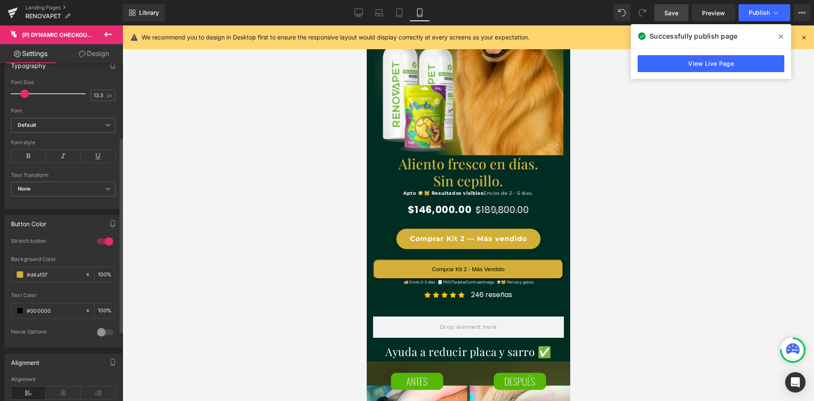
scroll to position [212, 0]
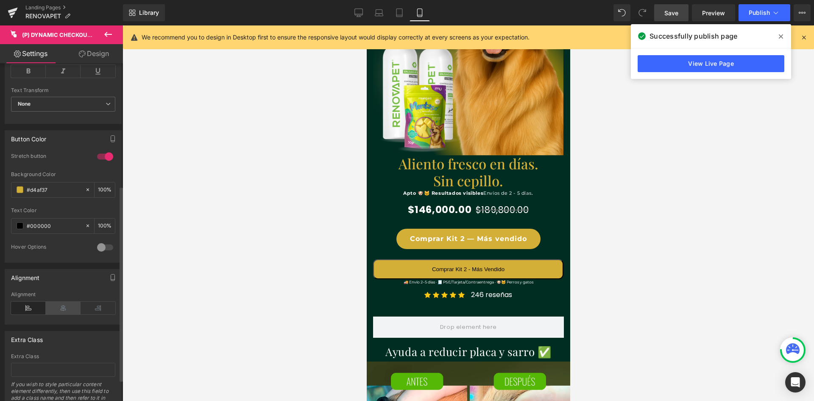
click at [58, 306] on icon at bounding box center [63, 307] width 35 height 13
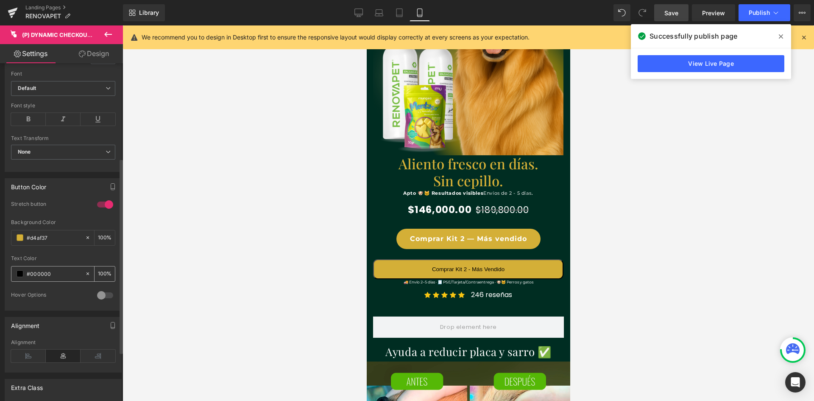
click at [45, 274] on input "#000000" at bounding box center [54, 273] width 54 height 9
drag, startPoint x: 52, startPoint y: 274, endPoint x: 30, endPoint y: 274, distance: 22.0
click at [30, 274] on input "#000000" at bounding box center [54, 273] width 54 height 9
type input "#f"
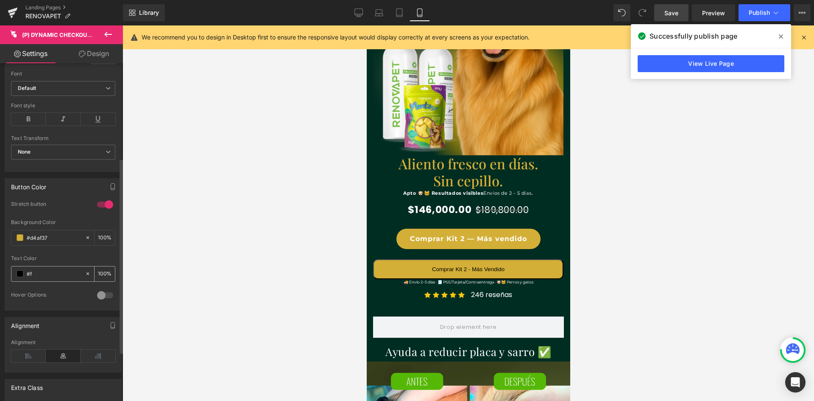
type input "0"
type input "#fff"
type input "100"
type input "#fffff"
type input "0"
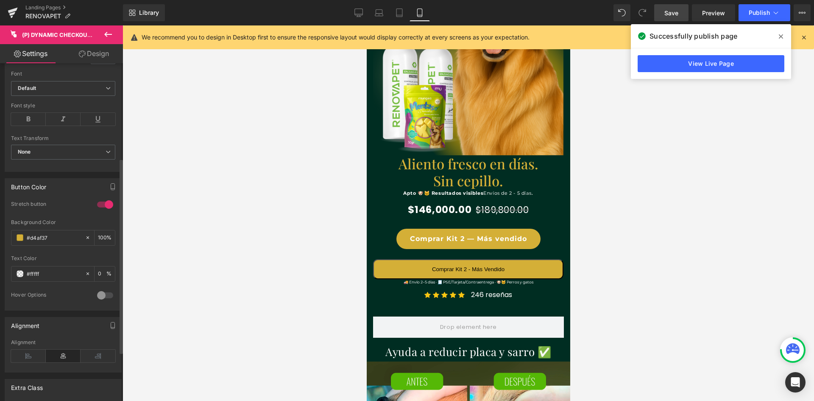
type input "#ffff"
type input "100"
type input "#ffffff"
click at [198, 276] on div at bounding box center [469, 212] width 692 height 375
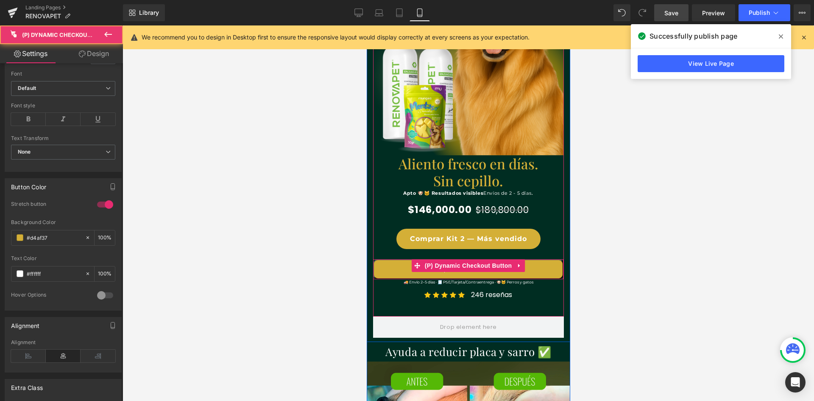
click at [383, 267] on button "Comprar Kit 2 - Más Vendido" at bounding box center [468, 269] width 190 height 20
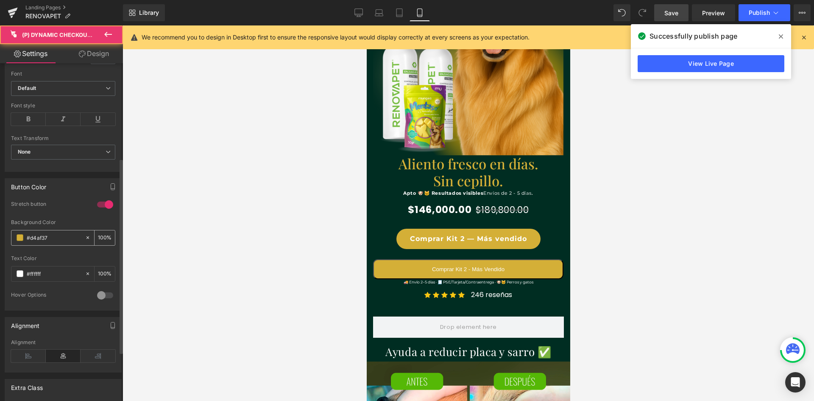
scroll to position [0, 311]
click at [31, 124] on icon at bounding box center [28, 119] width 35 height 13
click at [66, 152] on span "None" at bounding box center [63, 152] width 104 height 15
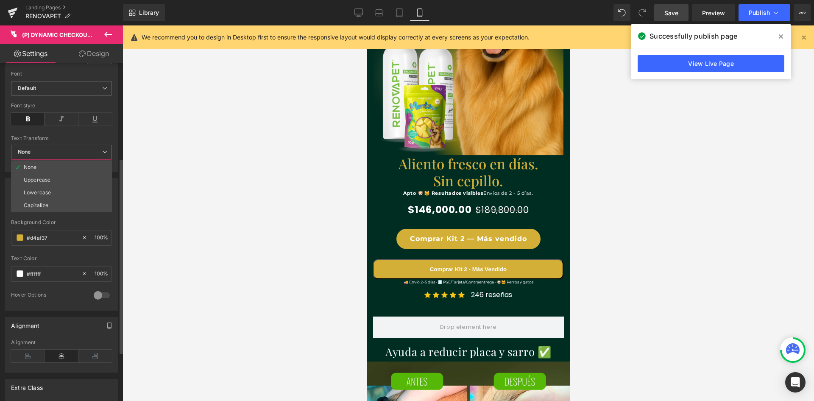
click at [64, 151] on span "None" at bounding box center [61, 152] width 101 height 15
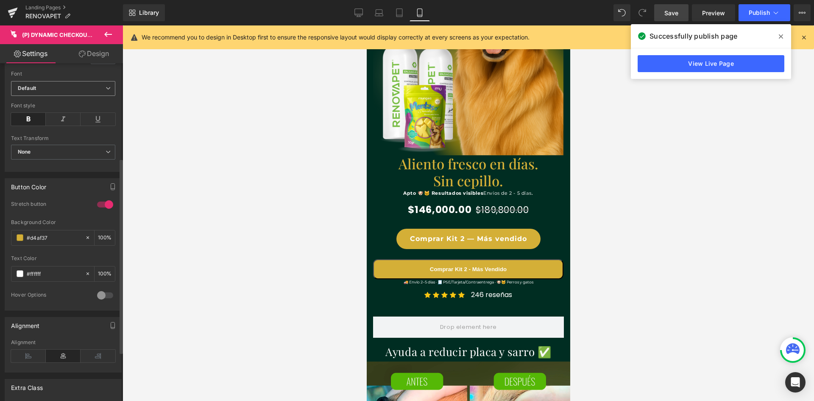
click at [71, 88] on b "Default" at bounding box center [62, 88] width 88 height 7
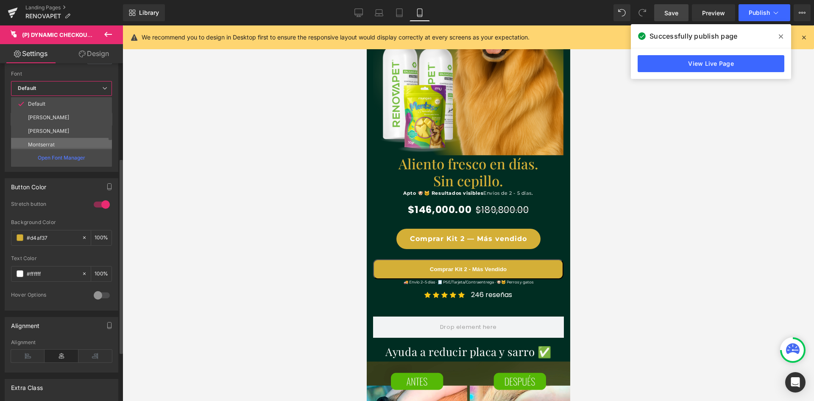
click at [64, 140] on li "Montserrat" at bounding box center [63, 145] width 105 height 14
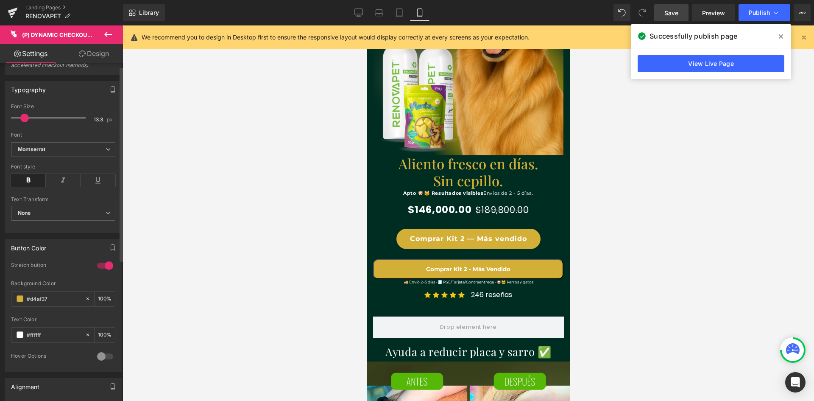
scroll to position [0, 0]
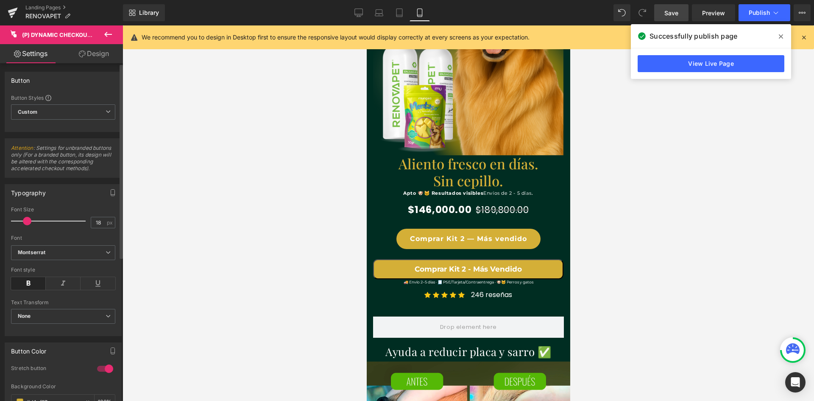
type input "19"
click at [30, 221] on span at bounding box center [29, 221] width 8 height 8
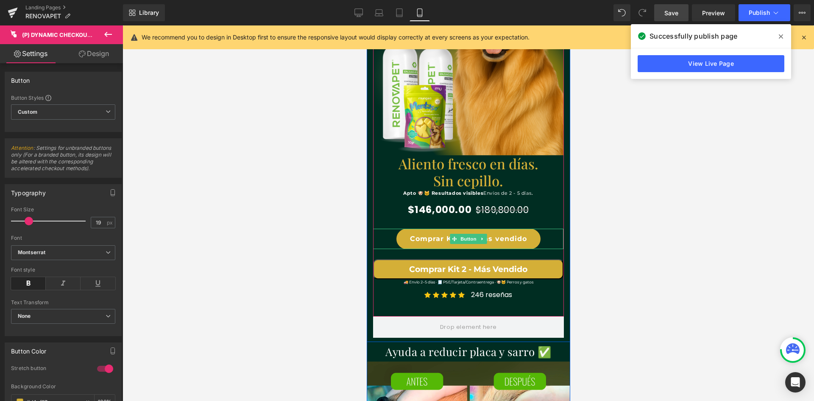
click at [392, 240] on div "Comprar Kit 2 — Más vendido" at bounding box center [468, 239] width 190 height 20
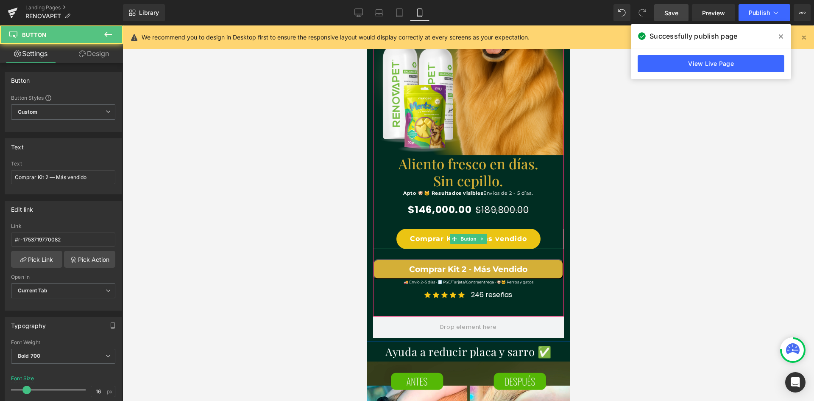
click at [402, 240] on link "Comprar Kit 2 — Más vendido" at bounding box center [468, 239] width 144 height 20
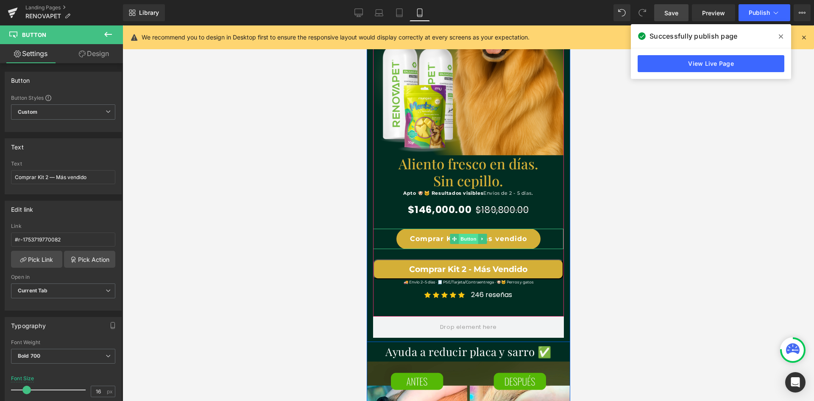
scroll to position [0, 311]
click at [477, 237] on link at bounding box center [481, 239] width 9 height 10
click at [484, 239] on icon at bounding box center [486, 238] width 5 height 5
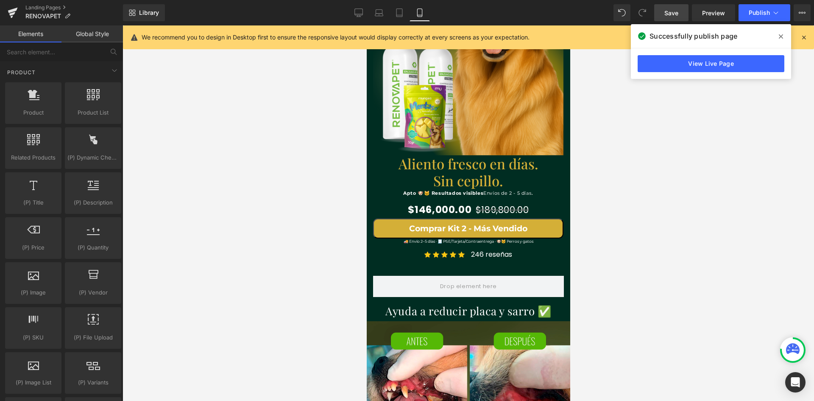
scroll to position [0, 0]
click at [678, 14] on span "Save" at bounding box center [671, 12] width 14 height 9
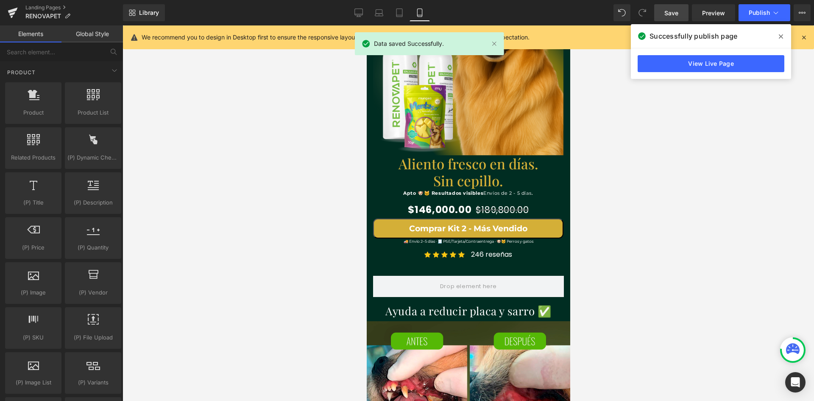
scroll to position [0, 156]
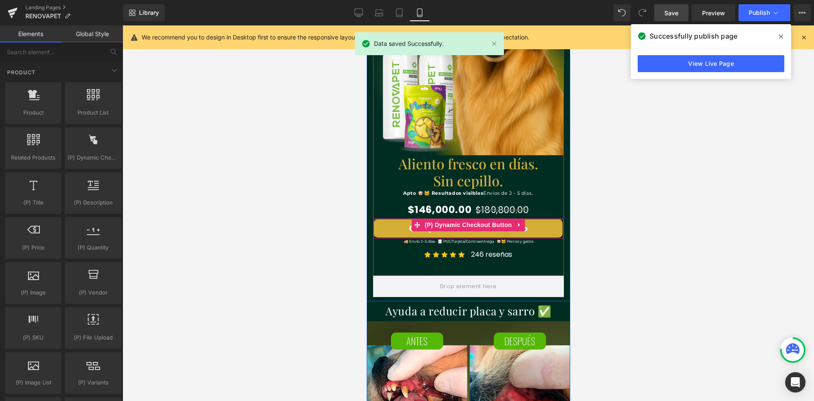
click at [527, 232] on button "Comprar Kit 2 - Más Vendido" at bounding box center [468, 228] width 190 height 20
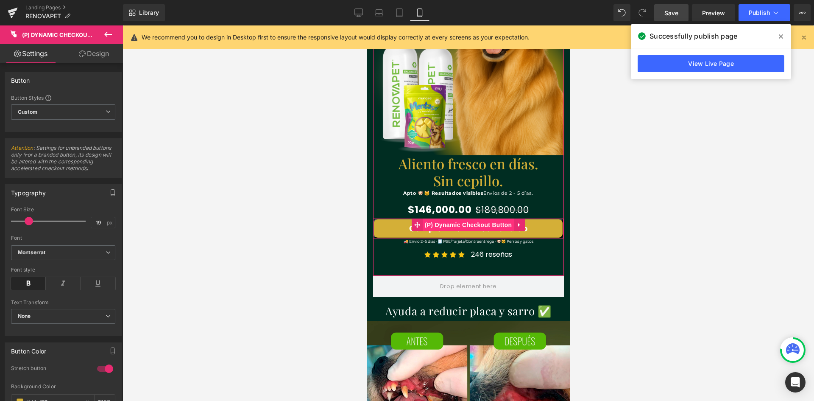
scroll to position [0, 311]
click at [456, 223] on span "(P) Dynamic Checkout Button" at bounding box center [468, 225] width 92 height 13
click at [379, 198] on div "$146,000.00 $189,800.00" at bounding box center [468, 208] width 190 height 21
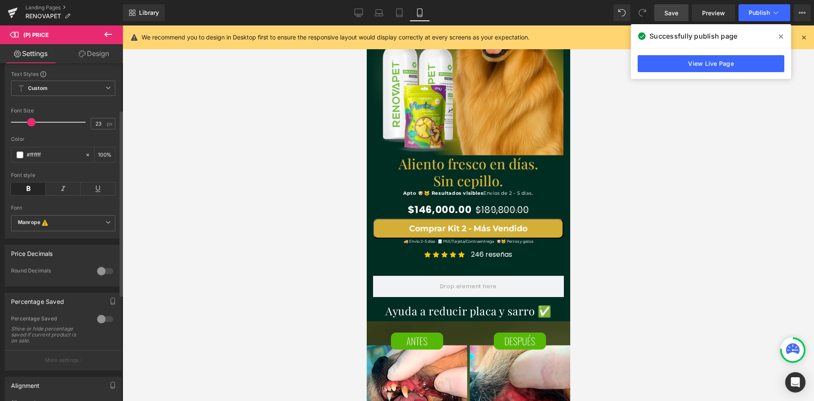
scroll to position [0, 0]
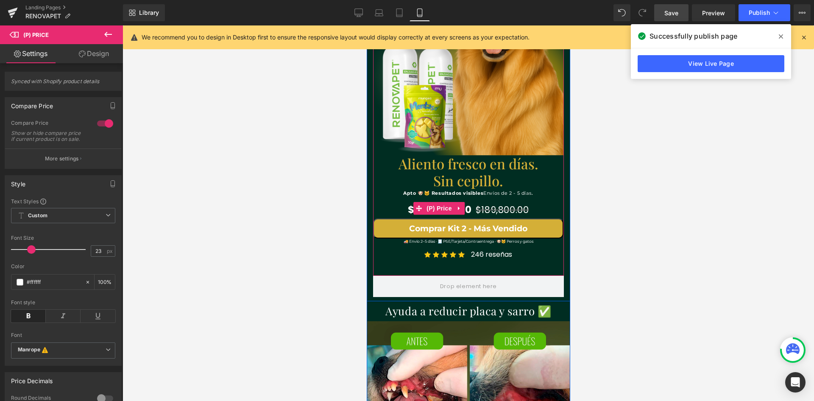
click at [387, 200] on div "$146,000.00 $189,800.00" at bounding box center [468, 208] width 190 height 21
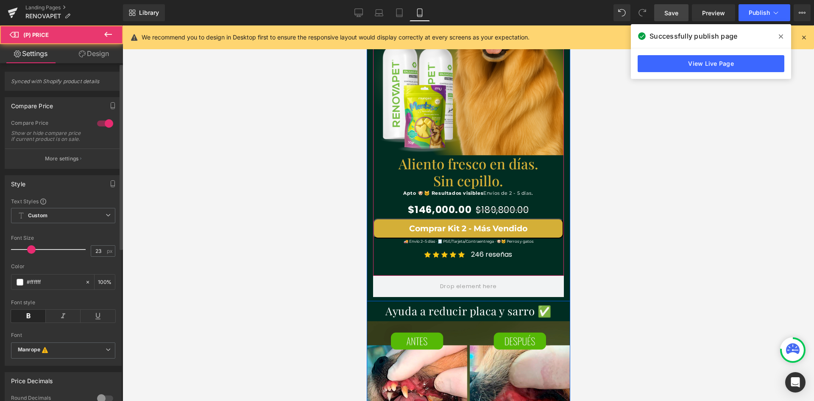
scroll to position [0, 156]
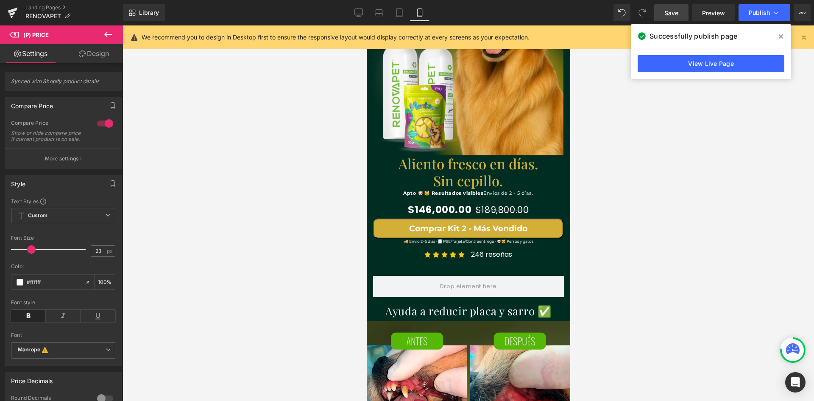
click at [91, 53] on link "Design" at bounding box center [93, 53] width 61 height 19
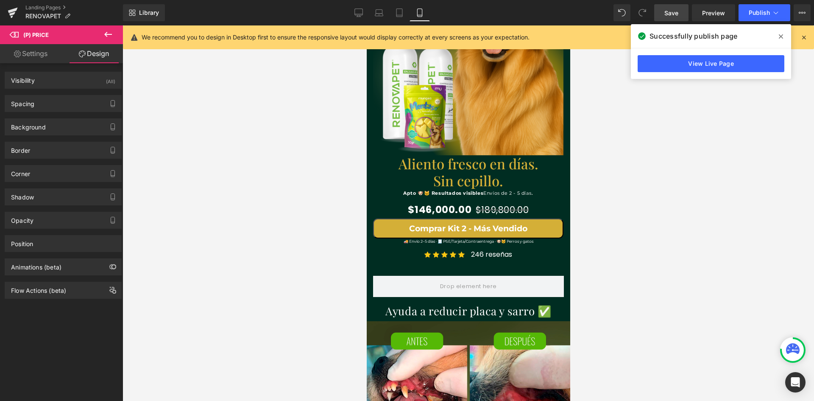
click at [37, 52] on link "Settings" at bounding box center [30, 53] width 61 height 19
type input "100"
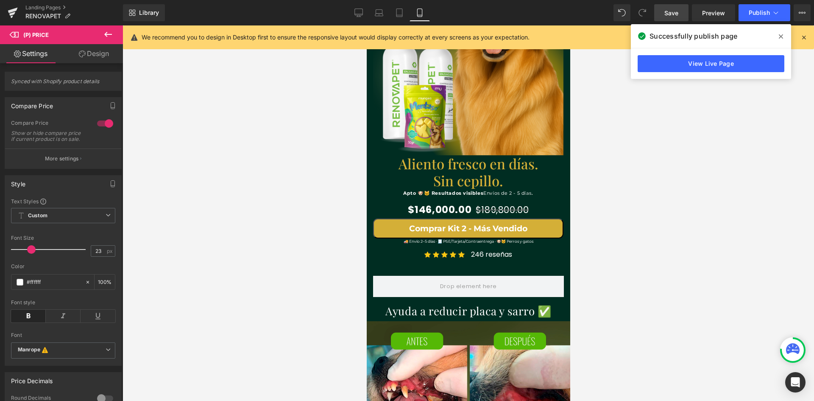
scroll to position [0, 311]
click at [681, 16] on link "Save" at bounding box center [671, 12] width 34 height 17
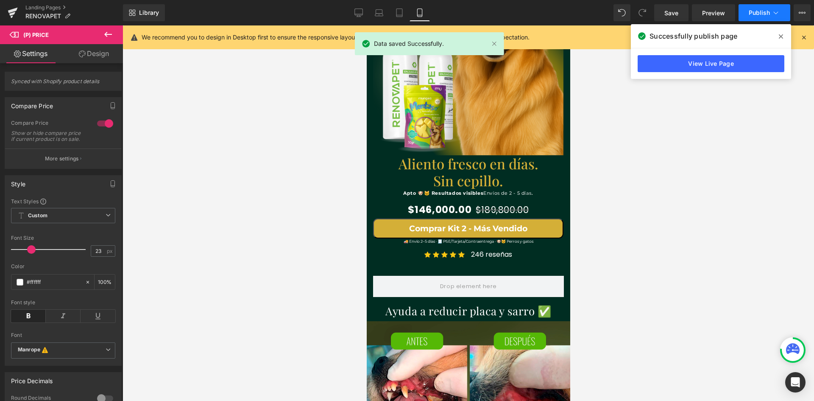
click at [765, 14] on span "Publish" at bounding box center [759, 12] width 21 height 7
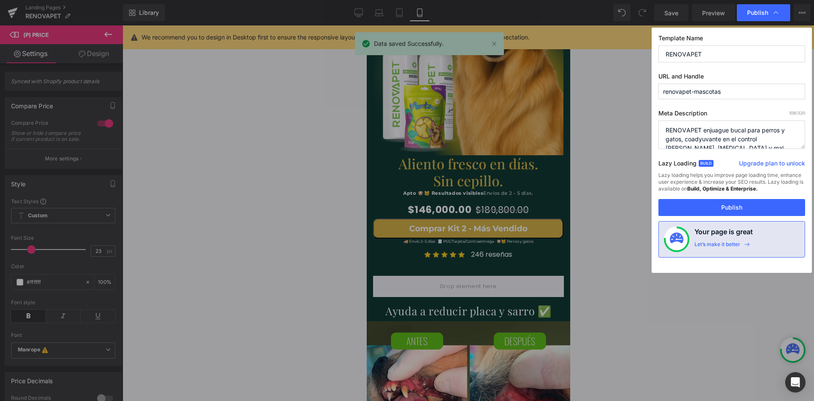
click at [723, 209] on button "Publish" at bounding box center [731, 207] width 147 height 17
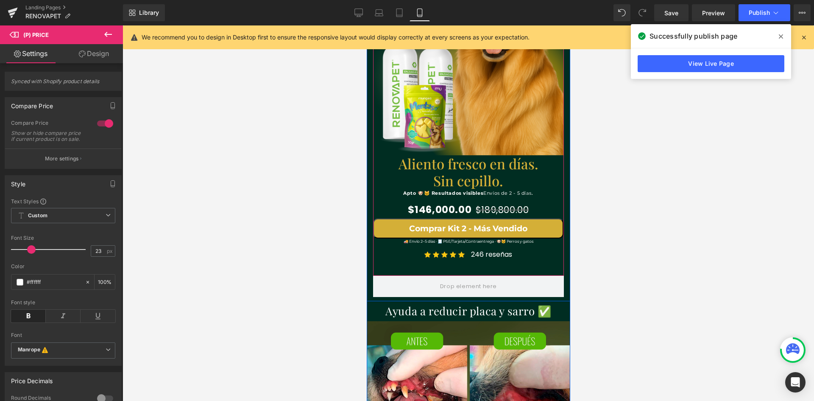
scroll to position [0, 156]
click at [399, 240] on div "🚚 Envío 2–5 días · 🧾 PSE/Tarjeta/Contraentrega · 🐶🐱 Perros y gatos Text Block" at bounding box center [468, 241] width 190 height 6
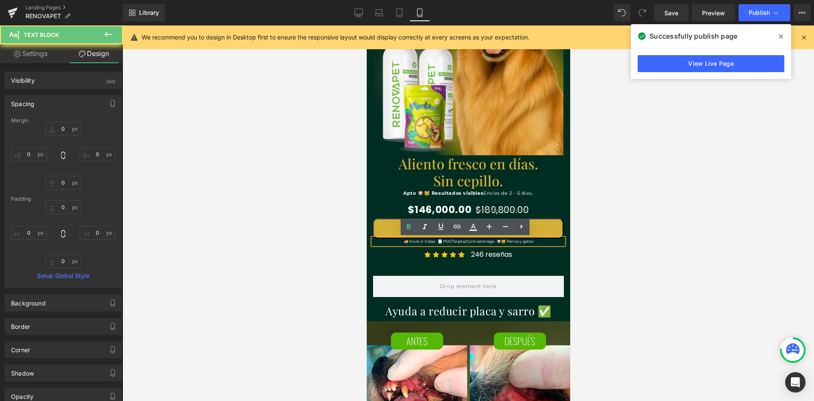
click at [397, 242] on p "🚚 Envío 2–5 días · 🧾 PSE/Tarjeta/Contraentrega · 🐶🐱 Perros y gatos" at bounding box center [468, 241] width 190 height 6
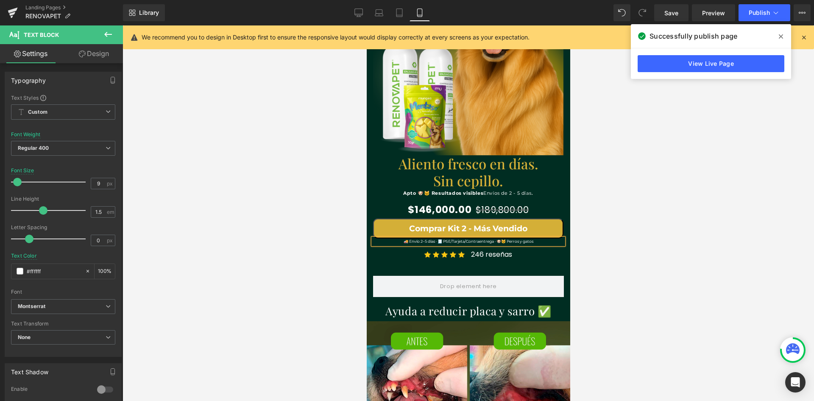
click at [598, 218] on div at bounding box center [469, 212] width 692 height 375
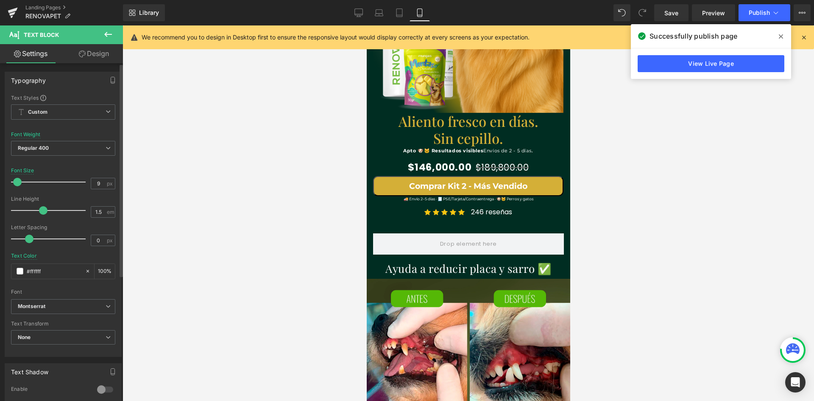
scroll to position [0, 0]
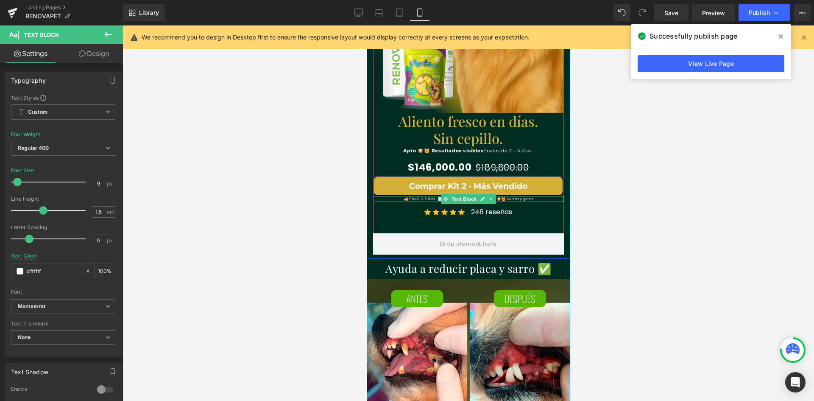
click at [401, 196] on div at bounding box center [468, 196] width 190 height 0
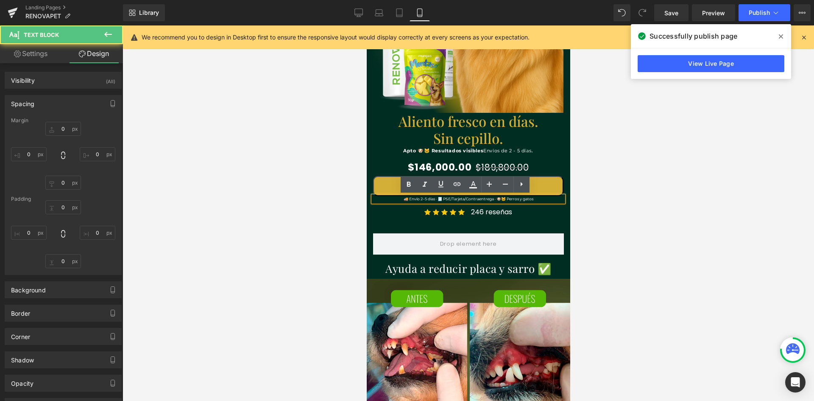
type input "0"
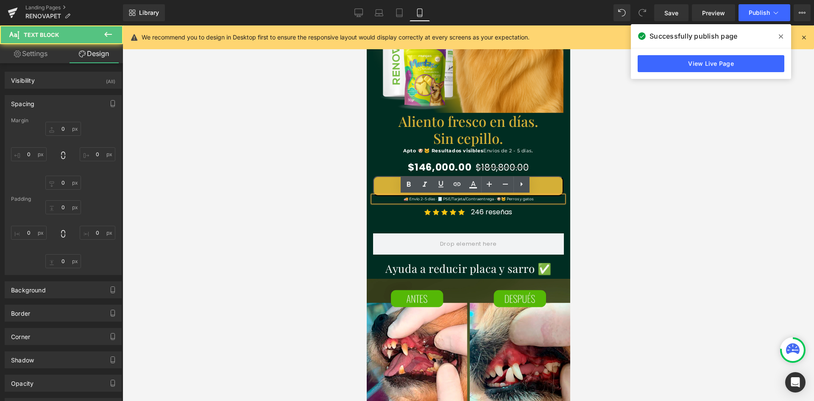
type input "0"
click at [400, 196] on p "🚚 Envío 2–5 días · 🧾 PSE/Tarjeta/Contraentrega · 🐶🐱 Perros y gatos" at bounding box center [468, 199] width 190 height 6
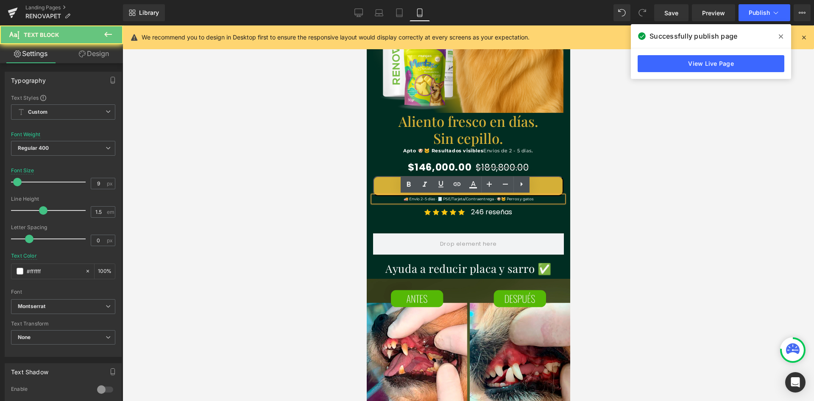
scroll to position [0, 156]
click at [391, 193] on button "Comprar Kit 2 - Más Vendido" at bounding box center [468, 186] width 190 height 20
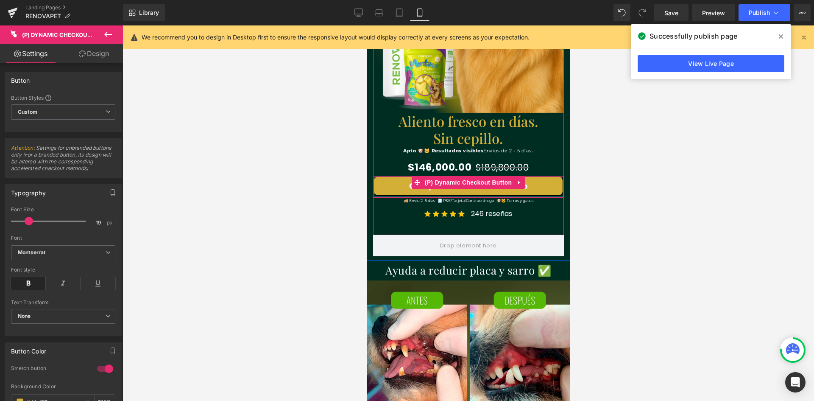
scroll to position [0, 311]
click at [393, 197] on div at bounding box center [468, 197] width 190 height 2
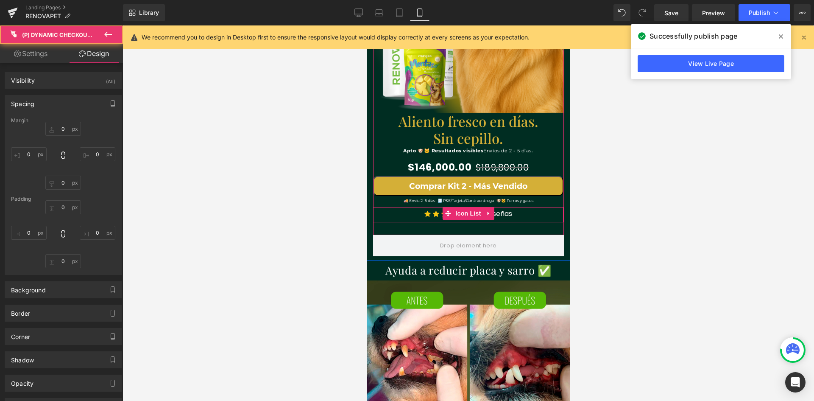
click at [388, 211] on div "Icon Icon Icon Icon Icon Icon List Hoz 246 reseñas Text Block" at bounding box center [468, 215] width 190 height 14
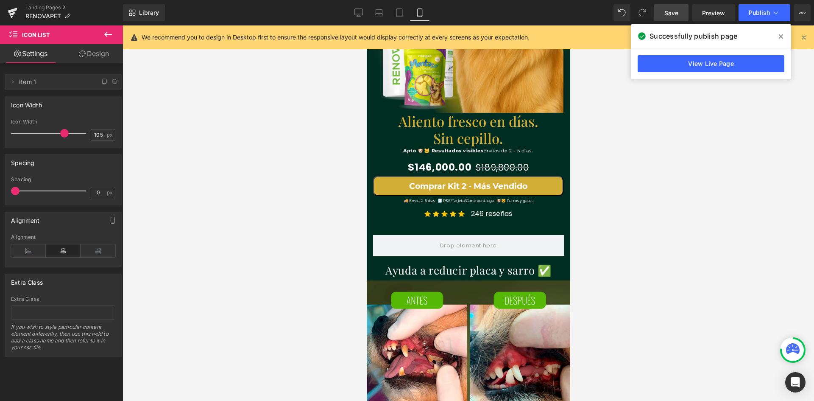
click at [677, 11] on span "Save" at bounding box center [671, 12] width 14 height 9
click at [361, 14] on icon at bounding box center [358, 12] width 8 height 8
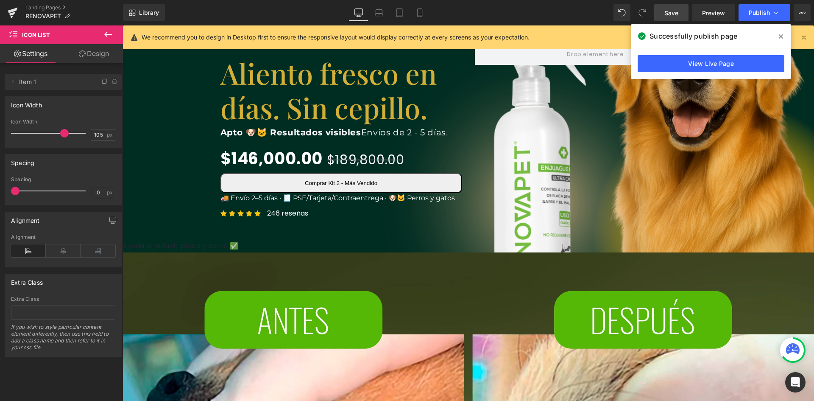
scroll to position [0, 459]
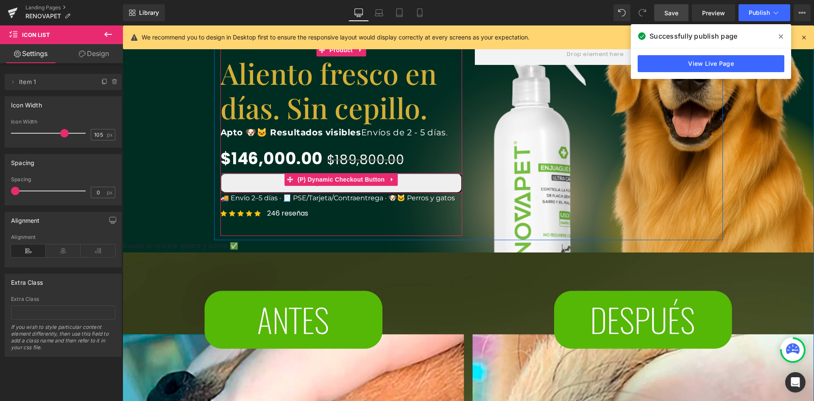
click at [416, 183] on button "Comprar Kit 2 - Más Vendido" at bounding box center [341, 183] width 242 height 20
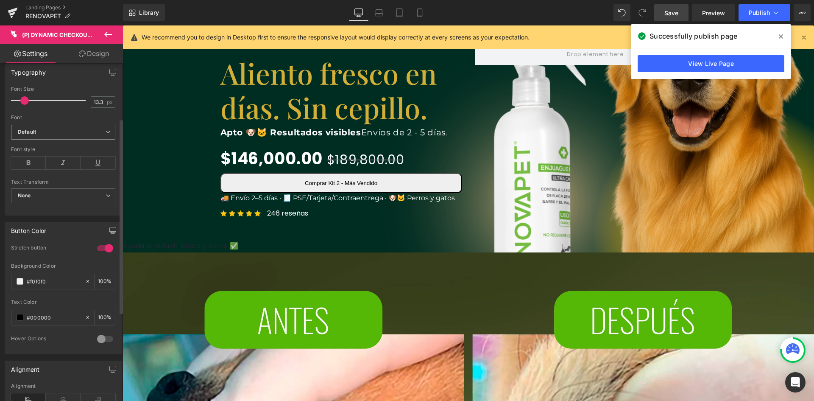
scroll to position [127, 0]
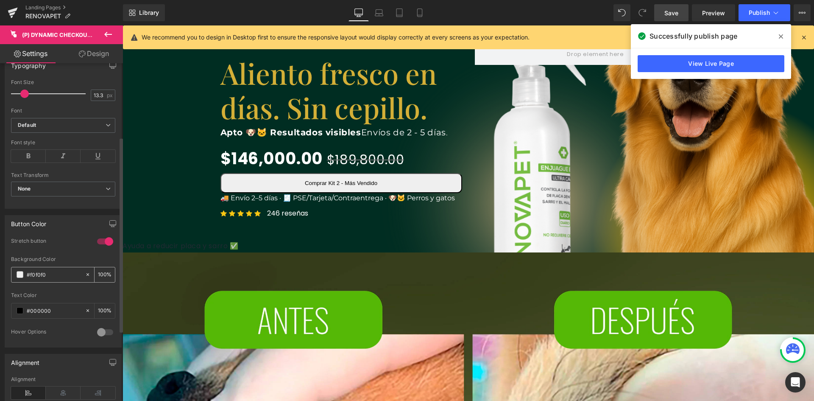
drag, startPoint x: 54, startPoint y: 271, endPoint x: 16, endPoint y: 272, distance: 38.2
click at [16, 272] on div "#f0f0f0" at bounding box center [47, 274] width 73 height 15
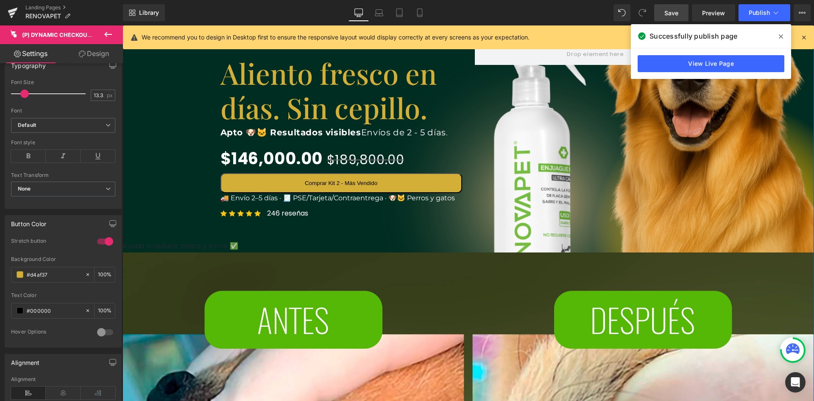
scroll to position [0, 0]
type input "#d4af37"
drag, startPoint x: 55, startPoint y: 312, endPoint x: 21, endPoint y: 312, distance: 33.9
click at [21, 312] on div "#000000" at bounding box center [47, 310] width 73 height 15
type input "f"
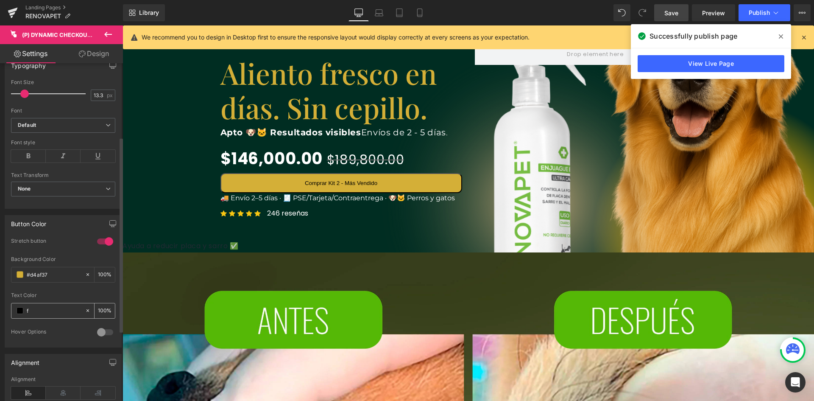
type input "0"
type input "fff"
type input "100"
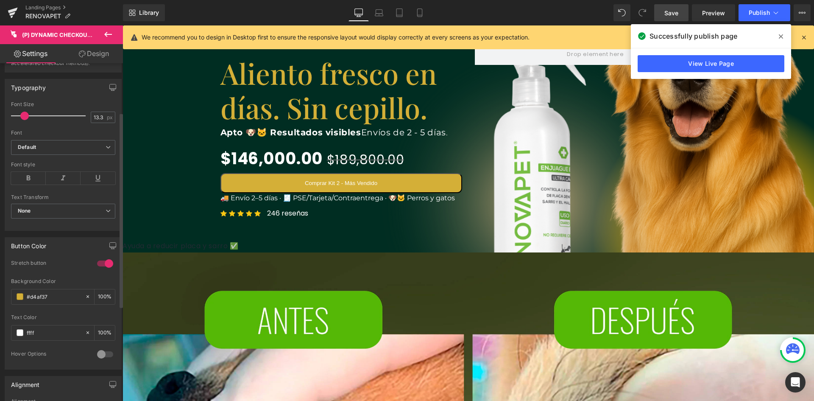
scroll to position [85, 0]
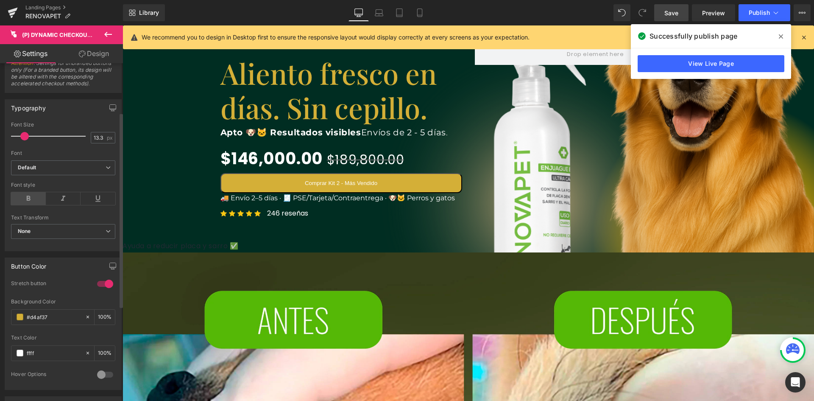
type input "#ffffff"
click at [29, 197] on icon at bounding box center [28, 198] width 35 height 13
click at [41, 167] on b "Default" at bounding box center [62, 167] width 88 height 7
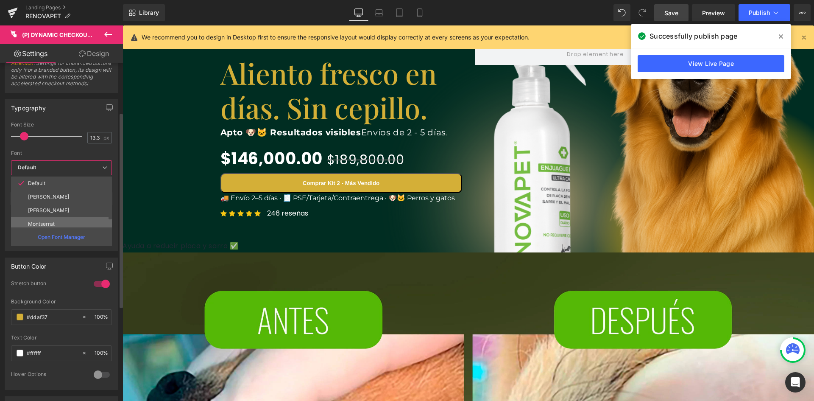
click at [44, 221] on p "Montserrat" at bounding box center [41, 224] width 27 height 6
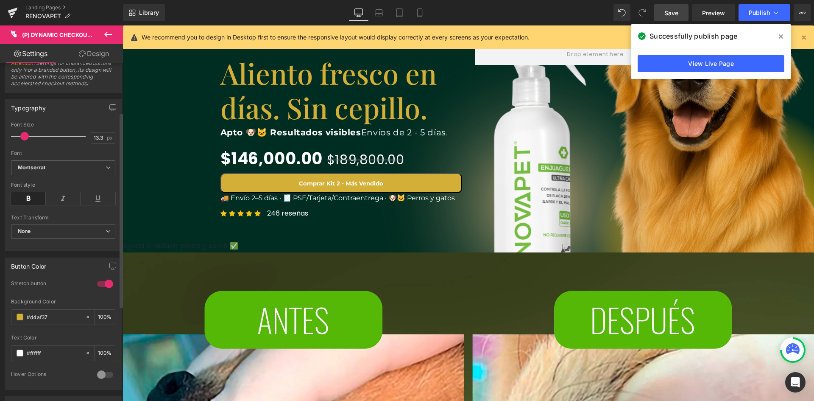
scroll to position [0, 918]
type input "22"
drag, startPoint x: 22, startPoint y: 136, endPoint x: 28, endPoint y: 136, distance: 5.9
click at [28, 136] on span at bounding box center [31, 136] width 8 height 8
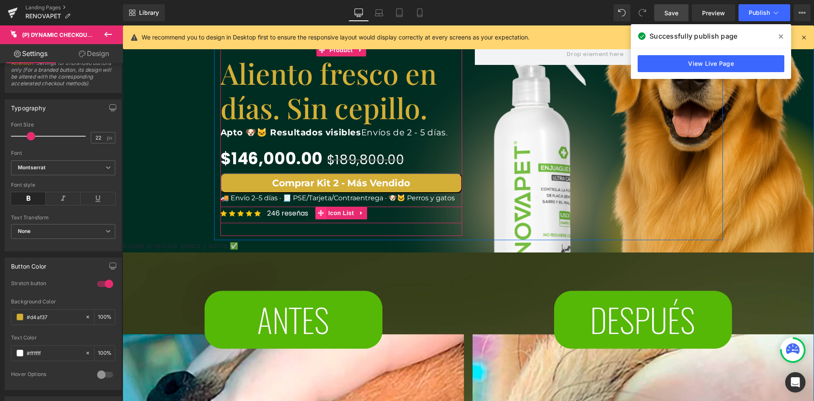
click at [318, 218] on span at bounding box center [320, 212] width 11 height 13
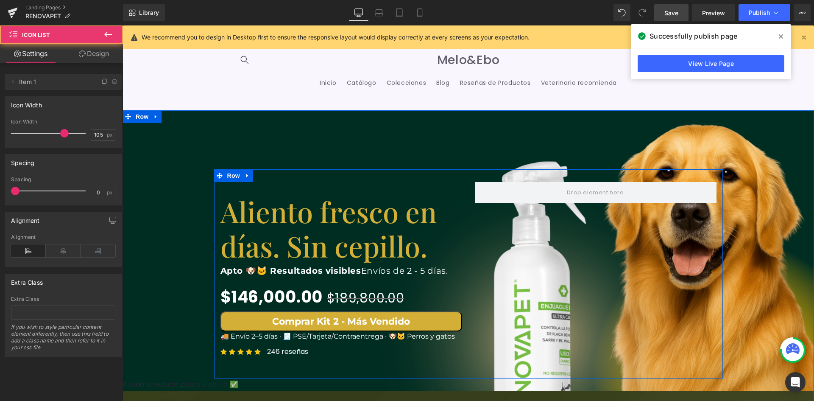
scroll to position [0, 0]
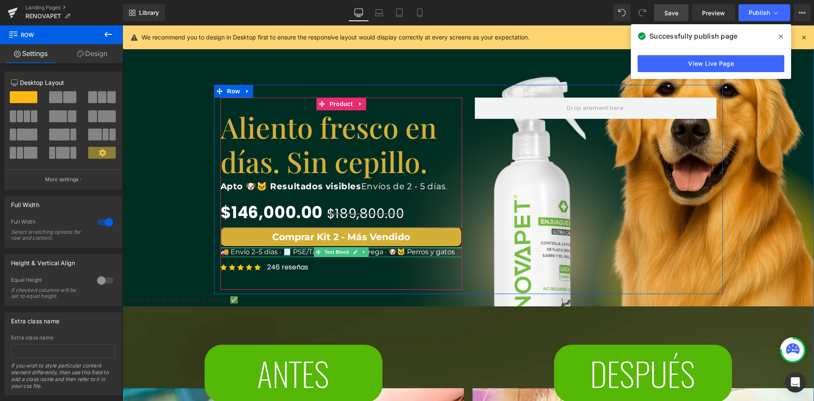
scroll to position [0, 459]
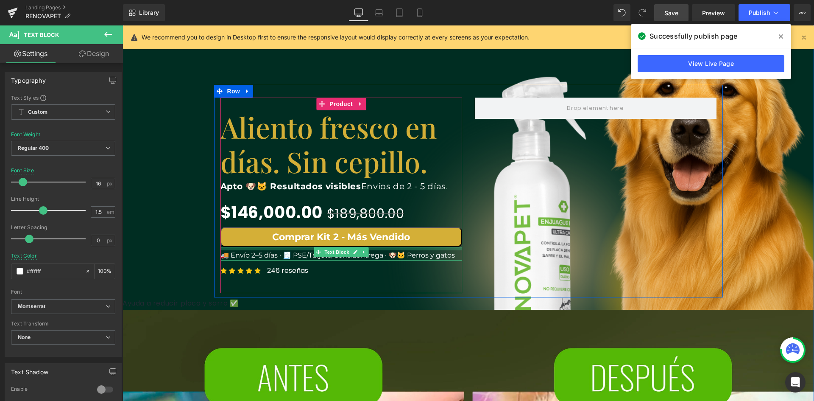
click at [375, 251] on div "🚚 Envío 2–5 días · 🧾 PSE/Tarjeta/Contraentrega · 🐶🐱 Perros y gatos Text Block" at bounding box center [341, 254] width 242 height 14
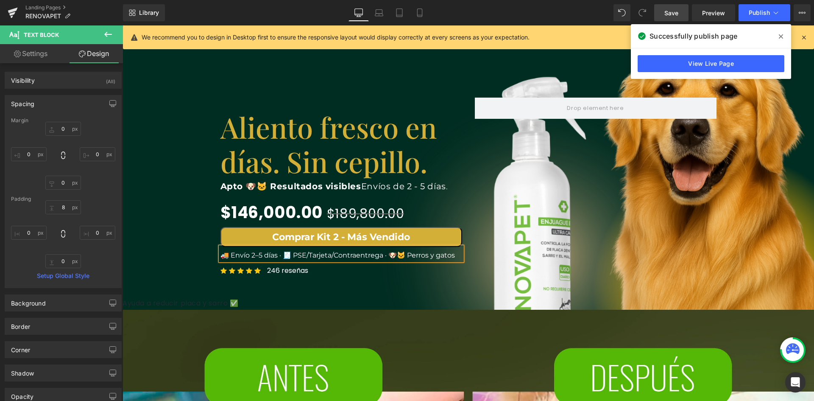
drag, startPoint x: 678, startPoint y: 7, endPoint x: 277, endPoint y: 206, distance: 446.8
click at [678, 7] on link "Save" at bounding box center [671, 12] width 34 height 17
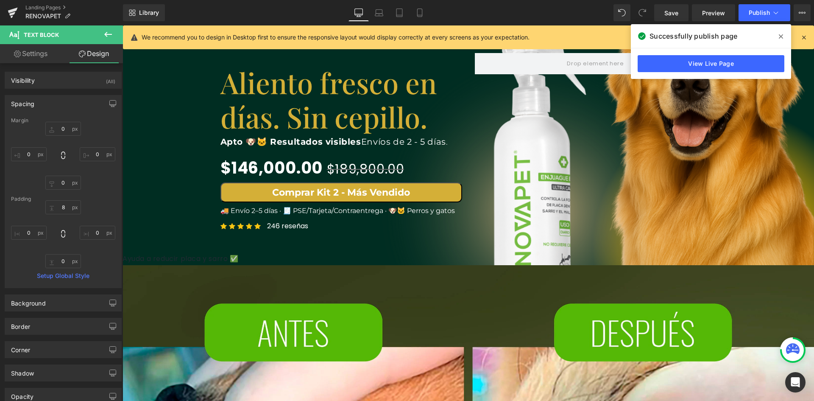
scroll to position [127, 0]
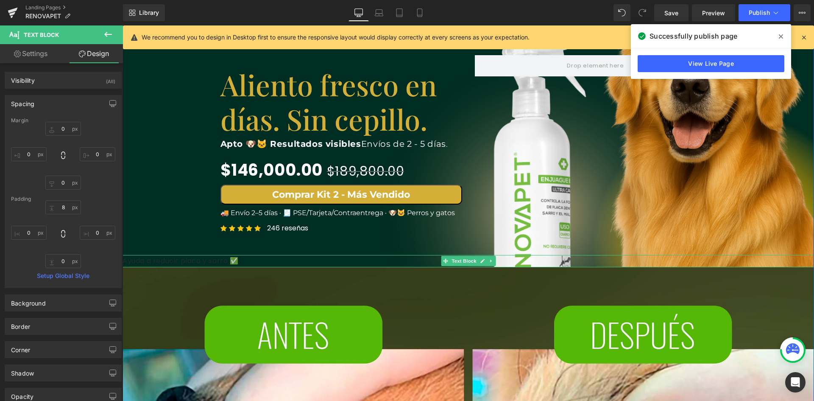
click at [355, 259] on p "Ayuda a reducir placa y sarro ✅" at bounding box center [469, 261] width 692 height 12
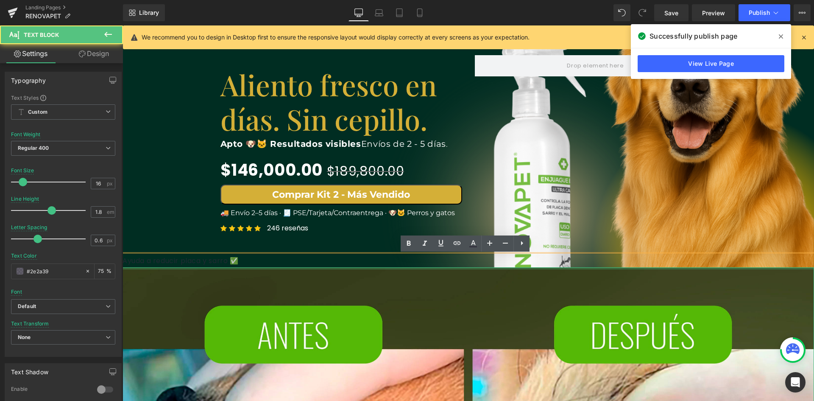
scroll to position [0, 459]
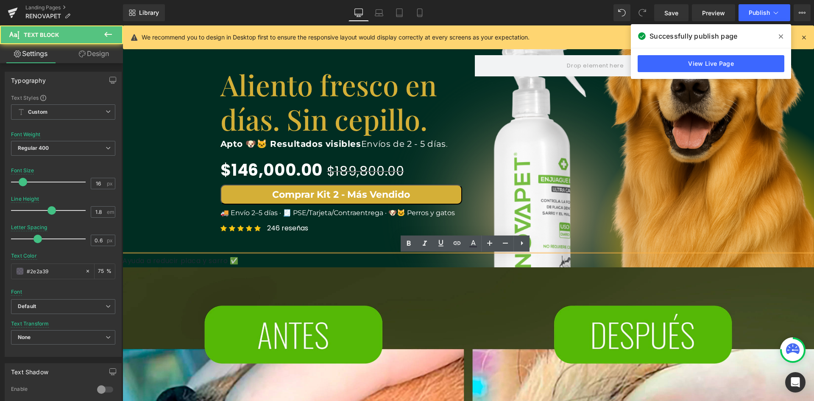
drag, startPoint x: 239, startPoint y: 260, endPoint x: 480, endPoint y: 261, distance: 241.7
click at [480, 261] on p "Ayuda a reducir placa y sarro ✅" at bounding box center [469, 261] width 692 height 12
drag, startPoint x: 475, startPoint y: 262, endPoint x: 467, endPoint y: 263, distance: 8.2
click at [474, 262] on p "Ayuda a reducir placa y sarro ✅" at bounding box center [469, 261] width 692 height 12
click at [236, 257] on p "Ayuda a reducir placa y sarro ✅" at bounding box center [469, 261] width 692 height 12
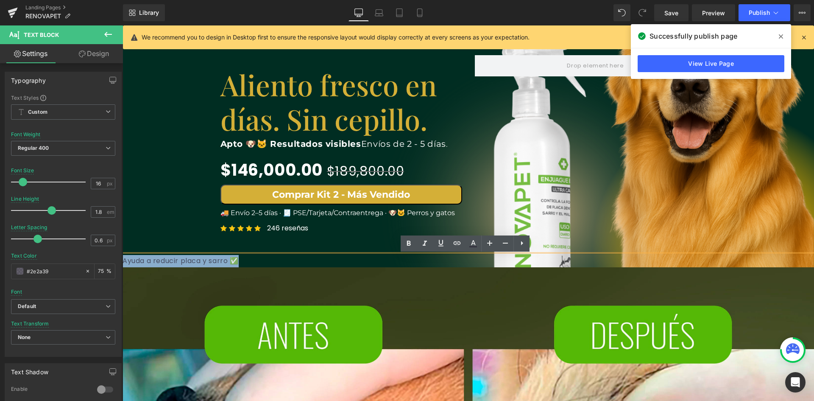
drag, startPoint x: 248, startPoint y: 261, endPoint x: 72, endPoint y: 251, distance: 175.8
click at [123, 251] on html "Ir directamente al contenido Te damos la bienvenida a Melo&Ebo Envíos gratis en…" at bounding box center [469, 85] width 692 height 375
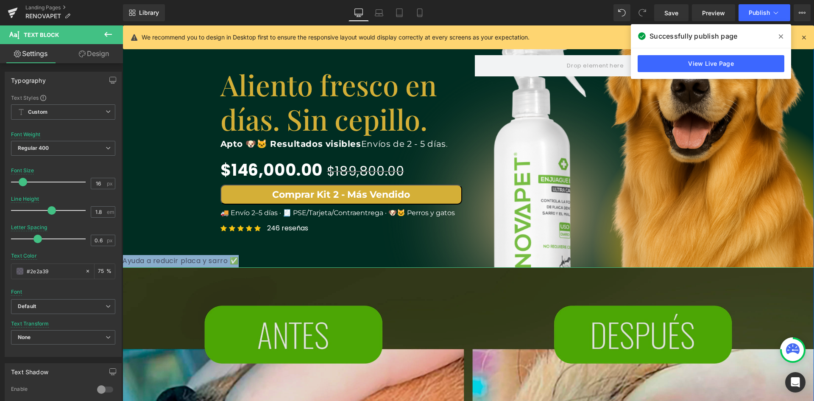
scroll to position [0, 918]
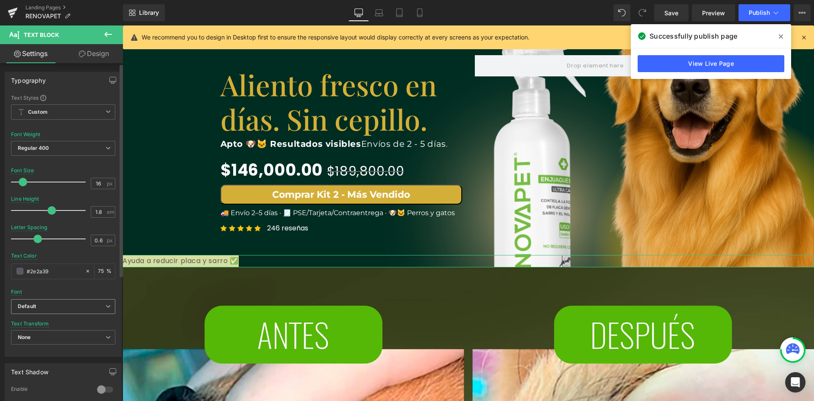
click at [44, 306] on b "Default" at bounding box center [62, 306] width 88 height 7
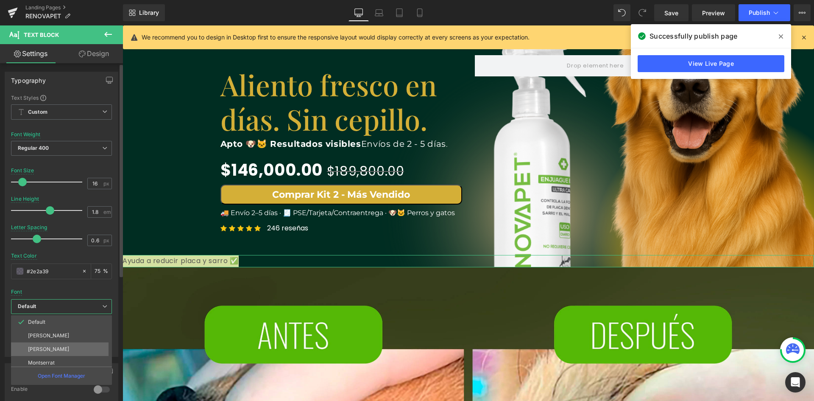
scroll to position [0, 0]
click at [53, 361] on p "Montserrat" at bounding box center [41, 363] width 27 height 6
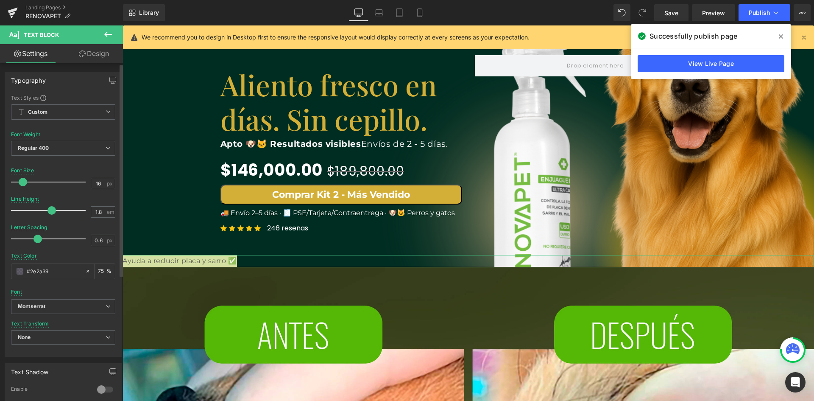
scroll to position [0, 918]
drag, startPoint x: 52, startPoint y: 271, endPoint x: 25, endPoint y: 274, distance: 27.3
click at [25, 274] on div "#2e2a39" at bounding box center [47, 271] width 73 height 15
click at [40, 272] on input "#2e2a39" at bounding box center [54, 270] width 54 height 9
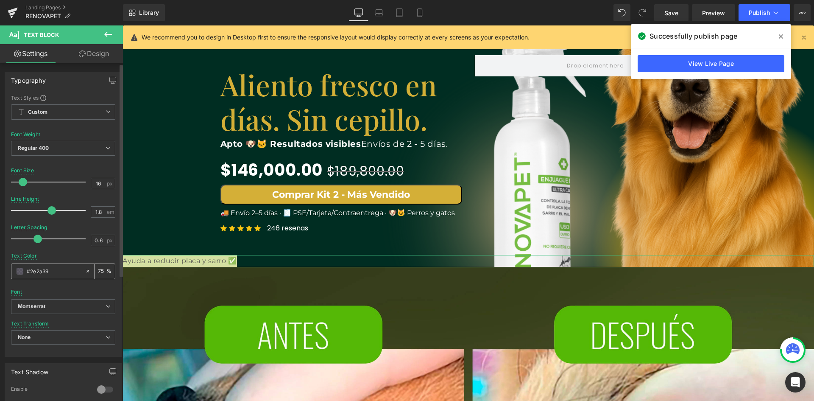
drag, startPoint x: 31, startPoint y: 271, endPoint x: 63, endPoint y: 272, distance: 32.2
click at [63, 272] on input "#2e2a39" at bounding box center [54, 270] width 54 height 9
type input "#f"
type input "0"
type input "#fff"
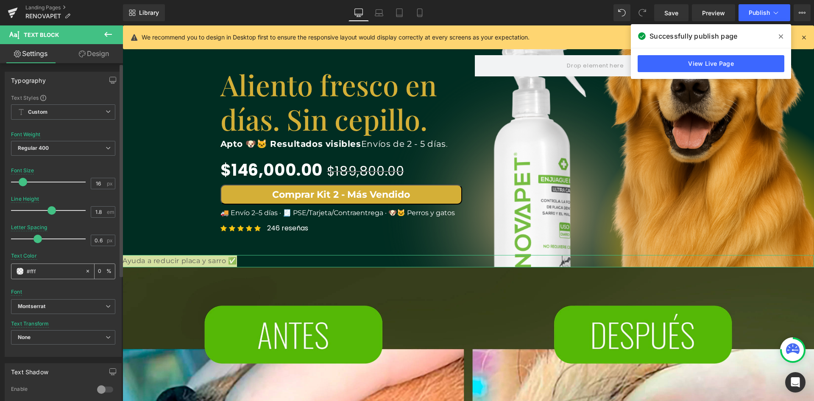
type input "100"
type input "#ffff"
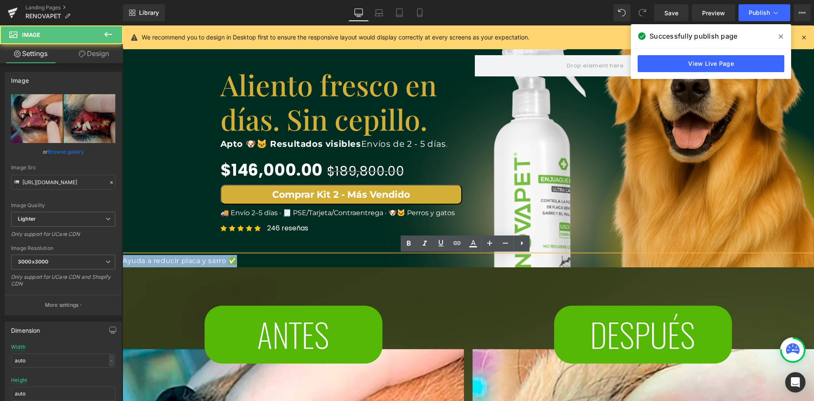
click at [174, 263] on p "Ayuda a reducir placa y sarro ✅" at bounding box center [469, 261] width 692 height 12
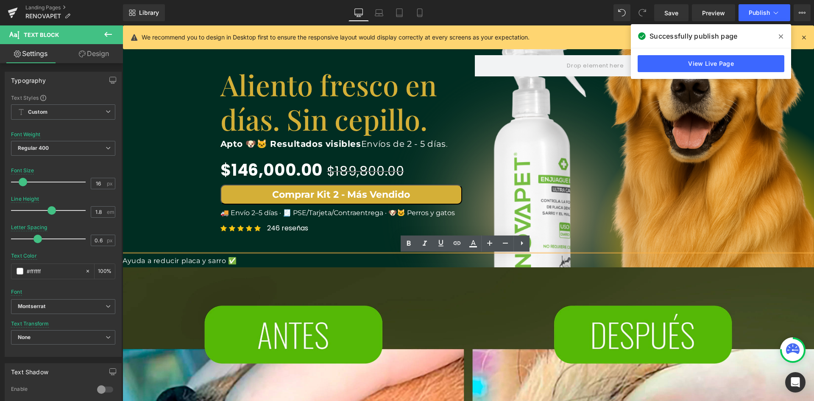
scroll to position [0, 459]
drag, startPoint x: 246, startPoint y: 257, endPoint x: 120, endPoint y: 257, distance: 126.8
click at [123, 257] on html "Ir directamente al contenido Te damos la bienvenida a Melo&Ebo Envíos gratis en…" at bounding box center [469, 85] width 692 height 375
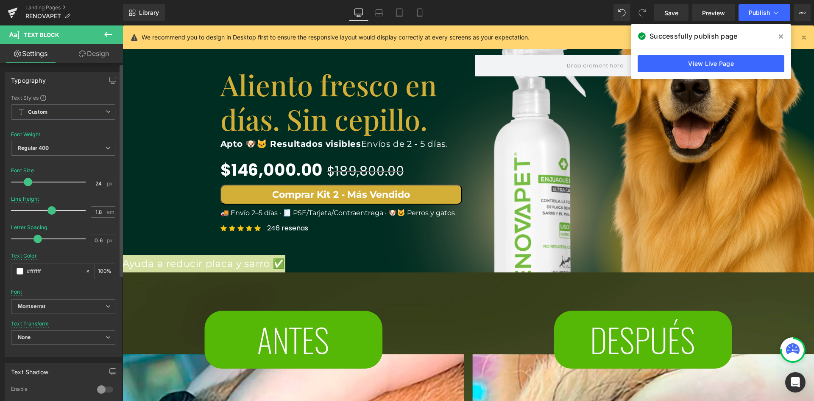
type input "26"
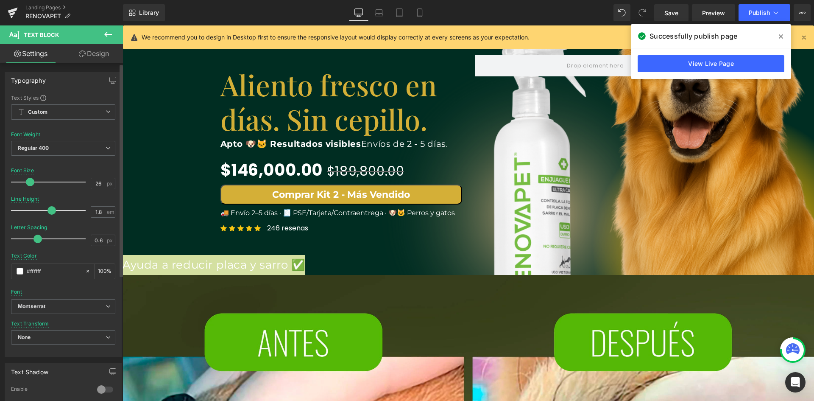
drag, startPoint x: 25, startPoint y: 184, endPoint x: 31, endPoint y: 183, distance: 6.8
click at [31, 183] on span at bounding box center [30, 182] width 8 height 8
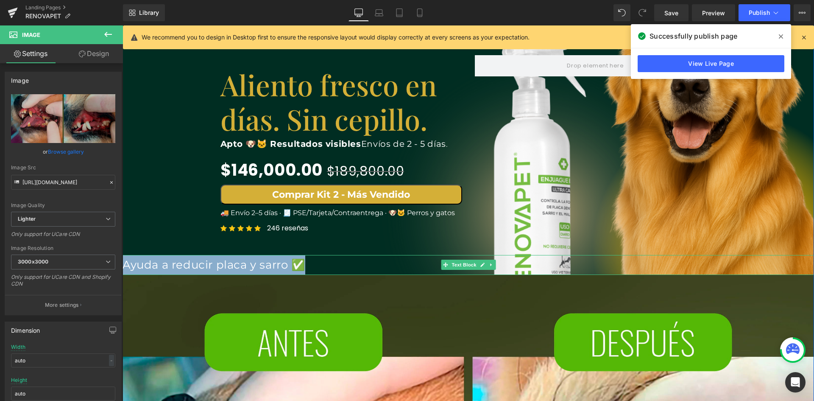
scroll to position [212, 0]
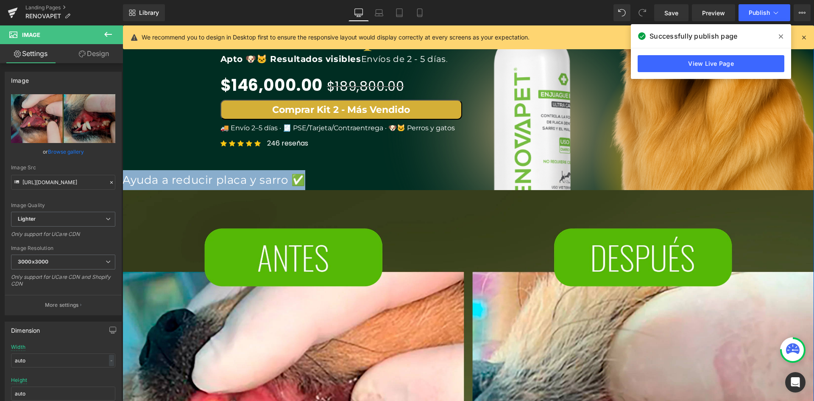
click at [177, 180] on p "Ayuda a reducir placa y sarro ✅" at bounding box center [469, 180] width 692 height 20
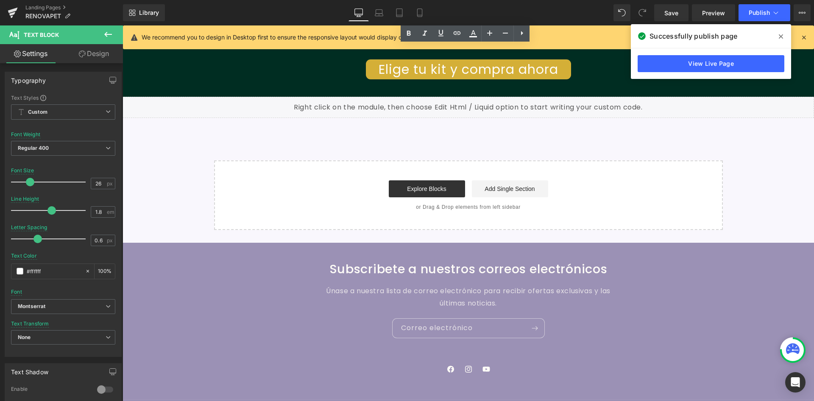
scroll to position [2683, 0]
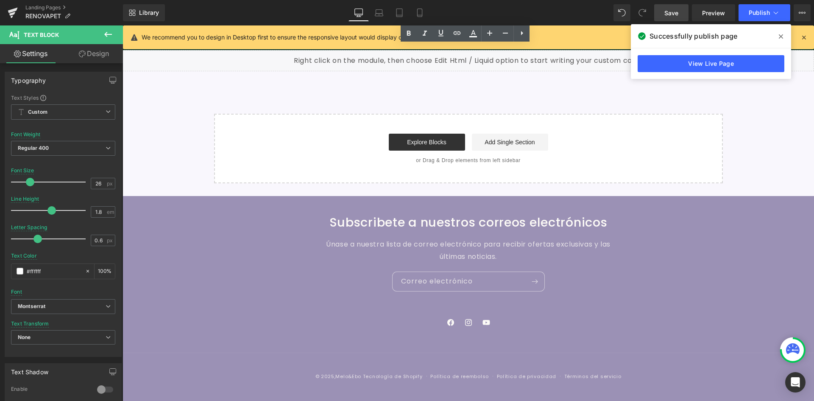
click at [681, 7] on link "Save" at bounding box center [671, 12] width 34 height 17
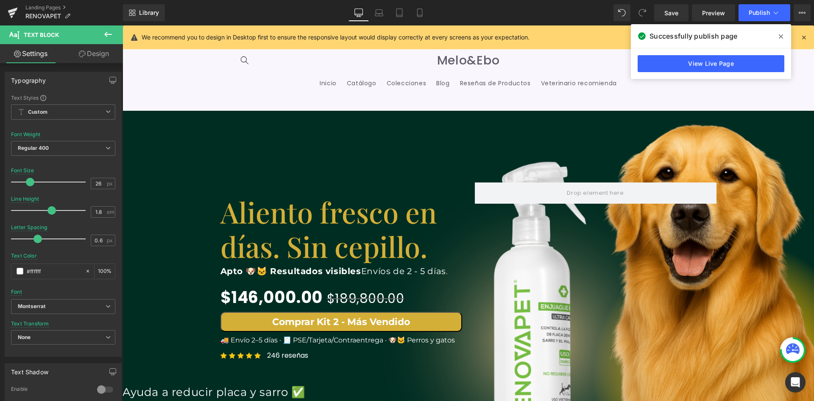
scroll to position [0, 0]
click at [422, 17] on icon at bounding box center [419, 13] width 5 height 8
type input "100"
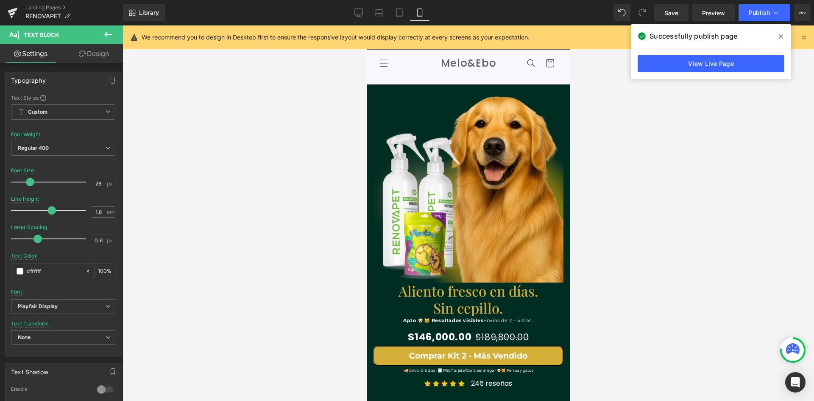
scroll to position [48, 0]
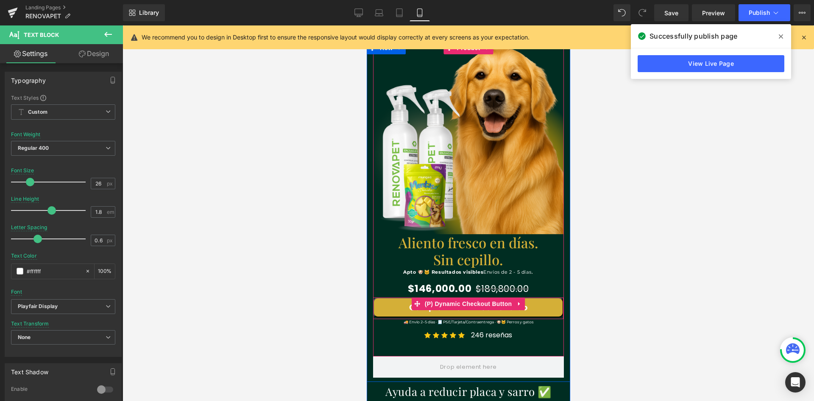
click at [441, 311] on button "Comprar Kit 2 - Más Vendido" at bounding box center [468, 307] width 190 height 20
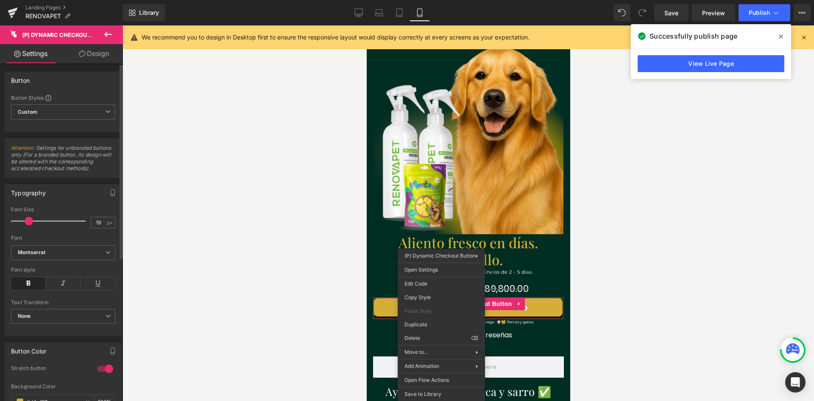
scroll to position [0, 156]
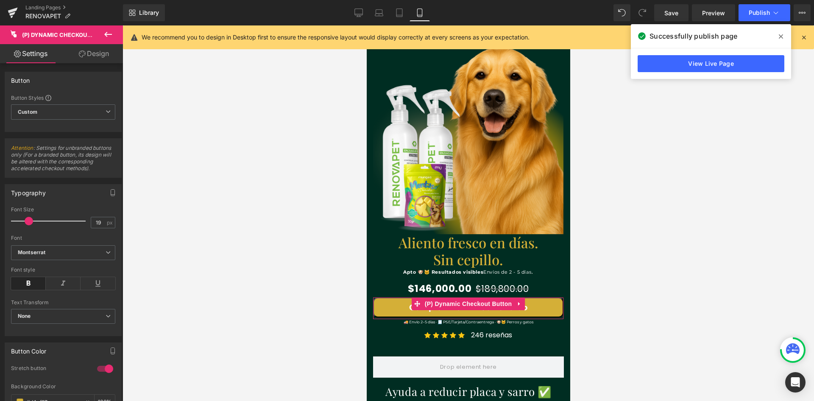
click at [612, 314] on div at bounding box center [469, 212] width 692 height 375
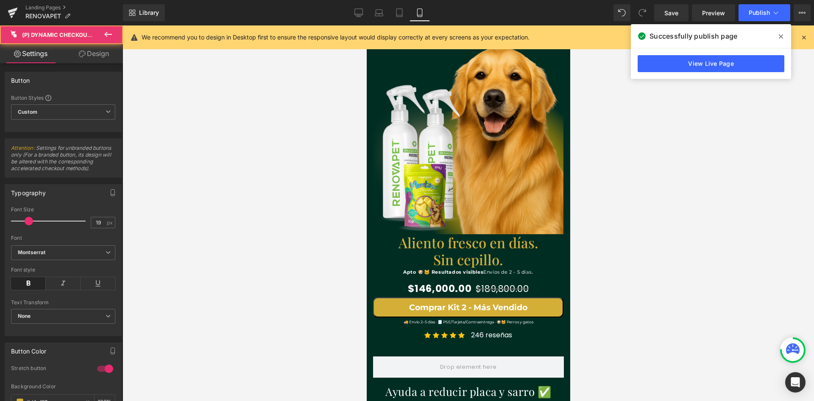
click at [541, 306] on button "Comprar Kit 2 - Más Vendido" at bounding box center [468, 307] width 190 height 20
click at [89, 56] on link "Design" at bounding box center [93, 53] width 61 height 19
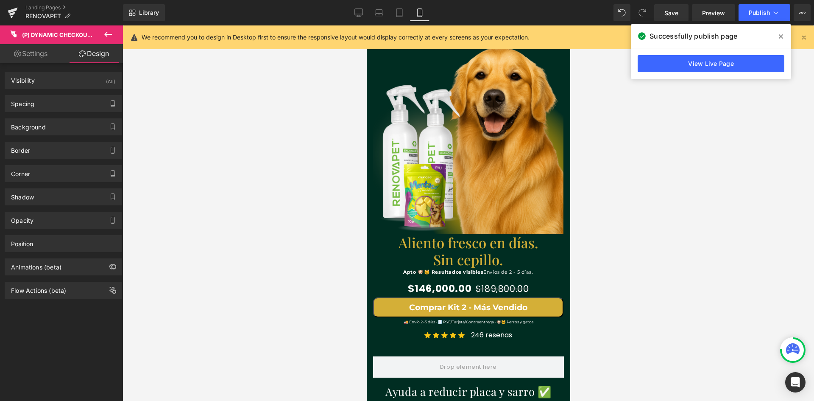
click at [39, 60] on link "Settings" at bounding box center [30, 53] width 61 height 19
type input "100"
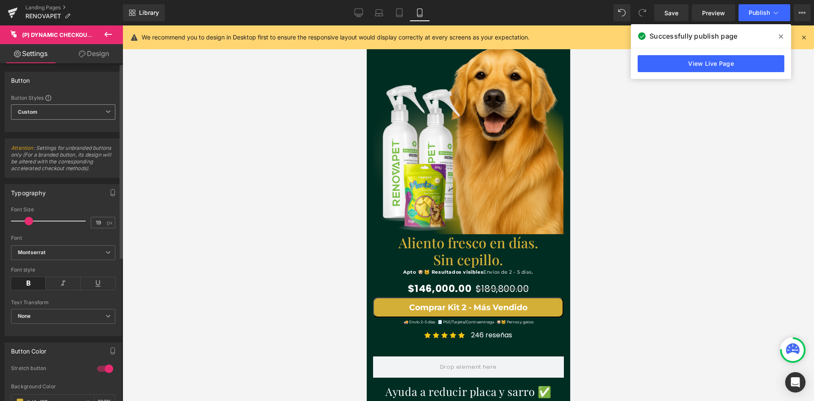
click at [56, 114] on span "Custom Setup Global Style" at bounding box center [63, 111] width 104 height 15
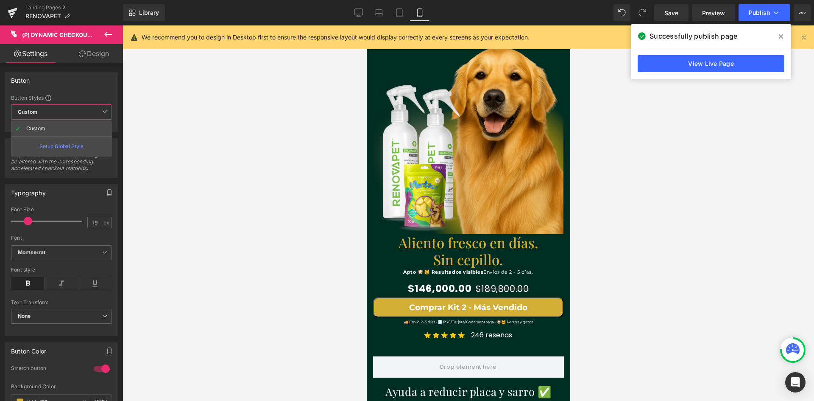
scroll to position [0, 156]
click at [95, 54] on link "Design" at bounding box center [93, 53] width 61 height 19
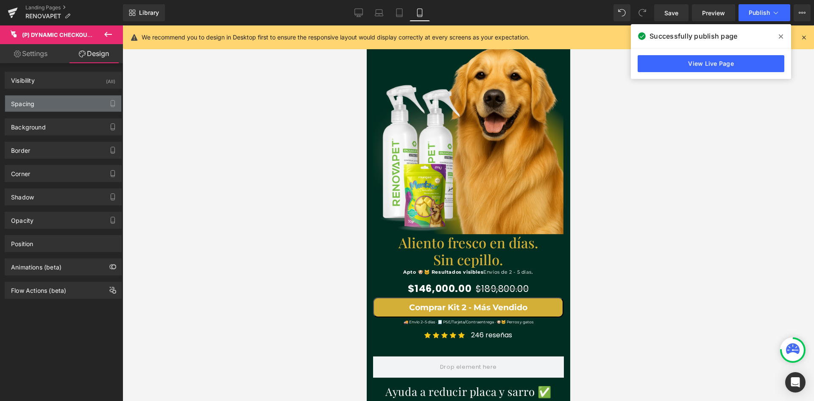
click at [71, 107] on div "Spacing" at bounding box center [63, 103] width 116 height 16
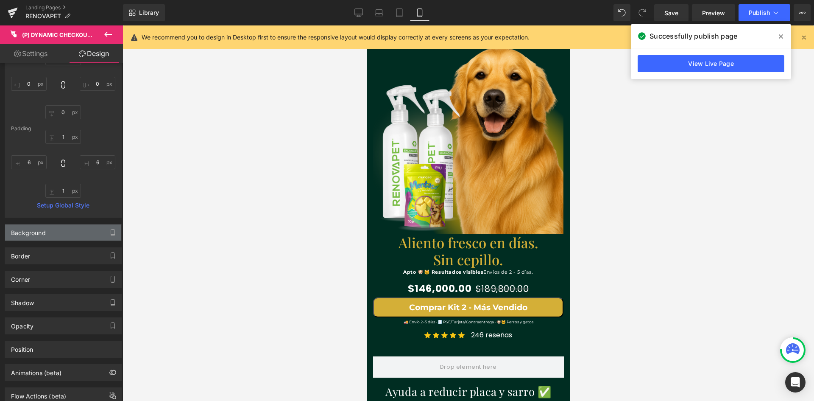
scroll to position [85, 0]
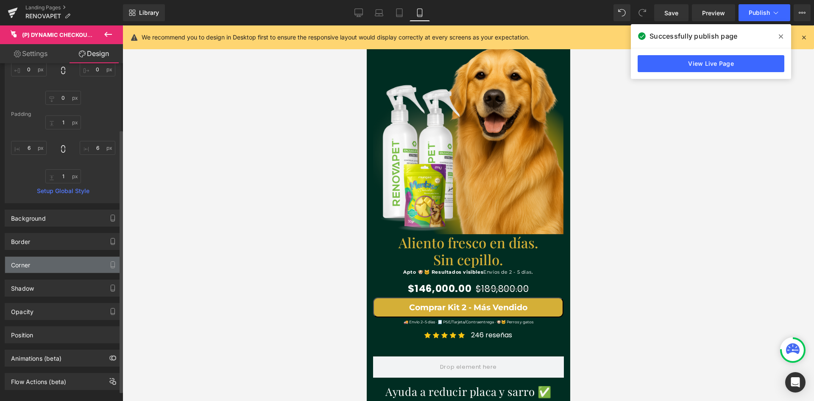
click at [51, 271] on div "Corner" at bounding box center [63, 265] width 116 height 16
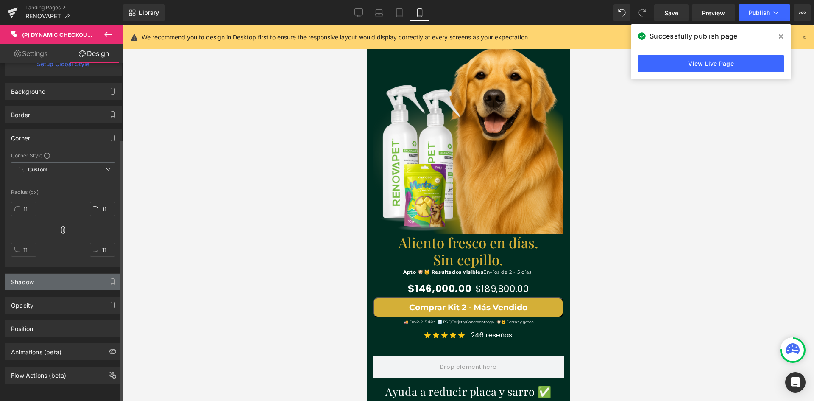
scroll to position [0, 0]
click at [52, 278] on div "Shadow" at bounding box center [63, 281] width 116 height 16
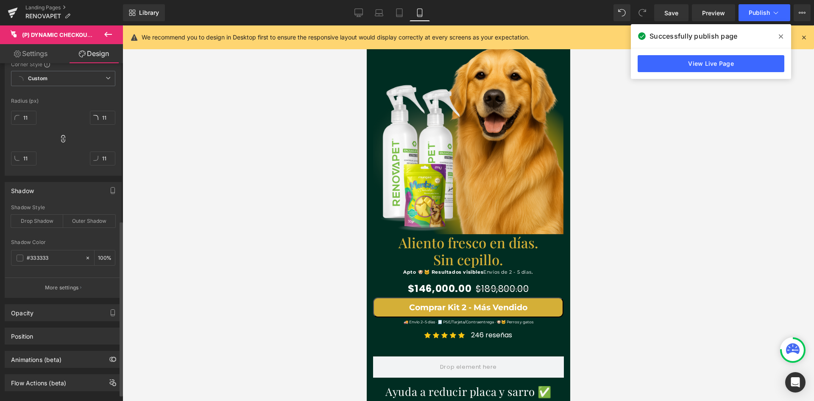
scroll to position [317, 0]
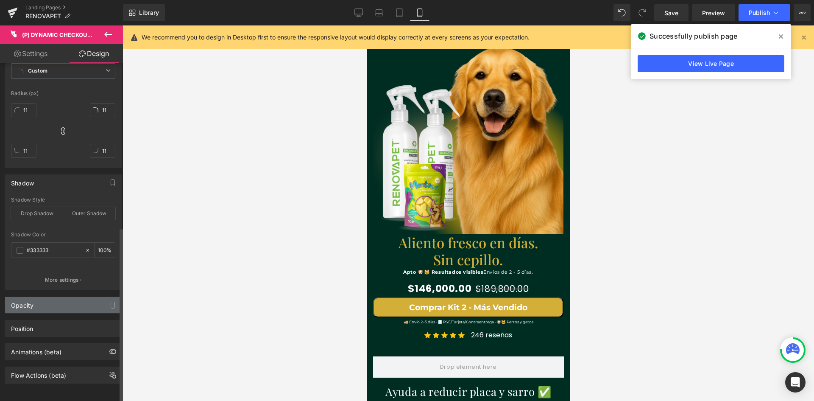
click at [53, 297] on div "Opacity" at bounding box center [63, 305] width 116 height 16
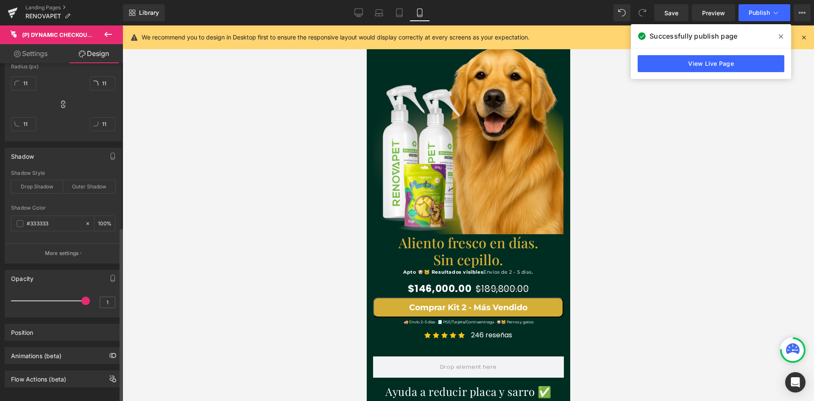
scroll to position [347, 0]
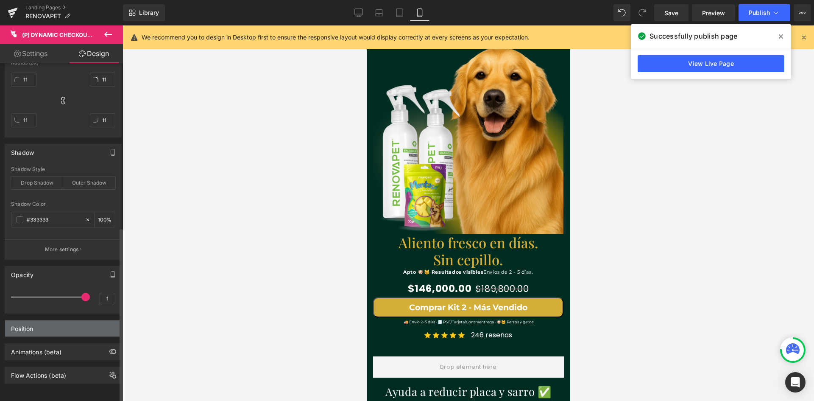
click at [50, 324] on div "Position" at bounding box center [63, 328] width 116 height 16
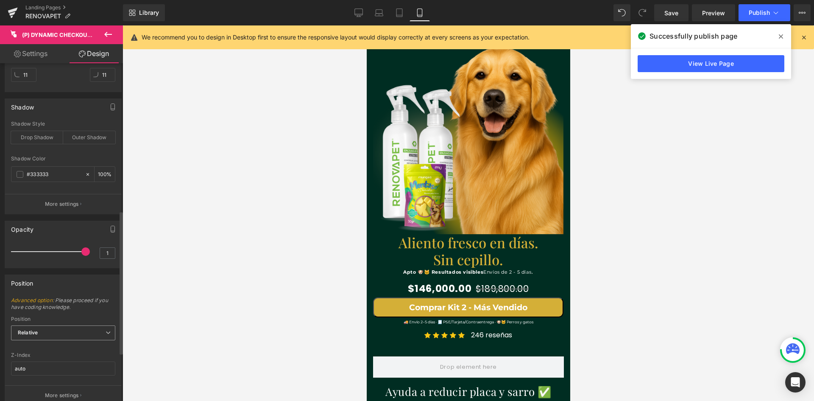
scroll to position [432, 0]
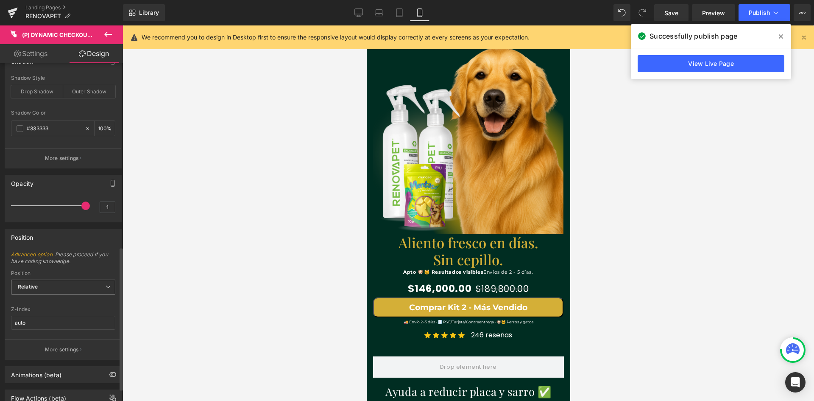
click at [52, 290] on span "Relative" at bounding box center [63, 286] width 104 height 15
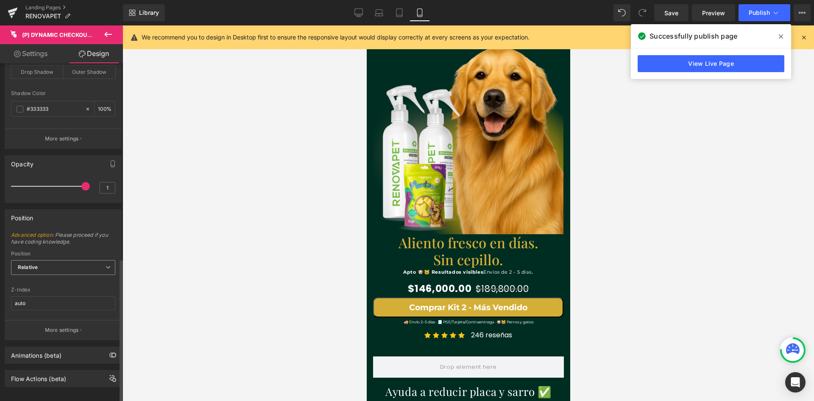
scroll to position [461, 0]
click at [54, 349] on div "Animations (beta)" at bounding box center [63, 351] width 116 height 16
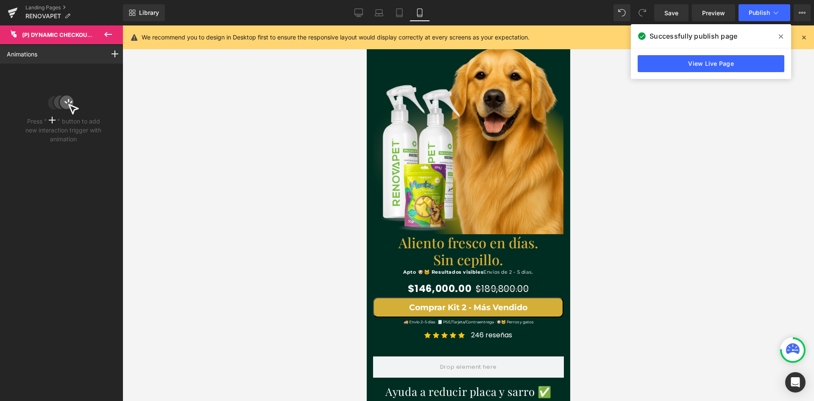
scroll to position [0, 311]
click at [106, 33] on icon at bounding box center [108, 34] width 8 height 5
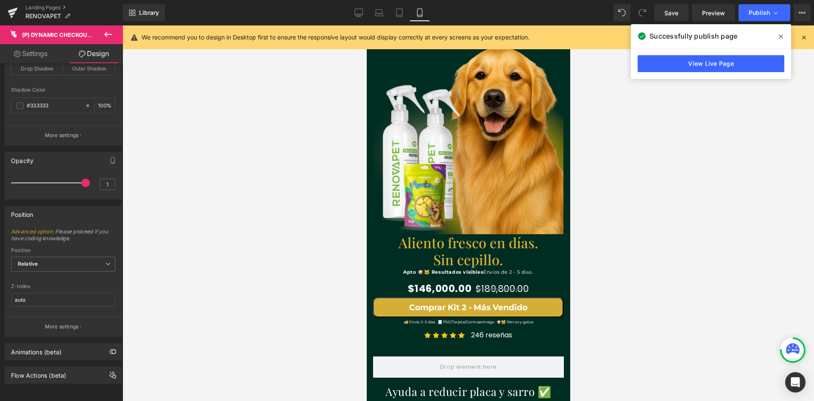
type input "0"
type input "1"
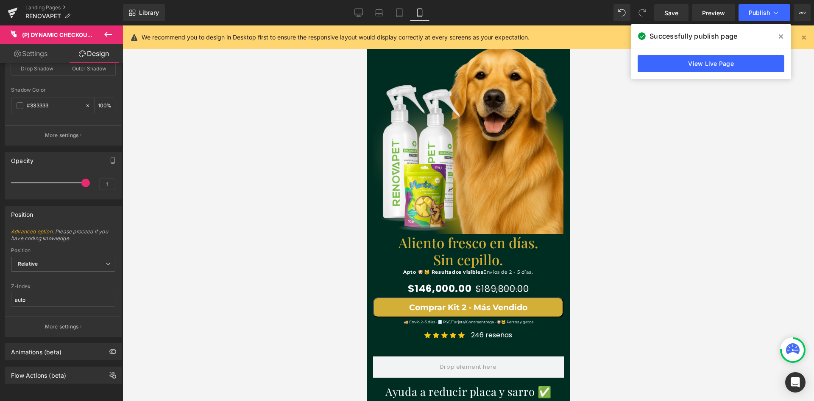
type input "6"
type input "1"
type input "6"
type input "100"
click at [32, 372] on div "Flow Actions (beta)" at bounding box center [63, 375] width 116 height 16
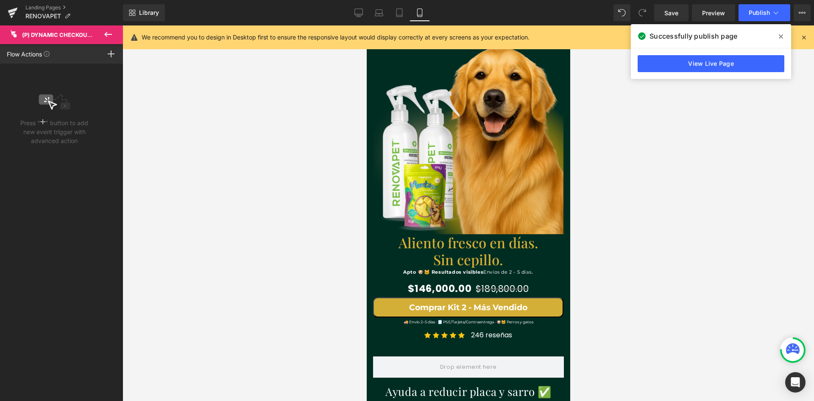
click at [113, 35] on icon at bounding box center [108, 34] width 10 height 10
type input "0"
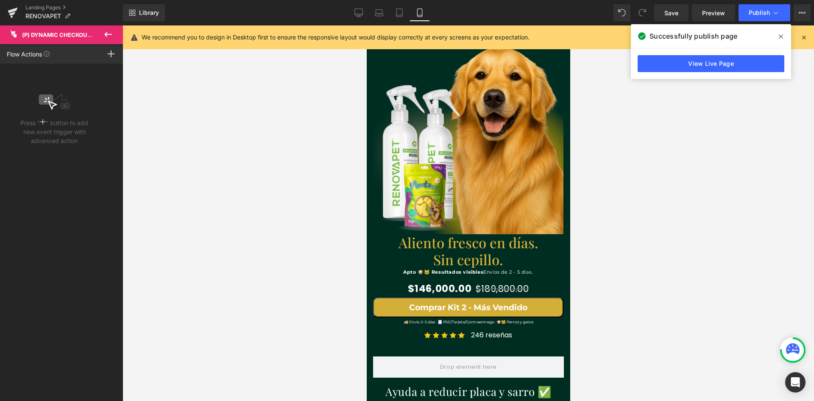
type input "1"
type input "6"
type input "1"
type input "6"
type input "100"
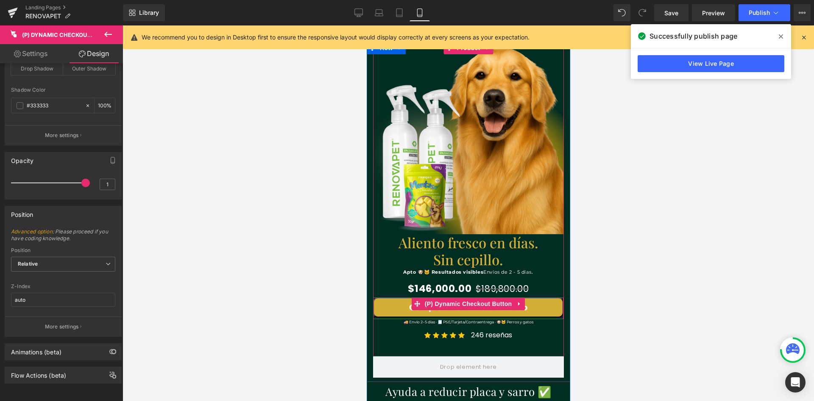
scroll to position [0, 0]
click at [497, 315] on button "Comprar Kit 2 - Más Vendido" at bounding box center [468, 307] width 190 height 20
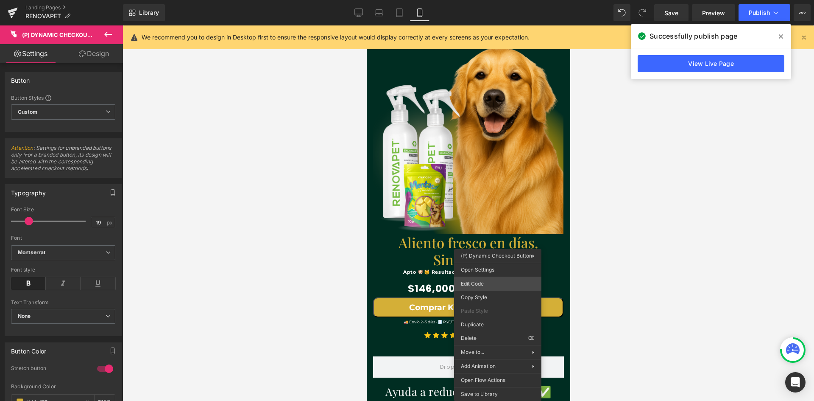
click at [487, 0] on div "Icon List You are previewing how the will restyle your page. You can not edit E…" at bounding box center [407, 0] width 814 height 0
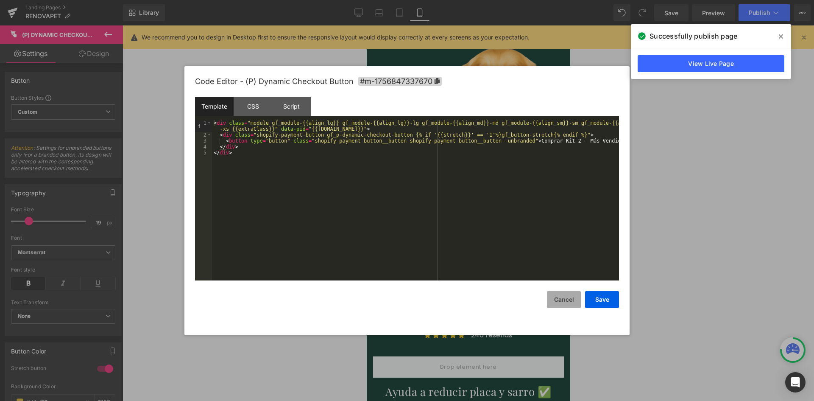
click at [559, 304] on button "Cancel" at bounding box center [564, 299] width 34 height 17
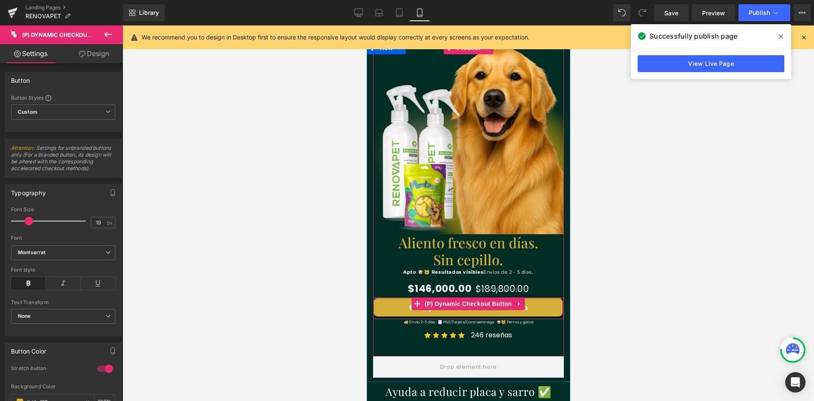
click at [458, 310] on li "(P) Dynamic Checkout Button" at bounding box center [462, 303] width 103 height 13
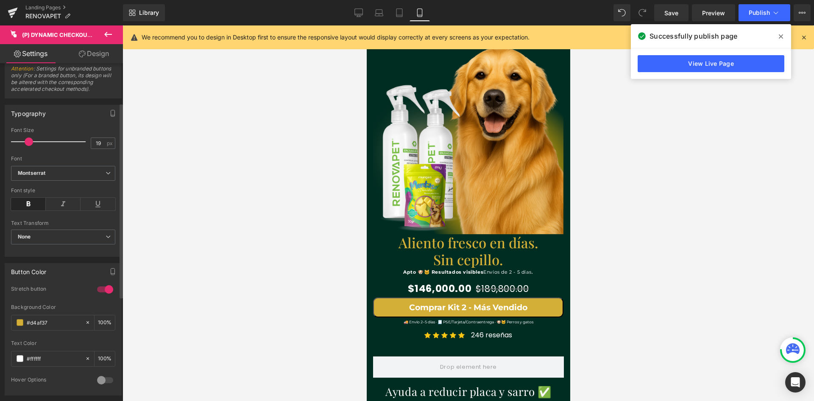
scroll to position [85, 0]
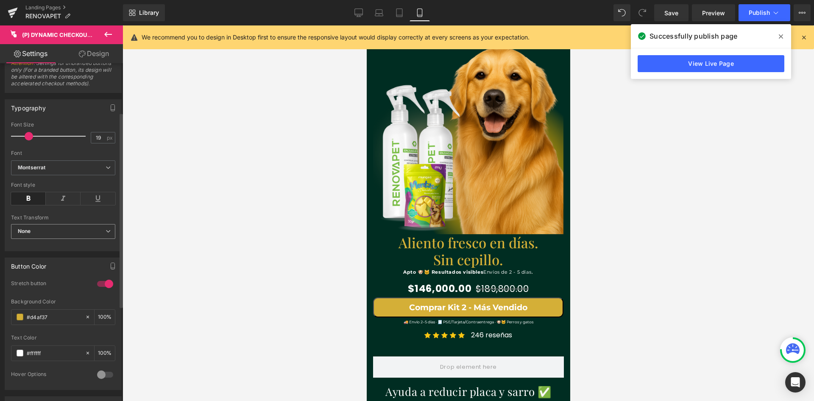
click at [89, 231] on span "None" at bounding box center [63, 231] width 104 height 15
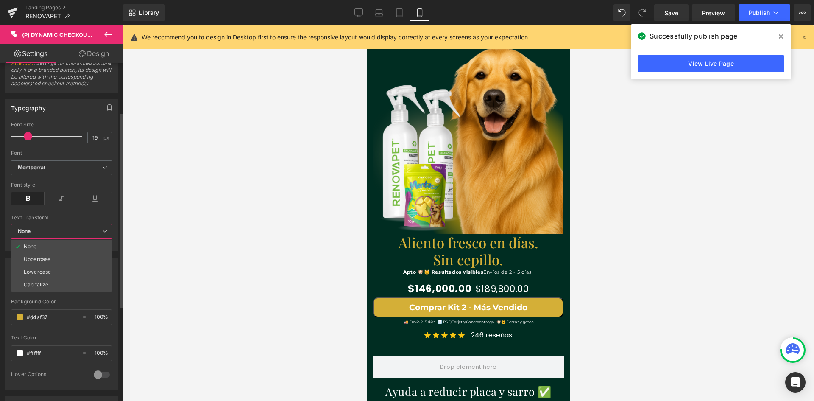
click at [89, 231] on span "None" at bounding box center [61, 231] width 101 height 15
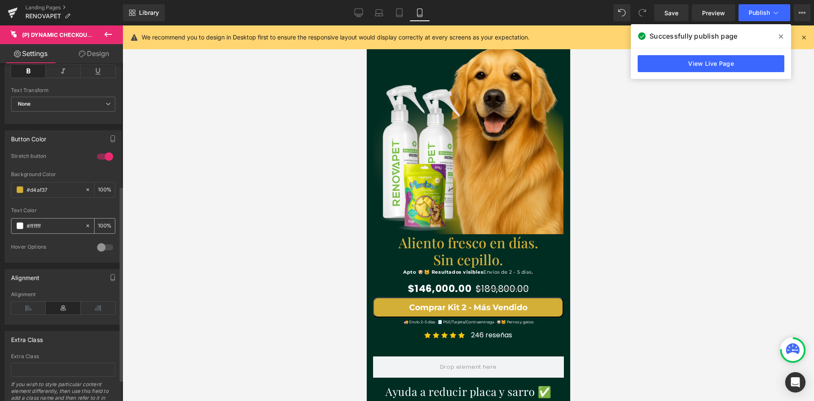
scroll to position [0, 0]
